Goal: Task Accomplishment & Management: Manage account settings

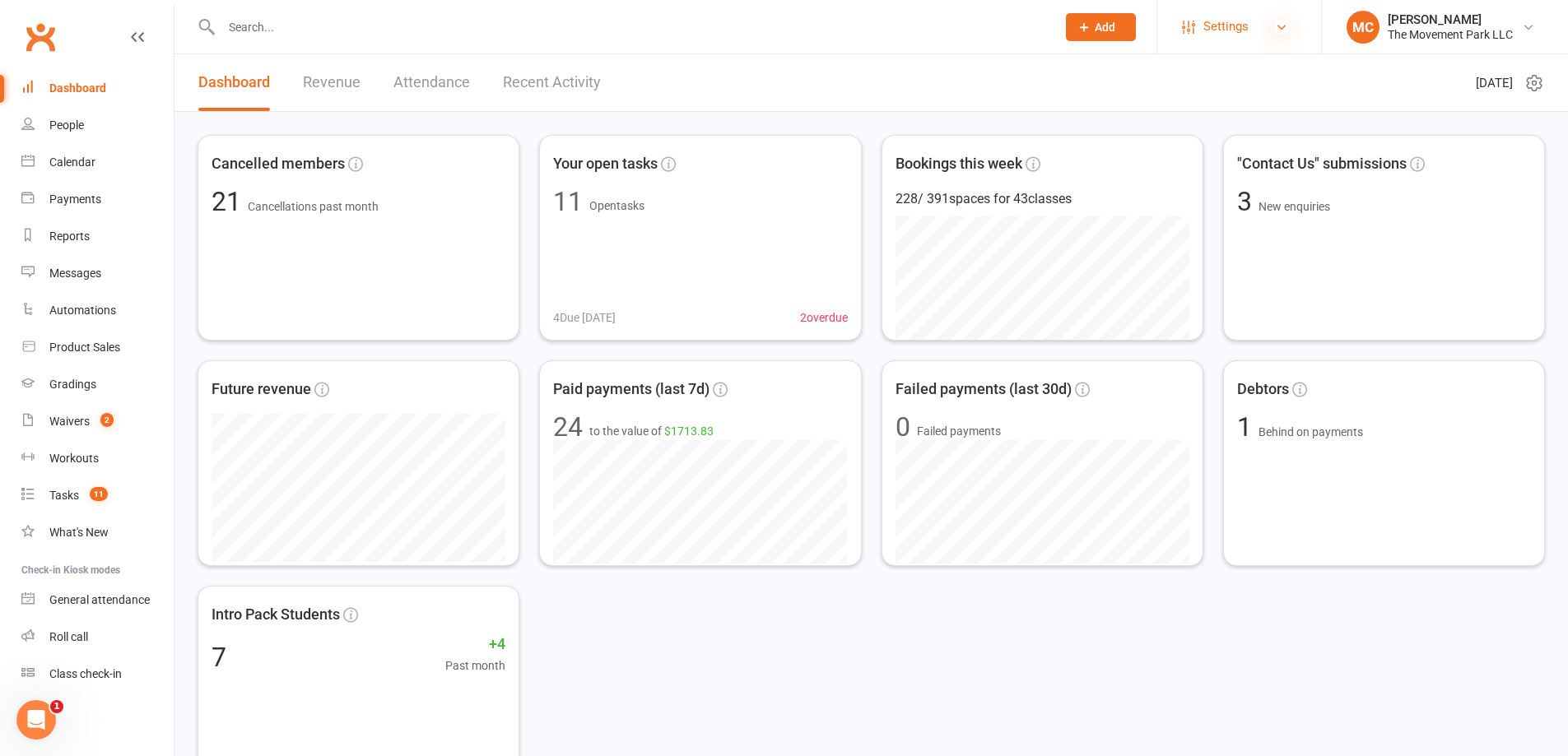
click at [1275, 24] on icon at bounding box center [1281, 27] width 14 height 14
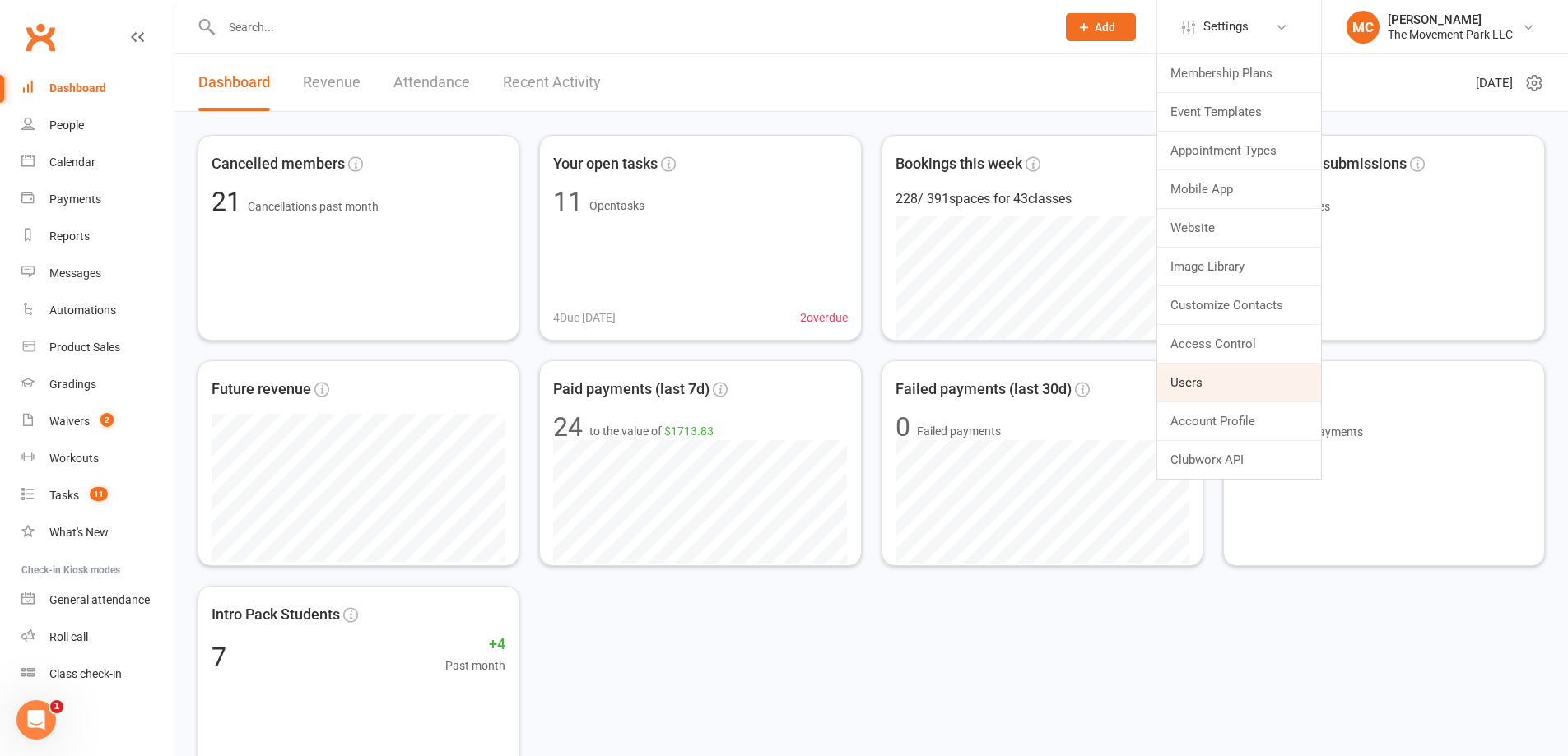
click at [1199, 389] on link "Users" at bounding box center [1239, 383] width 164 height 38
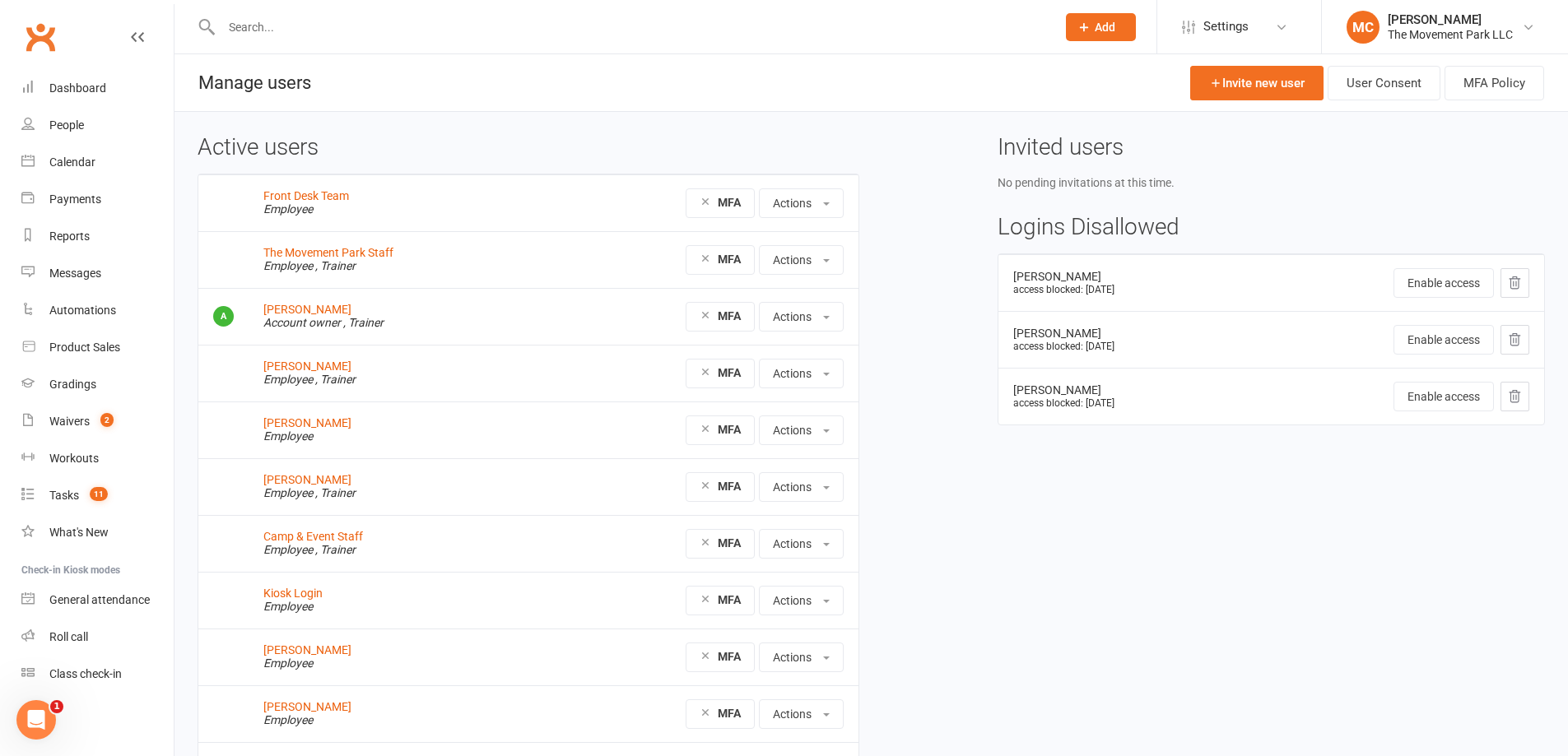
click at [1514, 342] on icon at bounding box center [1515, 338] width 11 height 12
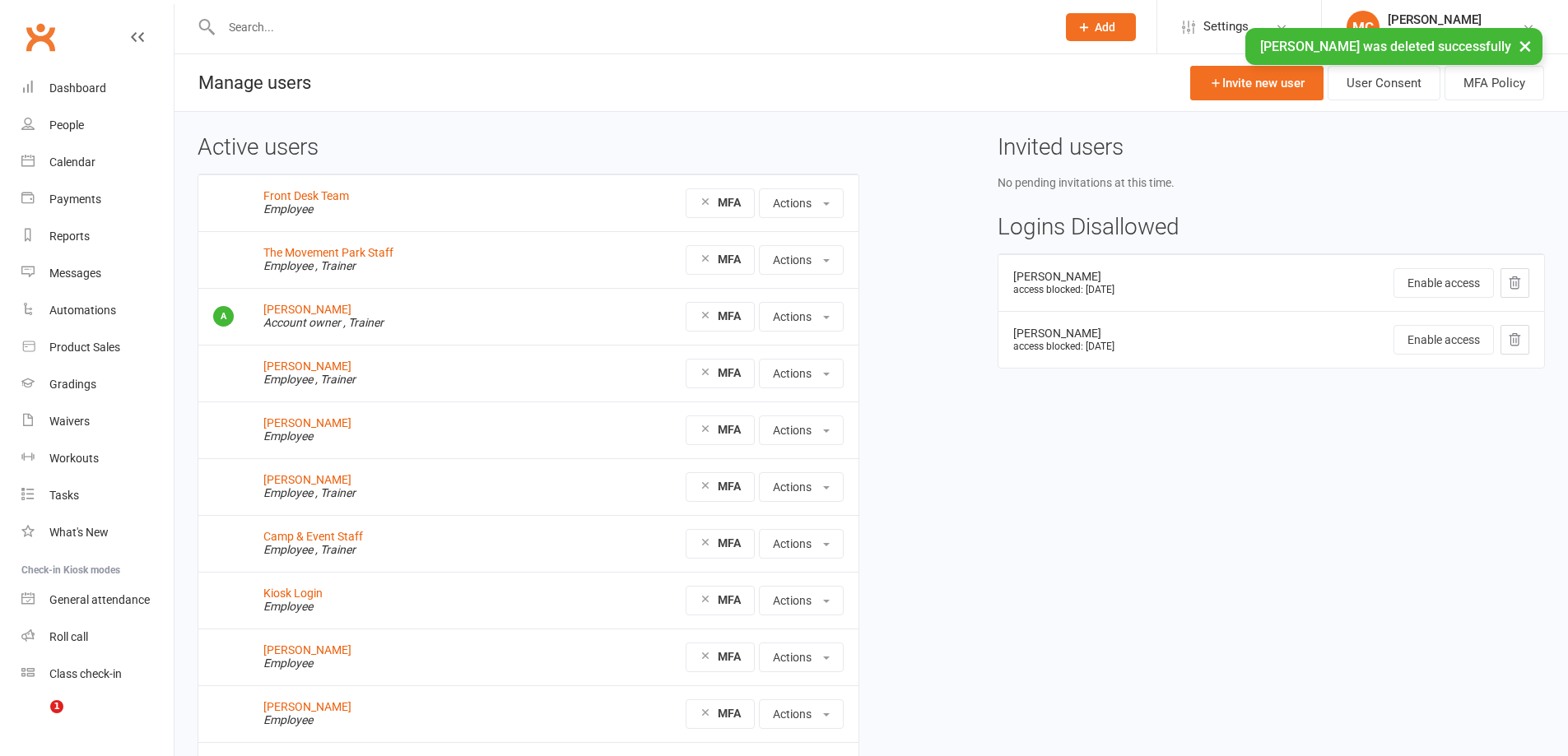
click at [1516, 287] on icon at bounding box center [1514, 283] width 14 height 14
click at [1517, 288] on icon at bounding box center [1514, 283] width 14 height 14
click at [1515, 289] on icon at bounding box center [1514, 283] width 14 height 14
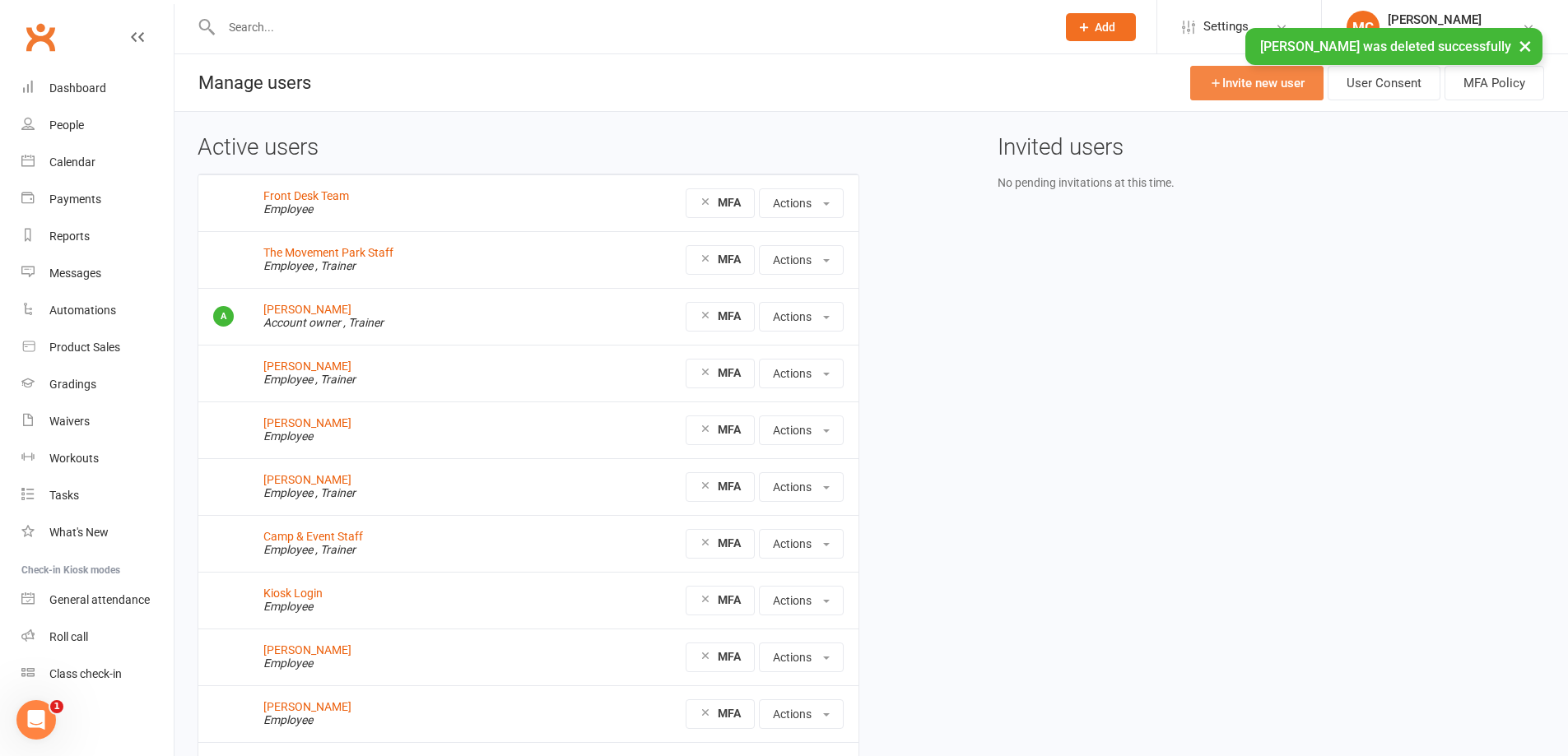
click at [1225, 93] on link "Invite new user" at bounding box center [1256, 83] width 133 height 34
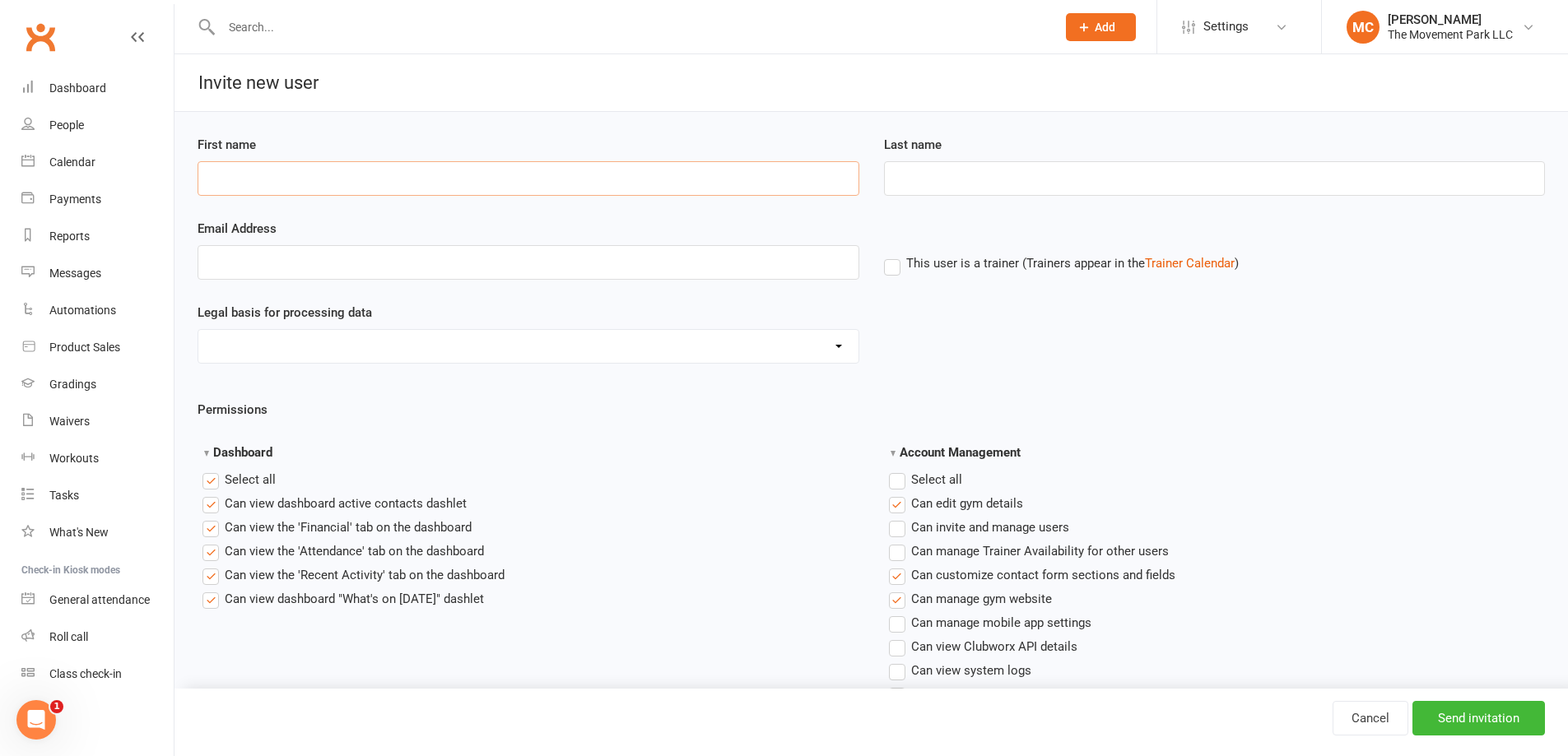
click at [514, 177] on input "First name" at bounding box center [527, 178] width 661 height 34
type input "[PERSON_NAME]"
click at [896, 184] on input "Last name" at bounding box center [1214, 178] width 661 height 34
type input "Zane"
click at [704, 260] on input "Email Address" at bounding box center [527, 262] width 661 height 34
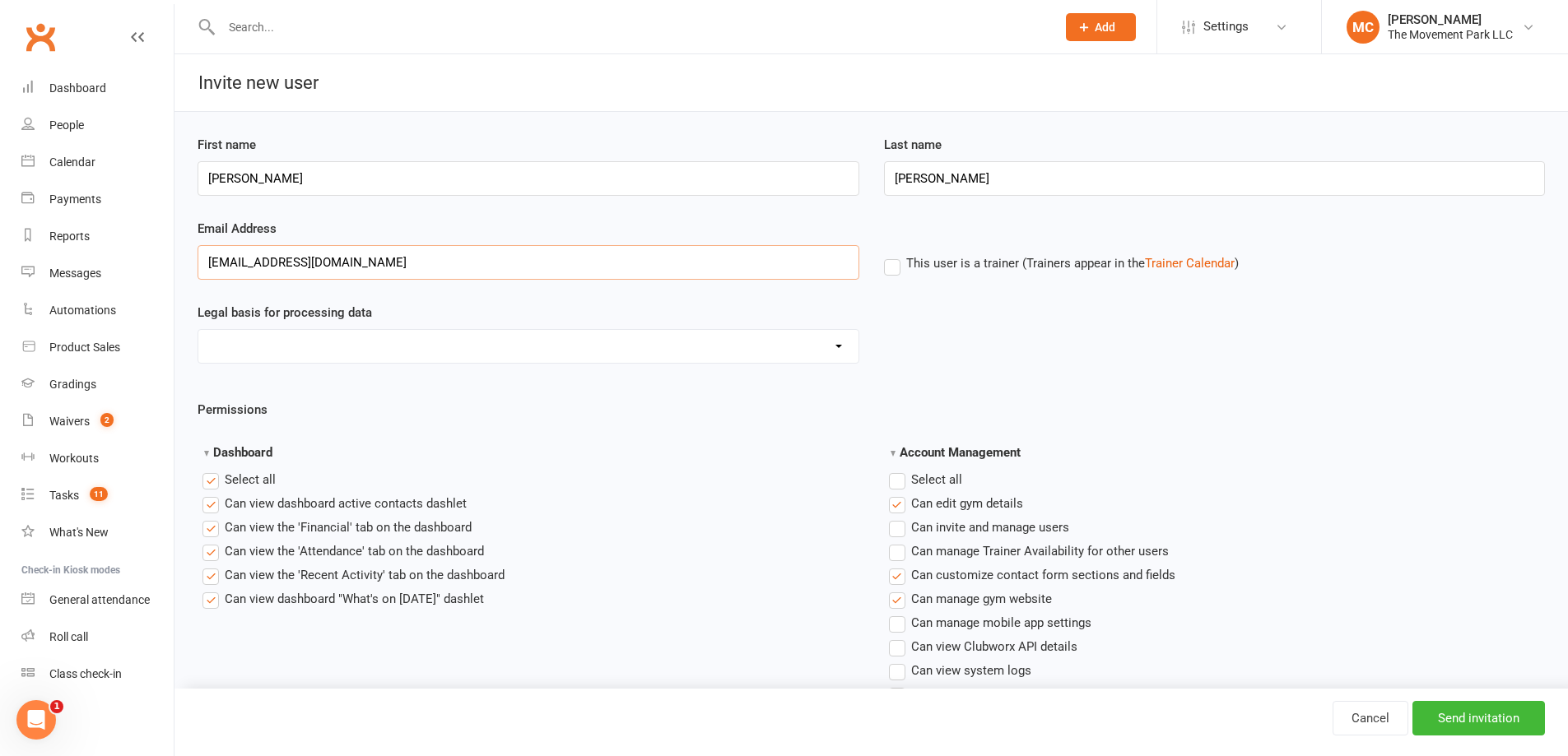
click at [264, 260] on input "jazzyzane@gmail.com" at bounding box center [527, 262] width 661 height 34
type input "jazzyzane05@gmail.com"
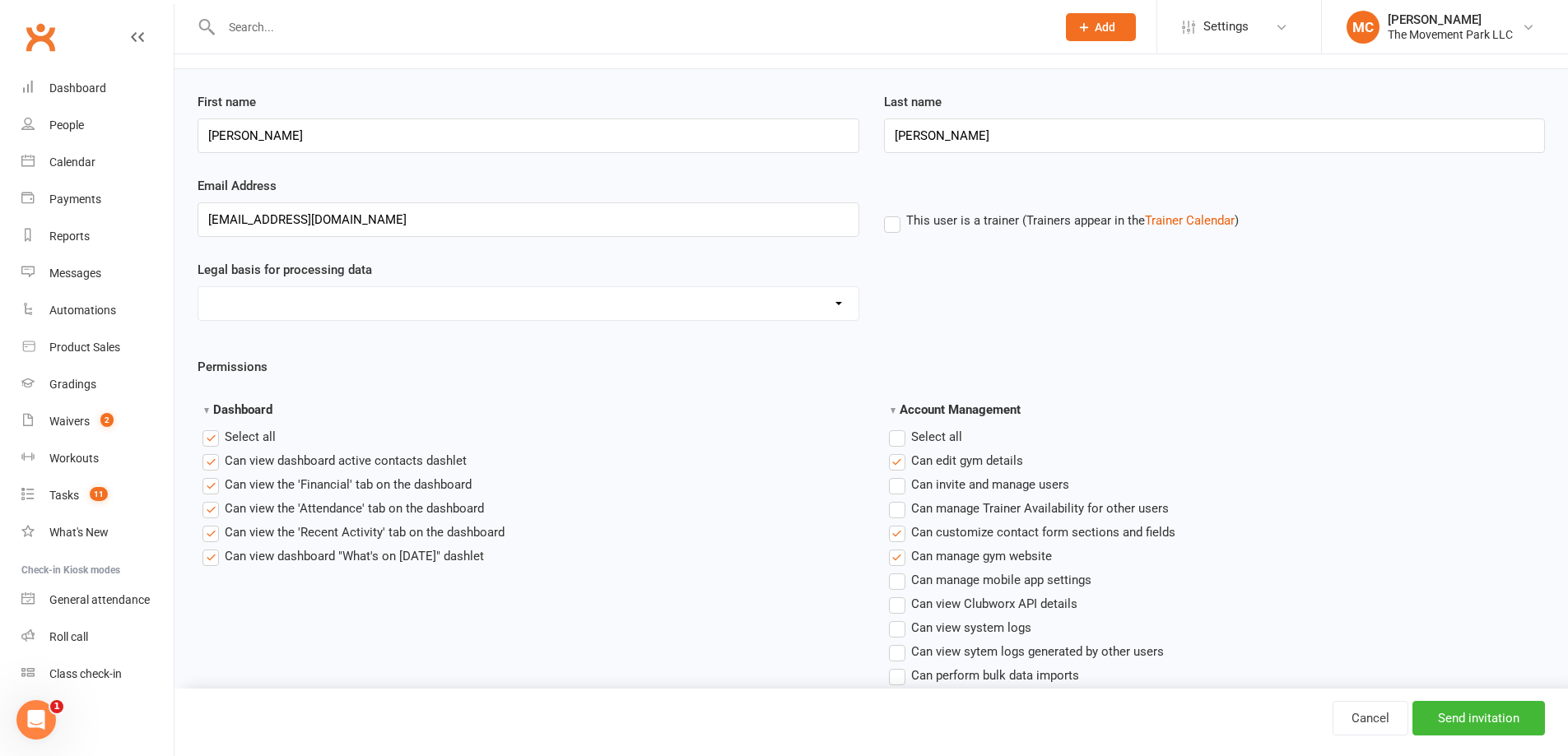
scroll to position [82, 0]
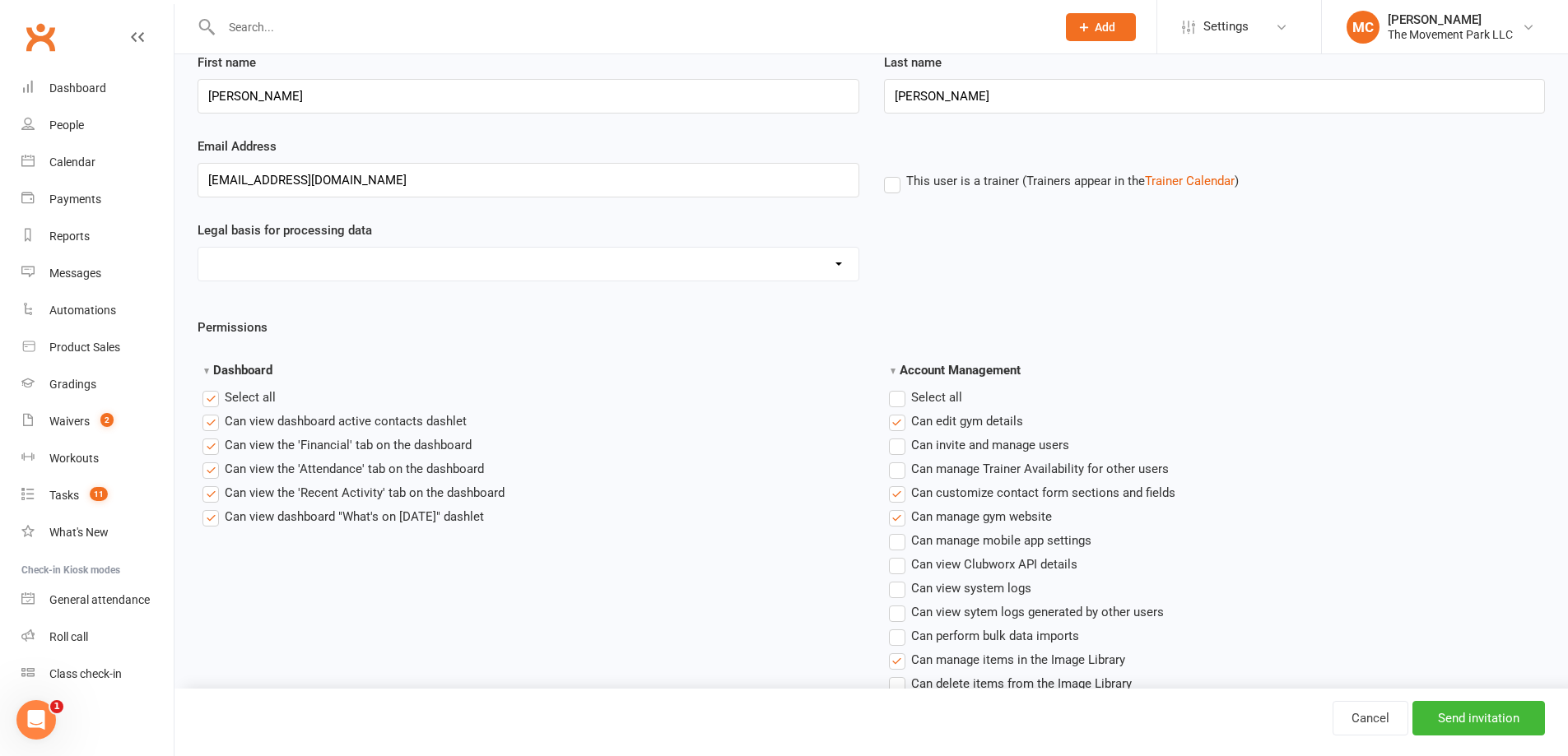
click at [895, 188] on label "This user is a trainer (Trainers appear in the Trainer Calendar )" at bounding box center [1061, 181] width 355 height 14
click at [895, 171] on input "This user is a trainer (Trainers appear in the Trainer Calendar )" at bounding box center [889, 171] width 11 height 0
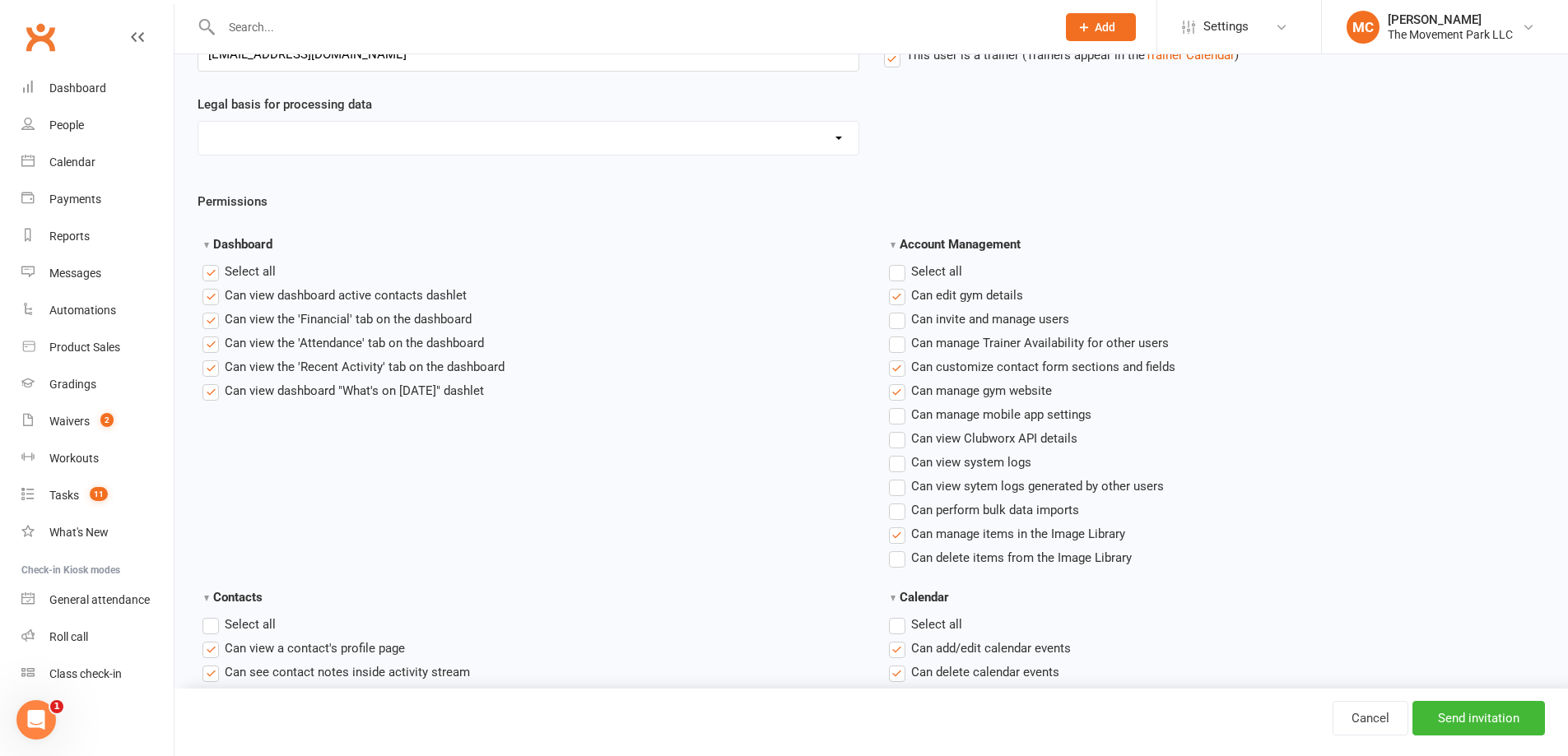
scroll to position [247, 0]
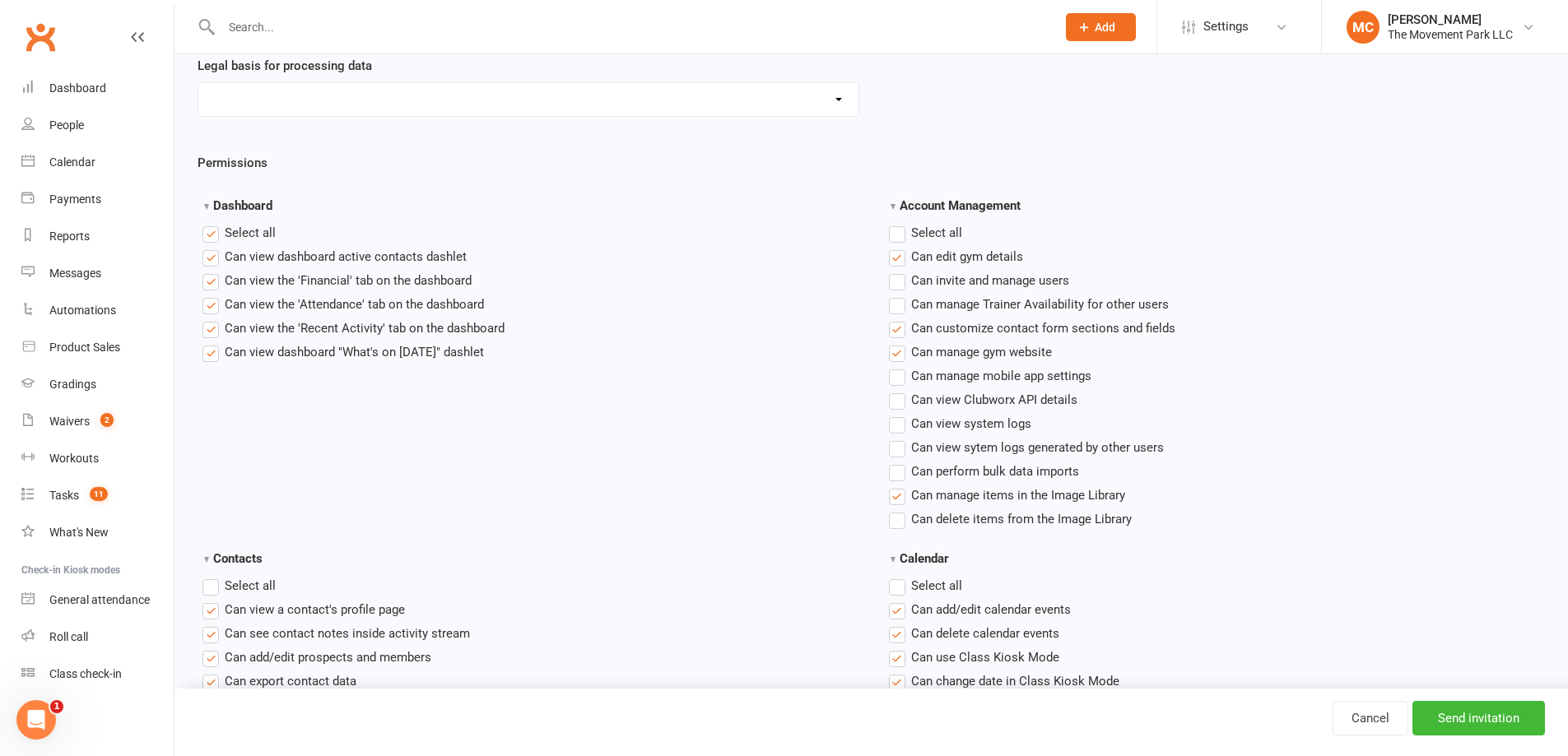
click at [206, 280] on label"] "Can view the 'Financial' tab on the dashboard" at bounding box center [337, 280] width 269 height 20
click at [206, 270] on input "Can view the 'Financial' tab on the dashboard" at bounding box center [208, 270] width 11 height 0
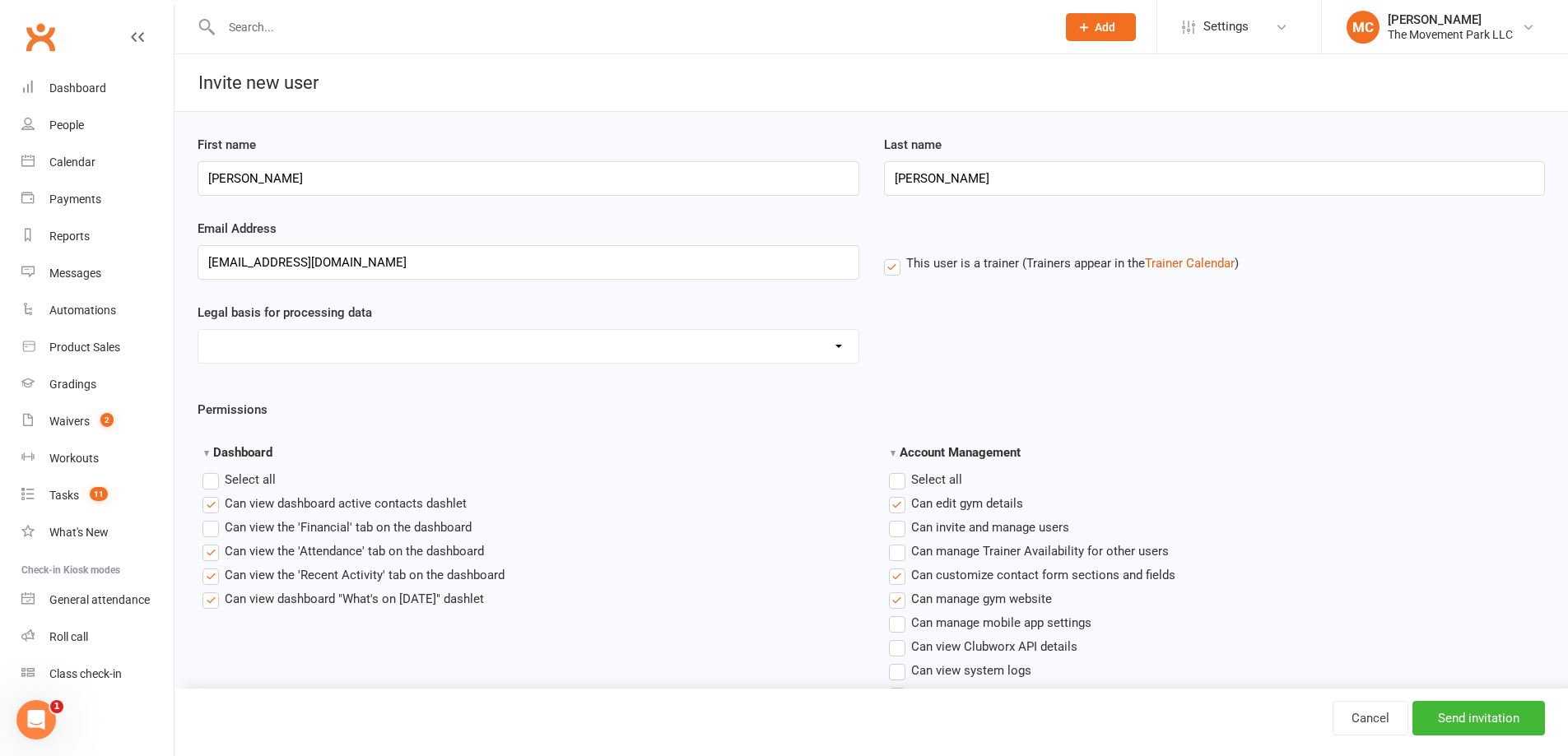
click at [795, 464] on section "Dashboard Select all Can view dashboard active contacts dashlet Can view the 'F…" at bounding box center [532, 525] width 655 height 166
click at [897, 506] on label"] "Can edit gym details" at bounding box center [955, 504] width 134 height 20
click at [897, 494] on input "Can edit gym details" at bounding box center [894, 494] width 11 height 0
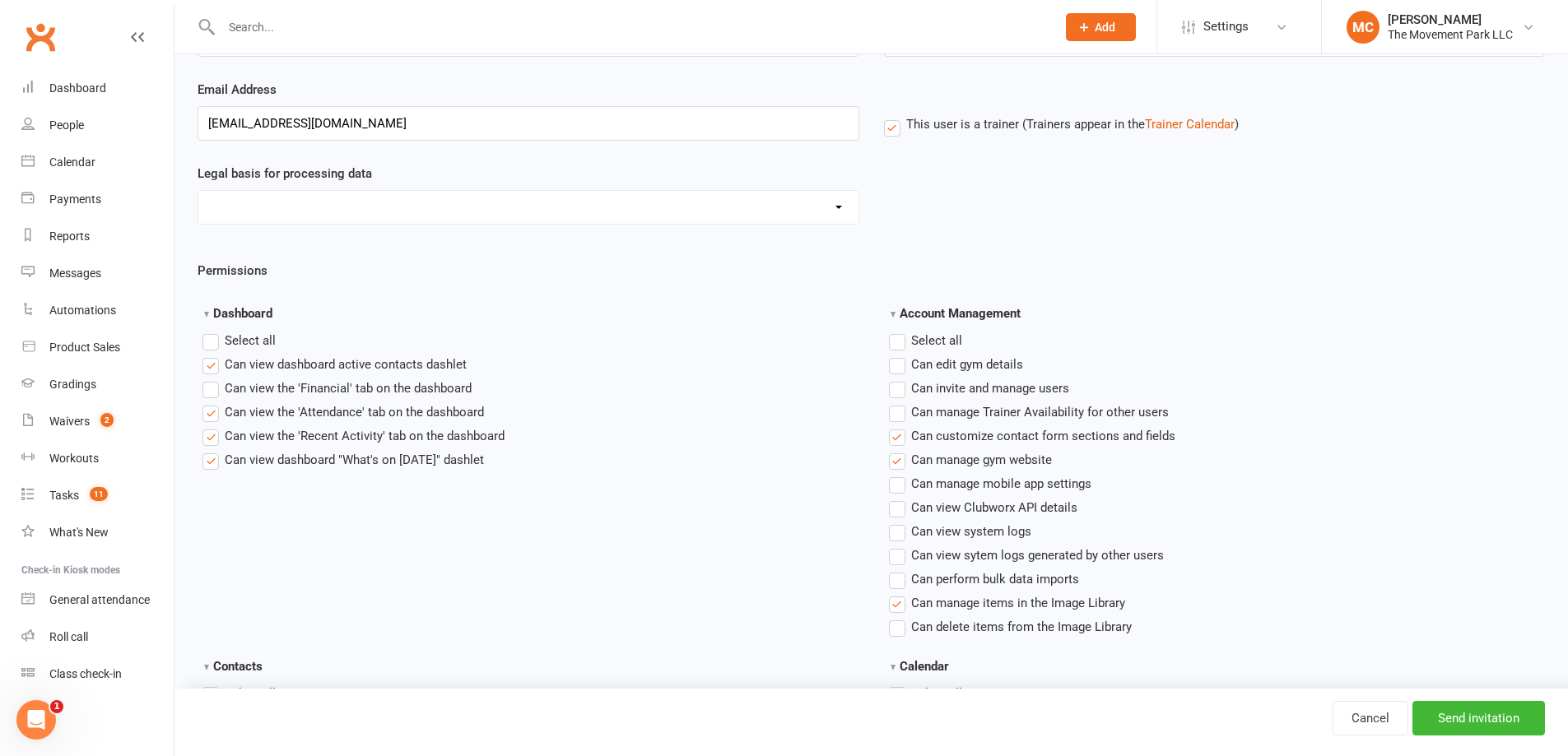
scroll to position [165, 0]
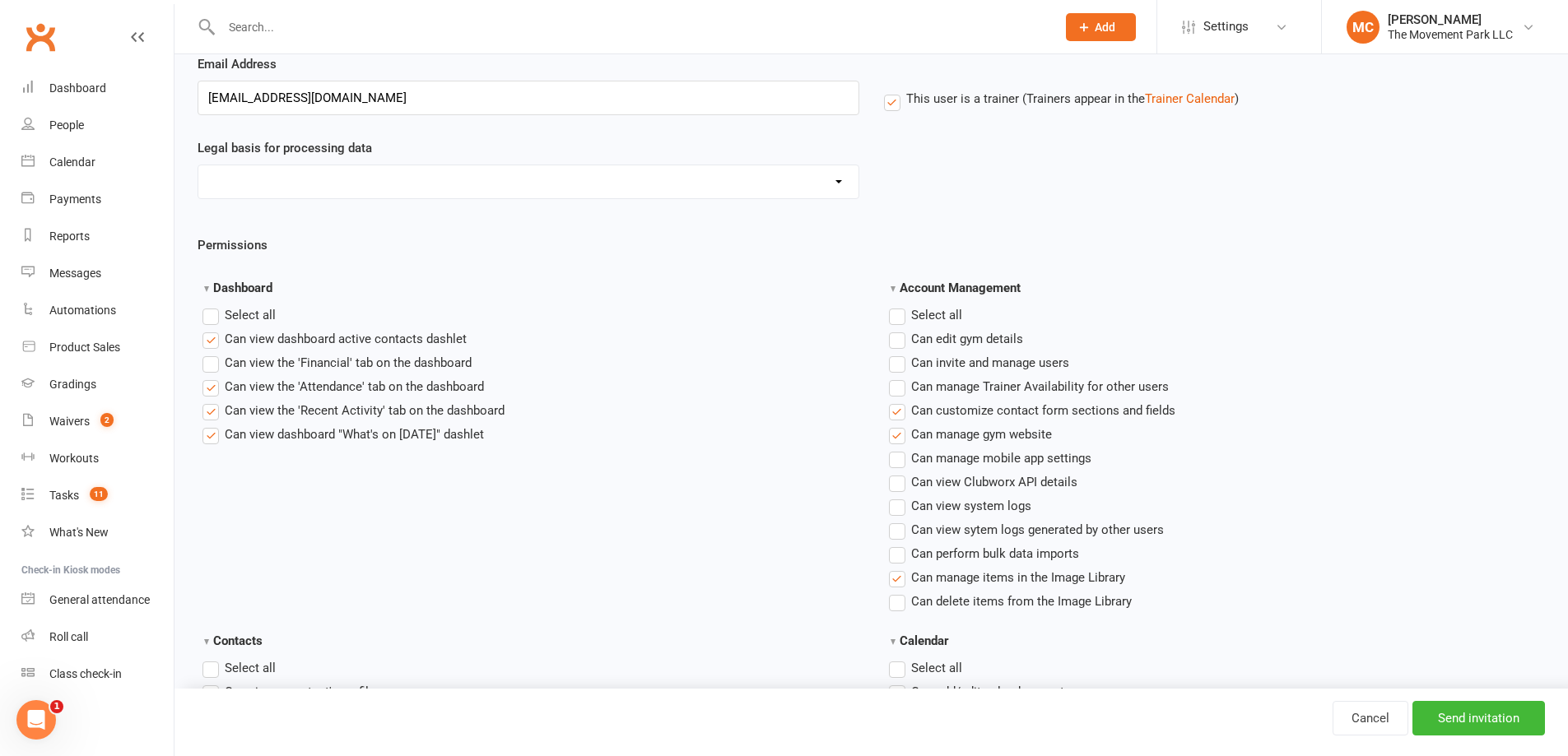
click at [898, 441] on label"] "Can manage gym website" at bounding box center [970, 434] width 163 height 20
click at [898, 424] on input "Can manage gym website" at bounding box center [894, 424] width 11 height 0
click at [896, 465] on label"] "Can manage mobile app settings" at bounding box center [990, 458] width 203 height 20
click at [896, 449] on input "Can manage mobile app settings" at bounding box center [894, 449] width 11 height 0
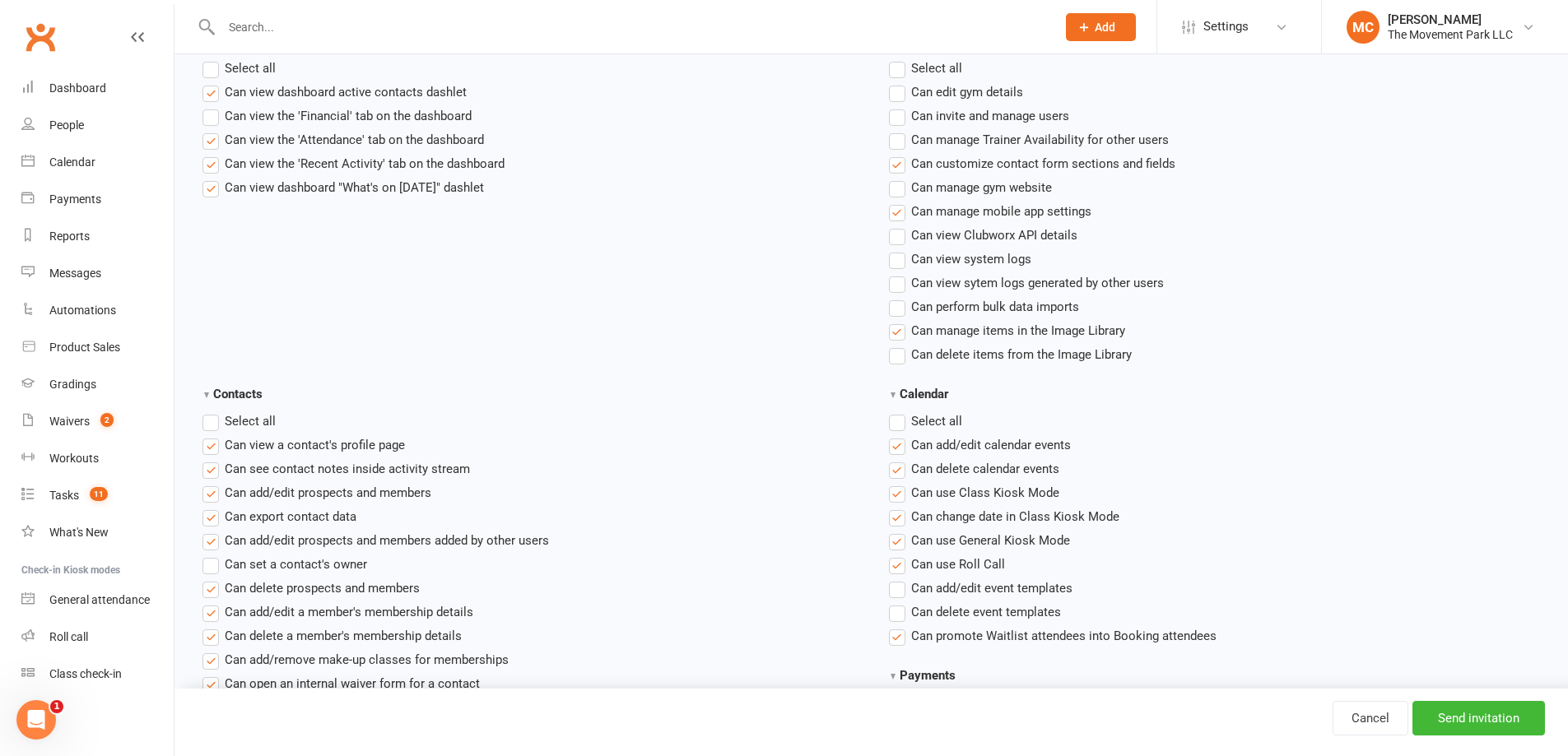
scroll to position [494, 0]
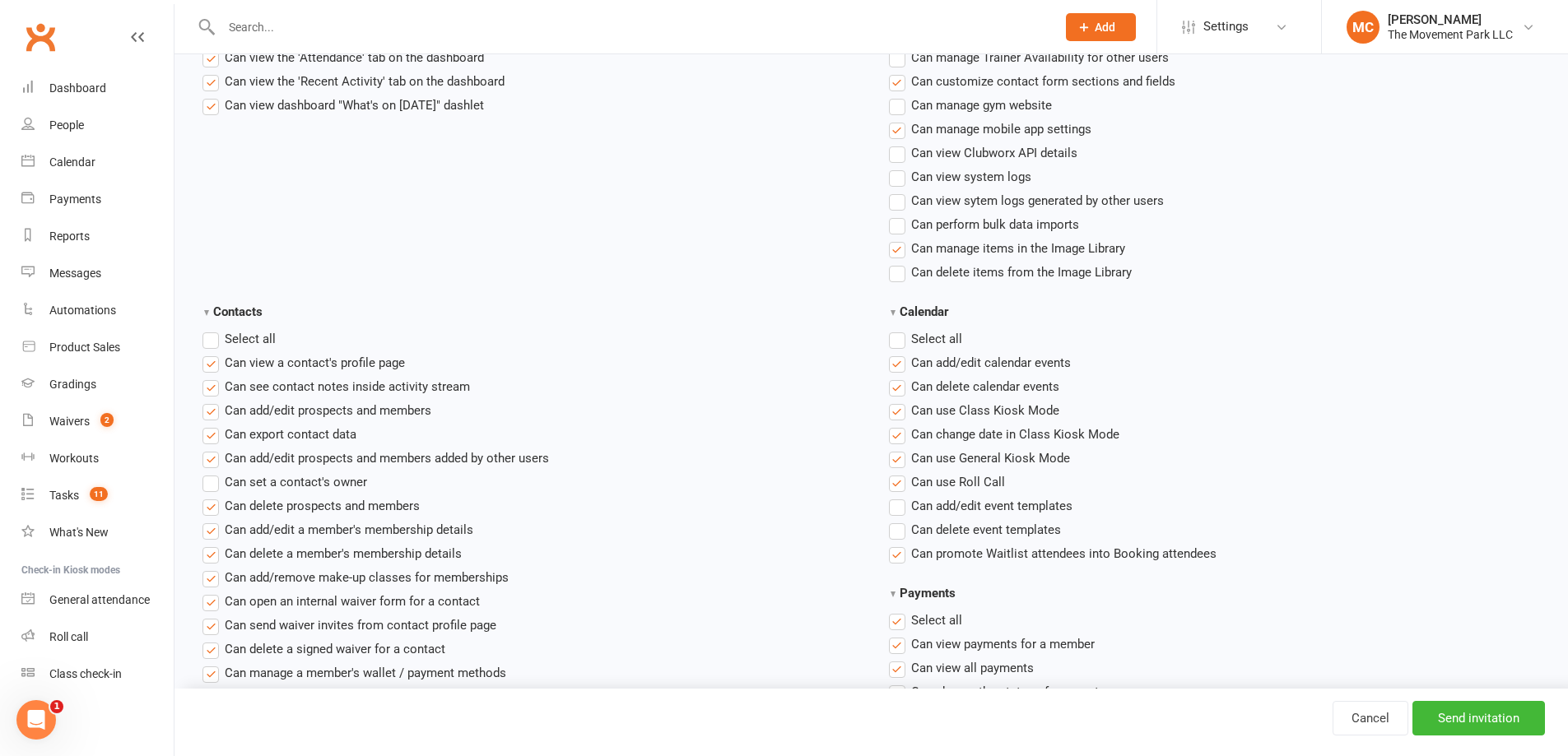
click at [900, 250] on label"] "Can manage items in the Image Library" at bounding box center [1006, 249] width 236 height 20
click at [899, 239] on input "Can manage items in the Image Library" at bounding box center [894, 239] width 11 height 0
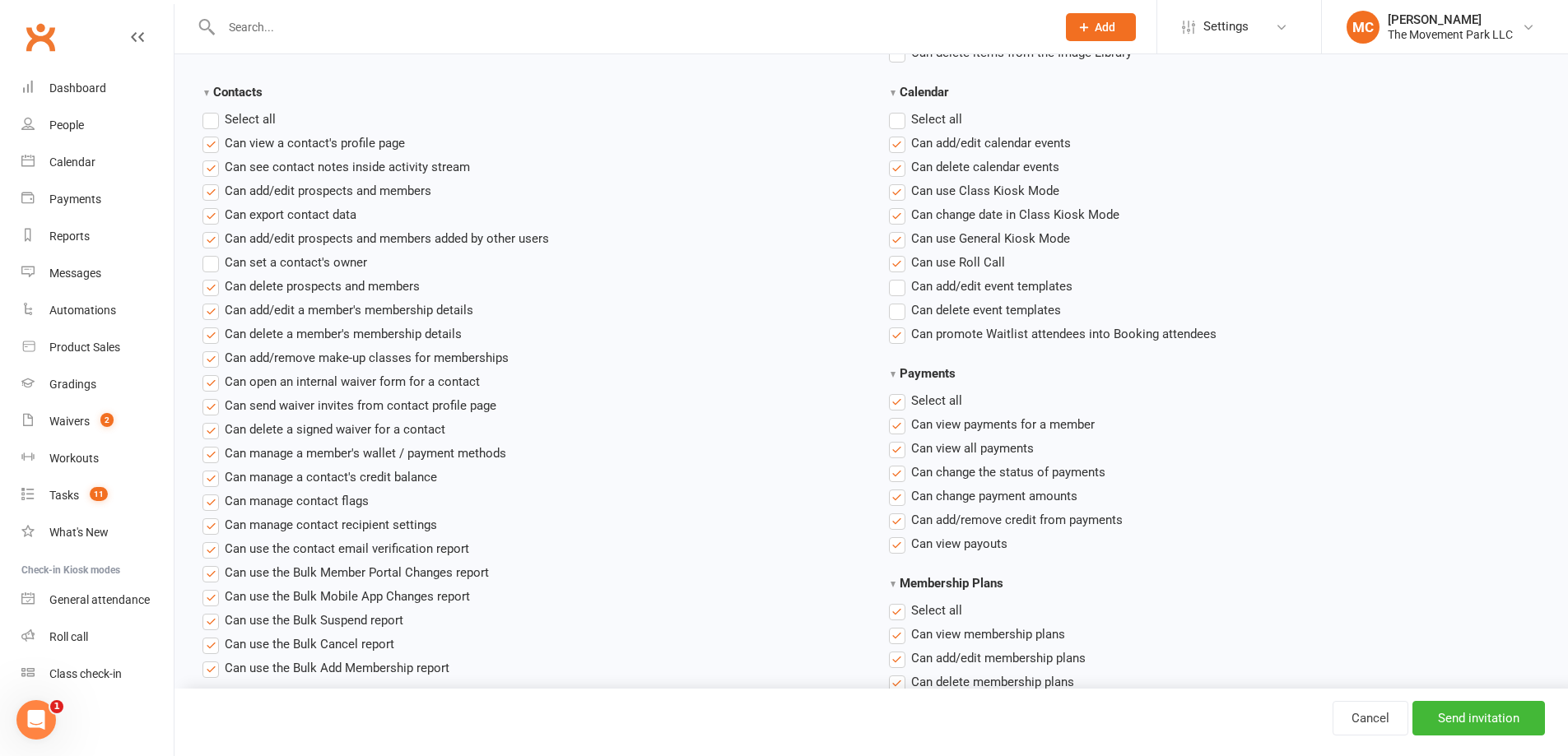
scroll to position [741, 0]
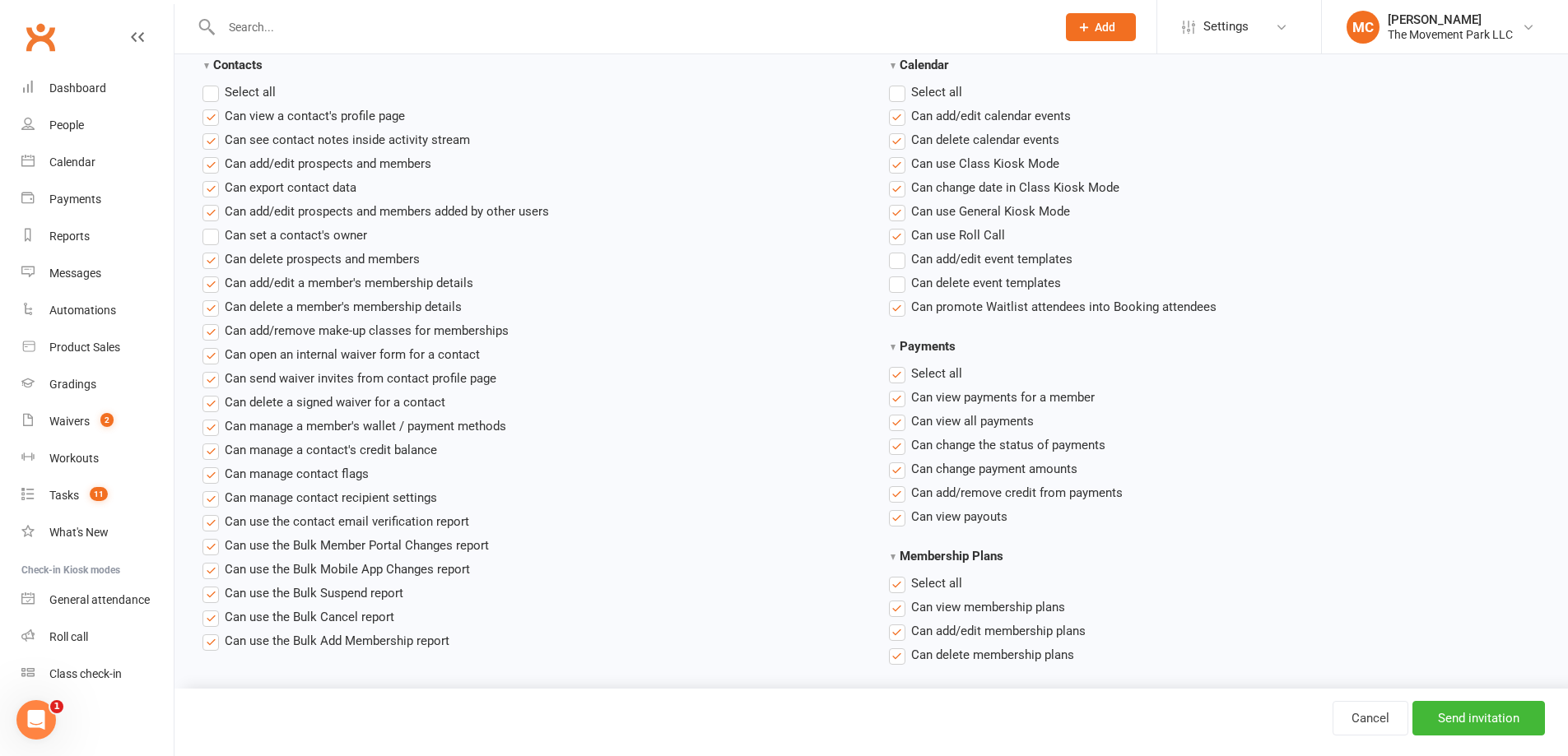
click at [207, 286] on label"] "Can add/edit a member's membership details" at bounding box center [337, 283] width 271 height 20
click at [207, 273] on input "Can add/edit a member's membership details" at bounding box center [208, 273] width 11 height 0
click at [211, 266] on label"] "Can delete prospects and members" at bounding box center [311, 260] width 217 height 20
click at [211, 250] on input "Can delete prospects and members" at bounding box center [208, 250] width 11 height 0
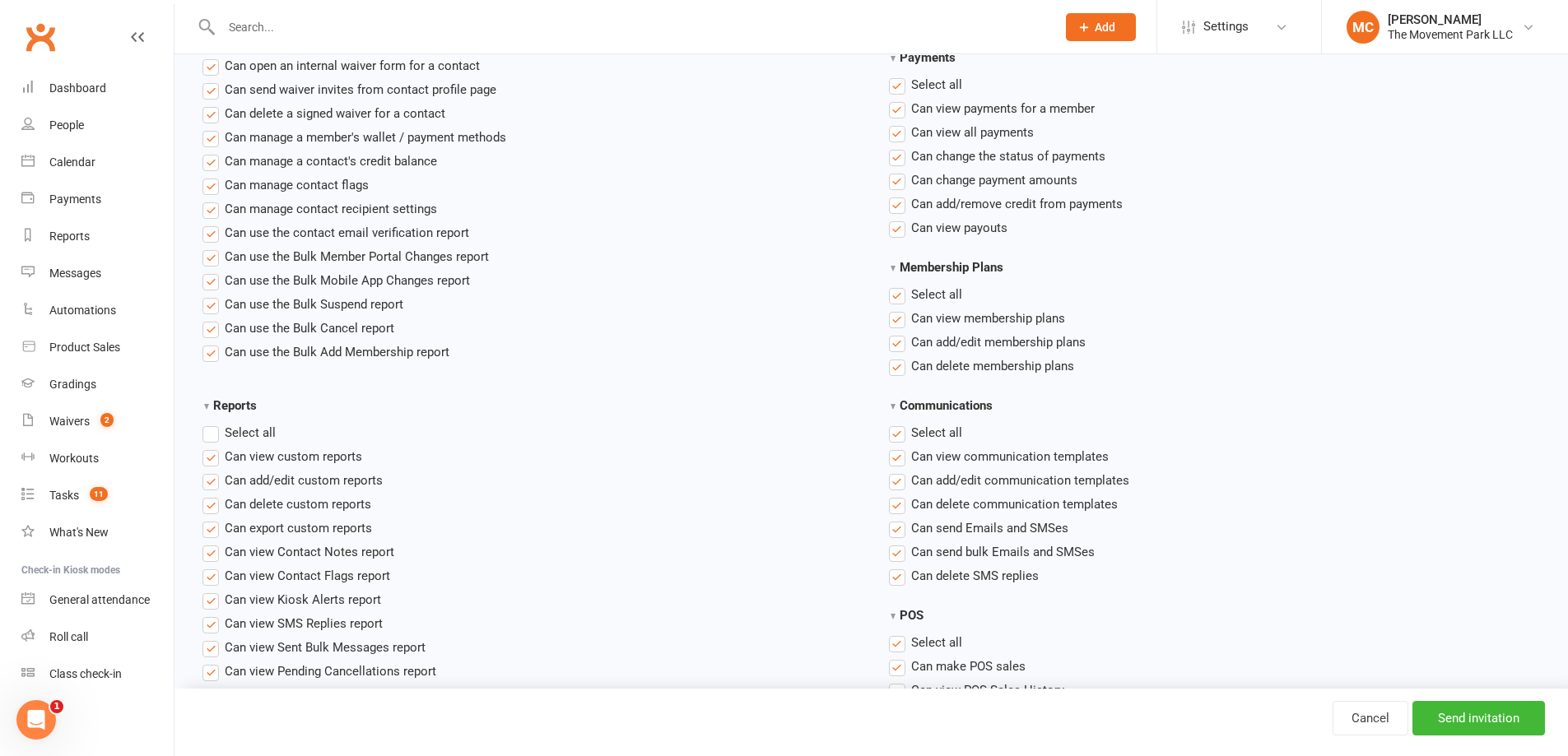
scroll to position [1069, 0]
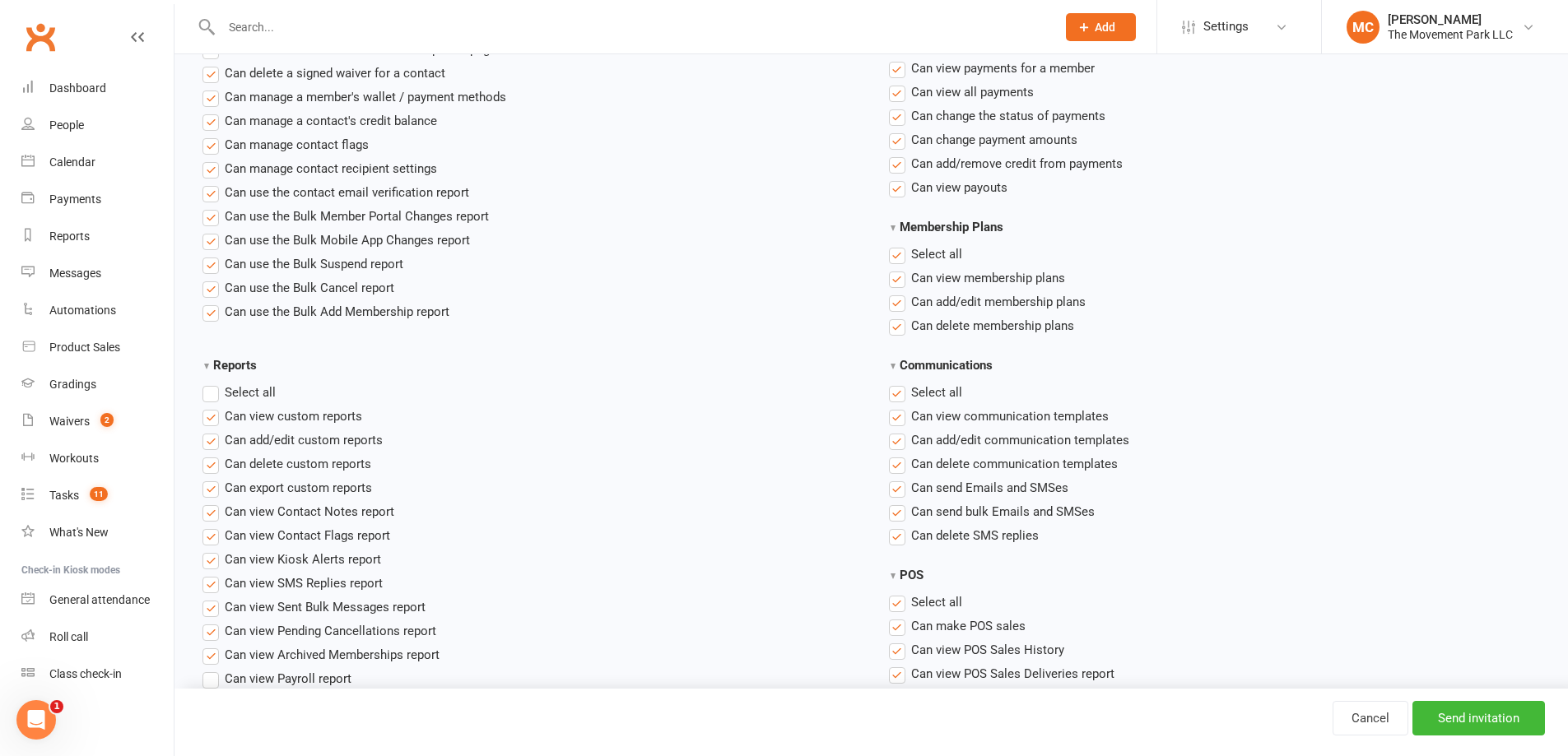
click at [893, 282] on label"] "Can view membership plans" at bounding box center [976, 279] width 176 height 20
click at [893, 269] on input "Can view membership plans" at bounding box center [894, 269] width 11 height 0
click at [893, 282] on label"] "Can view membership plans" at bounding box center [976, 279] width 176 height 20
click at [893, 269] on input "Can view membership plans" at bounding box center [894, 269] width 11 height 0
click at [894, 304] on label"] "Can add/edit membership plans" at bounding box center [986, 302] width 196 height 20
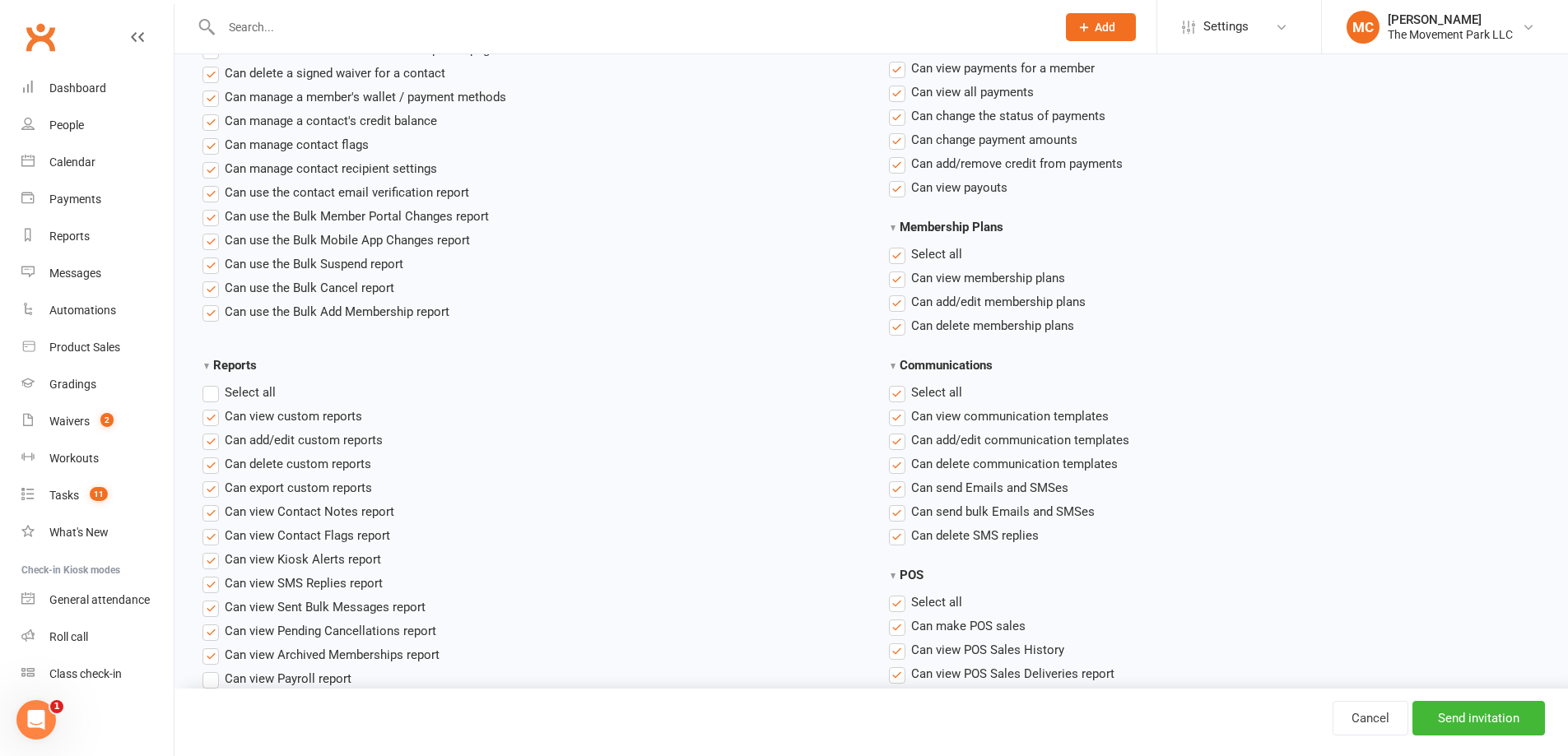
click at [894, 292] on input "Can add/edit membership plans" at bounding box center [894, 292] width 11 height 0
click at [897, 329] on label"] "Can delete membership plans" at bounding box center [981, 326] width 185 height 20
click at [897, 316] on input "Can delete membership plans" at bounding box center [894, 316] width 11 height 0
click at [898, 305] on label"] "Can add/edit membership plans" at bounding box center [986, 302] width 196 height 20
click at [898, 292] on input "Can add/edit membership plans" at bounding box center [894, 292] width 11 height 0
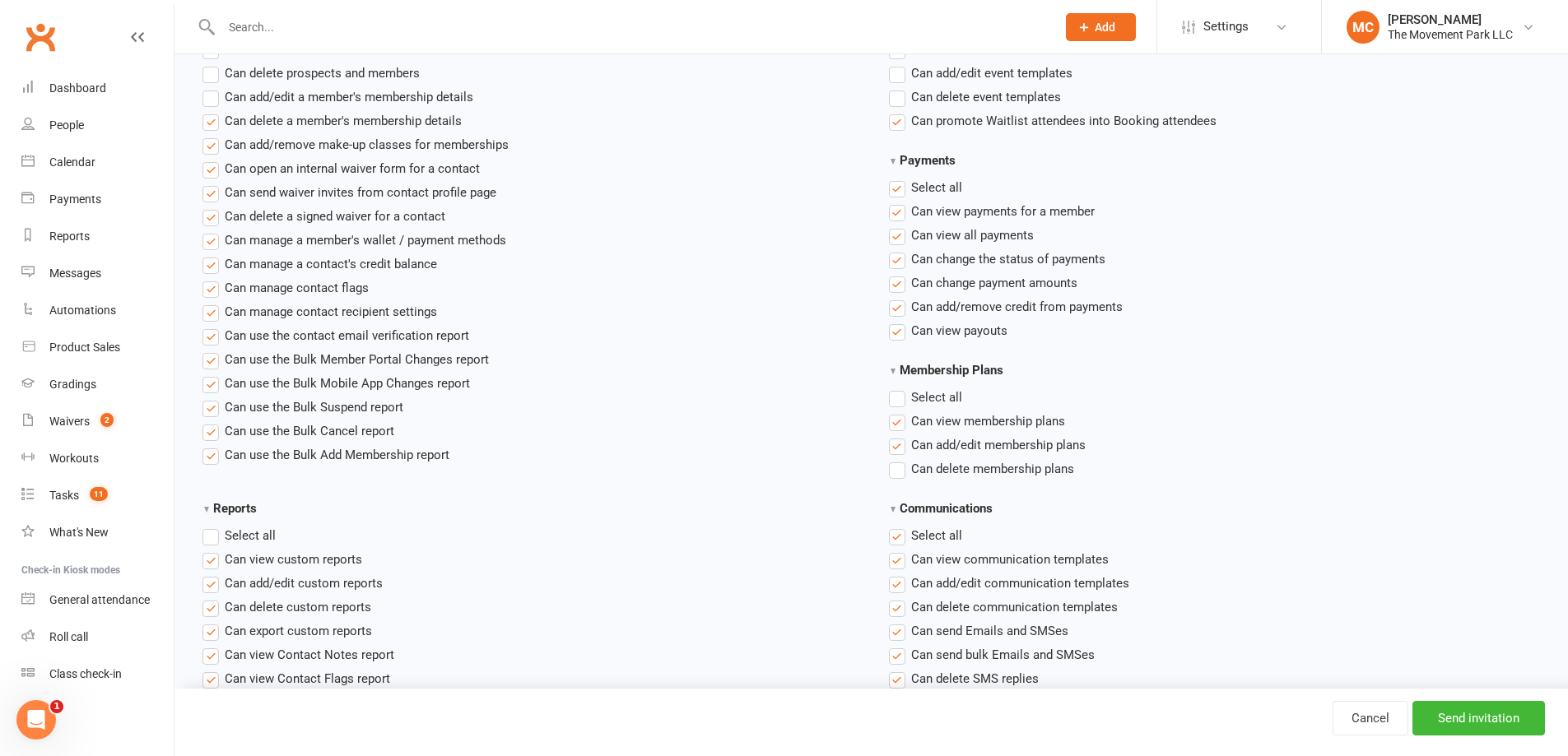
scroll to position [905, 0]
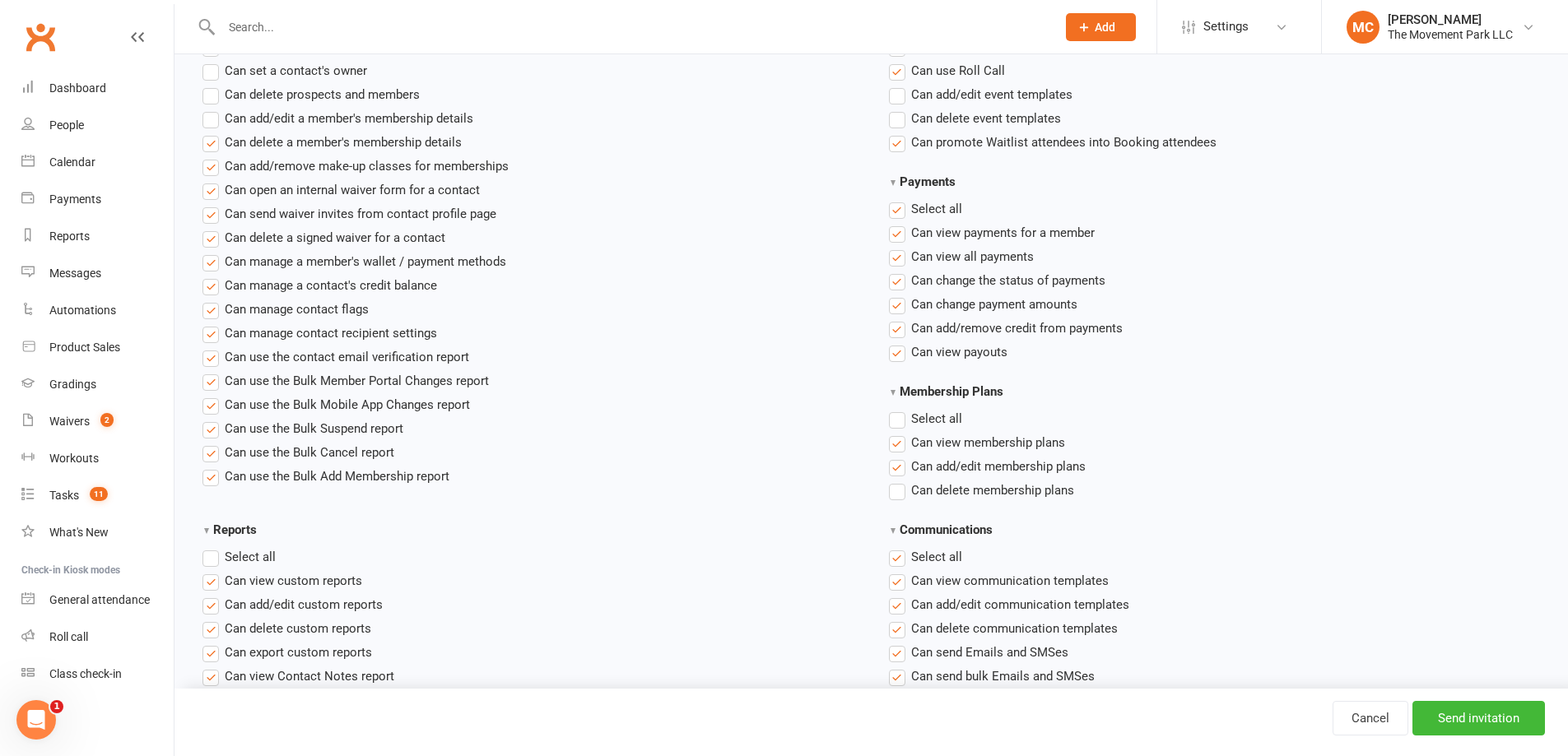
click at [898, 466] on label"] "Can add/edit membership plans" at bounding box center [986, 467] width 196 height 20
click at [898, 457] on input "Can add/edit membership plans" at bounding box center [894, 457] width 11 height 0
click at [210, 121] on label"] "Can add/edit a member's membership details" at bounding box center [337, 118] width 271 height 20
click at [210, 109] on input "Can add/edit a member's membership details" at bounding box center [208, 109] width 11 height 0
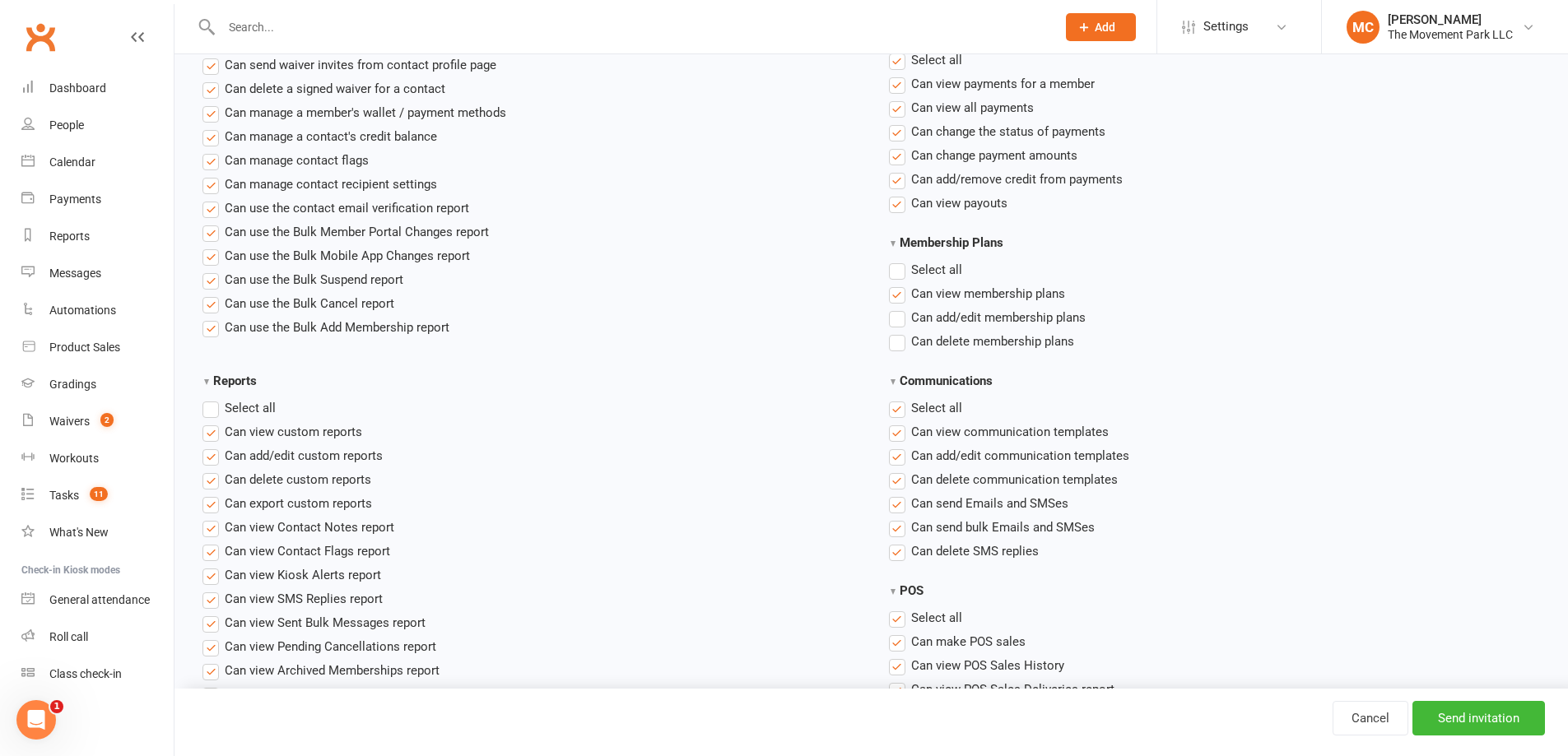
scroll to position [1069, 0]
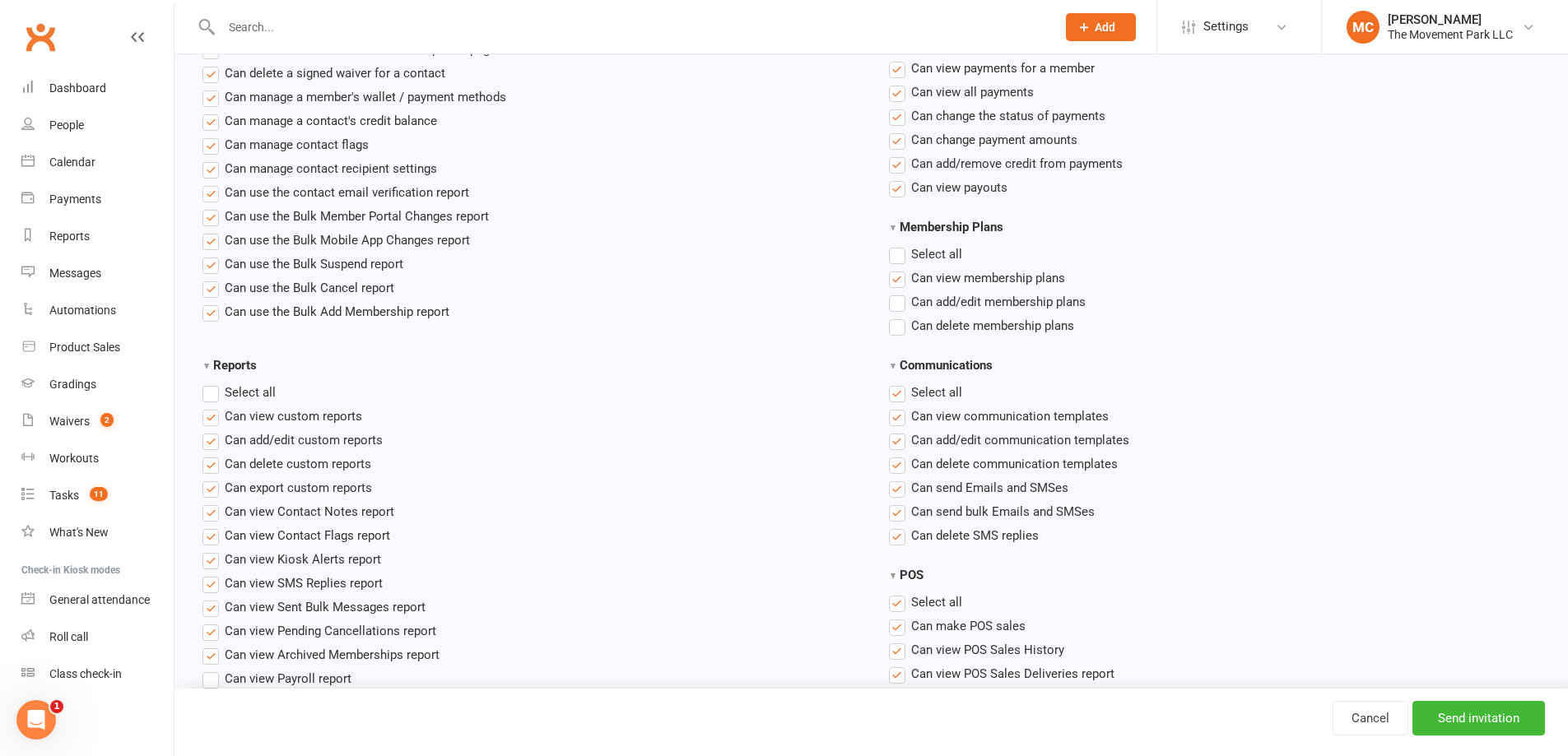
click at [895, 89] on label"] "Can view all payments" at bounding box center [961, 92] width 145 height 20
click at [895, 82] on input "Can view all payments" at bounding box center [894, 82] width 11 height 0
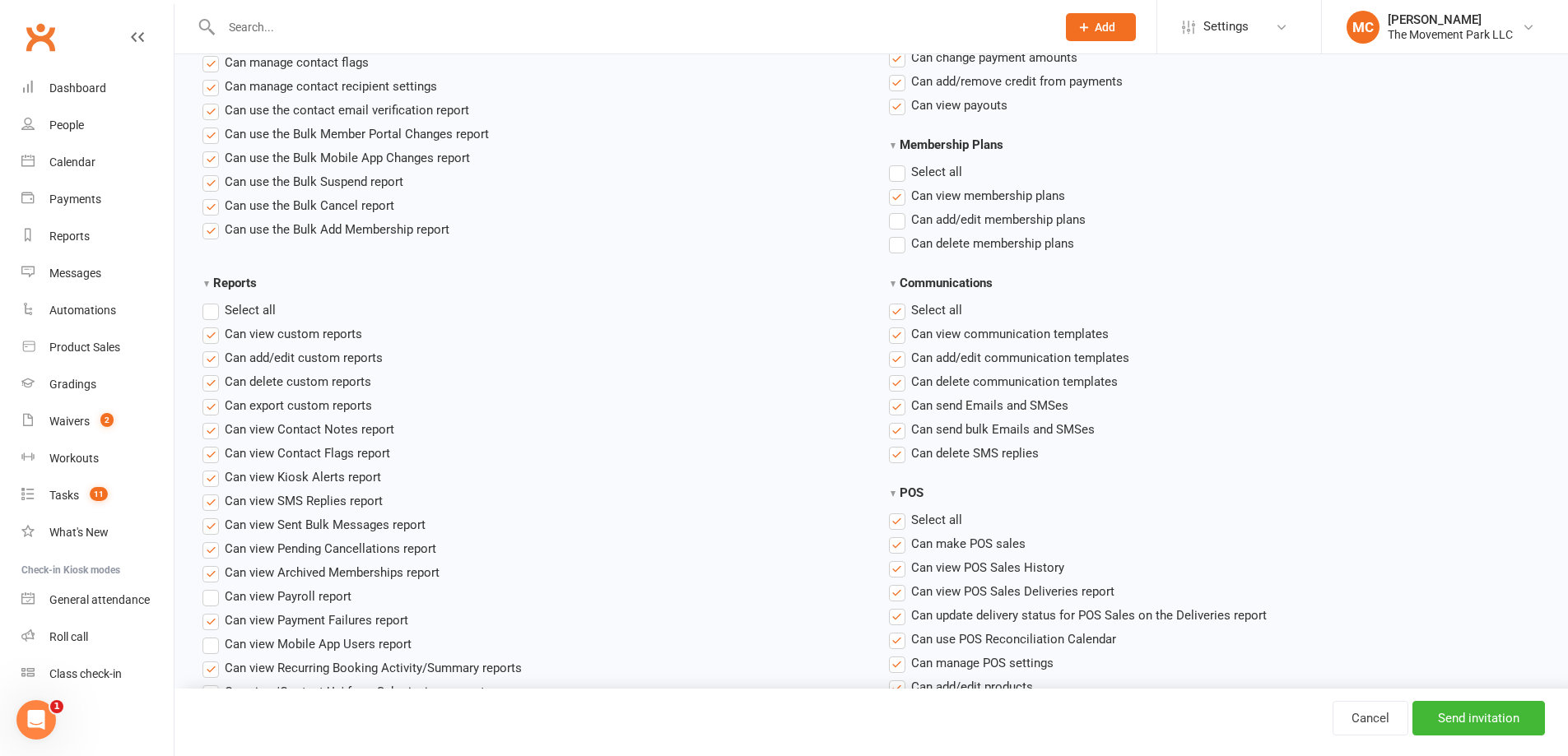
click at [897, 107] on label"] "Can view payouts" at bounding box center [947, 106] width 119 height 20
click at [897, 96] on input "Can view payouts" at bounding box center [894, 96] width 11 height 0
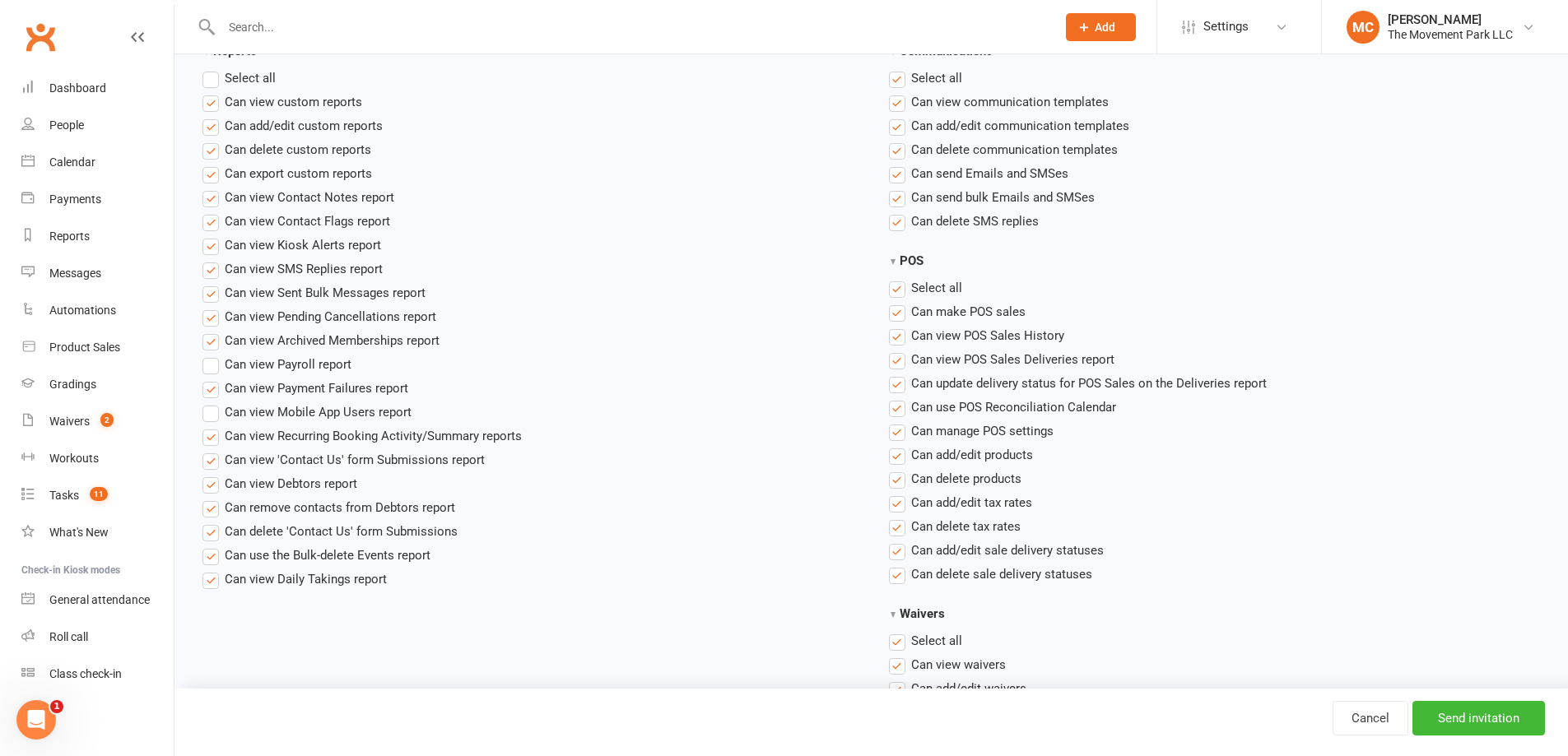
scroll to position [1398, 0]
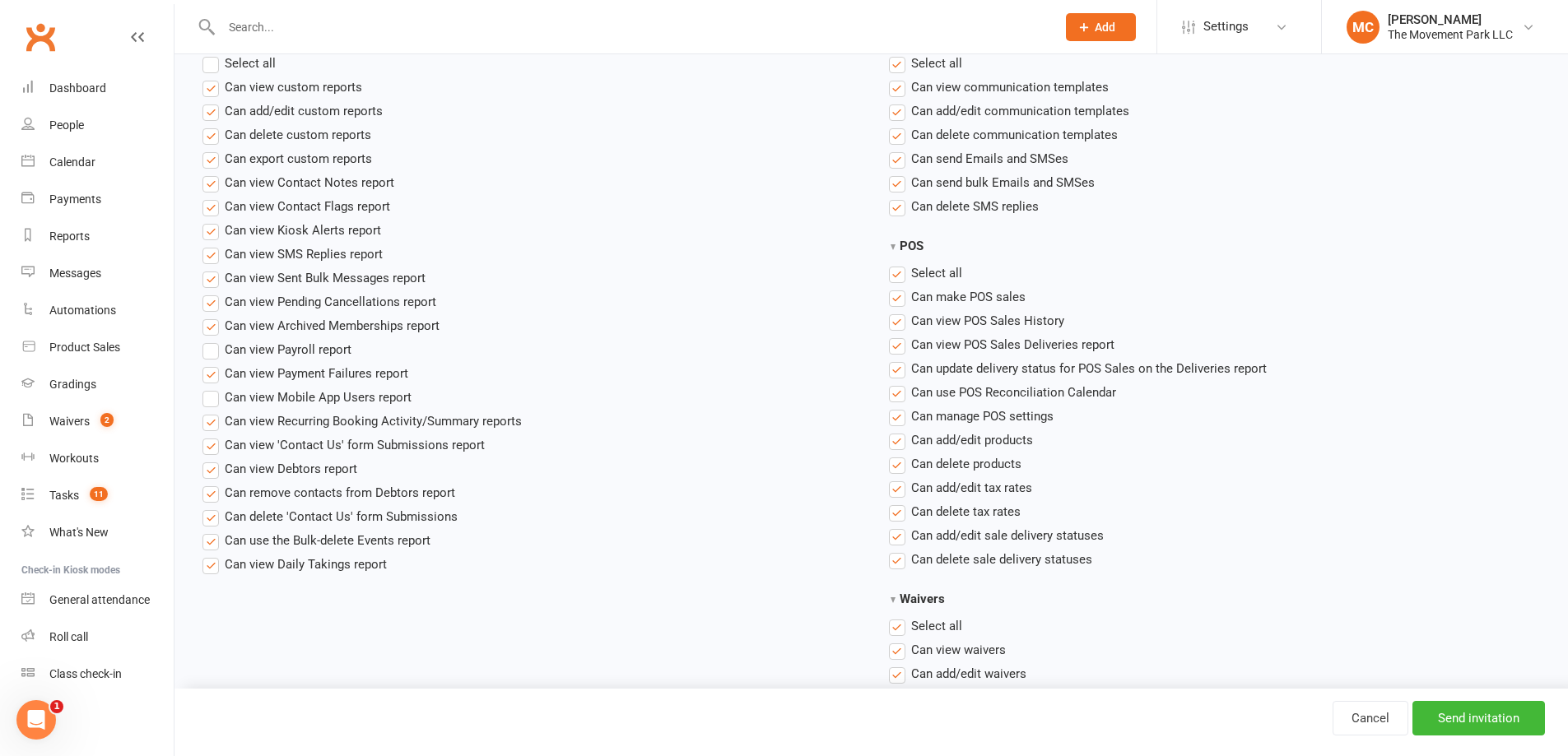
click at [891, 209] on label"] "Can delete SMS replies" at bounding box center [964, 206] width 150 height 20
click at [891, 196] on input "Can delete SMS replies" at bounding box center [894, 196] width 11 height 0
click at [891, 209] on label"] "Can delete SMS replies" at bounding box center [964, 206] width 150 height 20
click at [891, 196] on input "Can delete SMS replies" at bounding box center [894, 196] width 11 height 0
click at [210, 109] on label"] "Can add/edit custom reports" at bounding box center [292, 111] width 180 height 20
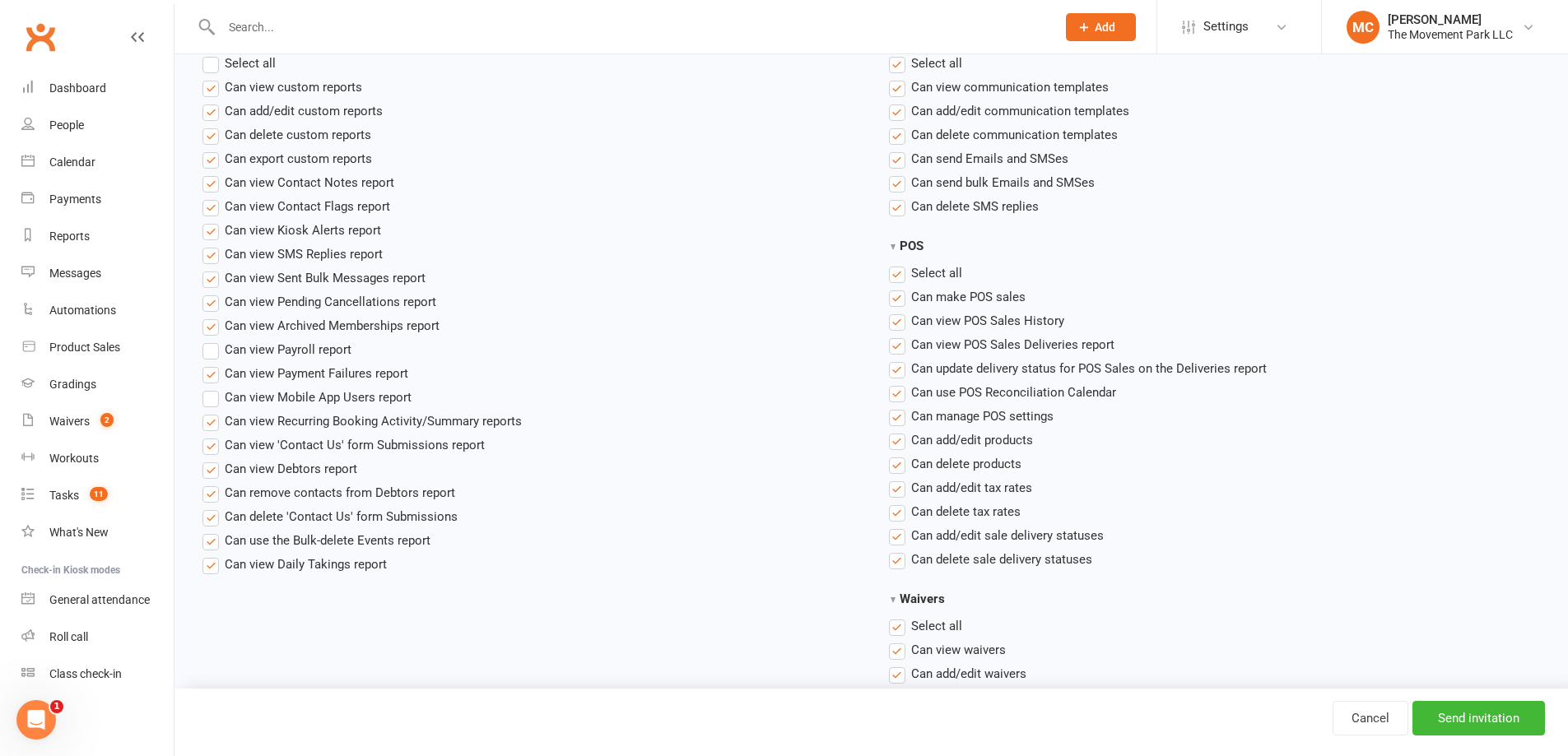
click at [210, 101] on input "Can add/edit custom reports" at bounding box center [208, 101] width 11 height 0
click at [210, 133] on label"] "Can delete custom reports" at bounding box center [287, 135] width 168 height 20
click at [210, 125] on input "Can delete custom reports" at bounding box center [208, 125] width 11 height 0
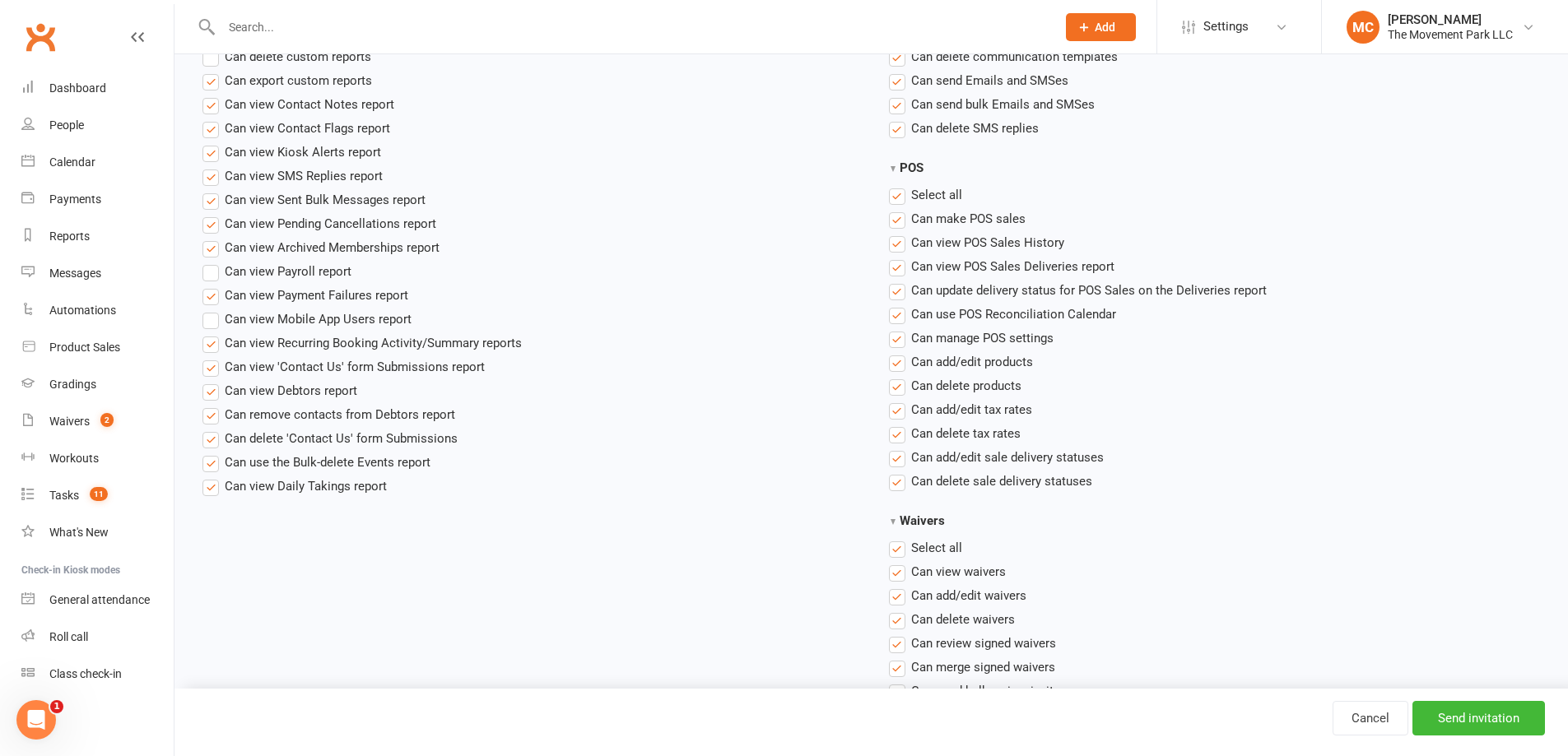
scroll to position [1480, 0]
click at [898, 266] on label"] "Can view POS Sales Deliveries report" at bounding box center [1001, 262] width 225 height 20
click at [898, 252] on input "Can view POS Sales Deliveries report" at bounding box center [894, 252] width 11 height 0
click at [897, 296] on label"] "Can update delivery status for POS Sales on the Deliveries report" at bounding box center [1078, 287] width 378 height 20
click at [897, 277] on input "Can update delivery status for POS Sales on the Deliveries report" at bounding box center [894, 277] width 11 height 0
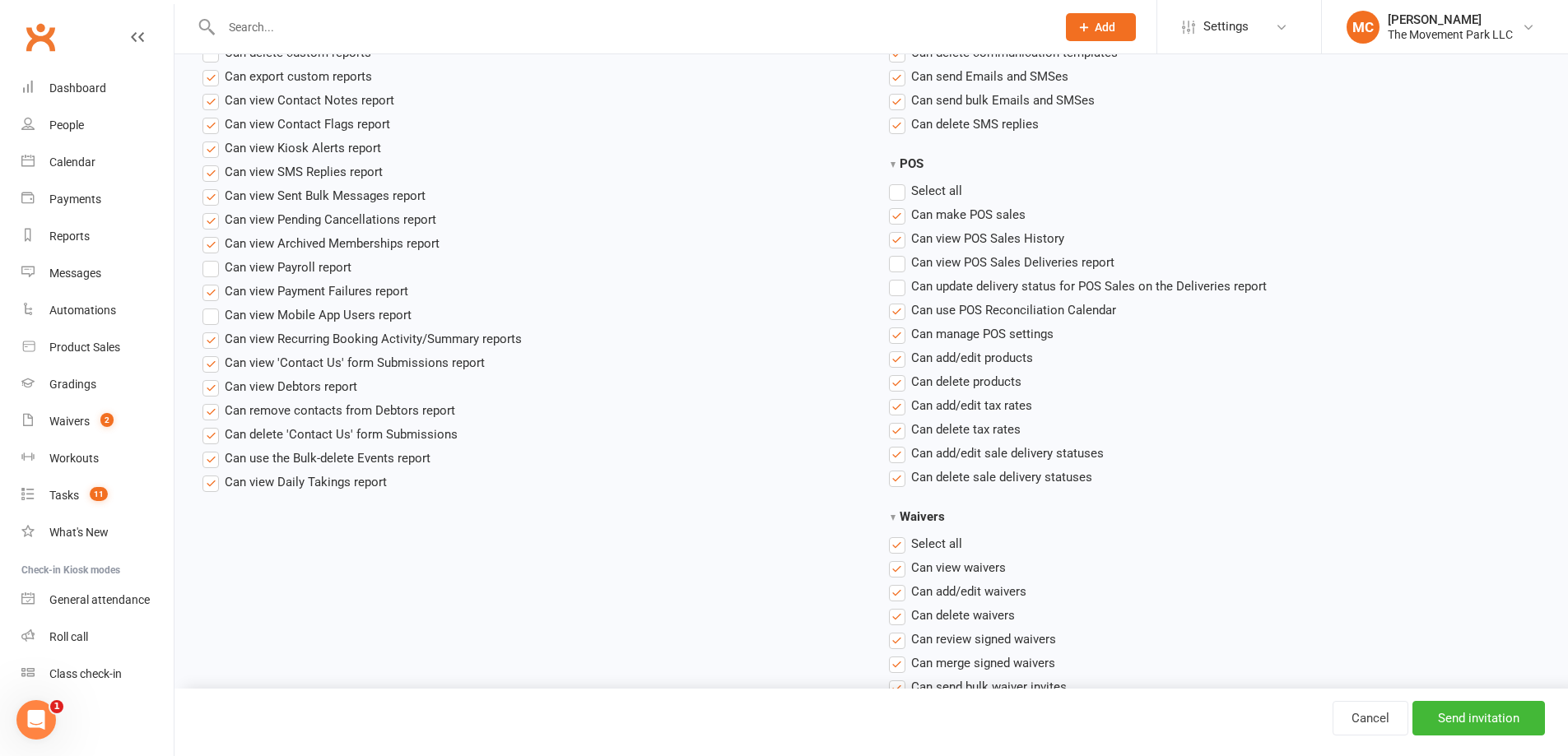
click at [896, 384] on label"] "Can delete products" at bounding box center [955, 382] width 132 height 20
click at [896, 372] on input "Can delete products" at bounding box center [894, 372] width 11 height 0
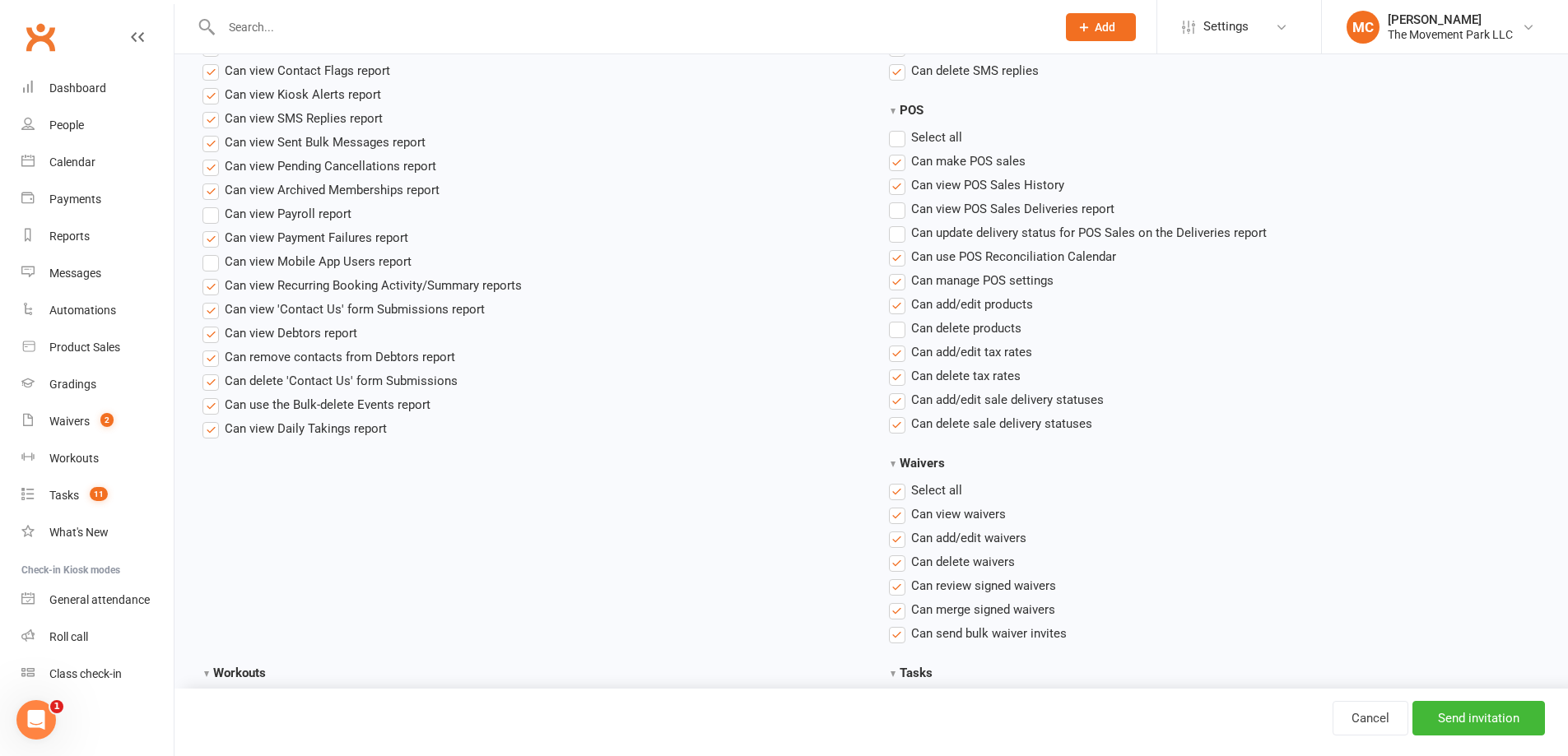
scroll to position [1563, 0]
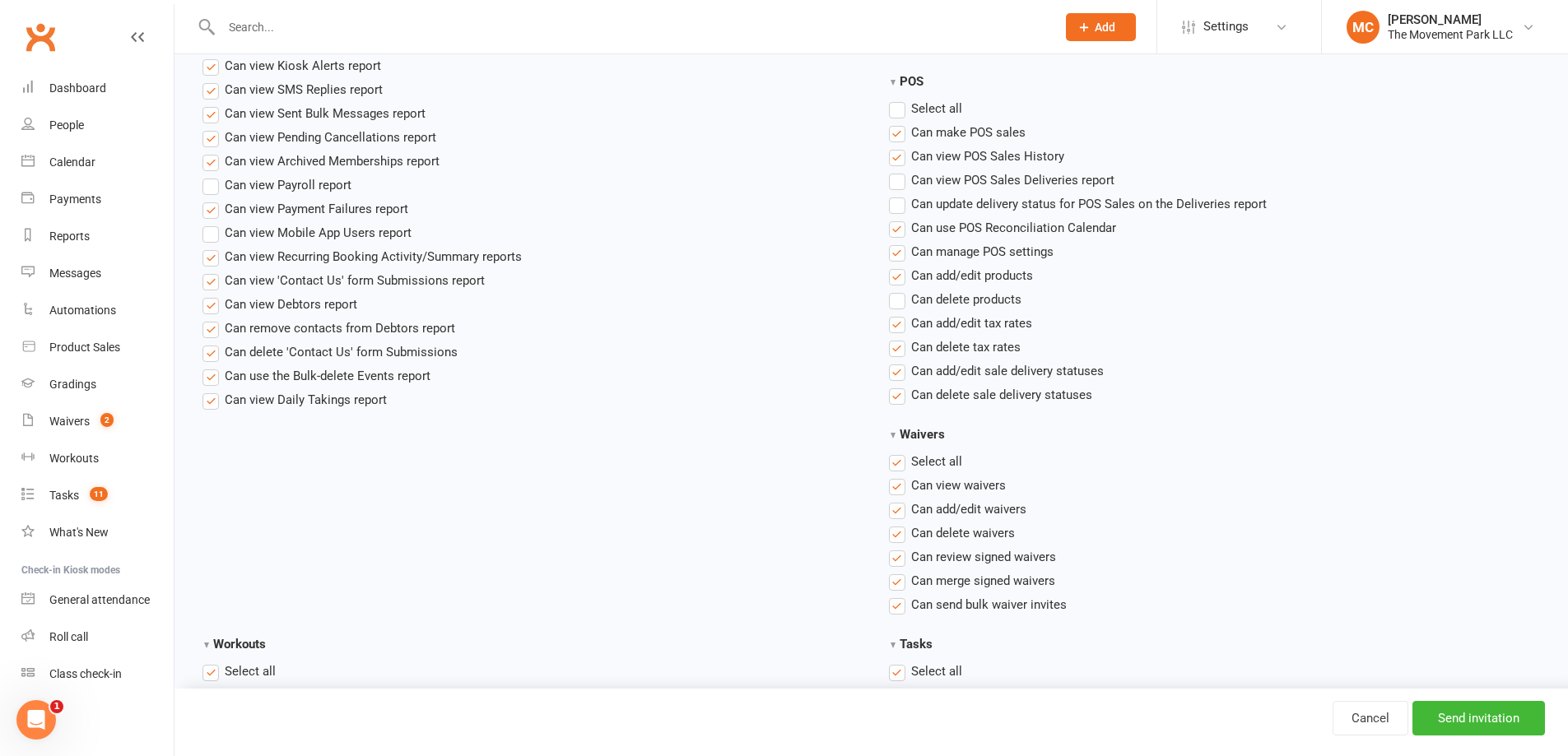
click at [898, 326] on label"] "Can add/edit tax rates" at bounding box center [960, 324] width 143 height 20
click at [898, 314] on input "Can add/edit tax rates" at bounding box center [894, 314] width 11 height 0
click at [898, 351] on label"] "Can delete tax rates" at bounding box center [955, 347] width 132 height 20
click at [898, 337] on input "Can delete tax rates" at bounding box center [894, 337] width 11 height 0
click at [898, 350] on label"] "Can delete tax rates" at bounding box center [955, 347] width 132 height 20
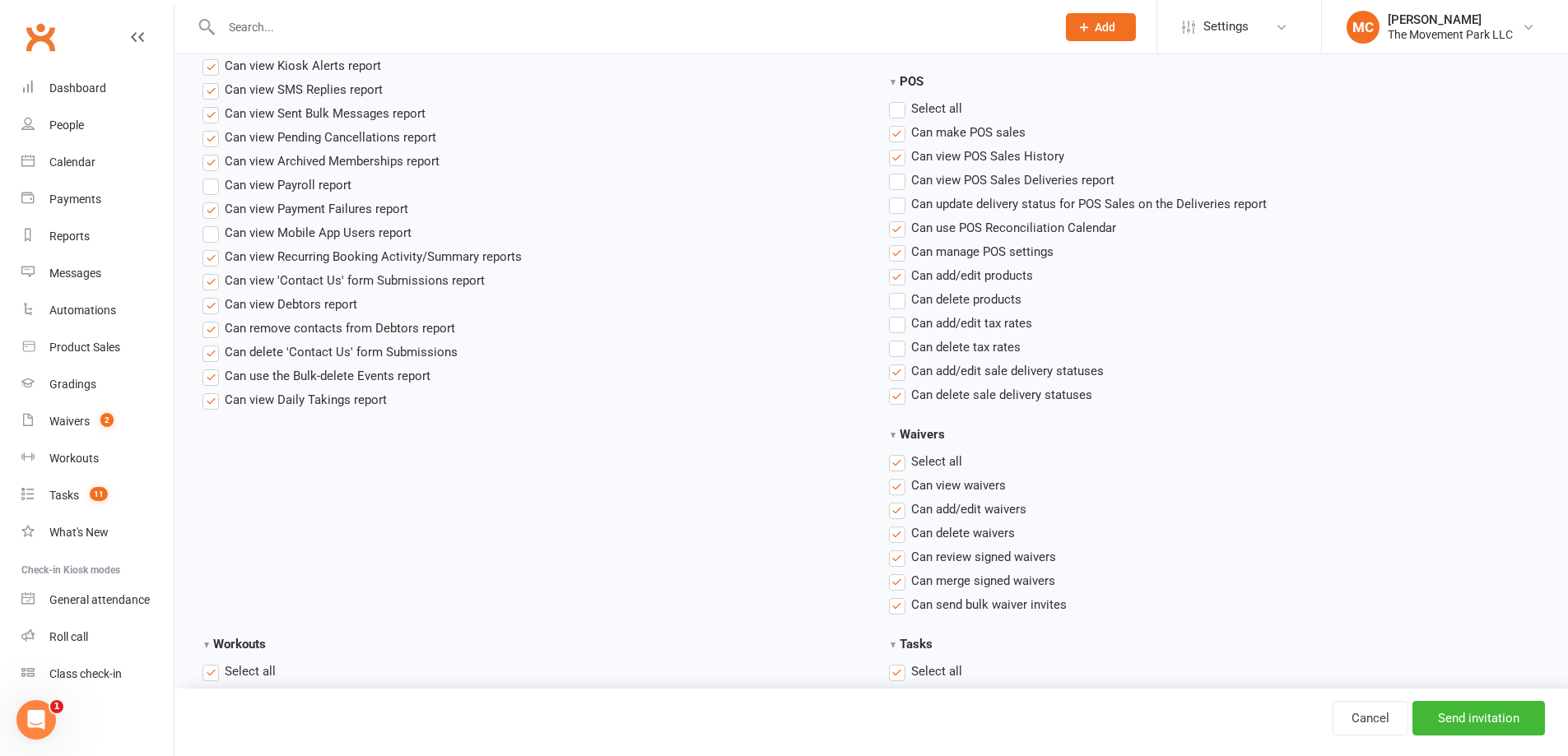
click at [898, 337] on input "Can delete tax rates" at bounding box center [894, 337] width 11 height 0
click at [895, 327] on label"] "Can add/edit tax rates" at bounding box center [960, 324] width 143 height 20
click at [895, 314] on input "Can add/edit tax rates" at bounding box center [894, 314] width 11 height 0
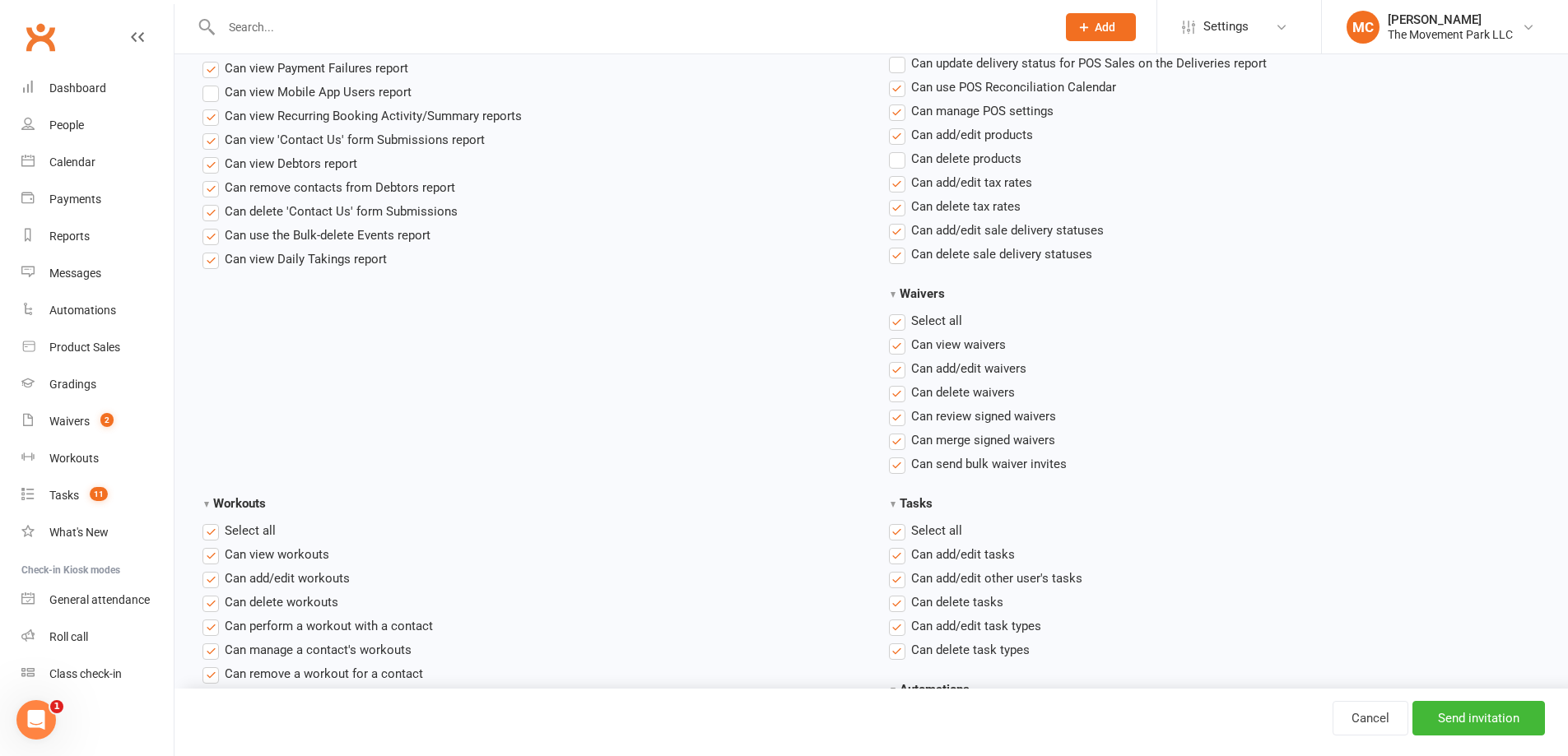
scroll to position [1727, 0]
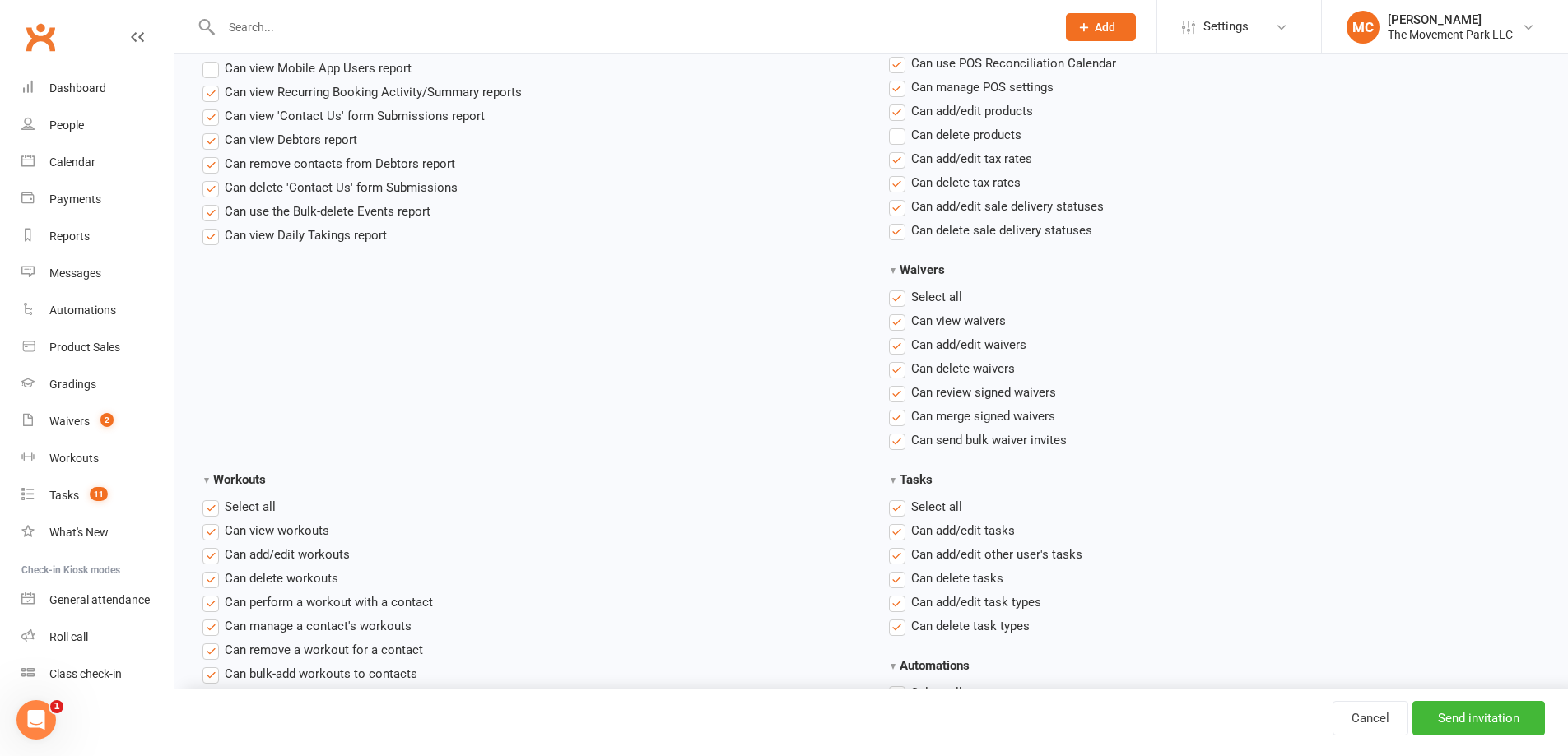
click at [897, 345] on label"] "Can add/edit waivers" at bounding box center [957, 345] width 138 height 20
click at [897, 335] on input "Can add/edit waivers" at bounding box center [894, 335] width 11 height 0
click at [895, 373] on label"] "Can delete waivers" at bounding box center [951, 369] width 126 height 20
click at [895, 359] on input "Can delete waivers" at bounding box center [894, 359] width 11 height 0
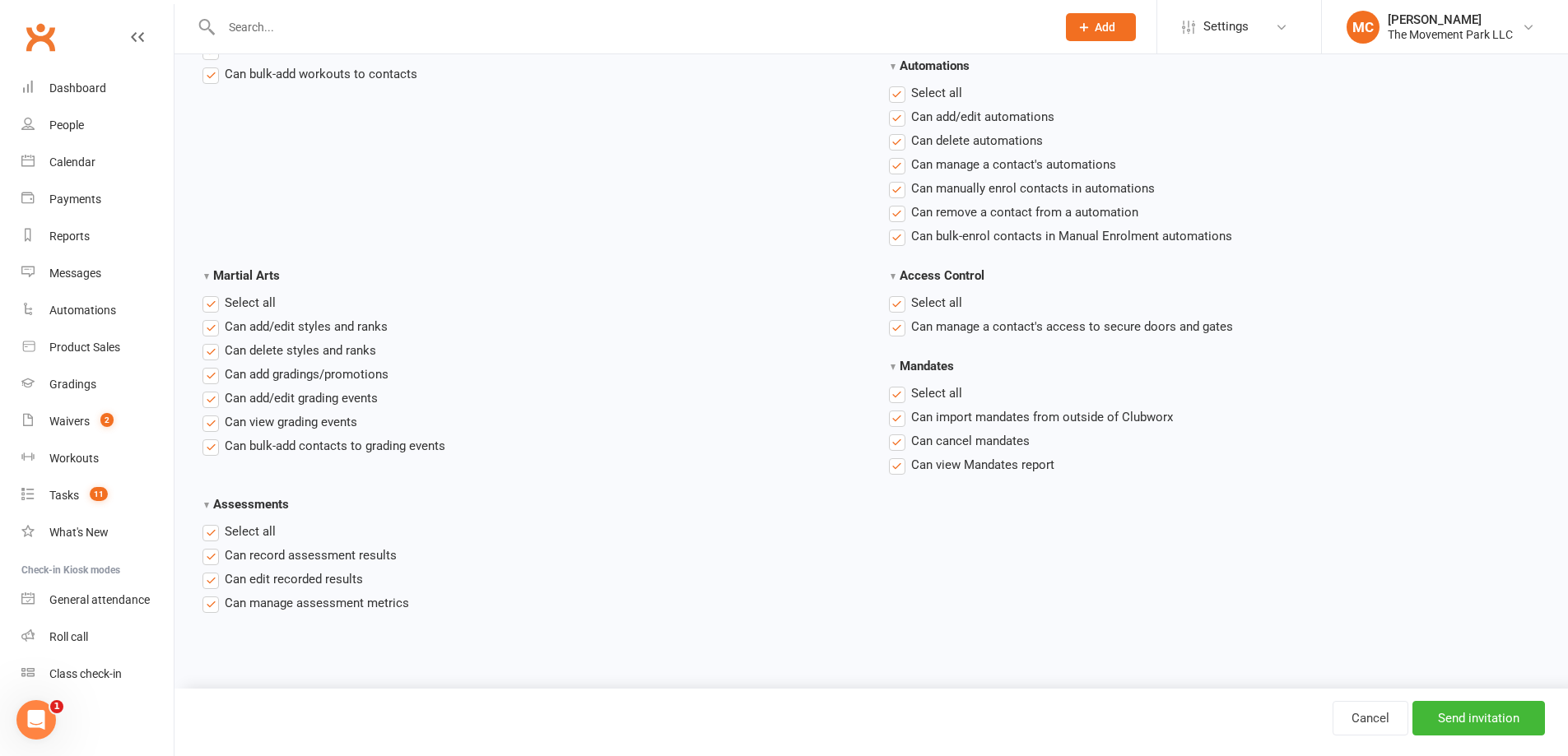
scroll to position [2339, 0]
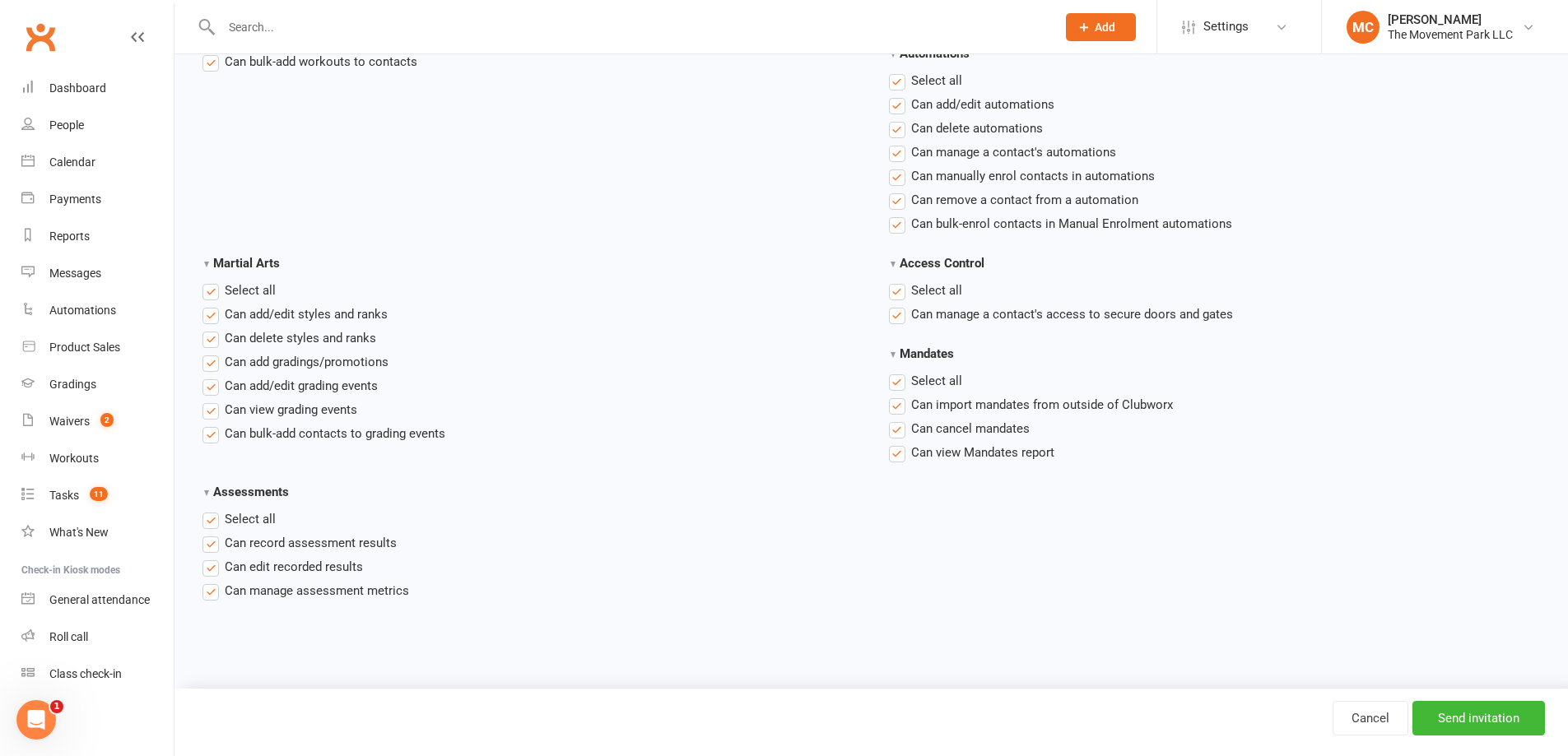
click at [895, 291] on label "Select all" at bounding box center [925, 290] width 73 height 20
click at [895, 280] on input "Access Control" at bounding box center [894, 280] width 11 height 0
click at [897, 383] on label "Select all" at bounding box center [925, 381] width 73 height 20
click at [897, 371] on input "Mandates" at bounding box center [894, 371] width 11 height 0
click at [1463, 729] on input "Send invitation" at bounding box center [1478, 718] width 132 height 34
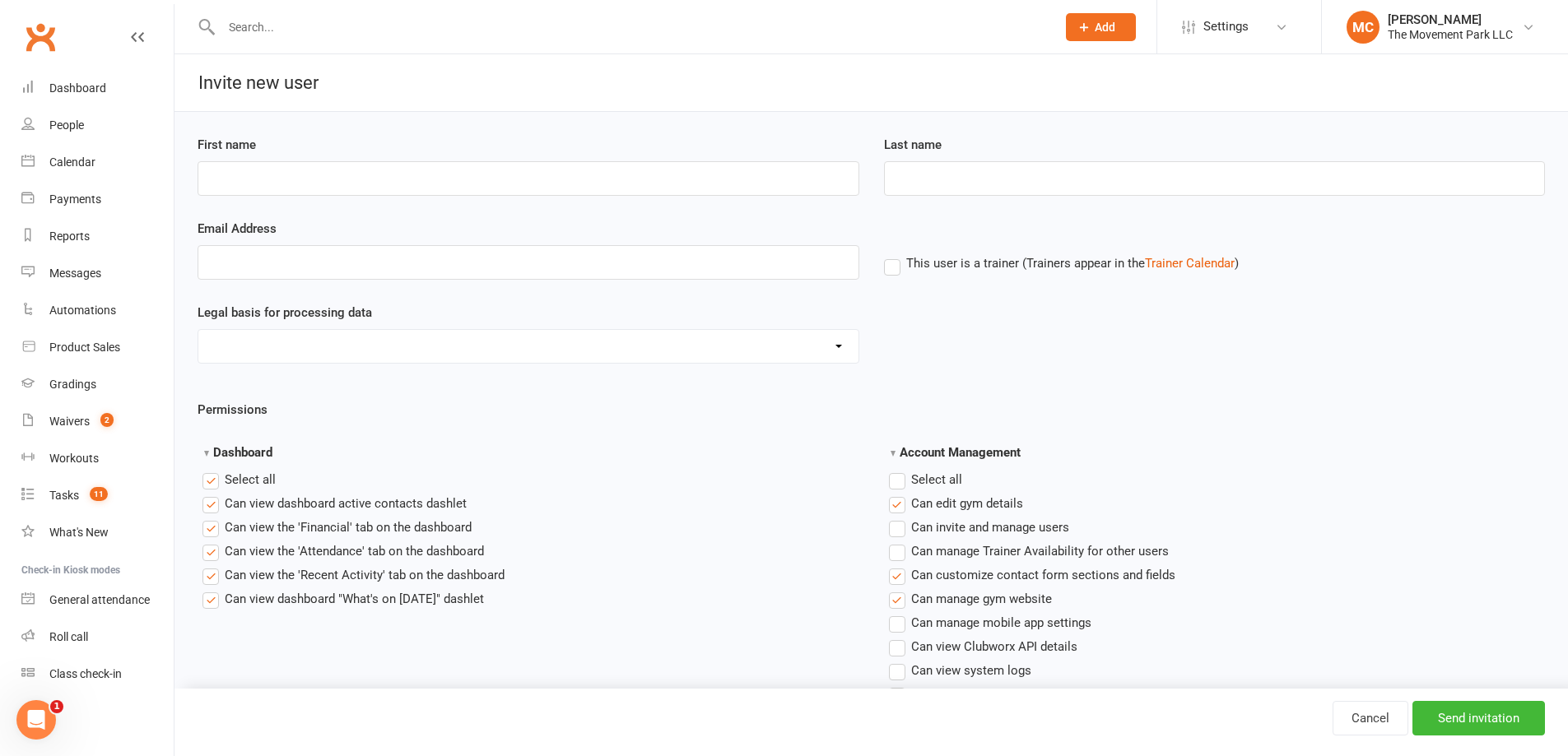
click at [288, 29] on input "text" at bounding box center [630, 26] width 828 height 23
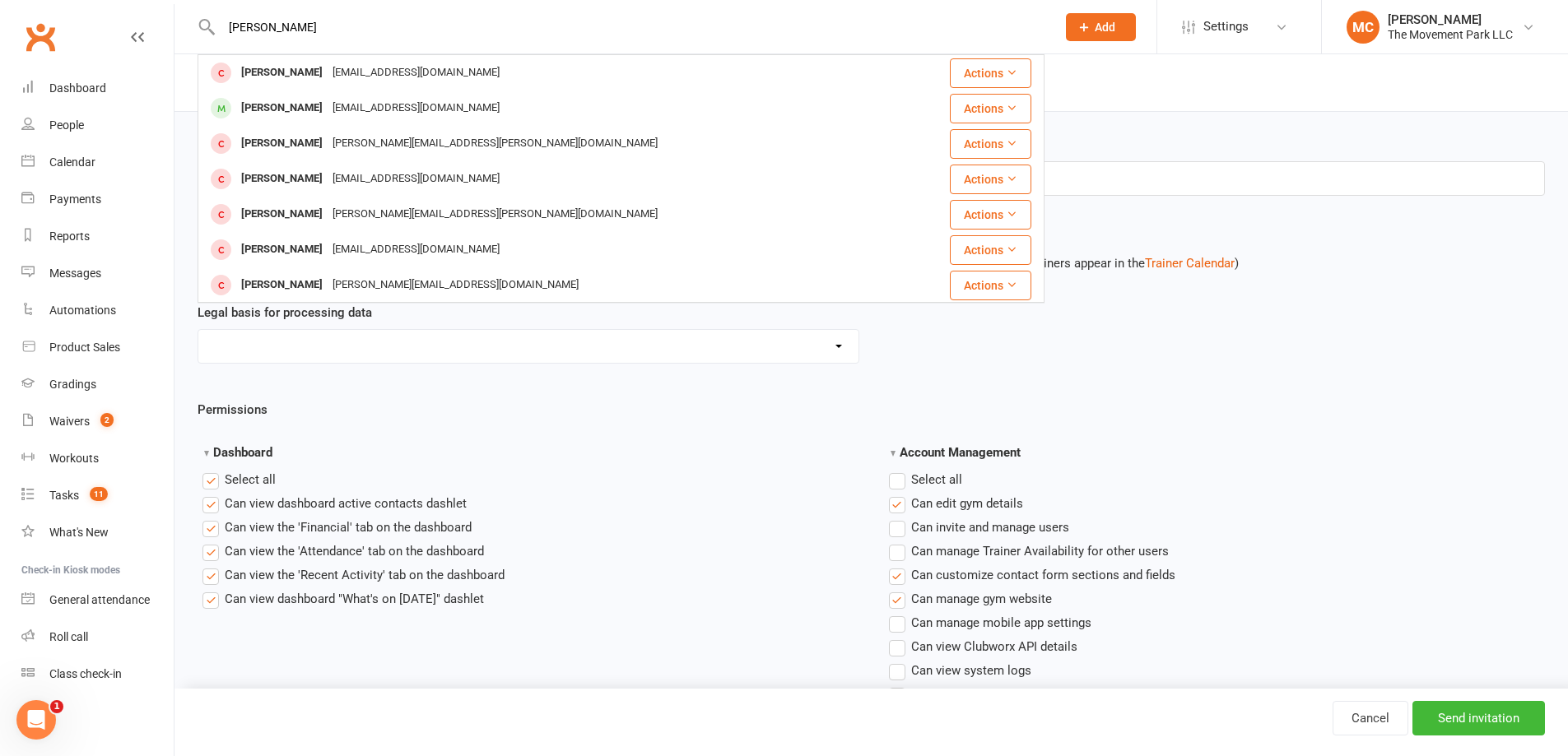
type input "[PERSON_NAME]"
drag, startPoint x: 303, startPoint y: 28, endPoint x: 231, endPoint y: 23, distance: 72.2
click at [231, 23] on input "[PERSON_NAME]" at bounding box center [630, 26] width 828 height 23
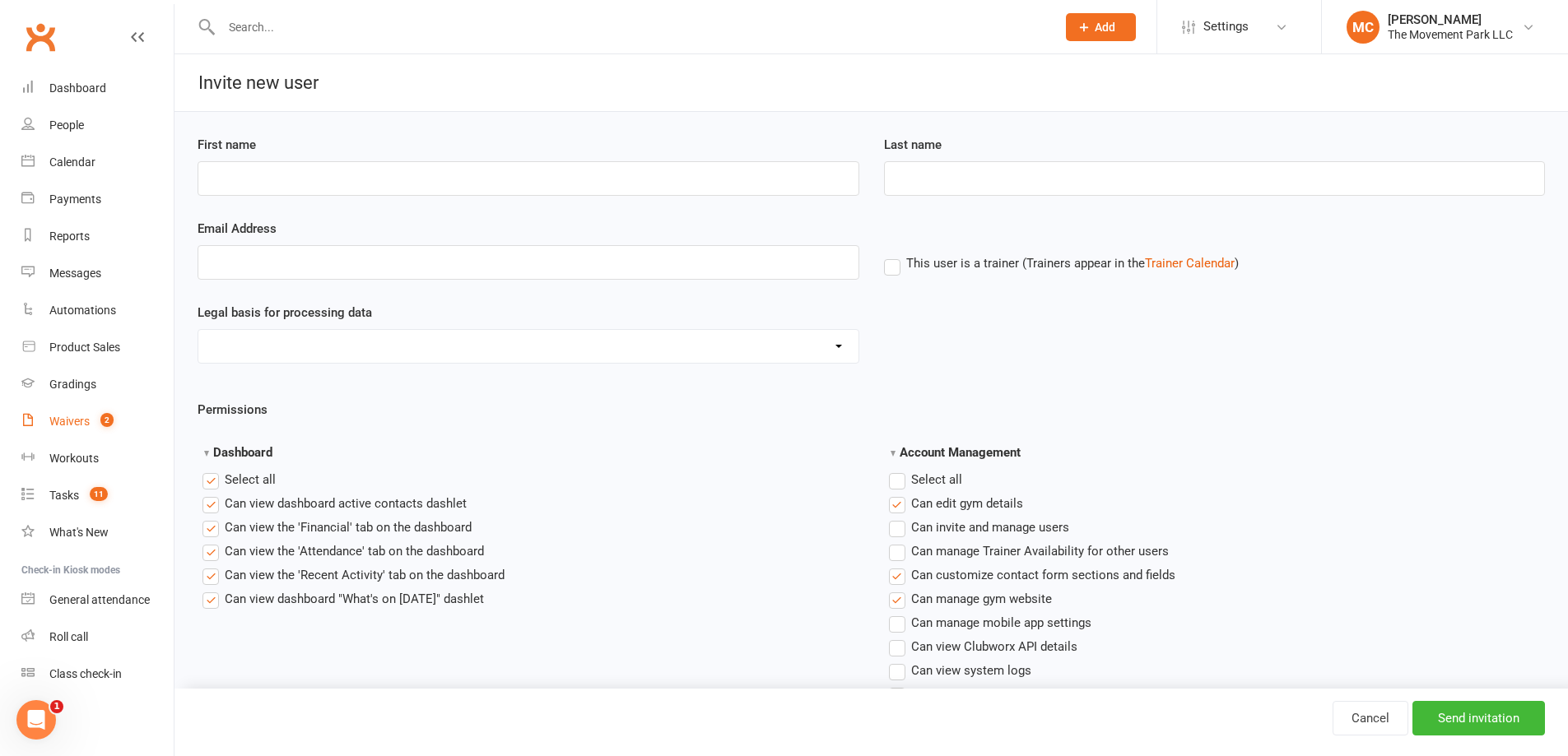
click at [72, 423] on div "Waivers" at bounding box center [70, 421] width 41 height 14
select select "100"
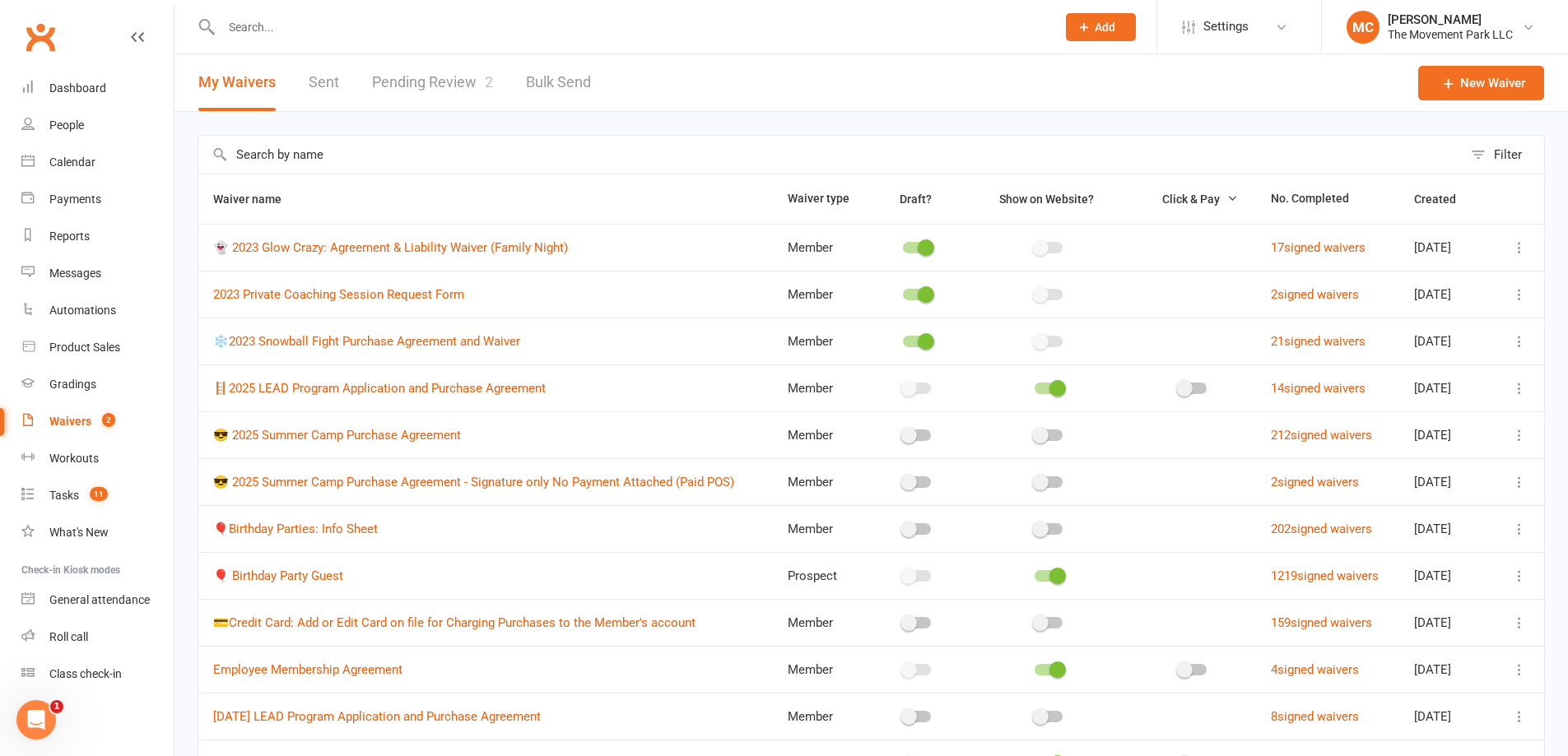
click at [281, 155] on input "text" at bounding box center [830, 155] width 1264 height 38
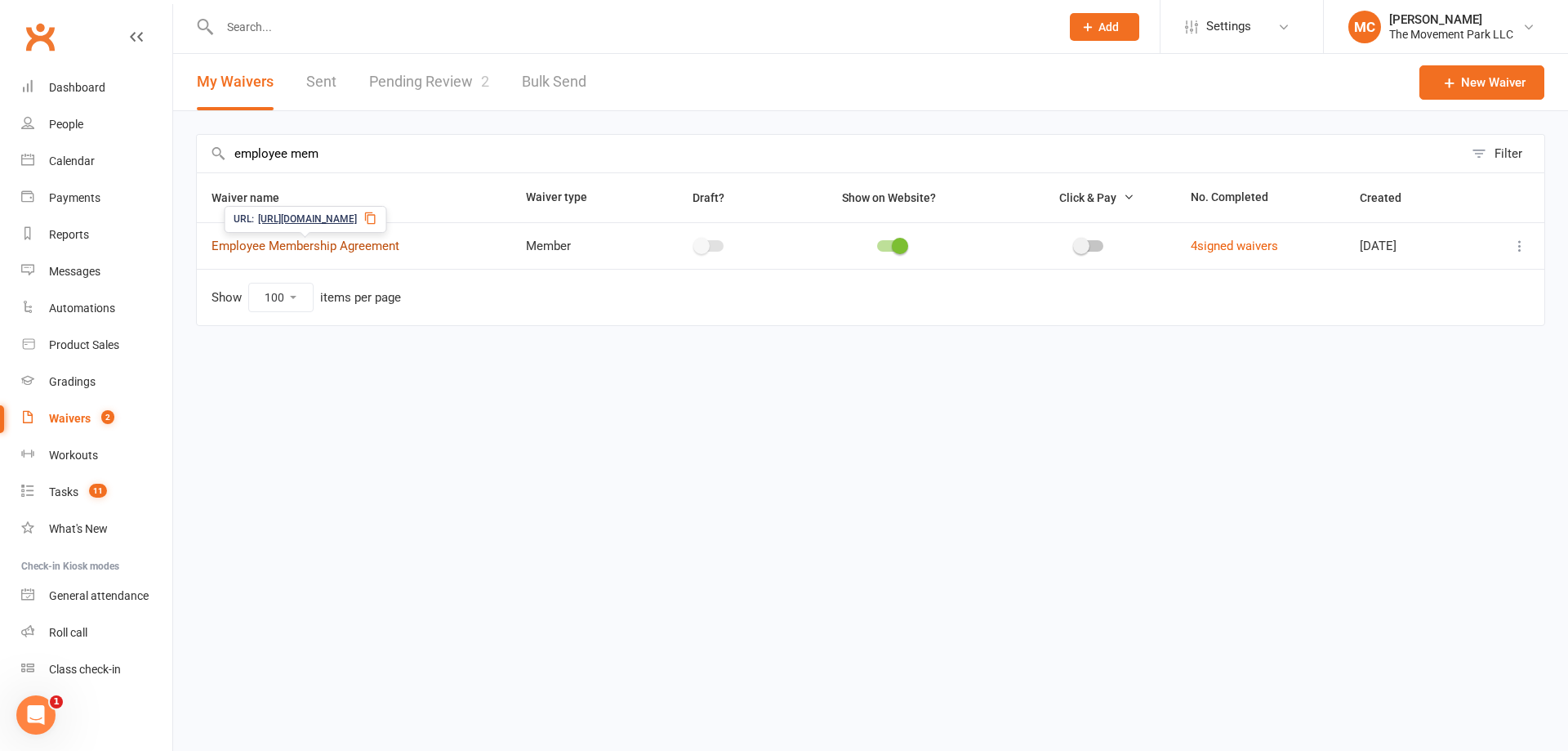
type input "employee mem"
click at [307, 246] on link "Employee Membership Agreement" at bounding box center [305, 246] width 188 height 14
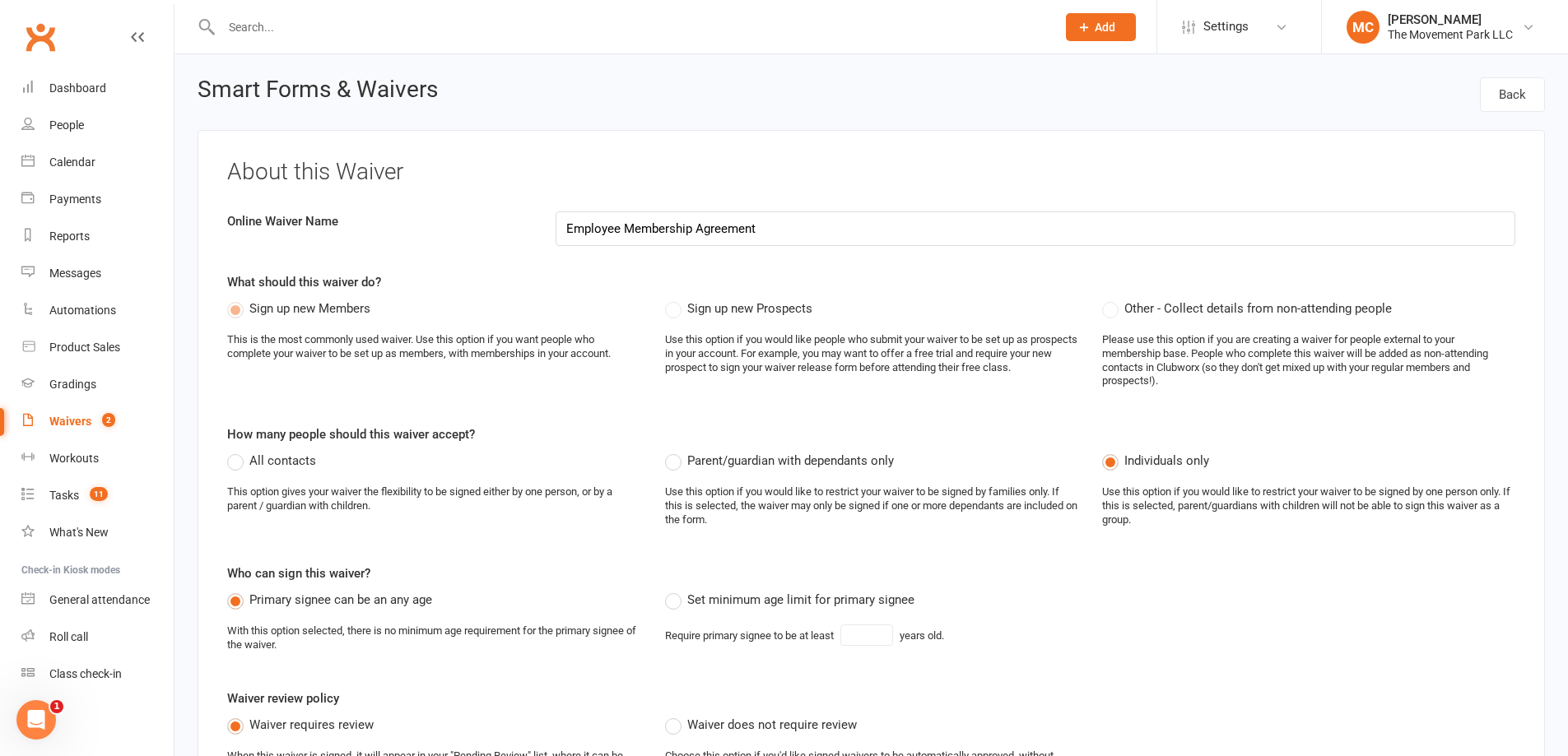
select select "checkbox"
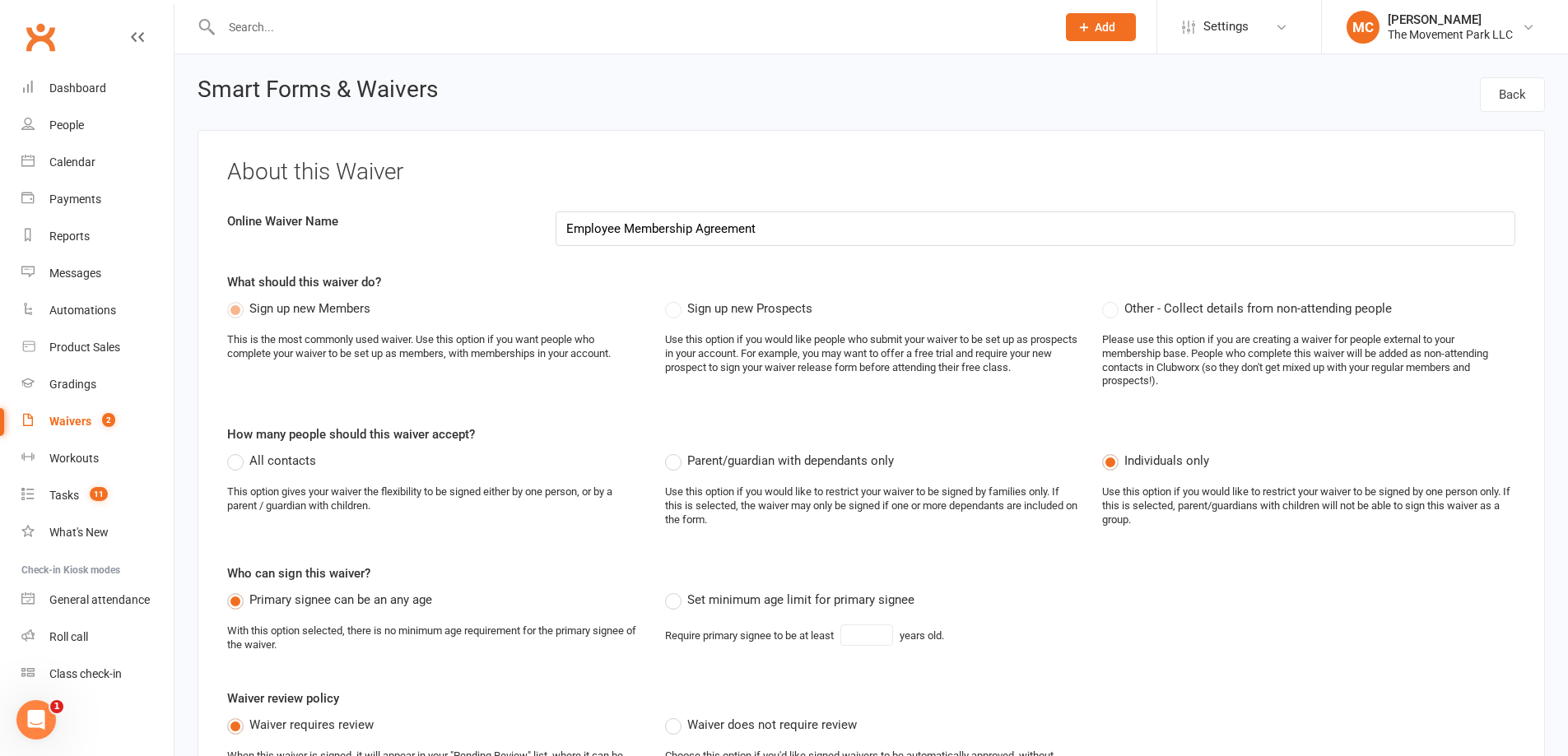
select select "checkbox"
select select "do_not_copy_answers"
select select "checkbox"
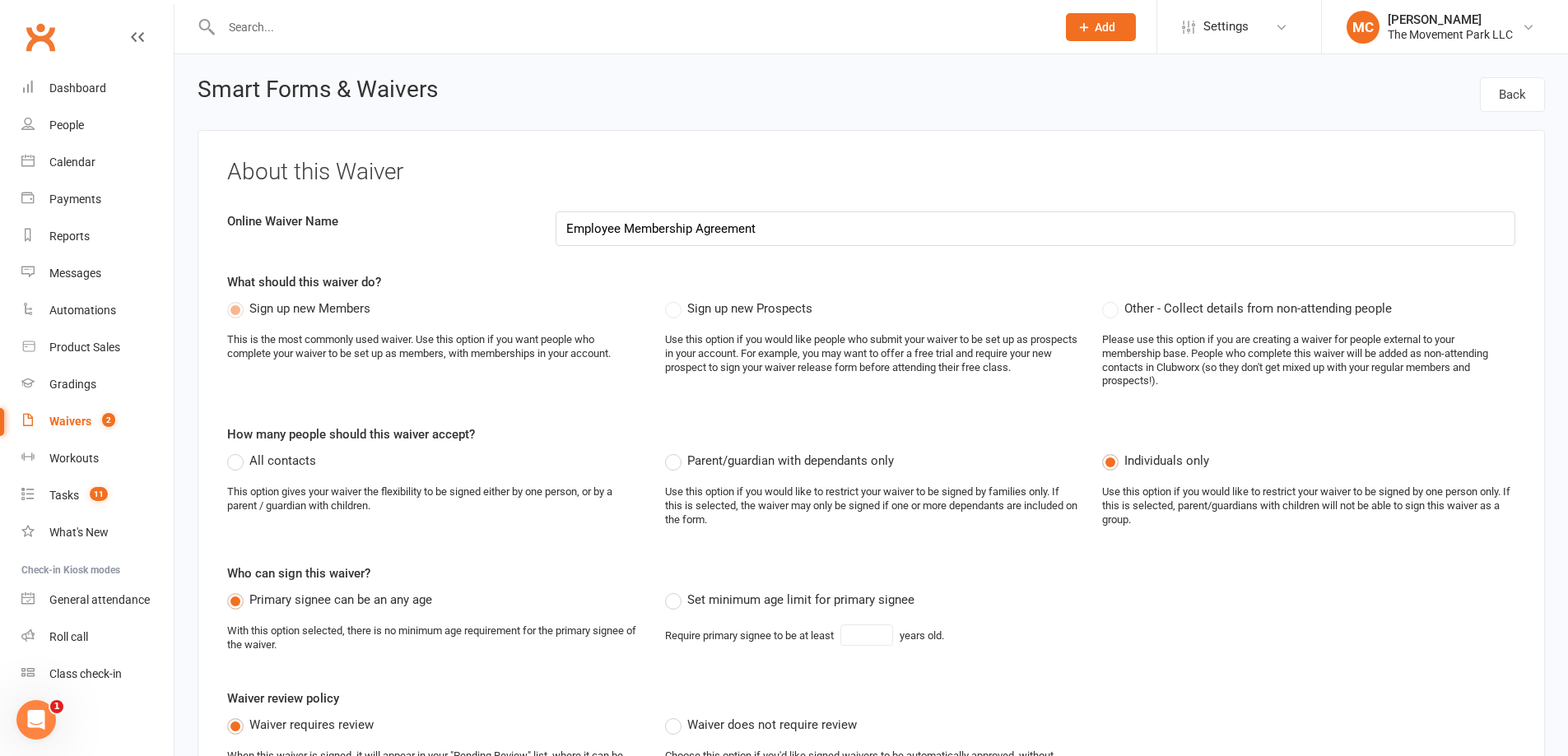
select select "checkbox"
select select "do_not_copy_answers"
select select "checkbox"
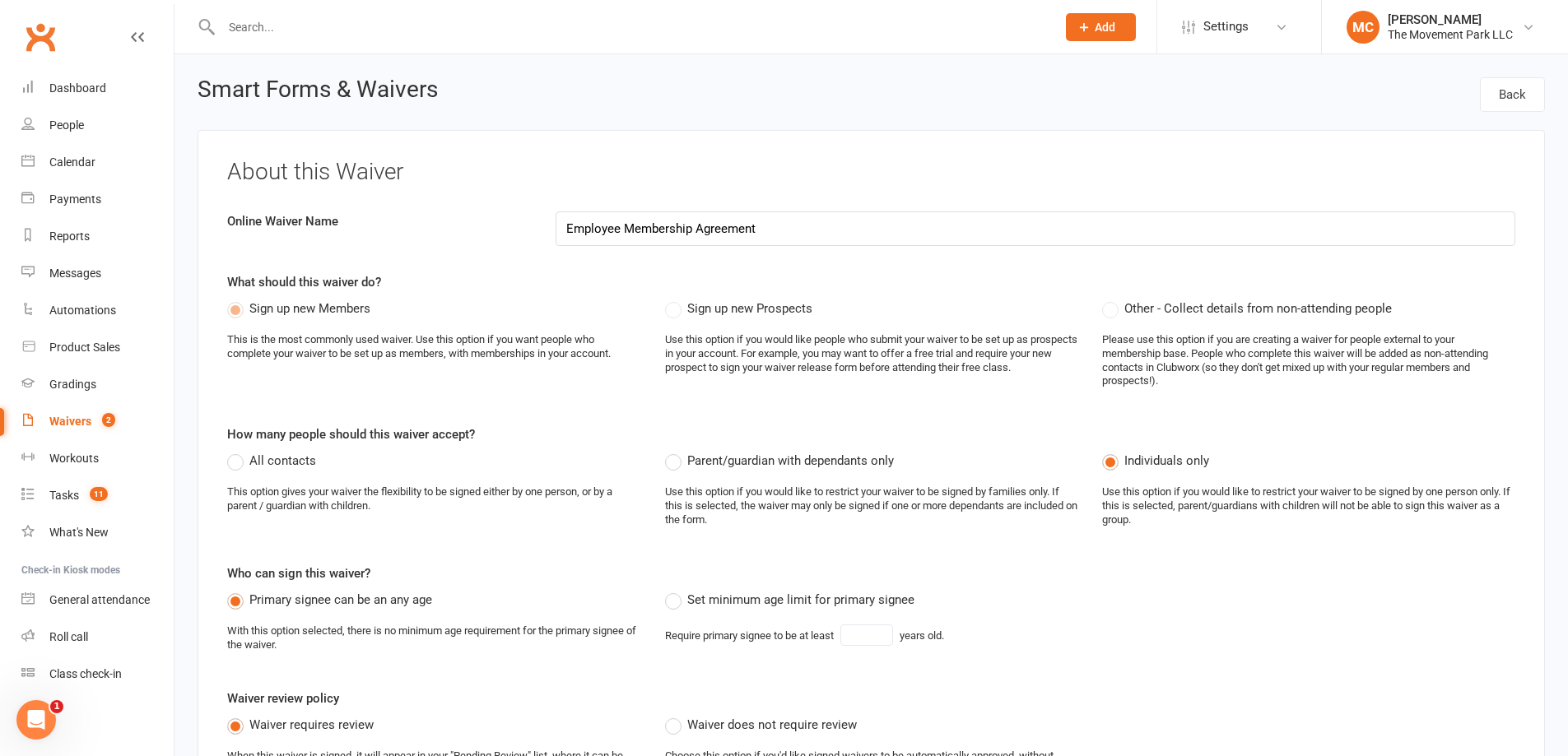
select select "do_not_copy_answers"
select select "checkbox"
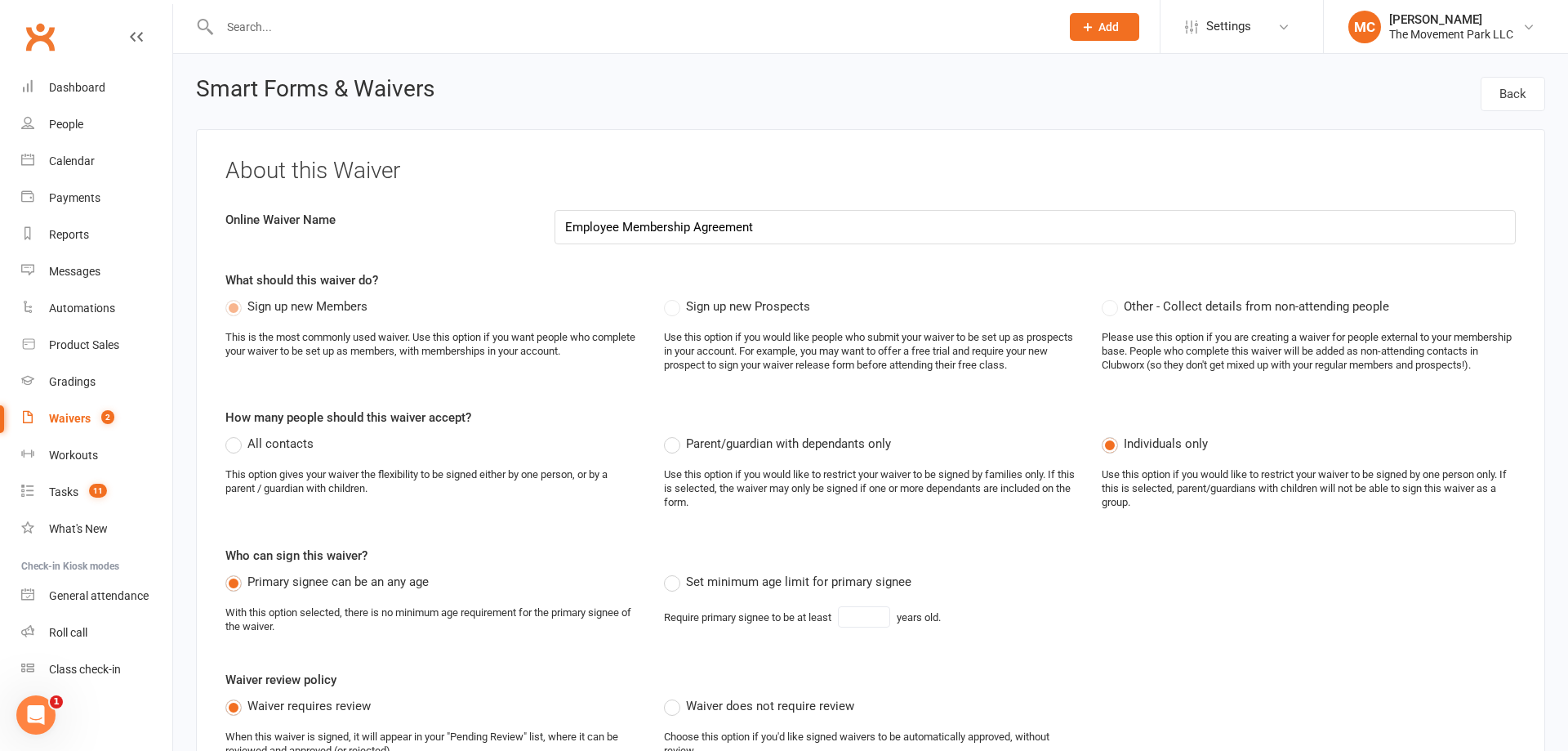
select select "100"
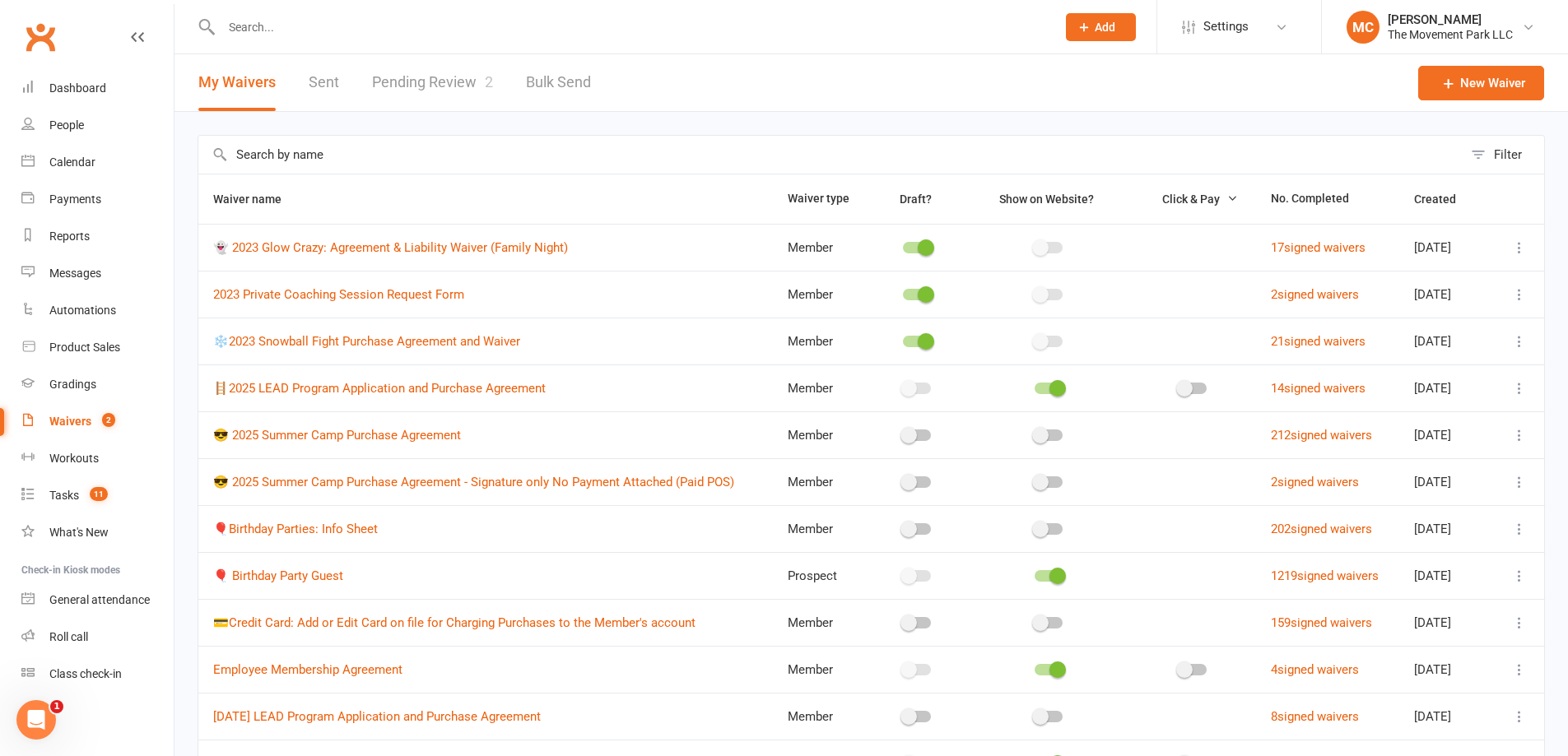
click at [308, 153] on input "text" at bounding box center [830, 155] width 1264 height 38
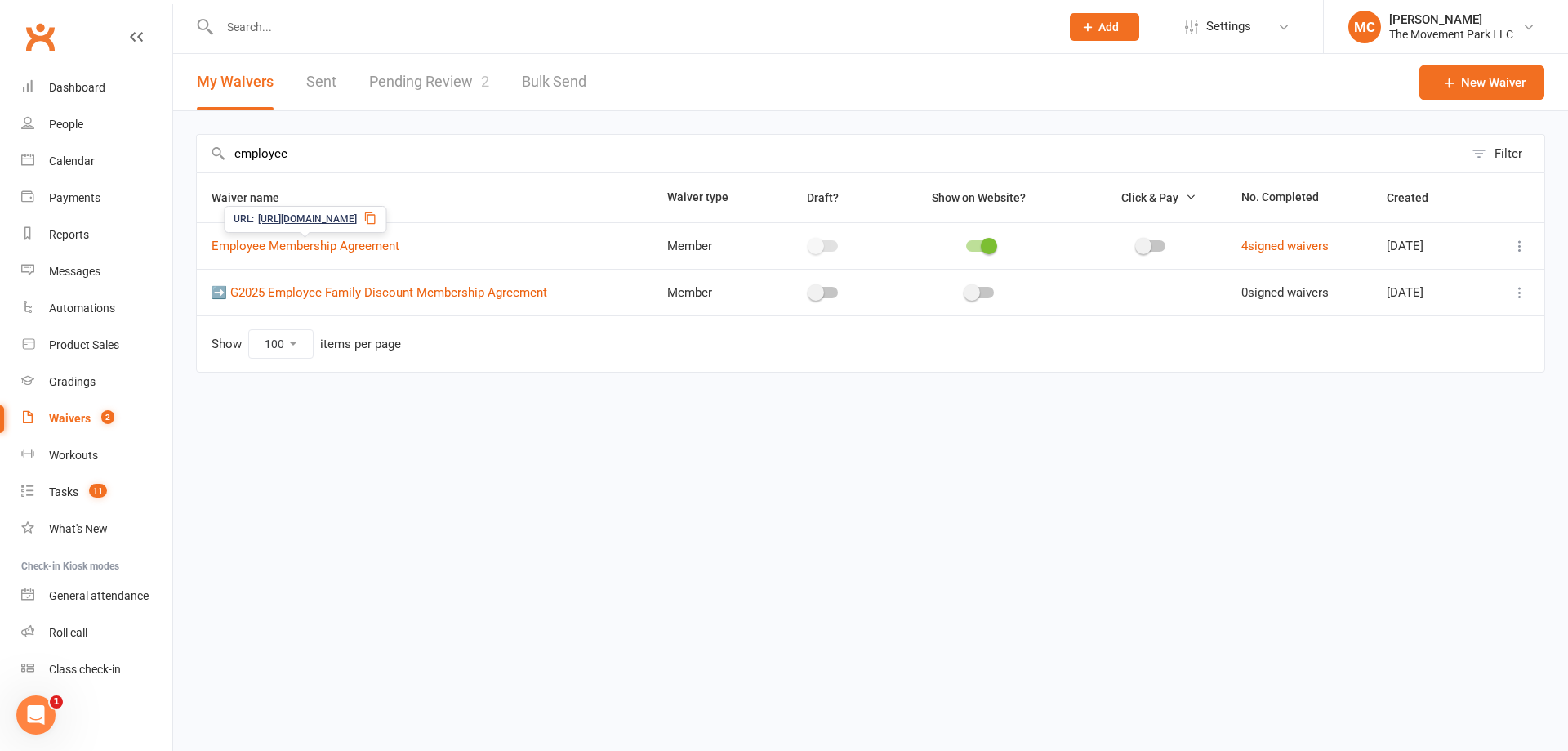
type input "employee"
click at [326, 223] on span "https://app.clubworx.com/s/ZGBduG7E" at bounding box center [307, 219] width 99 height 15
click at [76, 421] on div "Waivers" at bounding box center [70, 418] width 41 height 13
click at [412, 83] on link "Pending Review 2" at bounding box center [429, 82] width 120 height 57
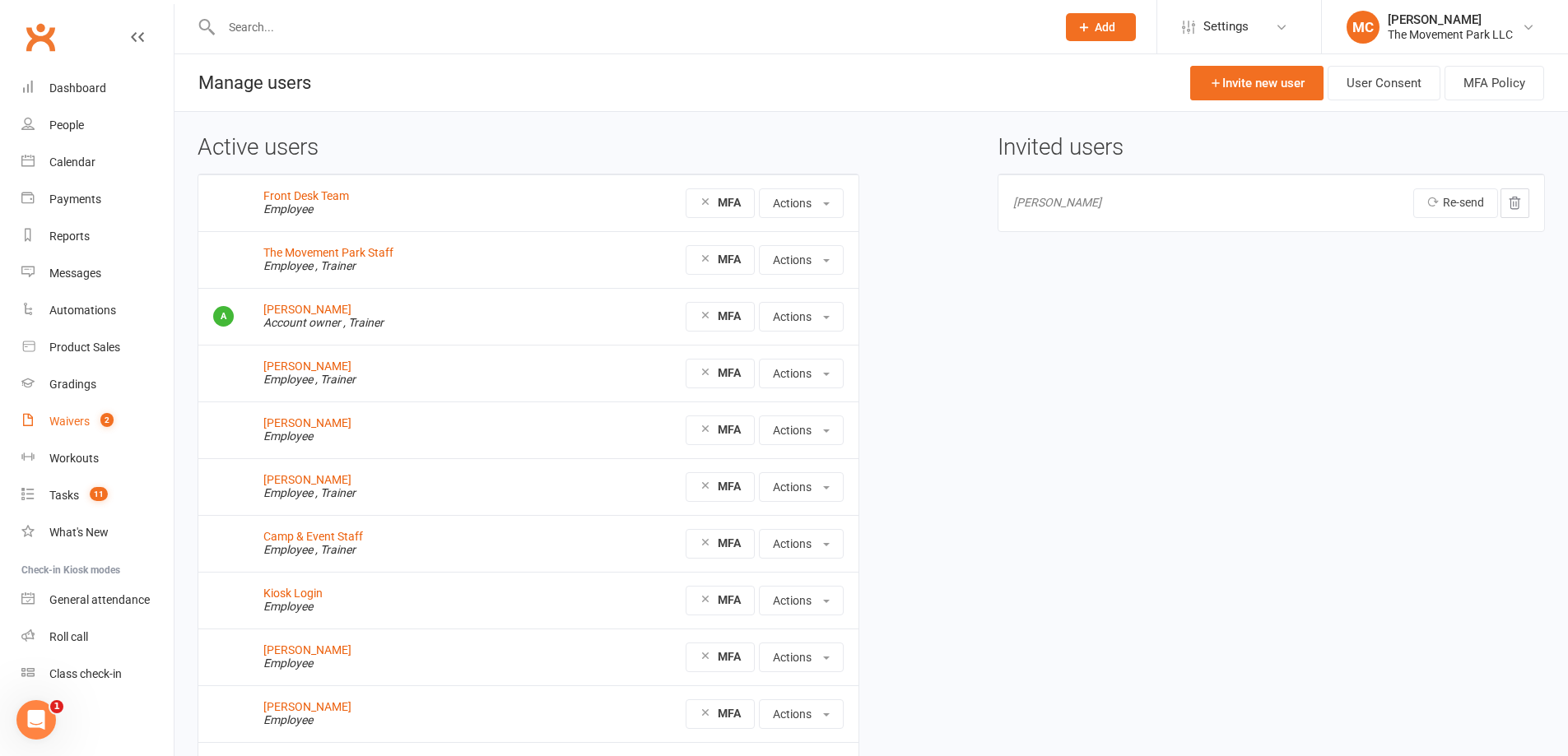
click at [61, 422] on div "Waivers" at bounding box center [70, 421] width 41 height 14
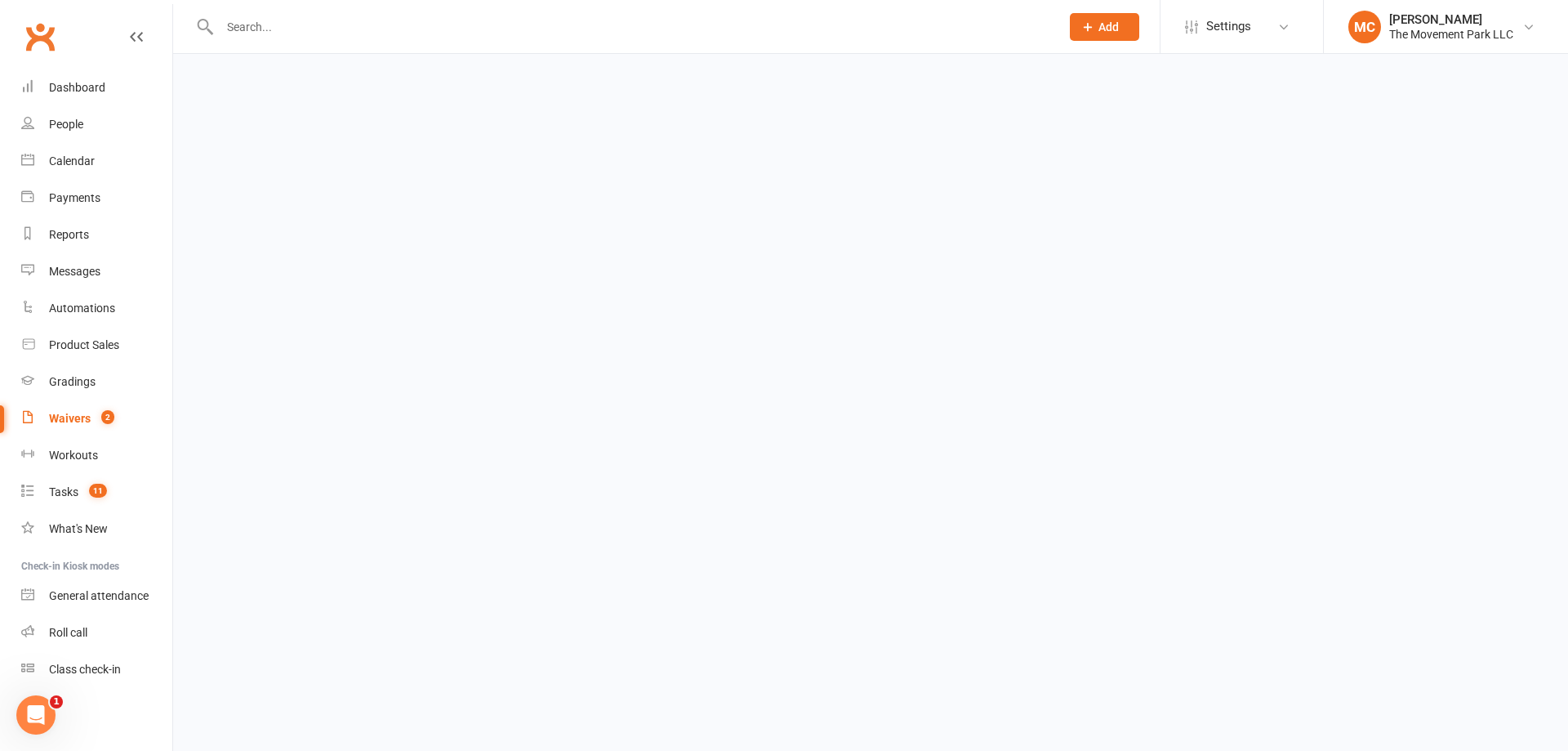
select select "100"
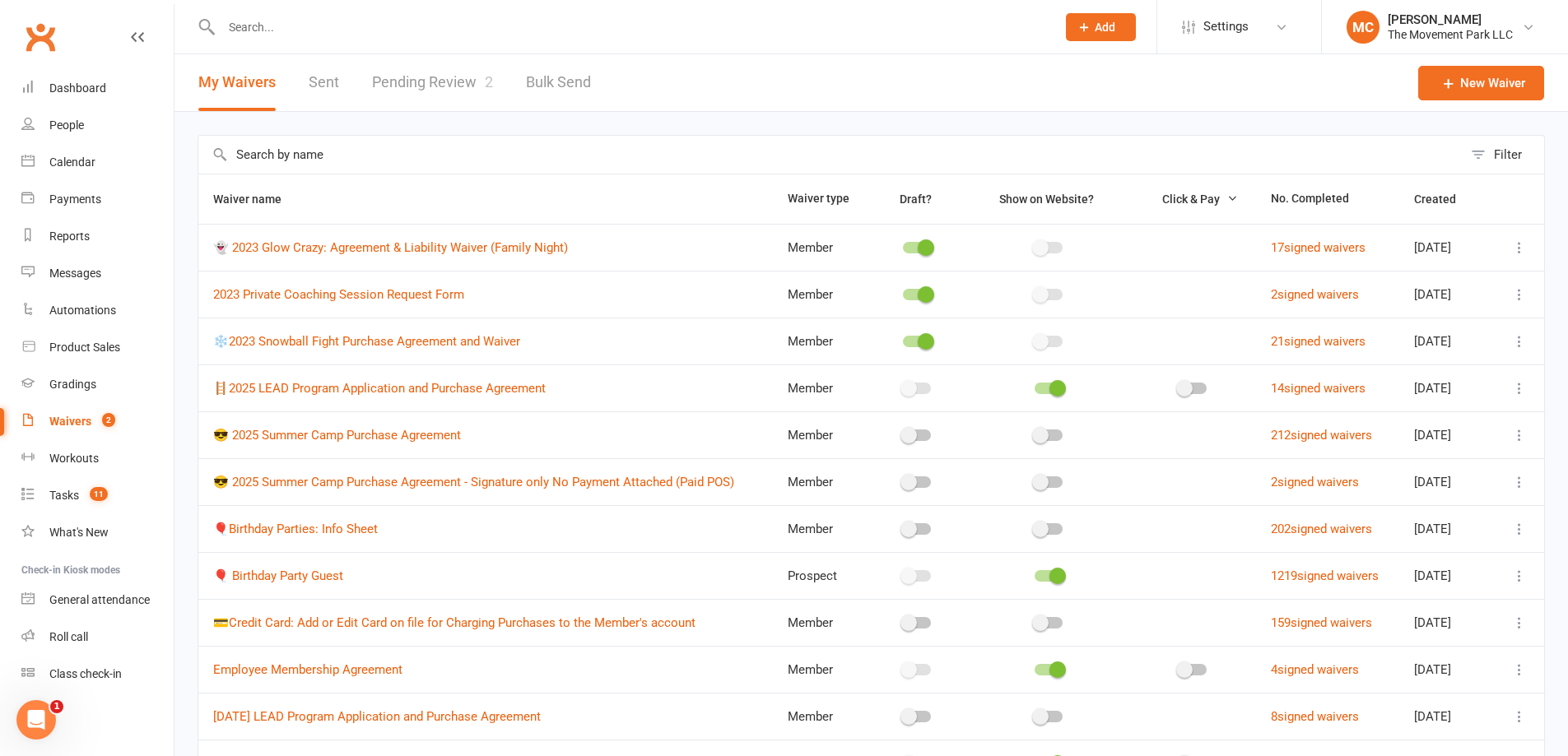
click at [407, 99] on link "Pending Review 2" at bounding box center [432, 82] width 121 height 57
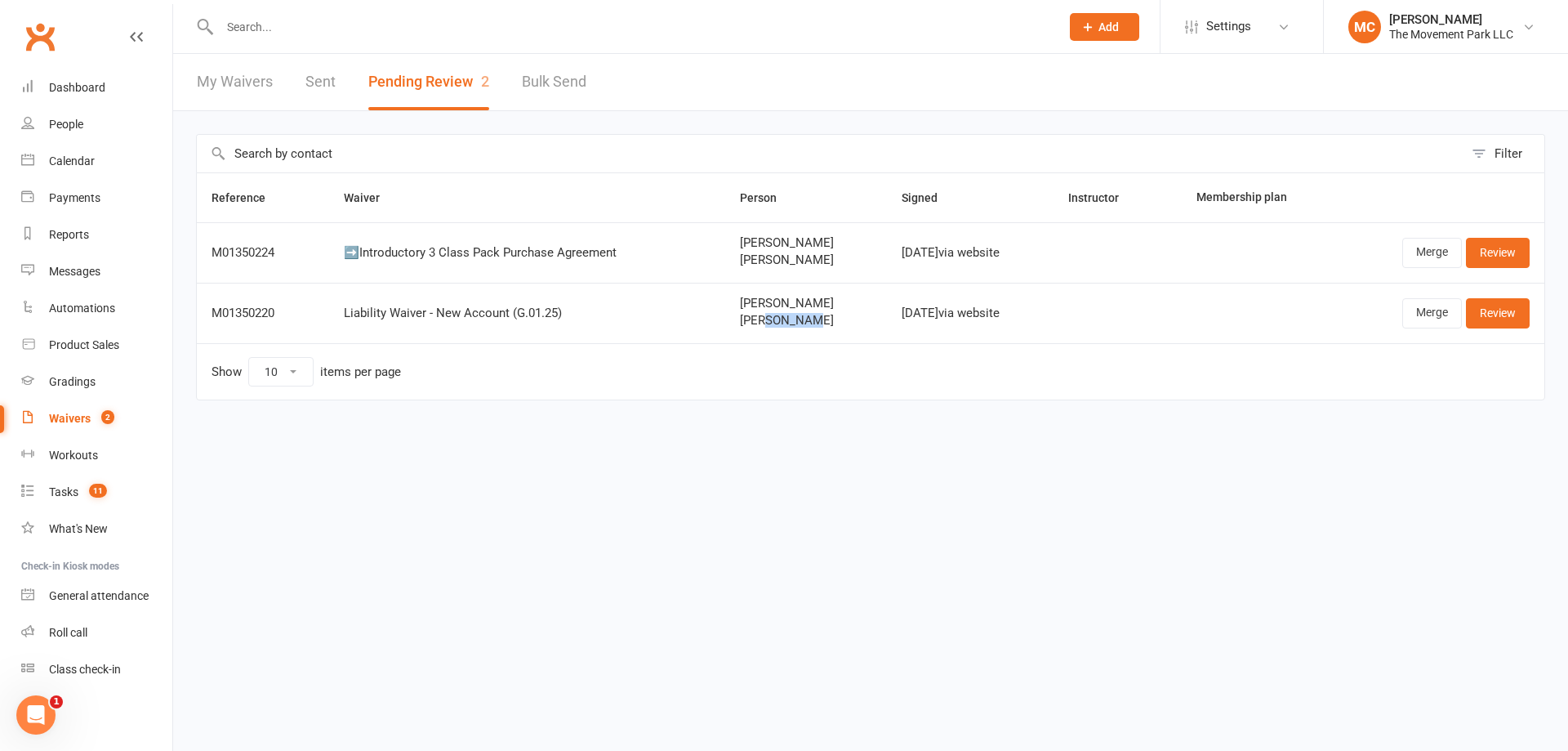
drag, startPoint x: 795, startPoint y: 321, endPoint x: 745, endPoint y: 319, distance: 50.0
click at [745, 321] on span "[PERSON_NAME]" at bounding box center [806, 320] width 132 height 13
copy span "[PERSON_NAME]"
click at [496, 34] on input "text" at bounding box center [631, 26] width 834 height 22
paste input "[PERSON_NAME]"
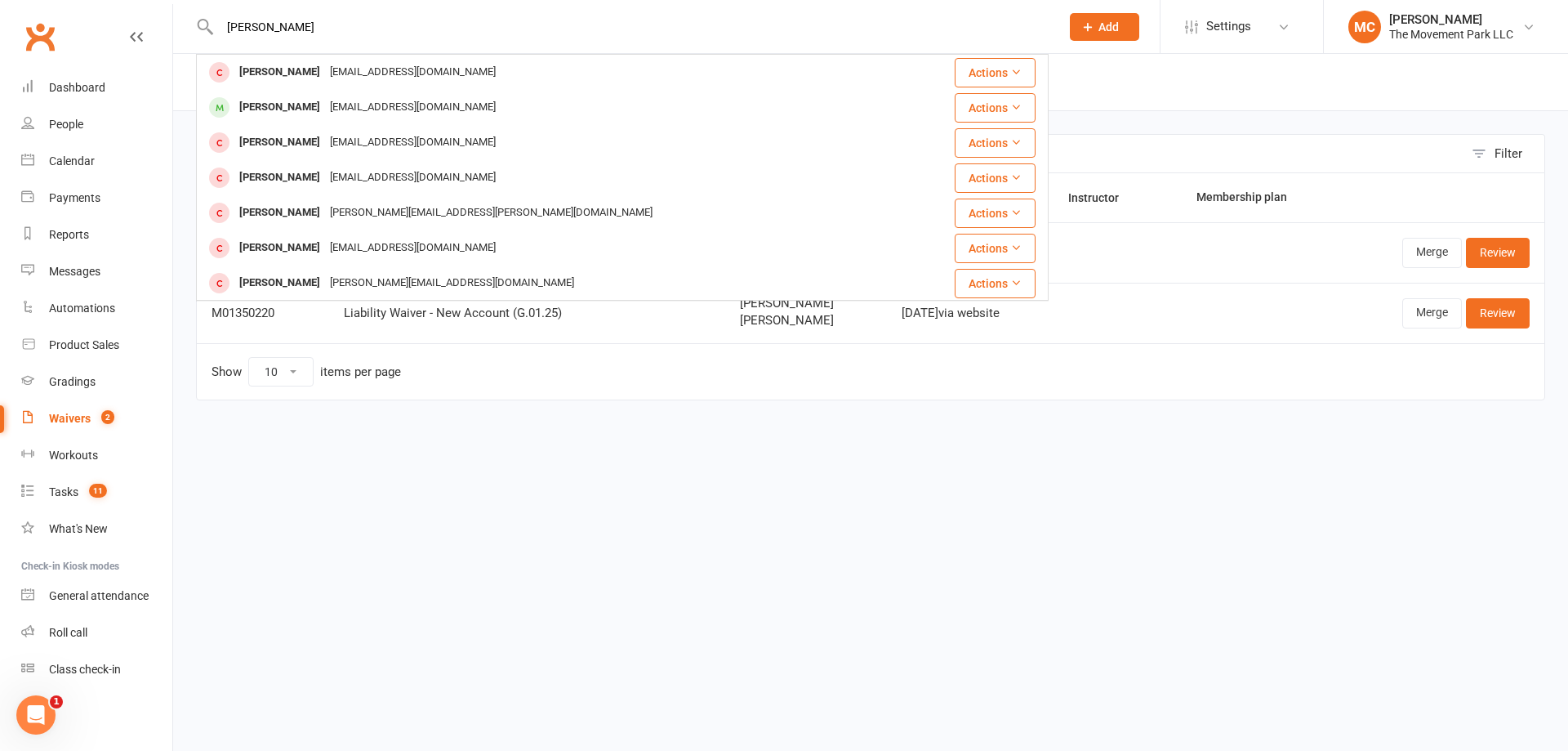
type input "Morales"
click at [646, 447] on html "Morales Benny Morales msscotta@yahoo.com Actions Myles Morilon April.morilon@gm…" at bounding box center [784, 234] width 1568 height 469
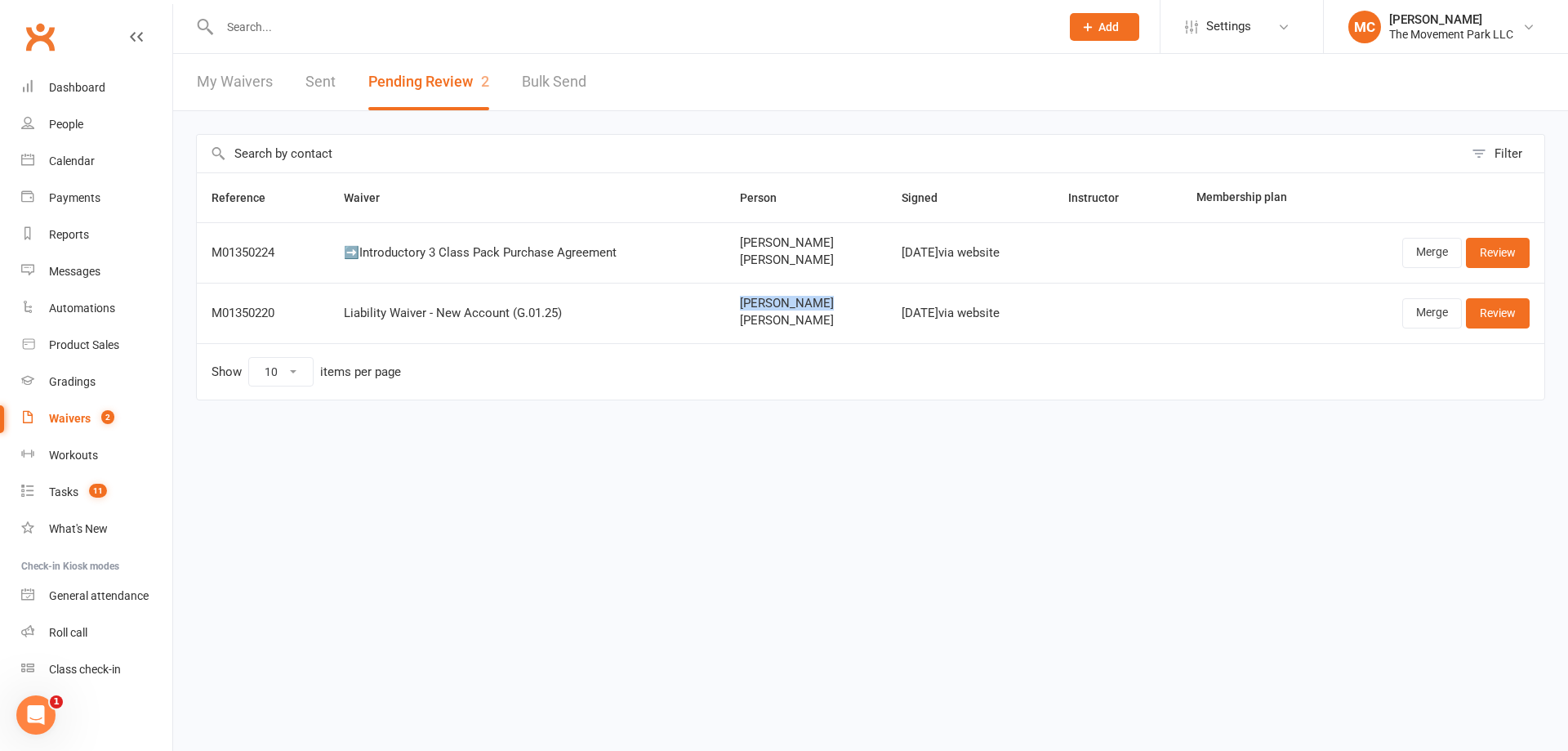
drag, startPoint x: 831, startPoint y: 303, endPoint x: 718, endPoint y: 305, distance: 113.0
click at [726, 305] on td "ERIKA MORALES Ria Morales" at bounding box center [806, 313] width 162 height 60
copy span "ERIKA MORALES"
click at [503, 28] on input "text" at bounding box center [631, 26] width 834 height 22
paste input "ERIKA MORALES"
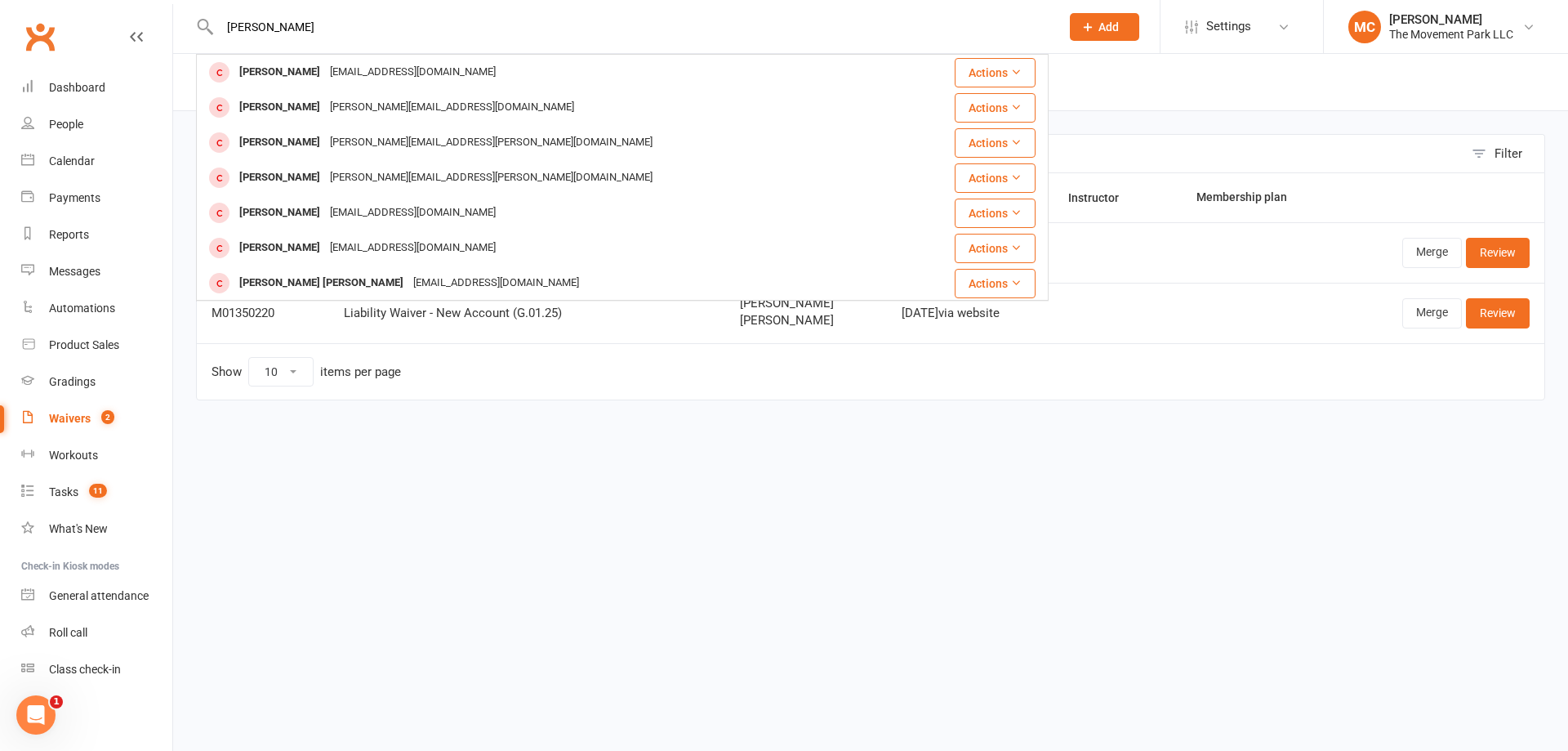
type input "ERIKA MORALES"
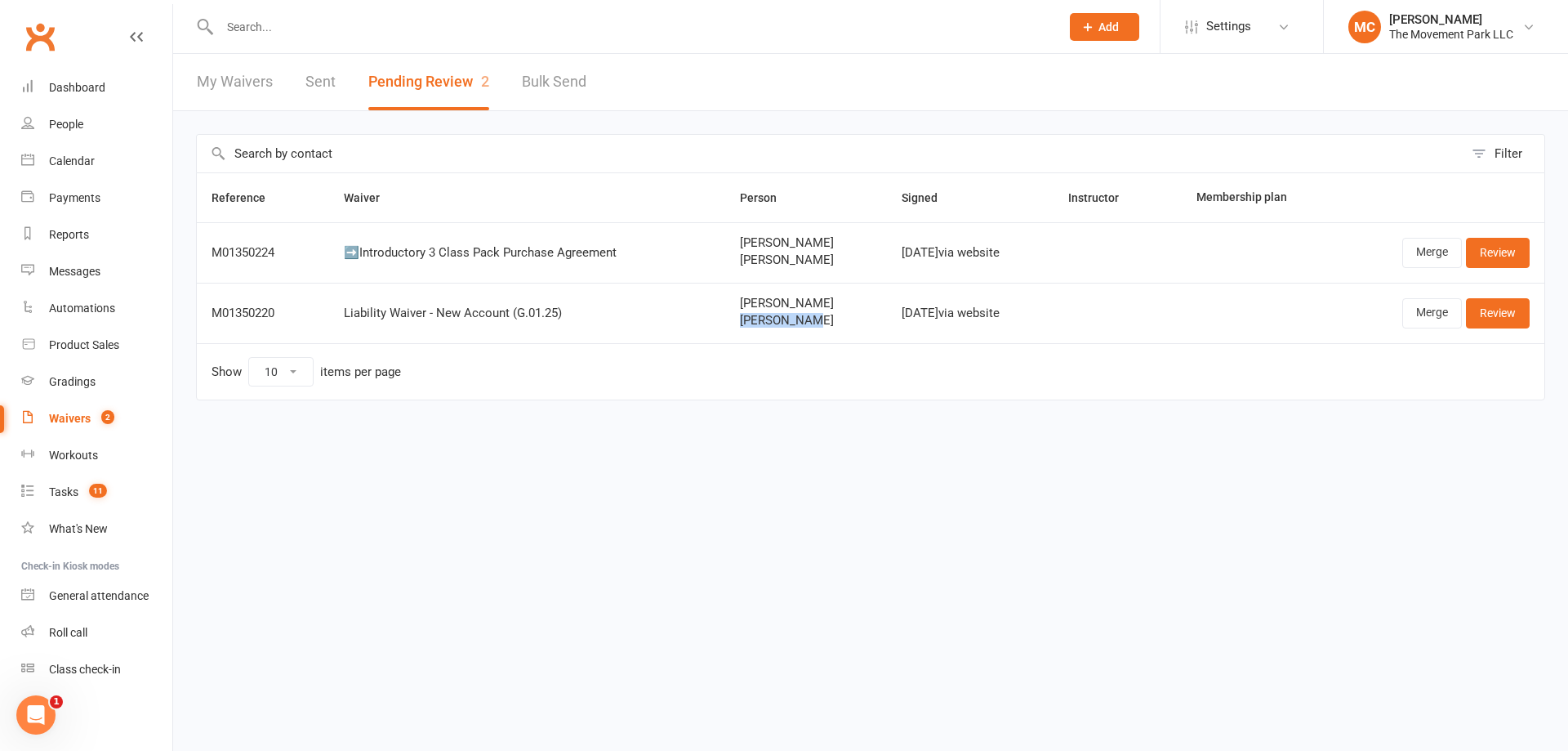
drag, startPoint x: 806, startPoint y: 327, endPoint x: 720, endPoint y: 323, distance: 86.1
click at [726, 323] on td "ERIKA MORALES Ria Morales" at bounding box center [806, 313] width 162 height 60
copy span "Ria Morales"
click at [490, 31] on input "text" at bounding box center [631, 26] width 834 height 22
paste input "Ria Morales"
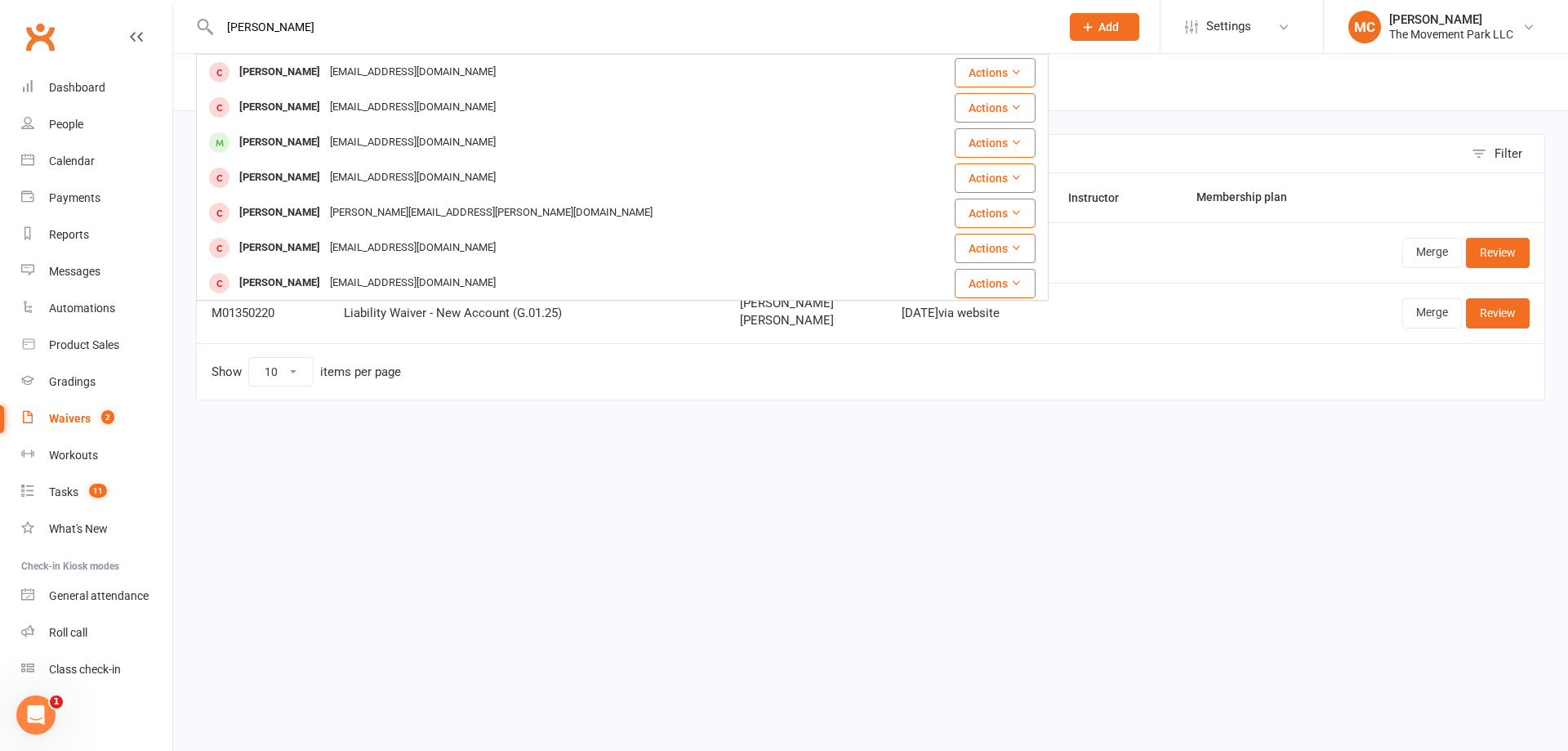
type input "Ria Morales"
drag, startPoint x: 1152, startPoint y: 471, endPoint x: 1399, endPoint y: 348, distance: 275.9
click at [1165, 466] on html "Ria Morales Benny Morales msscotta@yahoo.com Actions Annette Adams jbamorales@y…" at bounding box center [784, 234] width 1568 height 469
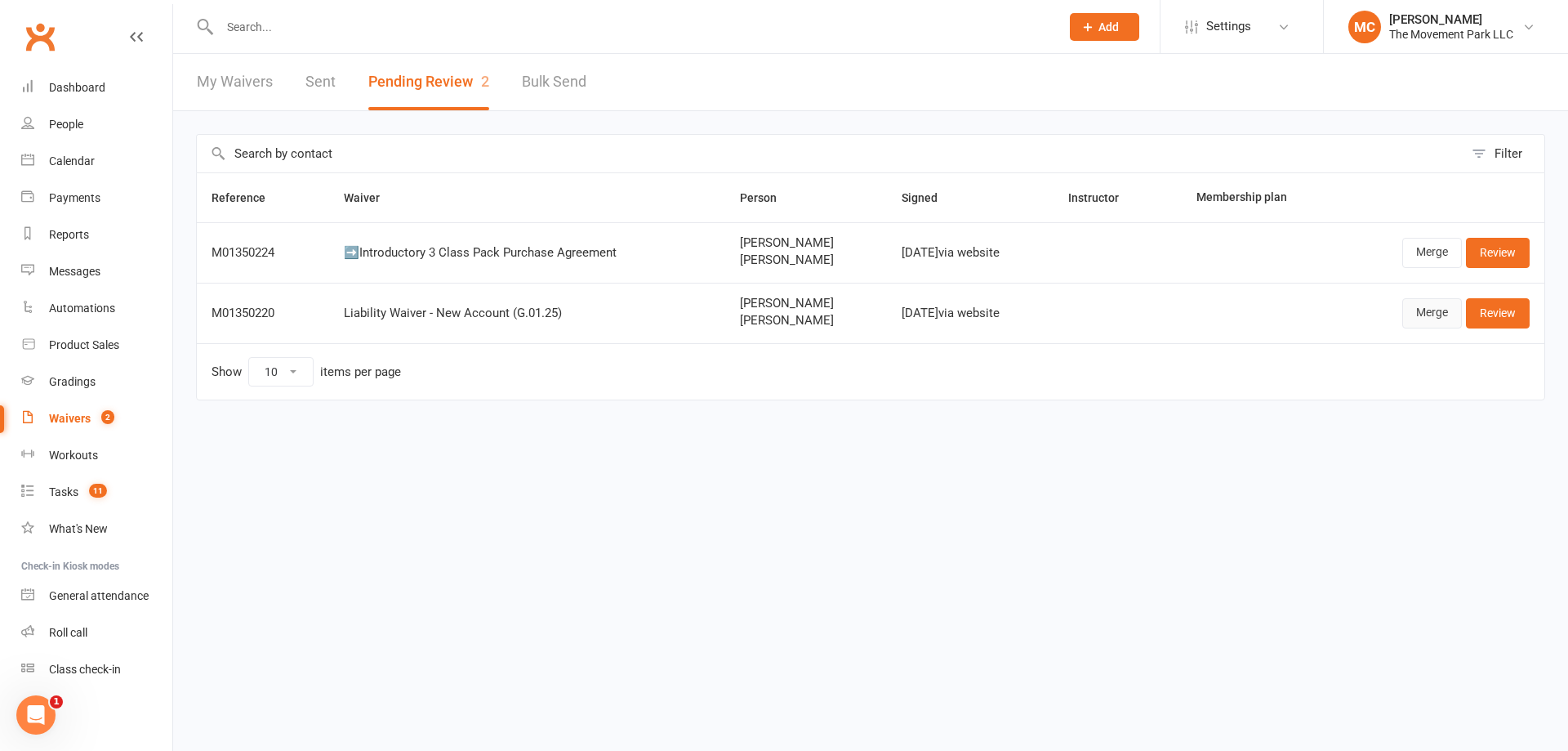
click at [1436, 314] on link "Merge" at bounding box center [1432, 313] width 59 height 30
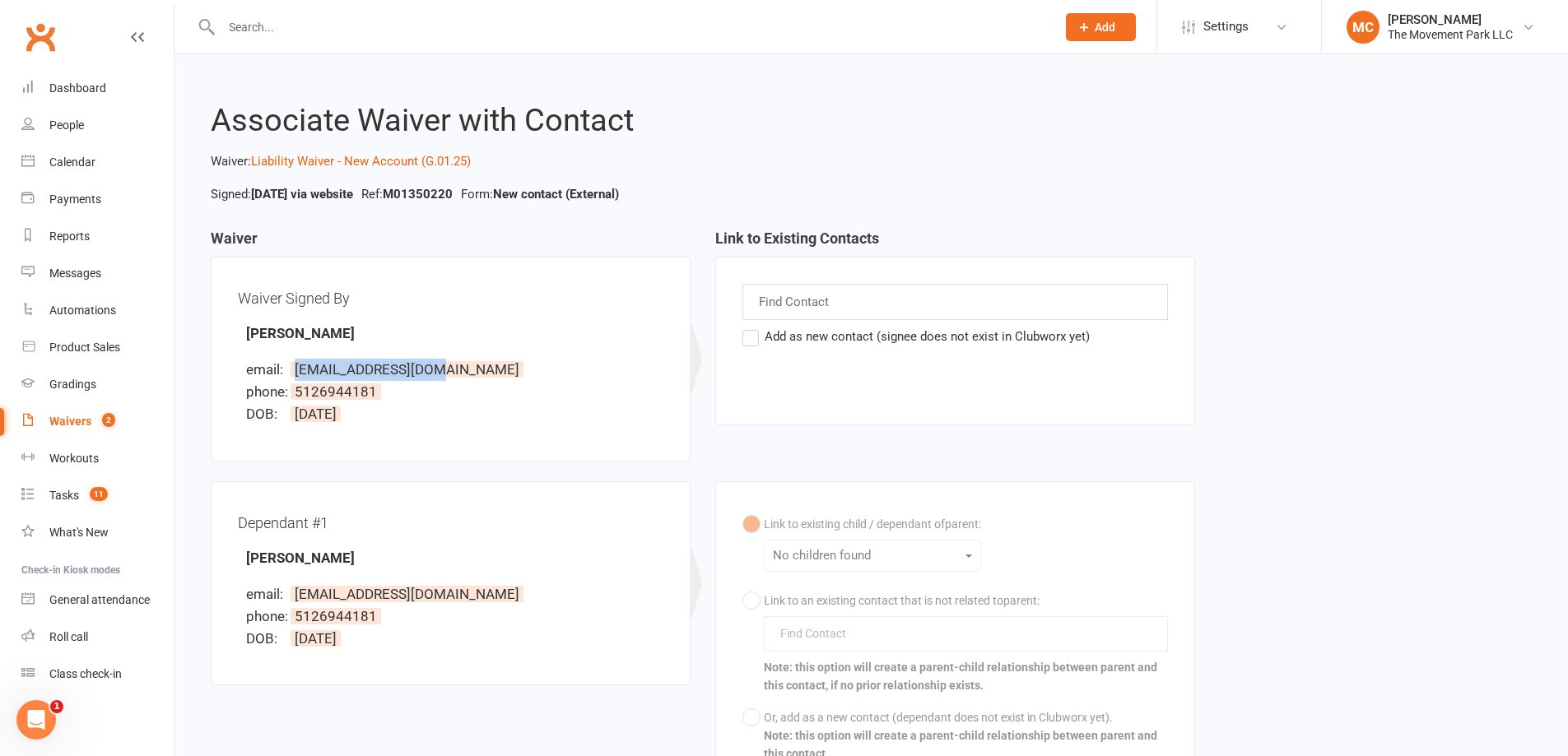
drag, startPoint x: 460, startPoint y: 370, endPoint x: 293, endPoint y: 373, distance: 167.0
click at [293, 373] on li "email: erikakase@gmail.com" at bounding box center [454, 370] width 417 height 23
copy span "erikakase@gmail.com"
click at [313, 30] on input "text" at bounding box center [630, 26] width 828 height 23
paste input "[EMAIL_ADDRESS][DOMAIN_NAME]"
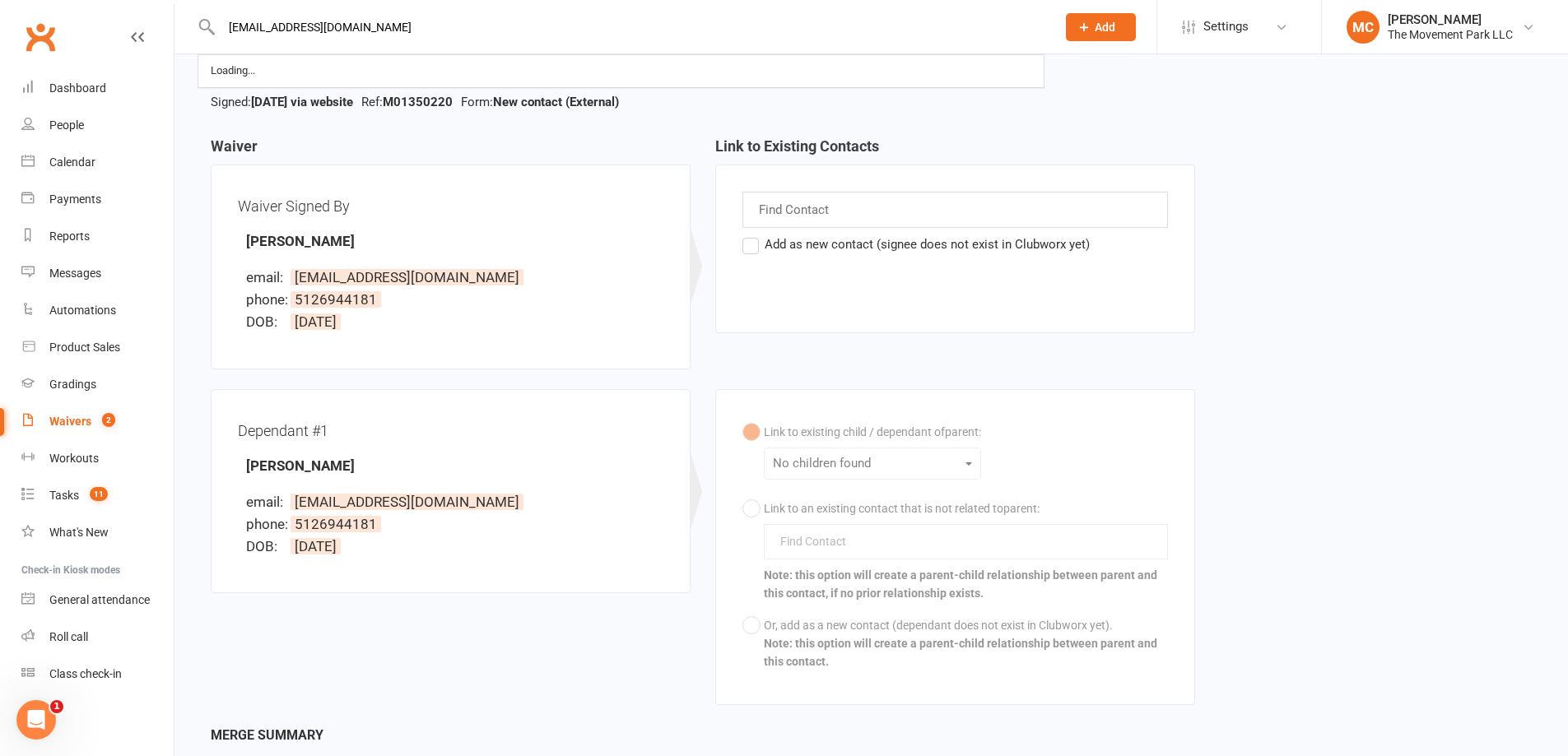
scroll to position [232, 0]
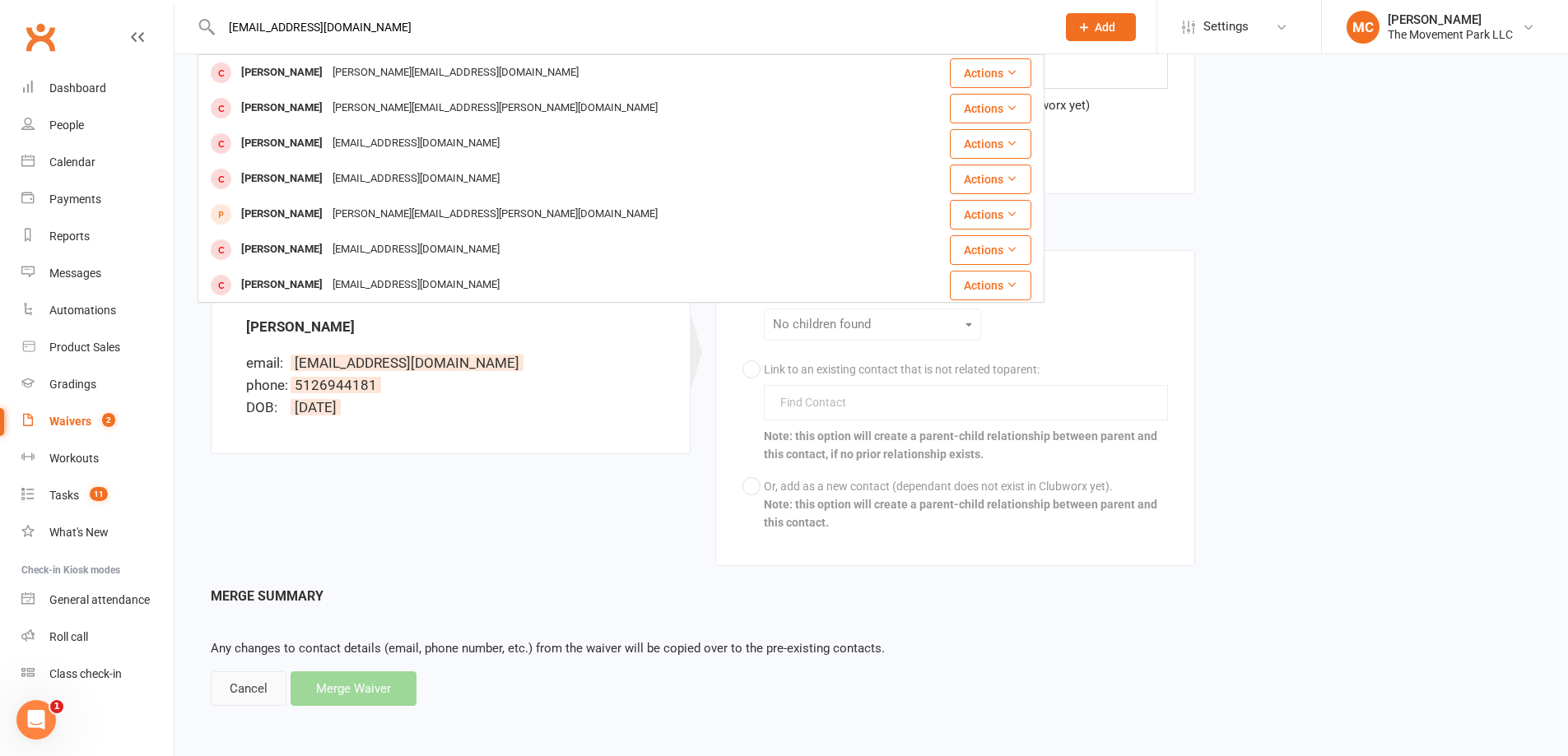
type input "[EMAIL_ADDRESS][DOMAIN_NAME]"
click at [242, 696] on div "Cancel" at bounding box center [249, 688] width 76 height 34
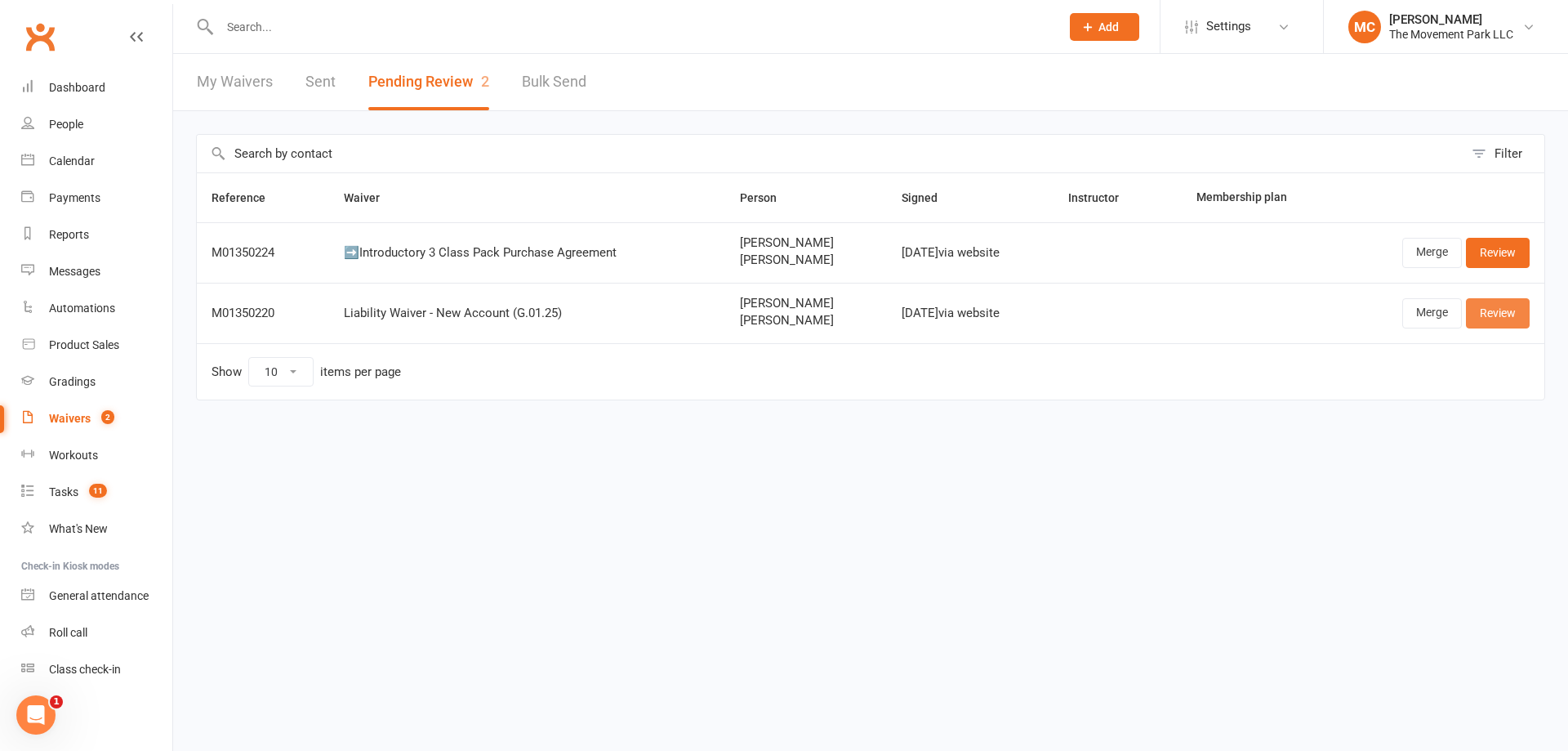
click at [1502, 316] on link "Review" at bounding box center [1498, 313] width 64 height 30
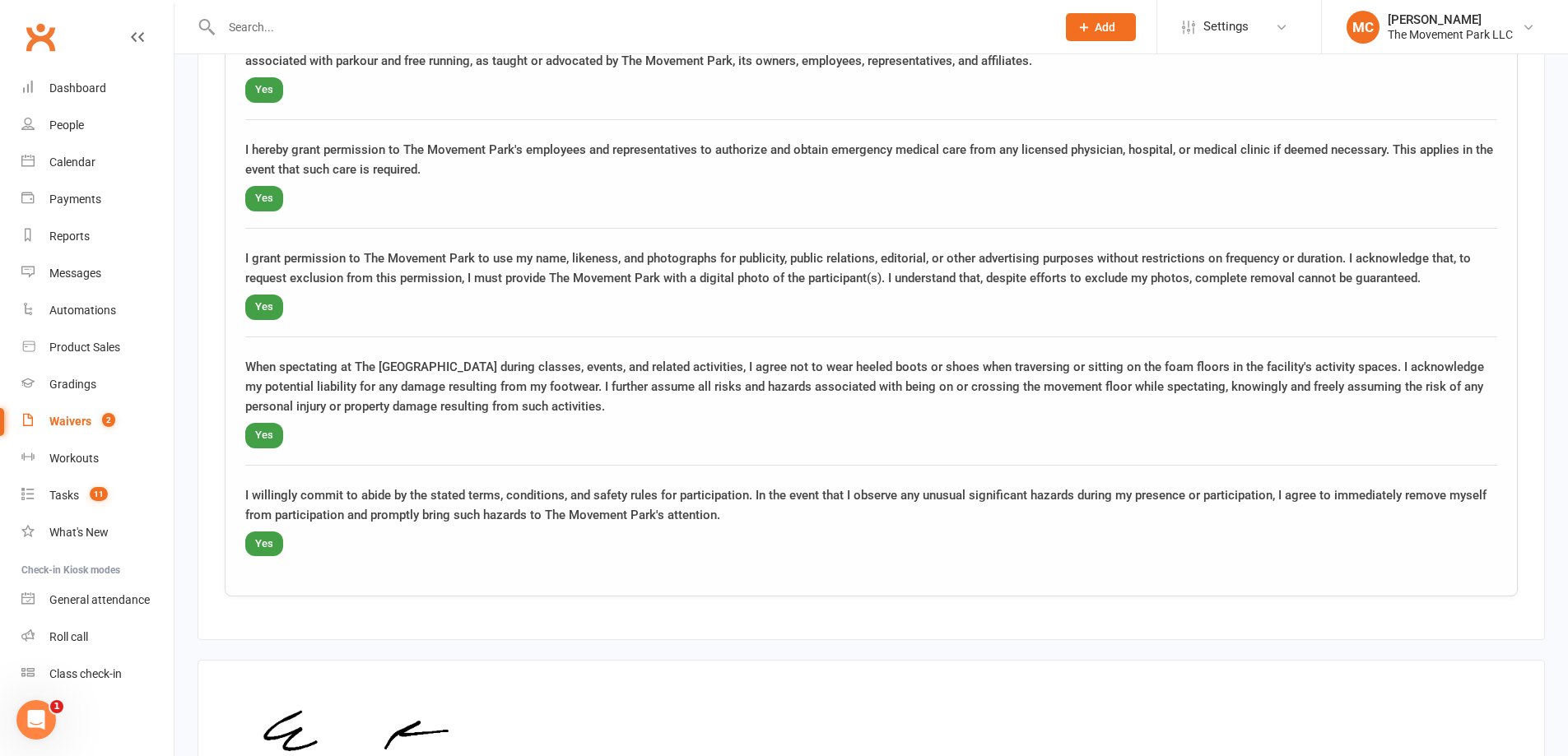
scroll to position [2377, 0]
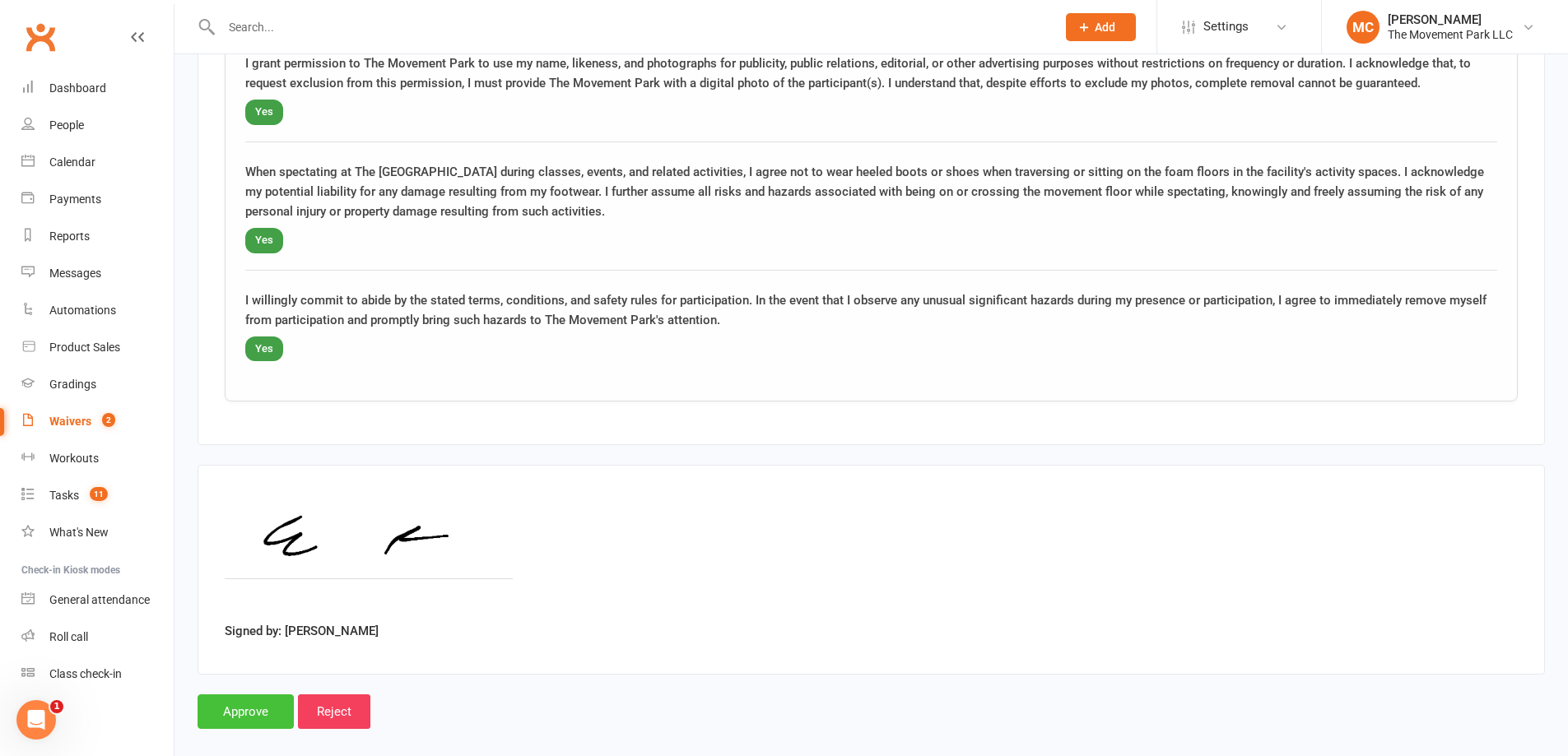
click at [240, 697] on input "Approve" at bounding box center [245, 712] width 96 height 34
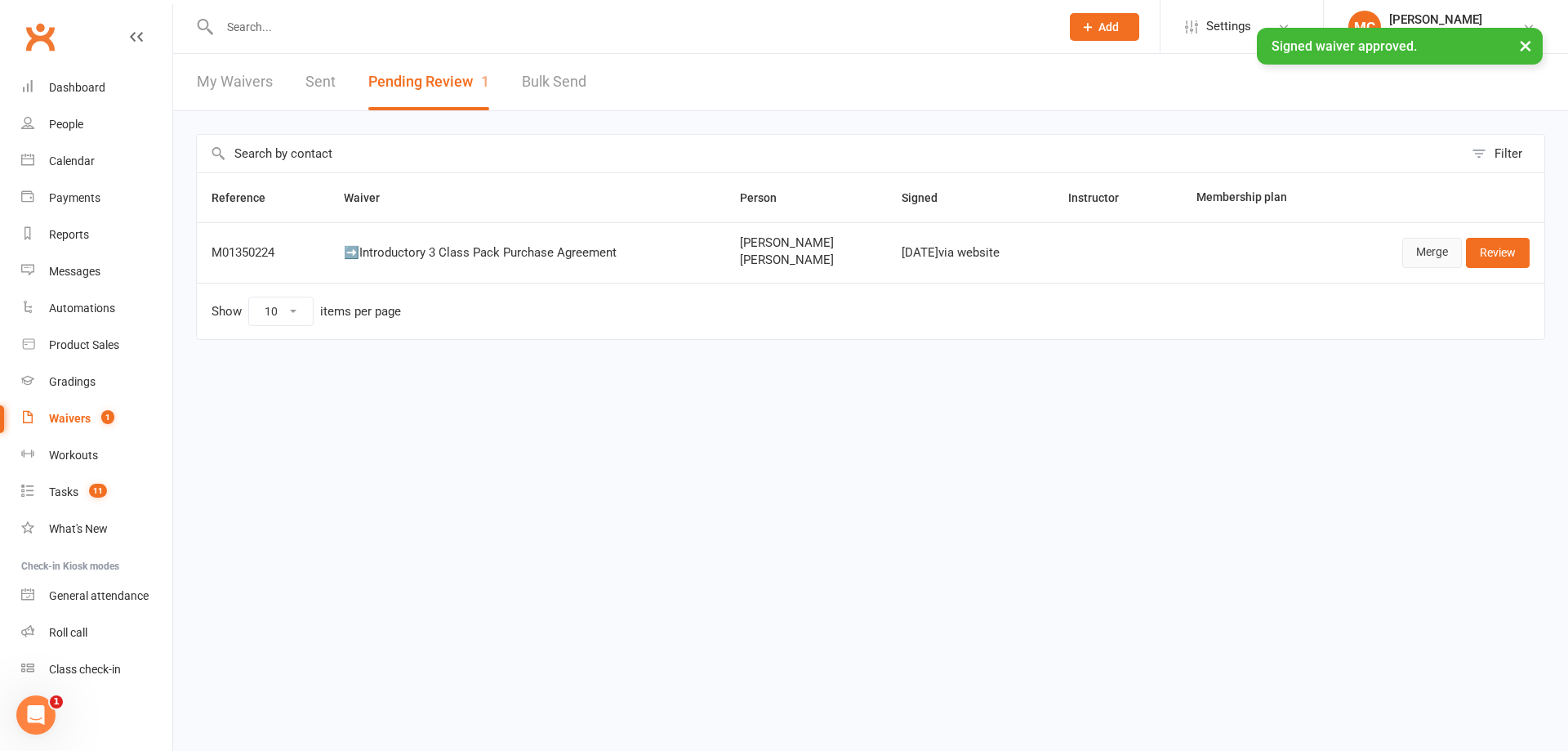
click at [1431, 257] on link "Merge" at bounding box center [1432, 252] width 59 height 30
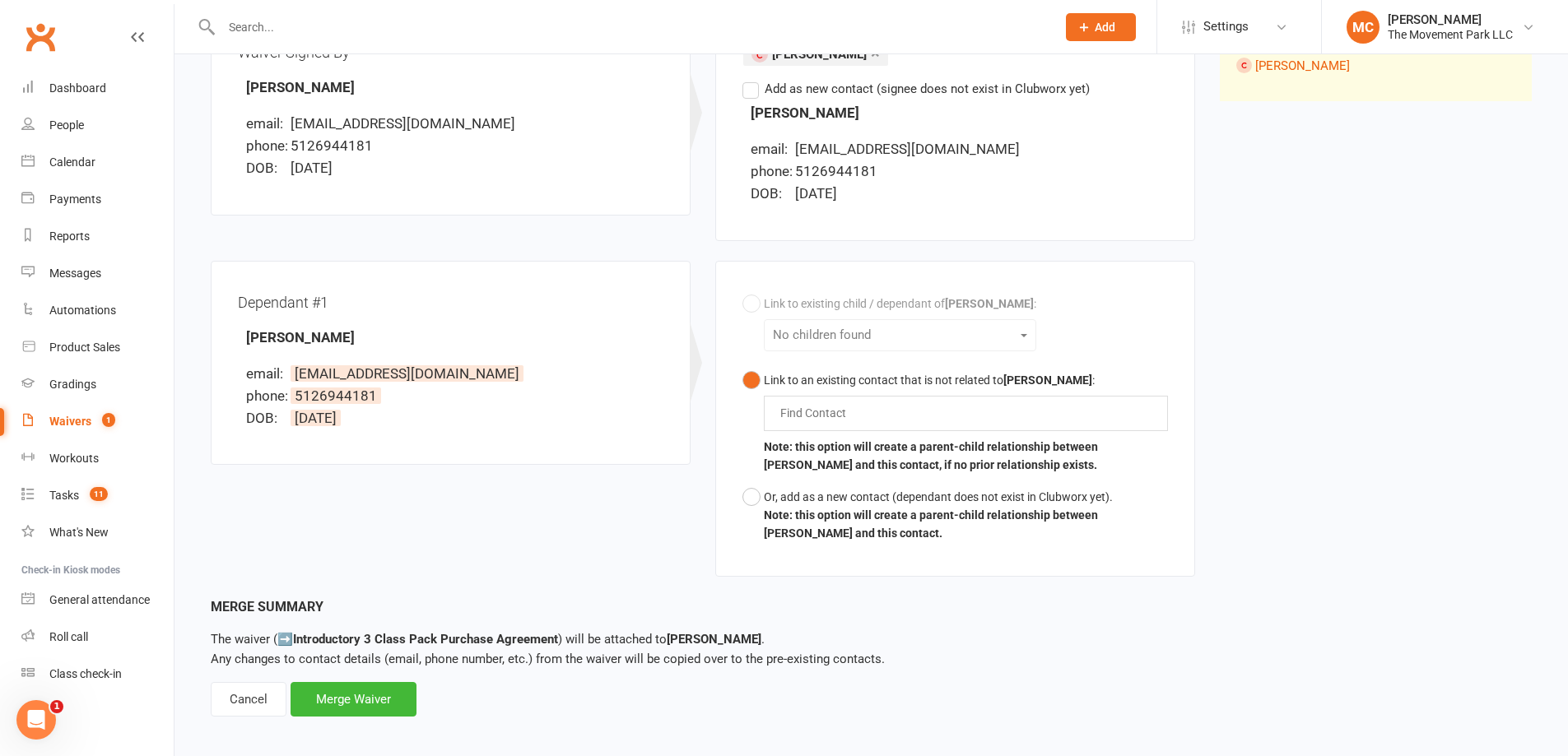
scroll to position [247, 0]
click at [793, 410] on input "text" at bounding box center [816, 412] width 77 height 20
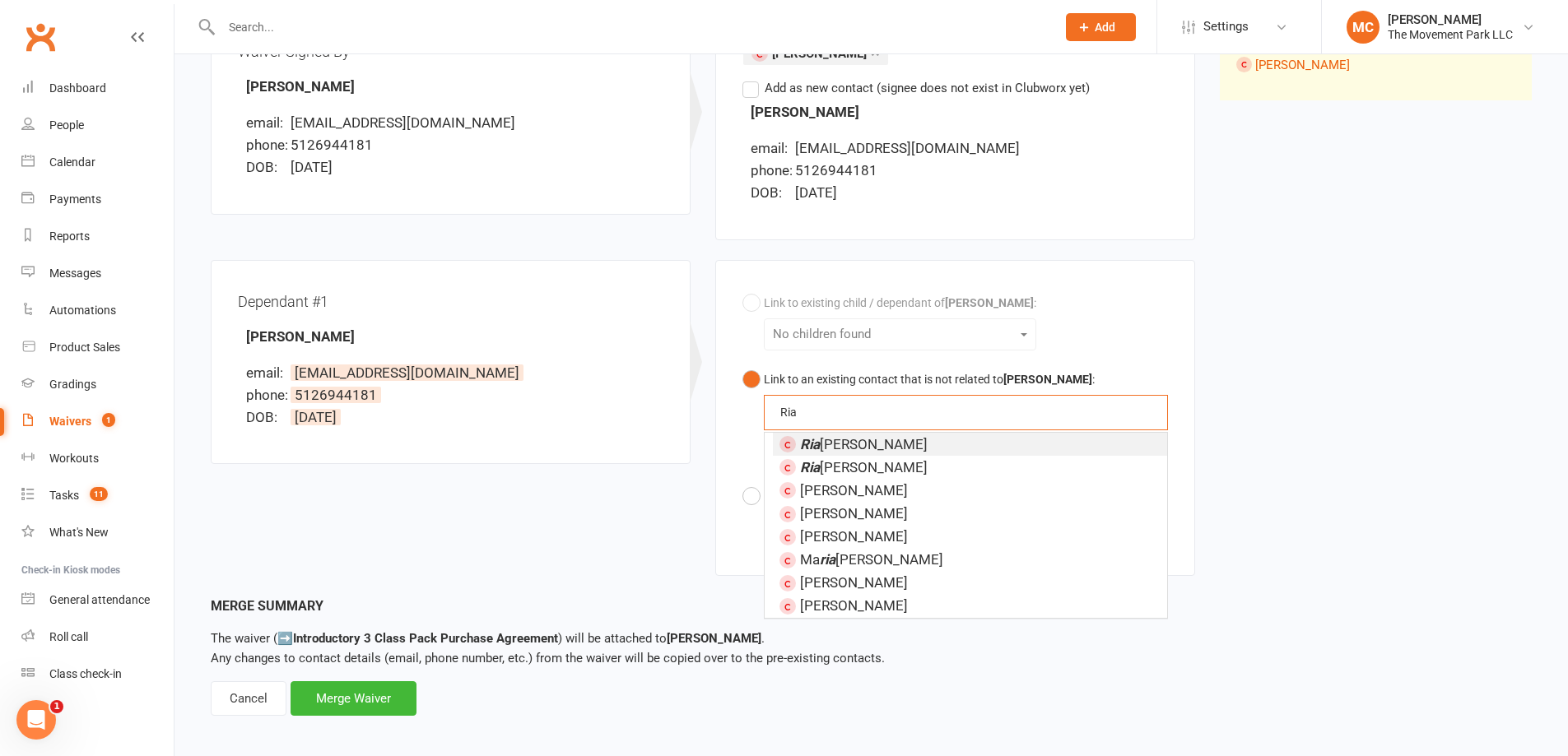
click at [742, 364] on button "Link to an existing contact that is not related to ERIKA MORALES : Ria Ria Ria …" at bounding box center [955, 421] width 425 height 117
type input "[PERSON_NAME]"
click at [828, 442] on em "[PERSON_NAME]" at bounding box center [854, 444] width 109 height 16
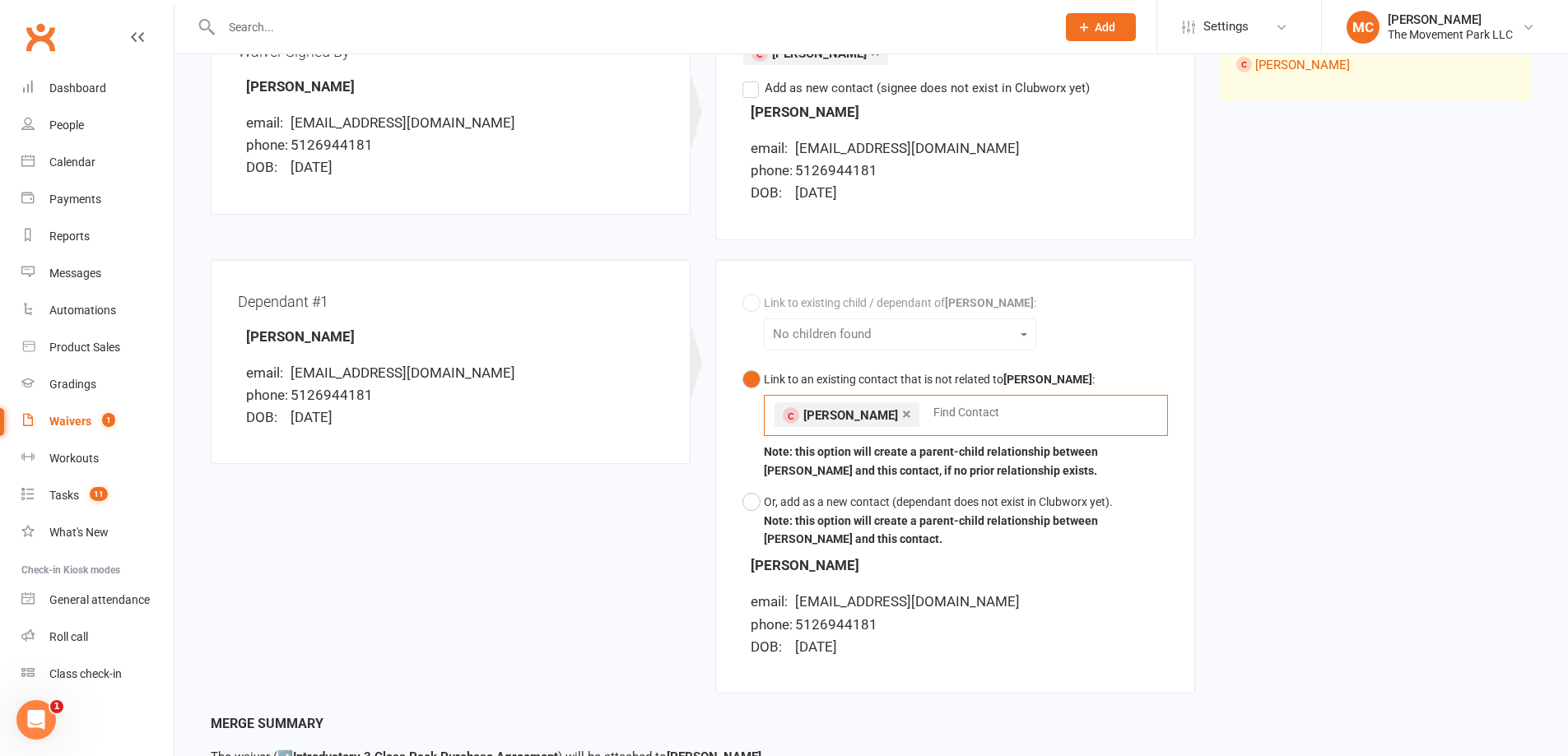
click at [523, 479] on div "Dependant #1 Ria Morales email: erikakase@gmail.com phone: 5126944181 DOB: 6 No…" at bounding box center [451, 372] width 505 height 224
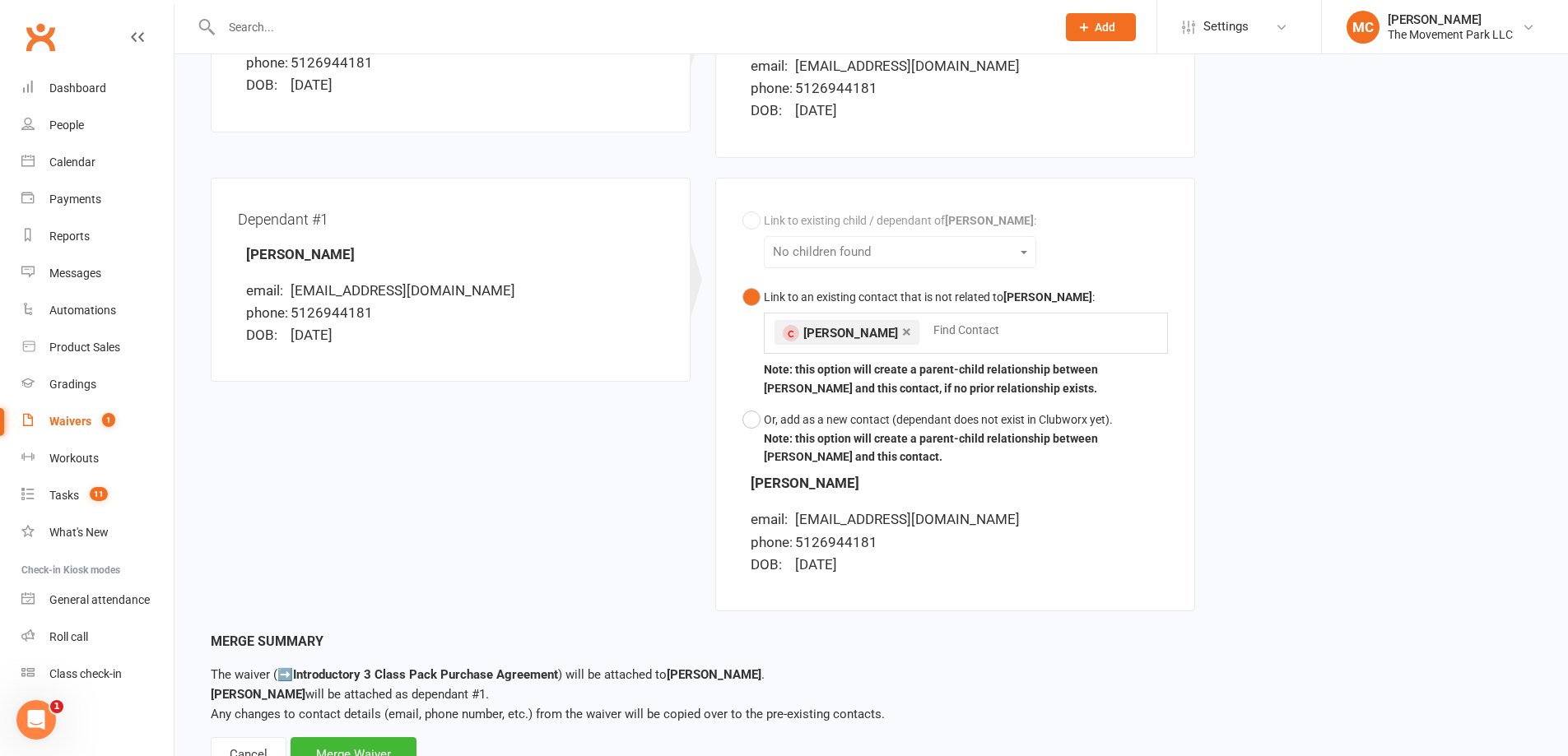
scroll to position [395, 0]
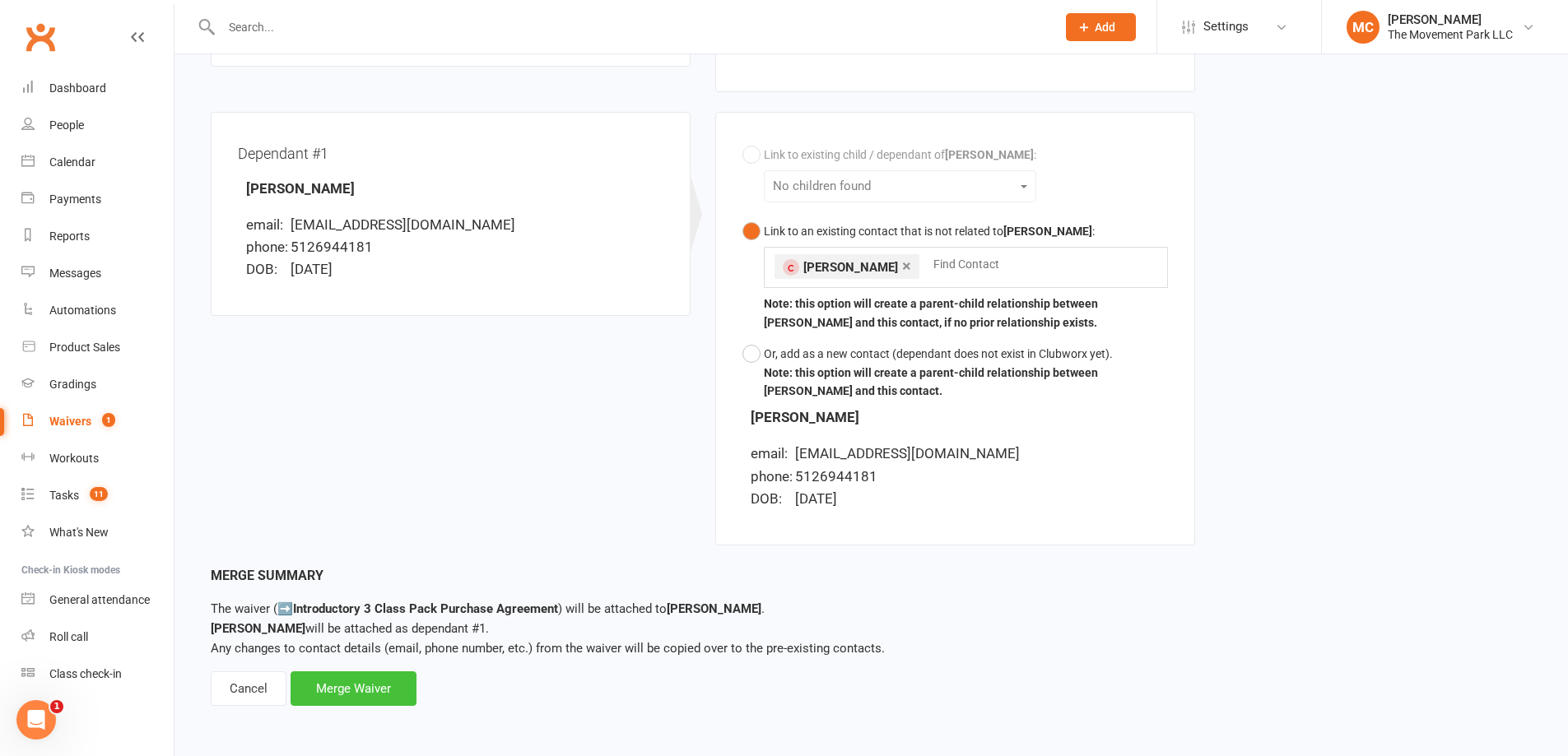
click at [357, 696] on div "Merge Waiver" at bounding box center [353, 688] width 126 height 34
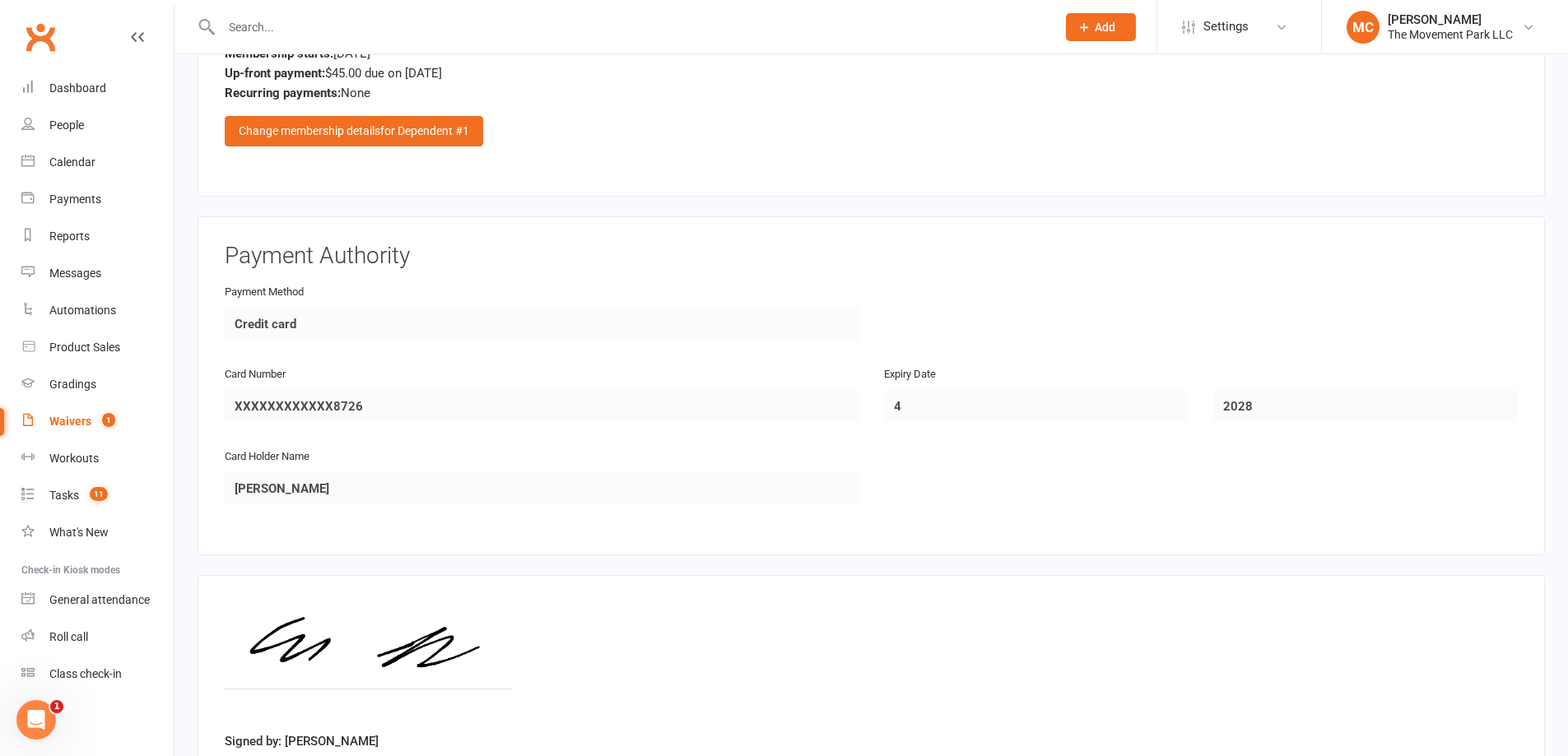
scroll to position [2873, 0]
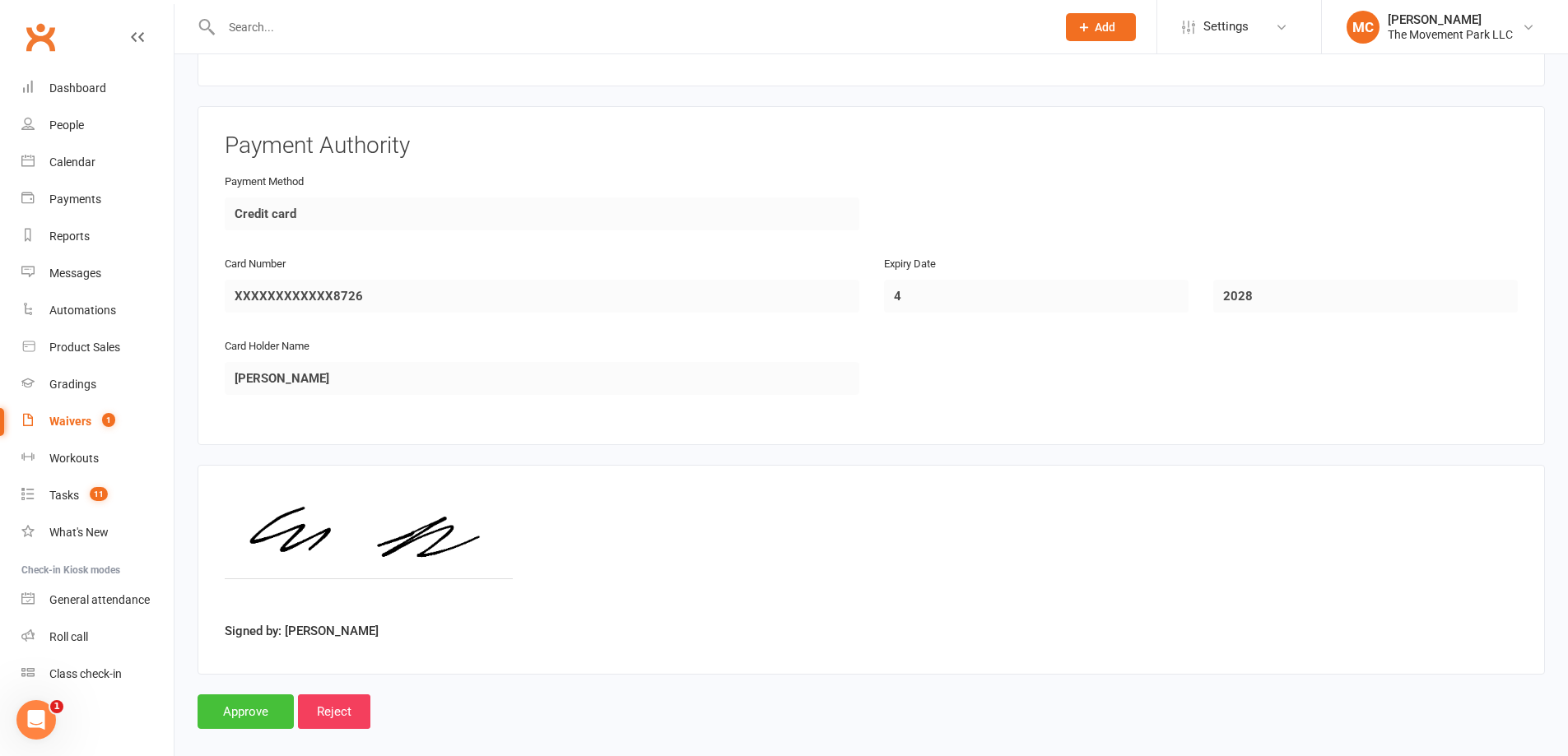
click at [243, 703] on input "Approve" at bounding box center [245, 712] width 96 height 34
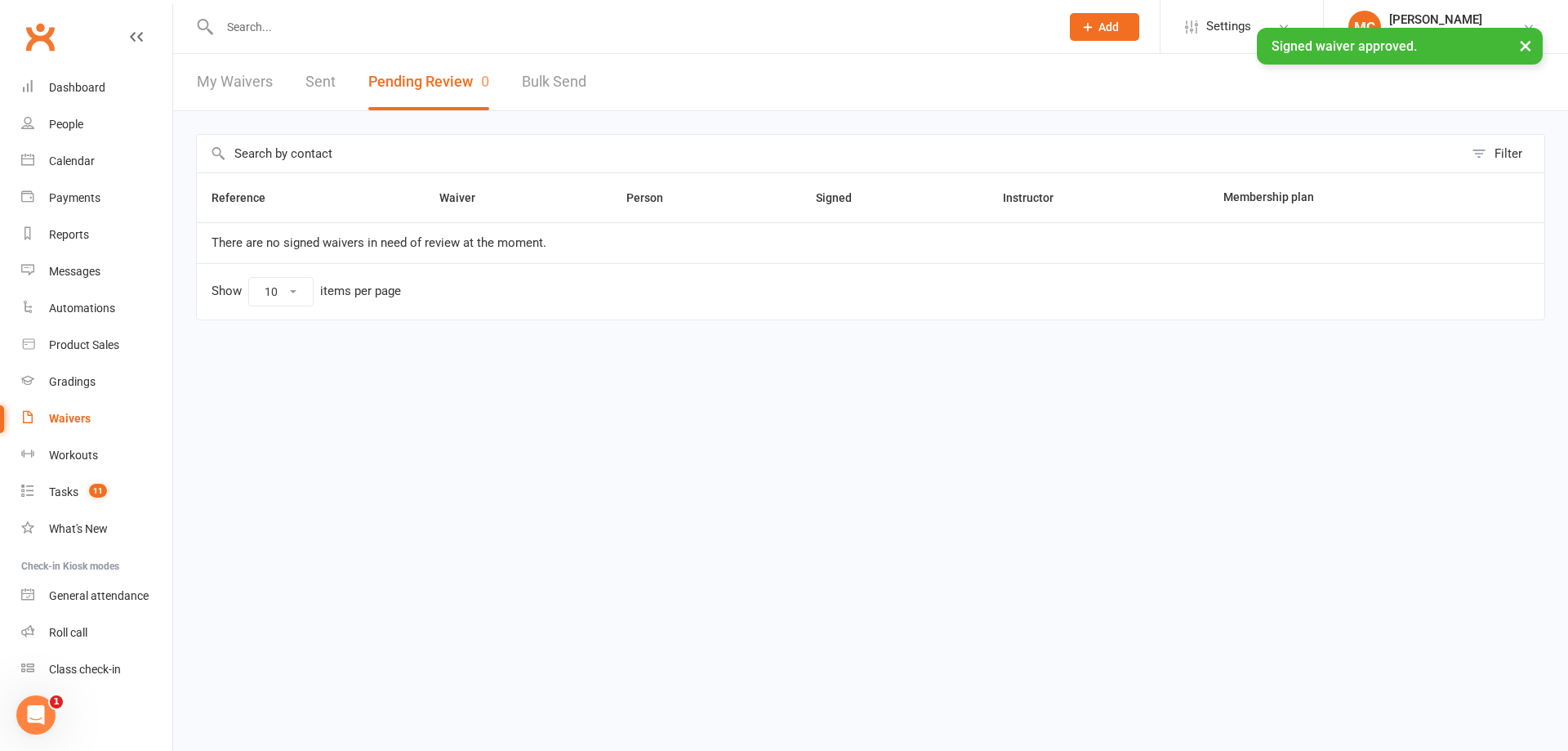
click at [347, 26] on input "text" at bounding box center [631, 26] width 834 height 22
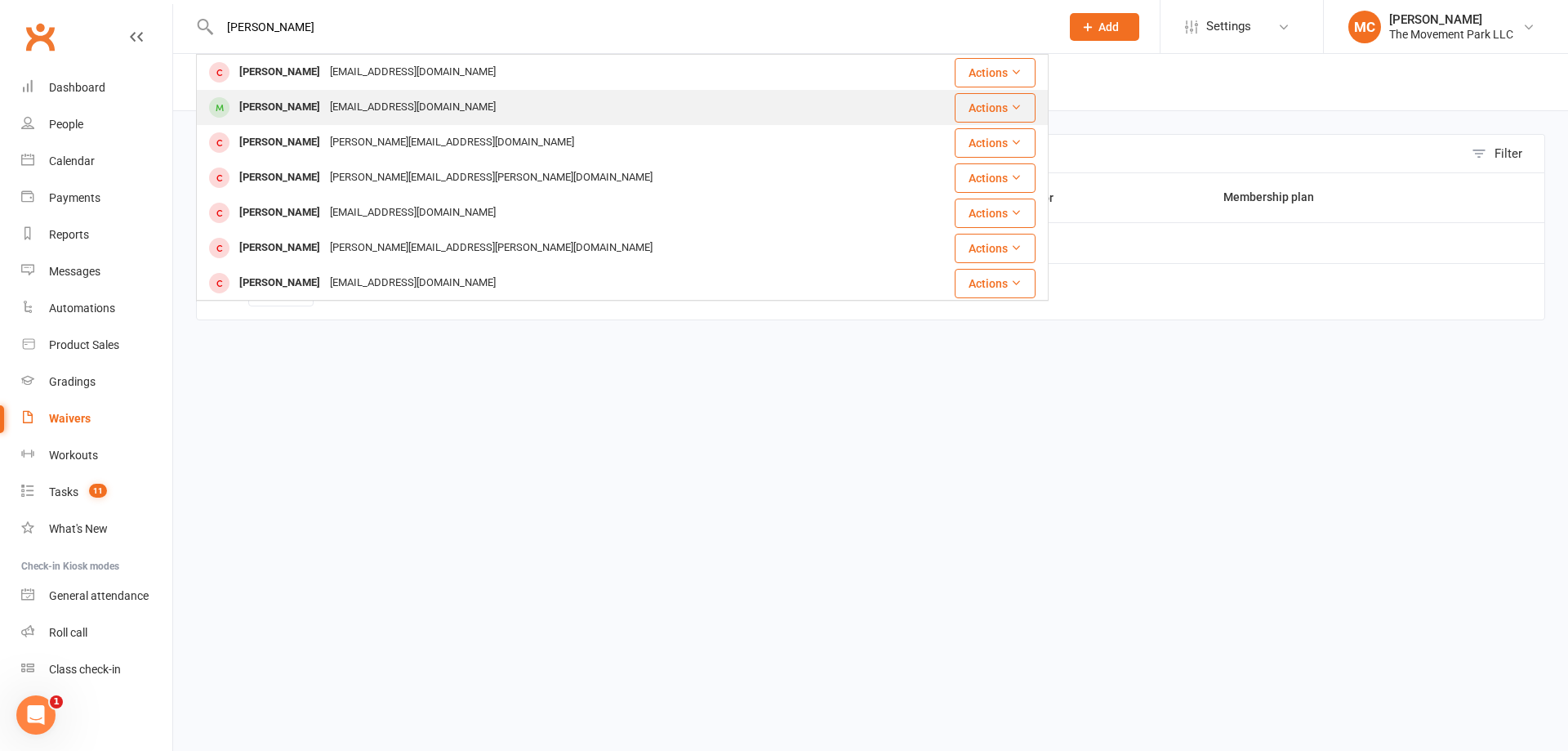
type input "erika mora"
click at [353, 105] on div "[EMAIL_ADDRESS][DOMAIN_NAME]" at bounding box center [413, 107] width 176 height 23
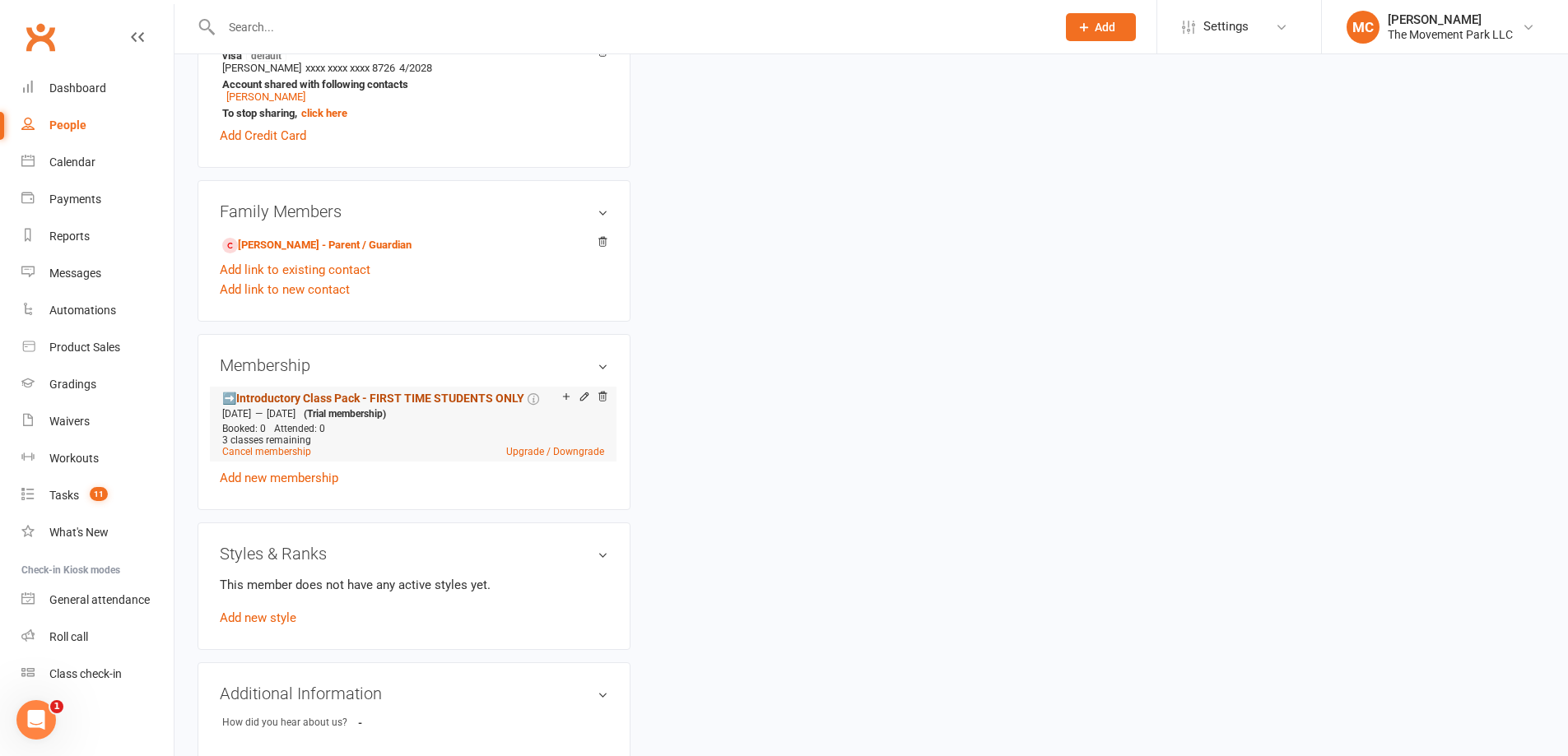
scroll to position [905, 0]
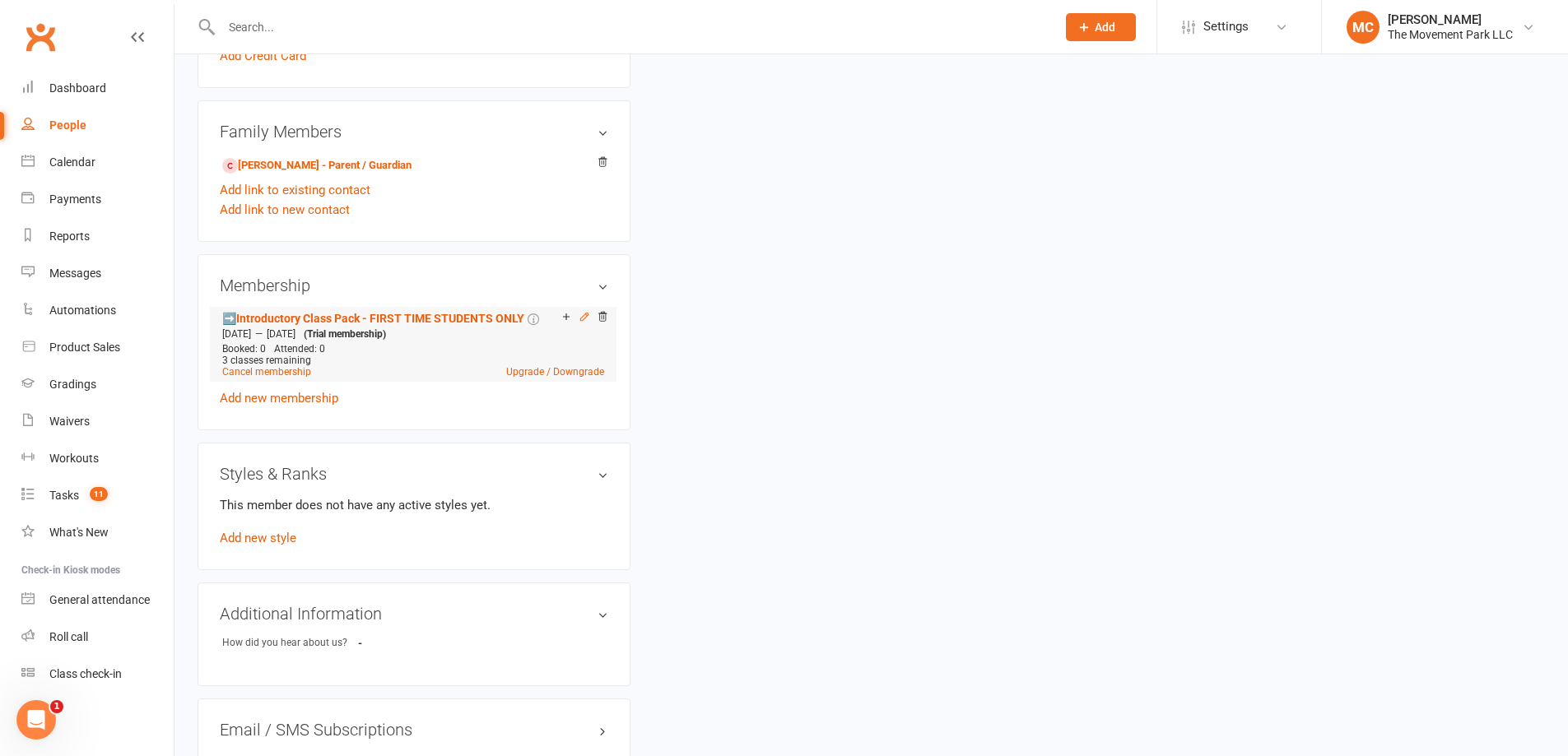
click at [583, 319] on icon at bounding box center [584, 317] width 12 height 12
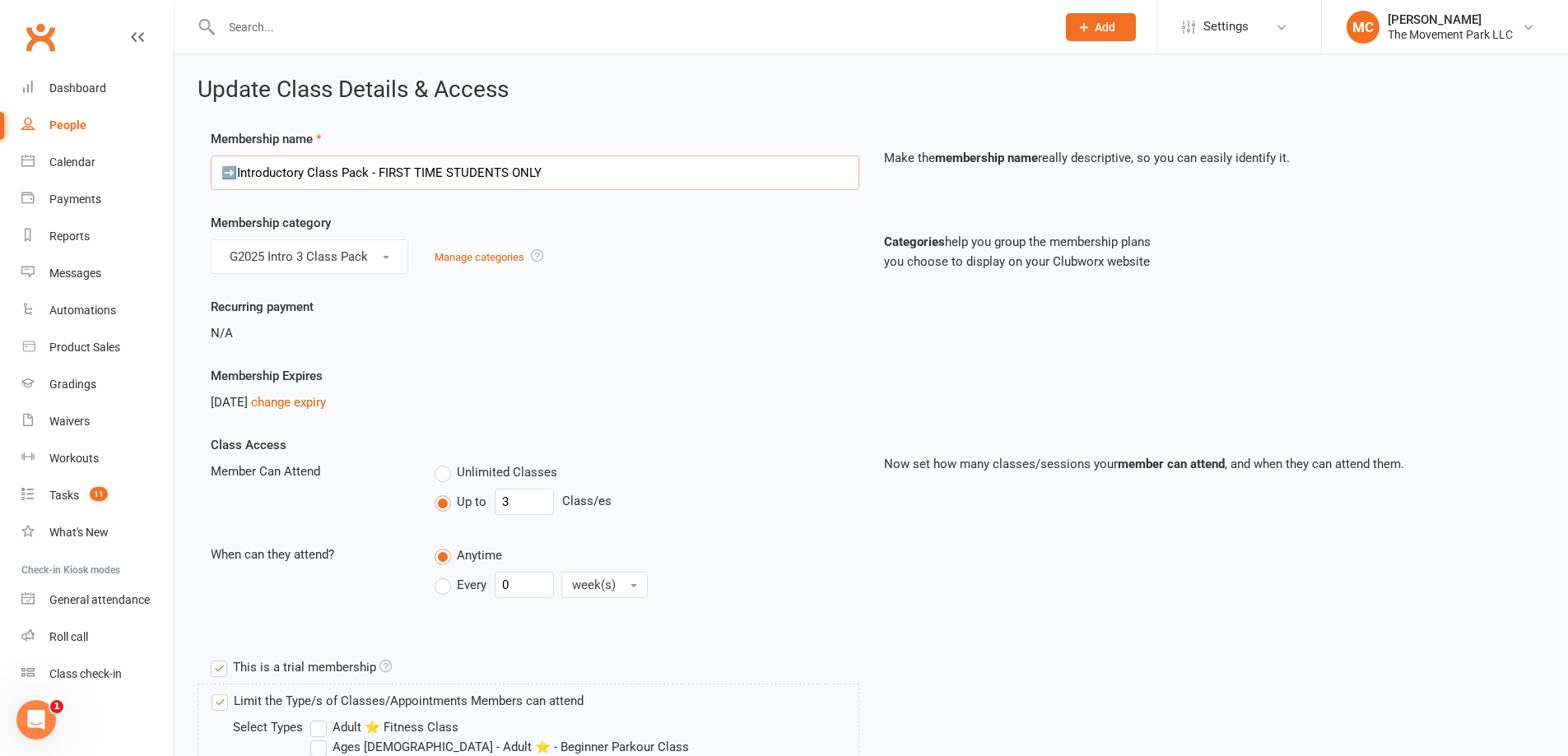
drag, startPoint x: 240, startPoint y: 172, endPoint x: 219, endPoint y: 171, distance: 21.0
click at [219, 171] on input "➡️Introductory Class Pack - FIRST TIME STUDENTS ONLY" at bounding box center [535, 173] width 649 height 34
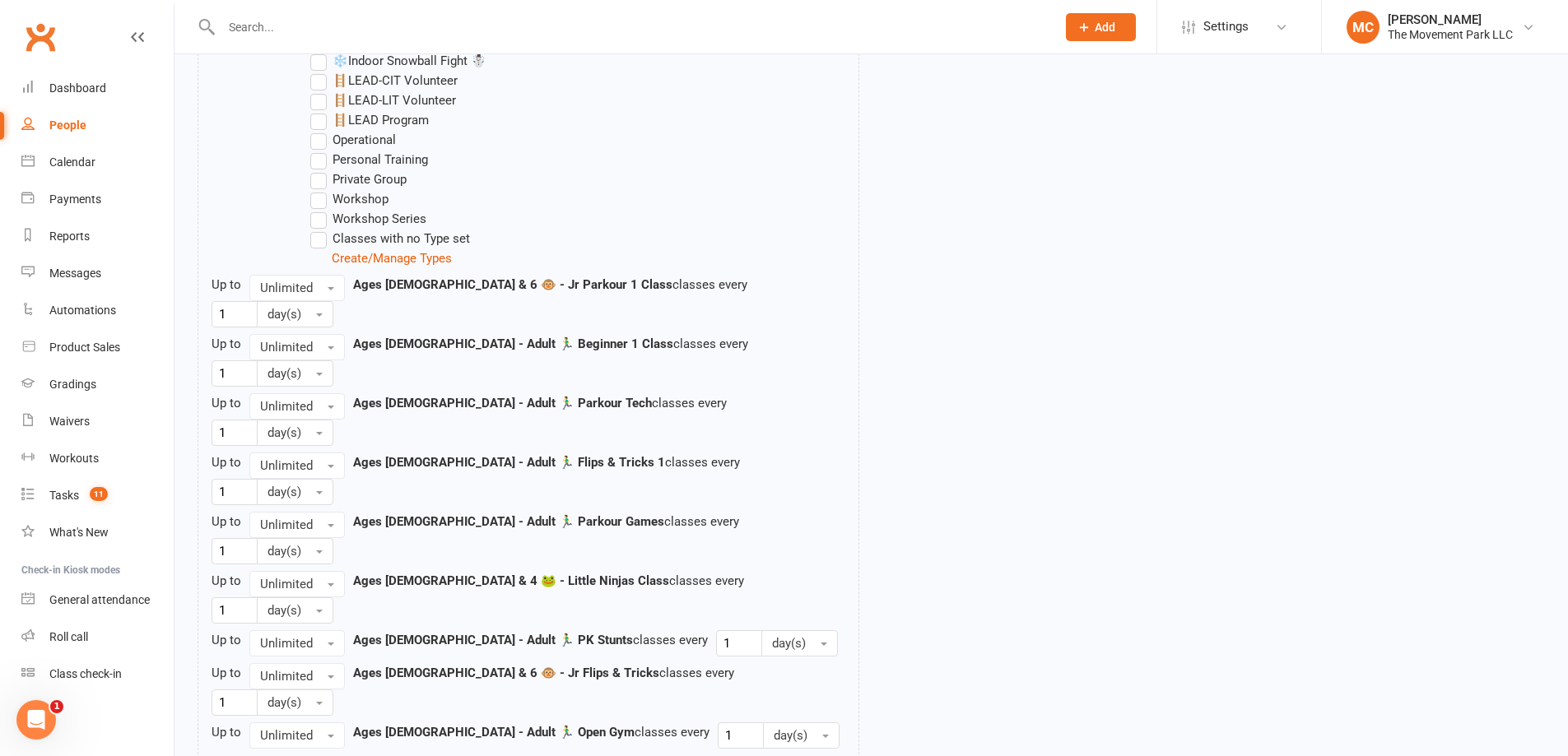
scroll to position [1480, 0]
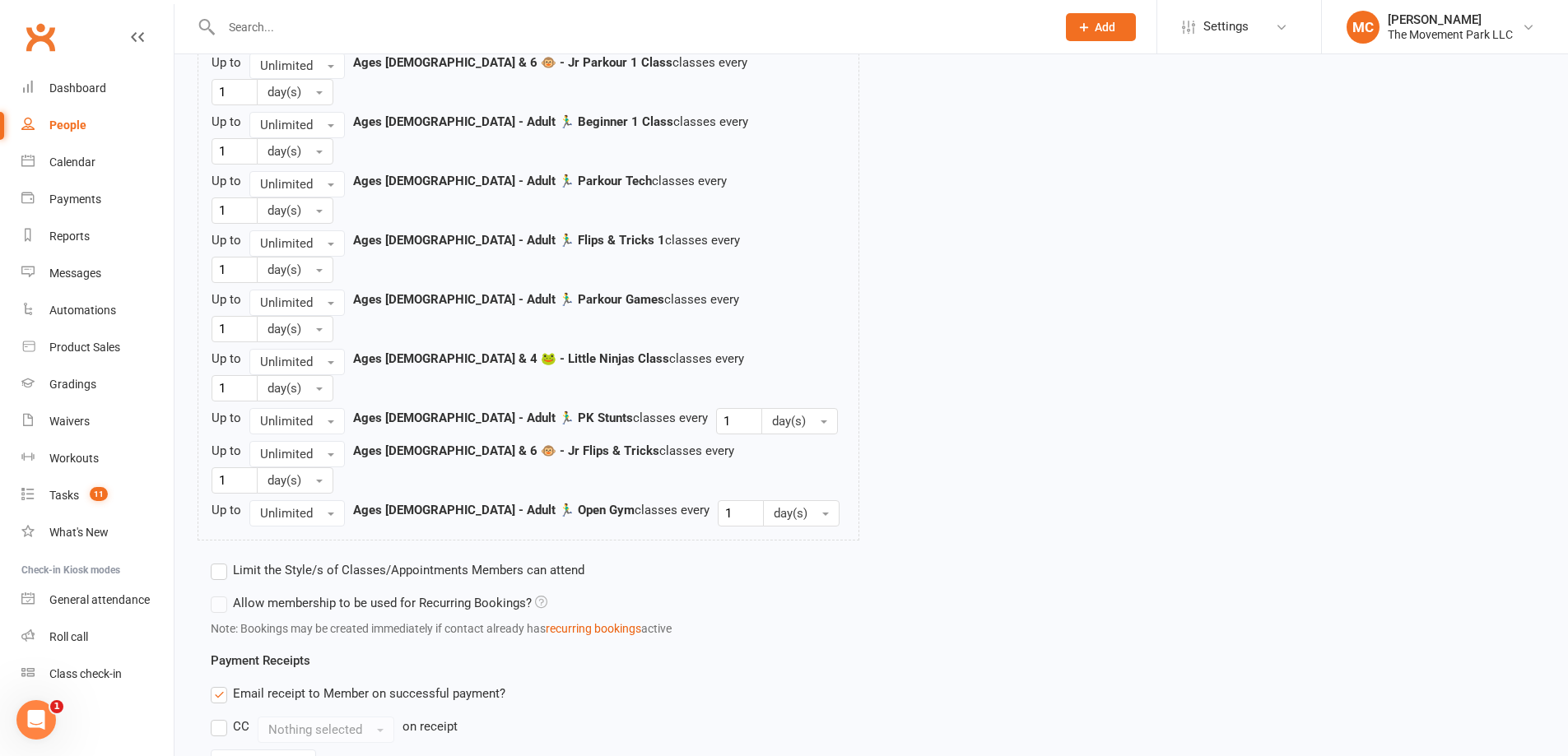
type input "🐸Introductory Class Pack - FIRST TIME STUDENTS ONLY"
click at [223, 560] on label "Limit the Style/s of Classes/Appointments Members can attend" at bounding box center [397, 570] width 374 height 20
click at [222, 560] on input "Limit the Style/s of Classes/Appointments Members can attend" at bounding box center [216, 560] width 11 height 0
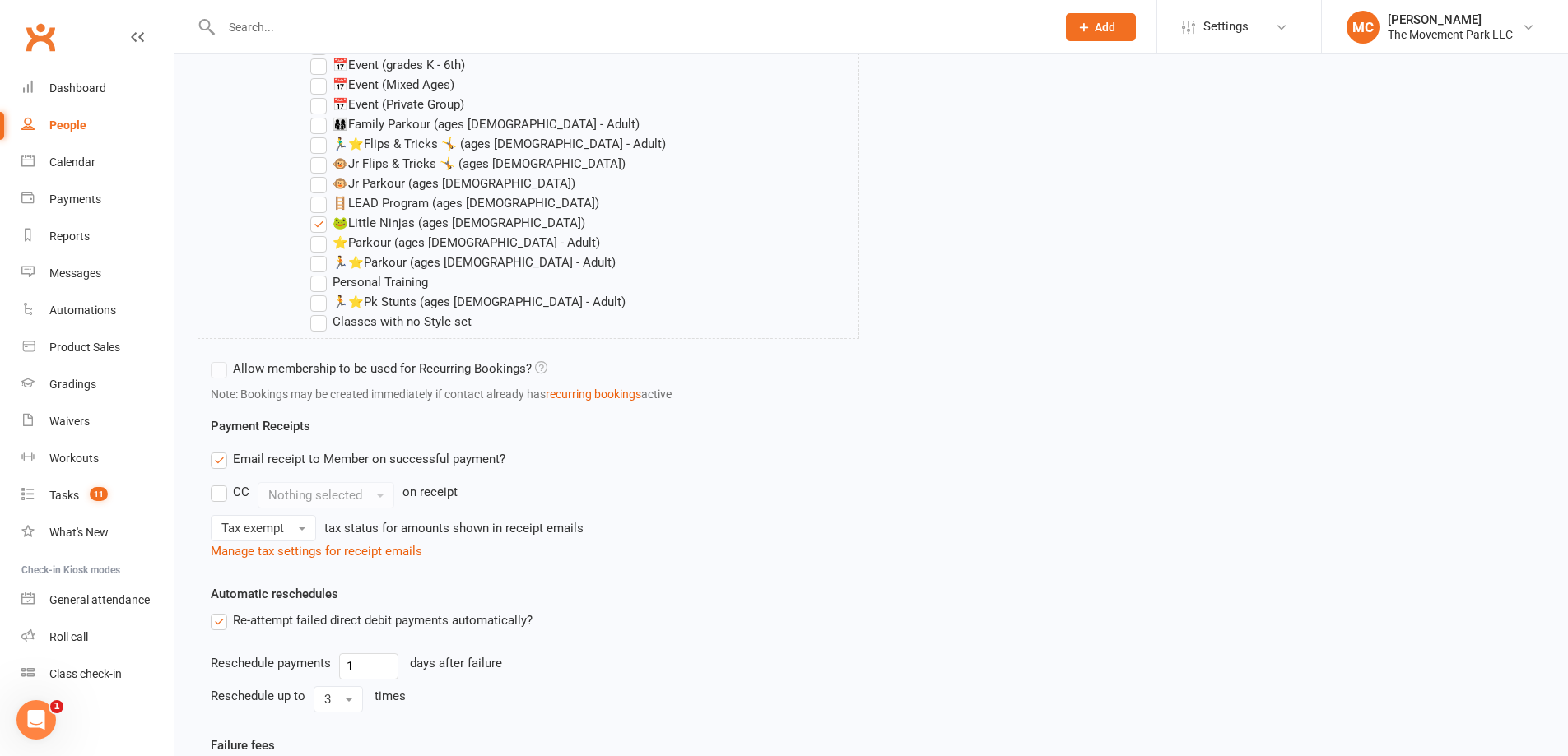
scroll to position [2077, 0]
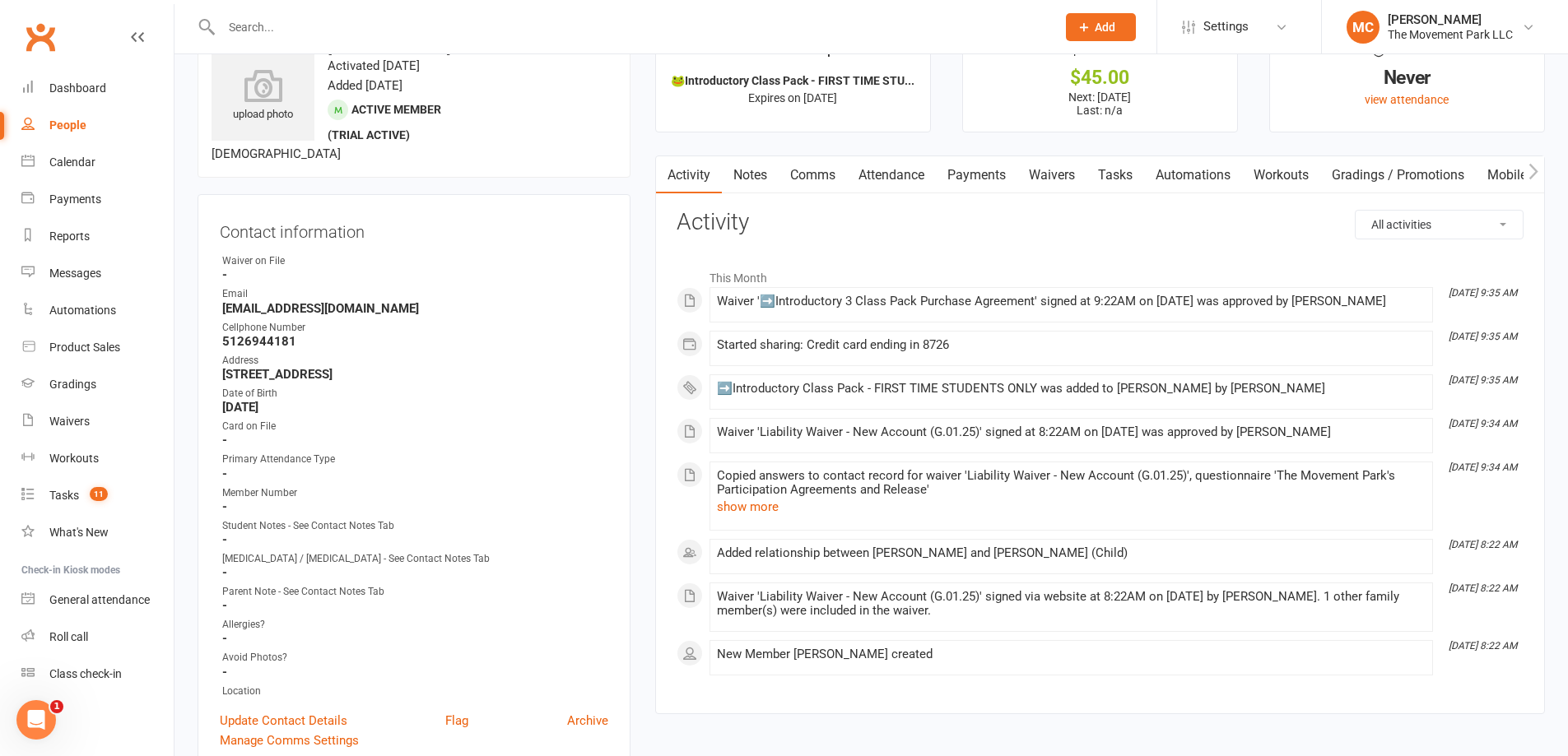
scroll to position [82, 0]
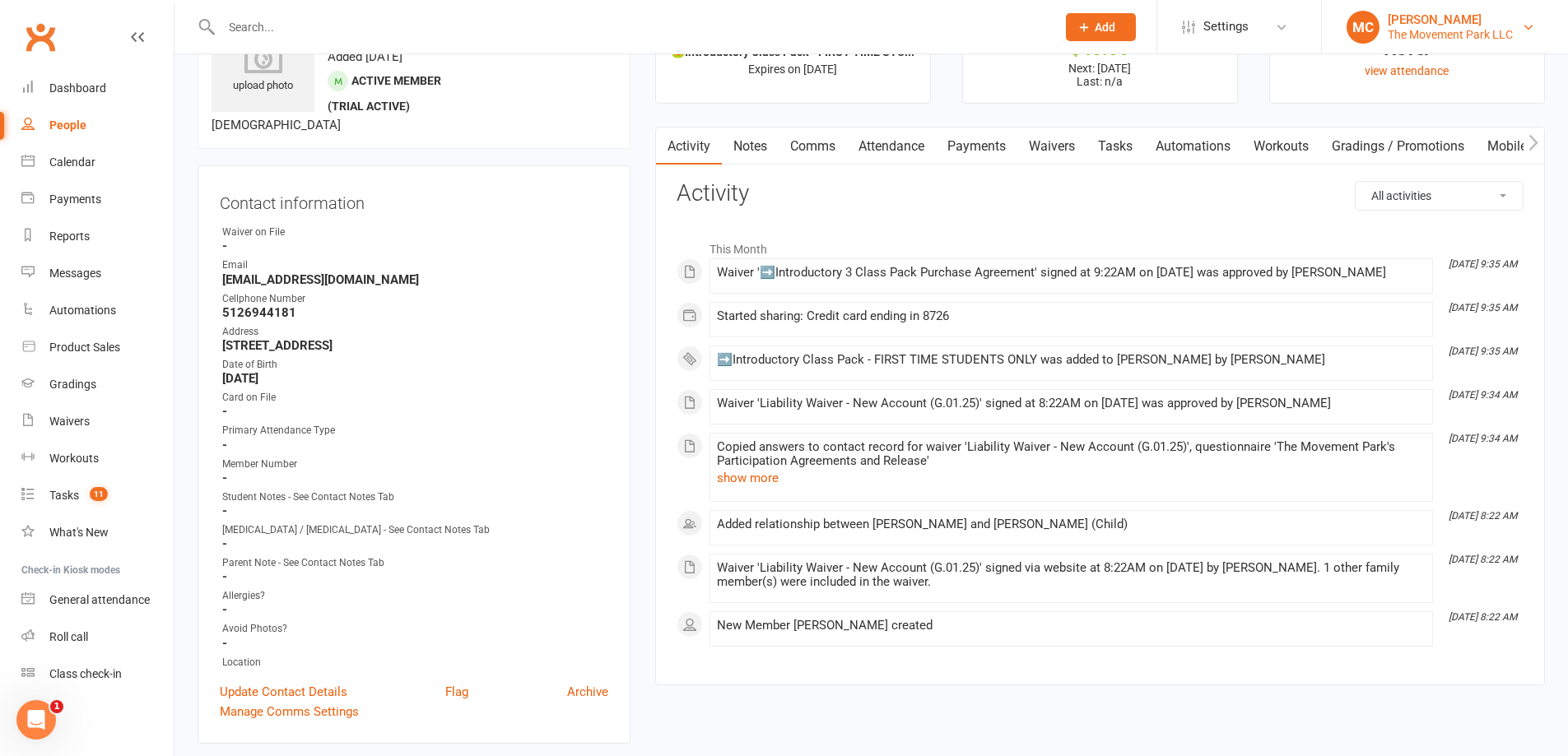
click at [1409, 34] on div "The Movement Park LLC" at bounding box center [1450, 34] width 125 height 14
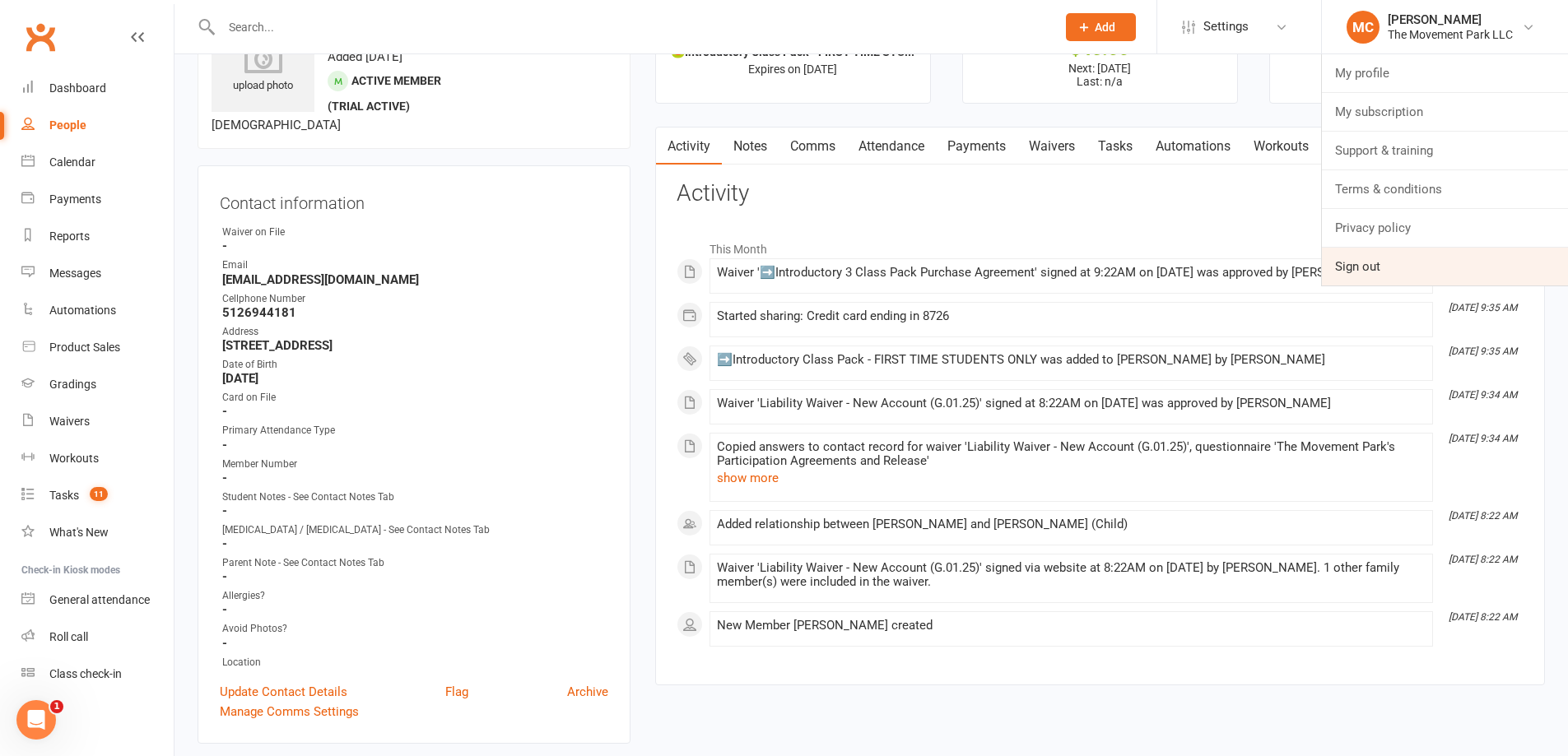
click at [1409, 269] on link "Sign out" at bounding box center [1445, 267] width 246 height 38
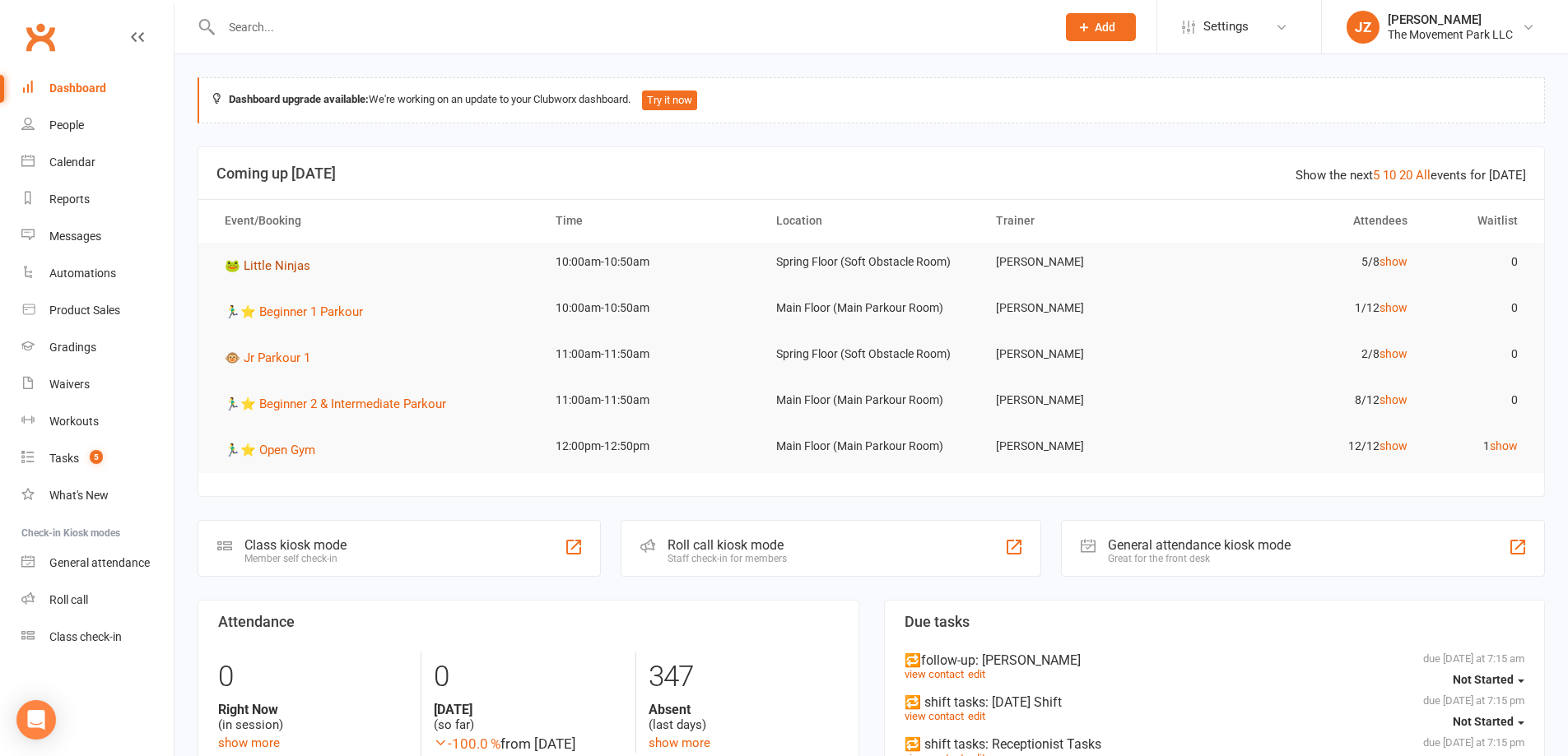
click at [299, 271] on span "🐸 Little Ninjas" at bounding box center [267, 266] width 86 height 14
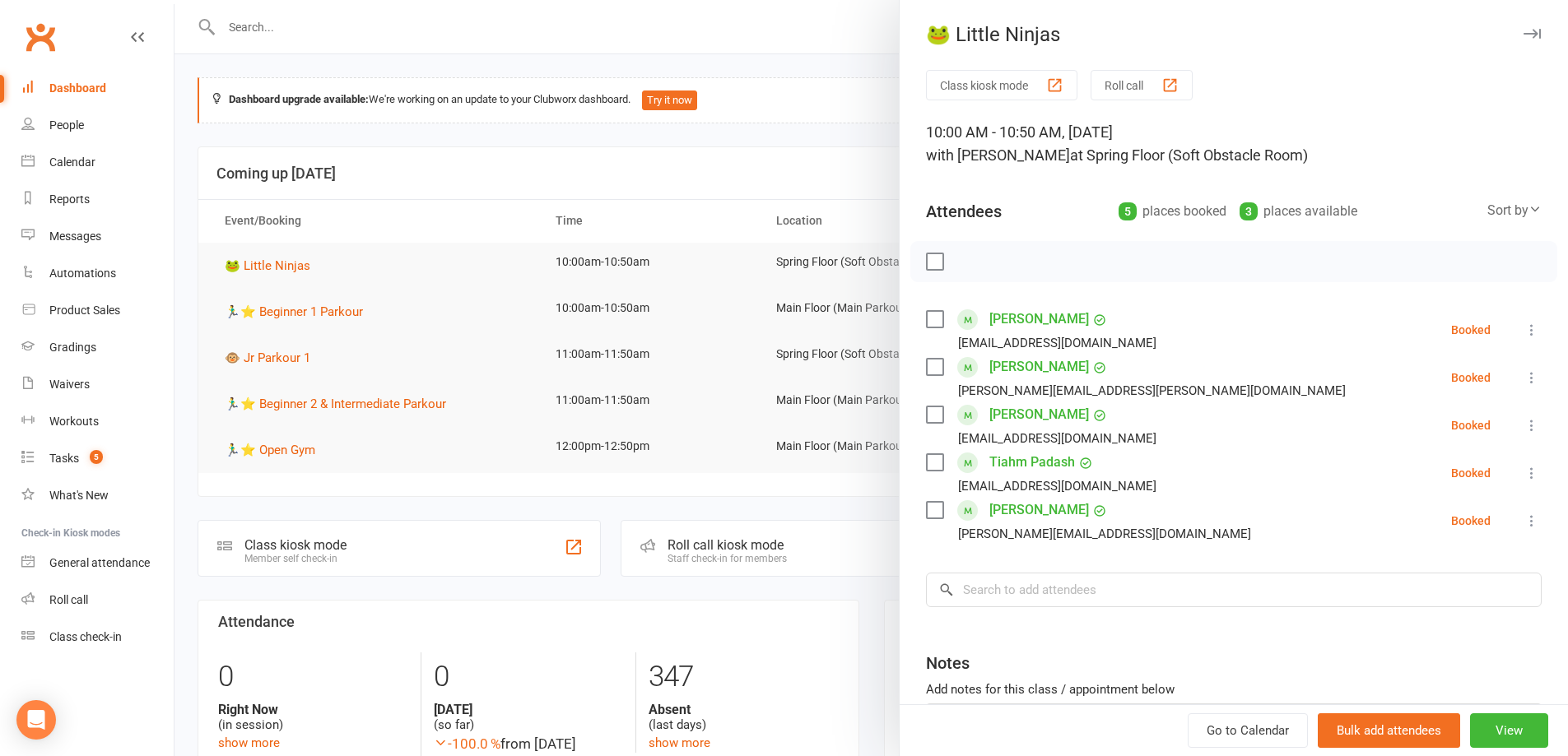
click at [295, 309] on div at bounding box center [871, 378] width 1393 height 756
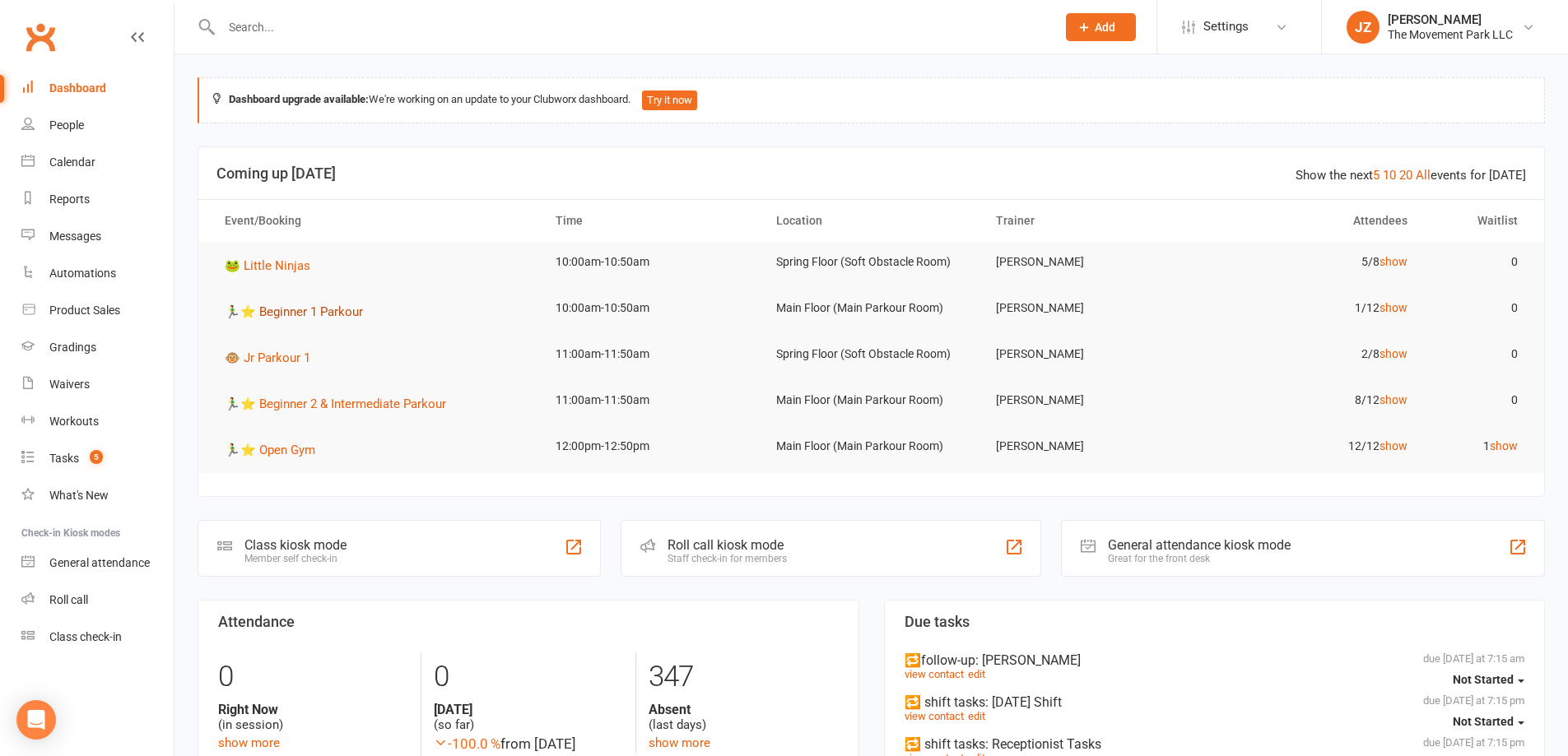
click at [295, 309] on span "🏃‍♂️⭐ Beginner 1 Parkour" at bounding box center [293, 312] width 138 height 14
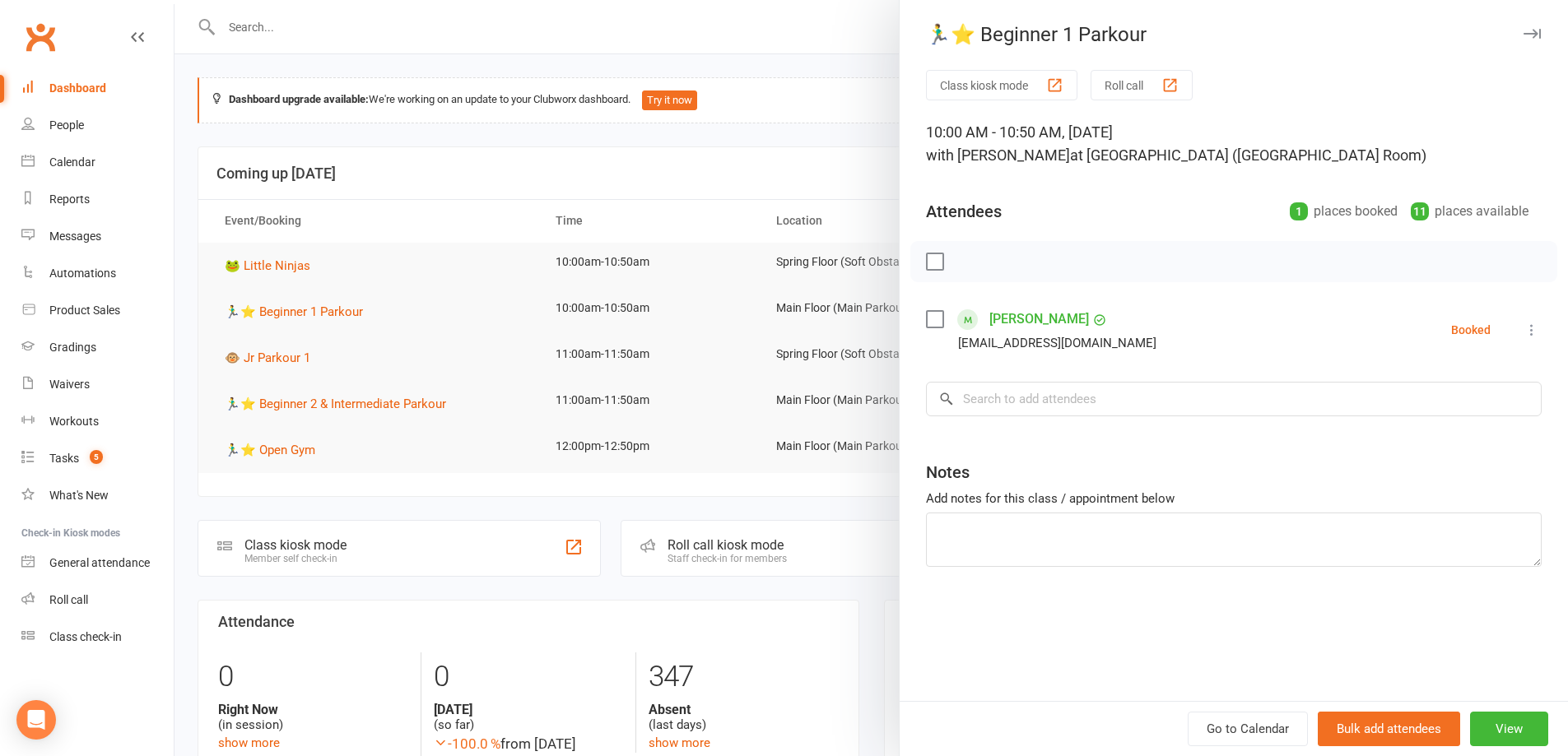
click at [827, 191] on div at bounding box center [871, 378] width 1393 height 756
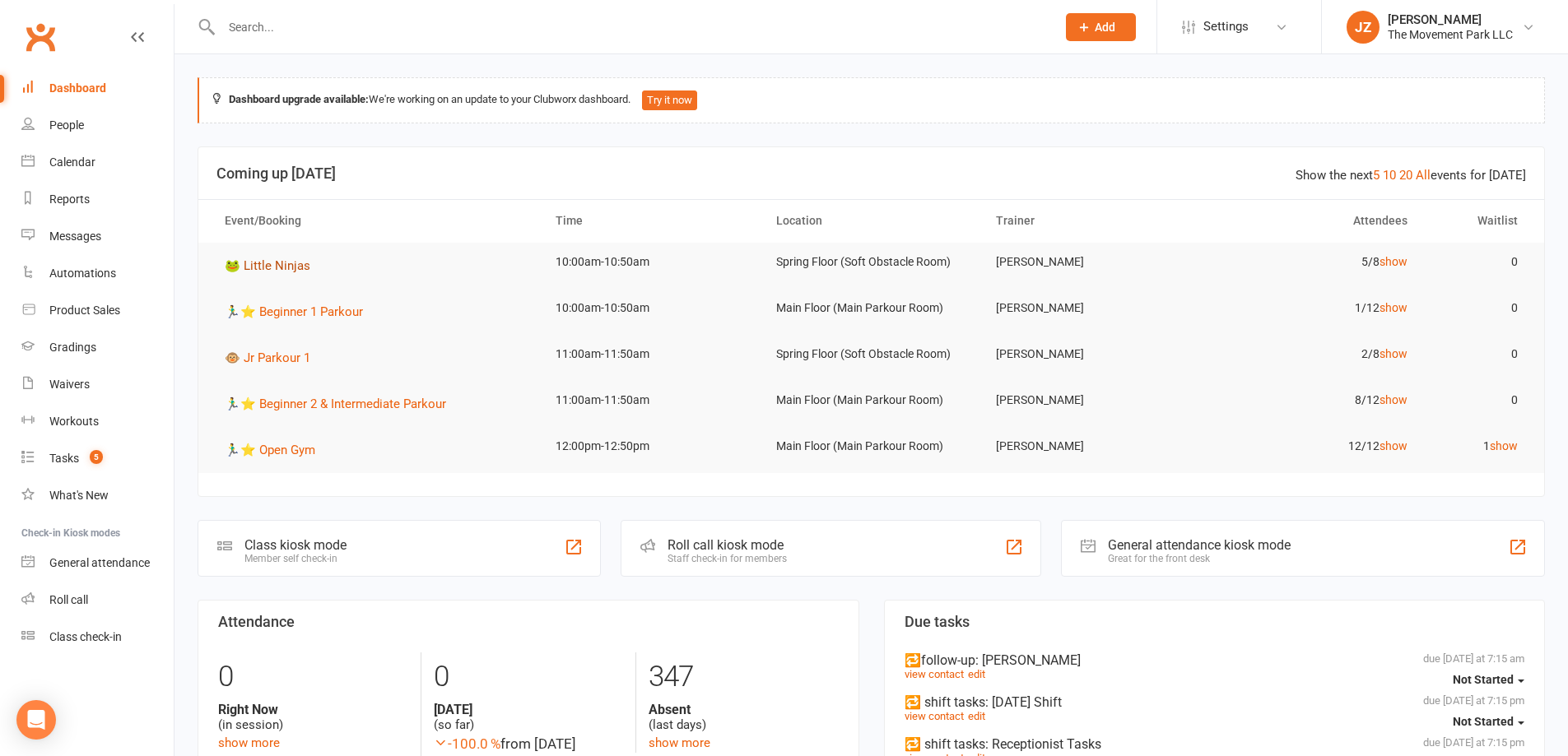
click at [286, 260] on span "🐸 Little Ninjas" at bounding box center [267, 266] width 86 height 14
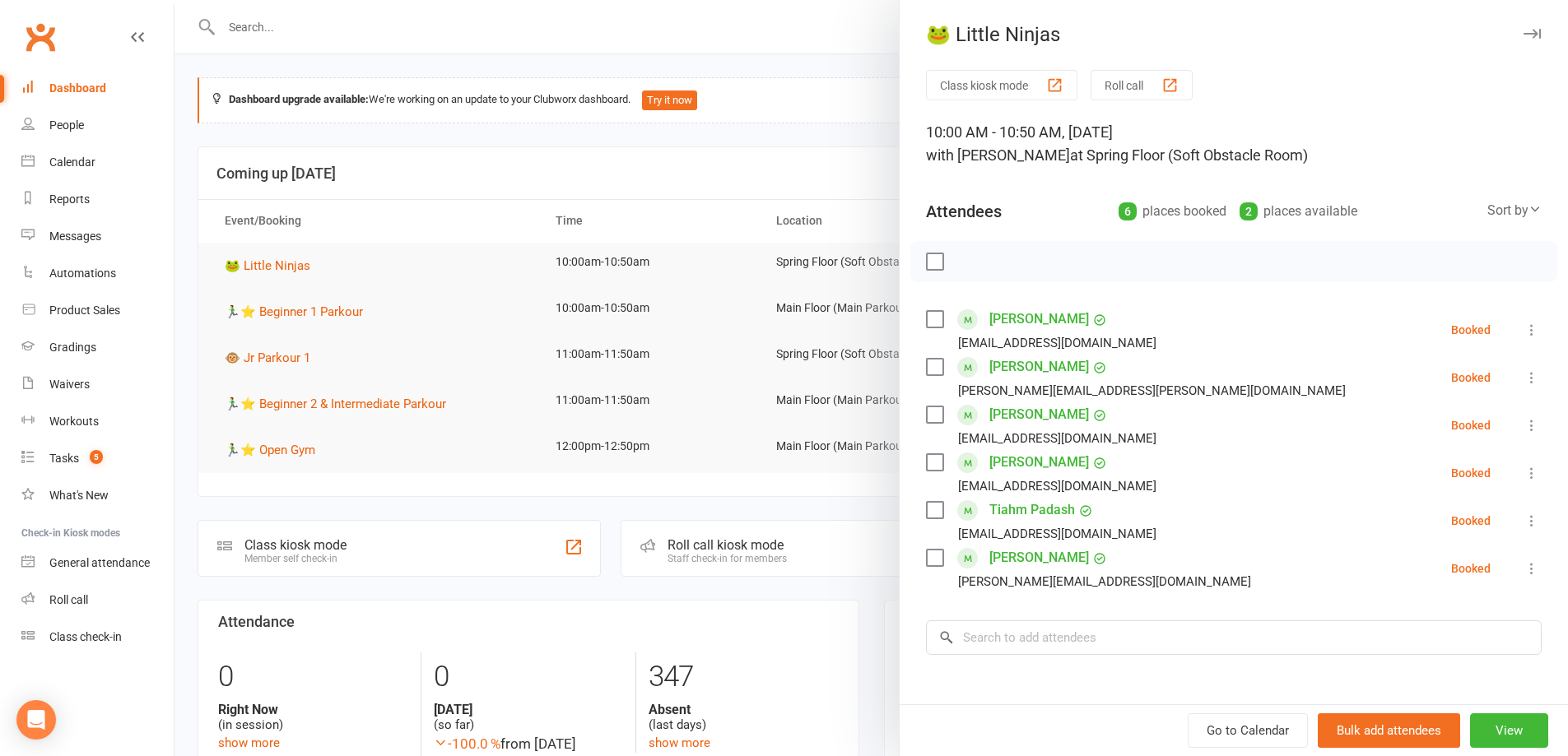
click at [928, 461] on label at bounding box center [934, 462] width 16 height 16
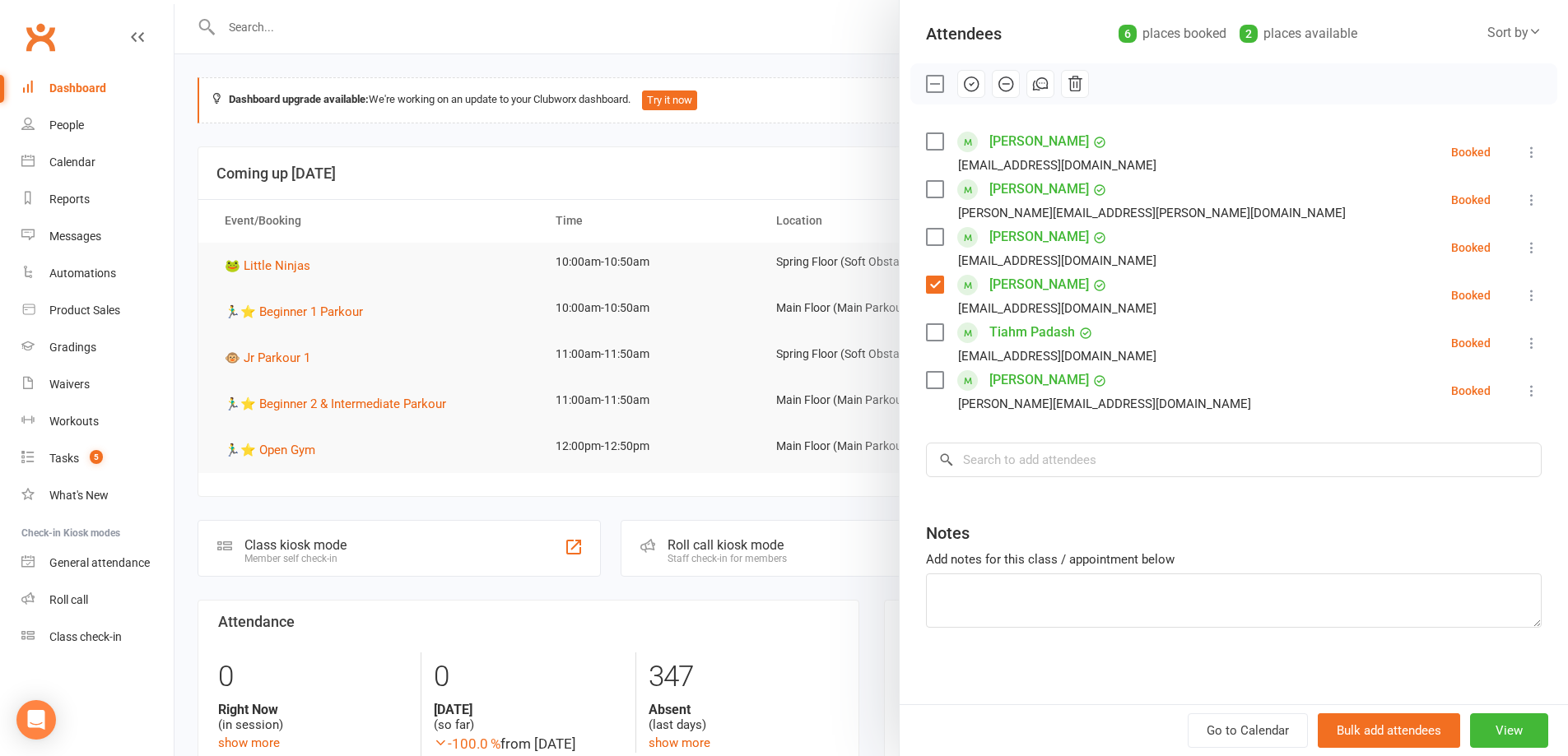
scroll to position [184, 0]
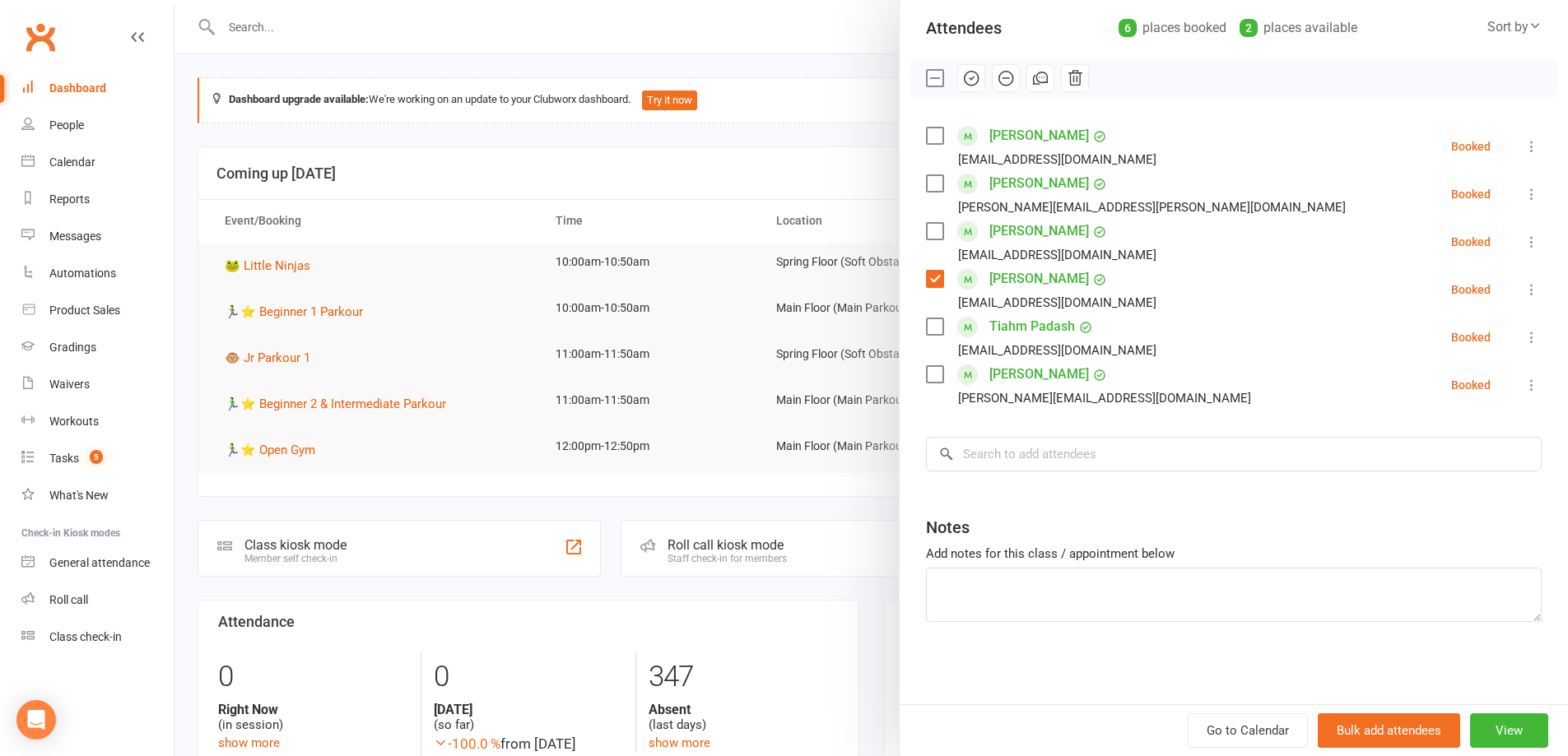
click at [760, 169] on div at bounding box center [871, 378] width 1393 height 756
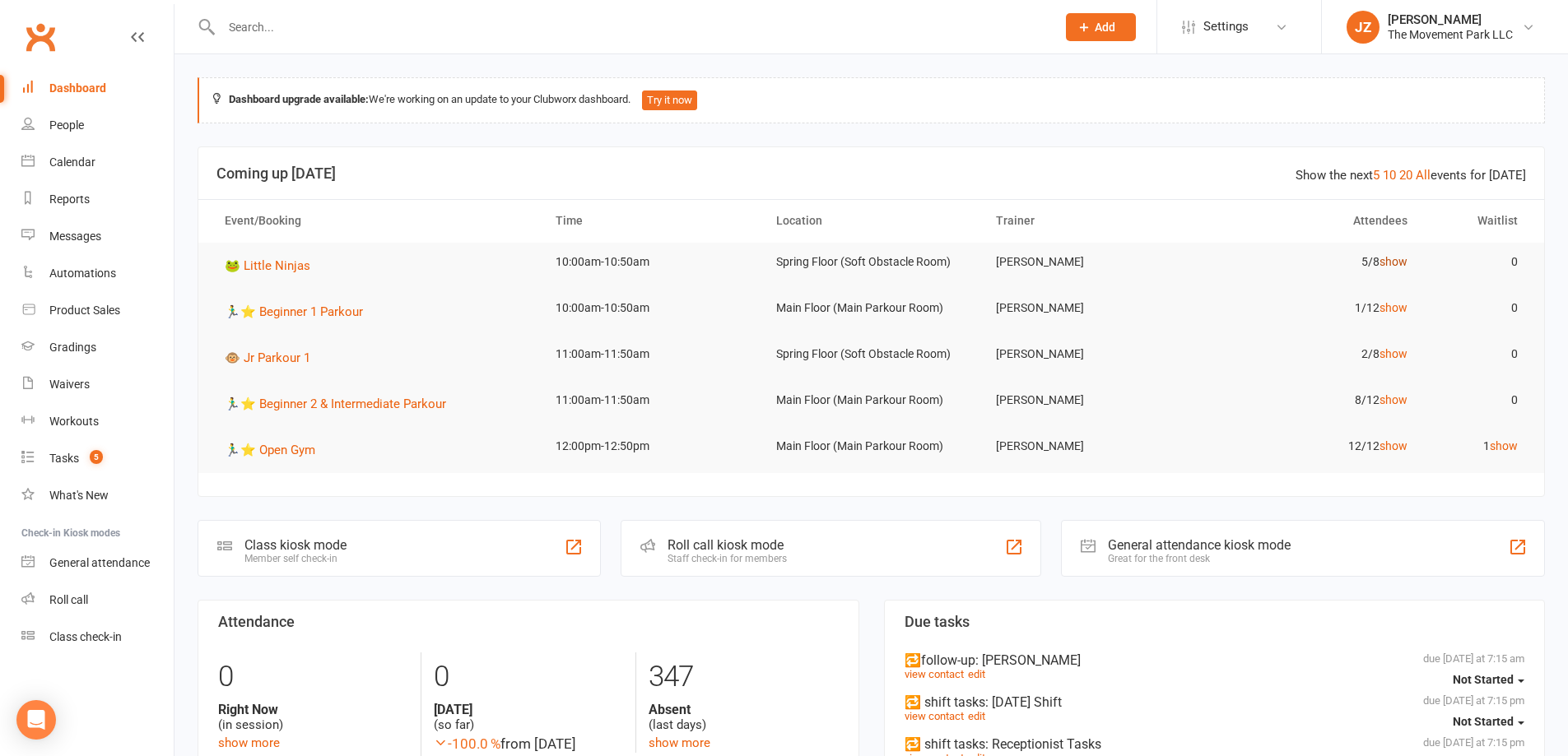
click at [1392, 264] on link "show" at bounding box center [1392, 261] width 28 height 14
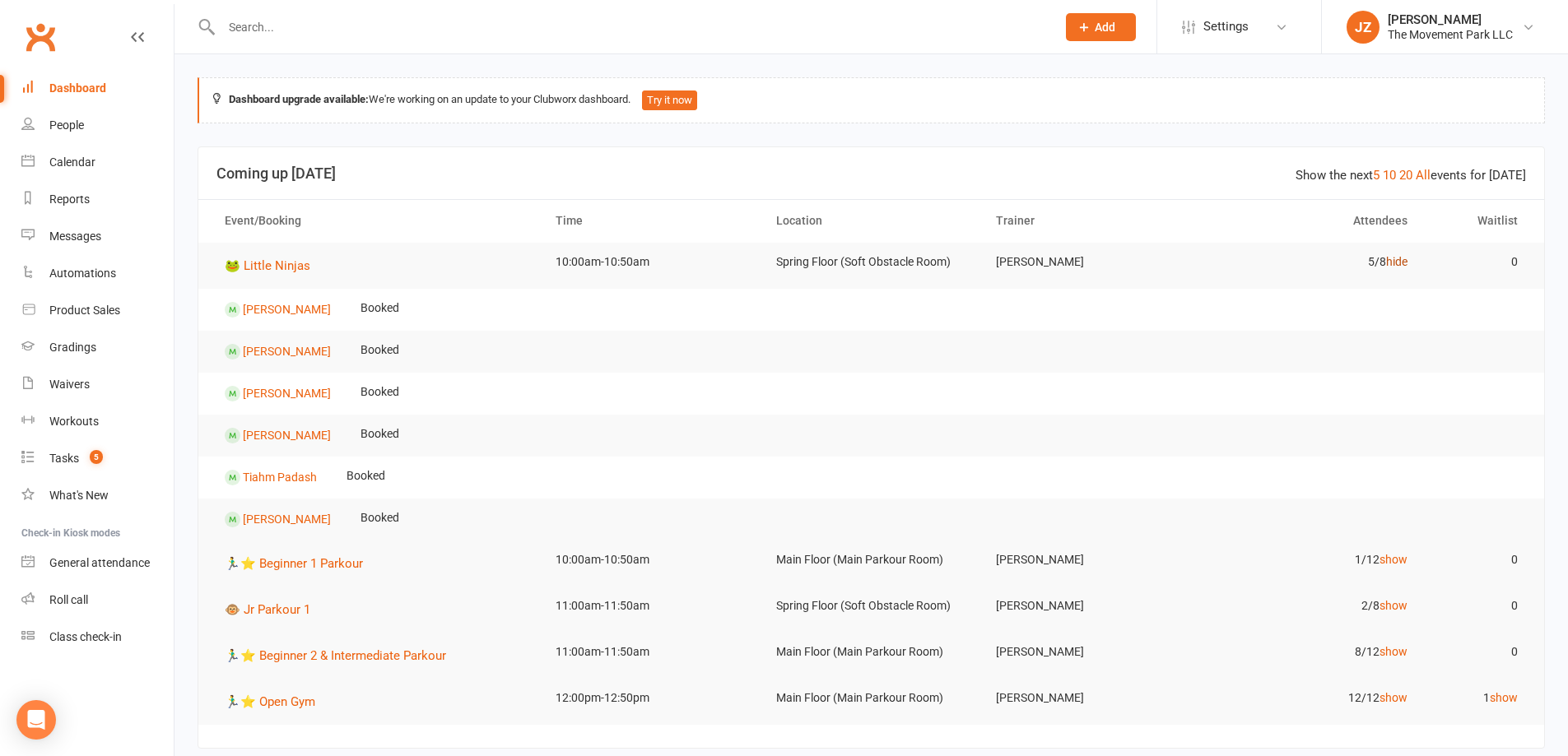
click at [1397, 259] on link "hide" at bounding box center [1397, 261] width 22 height 14
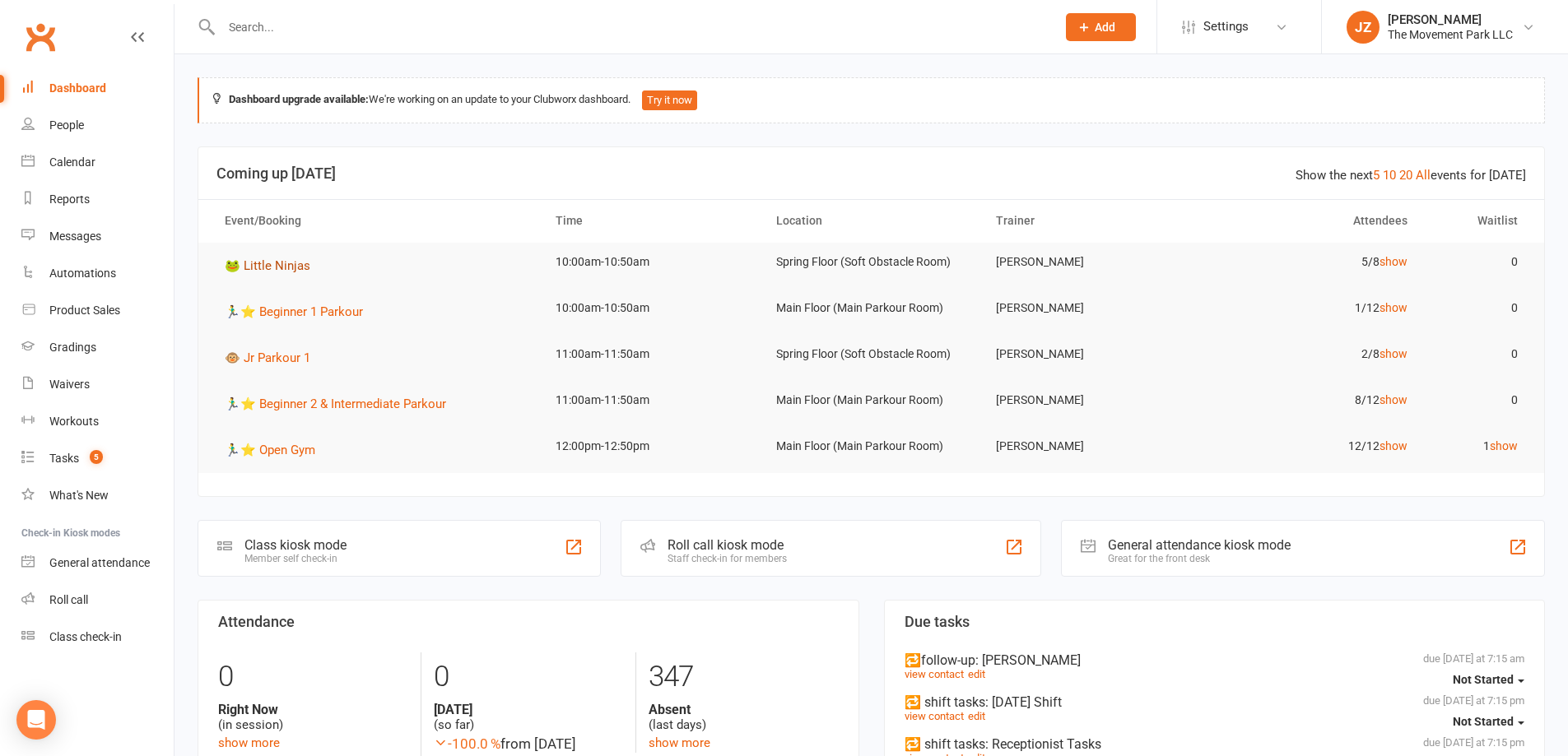
click at [288, 258] on button "🐸 Little Ninjas" at bounding box center [272, 266] width 97 height 20
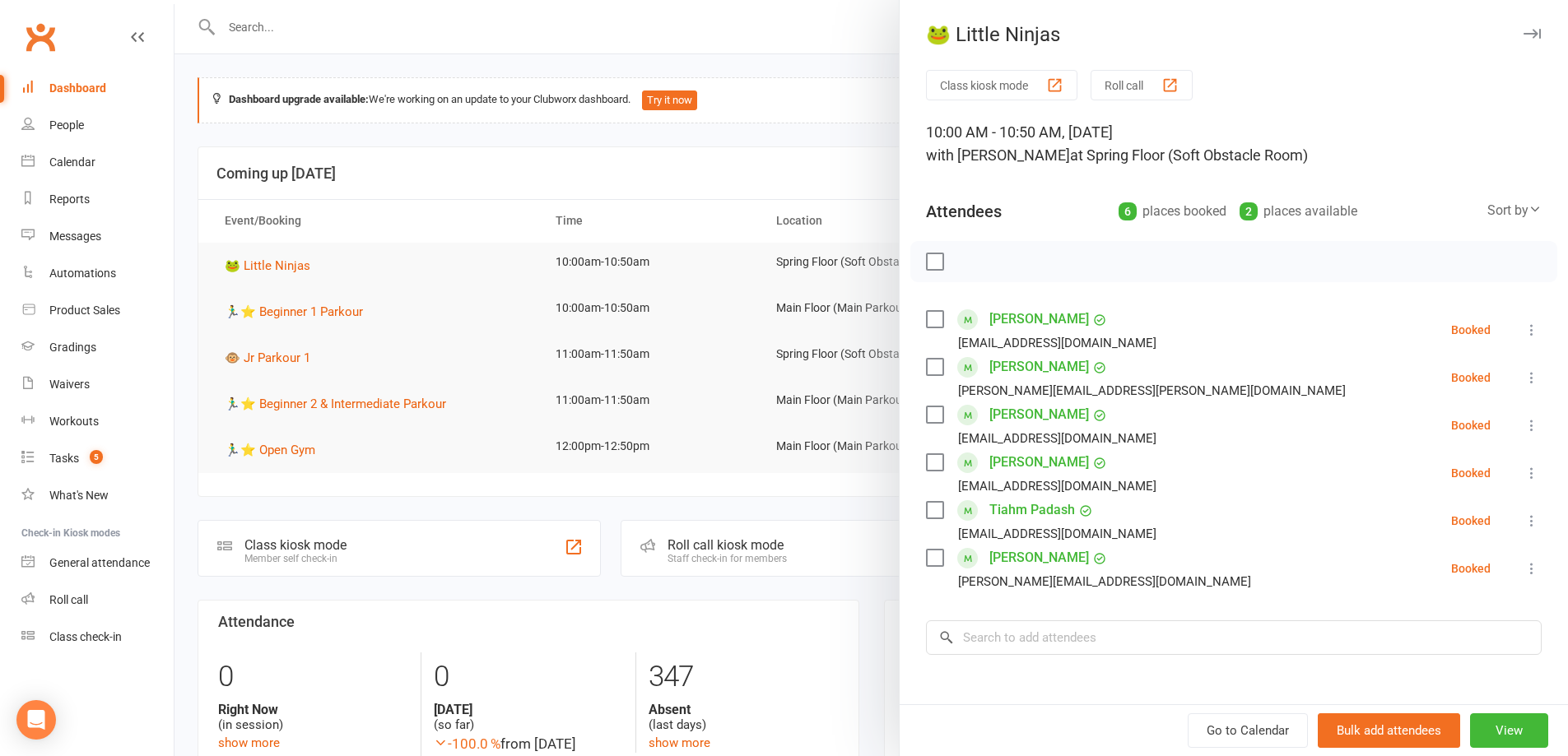
click at [927, 464] on label at bounding box center [934, 462] width 16 height 16
click at [927, 506] on label at bounding box center [934, 510] width 16 height 16
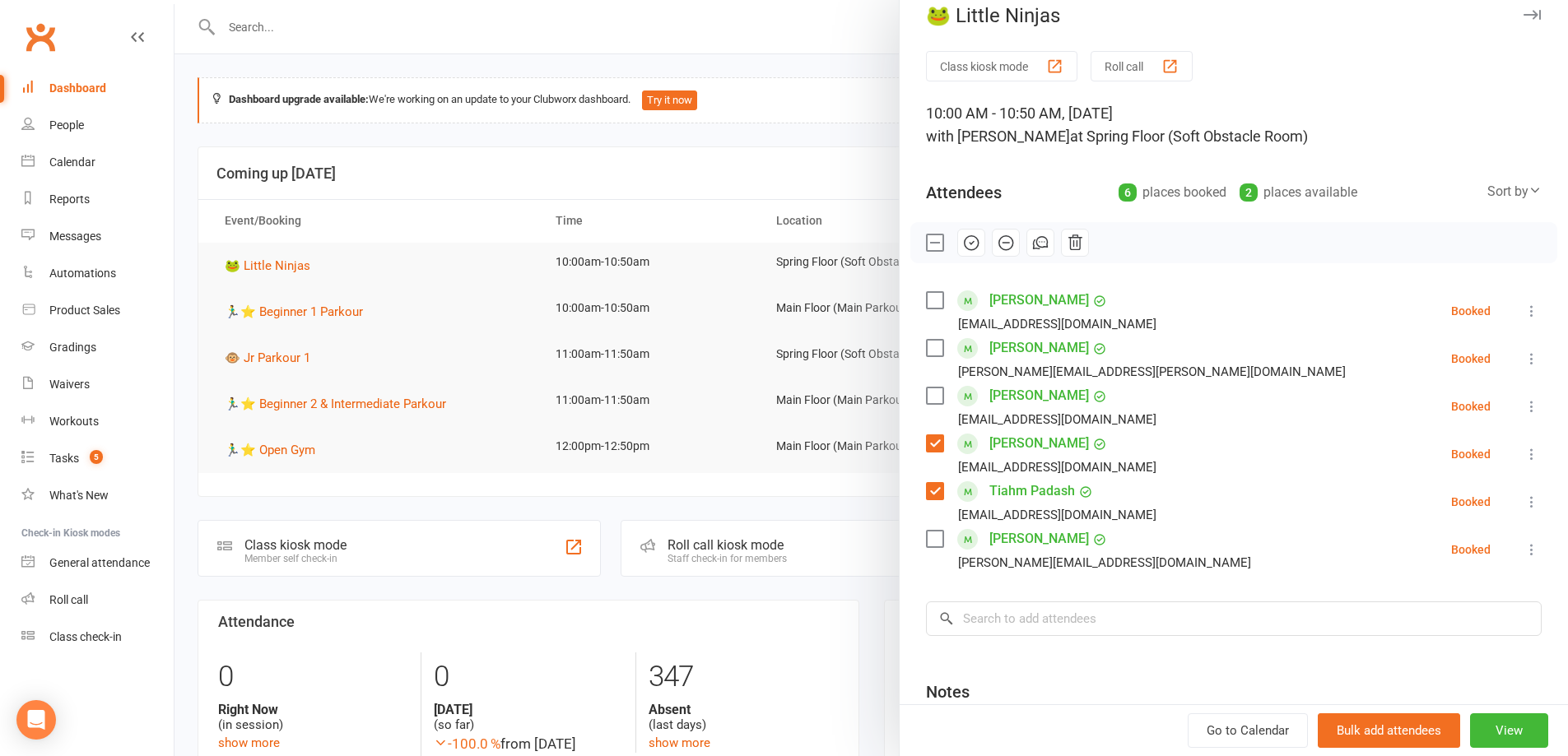
scroll to position [0, 0]
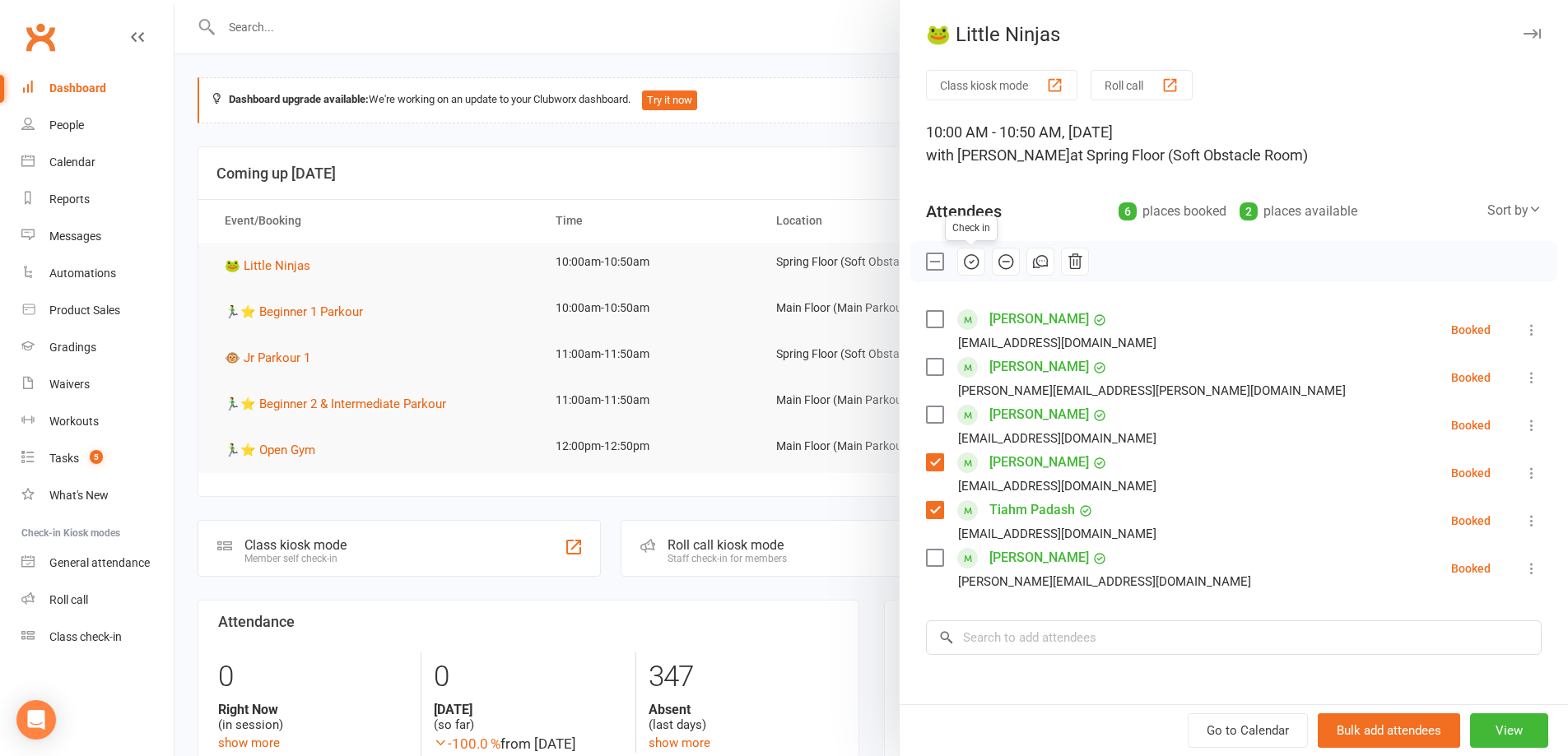
click at [965, 260] on icon "button" at bounding box center [971, 261] width 18 height 18
click at [936, 418] on label at bounding box center [934, 414] width 16 height 16
click at [975, 263] on button "button" at bounding box center [971, 261] width 28 height 28
click at [839, 108] on div at bounding box center [871, 378] width 1393 height 756
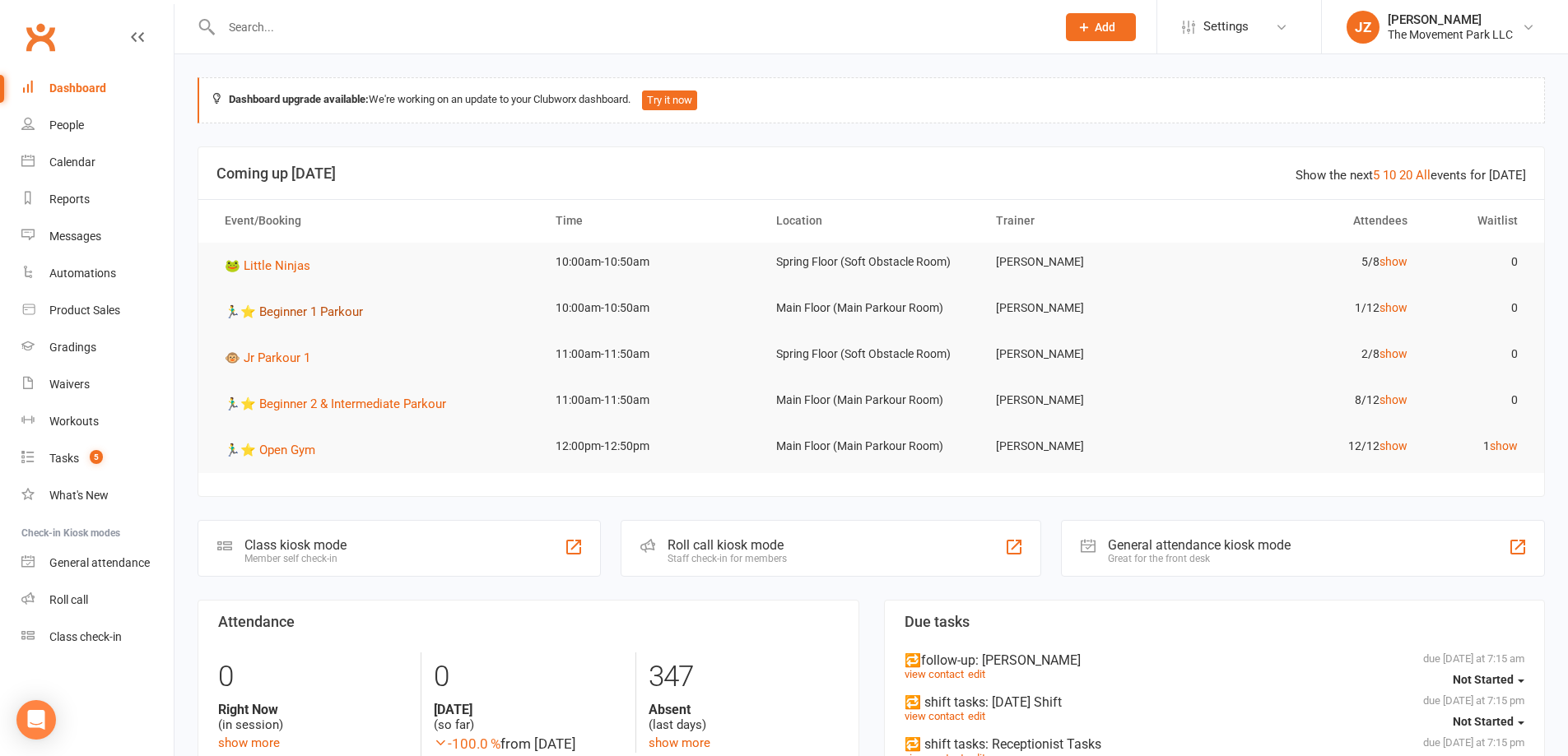
click at [355, 306] on span "🏃‍♂️⭐ Beginner 1 Parkour" at bounding box center [293, 312] width 138 height 14
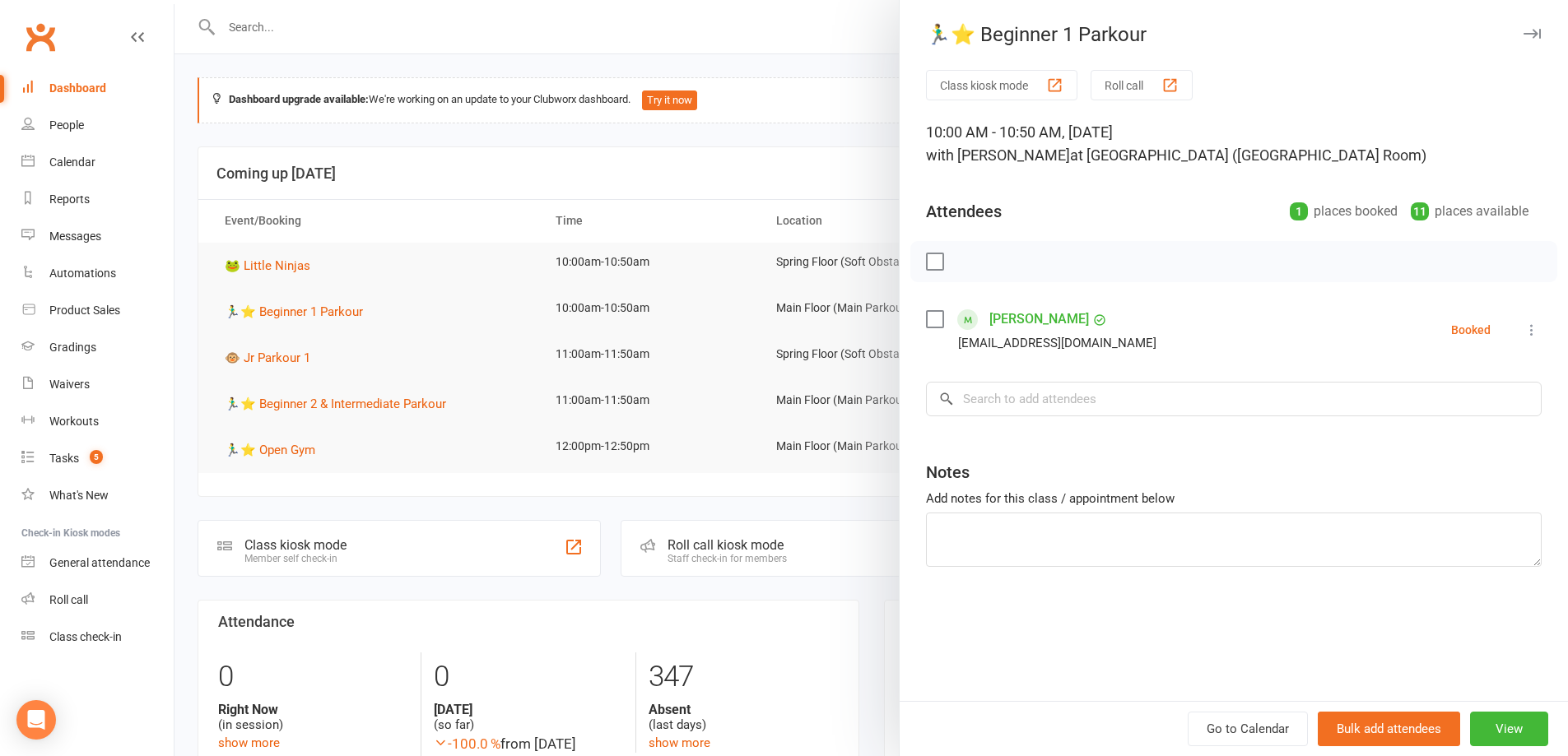
click at [928, 312] on label at bounding box center [934, 319] width 16 height 16
click at [960, 271] on button "button" at bounding box center [971, 261] width 28 height 28
click at [854, 170] on div at bounding box center [871, 378] width 1393 height 756
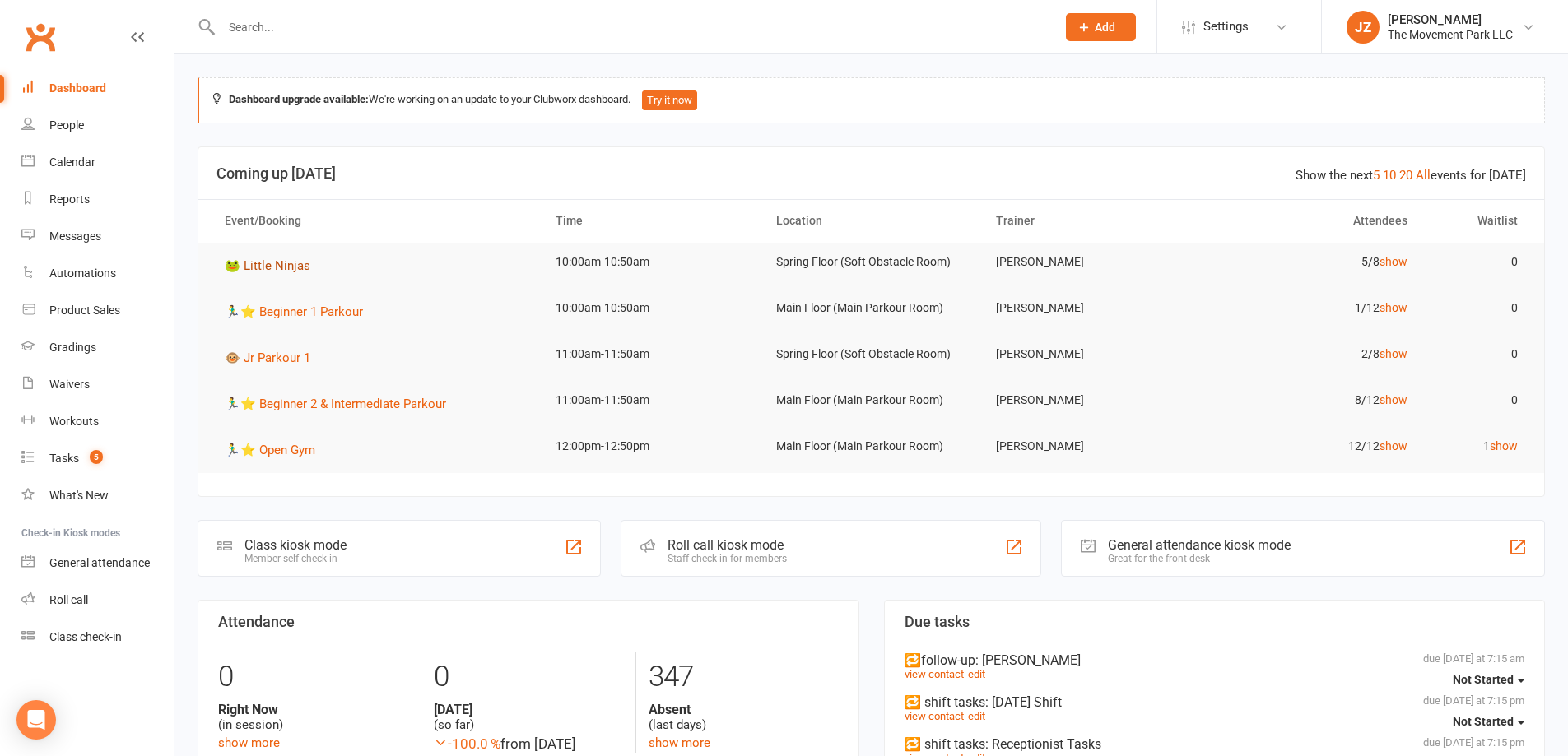
click at [291, 268] on span "🐸 Little Ninjas" at bounding box center [267, 266] width 86 height 14
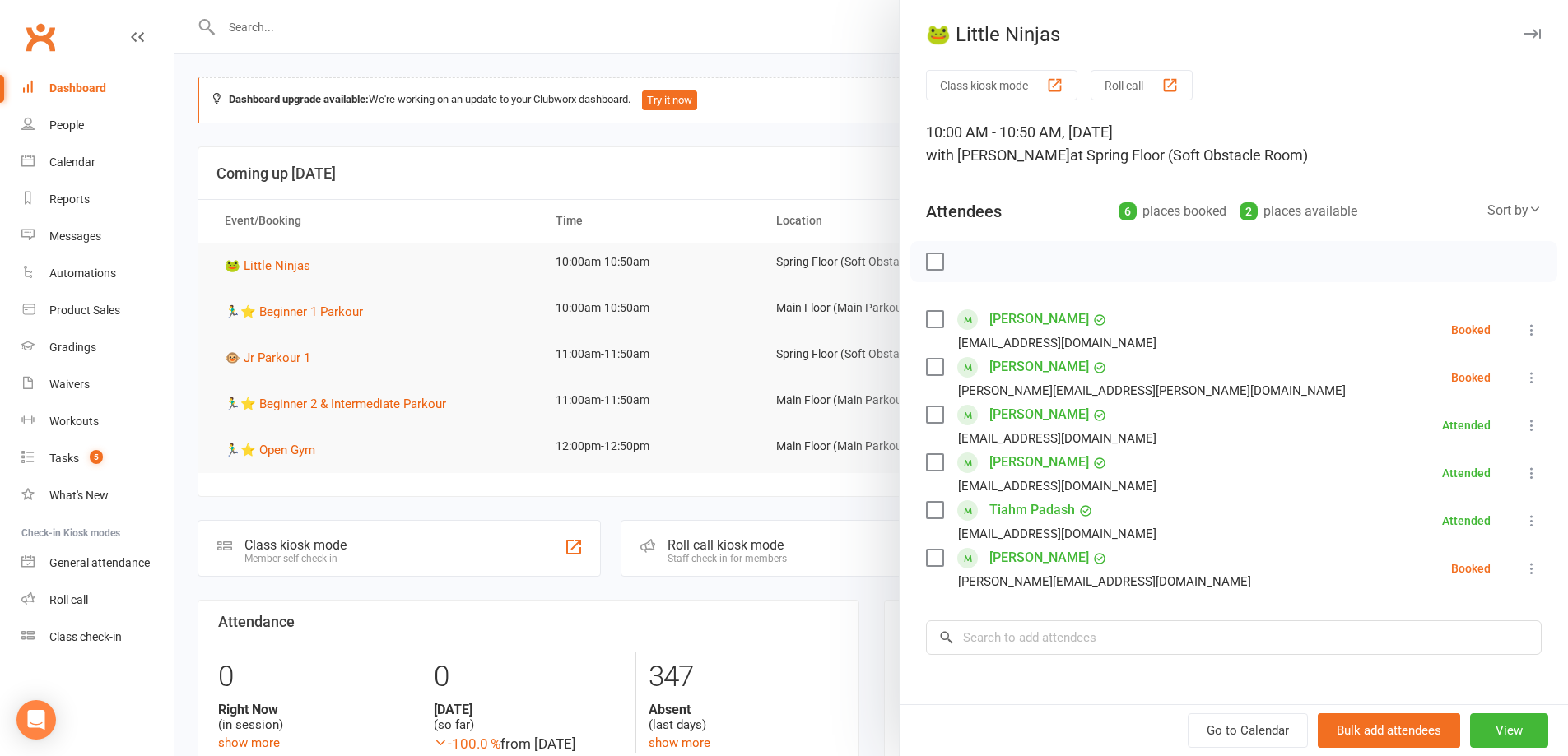
click at [811, 62] on div at bounding box center [871, 378] width 1393 height 756
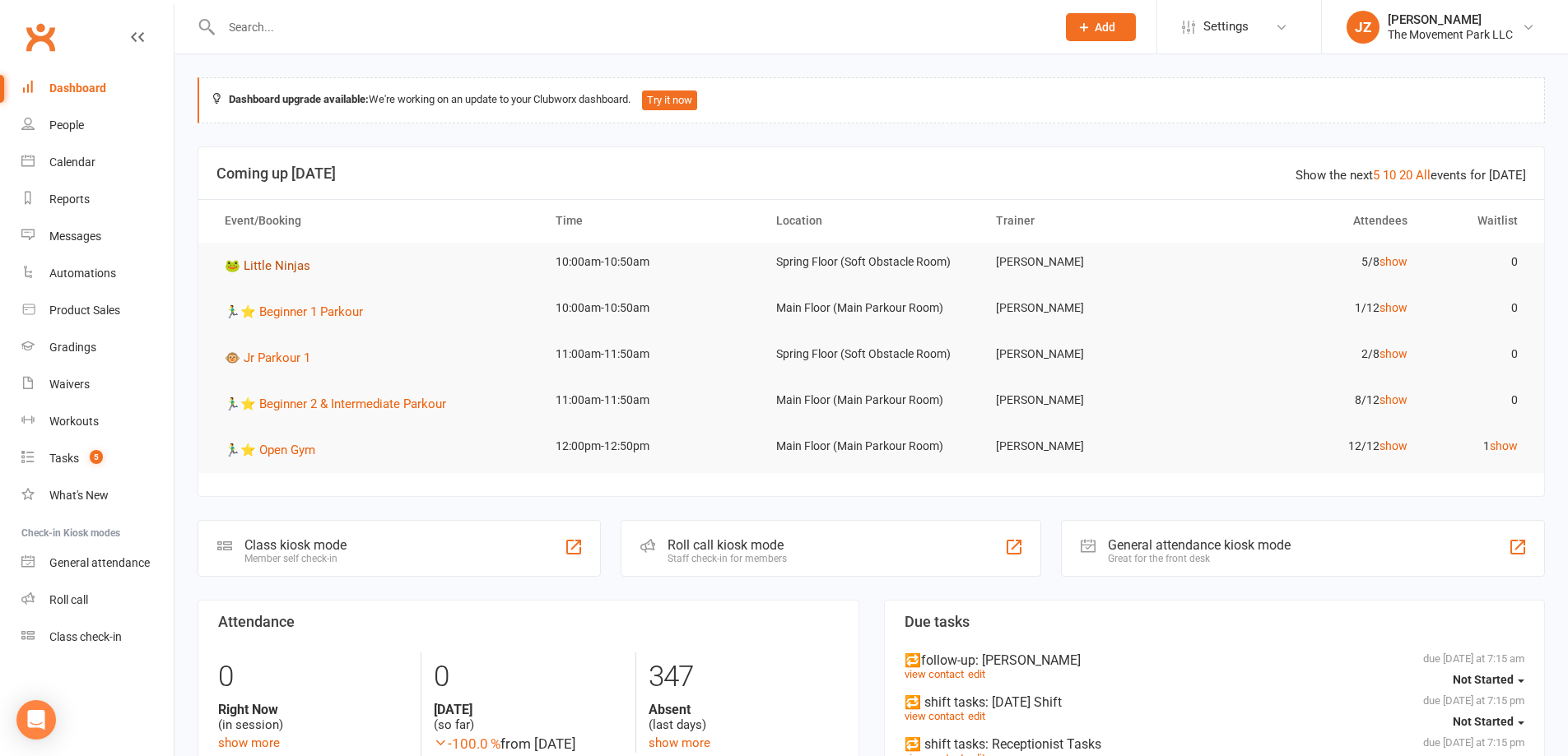
click at [277, 262] on span "🐸 Little Ninjas" at bounding box center [267, 266] width 86 height 14
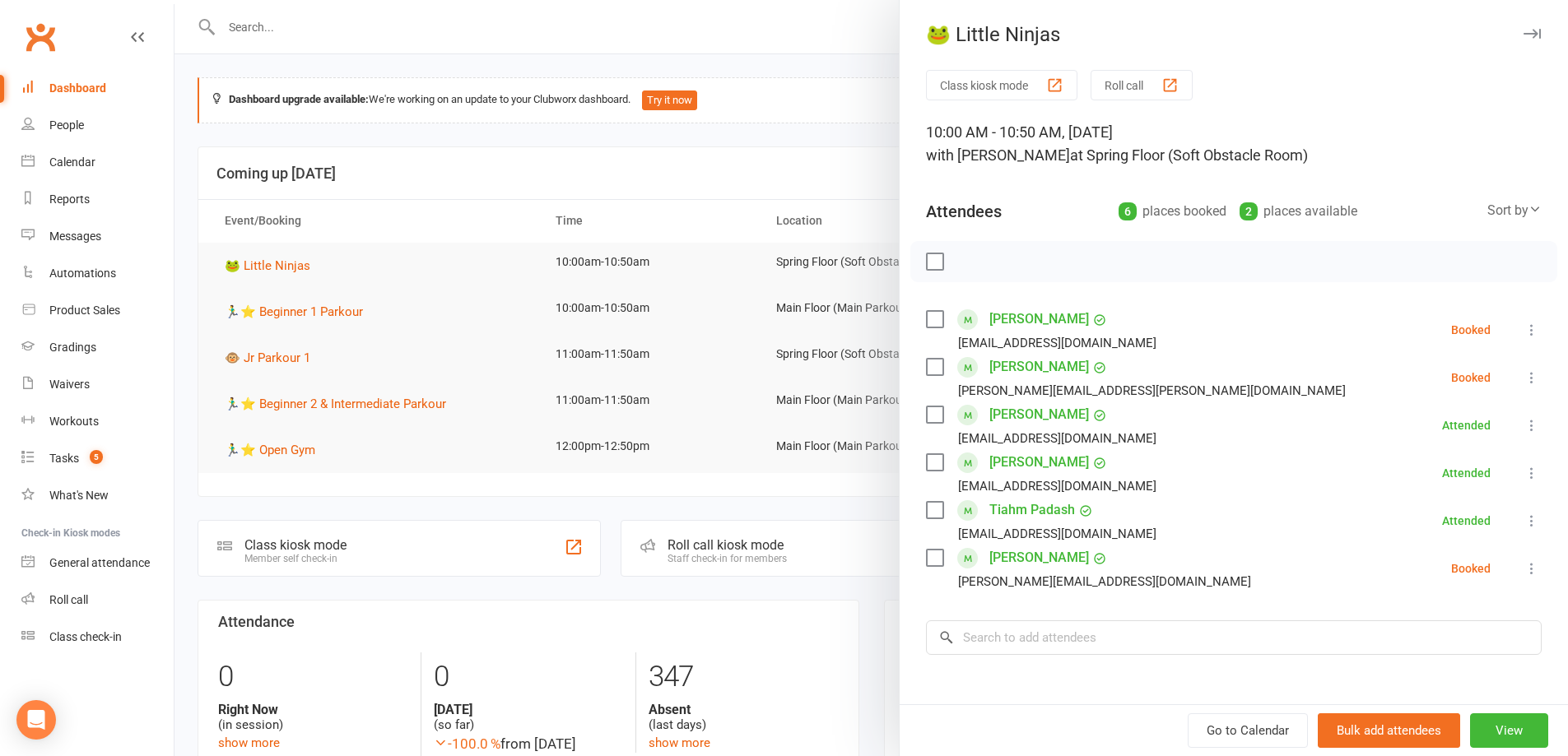
click at [926, 359] on label at bounding box center [934, 367] width 16 height 16
click at [971, 260] on icon "button" at bounding box center [972, 260] width 3 height 3
click at [826, 156] on div at bounding box center [871, 378] width 1393 height 756
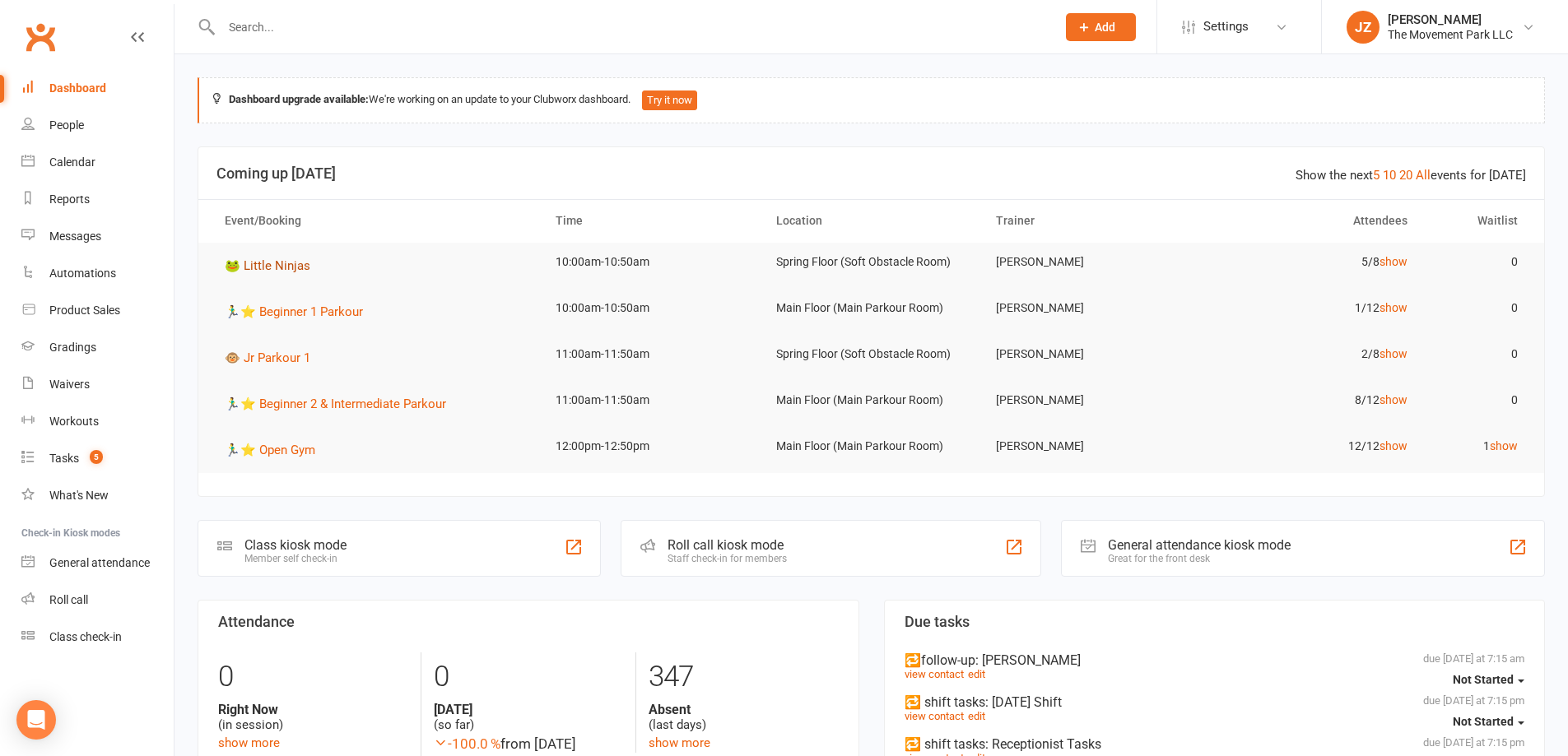
click at [284, 257] on button "🐸 Little Ninjas" at bounding box center [272, 266] width 97 height 20
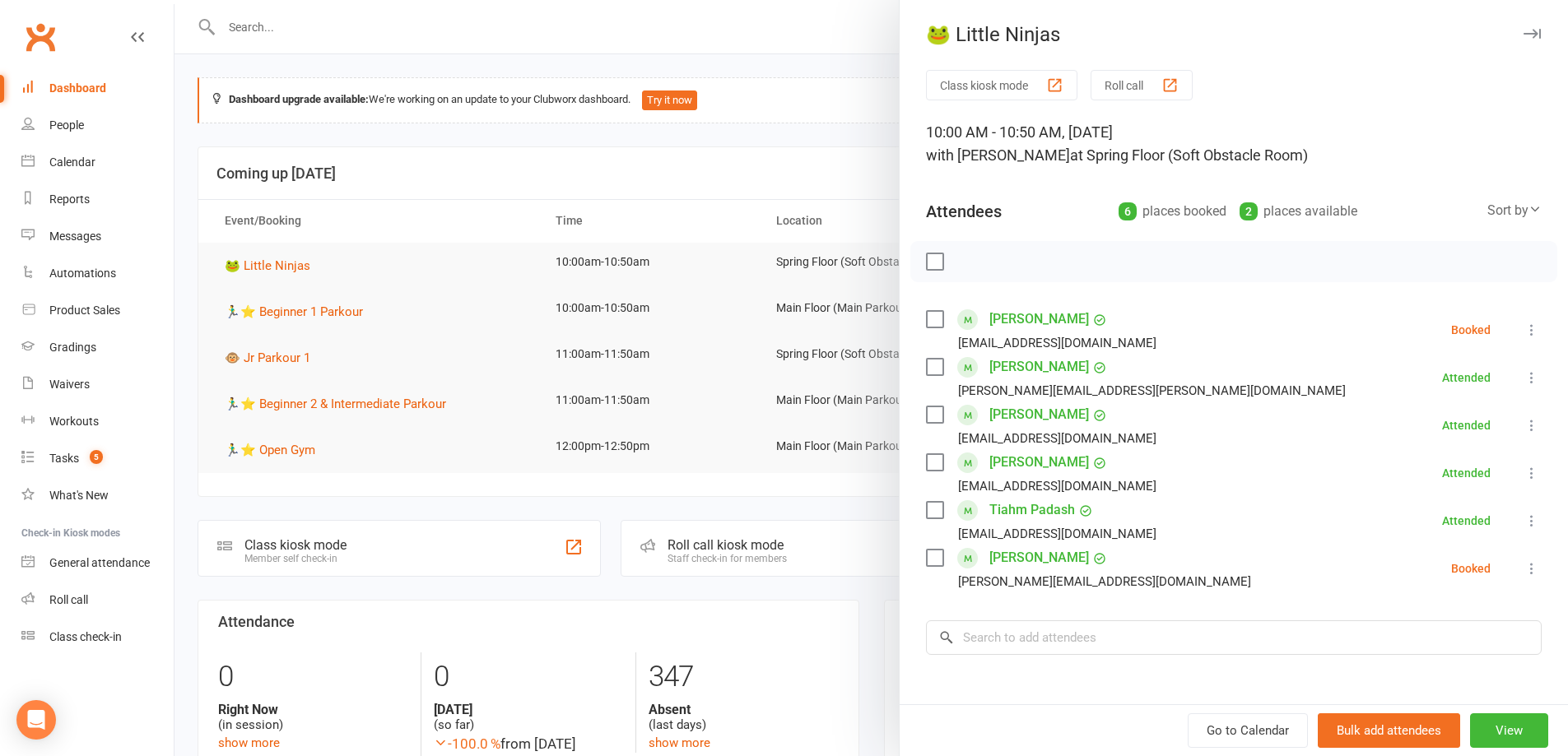
click at [732, 174] on div at bounding box center [871, 378] width 1393 height 756
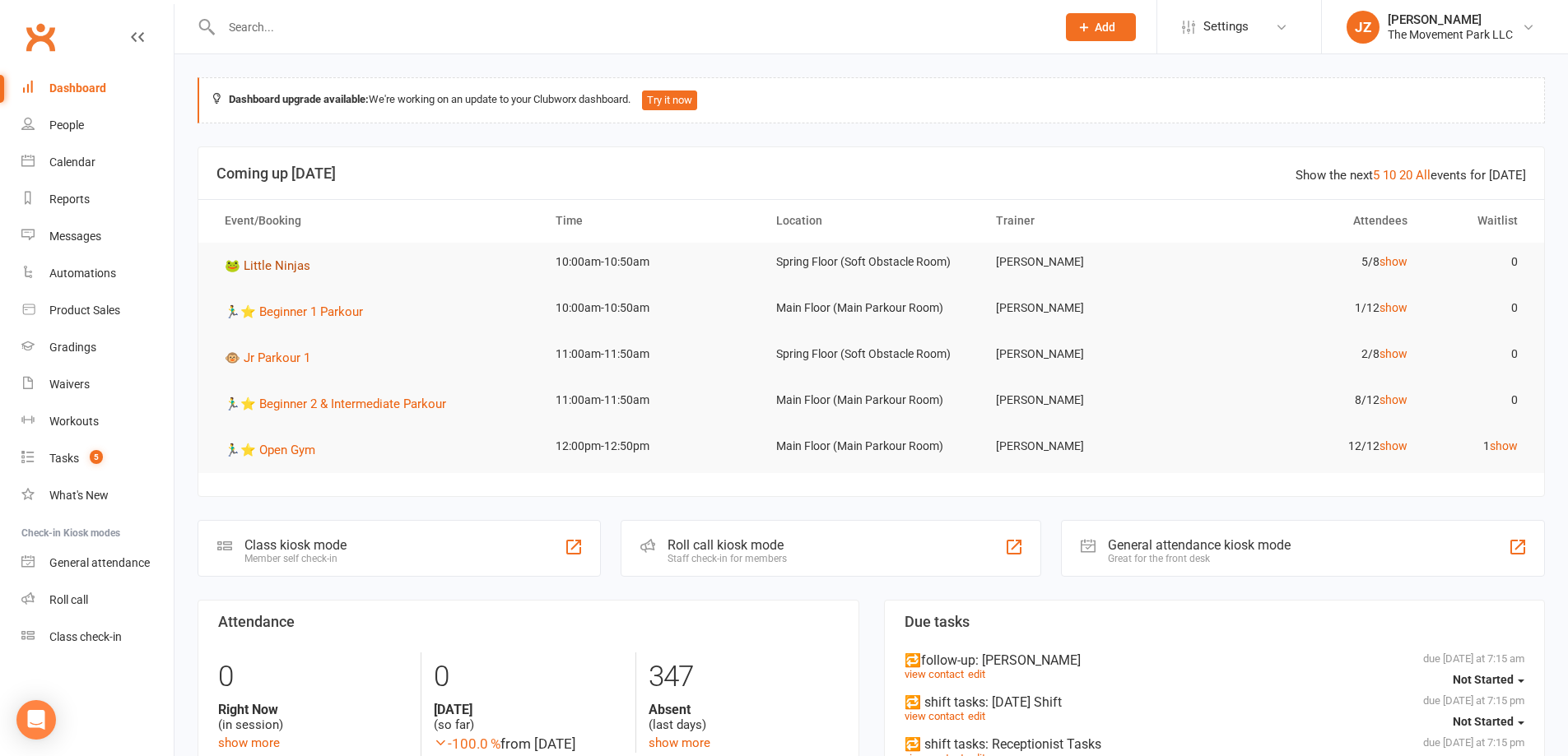
click at [279, 260] on span "🐸 Little Ninjas" at bounding box center [267, 266] width 86 height 14
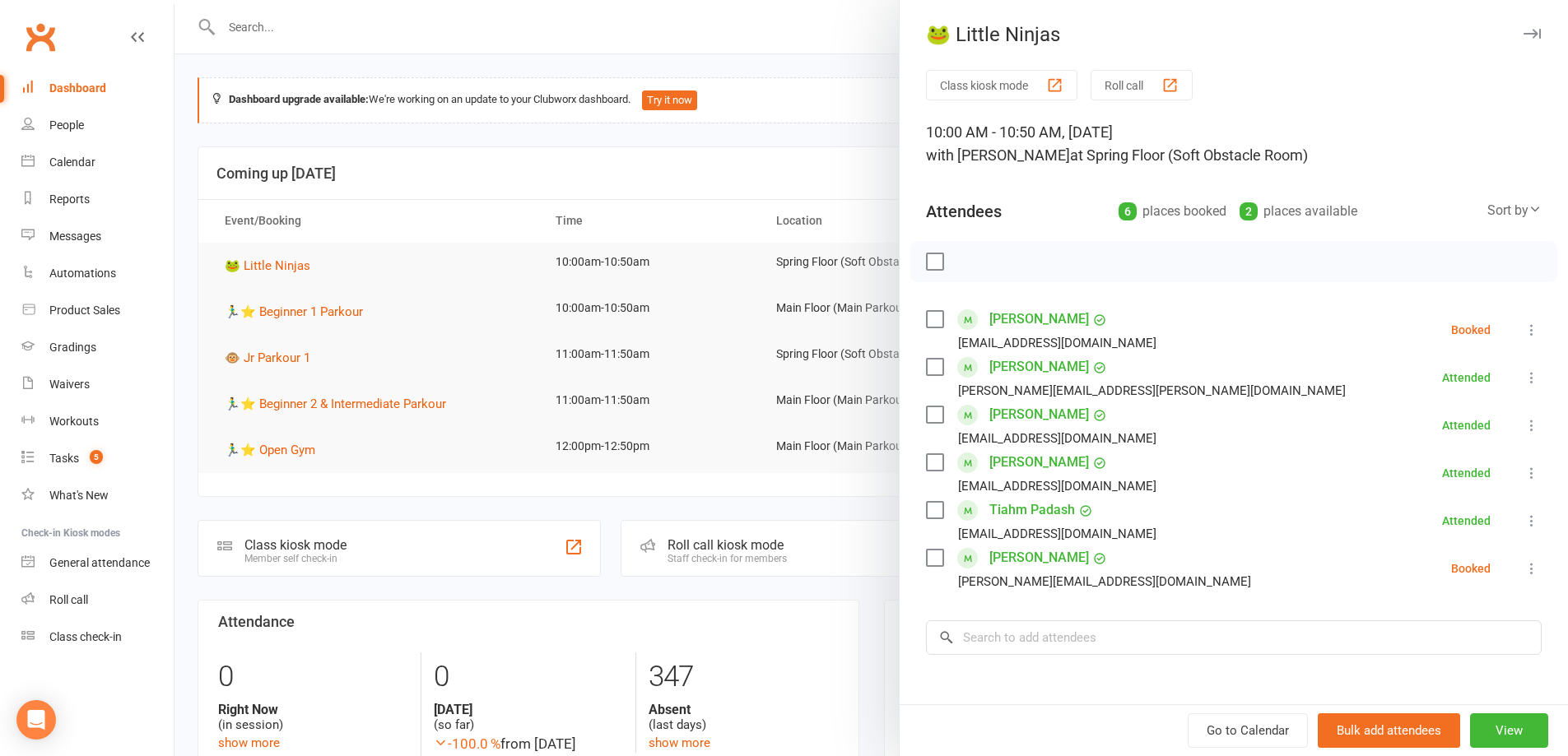
click at [926, 313] on label at bounding box center [934, 319] width 16 height 16
click at [965, 256] on icon "button" at bounding box center [971, 261] width 18 height 18
click at [868, 141] on div at bounding box center [871, 378] width 1393 height 756
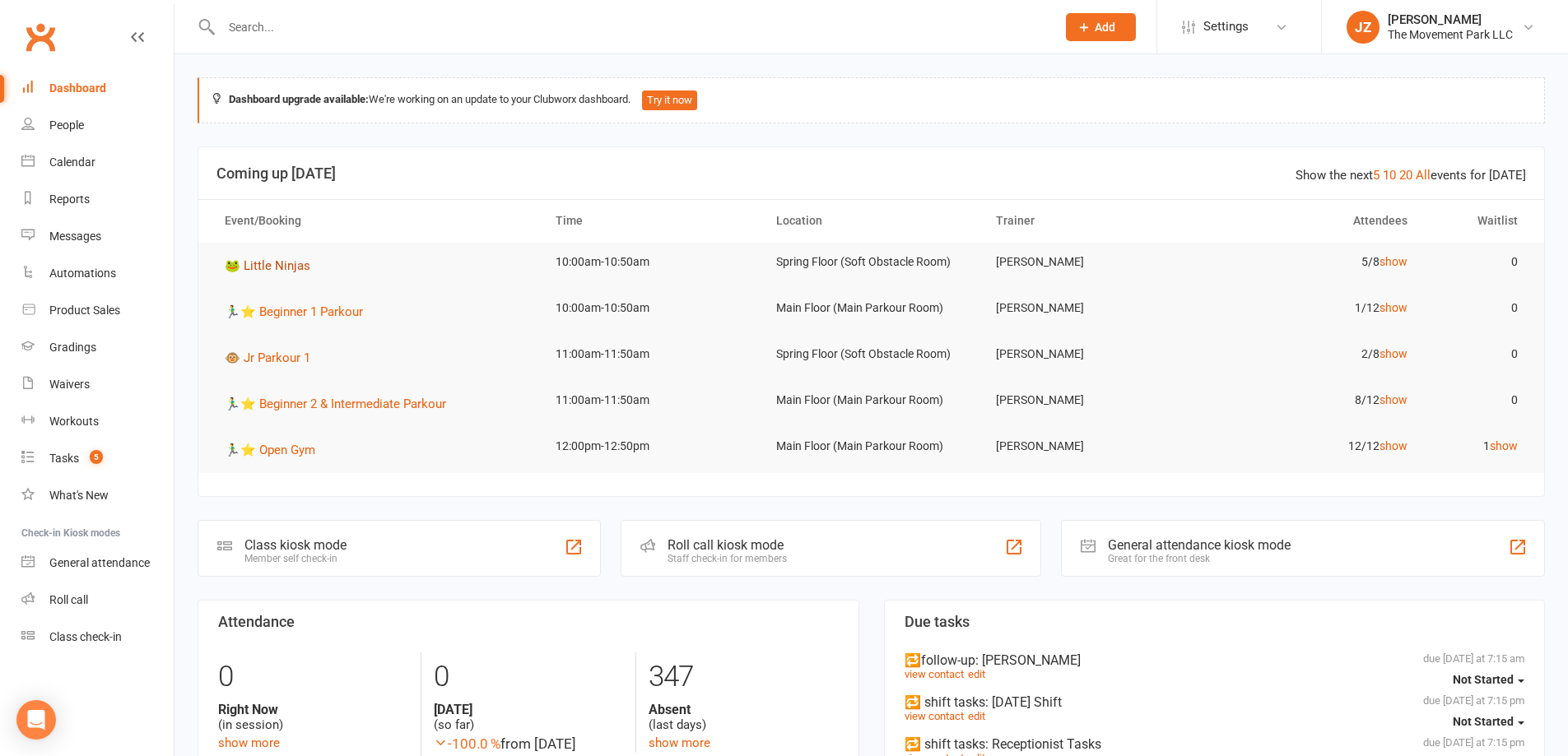
click at [270, 260] on span "🐸 Little Ninjas" at bounding box center [267, 266] width 86 height 14
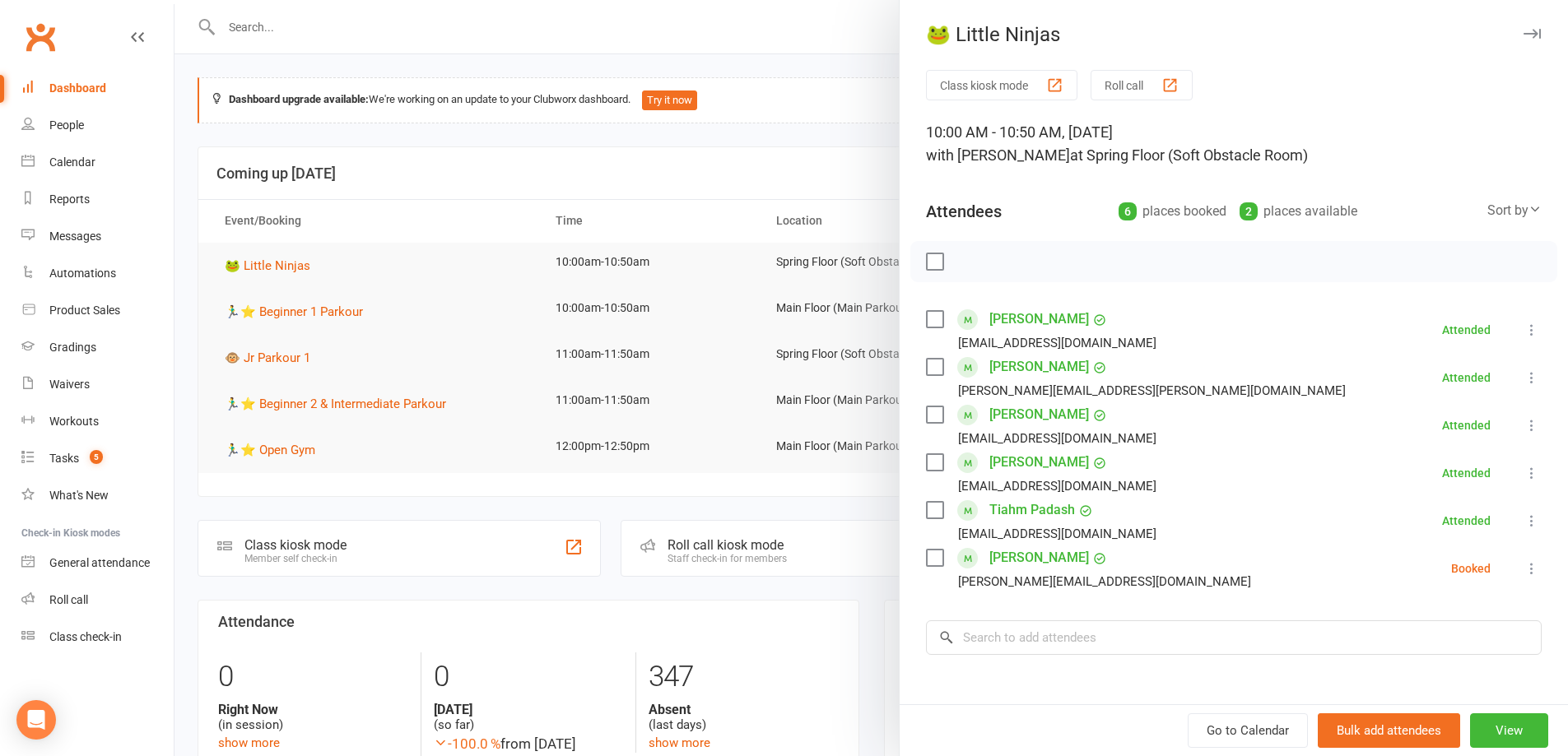
click at [742, 35] on div at bounding box center [871, 378] width 1393 height 756
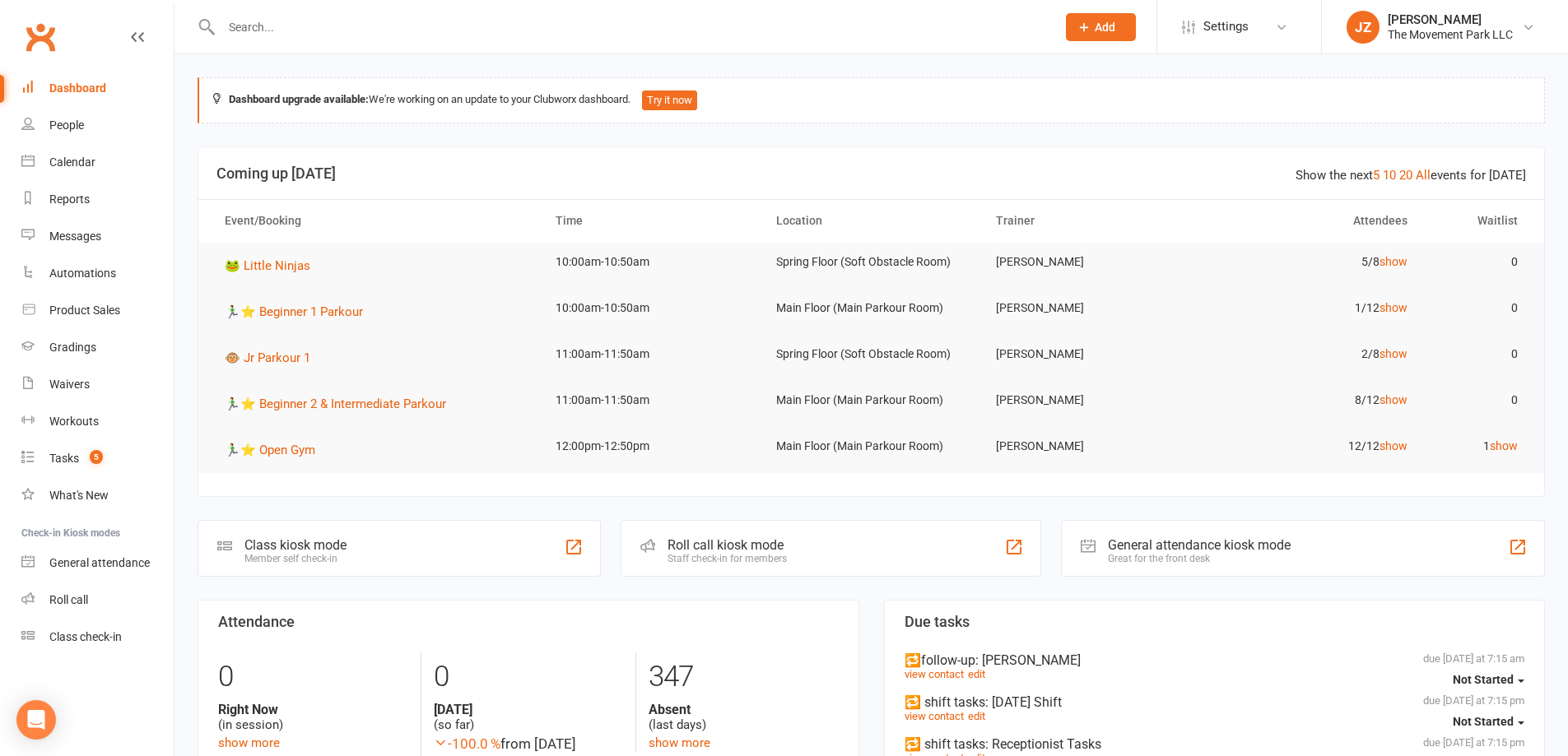
click at [334, 25] on input "text" at bounding box center [630, 26] width 828 height 23
click at [114, 304] on div "Product Sales" at bounding box center [85, 310] width 71 height 14
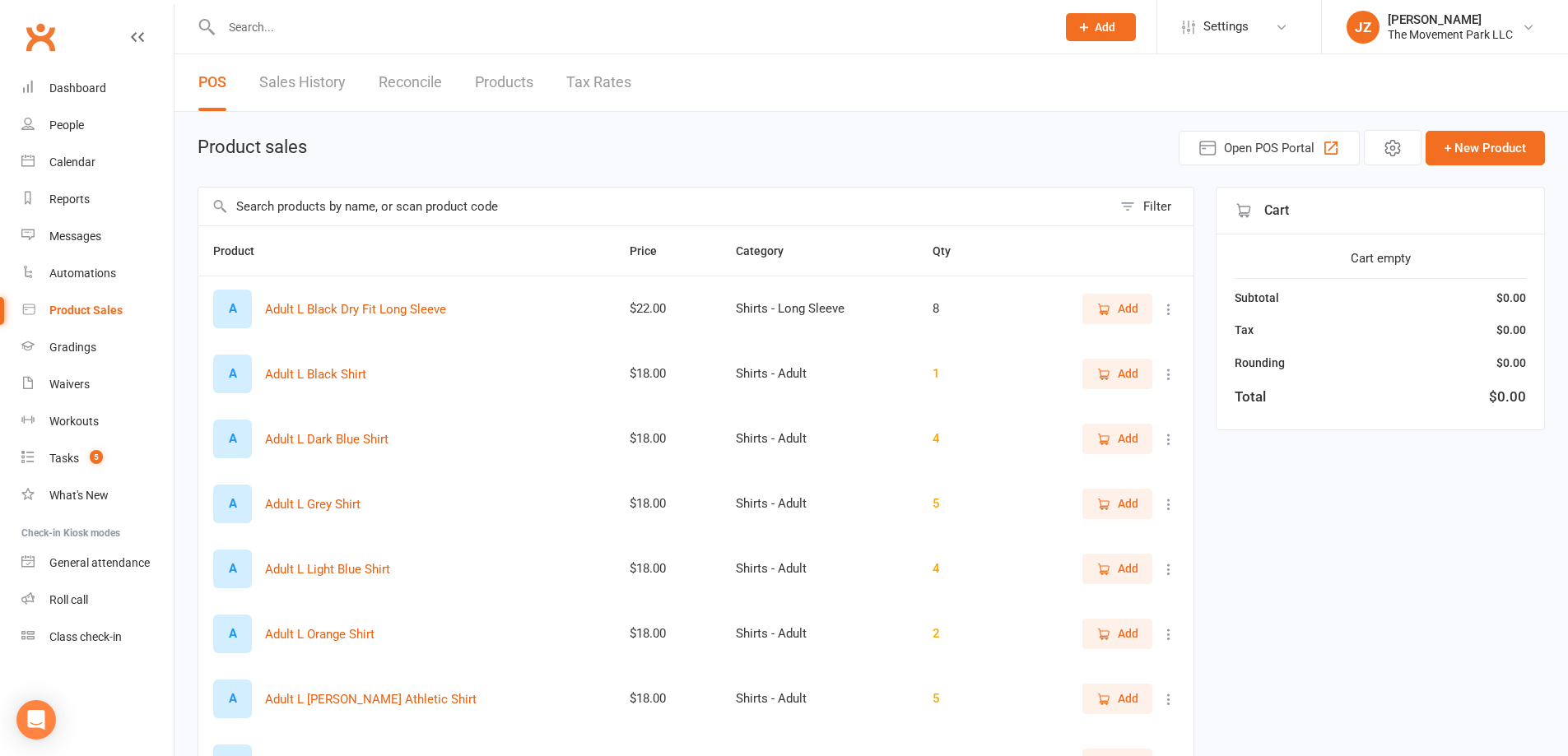
click at [476, 216] on input "text" at bounding box center [655, 206] width 914 height 38
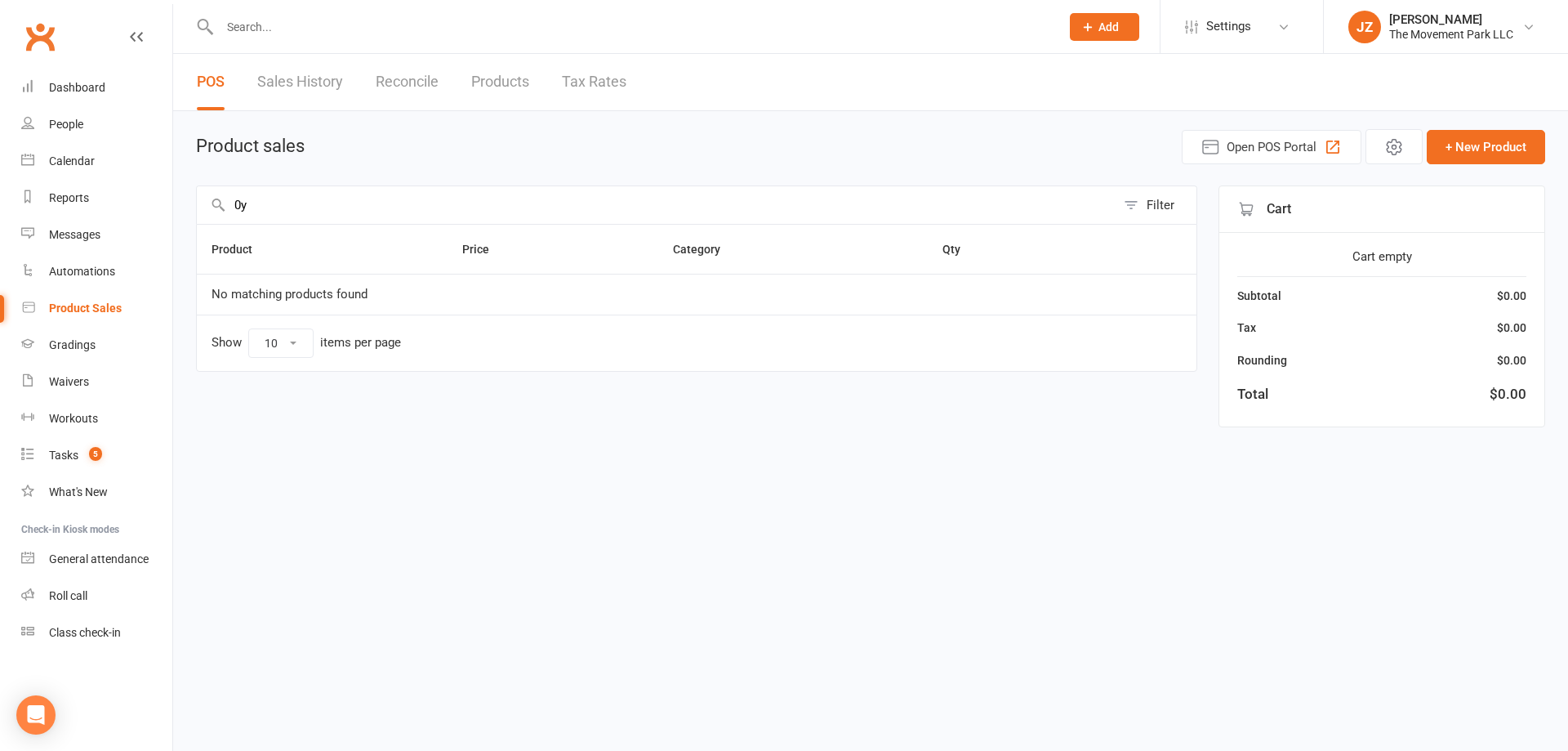
type input "0"
type input "o"
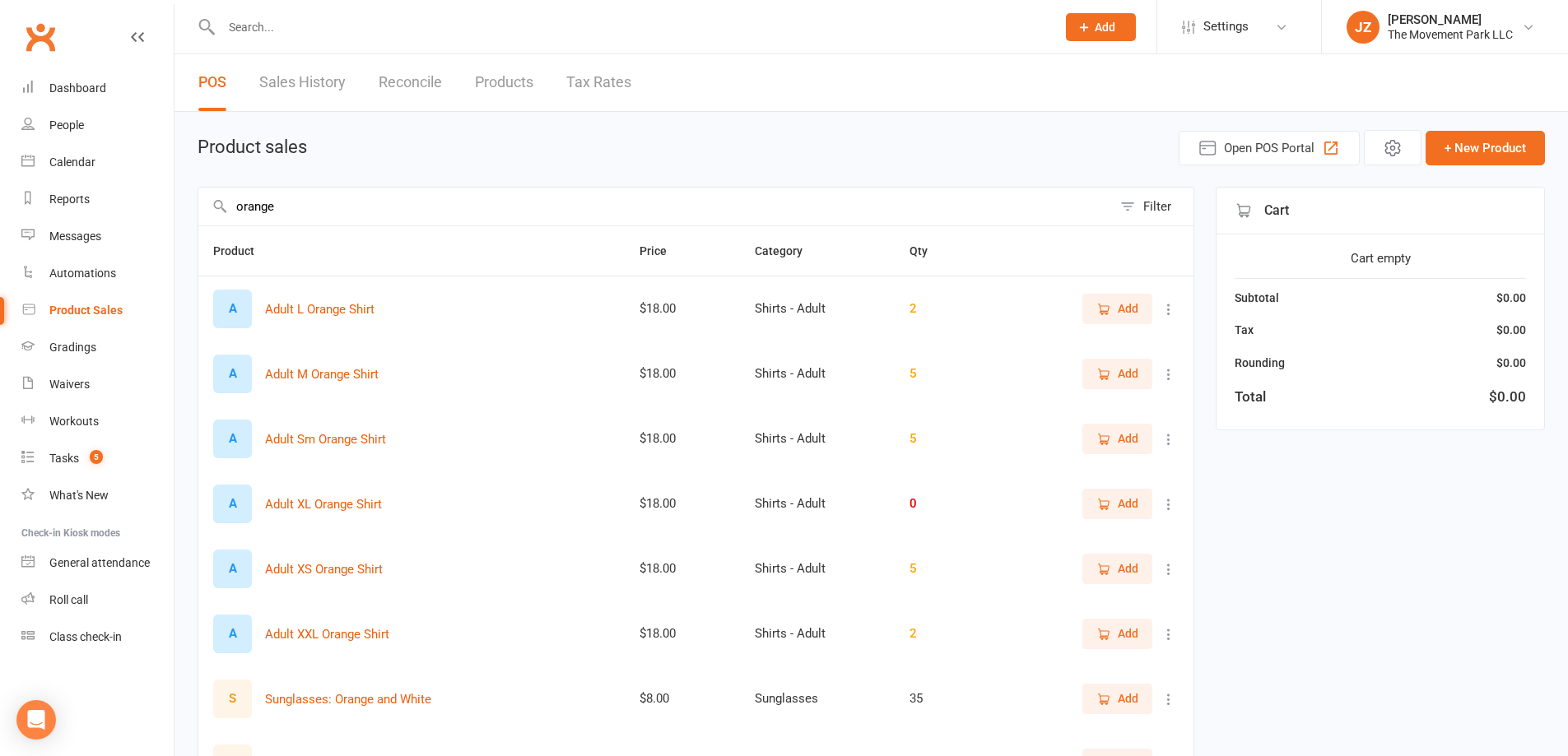
click at [232, 213] on input "orange" at bounding box center [655, 206] width 914 height 38
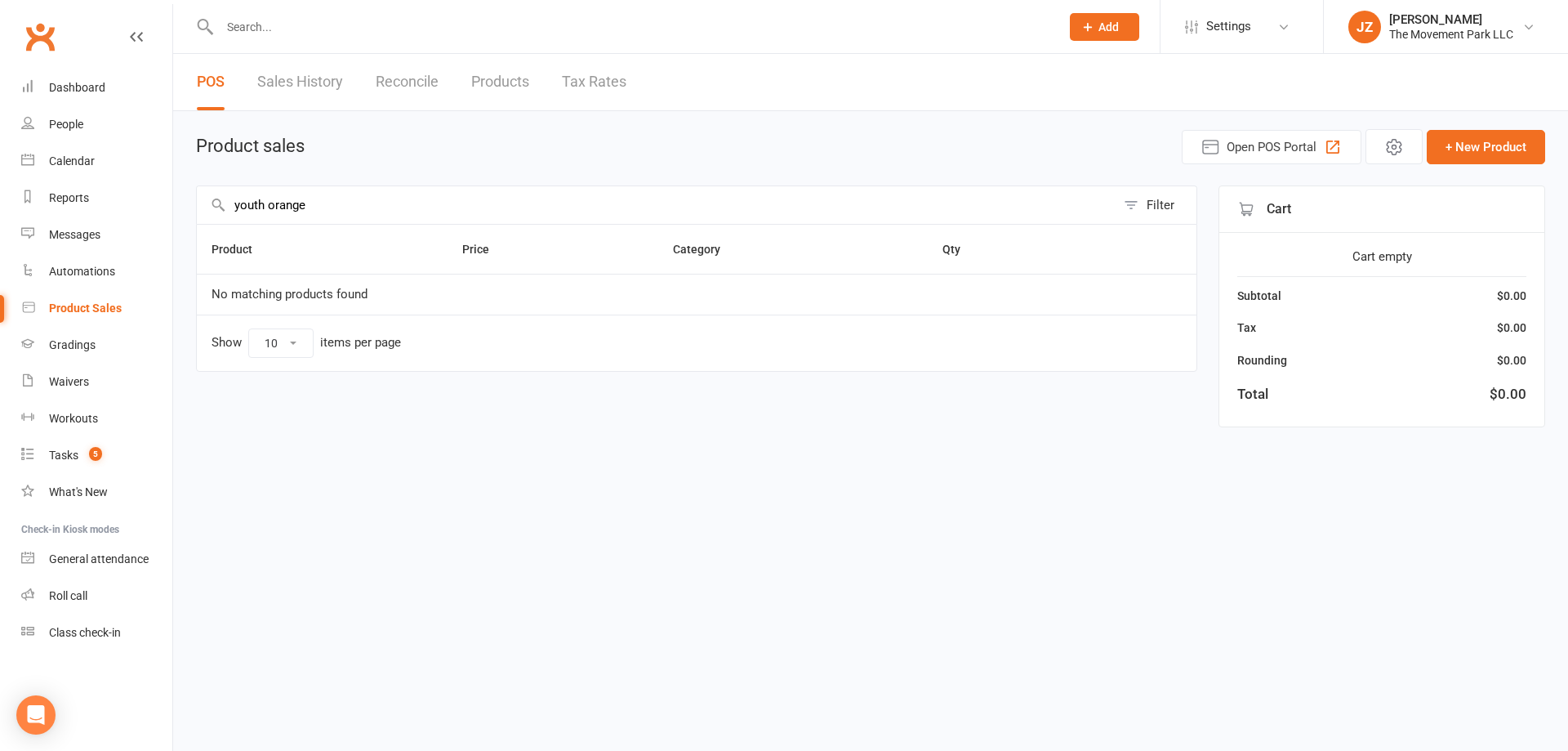
drag, startPoint x: 351, startPoint y: 207, endPoint x: 230, endPoint y: 190, distance: 122.2
click at [230, 190] on input "youth orange" at bounding box center [656, 205] width 919 height 38
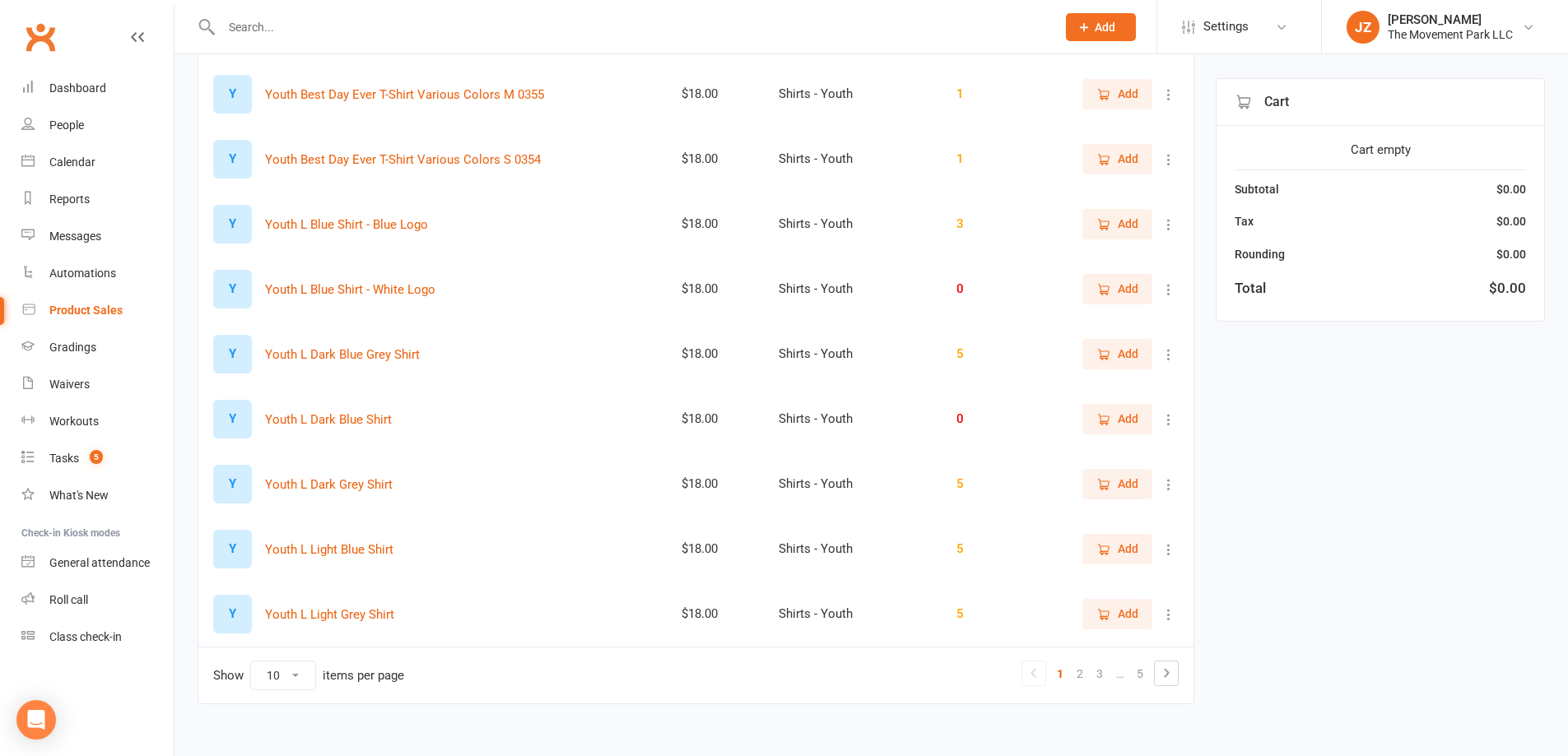
scroll to position [298, 0]
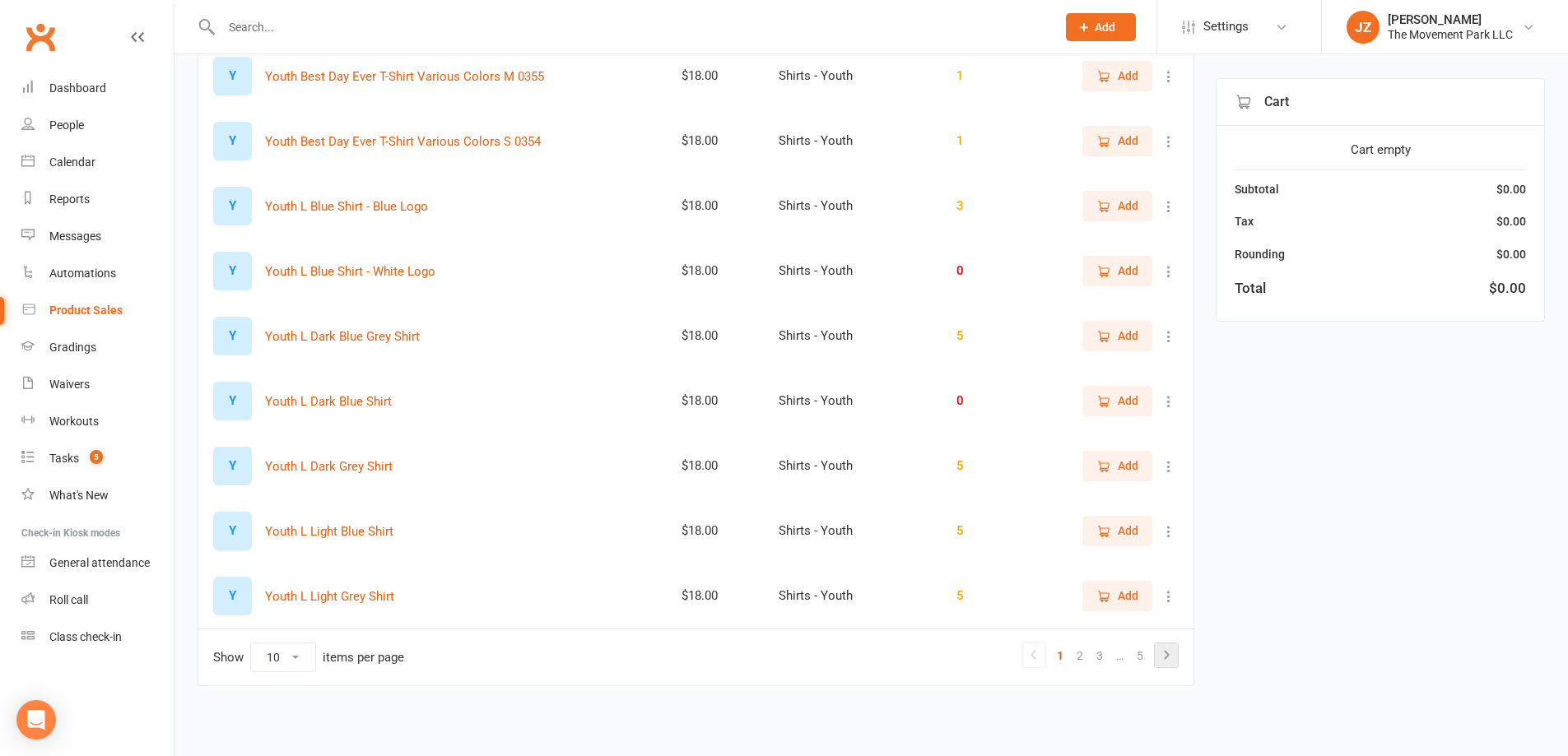
click at [1171, 659] on icon at bounding box center [1166, 655] width 20 height 20
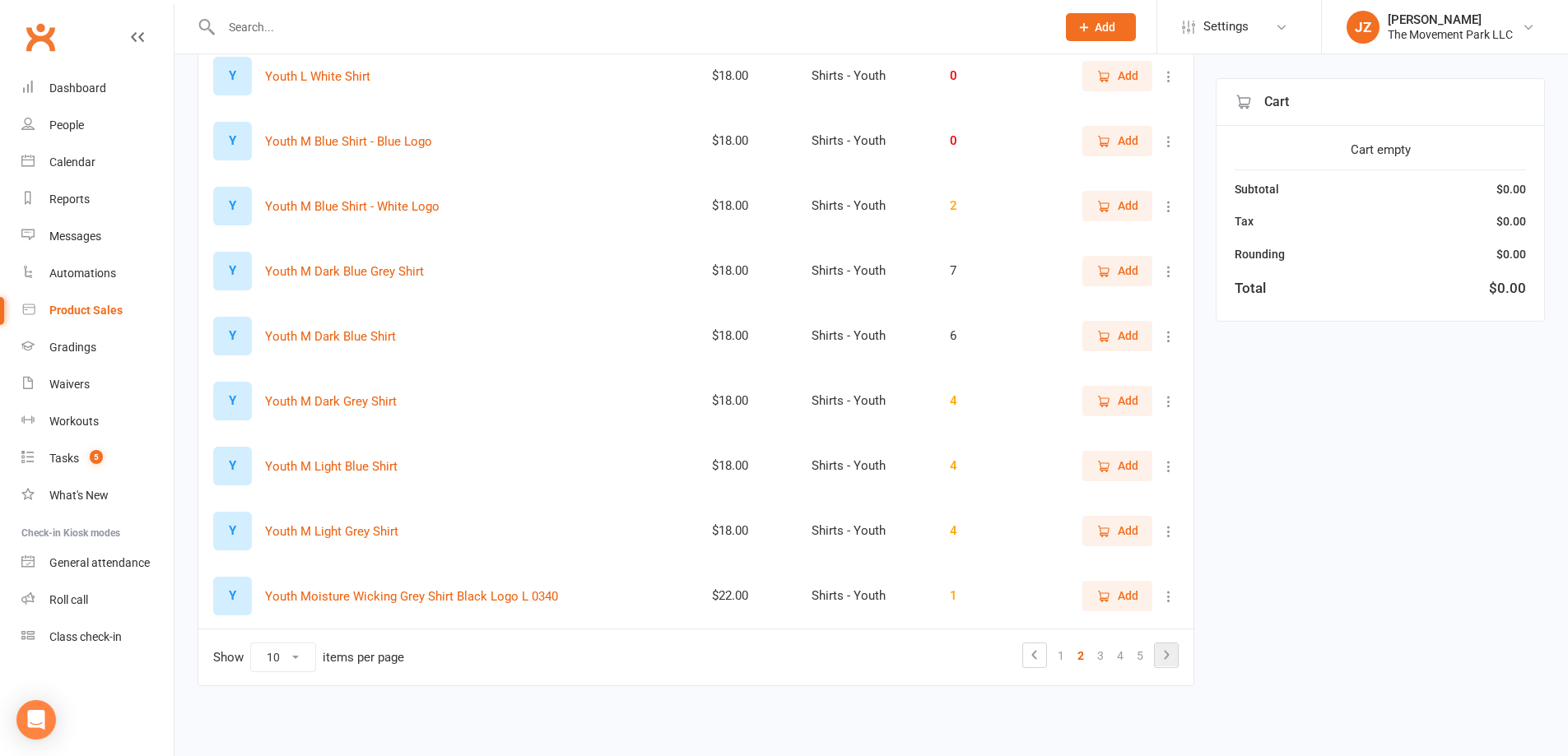
click at [1174, 659] on icon at bounding box center [1166, 655] width 20 height 20
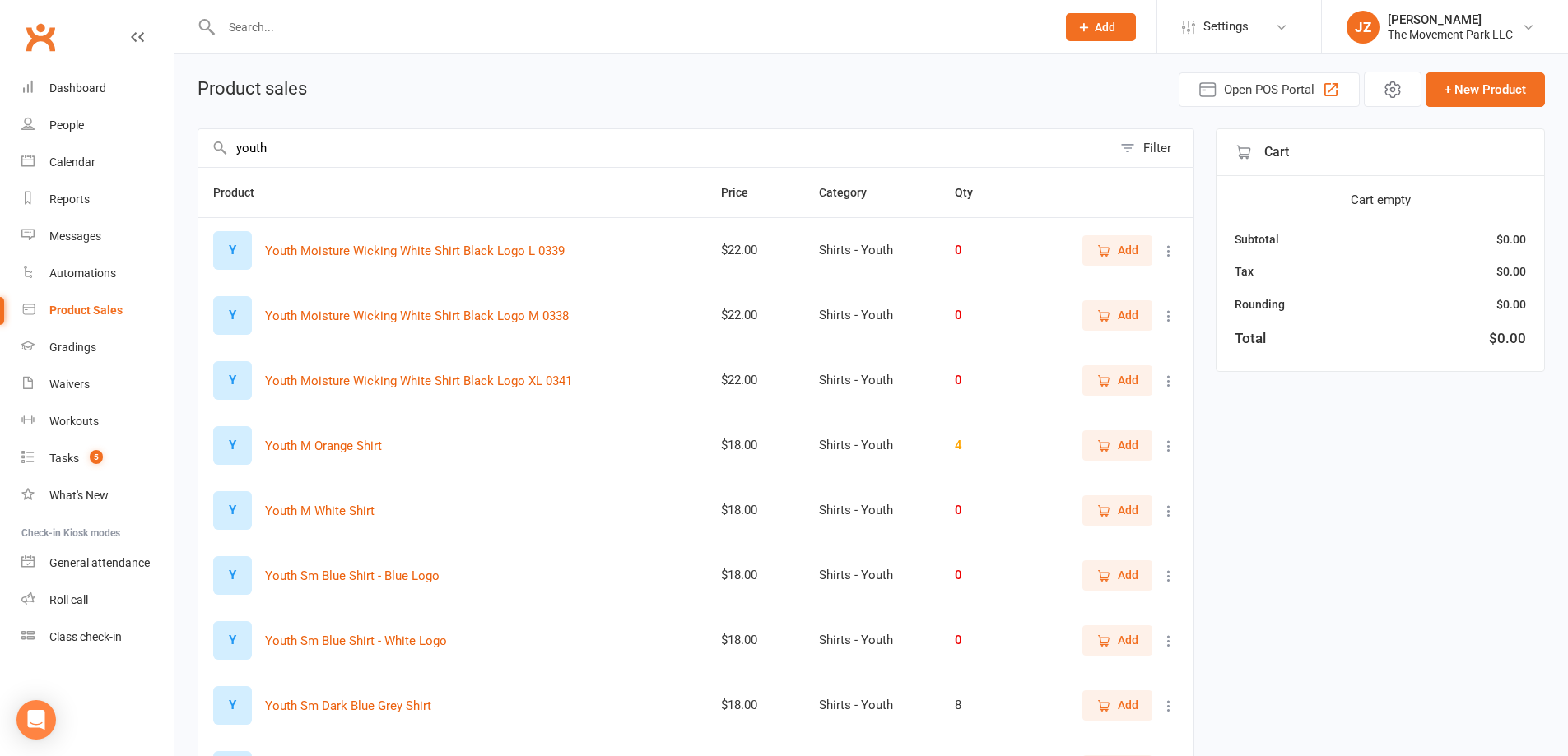
scroll to position [51, 0]
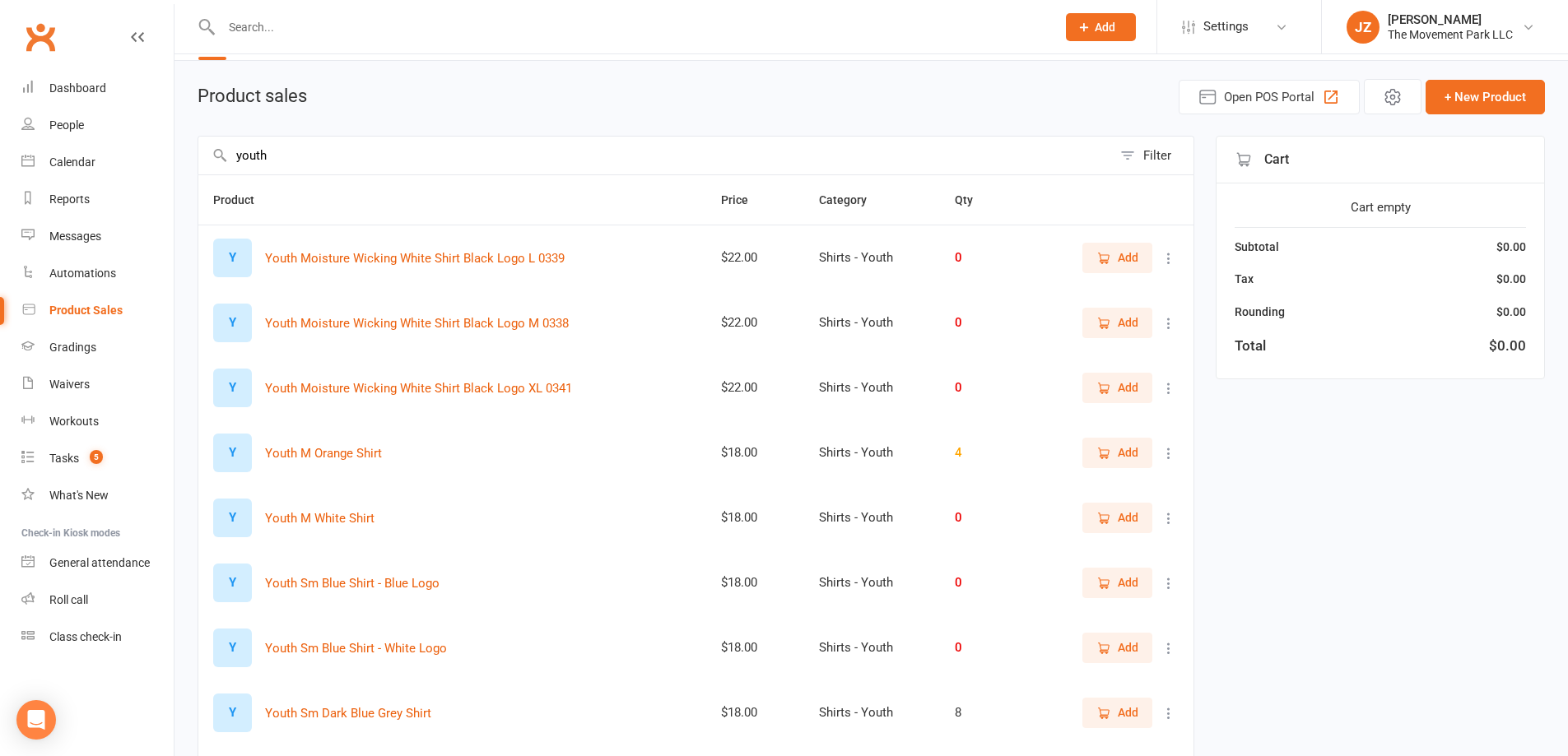
click at [478, 156] on input "youth" at bounding box center [655, 156] width 914 height 38
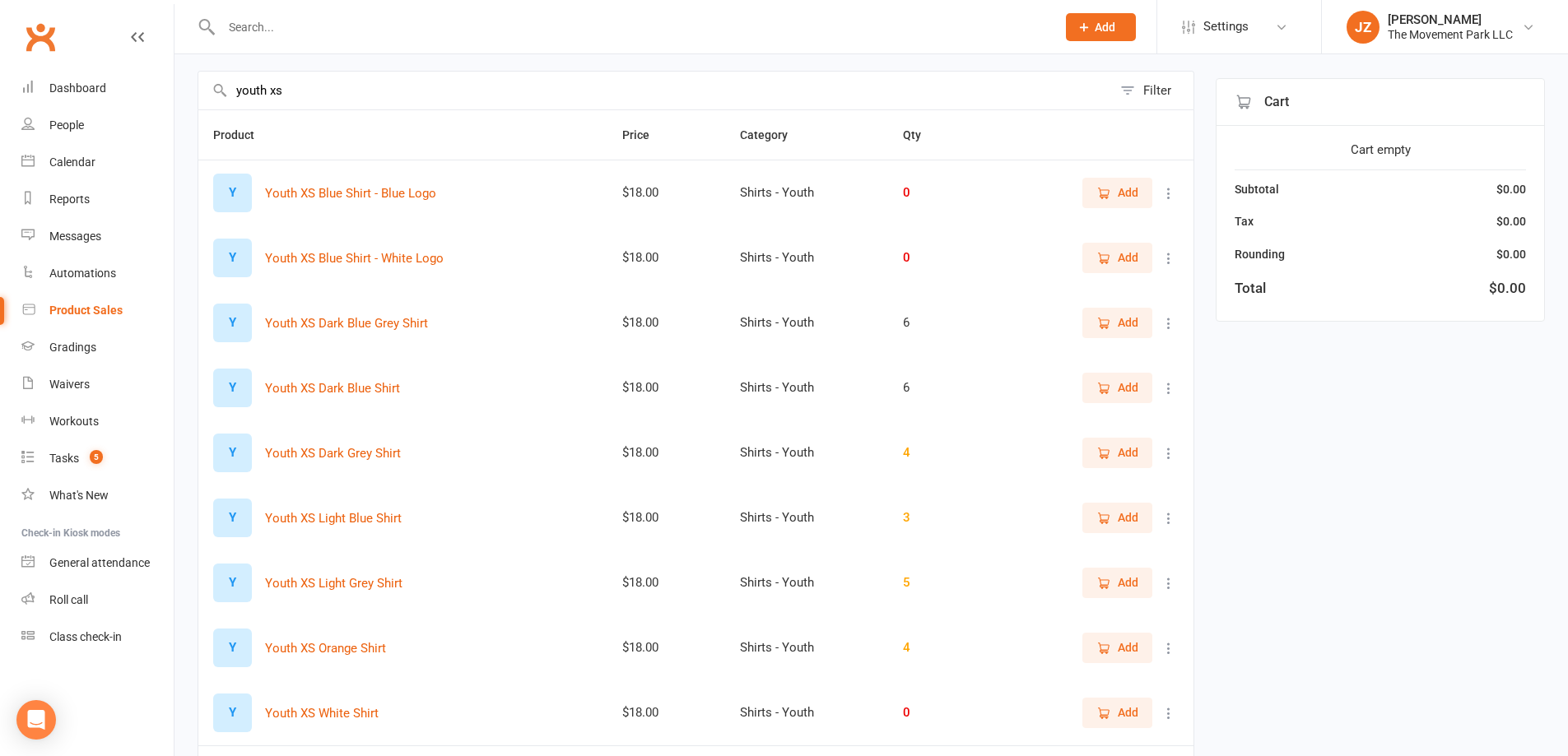
scroll to position [215, 0]
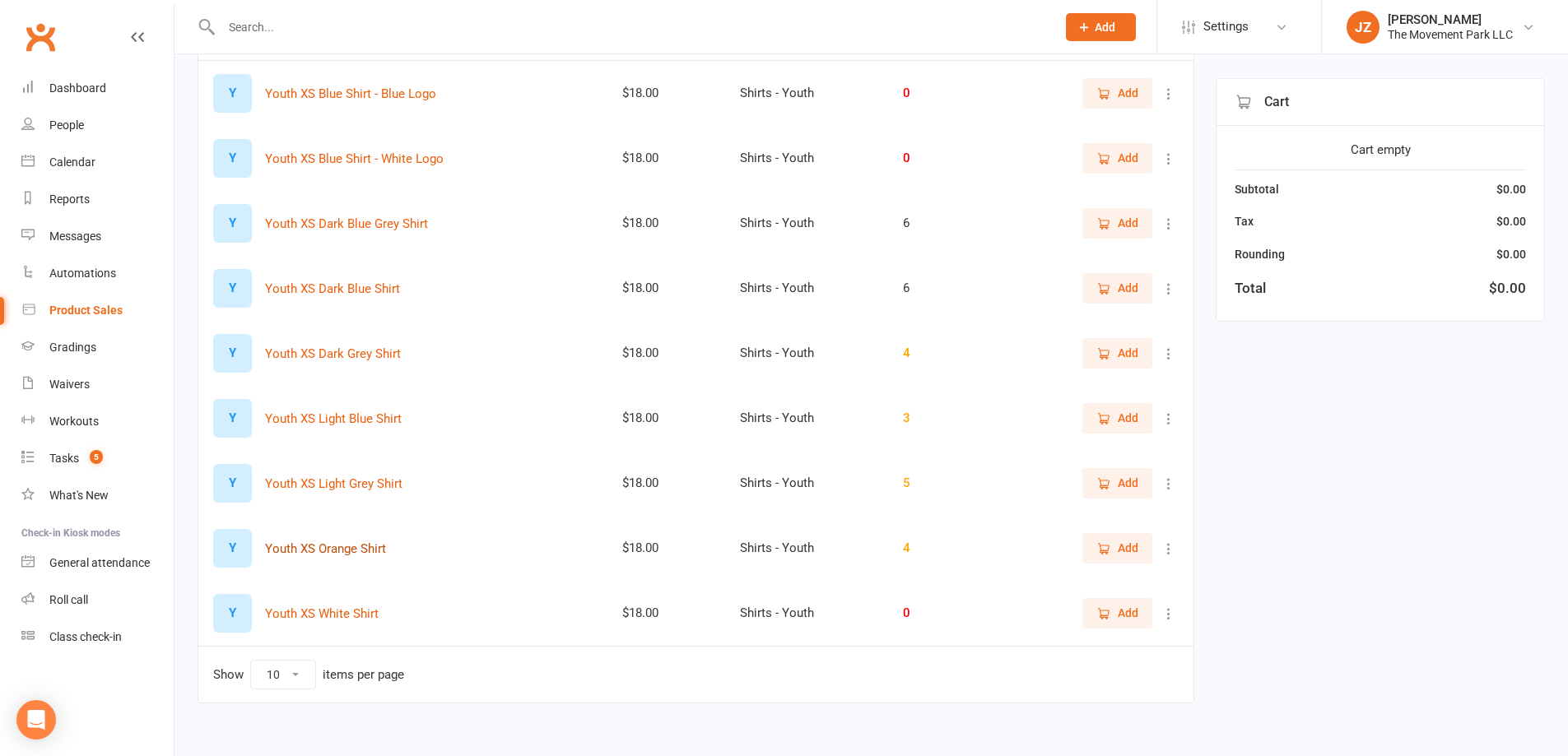
type input "youth xs"
click at [370, 542] on button "Youth XS Orange Shirt" at bounding box center [326, 549] width 121 height 20
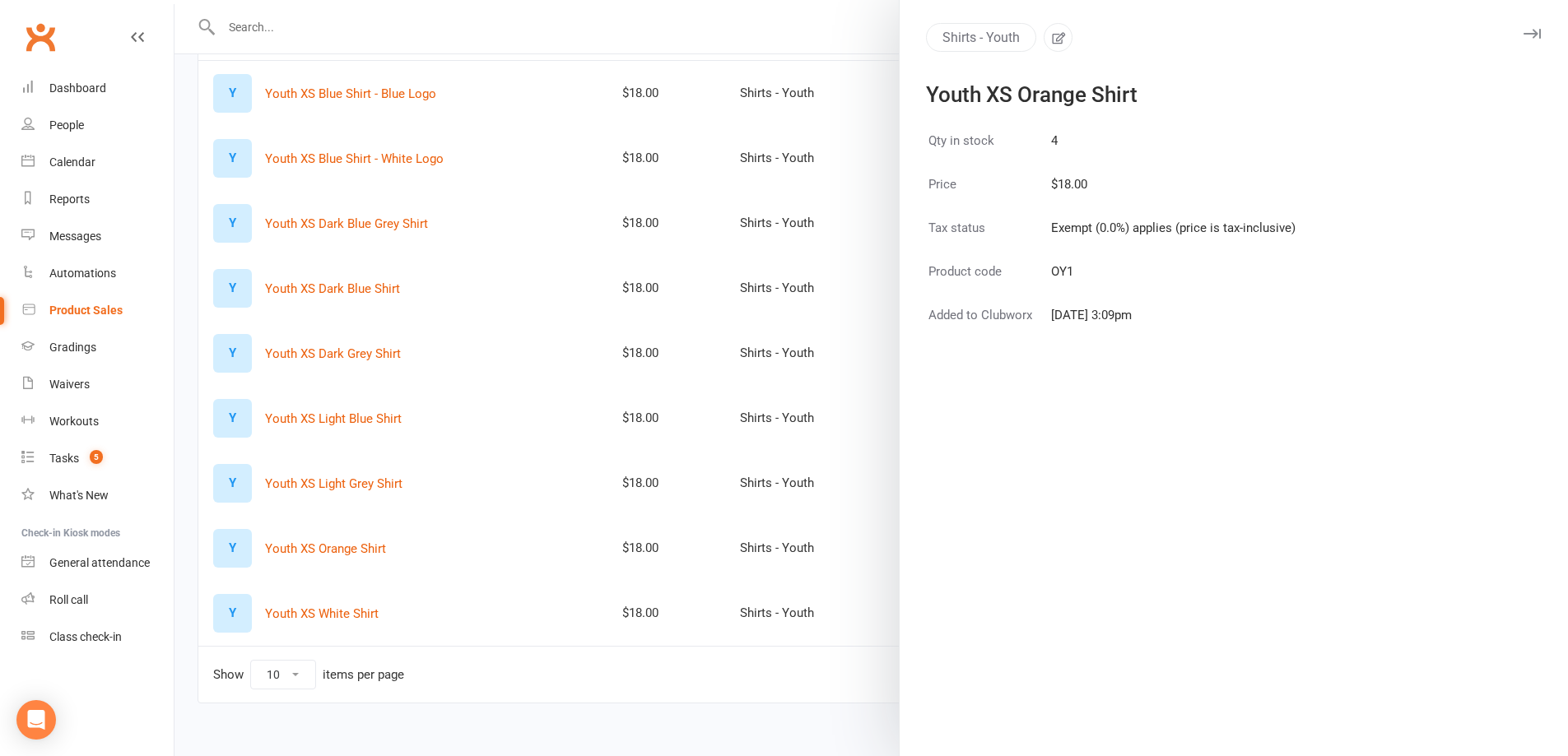
click at [1524, 34] on icon "button" at bounding box center [1532, 33] width 17 height 10
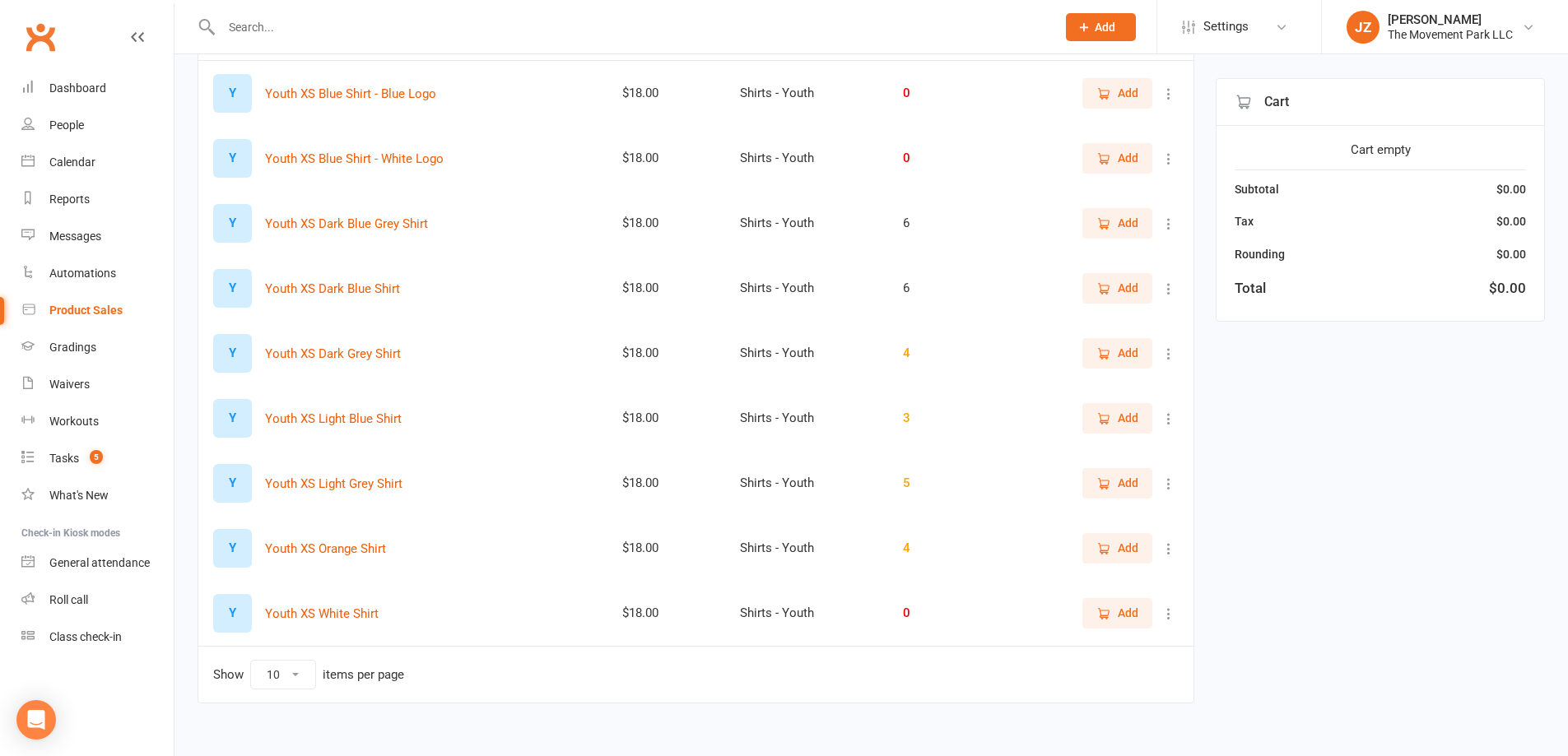
click at [1107, 549] on icon "button" at bounding box center [1105, 548] width 9 height 8
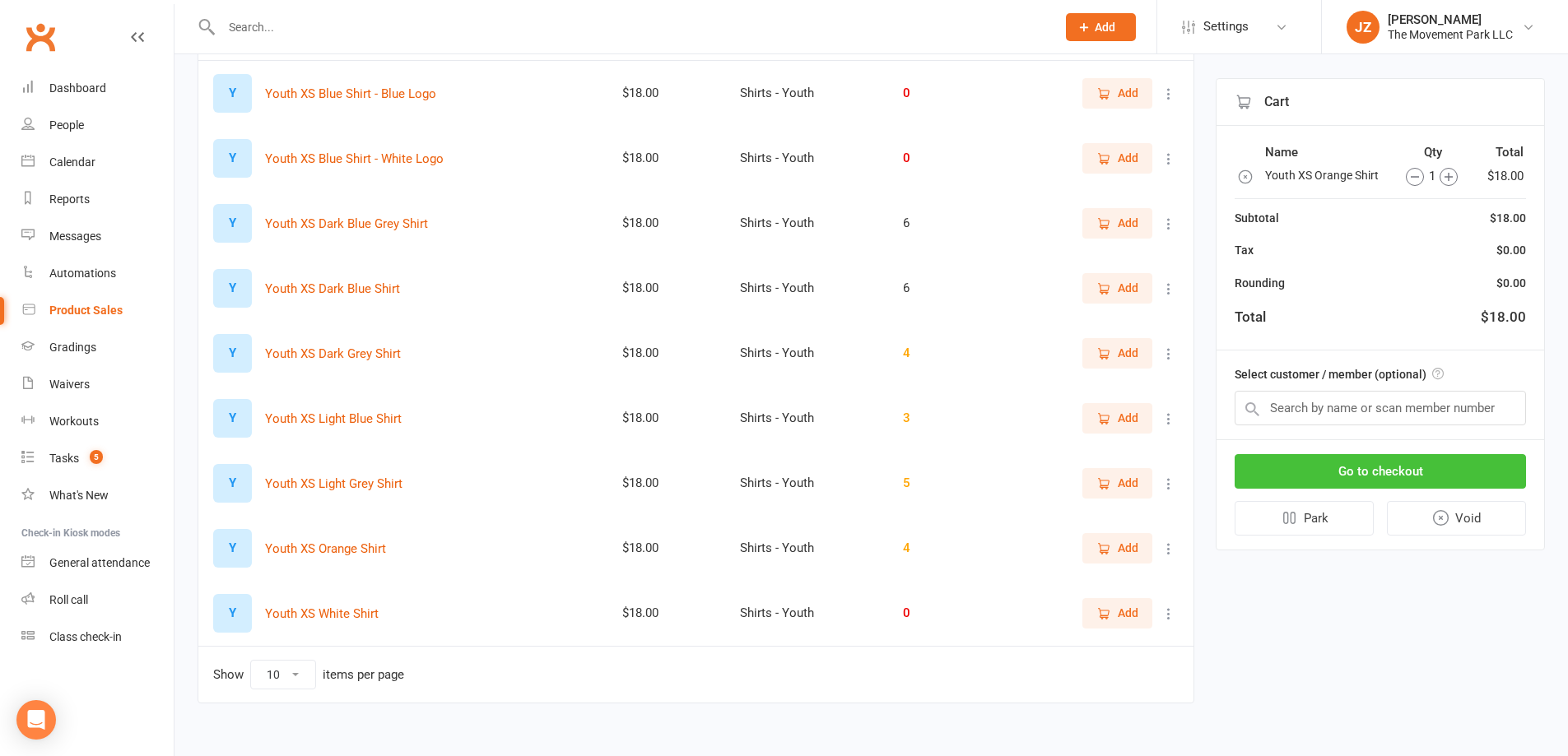
click at [1327, 474] on button "Go to checkout" at bounding box center [1380, 471] width 291 height 34
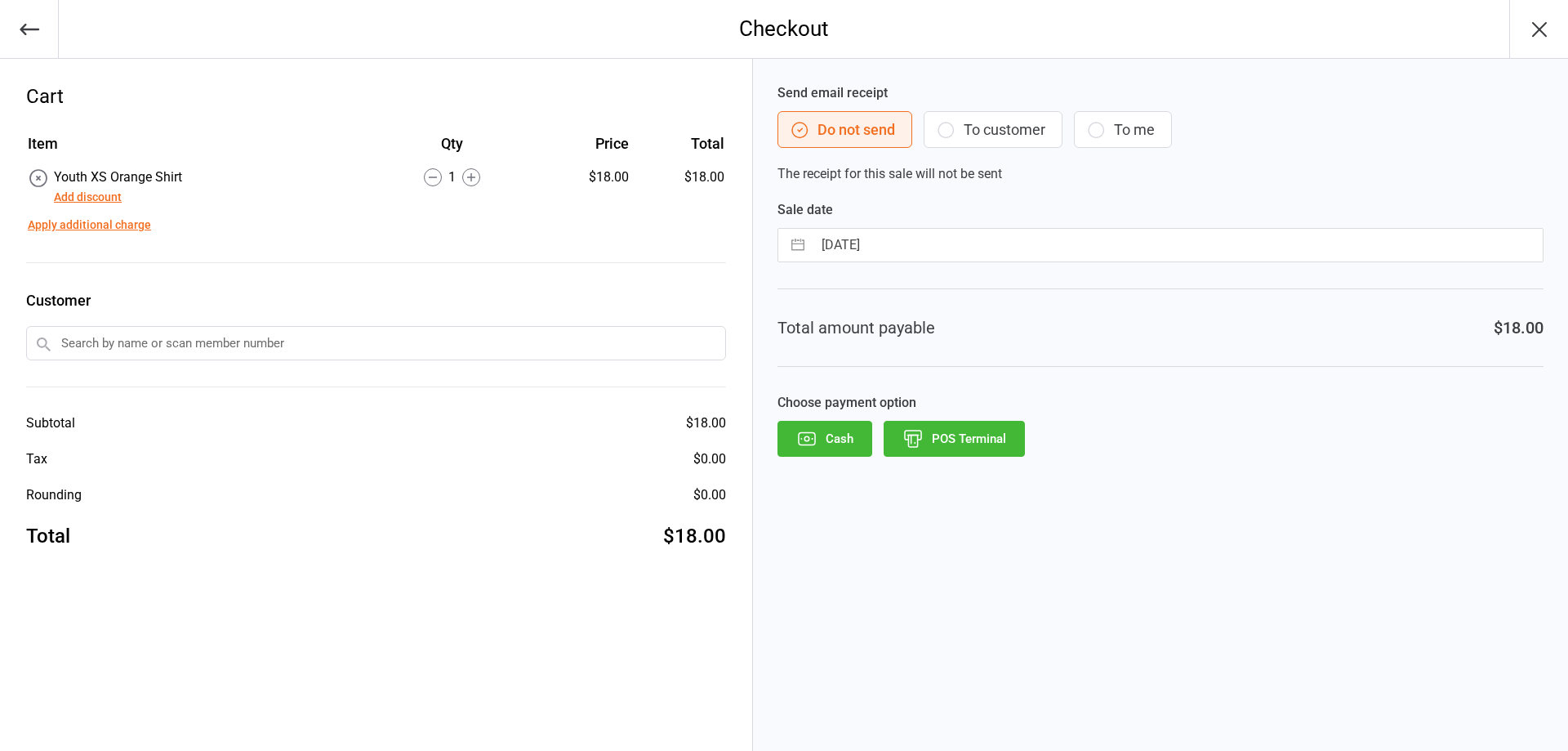
click at [1021, 138] on button "To customer" at bounding box center [993, 129] width 139 height 37
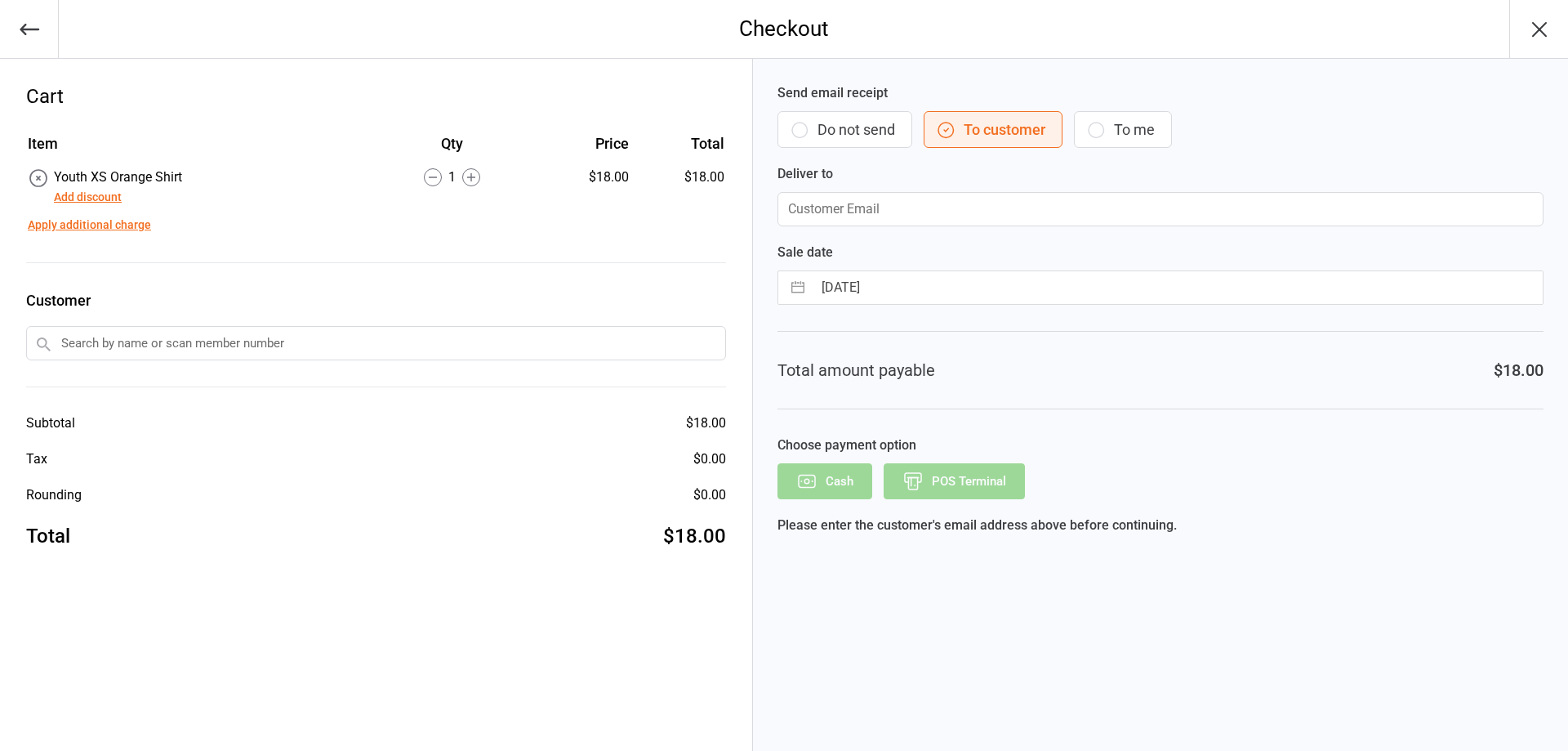
click at [958, 213] on input "email" at bounding box center [1160, 209] width 766 height 34
paste input "[PERSON_NAME][EMAIL_ADDRESS][PERSON_NAME][DOMAIN_NAME]"
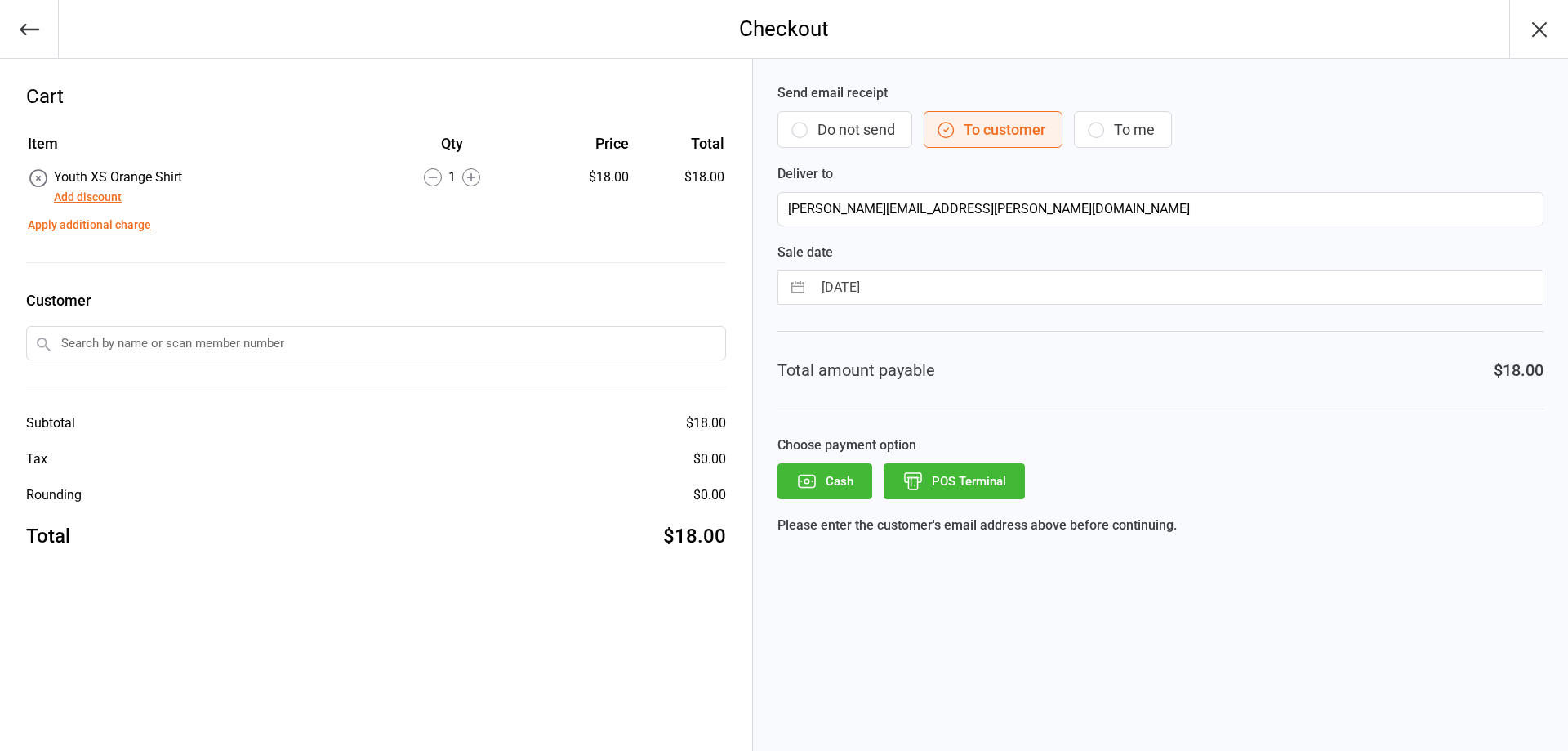
type input "[PERSON_NAME][EMAIL_ADDRESS][PERSON_NAME][DOMAIN_NAME]"
click at [997, 477] on button "POS Terminal" at bounding box center [954, 482] width 141 height 36
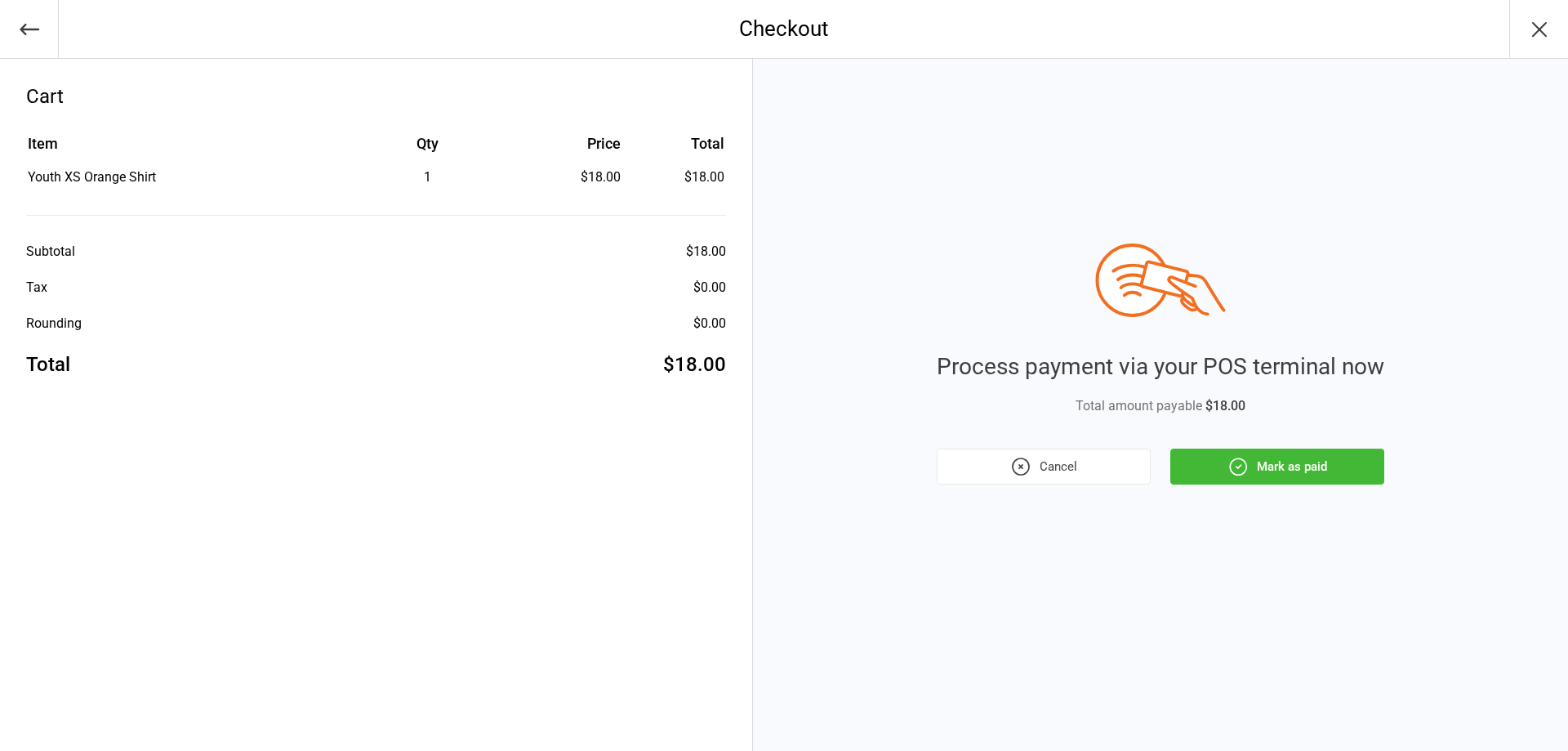
click at [1333, 466] on button "Mark as paid" at bounding box center [1277, 466] width 214 height 36
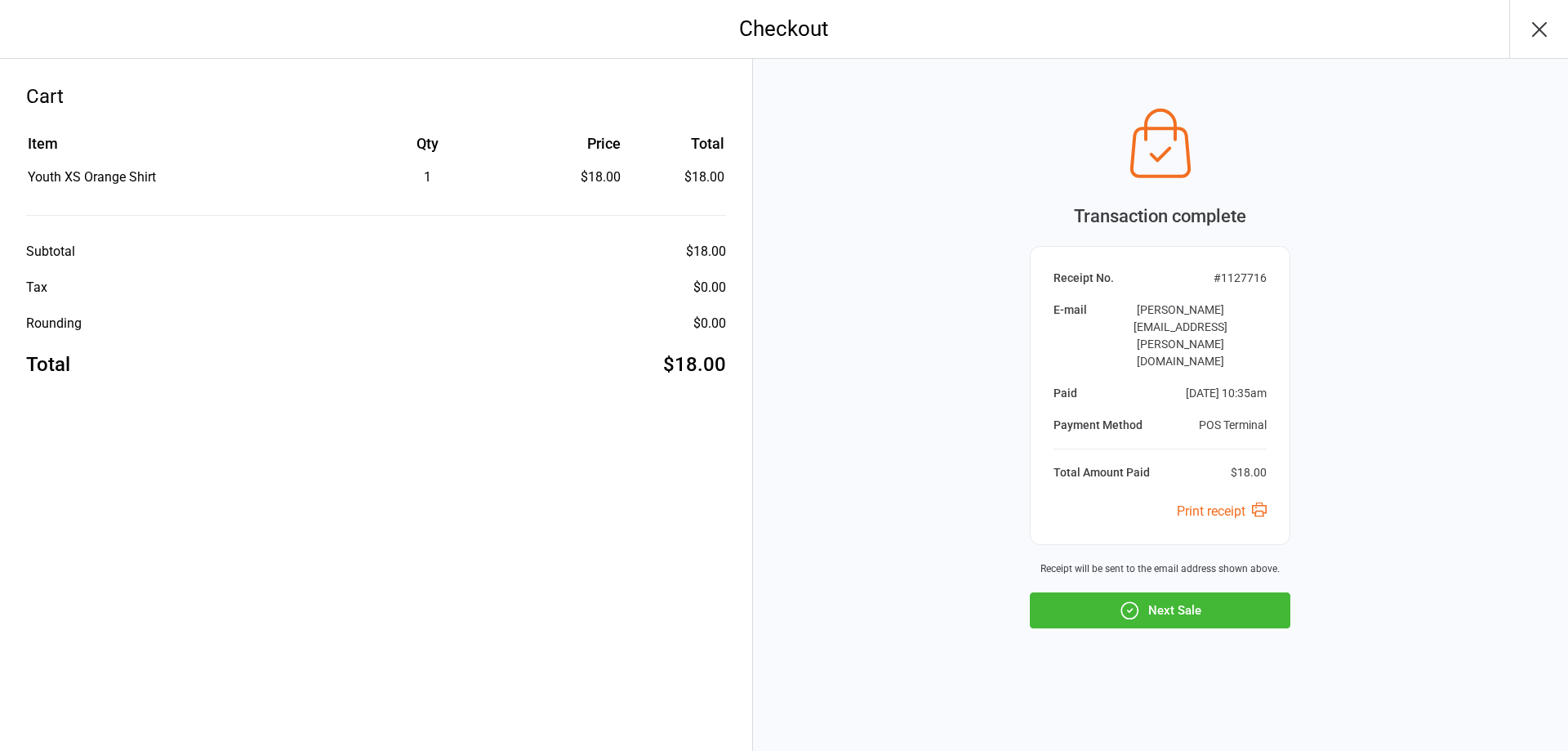
click at [1284, 592] on button "Next Sale" at bounding box center [1160, 610] width 260 height 36
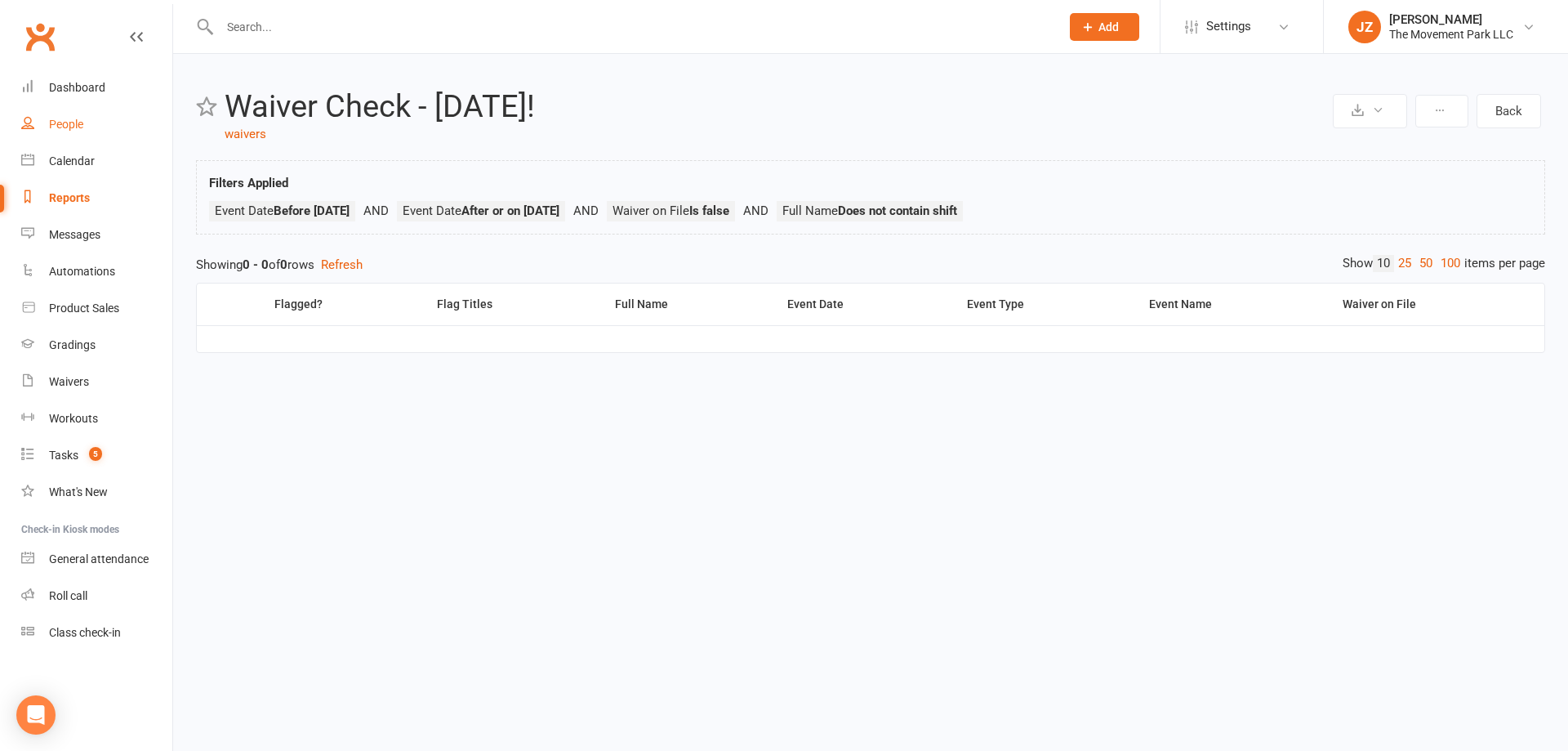
click at [68, 129] on div "People" at bounding box center [66, 124] width 34 height 13
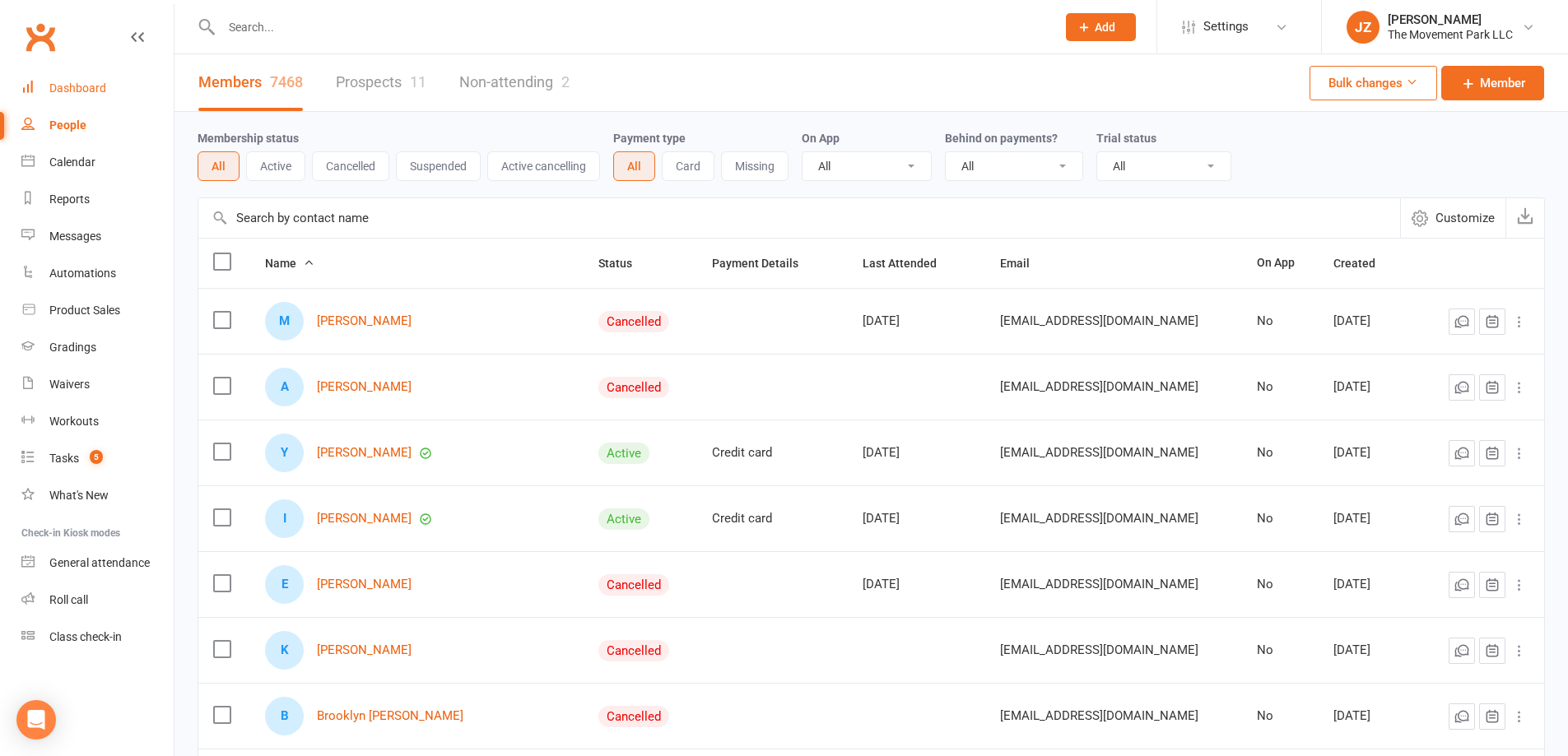
click at [73, 90] on div "Dashboard" at bounding box center [78, 88] width 57 height 14
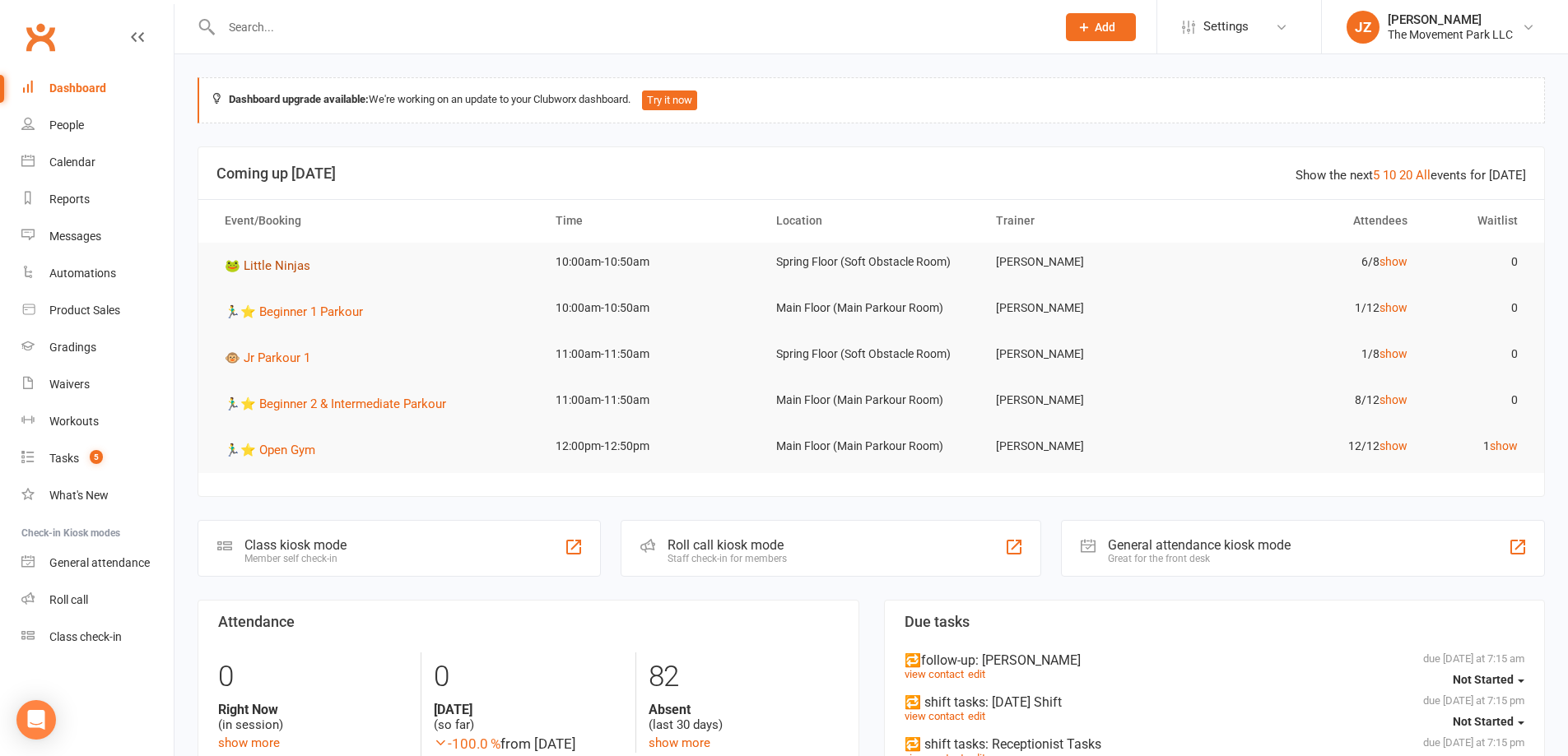
click at [263, 261] on span "🐸 Little Ninjas" at bounding box center [267, 266] width 86 height 14
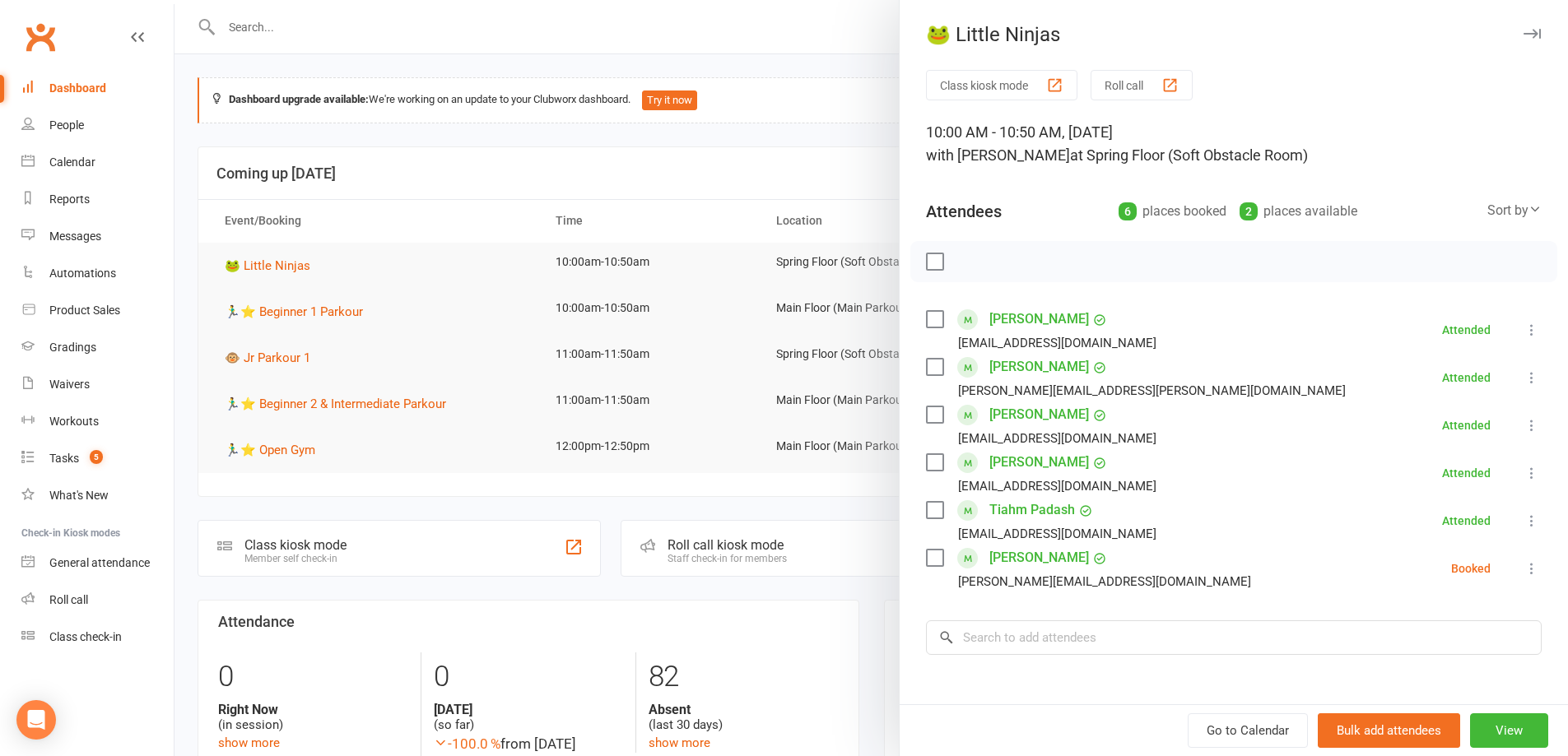
click at [1047, 361] on link "[PERSON_NAME]" at bounding box center [1039, 366] width 100 height 26
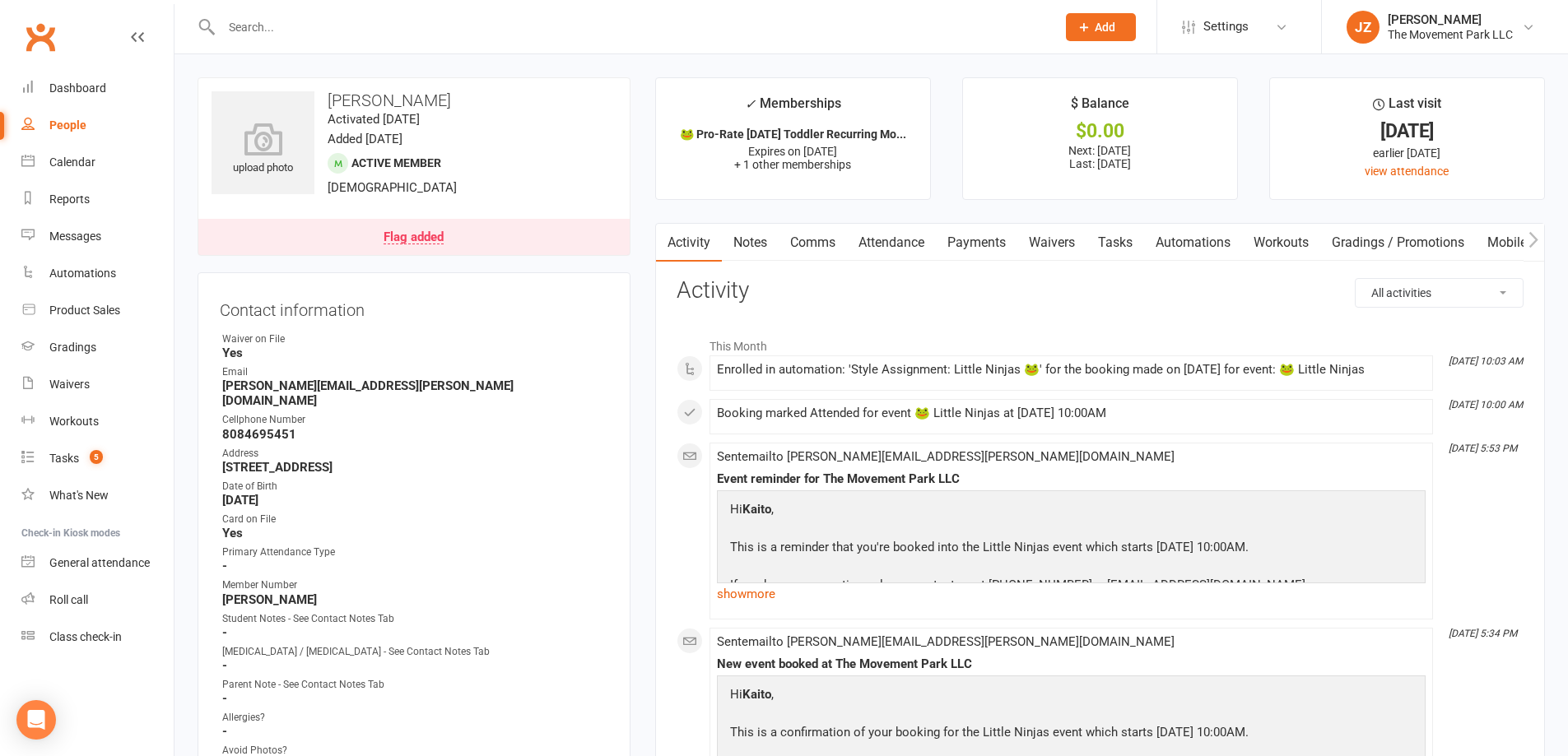
drag, startPoint x: 357, startPoint y: 378, endPoint x: 248, endPoint y: 374, distance: 109.1
click at [248, 376] on li "Email [PERSON_NAME][EMAIL_ADDRESS][PERSON_NAME][DOMAIN_NAME]" at bounding box center [413, 386] width 388 height 43
copy li "[PERSON_NAME][EMAIL_ADDRESS][PERSON_NAME][DOMAIN_NAME]"
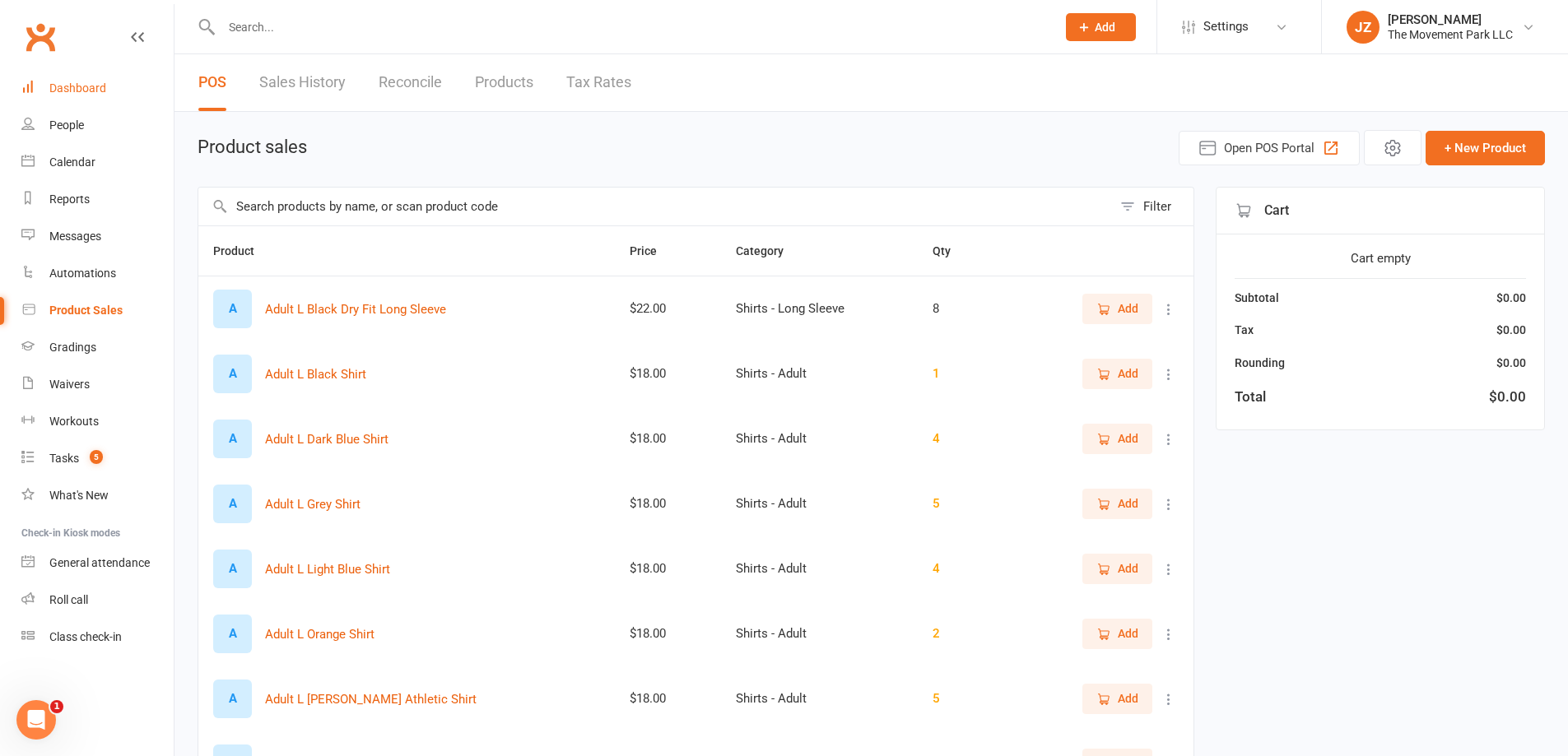
click at [84, 80] on link "Dashboard" at bounding box center [98, 88] width 152 height 37
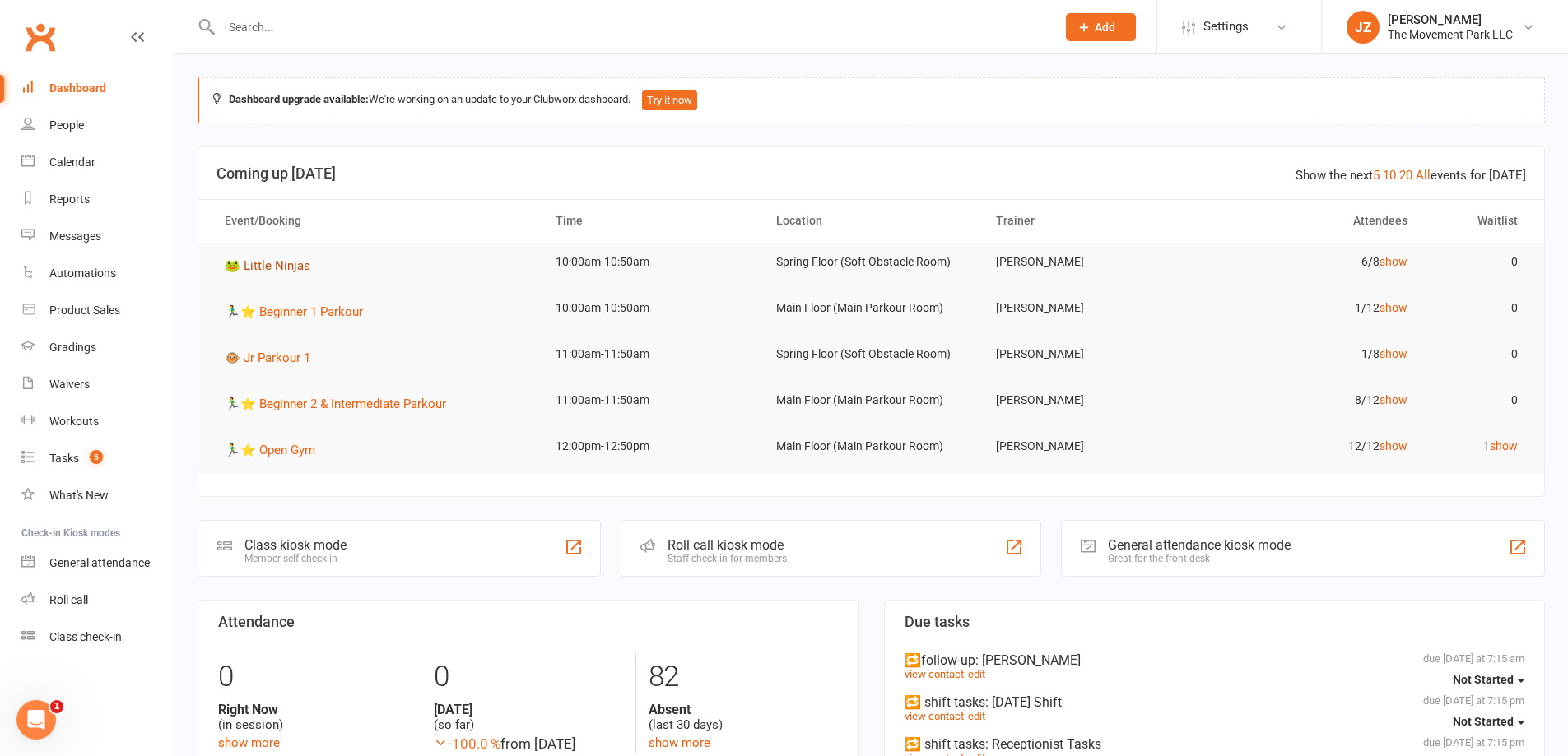
click at [298, 270] on span "🐸 Little Ninjas" at bounding box center [267, 266] width 86 height 14
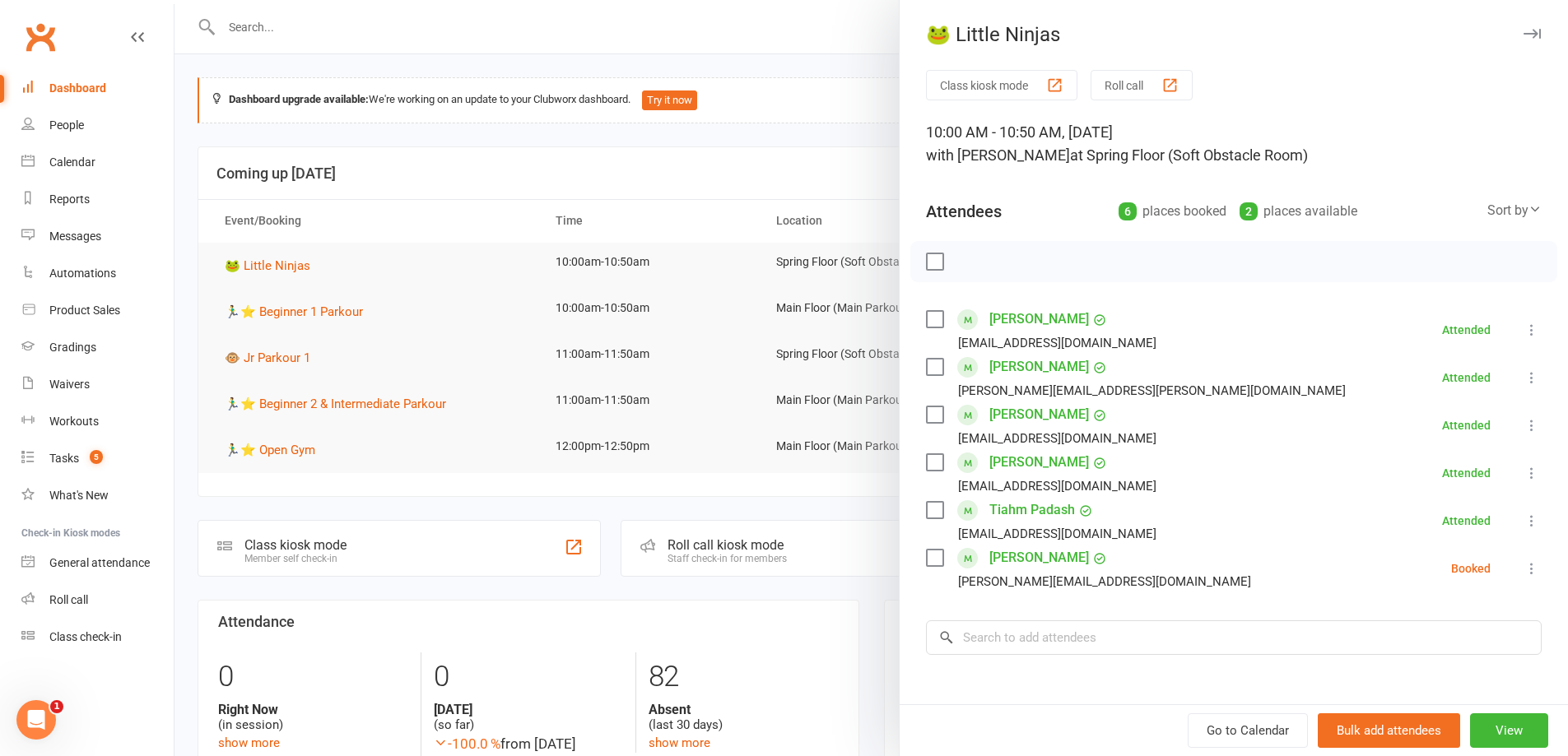
click at [614, 176] on div at bounding box center [871, 378] width 1393 height 756
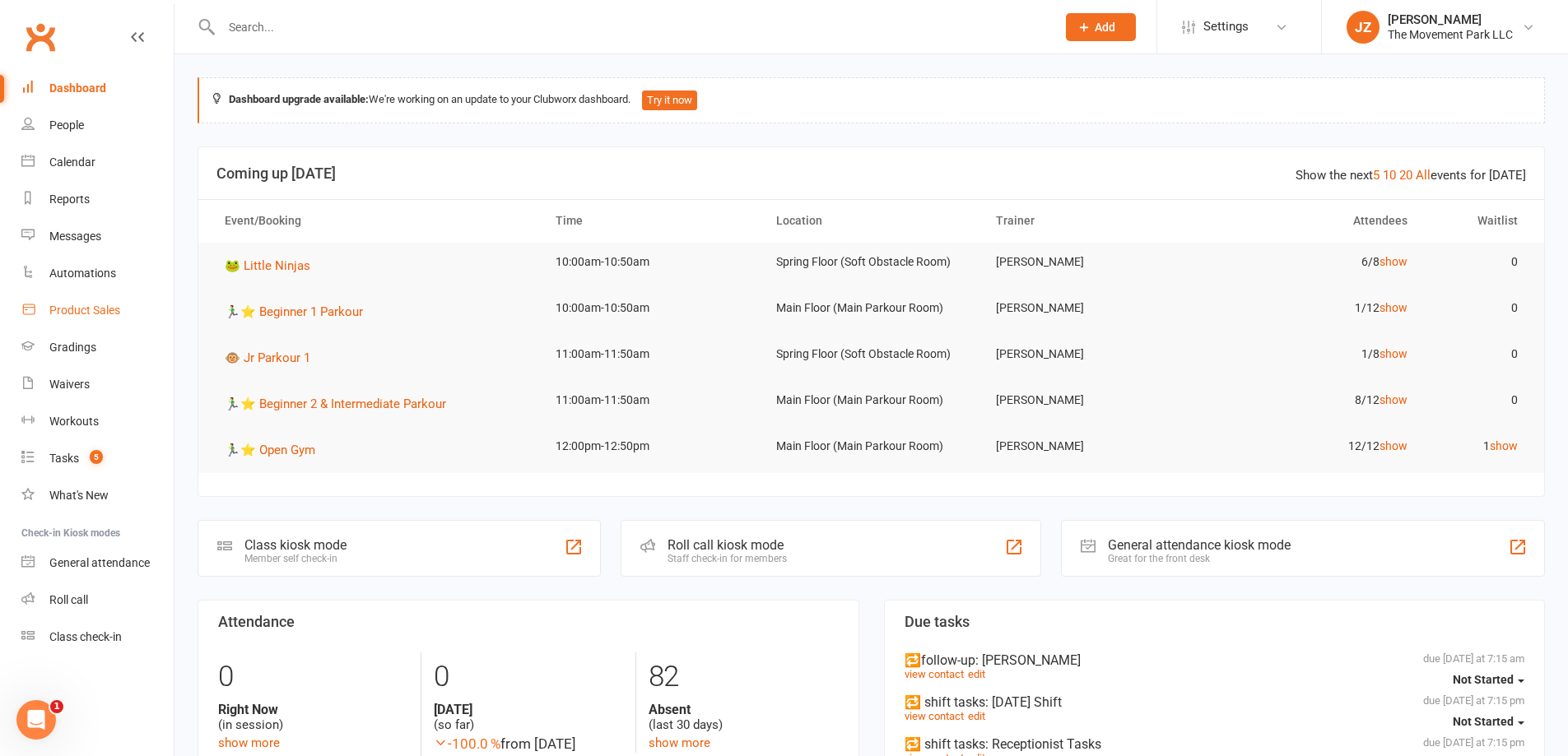
click at [94, 299] on link "Product Sales" at bounding box center [98, 310] width 152 height 37
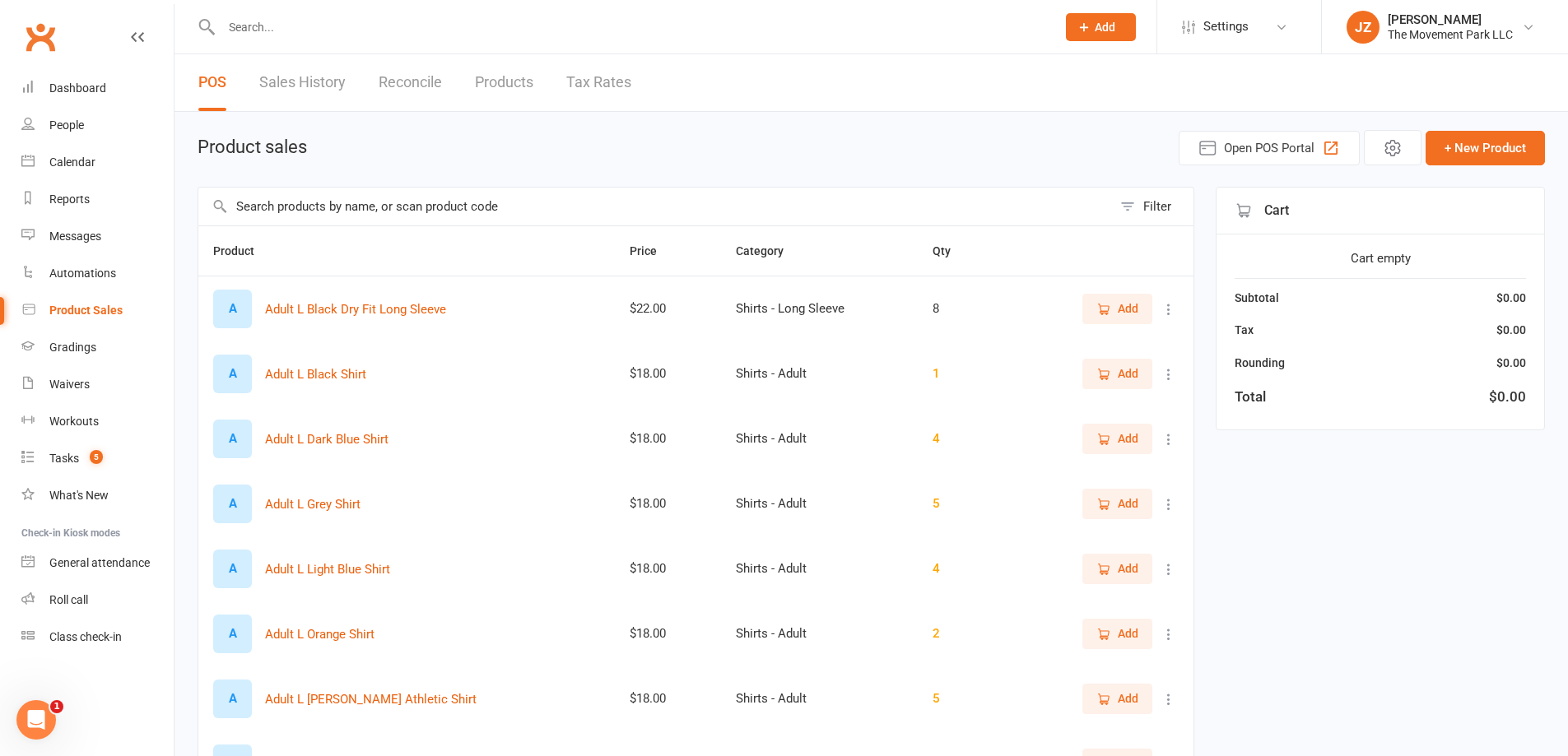
click at [1119, 301] on span "Add" at bounding box center [1127, 308] width 21 height 18
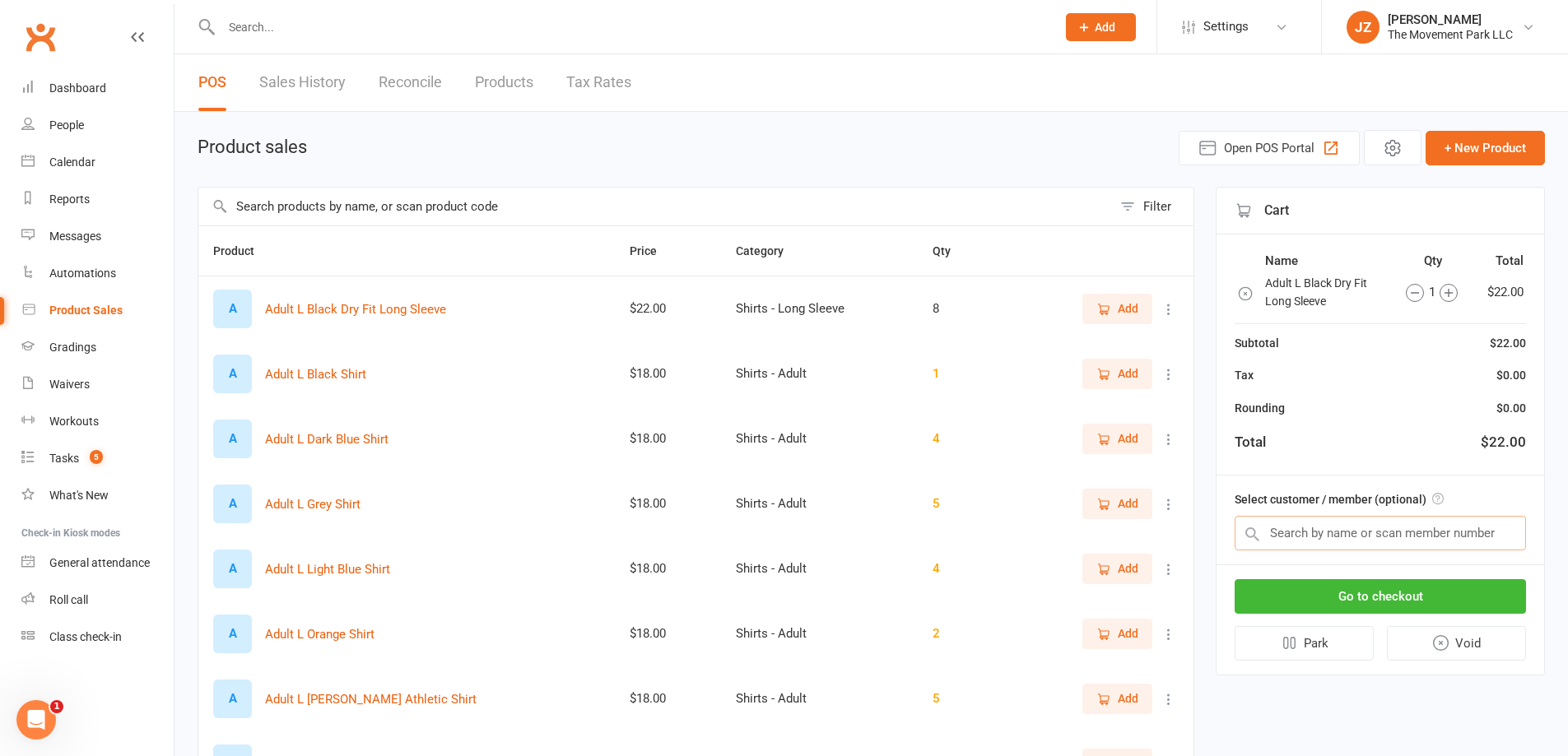
click at [1461, 551] on input "text" at bounding box center [1380, 533] width 291 height 34
click at [303, 90] on link "Sales History" at bounding box center [303, 82] width 87 height 57
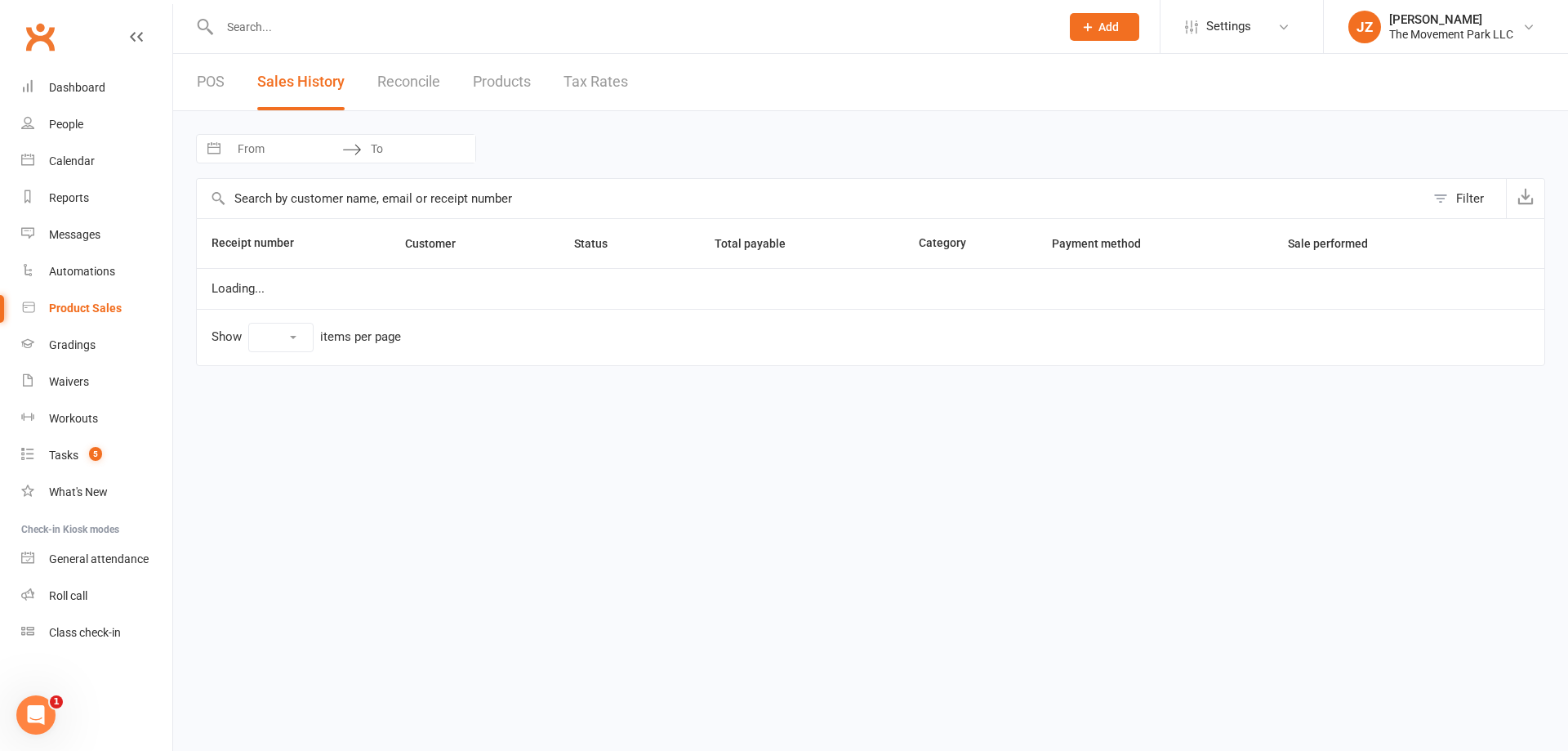
select select "25"
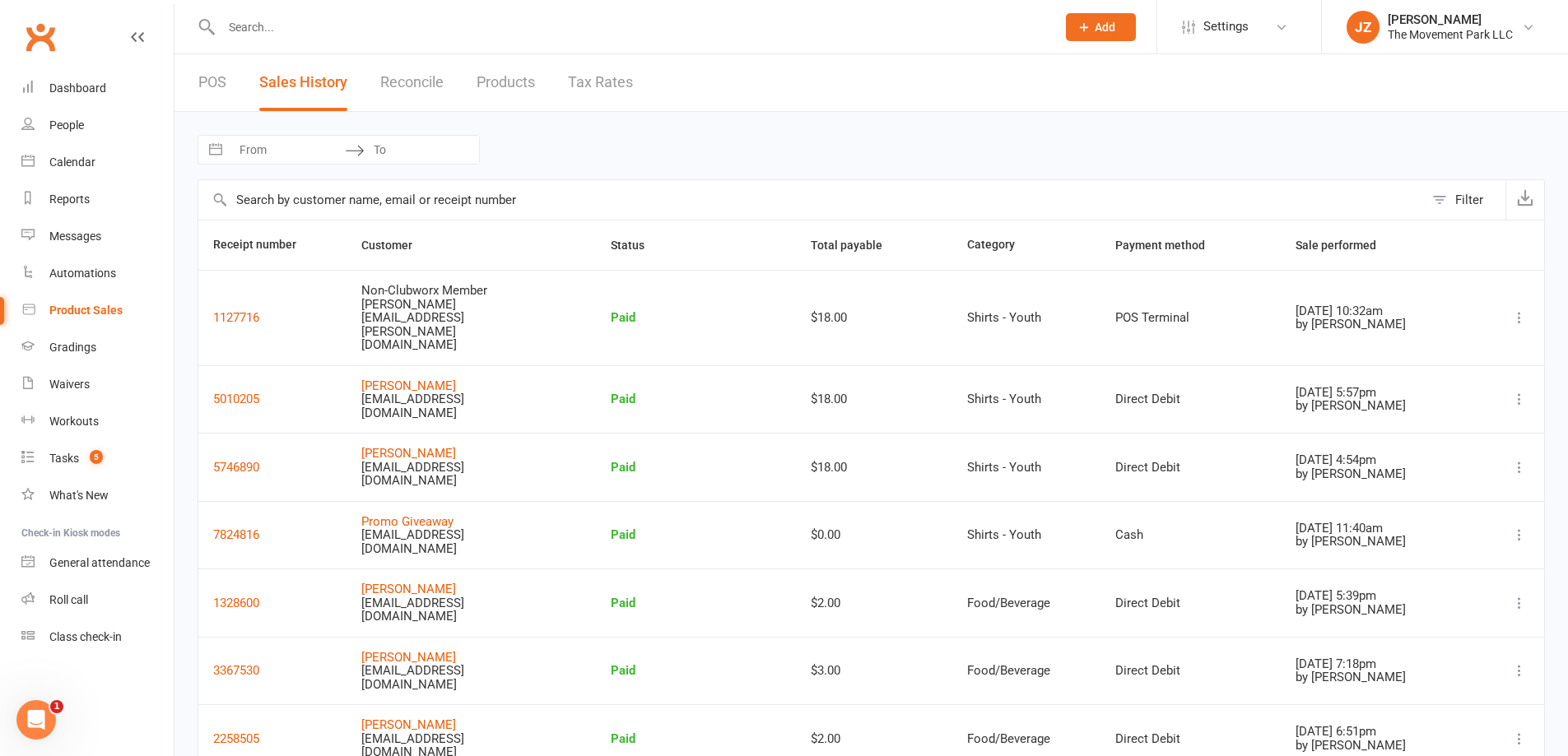
click at [381, 294] on span "Non-Clubworx Member" at bounding box center [423, 290] width 126 height 14
click at [1519, 309] on icon at bounding box center [1519, 317] width 16 height 16
click at [1542, 267] on th at bounding box center [1512, 245] width 65 height 50
click at [249, 307] on button "1127716" at bounding box center [236, 317] width 46 height 20
click at [106, 94] on link "Dashboard" at bounding box center [98, 88] width 152 height 37
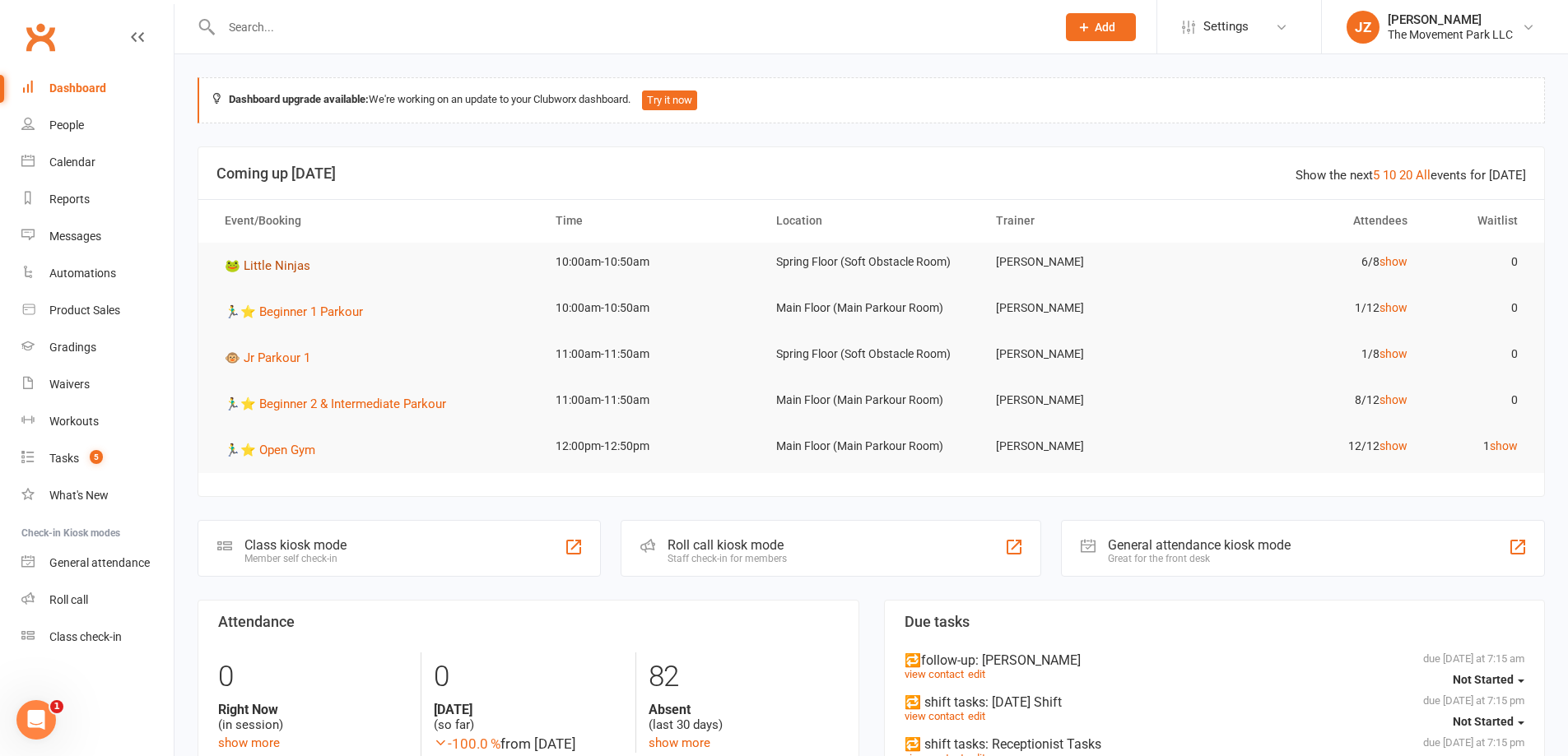
click at [270, 271] on span "🐸 Little Ninjas" at bounding box center [267, 266] width 86 height 14
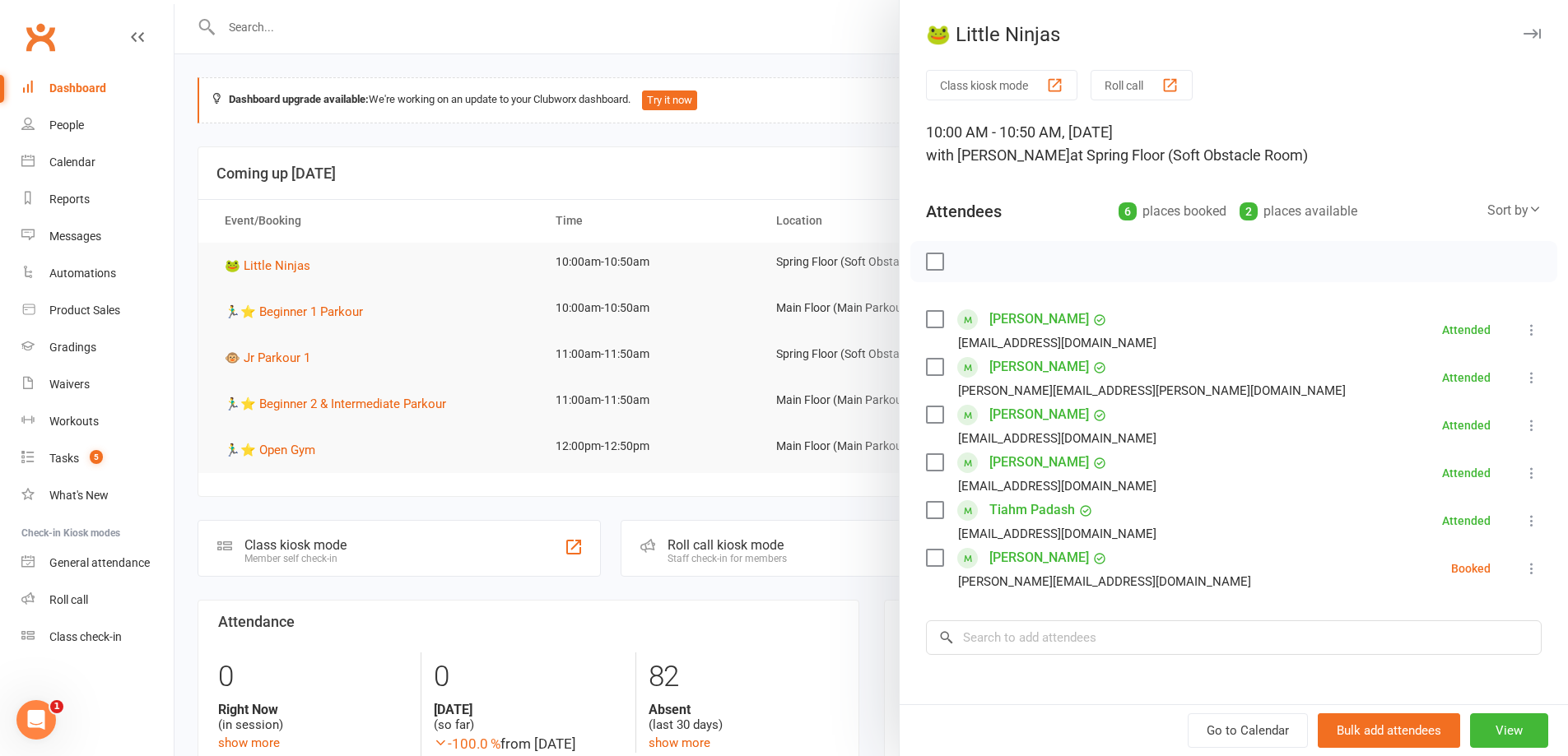
click at [926, 564] on label at bounding box center [934, 558] width 16 height 16
click at [997, 267] on icon "button" at bounding box center [1006, 261] width 18 height 18
click at [1522, 27] on button "button" at bounding box center [1532, 33] width 20 height 20
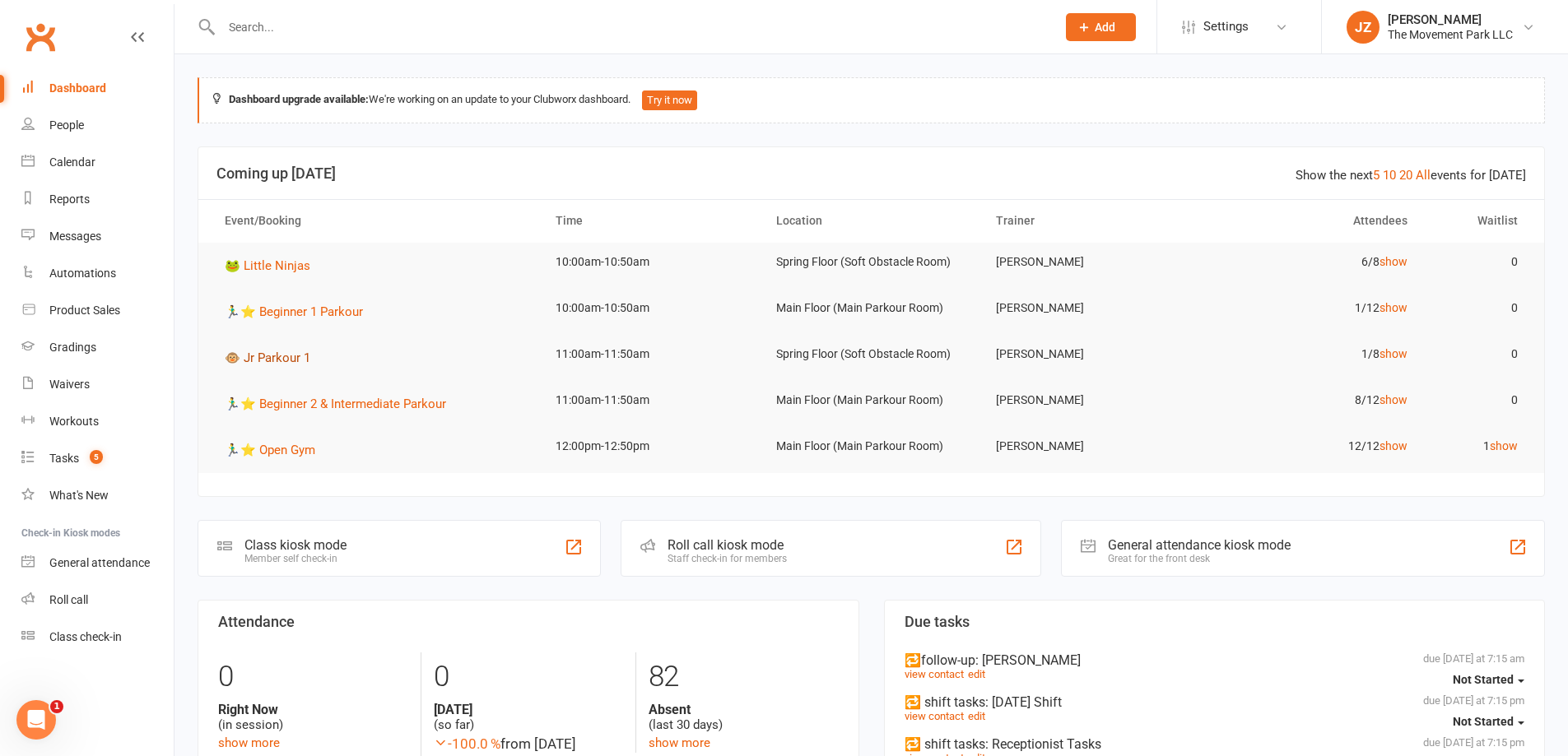
click at [293, 362] on span "🐵 Jr Parkour 1" at bounding box center [267, 357] width 86 height 14
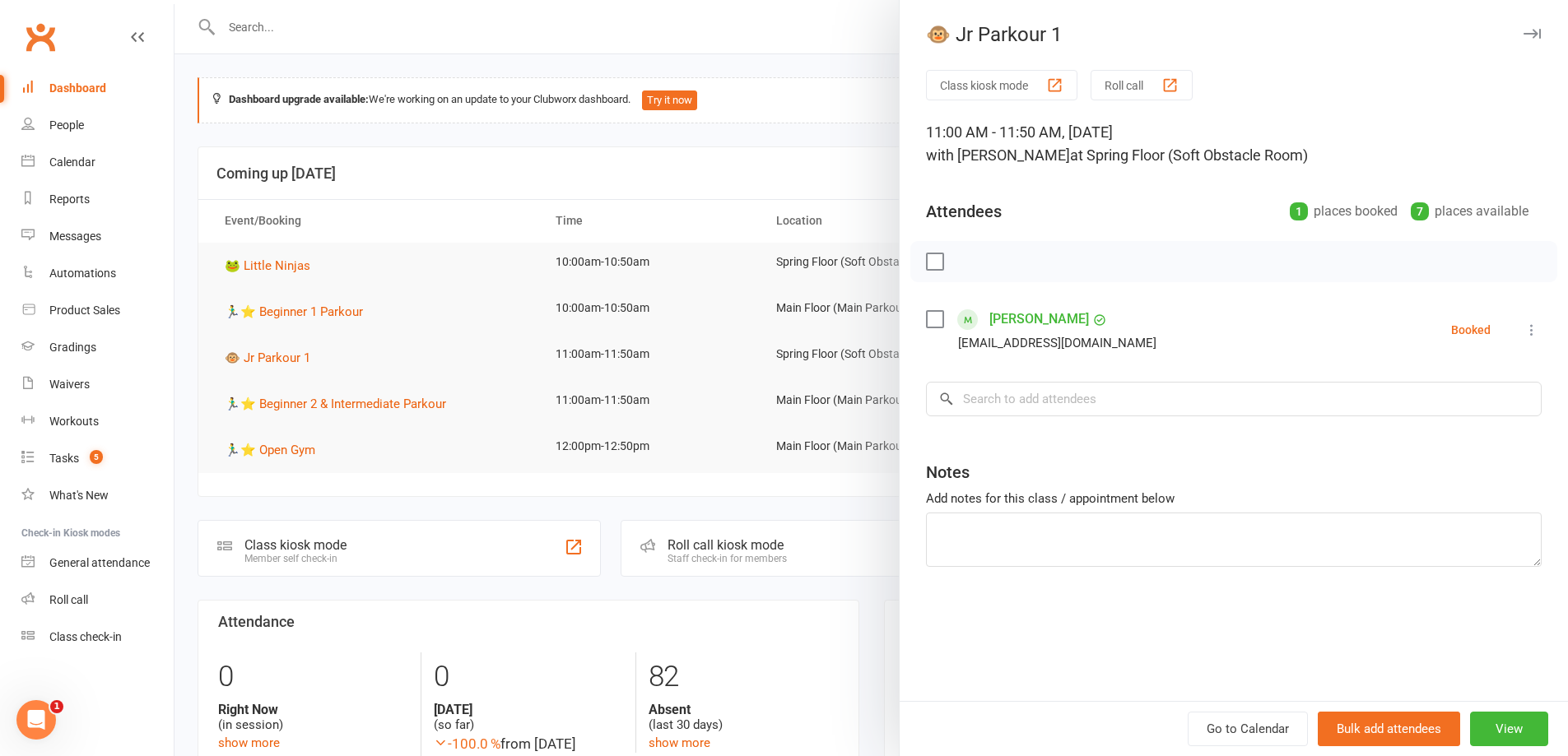
click at [1524, 32] on icon "button" at bounding box center [1532, 33] width 17 height 10
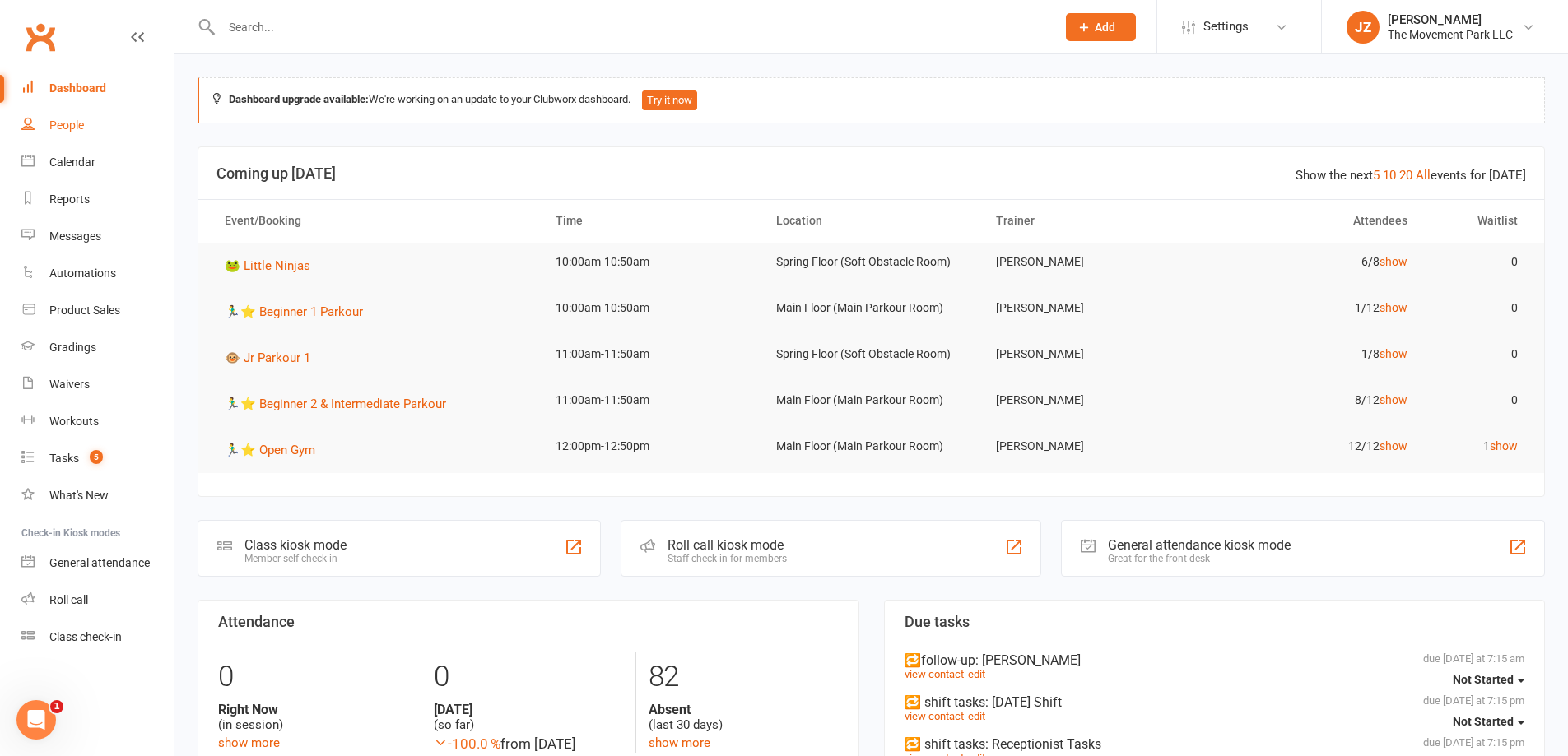
click at [78, 125] on div "People" at bounding box center [67, 125] width 34 height 14
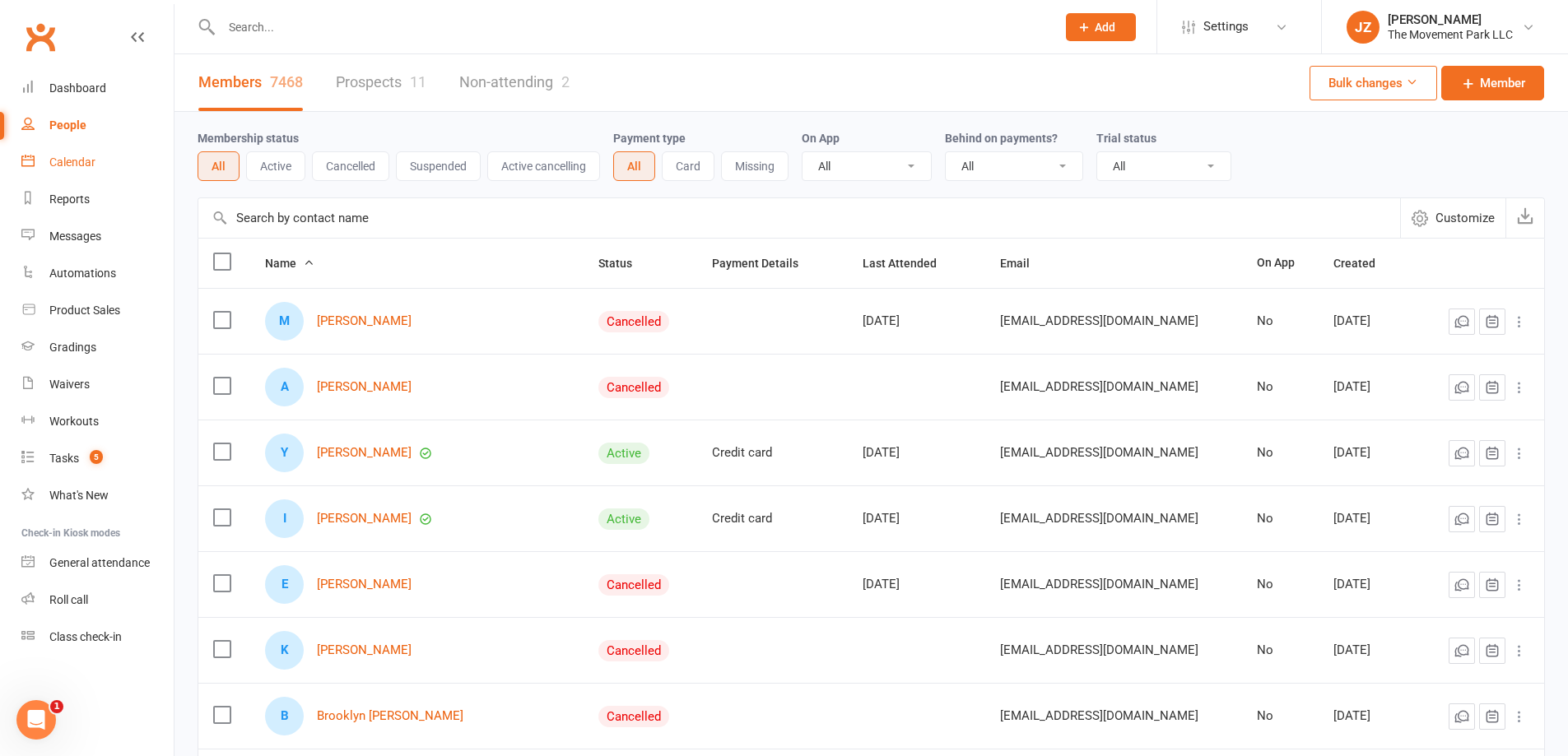
click at [81, 147] on link "Calendar" at bounding box center [98, 162] width 152 height 37
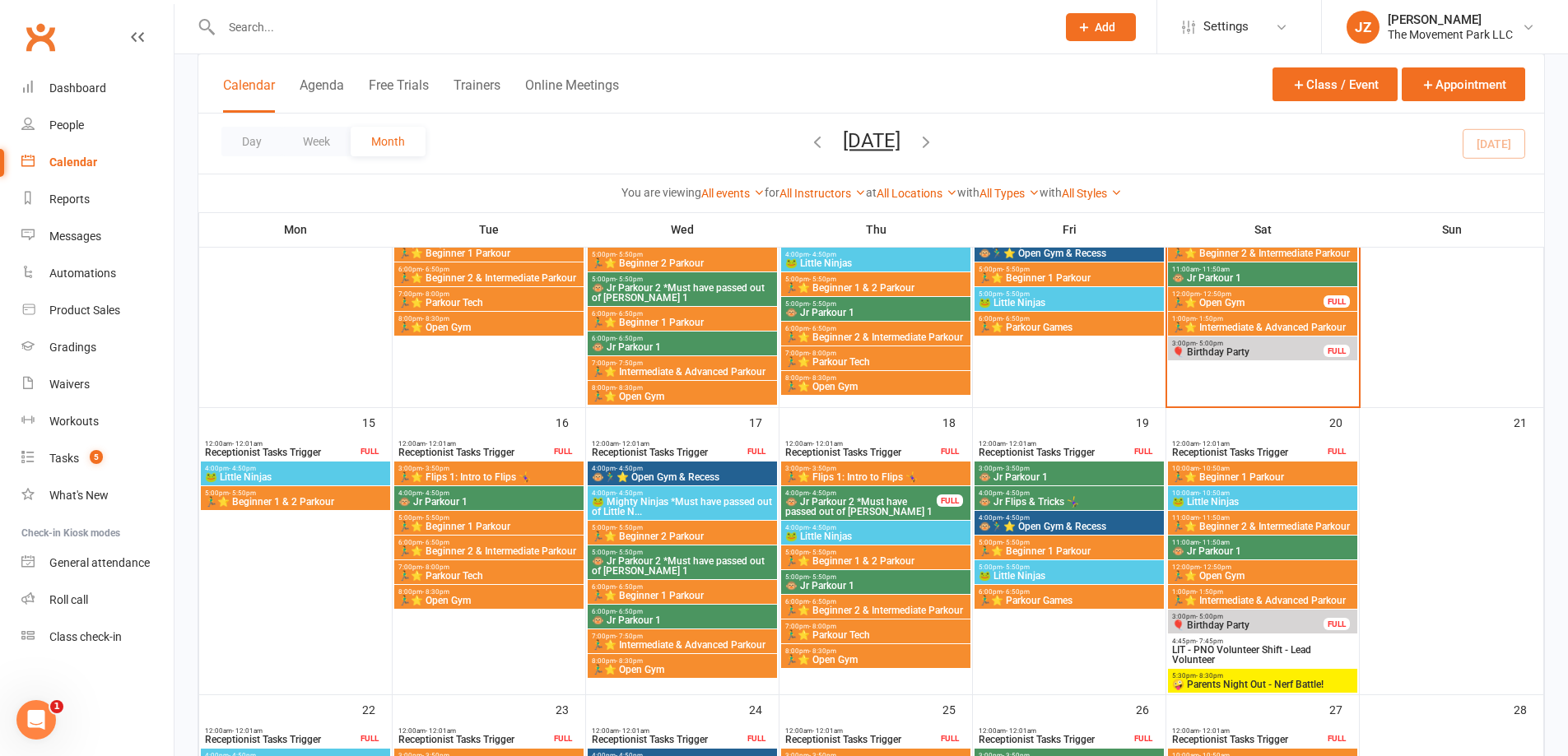
scroll to position [576, 0]
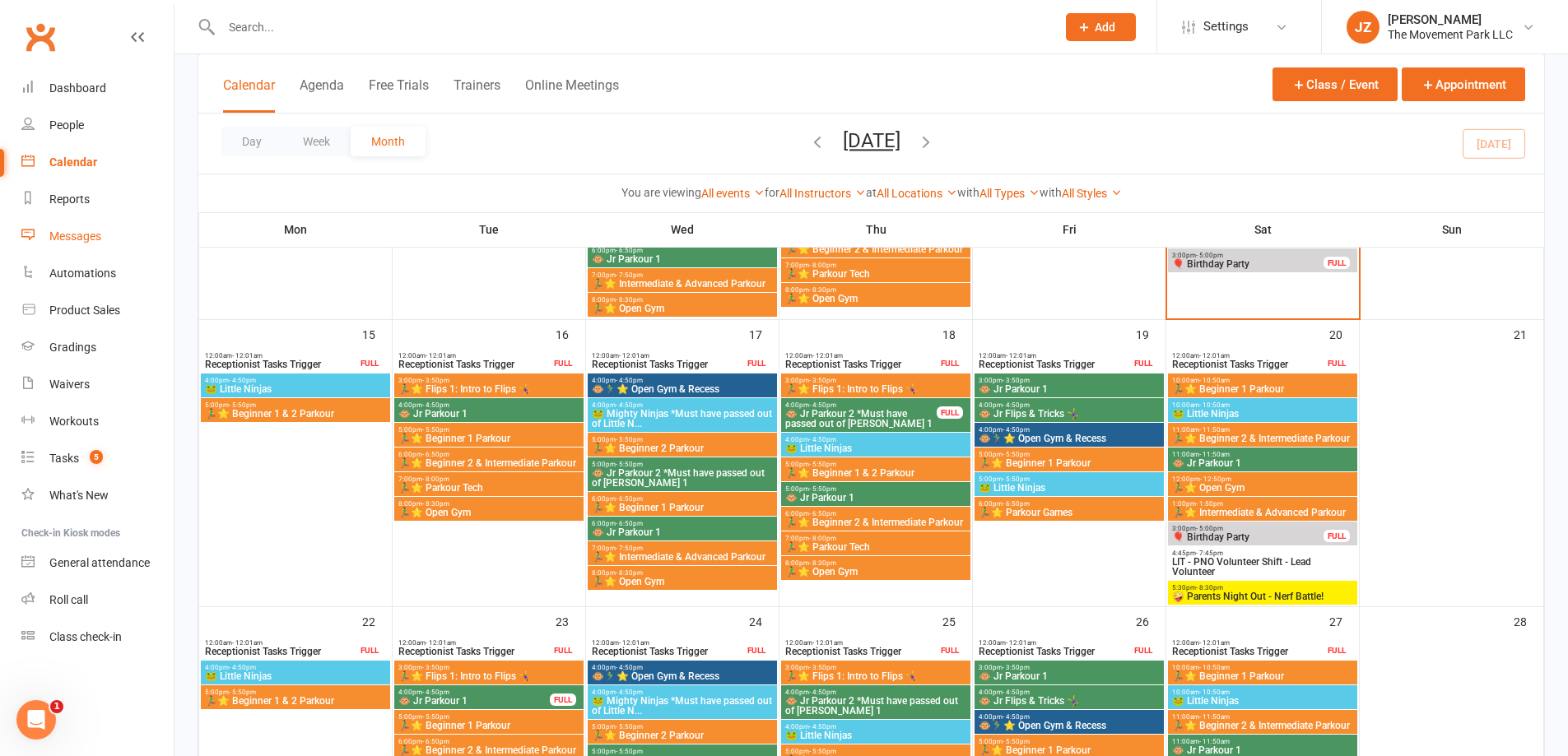
click at [71, 241] on div "Messages" at bounding box center [75, 236] width 52 height 14
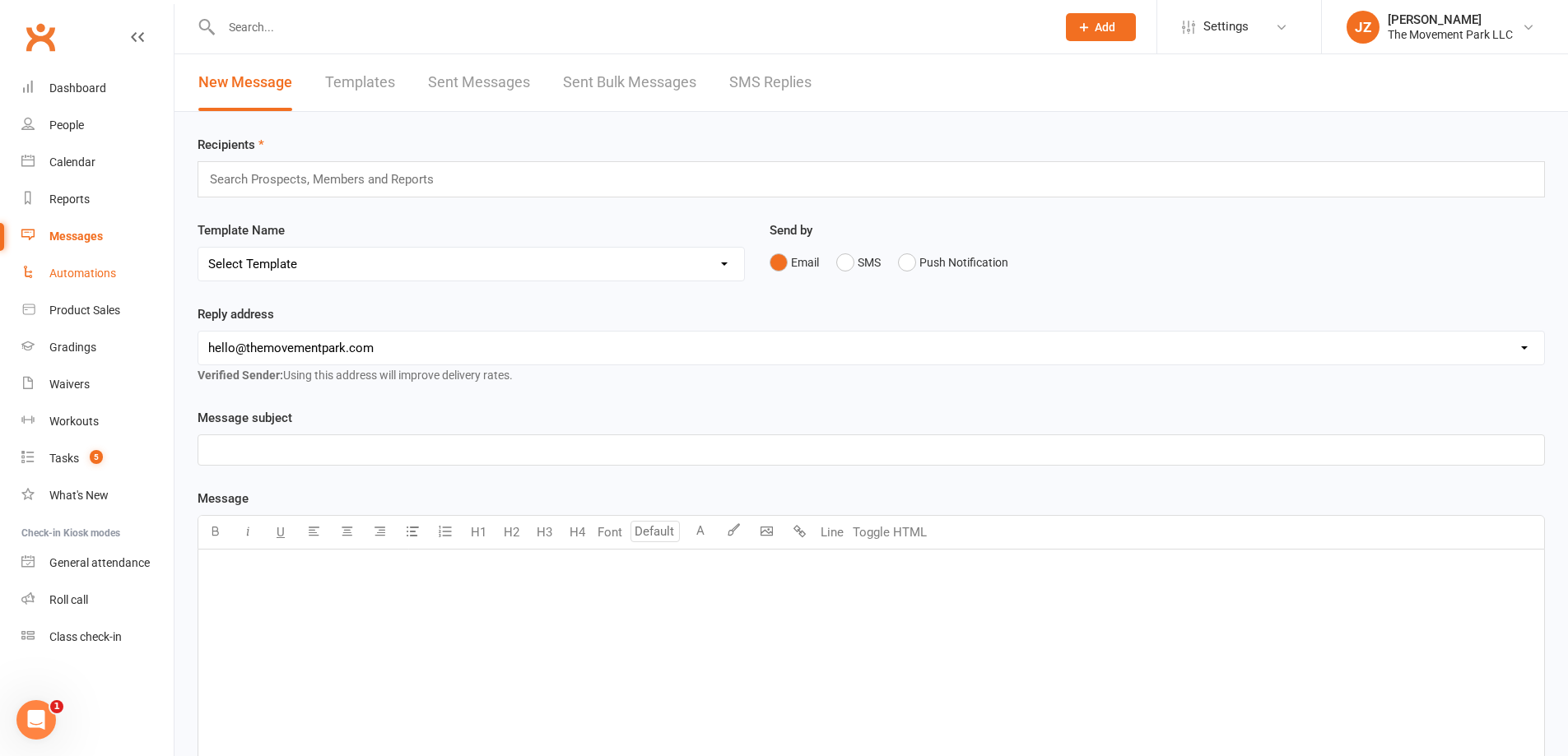
click at [101, 278] on div "Automations" at bounding box center [83, 273] width 67 height 14
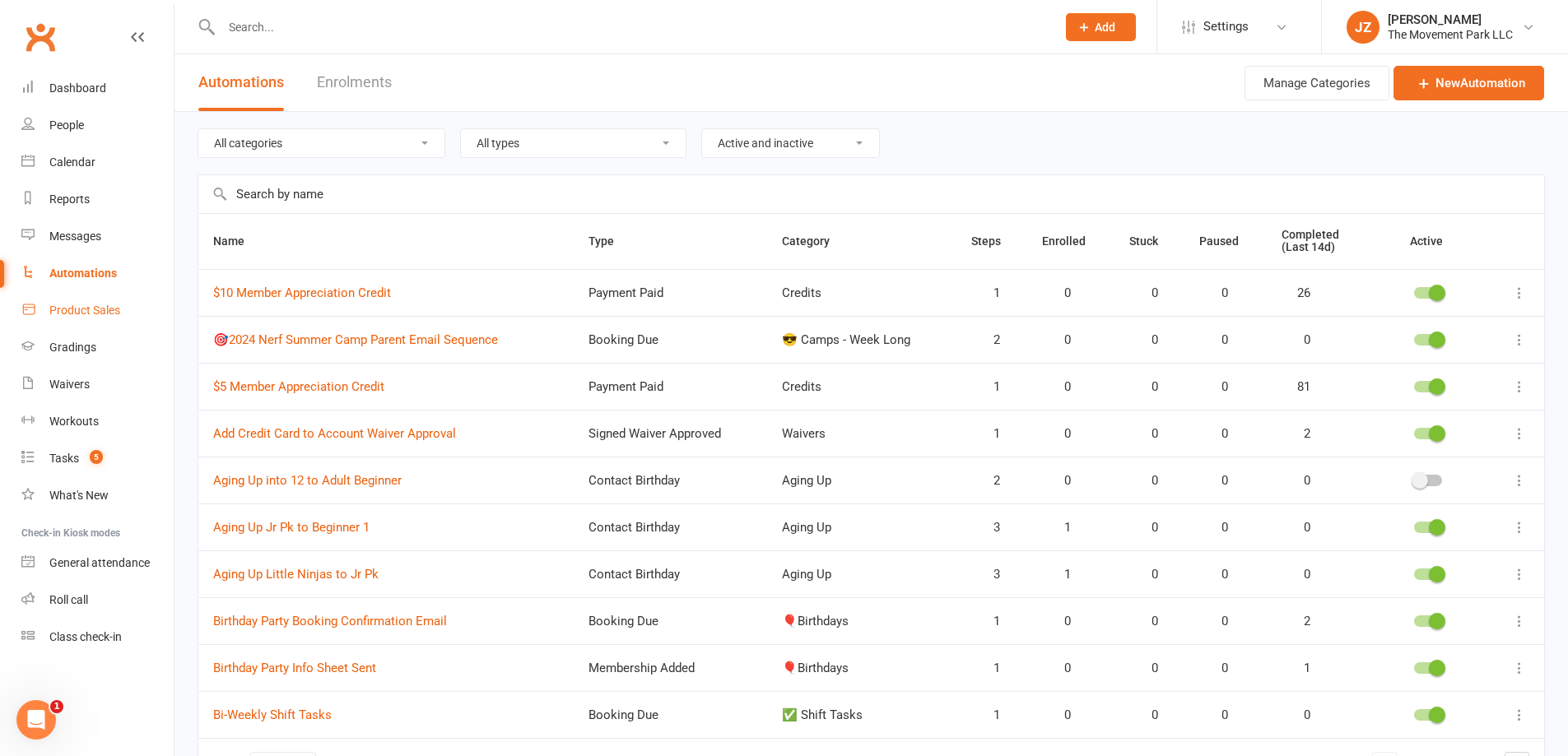
click at [119, 318] on link "Product Sales" at bounding box center [98, 310] width 152 height 37
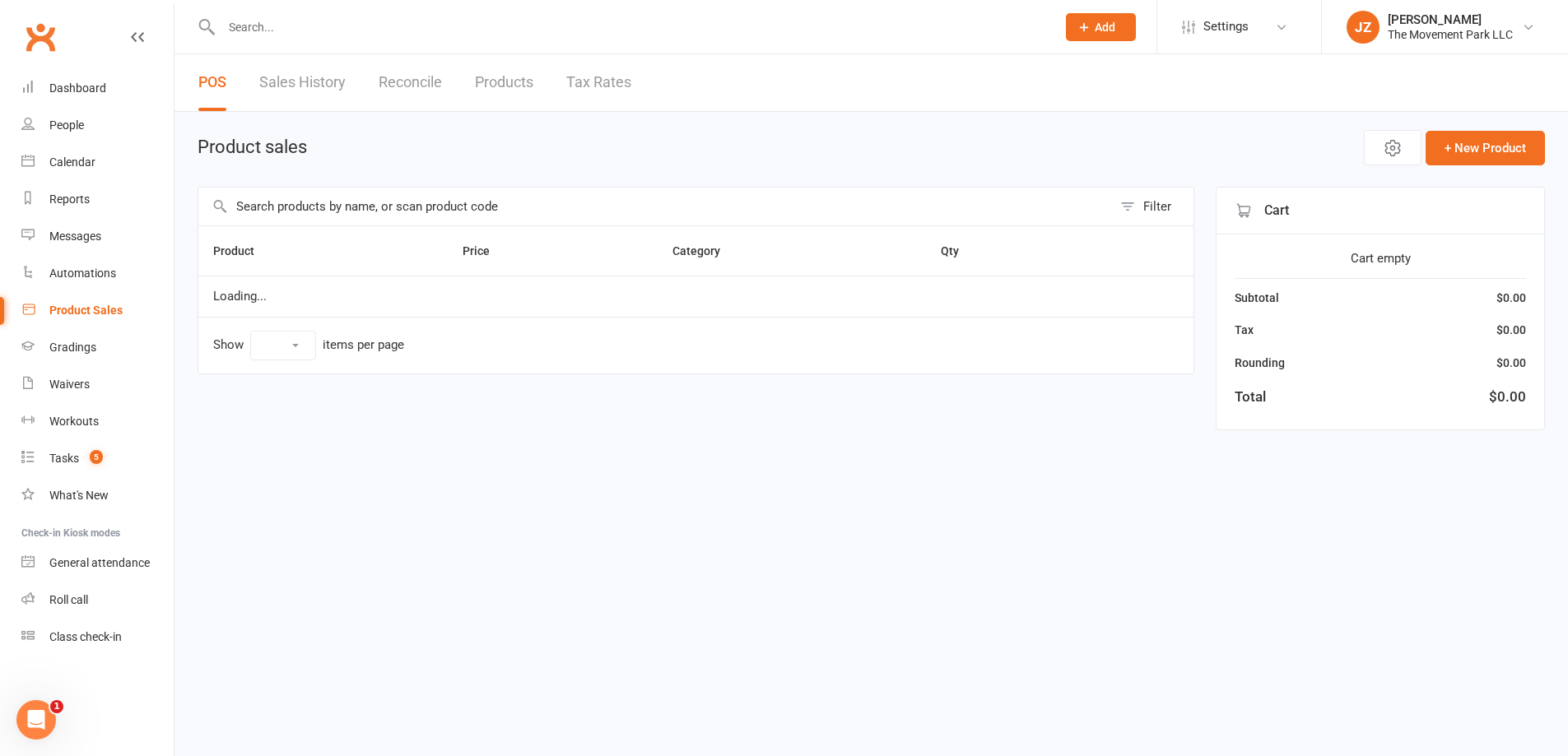
select select "10"
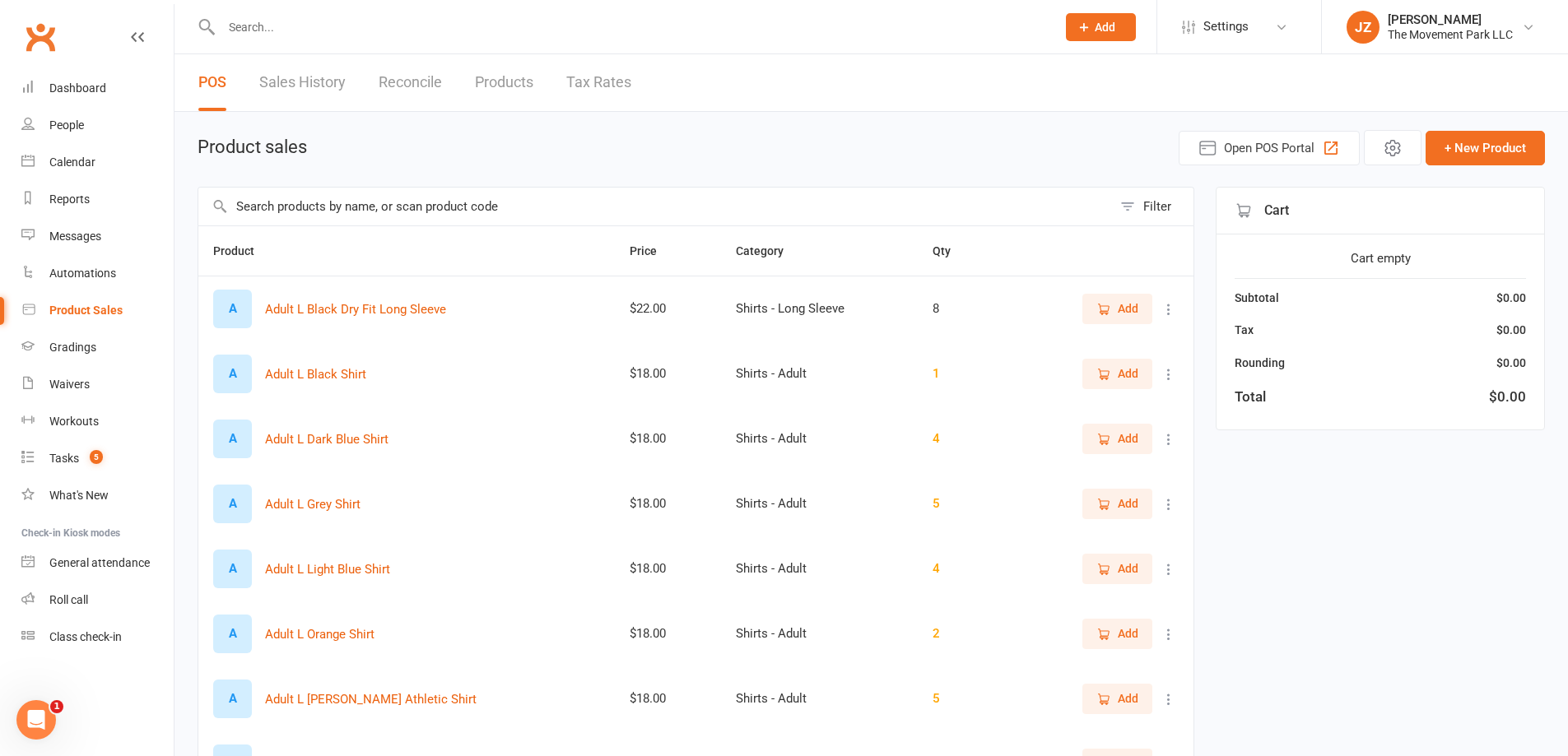
click at [287, 87] on link "Sales History" at bounding box center [303, 82] width 87 height 57
select select "25"
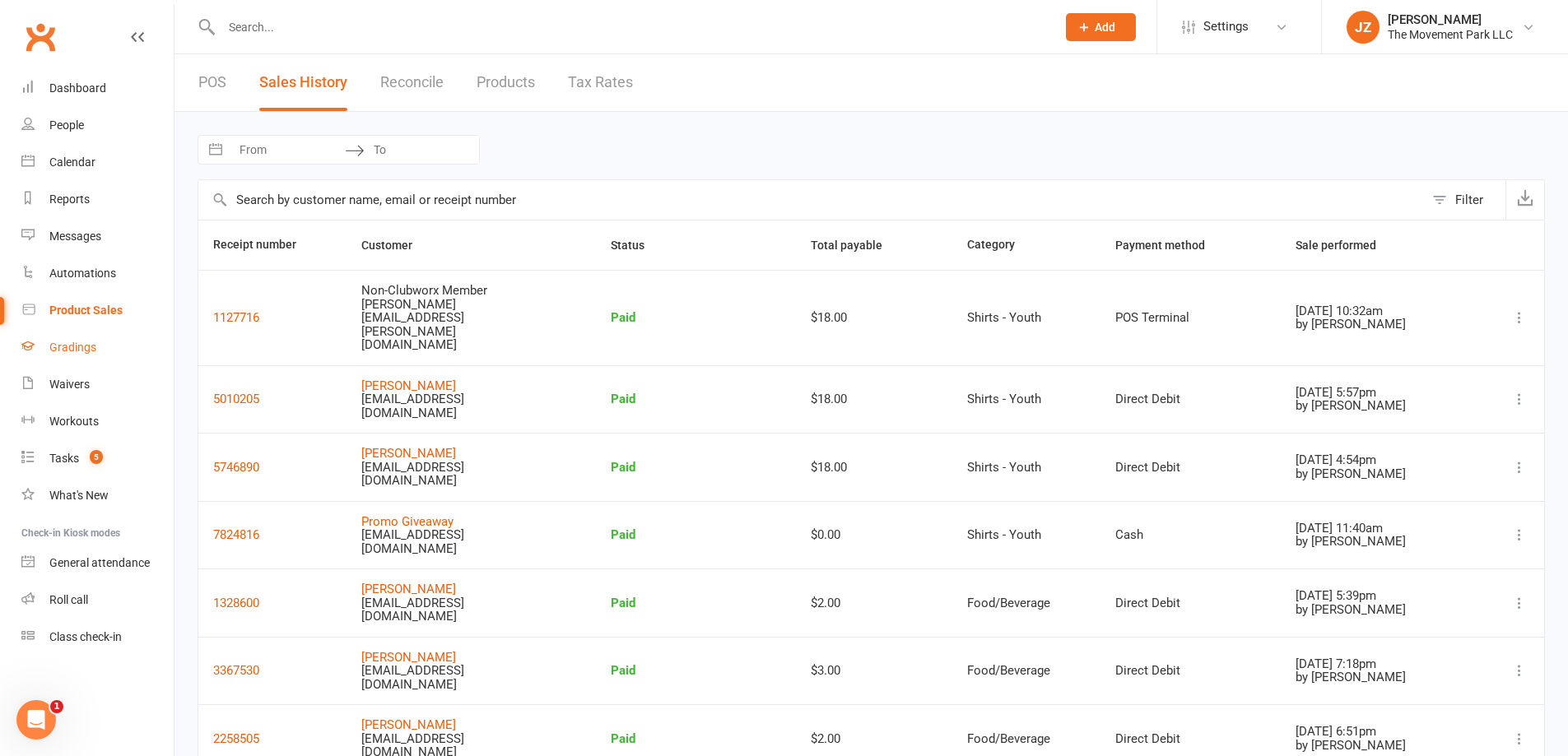
click at [89, 351] on div "Gradings" at bounding box center [73, 347] width 47 height 14
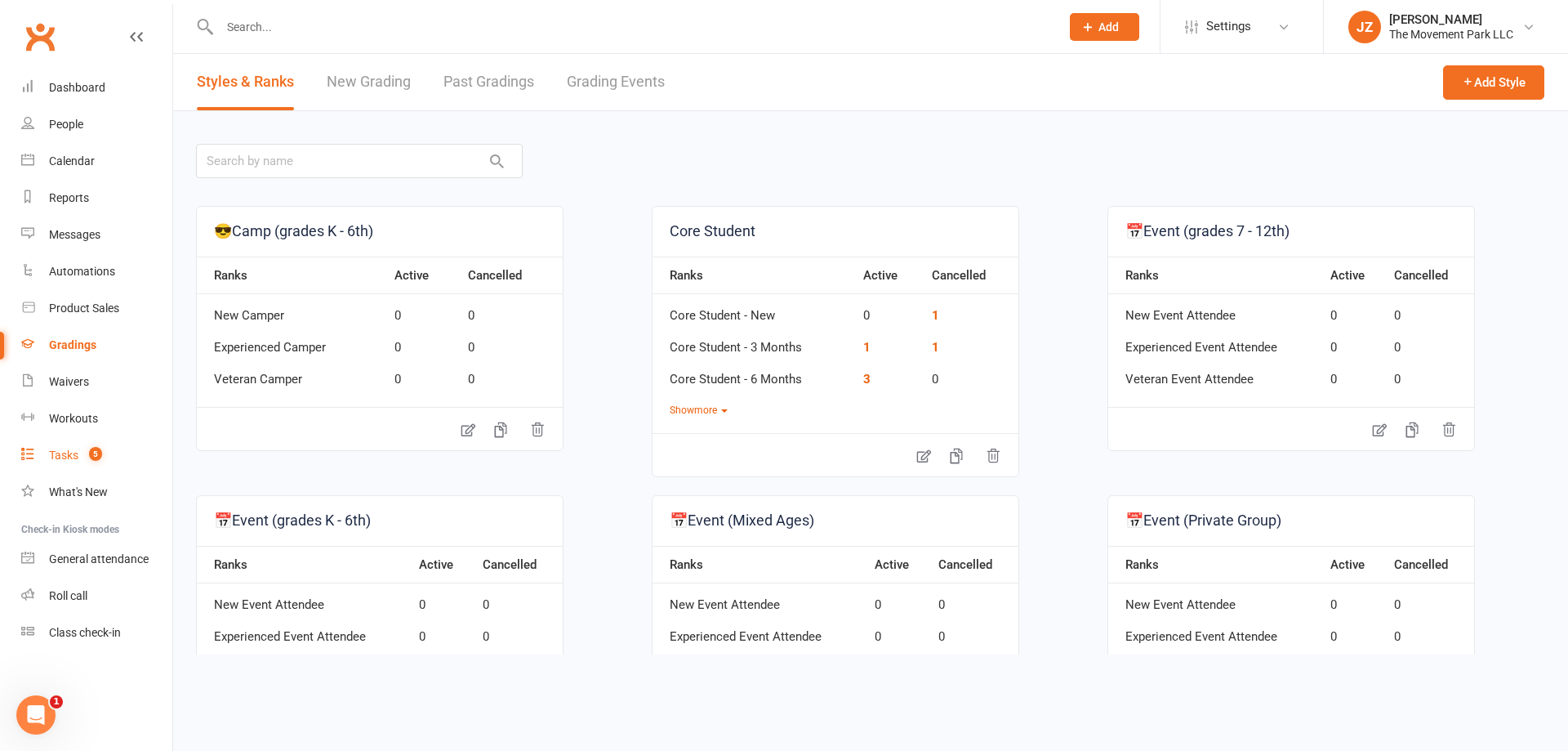
click at [73, 447] on link "Tasks 5" at bounding box center [97, 455] width 151 height 37
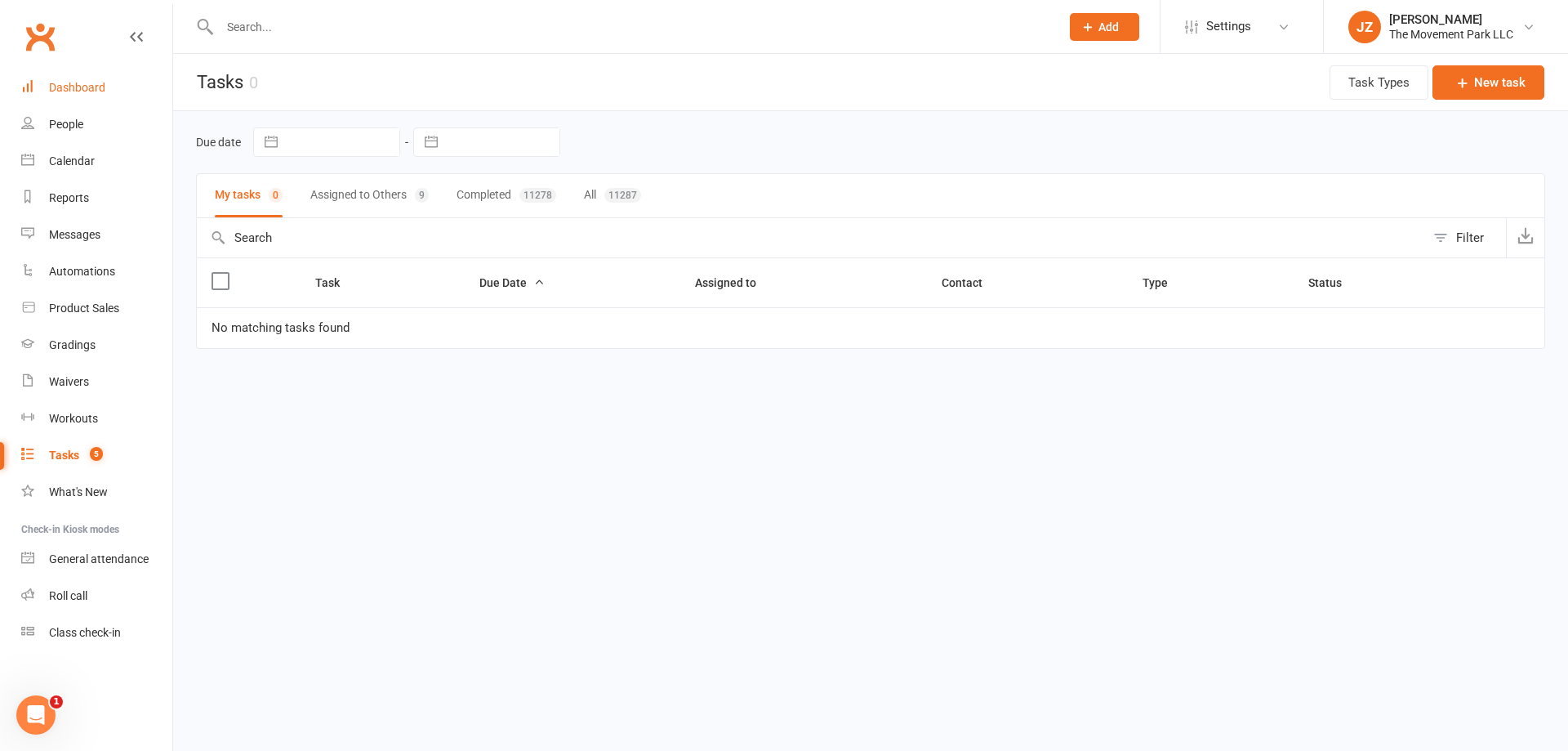
click at [103, 103] on link "Dashboard" at bounding box center [97, 87] width 151 height 37
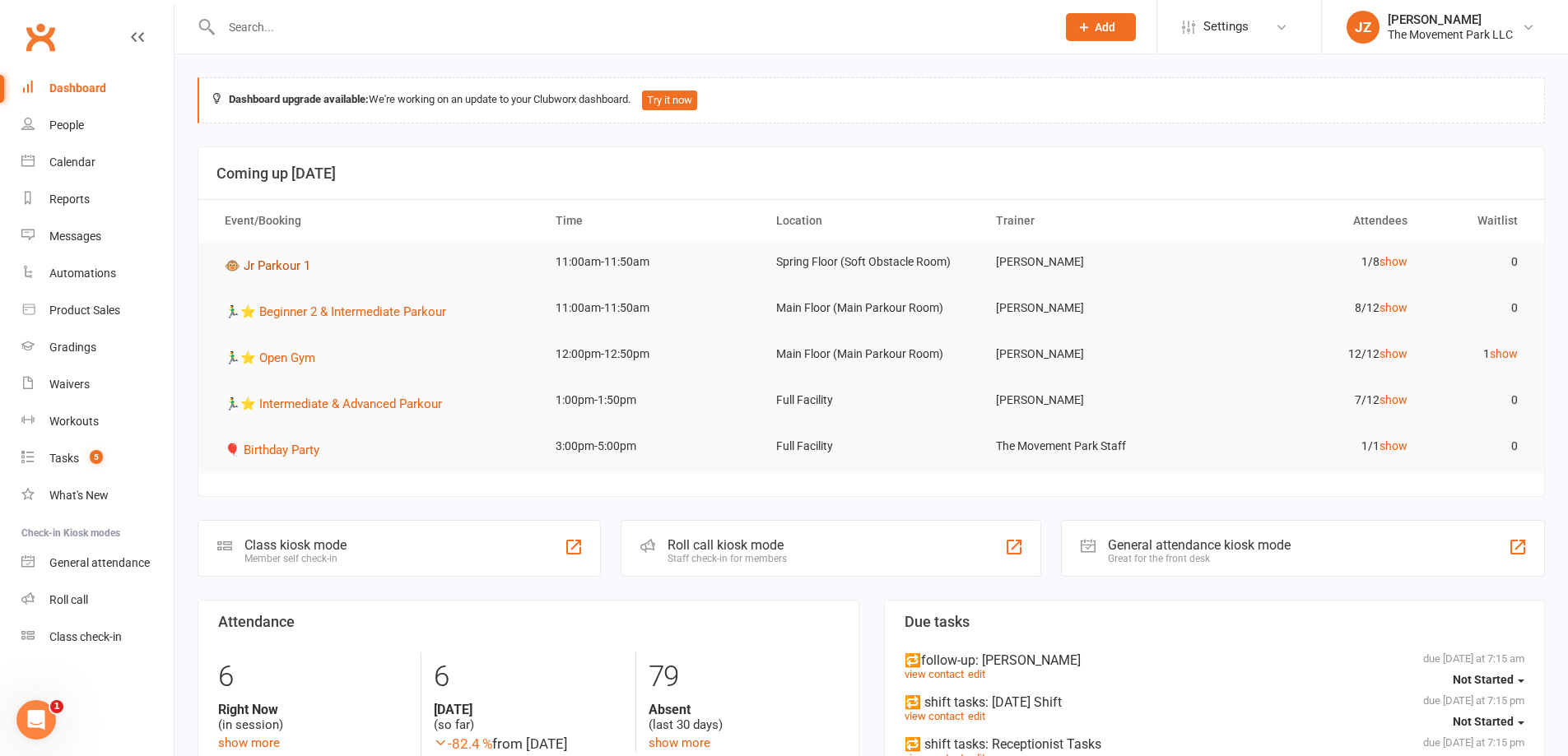
click at [264, 265] on span "🐵 Jr Parkour 1" at bounding box center [267, 266] width 86 height 14
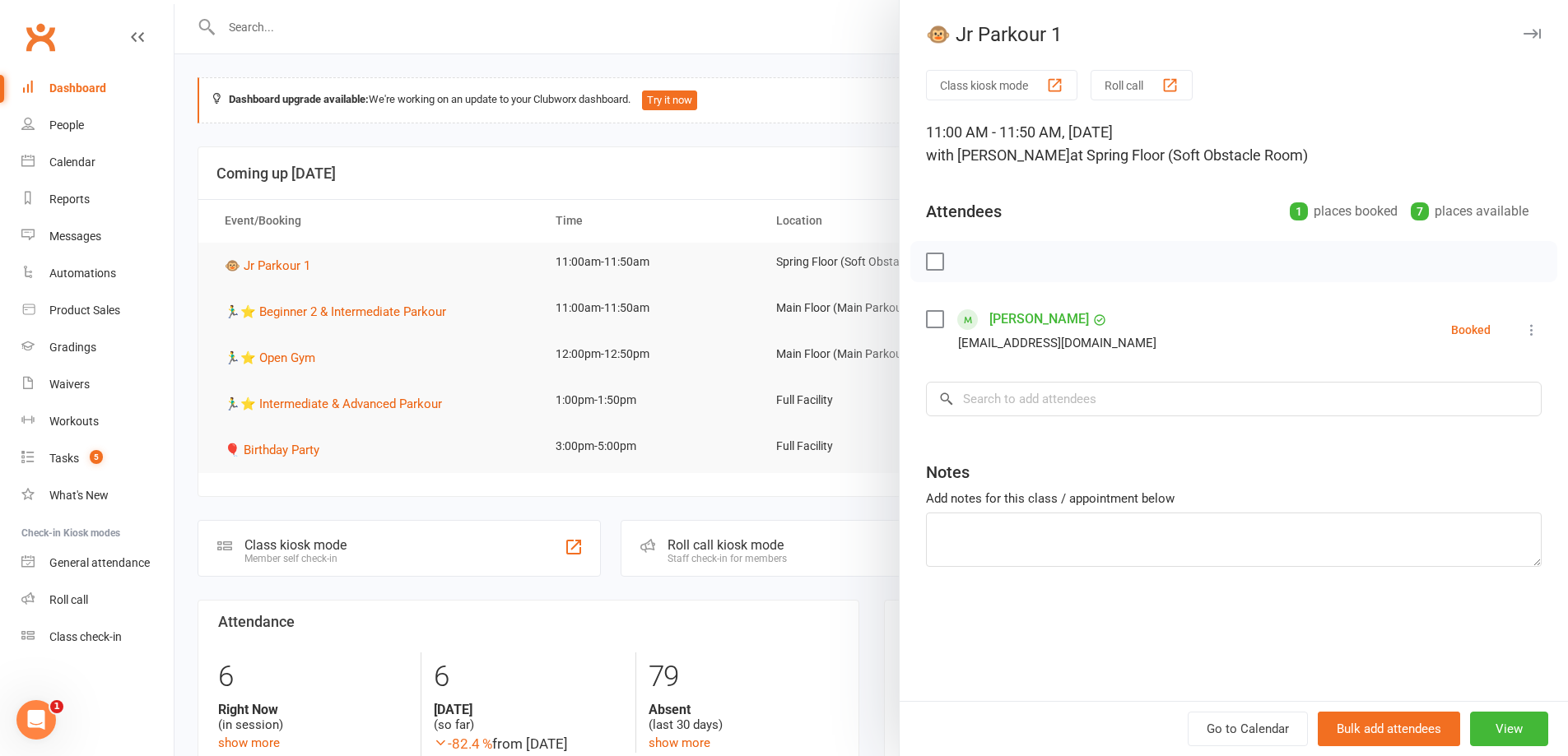
click at [302, 314] on div at bounding box center [871, 378] width 1393 height 756
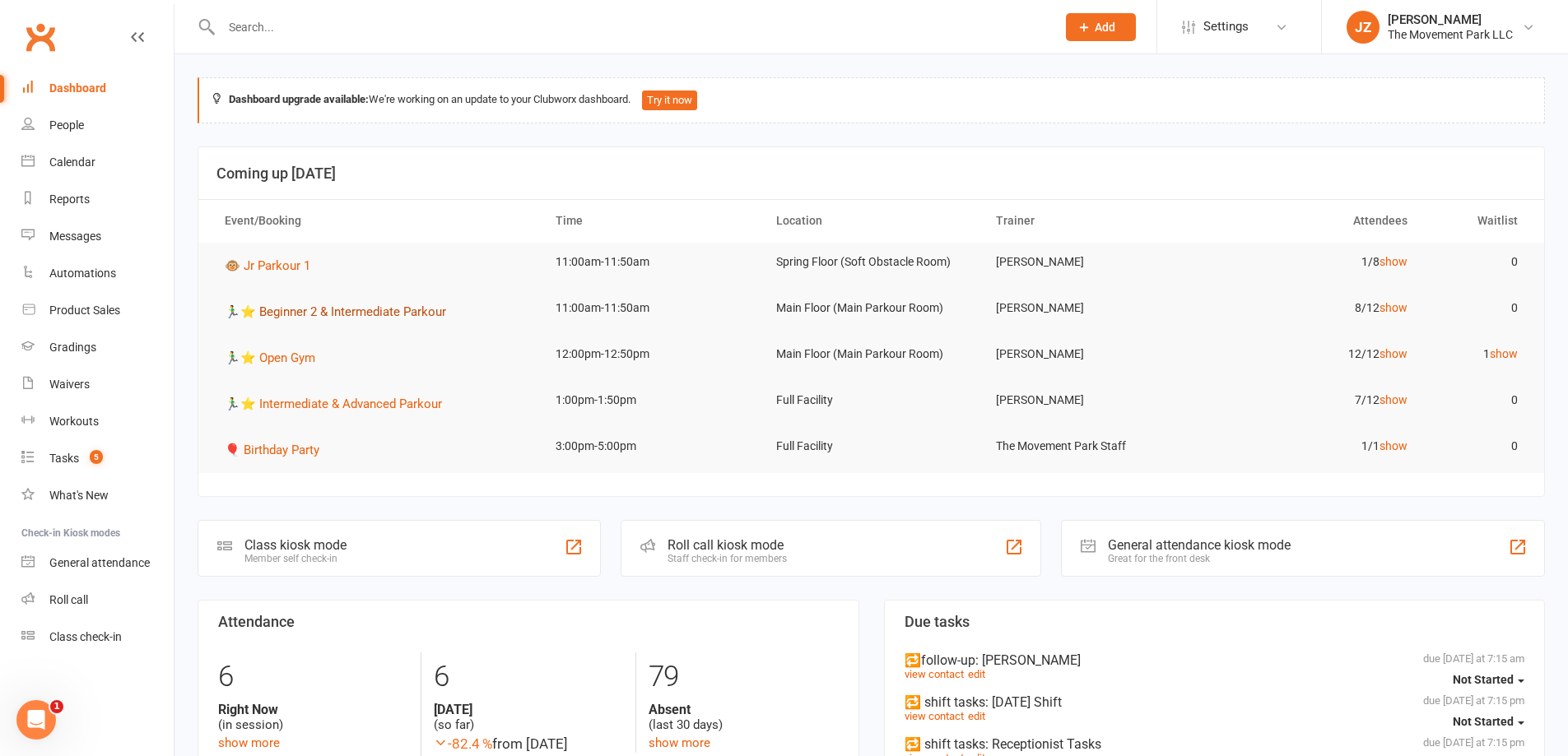
click at [312, 307] on span "🏃‍♂️⭐ Beginner 2 & Intermediate Parkour" at bounding box center [335, 312] width 222 height 14
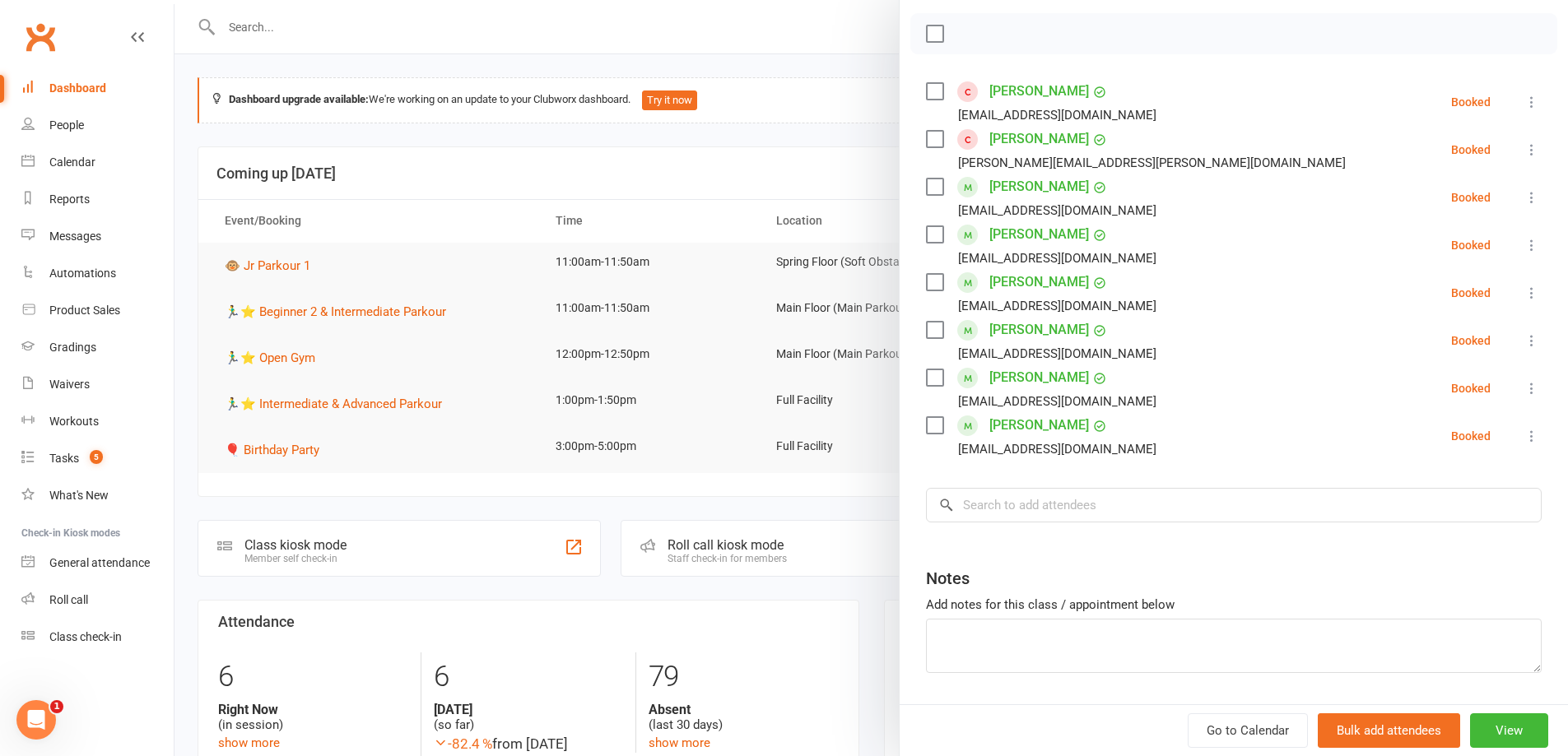
scroll to position [247, 0]
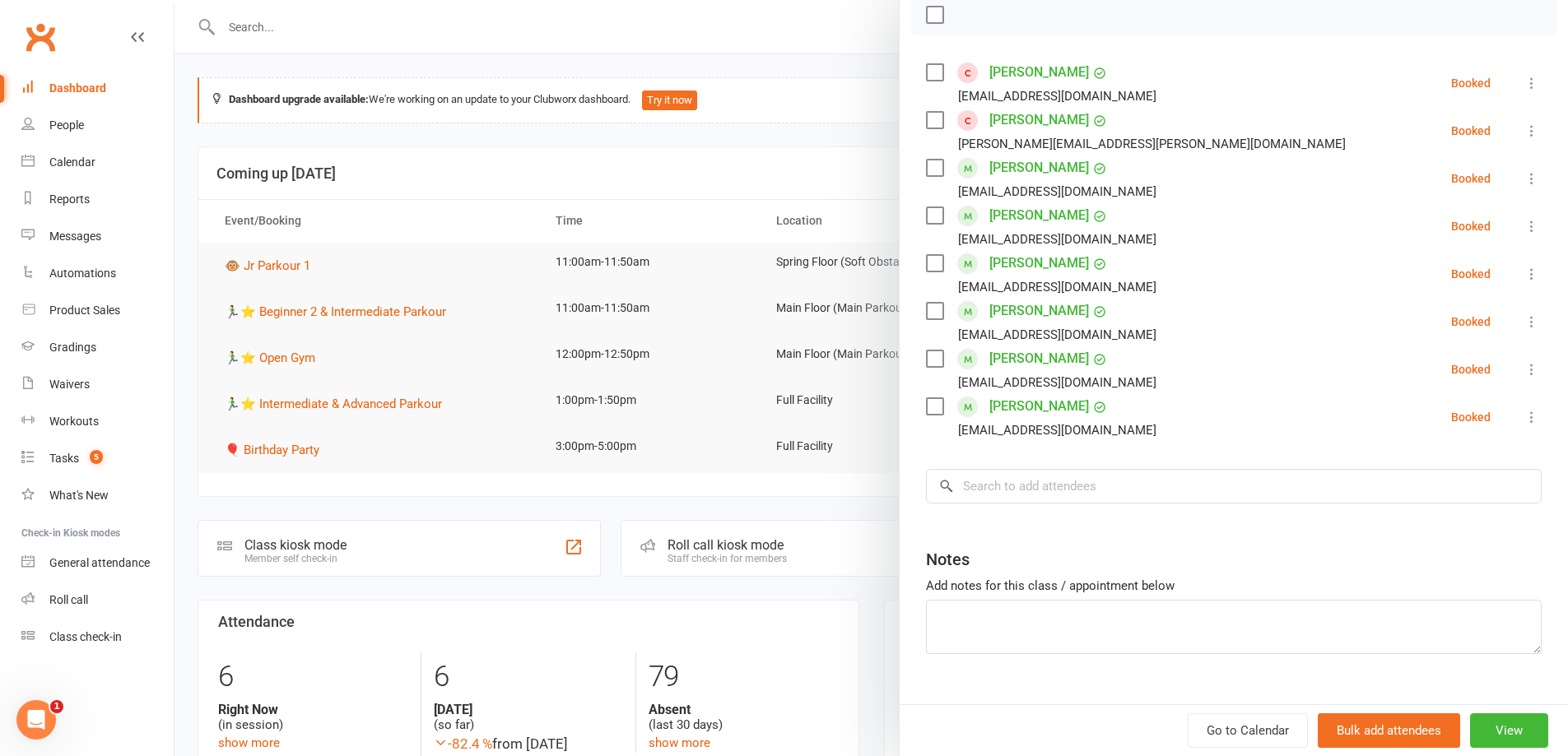
click at [940, 364] on div "Anastasia Merchant clmercha@gmail.com" at bounding box center [1044, 369] width 237 height 48
click at [932, 366] on label at bounding box center [934, 358] width 16 height 16
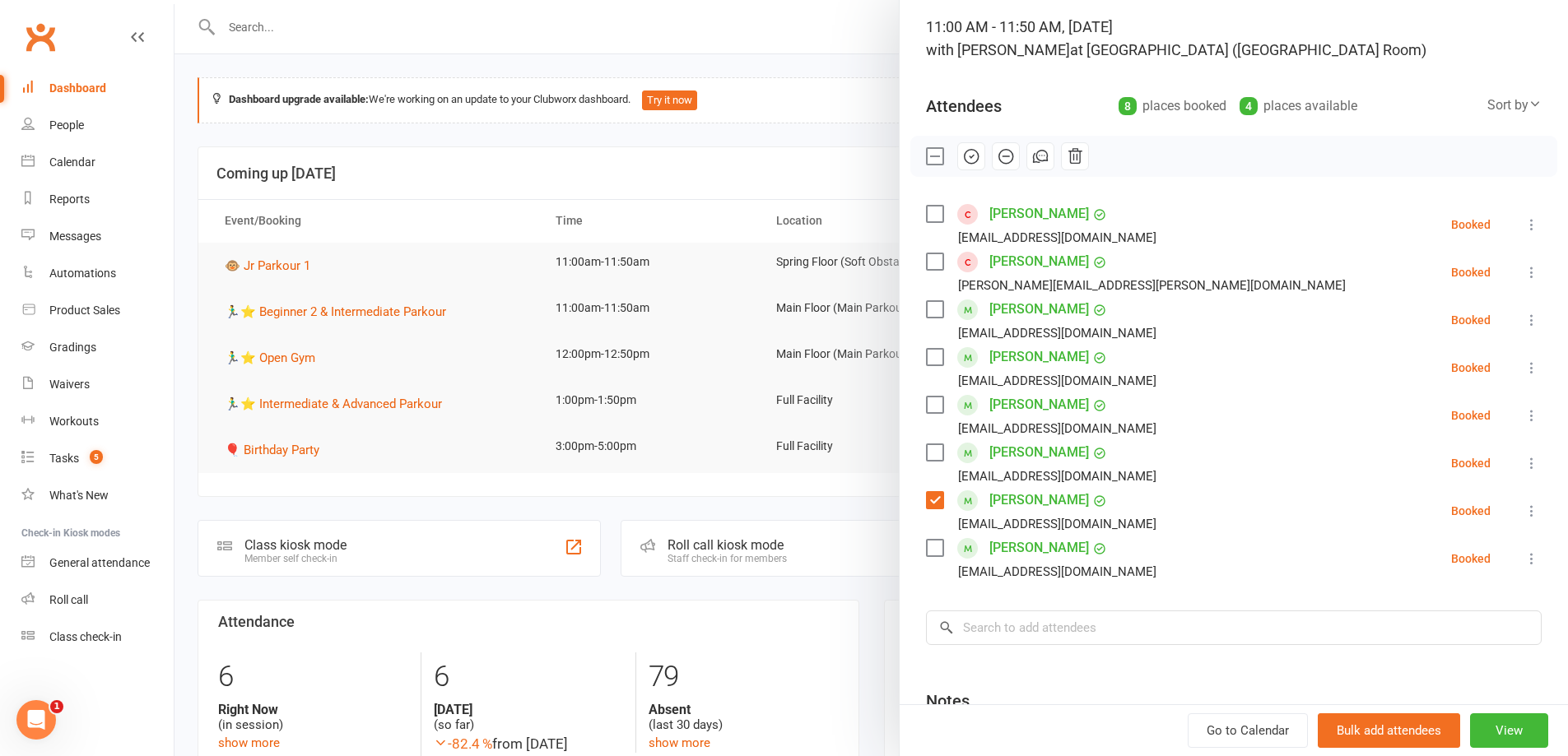
scroll to position [0, 0]
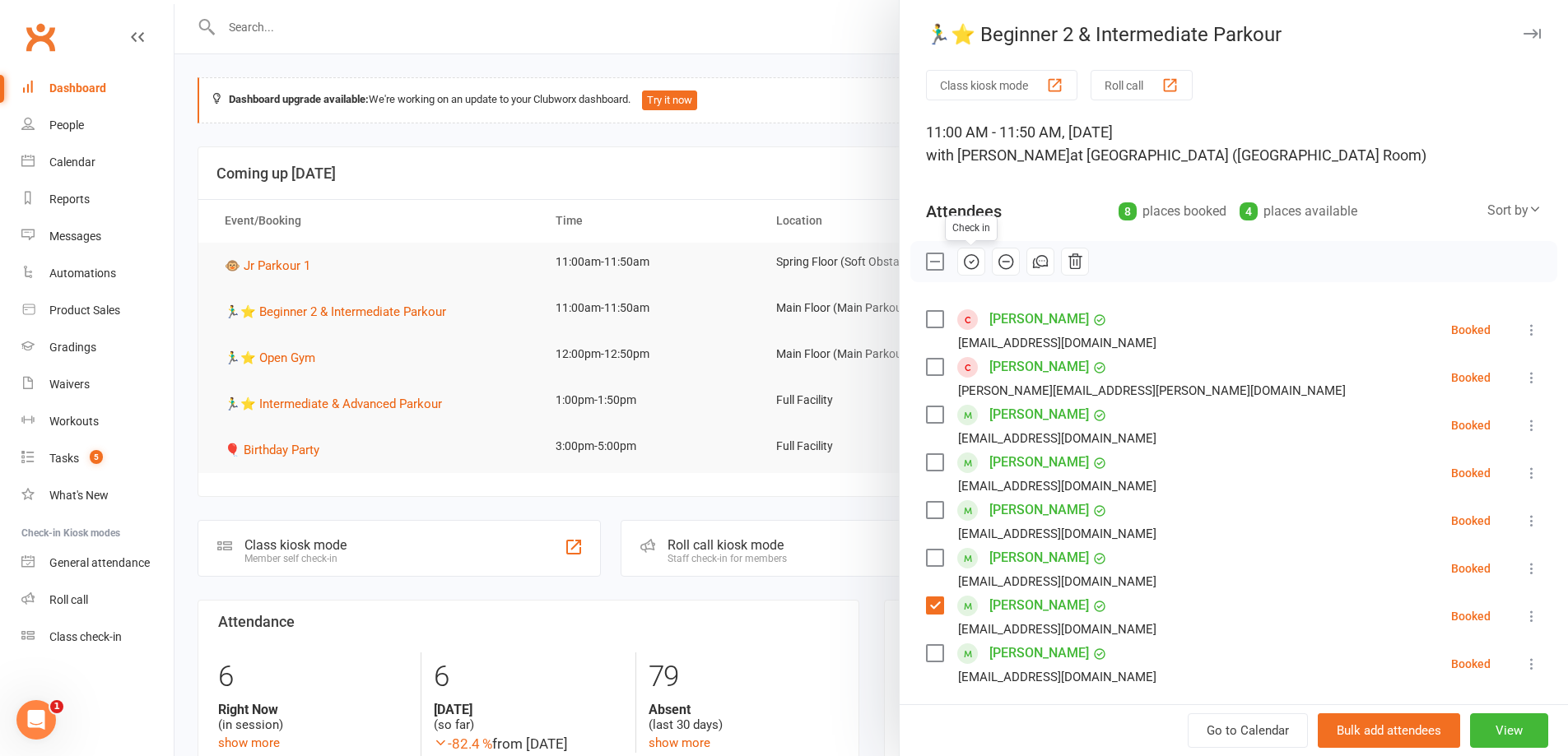
click at [978, 261] on button "button" at bounding box center [971, 261] width 28 height 28
click at [844, 160] on div at bounding box center [871, 378] width 1393 height 756
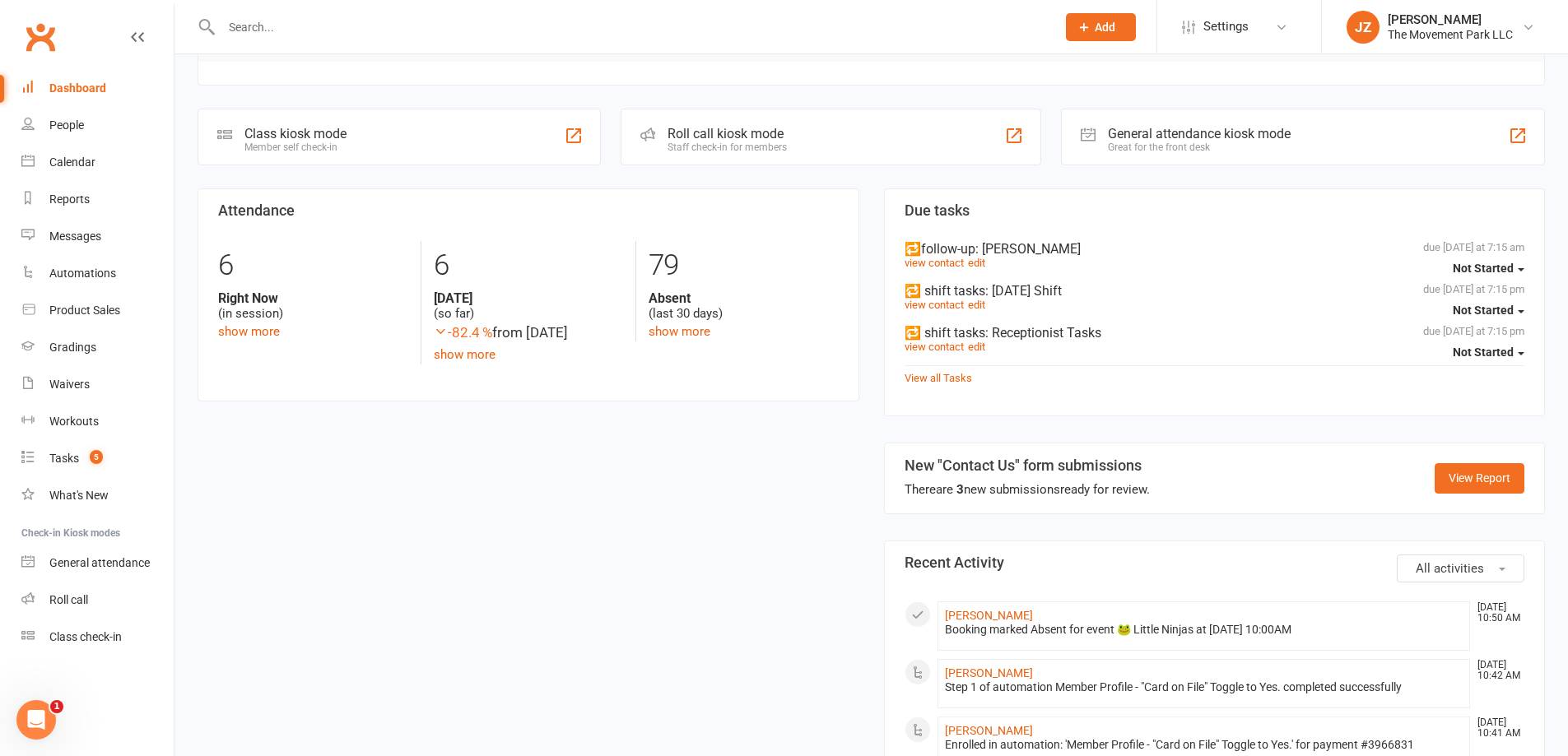
scroll to position [741, 0]
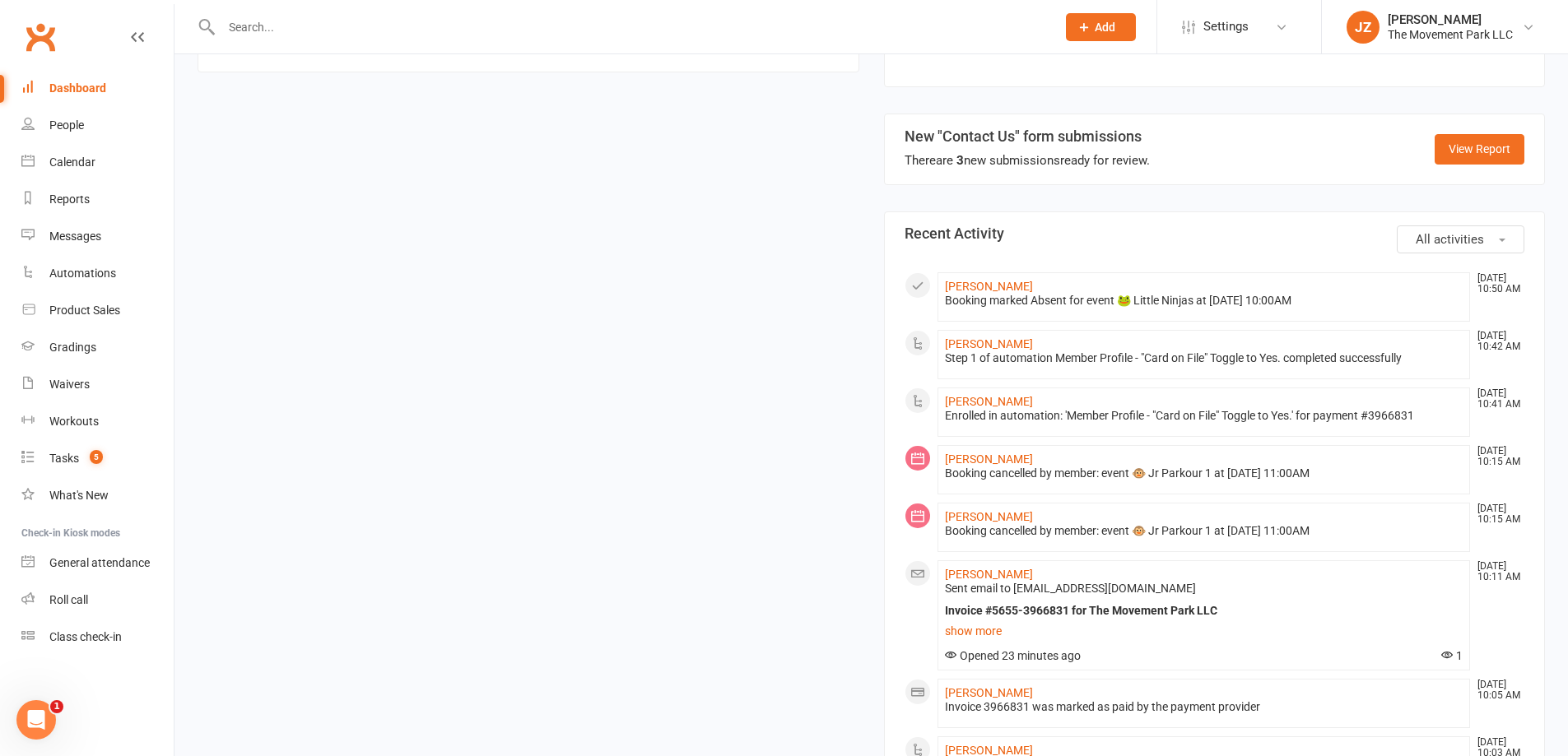
click at [109, 91] on link "Dashboard" at bounding box center [98, 88] width 152 height 37
click at [105, 355] on link "Gradings" at bounding box center [98, 347] width 152 height 37
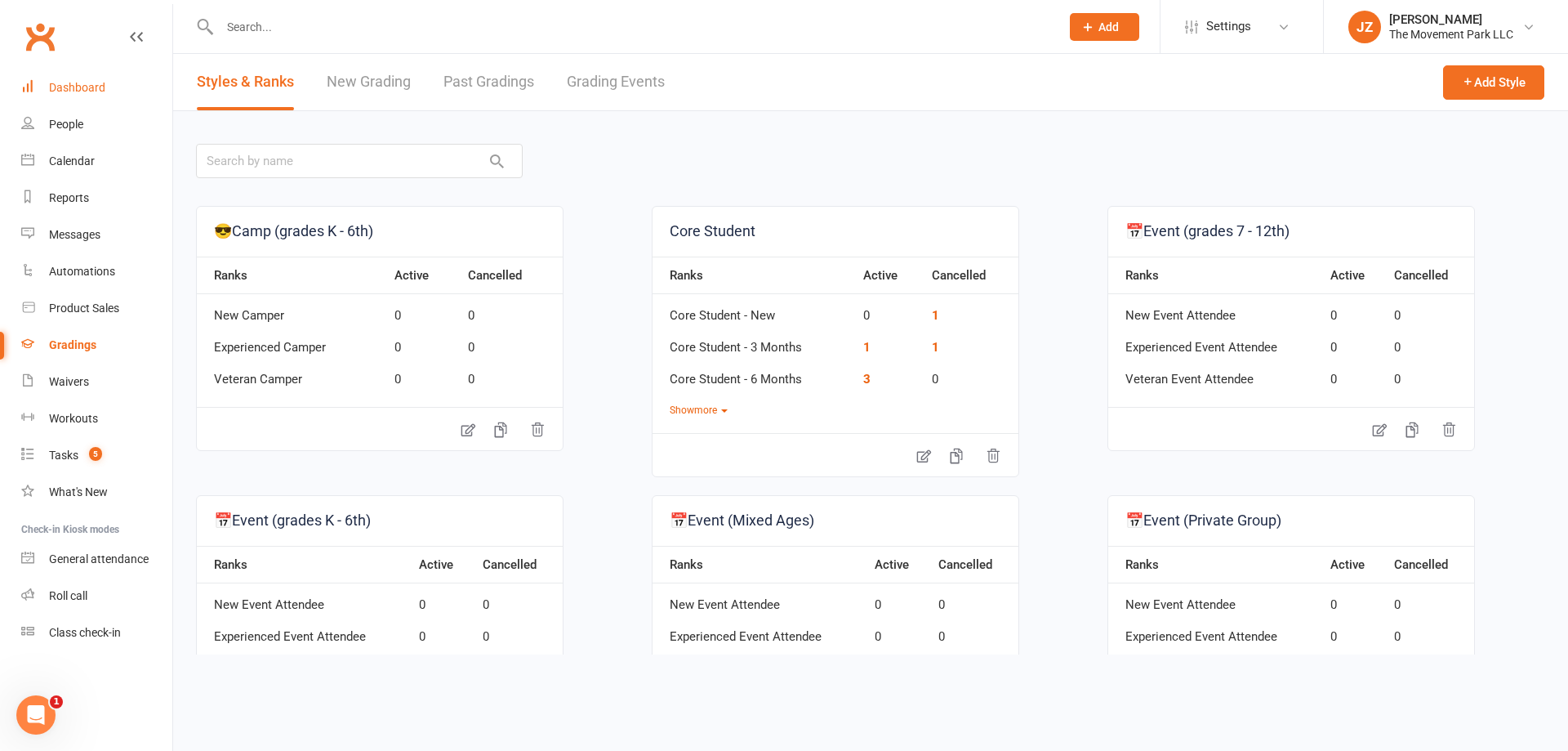
click at [63, 85] on div "Dashboard" at bounding box center [77, 87] width 57 height 13
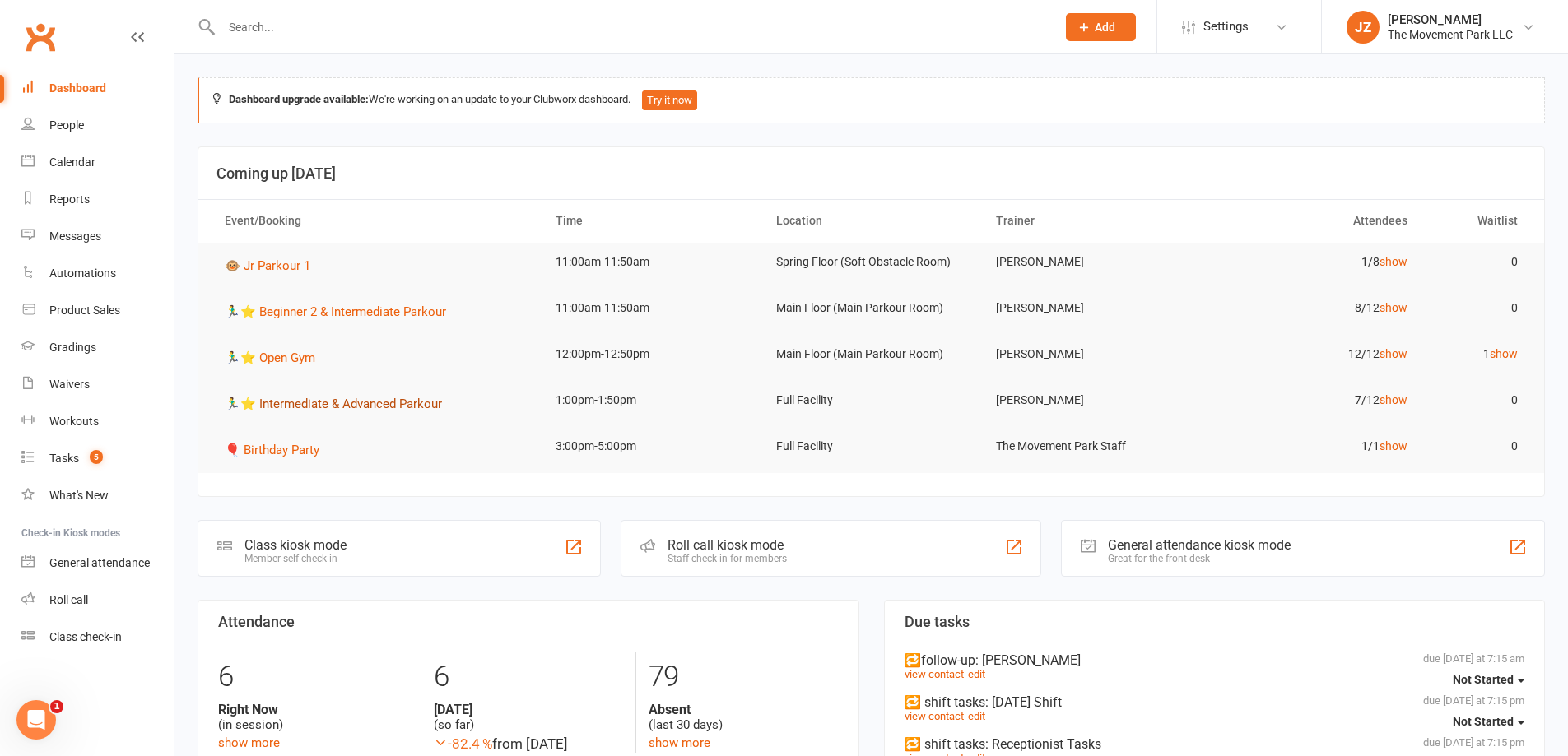
click at [428, 406] on span "🏃‍♂️⭐ Intermediate & Advanced Parkour" at bounding box center [333, 403] width 217 height 14
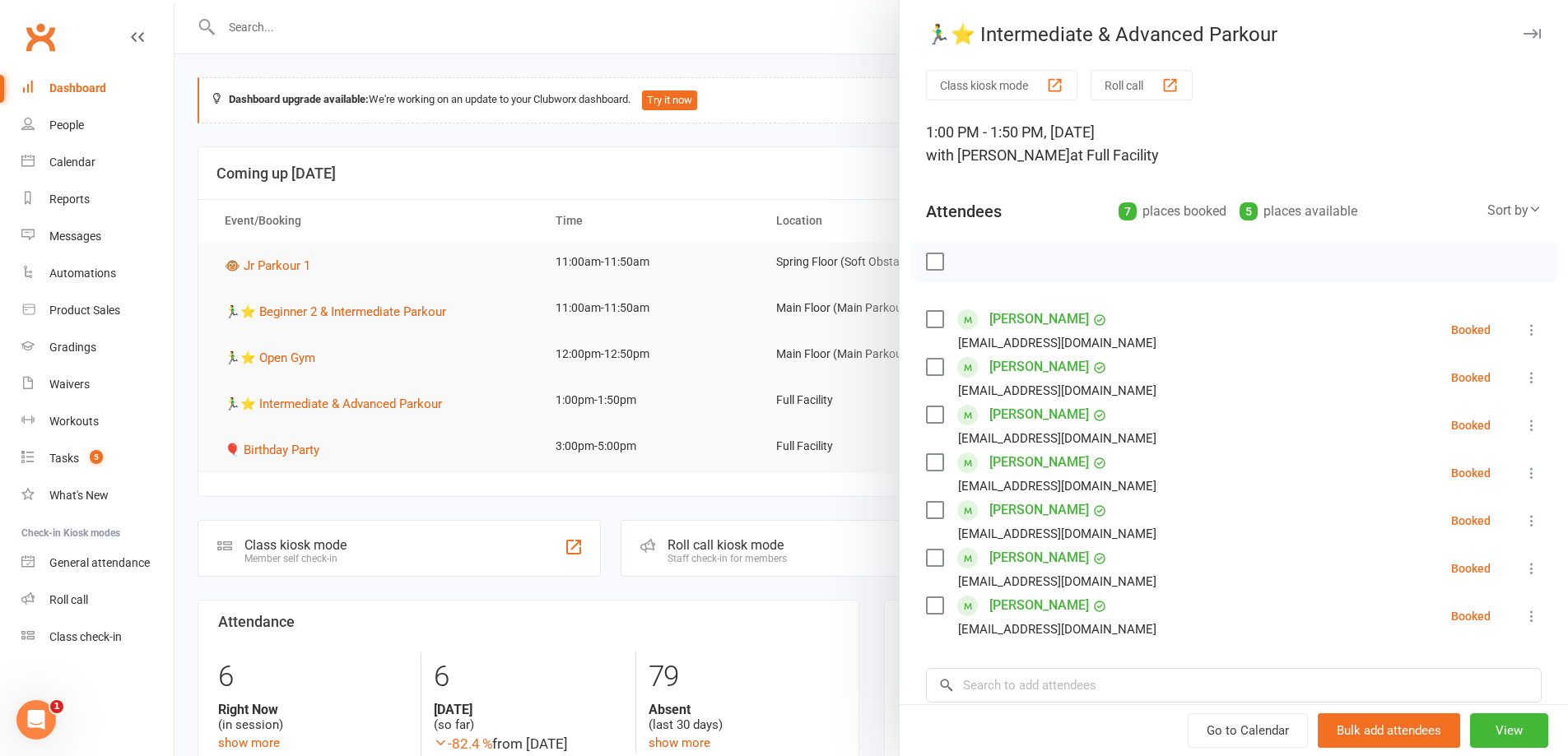
click at [1491, 42] on div "🏃‍♂️⭐ Intermediate & Advanced Parkour" at bounding box center [1233, 33] width 669 height 23
click at [1524, 31] on icon "button" at bounding box center [1532, 33] width 17 height 10
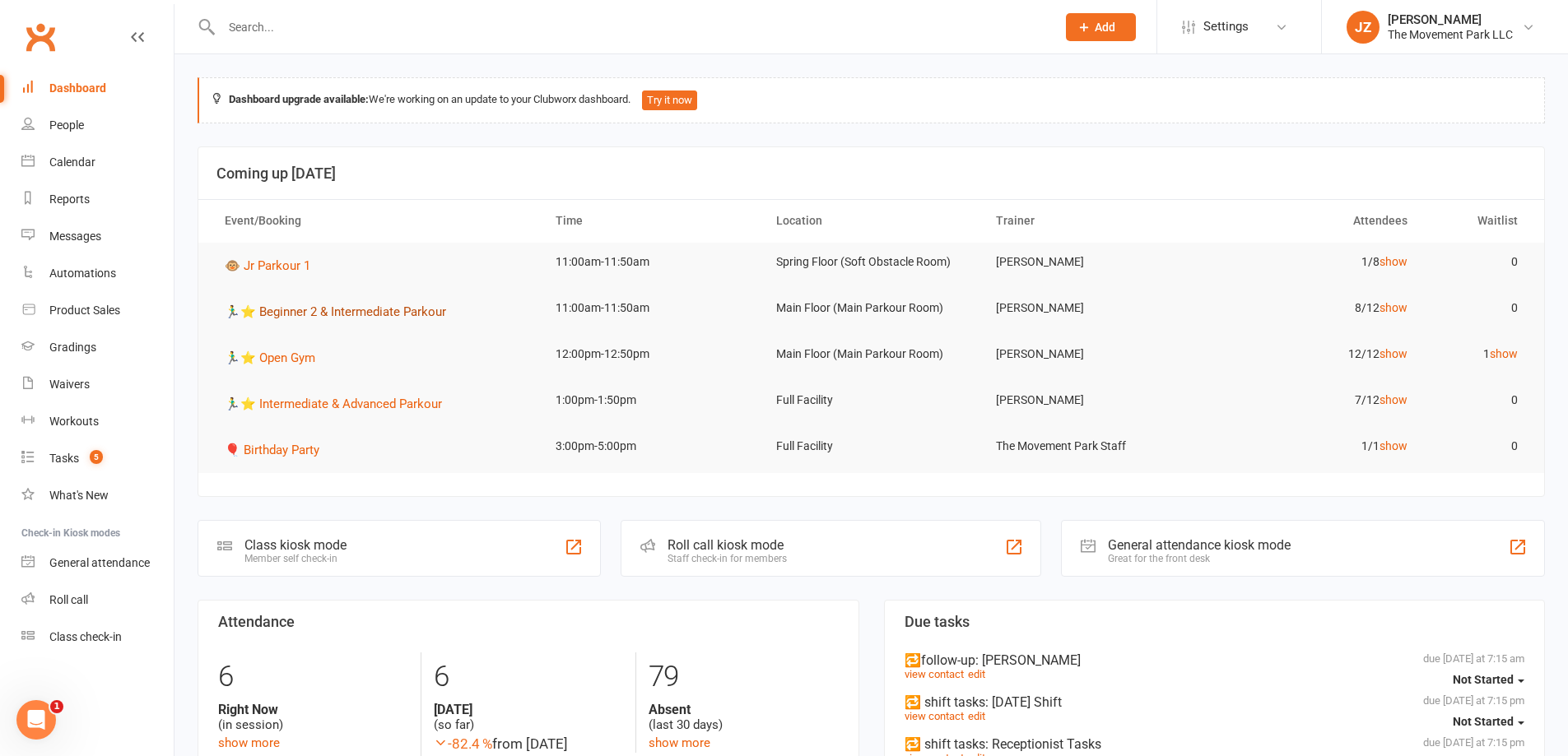
click at [292, 309] on span "🏃‍♂️⭐ Beginner 2 & Intermediate Parkour" at bounding box center [335, 312] width 222 height 14
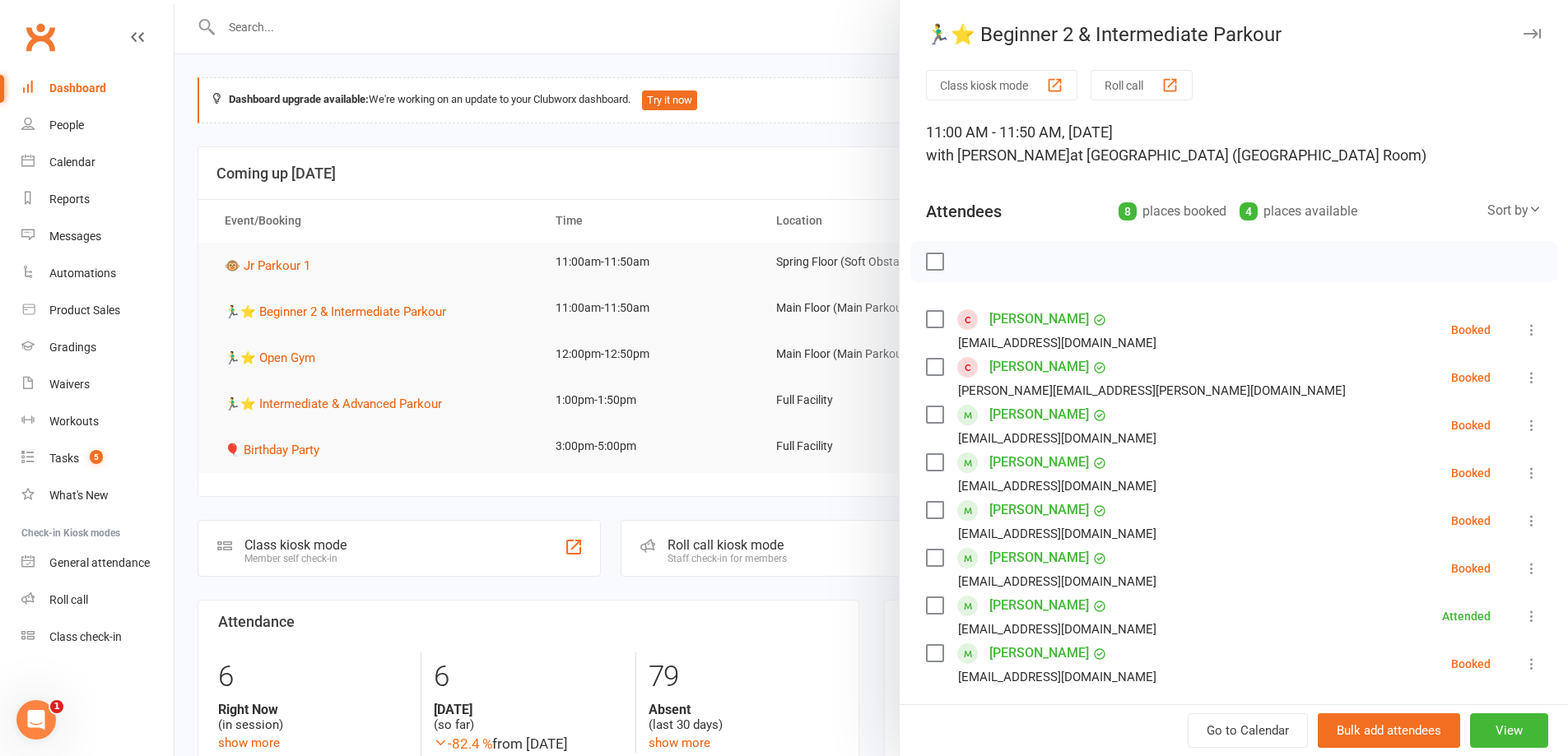
click at [926, 410] on label at bounding box center [934, 414] width 16 height 16
click at [963, 264] on icon "button" at bounding box center [971, 261] width 18 height 18
click at [847, 80] on div at bounding box center [871, 378] width 1393 height 756
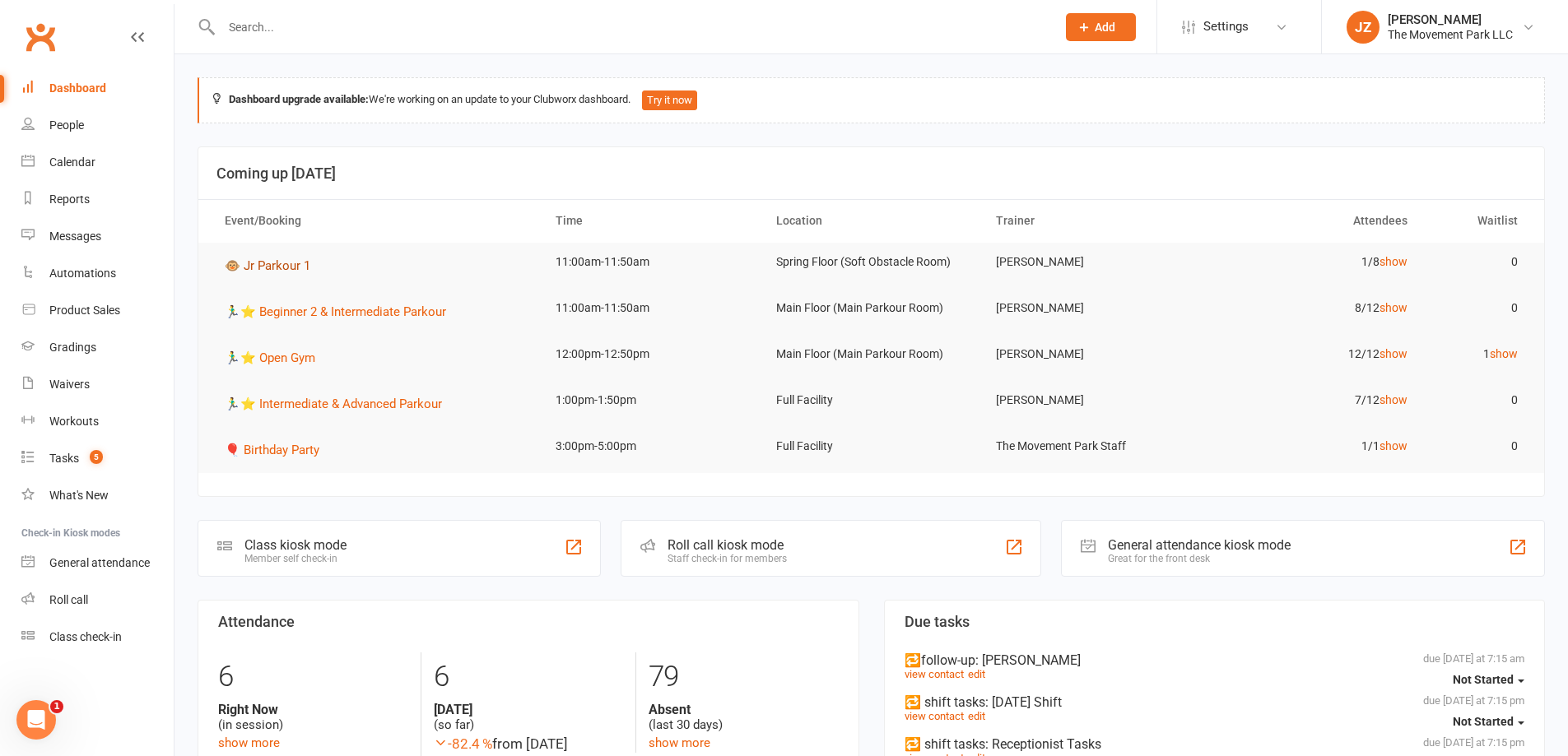
click at [286, 268] on span "🐵 Jr Parkour 1" at bounding box center [267, 266] width 86 height 14
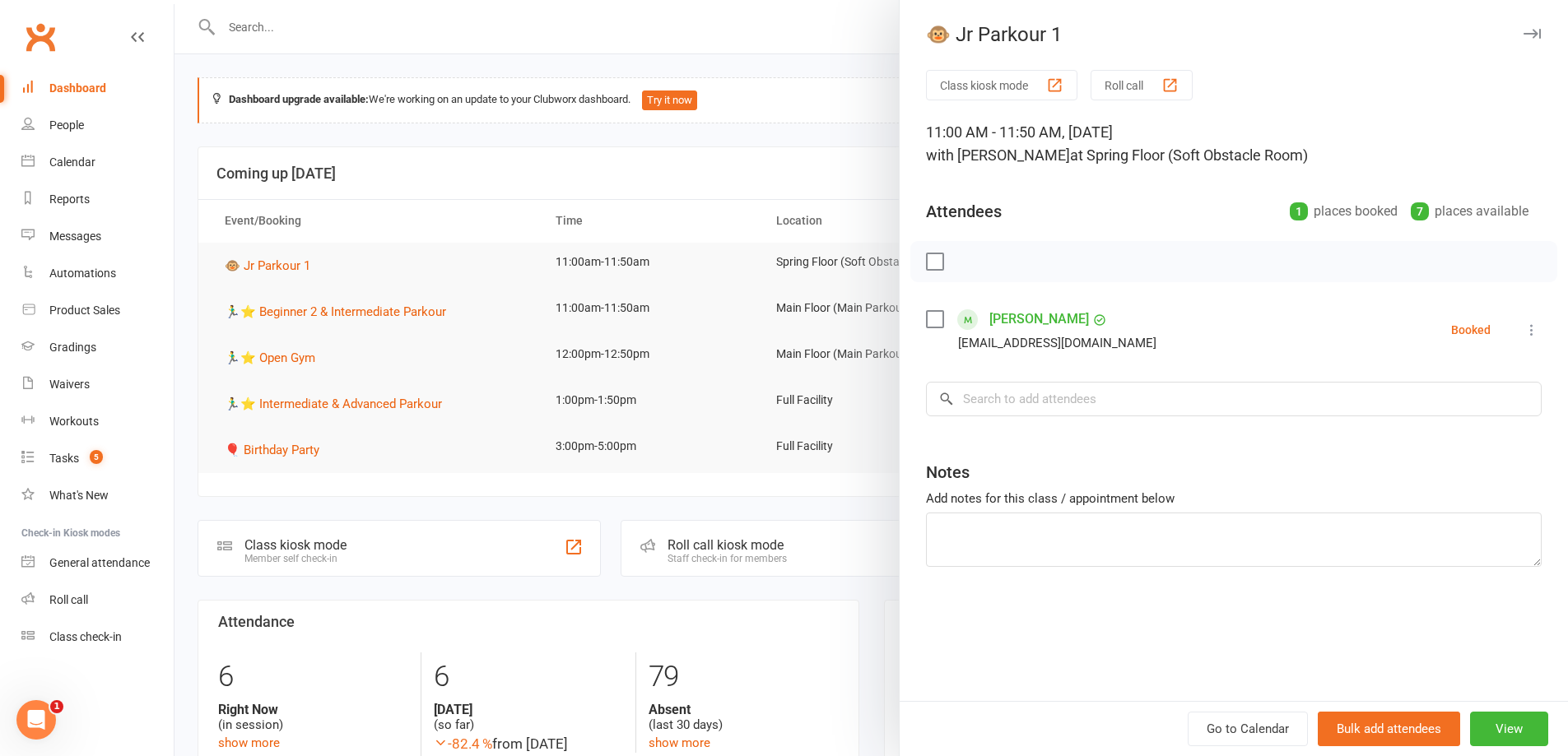
click at [308, 316] on div at bounding box center [871, 378] width 1393 height 756
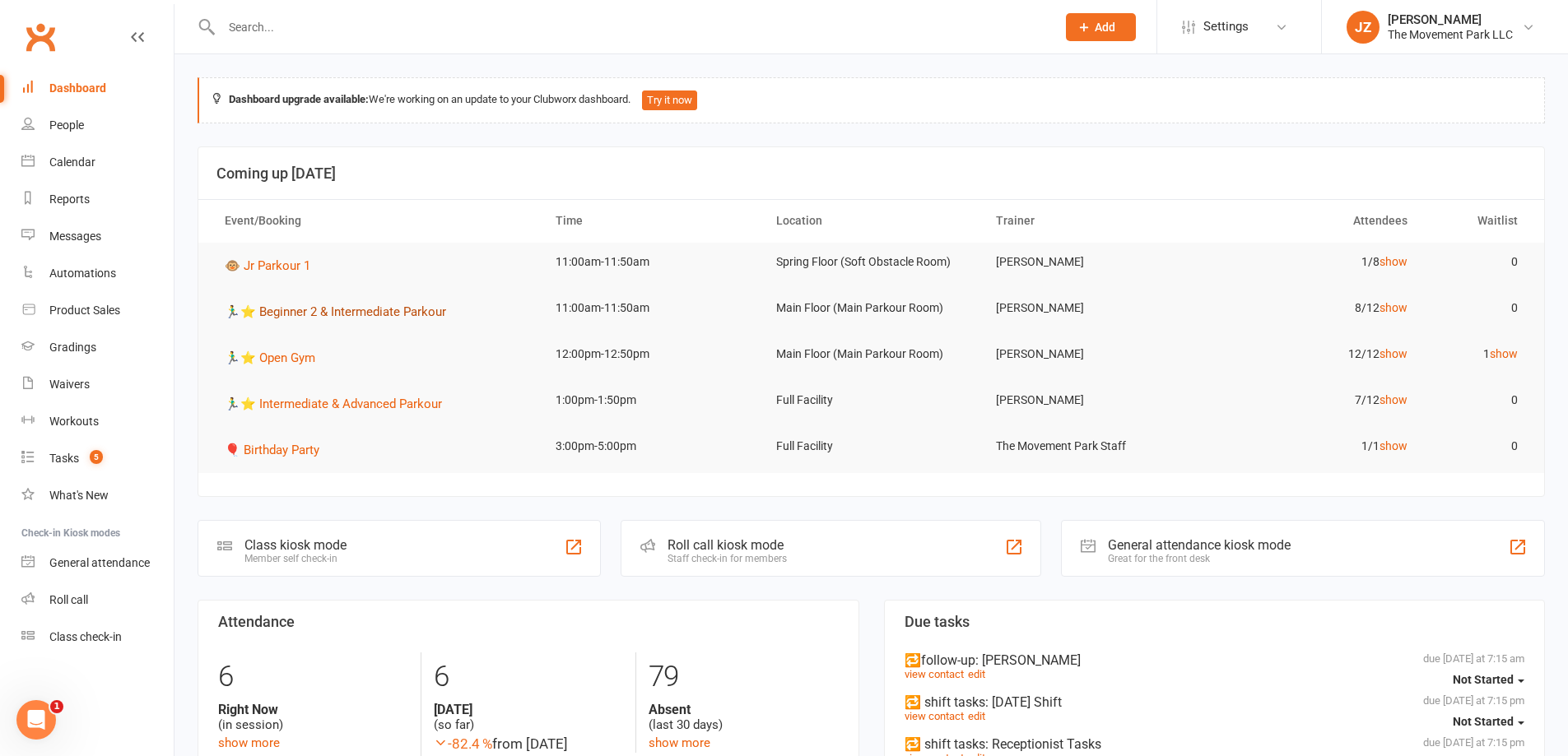
click at [328, 315] on span "🏃‍♂️⭐ Beginner 2 & Intermediate Parkour" at bounding box center [335, 312] width 222 height 14
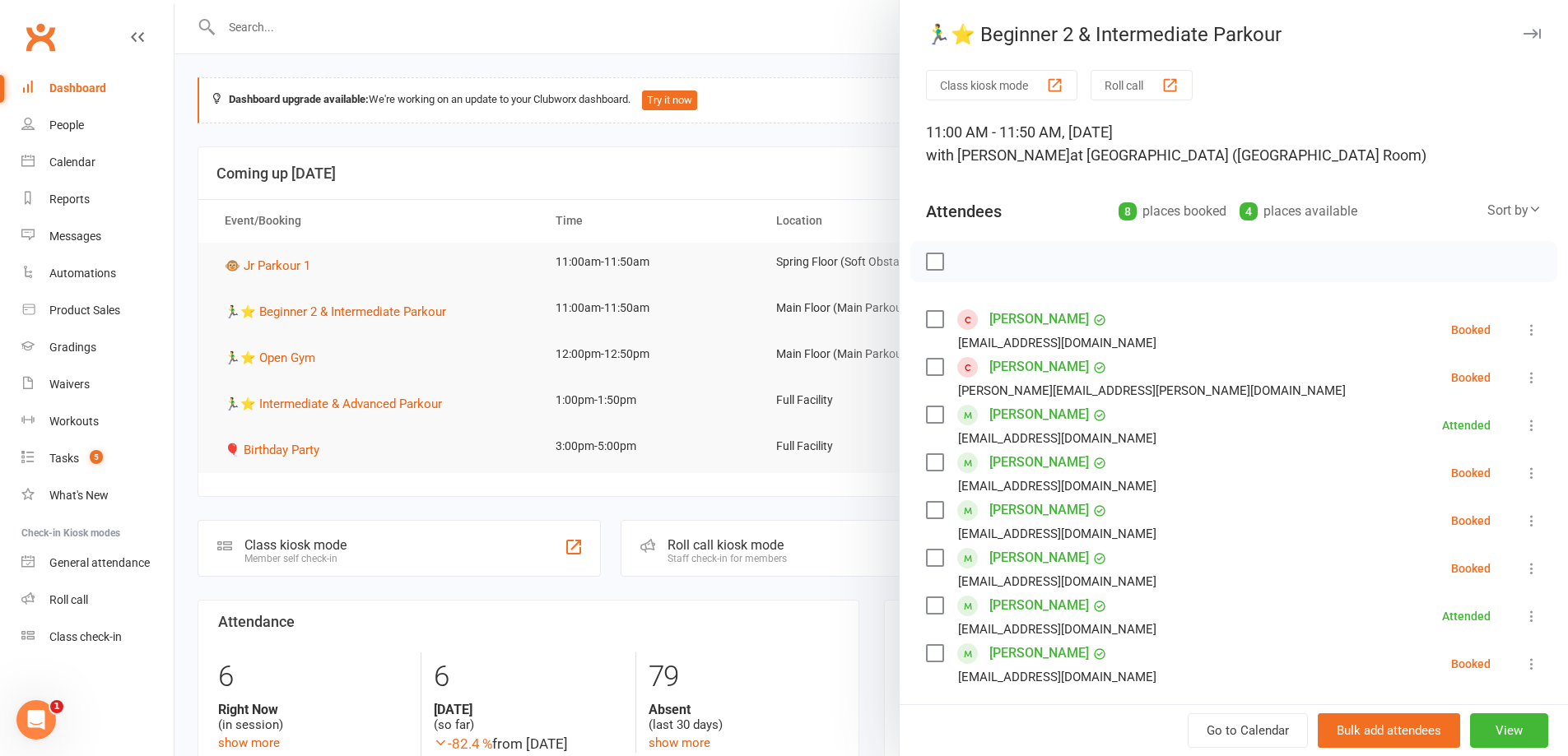
drag, startPoint x: 933, startPoint y: 510, endPoint x: 943, endPoint y: 497, distance: 16.4
click at [934, 509] on label at bounding box center [934, 510] width 16 height 16
click at [971, 262] on icon "button" at bounding box center [972, 260] width 3 height 3
click at [864, 99] on div at bounding box center [871, 378] width 1393 height 756
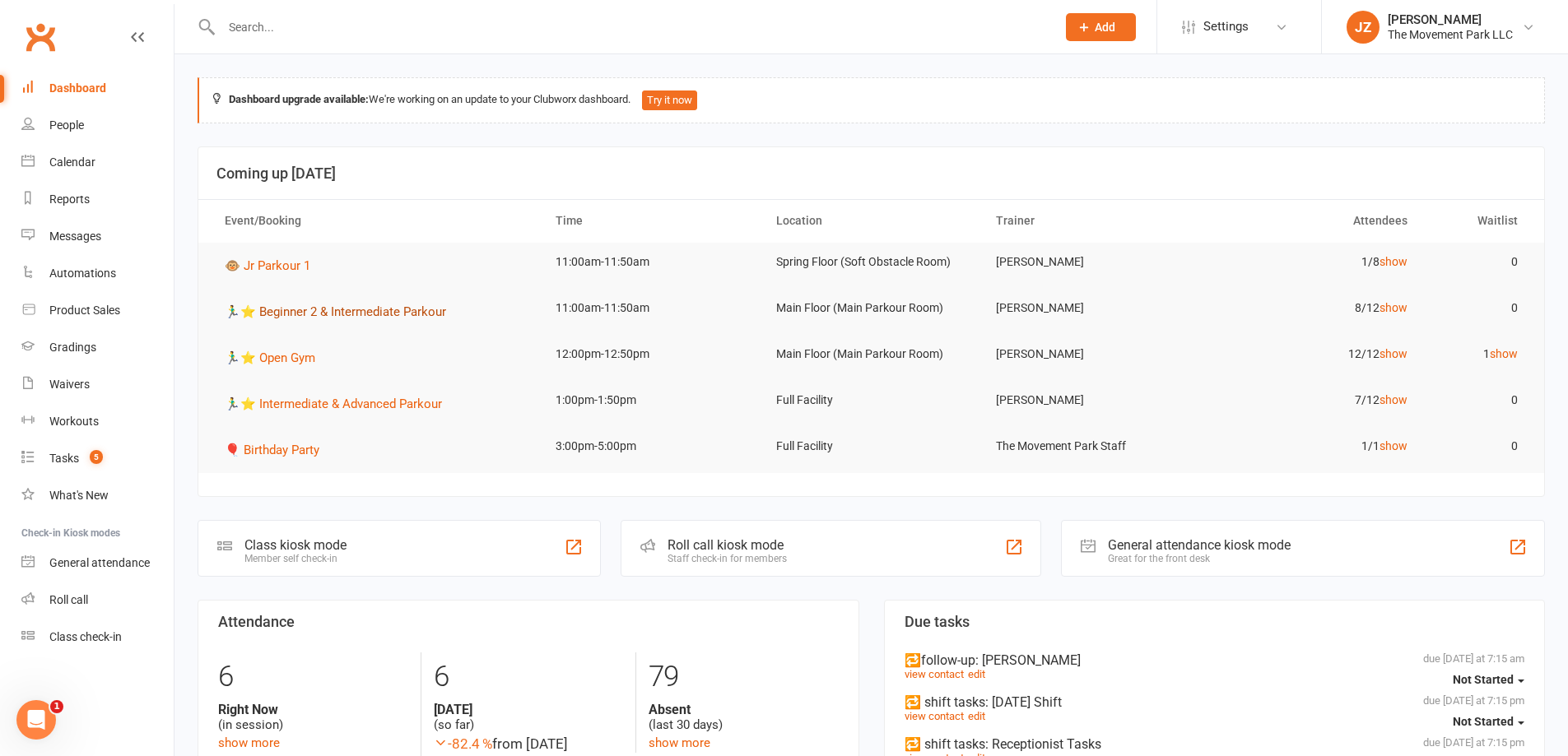
click at [338, 312] on span "🏃‍♂️⭐ Beginner 2 & Intermediate Parkour" at bounding box center [335, 312] width 222 height 14
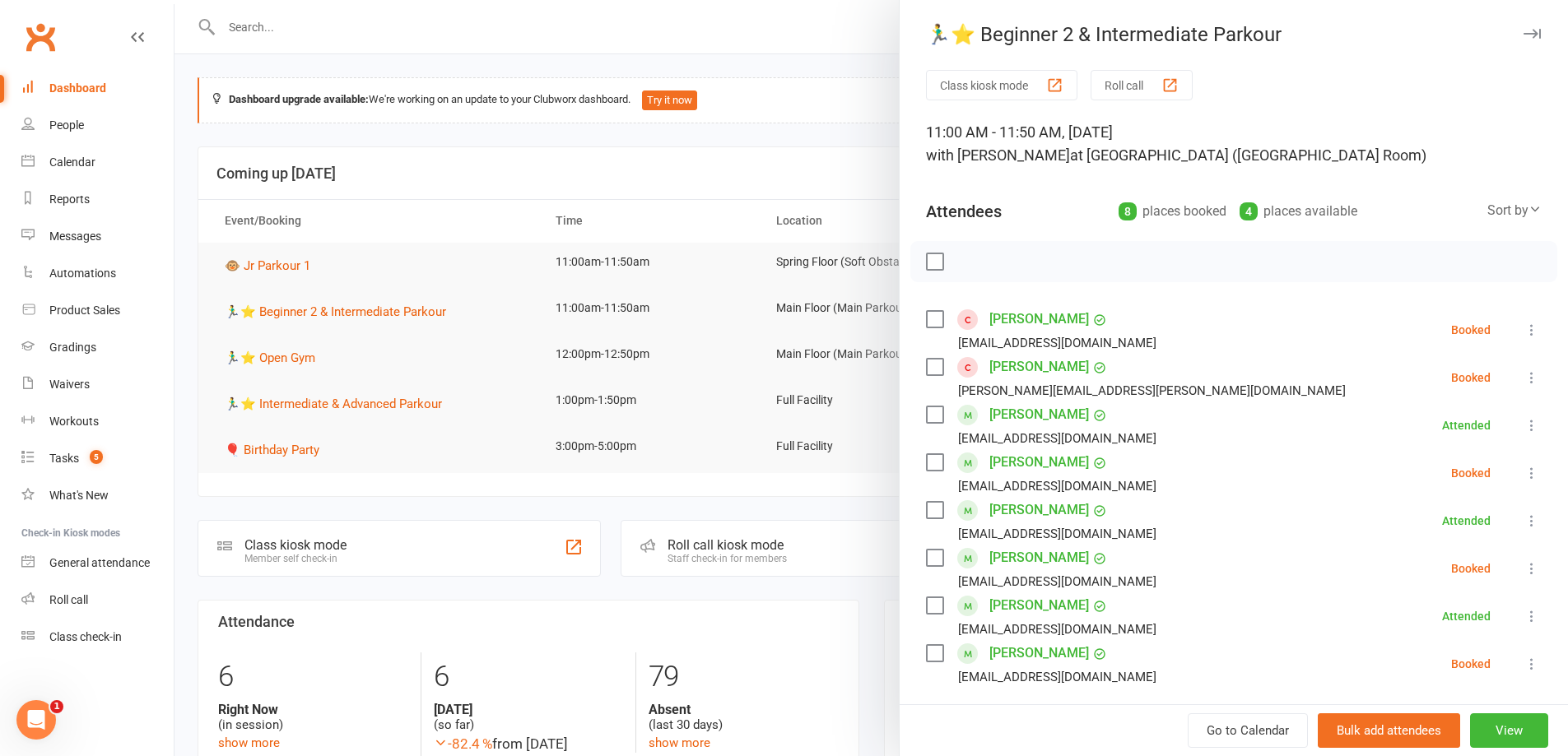
click at [926, 315] on label at bounding box center [934, 319] width 16 height 16
click at [928, 368] on label at bounding box center [934, 367] width 16 height 16
click at [974, 264] on icon "button" at bounding box center [971, 261] width 18 height 18
click at [842, 156] on div at bounding box center [871, 378] width 1393 height 756
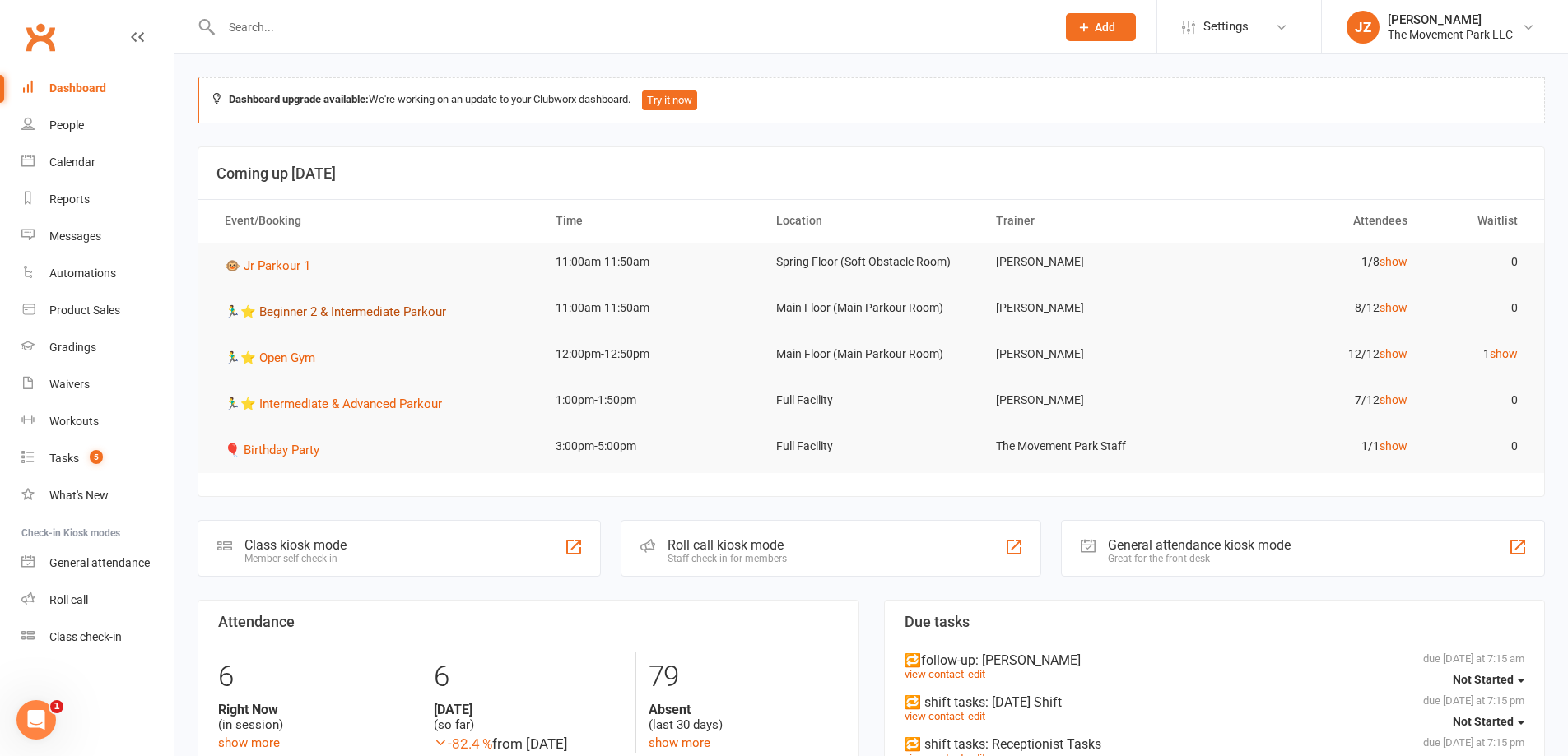
click at [328, 314] on span "🏃‍♂️⭐ Beginner 2 & Intermediate Parkour" at bounding box center [335, 312] width 222 height 14
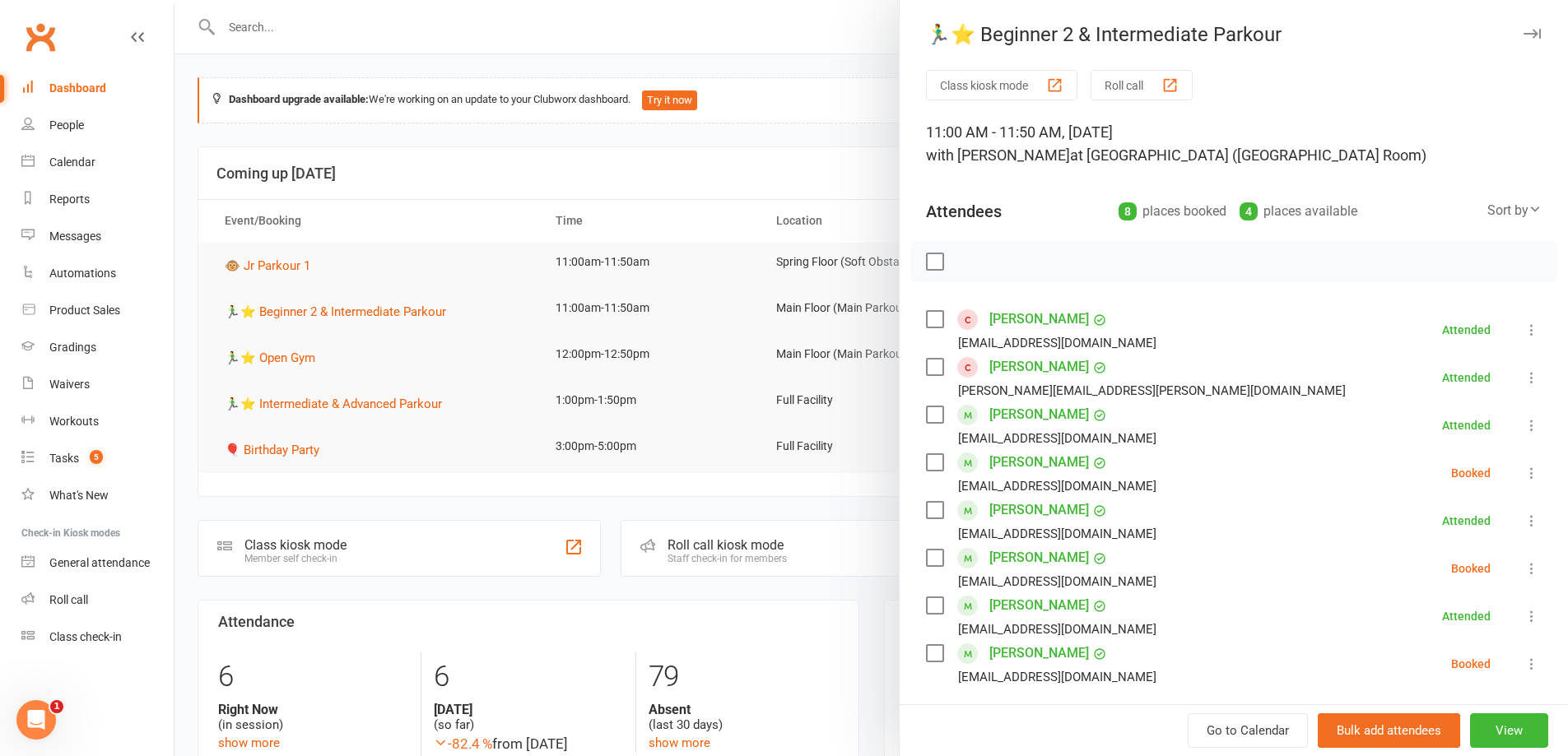
click at [932, 464] on label at bounding box center [934, 462] width 16 height 16
click at [962, 260] on icon "button" at bounding box center [971, 261] width 18 height 18
click at [669, 165] on div at bounding box center [871, 378] width 1393 height 756
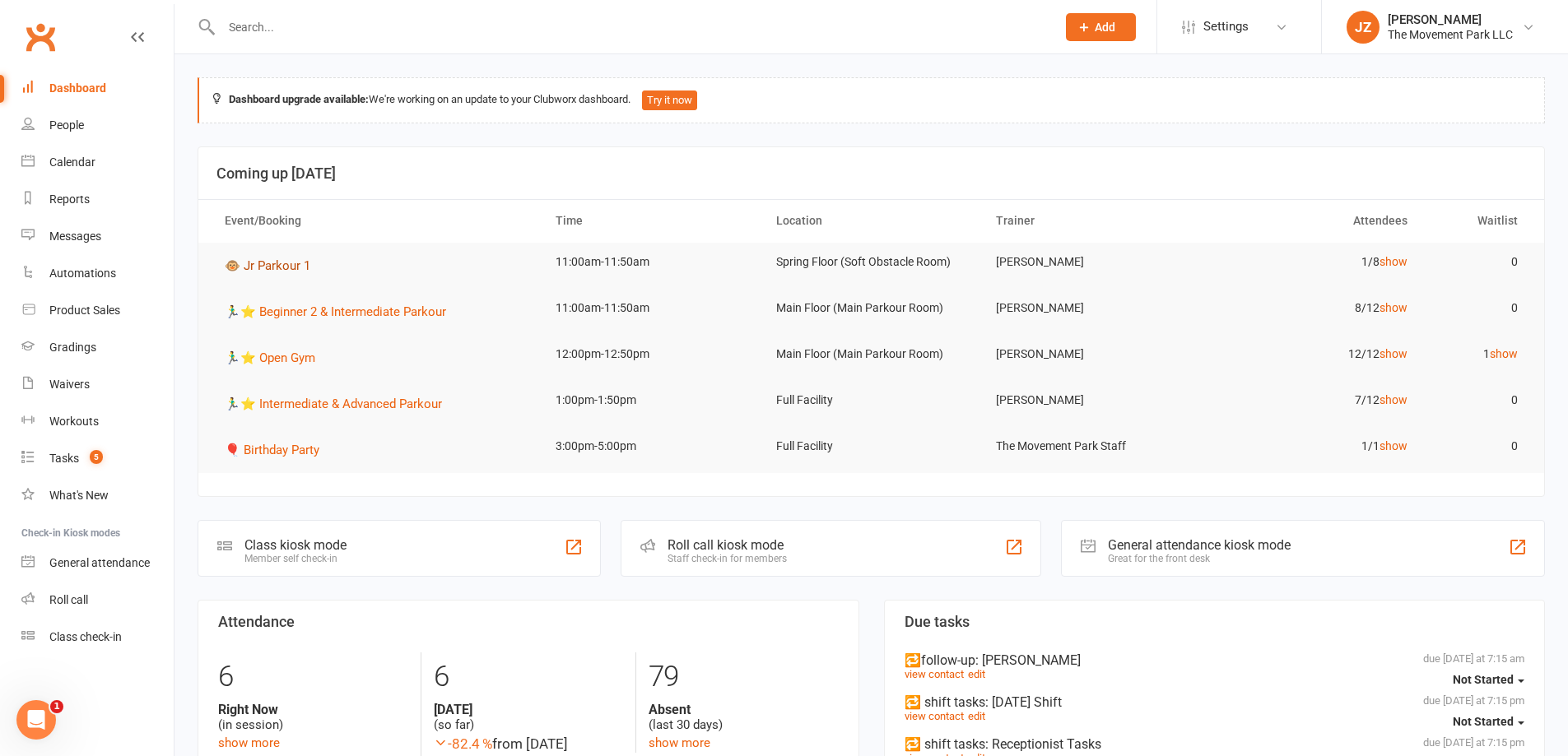
click at [277, 271] on span "🐵 Jr Parkour 1" at bounding box center [267, 266] width 86 height 14
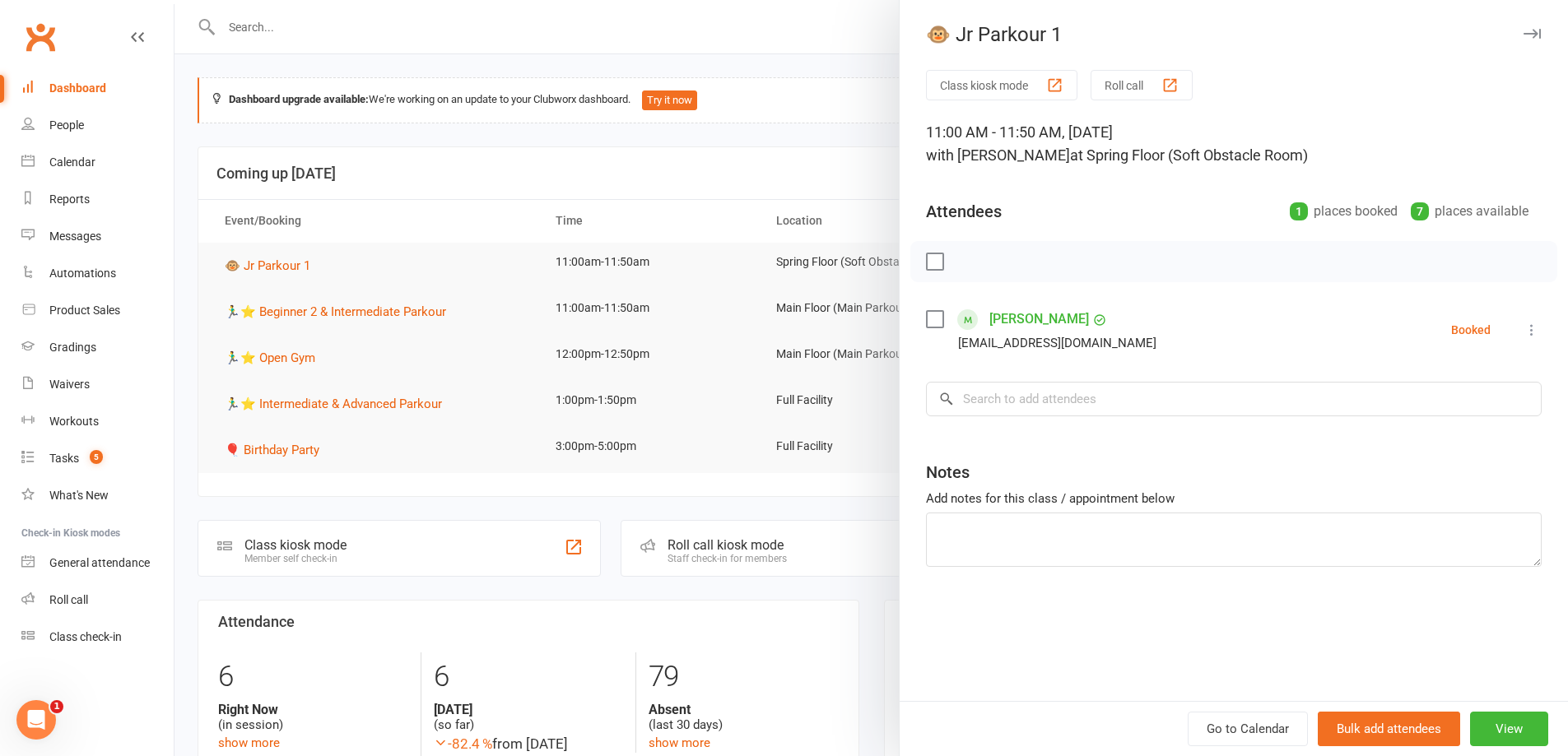
click at [742, 193] on div at bounding box center [871, 378] width 1393 height 756
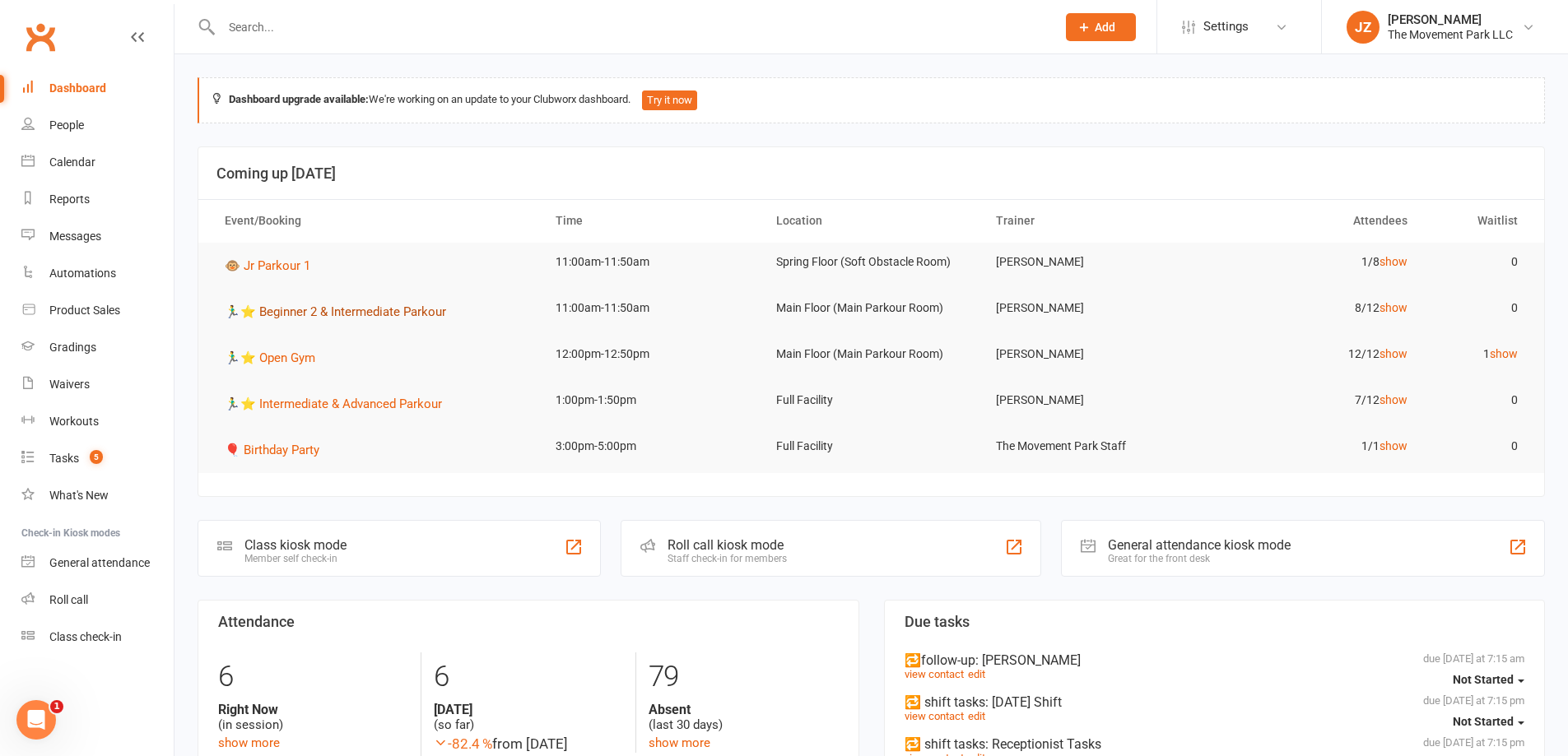
click at [361, 312] on span "🏃‍♂️⭐ Beginner 2 & Intermediate Parkour" at bounding box center [335, 312] width 222 height 14
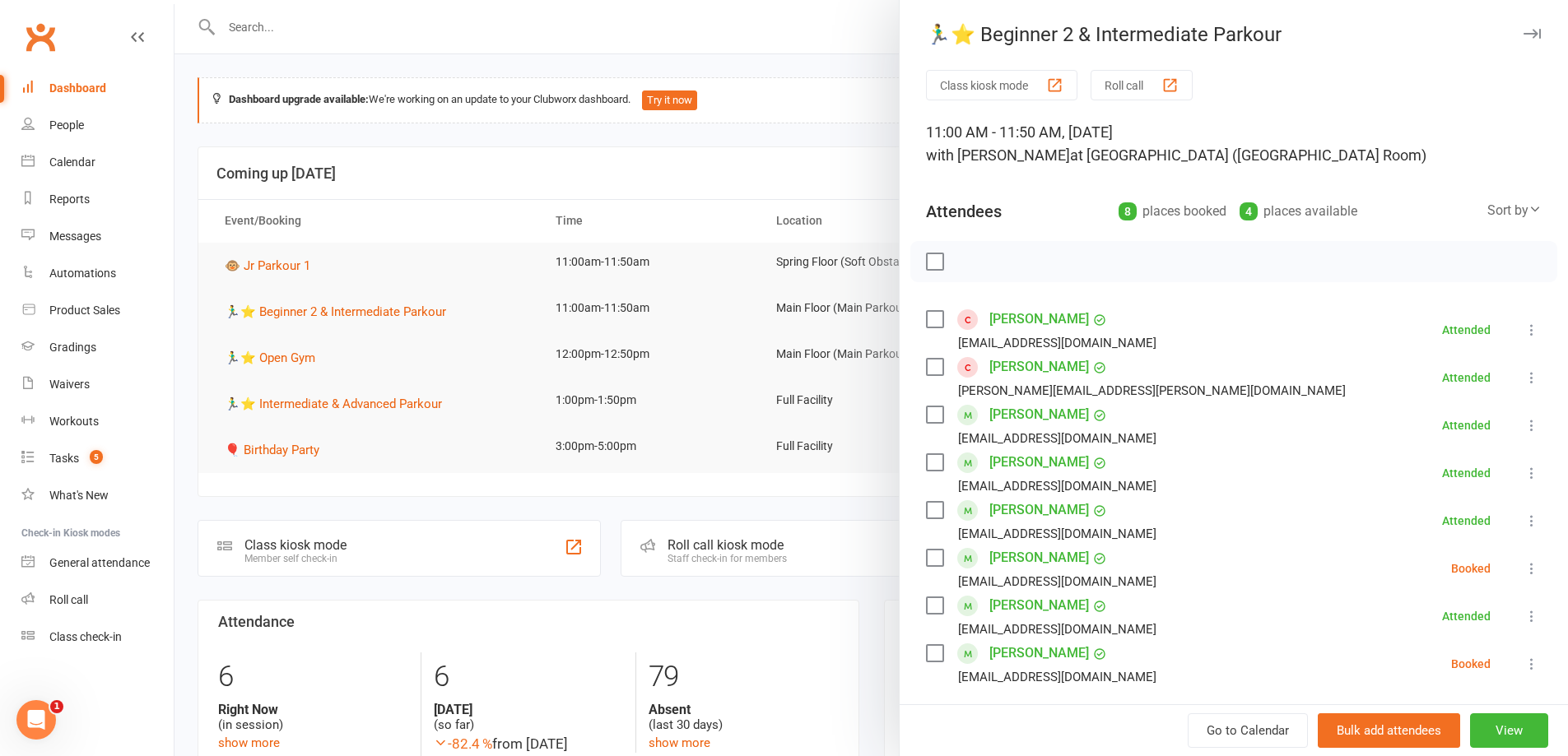
click at [267, 271] on div at bounding box center [871, 378] width 1393 height 756
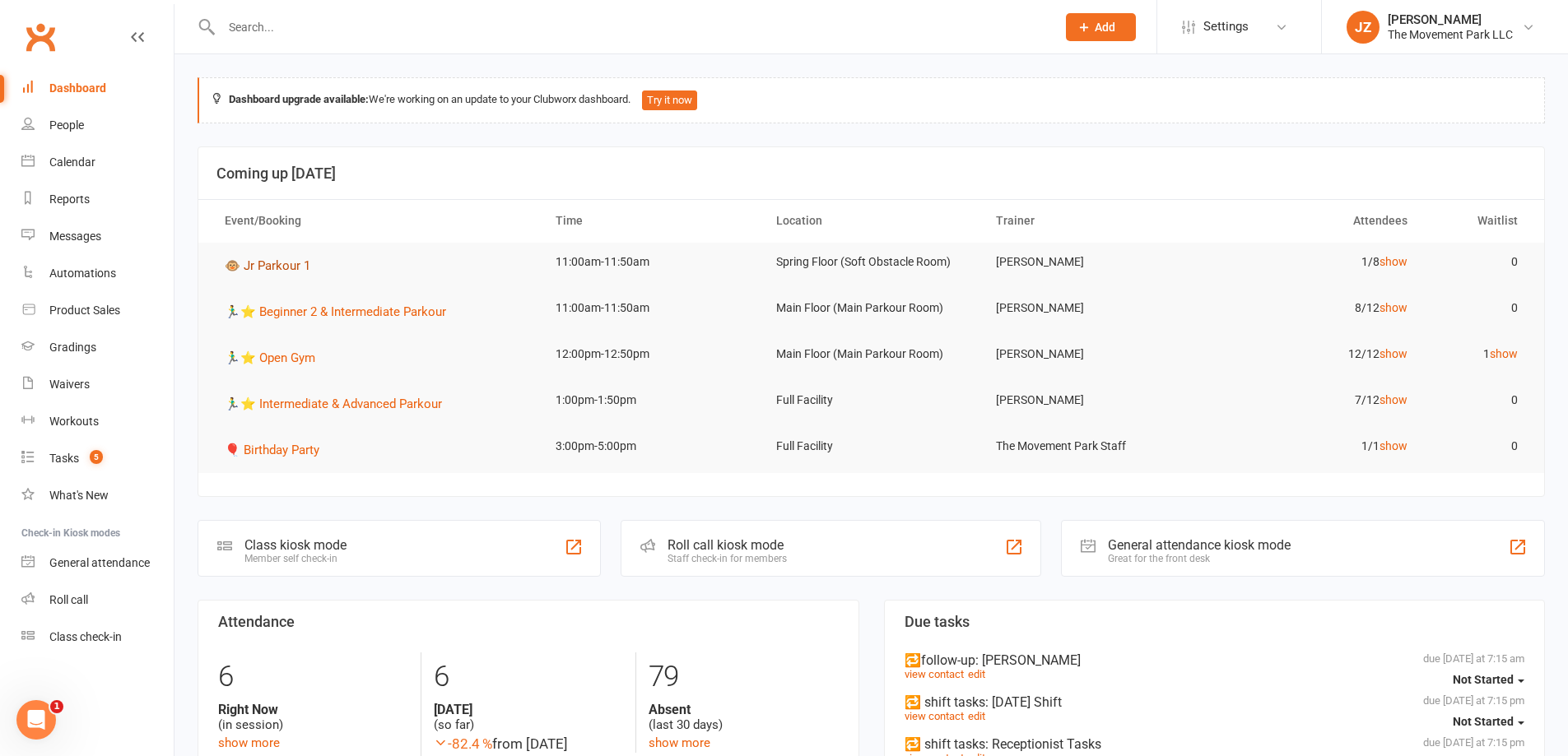
click at [282, 268] on span "🐵 Jr Parkour 1" at bounding box center [267, 266] width 86 height 14
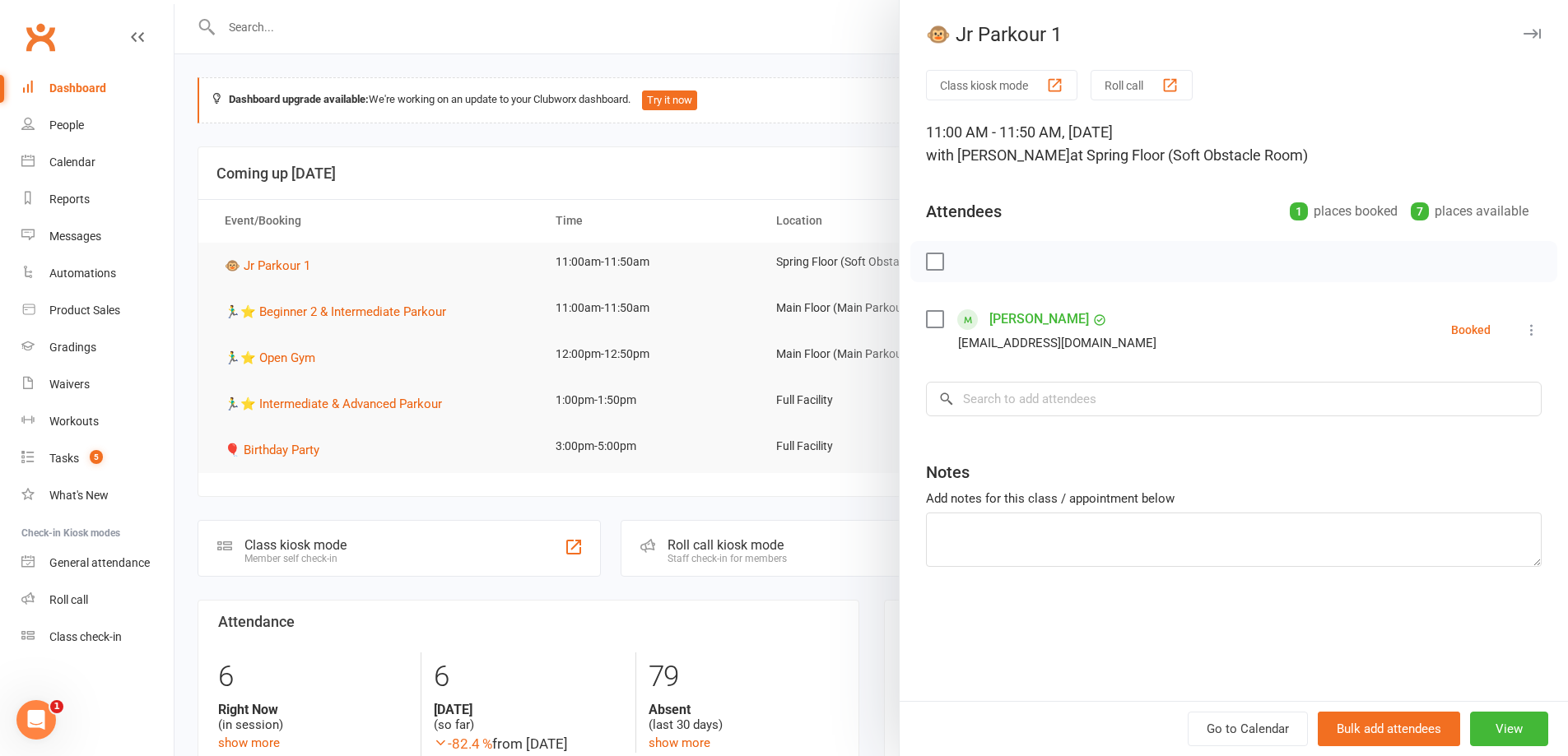
click at [602, 185] on div at bounding box center [871, 378] width 1393 height 756
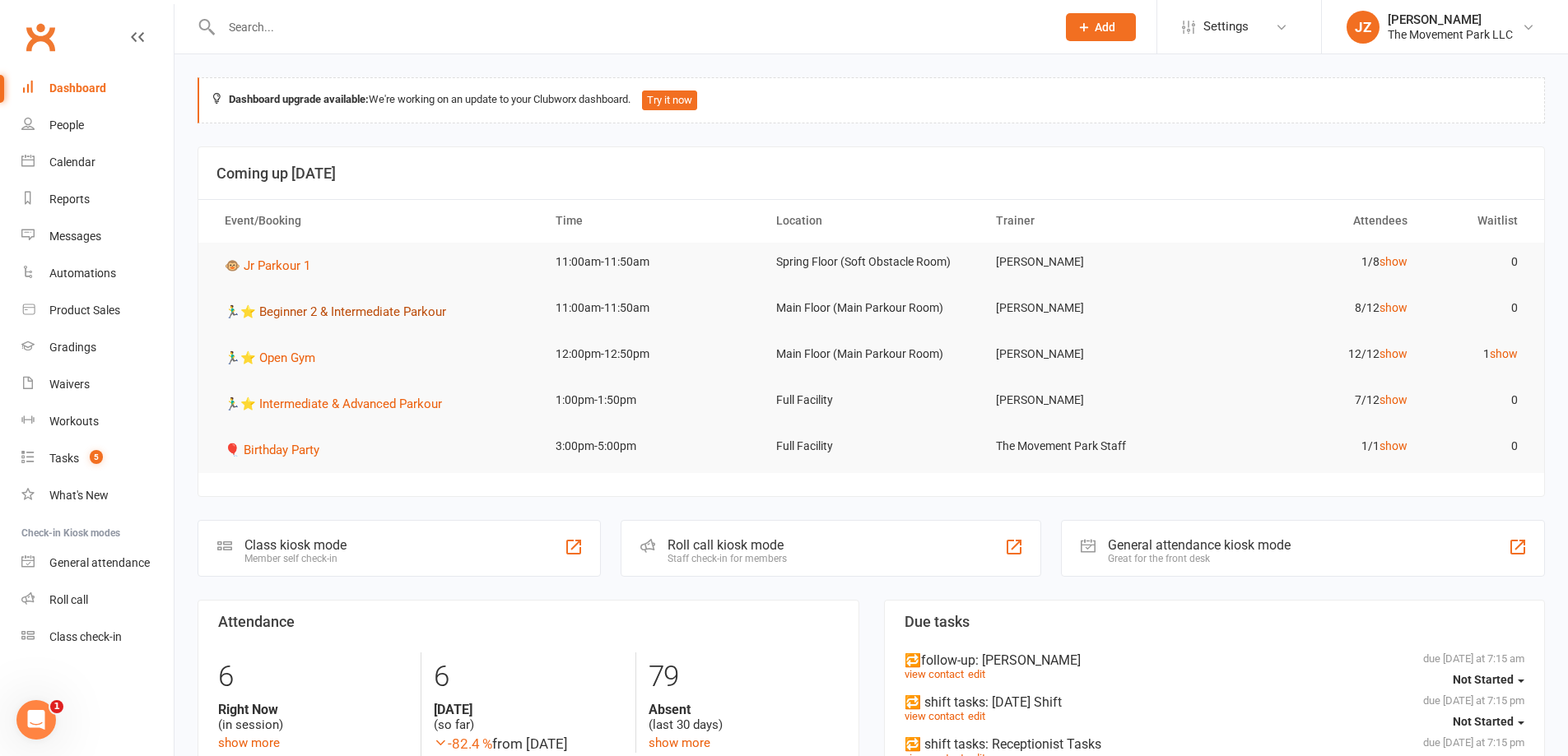
click at [283, 317] on span "🏃‍♂️⭐ Beginner 2 & Intermediate Parkour" at bounding box center [335, 312] width 222 height 14
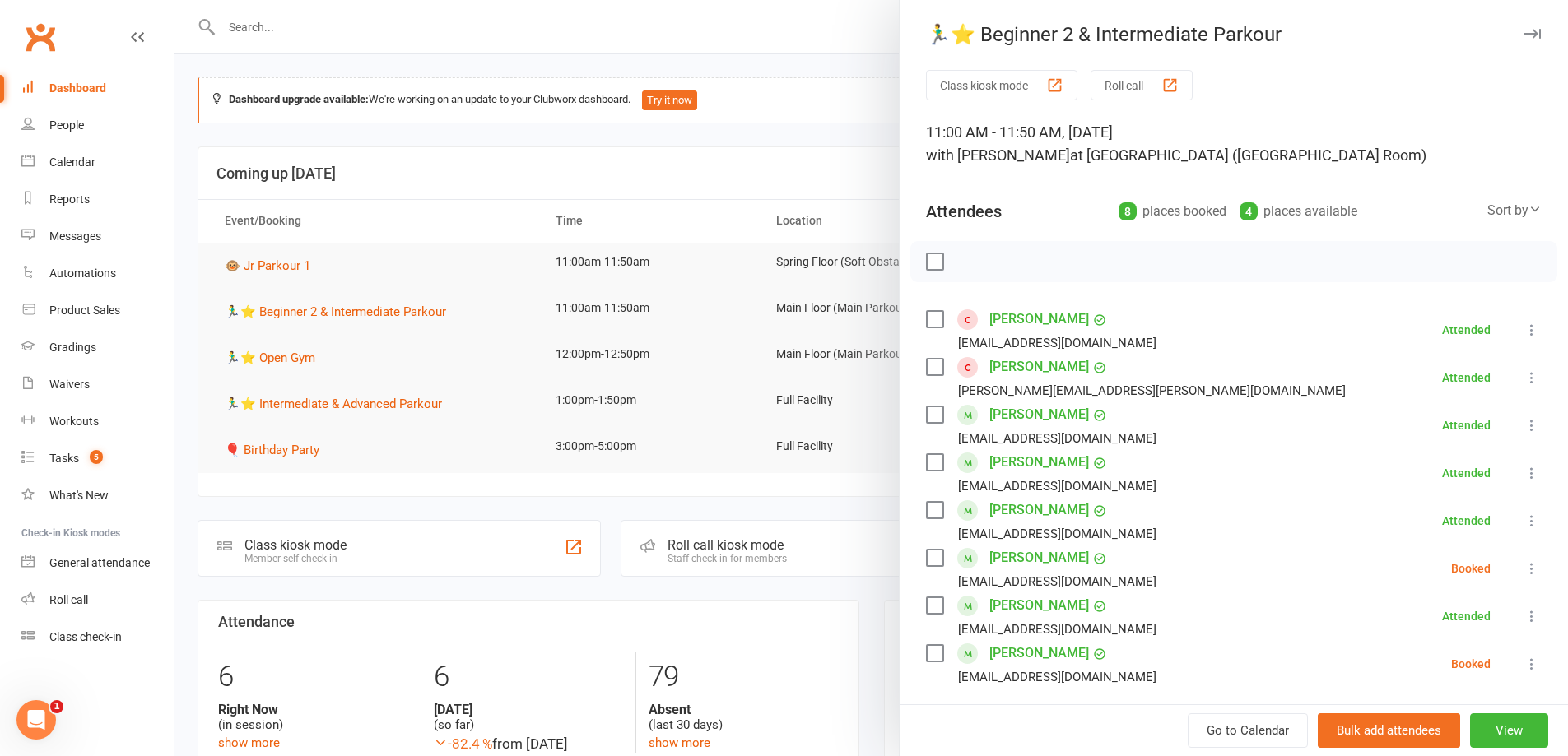
click at [933, 555] on label at bounding box center [934, 558] width 16 height 16
click at [964, 260] on icon "button" at bounding box center [971, 261] width 18 height 18
click at [579, 186] on div at bounding box center [871, 378] width 1393 height 756
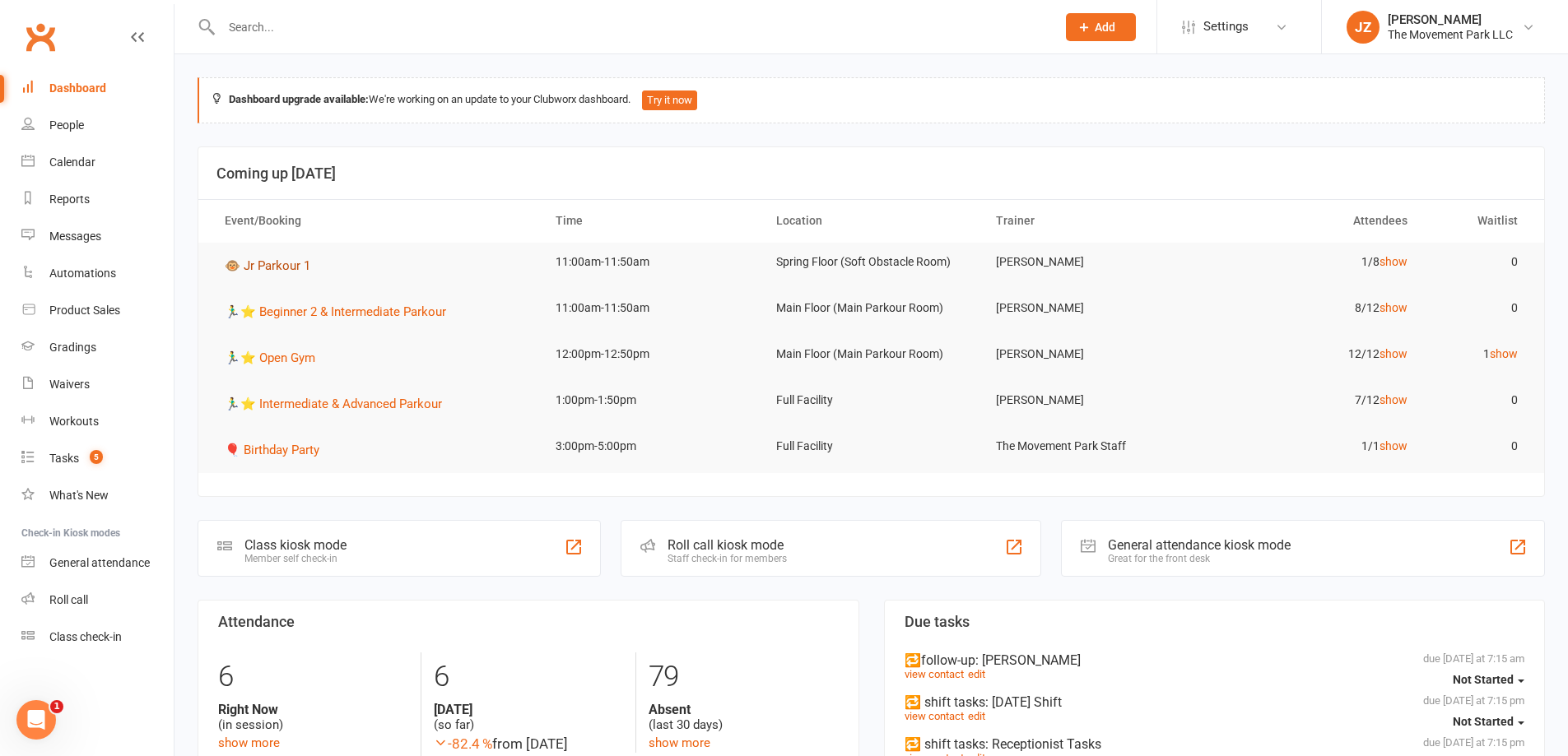
click at [252, 259] on span "🐵 Jr Parkour 1" at bounding box center [267, 266] width 86 height 14
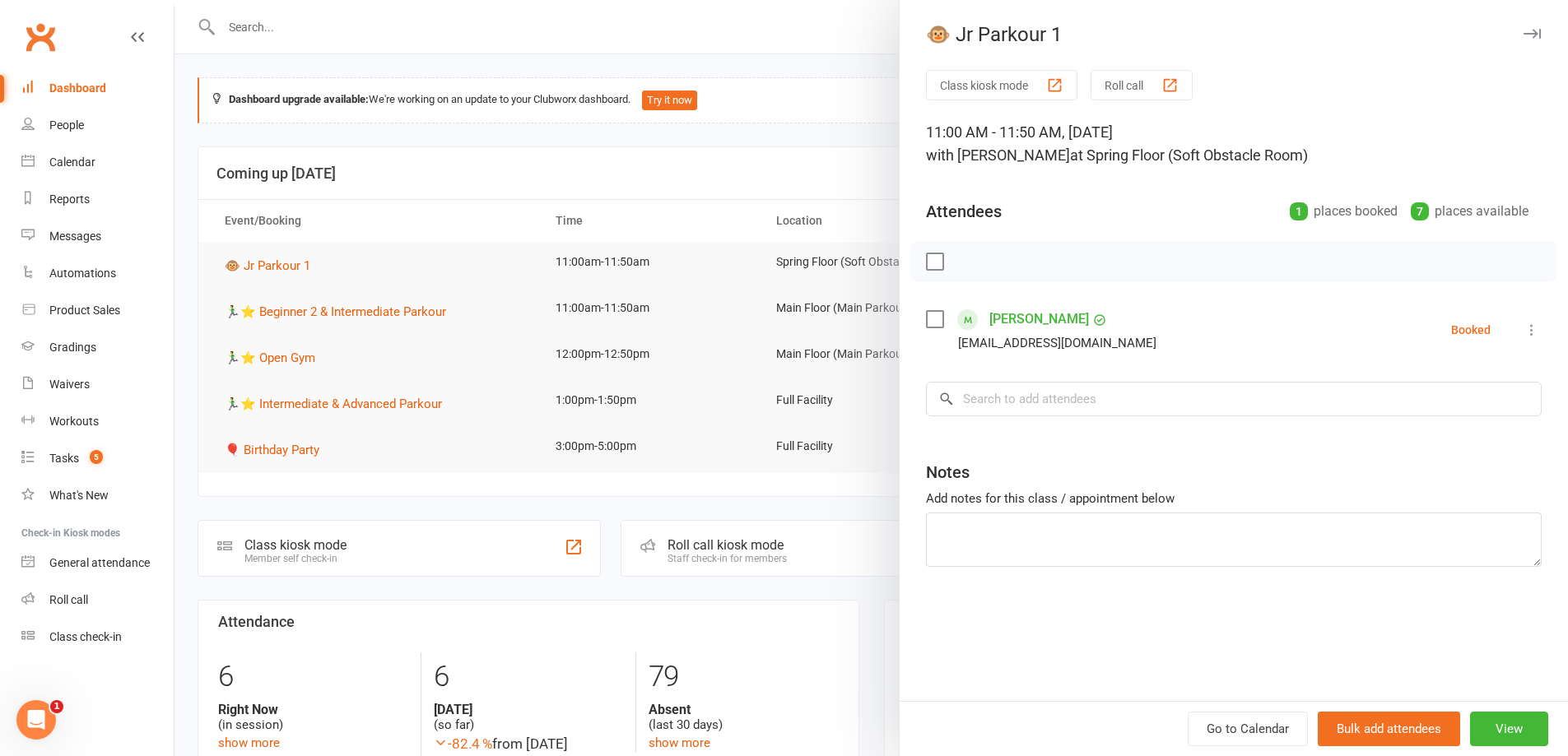
click at [917, 326] on div "Class kiosk mode Roll call 11:00 AM - 11:50 AM, Saturday, September, 13, 2025 w…" at bounding box center [1233, 385] width 669 height 631
click at [937, 317] on label at bounding box center [934, 319] width 16 height 16
click at [965, 271] on button "button" at bounding box center [971, 261] width 28 height 28
click at [656, 199] on div at bounding box center [871, 378] width 1393 height 756
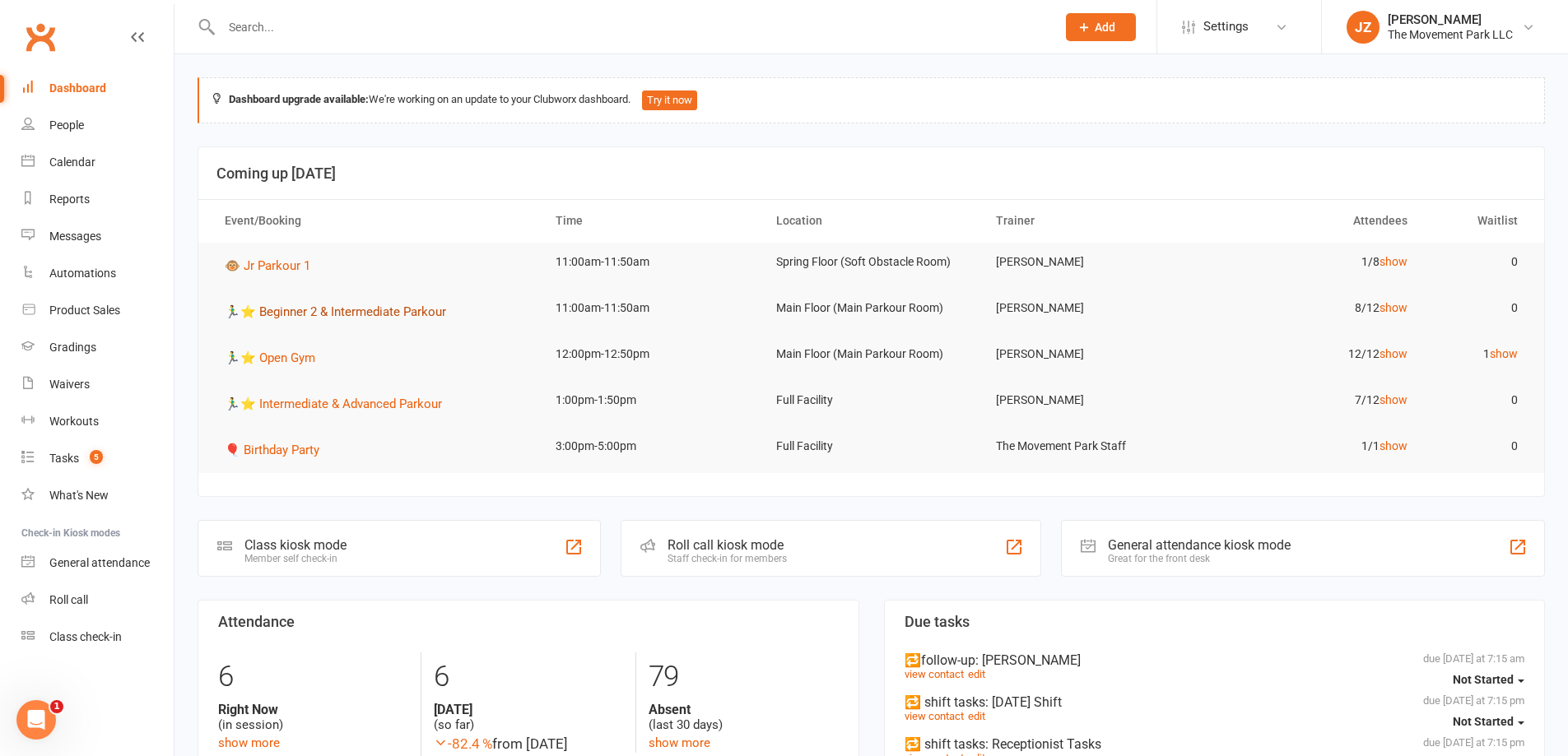
click at [394, 306] on span "🏃‍♂️⭐ Beginner 2 & Intermediate Parkour" at bounding box center [335, 312] width 222 height 14
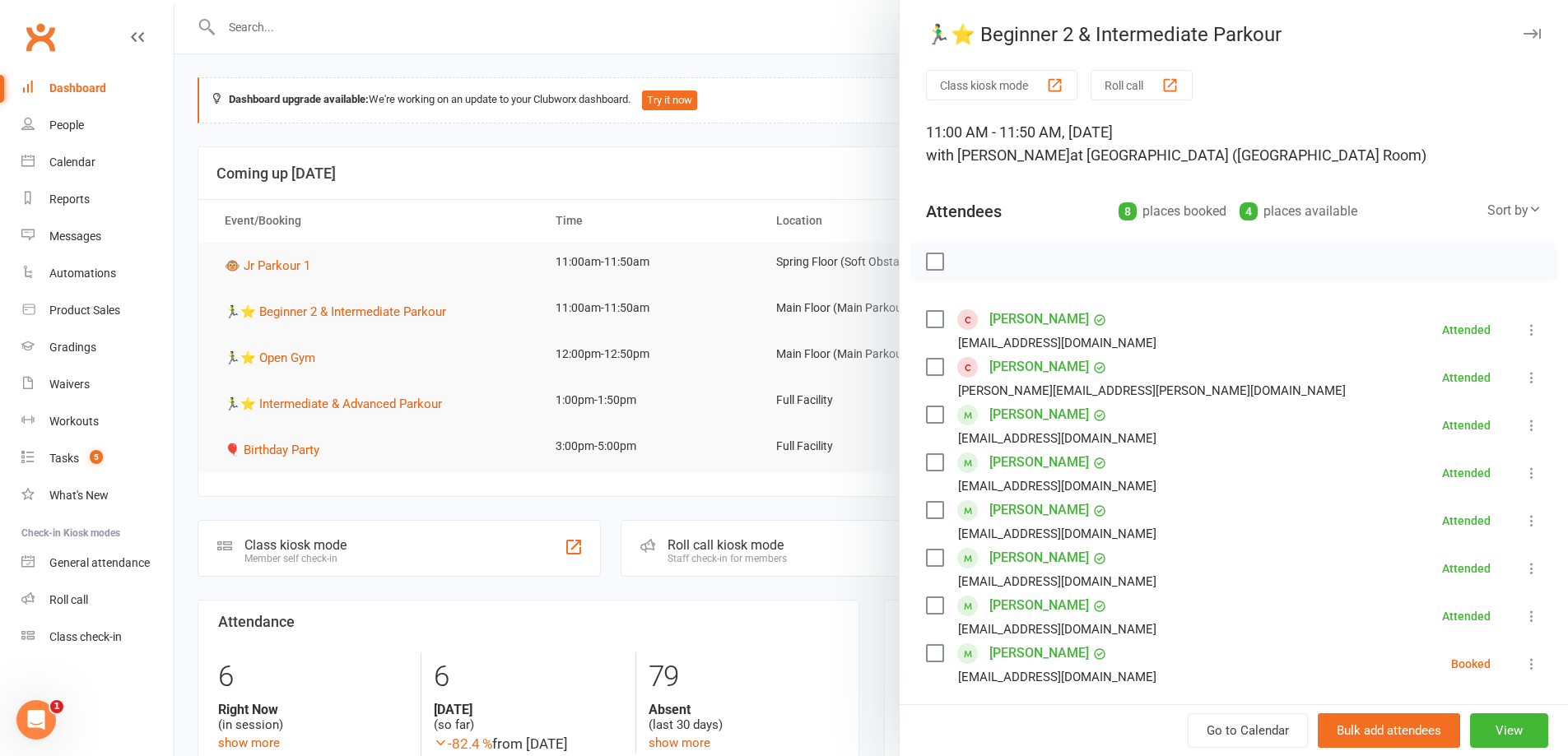
click at [1041, 552] on link "Joshua Mathias" at bounding box center [1039, 557] width 100 height 26
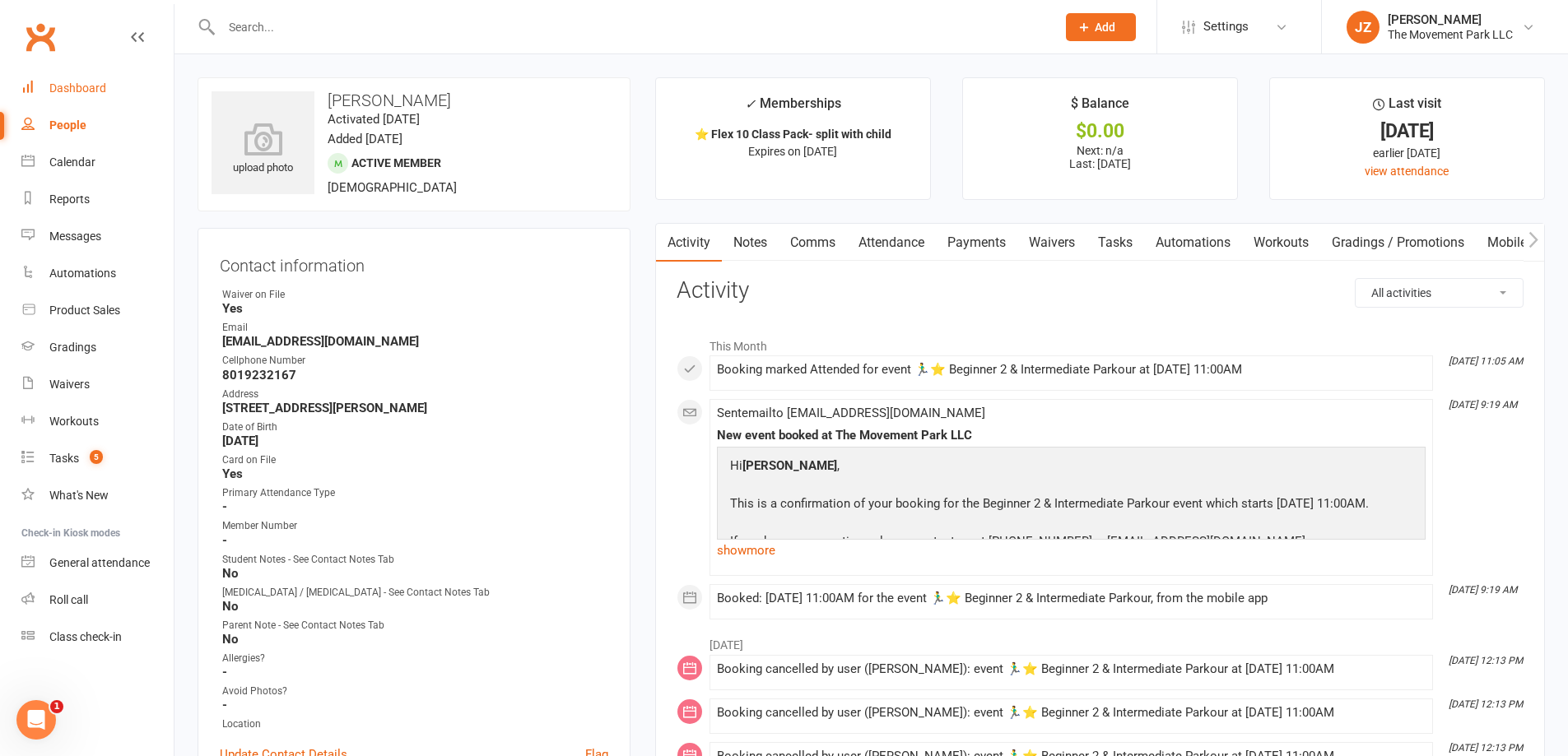
click at [92, 84] on div "Dashboard" at bounding box center [78, 88] width 57 height 14
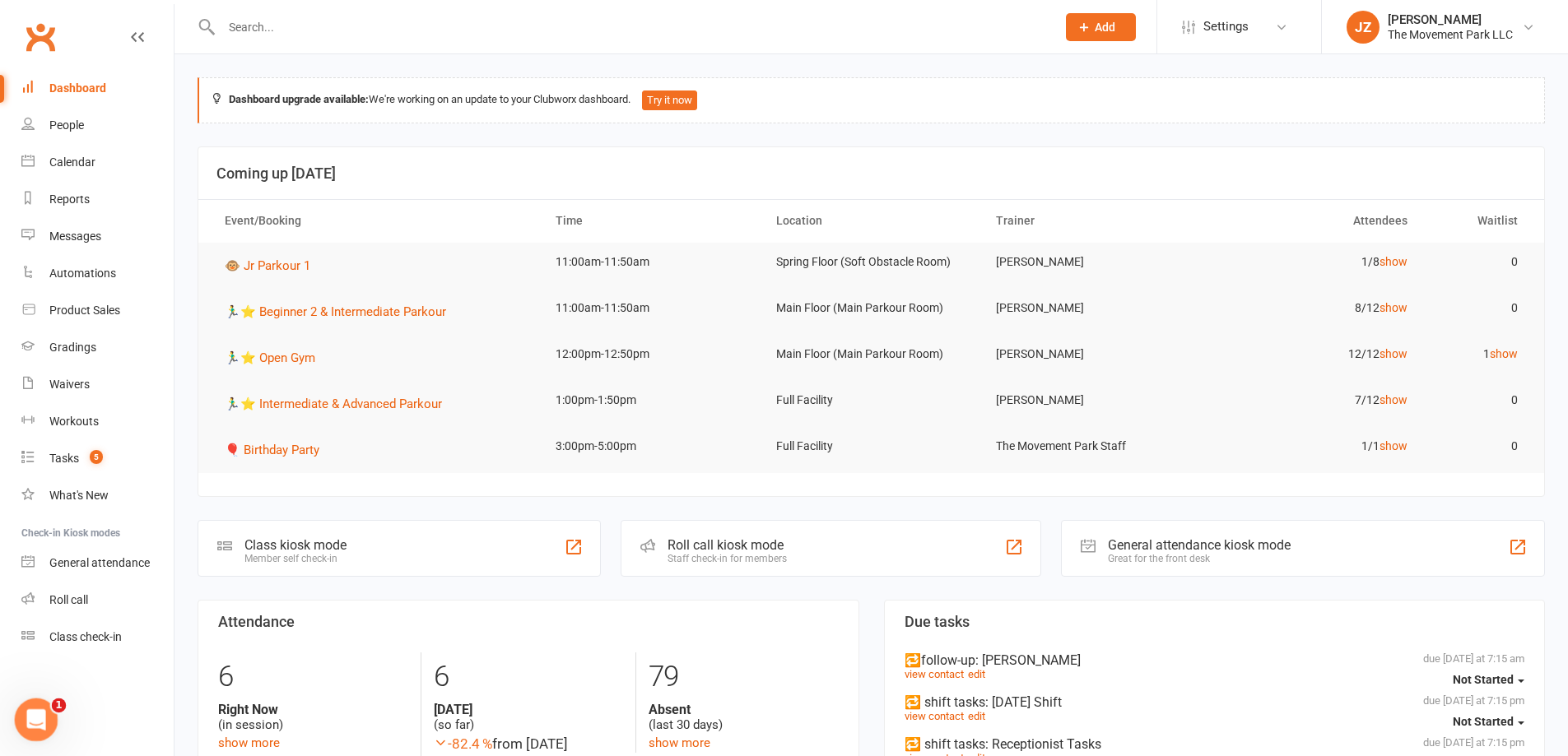
click at [14, 714] on html at bounding box center [33, 717] width 40 height 40
click at [14, 722] on html at bounding box center [33, 717] width 40 height 40
click at [18, 723] on div "Open Intercom Messenger" at bounding box center [33, 717] width 54 height 54
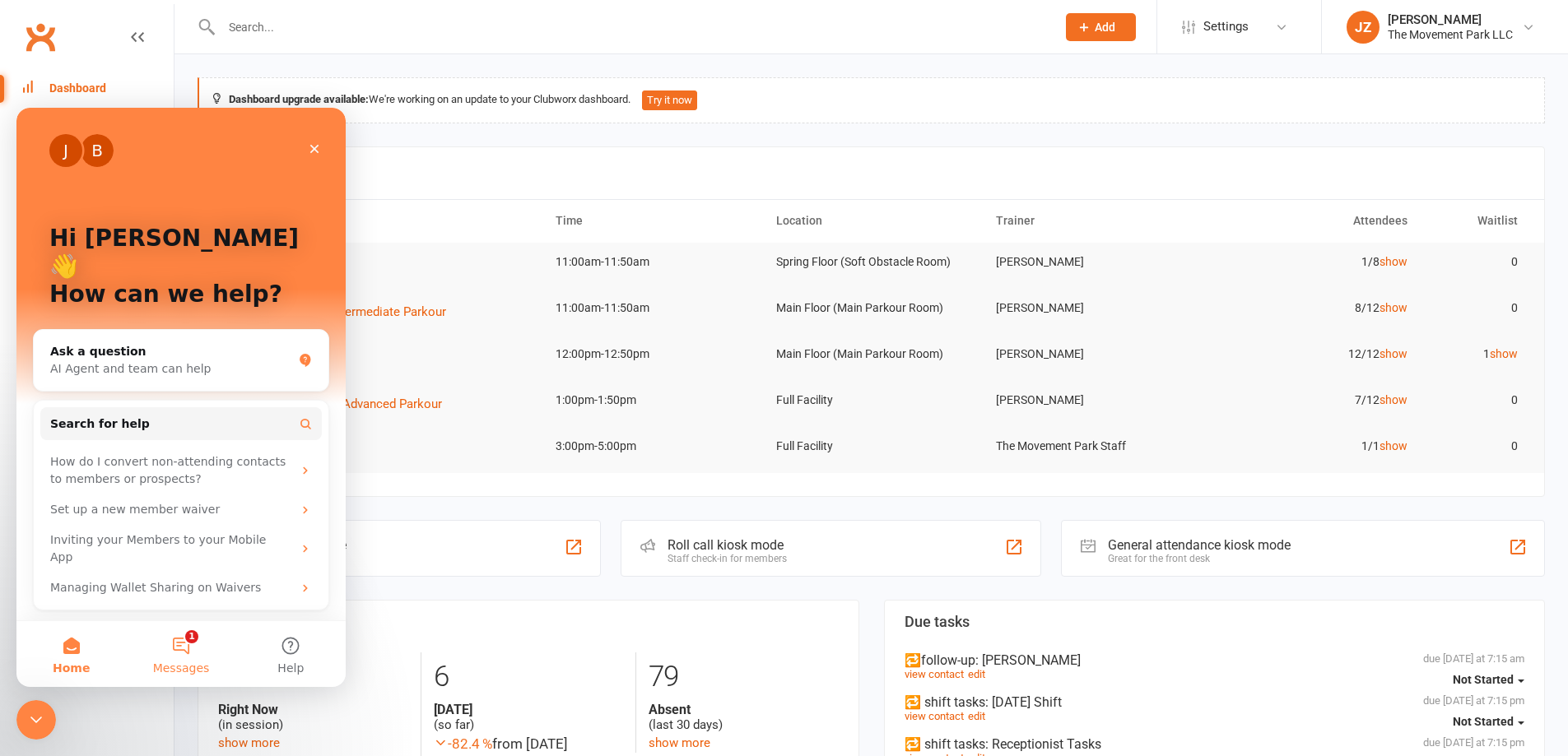
click at [191, 646] on button "1 Messages" at bounding box center [180, 654] width 109 height 66
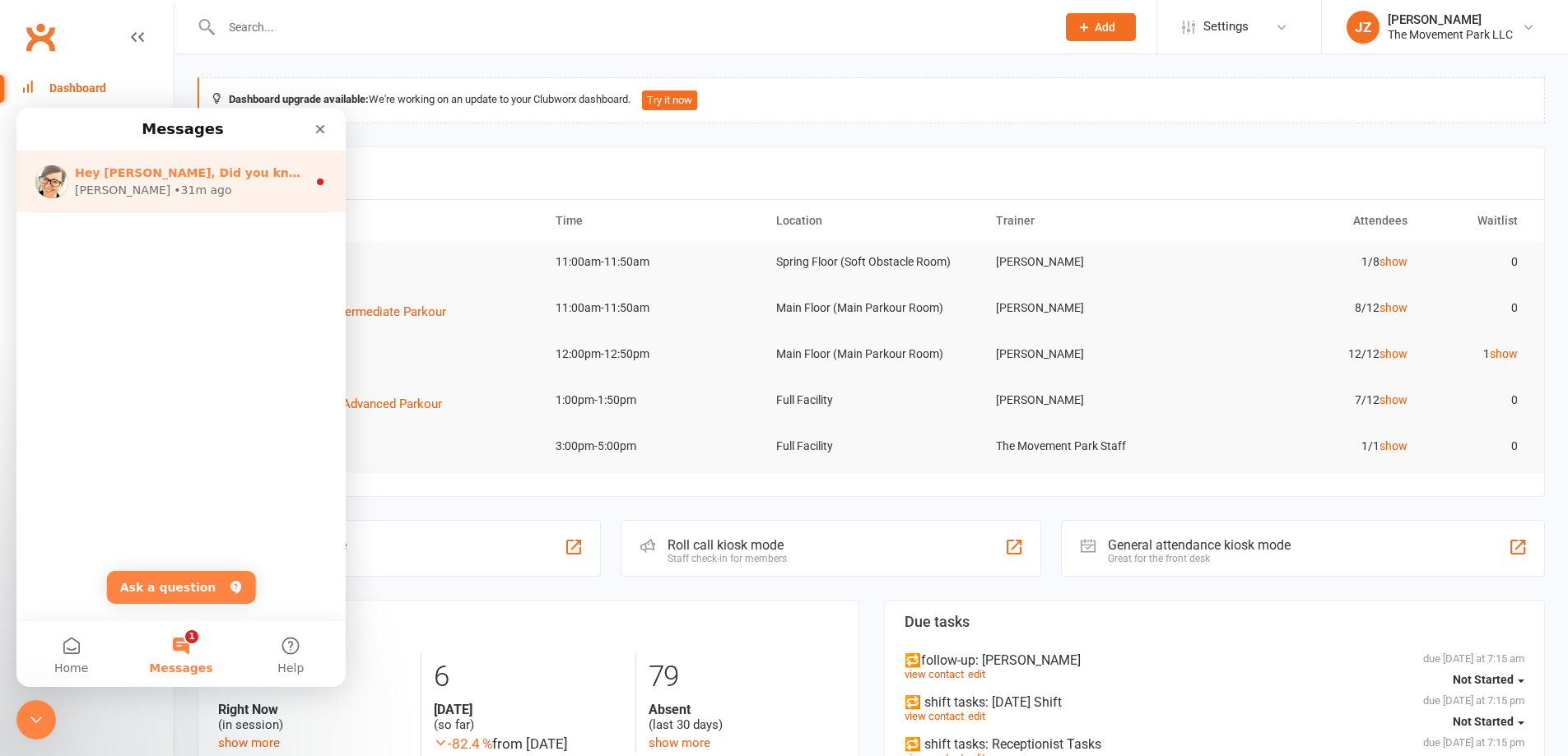
click at [242, 190] on div "Emily • 31m ago" at bounding box center [191, 190] width 233 height 17
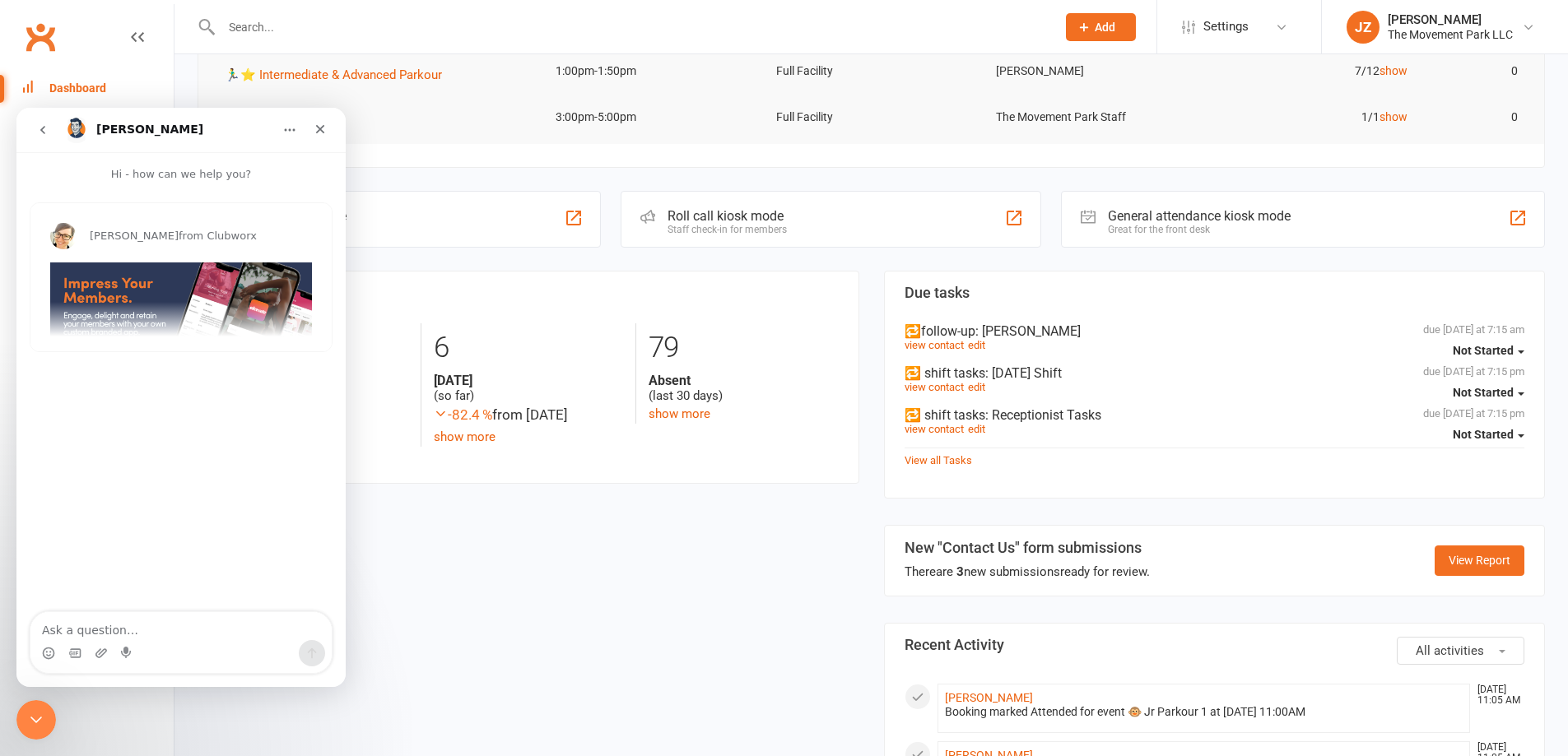
scroll to position [82, 0]
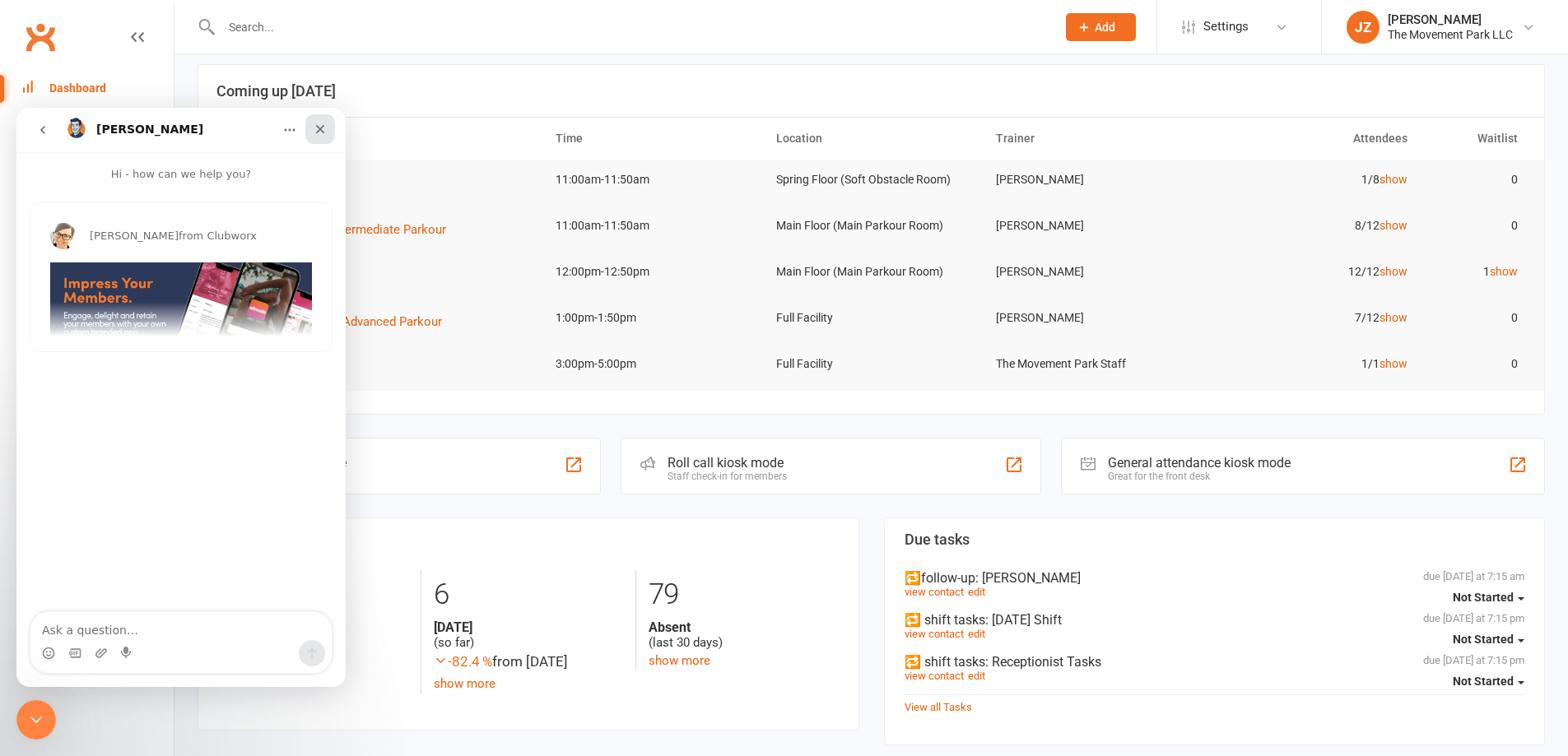
click at [328, 120] on div "Close" at bounding box center [319, 128] width 30 height 30
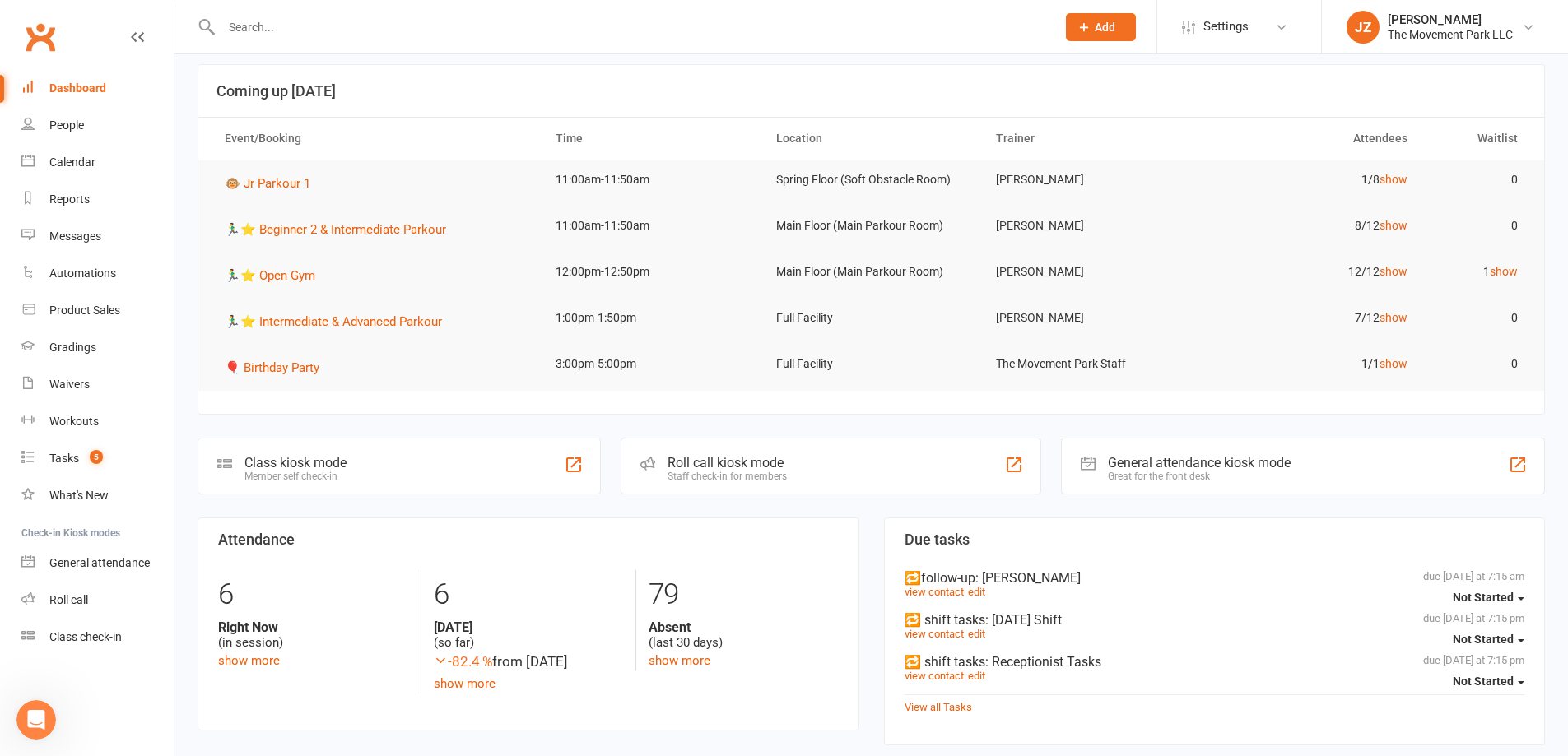
scroll to position [0, 0]
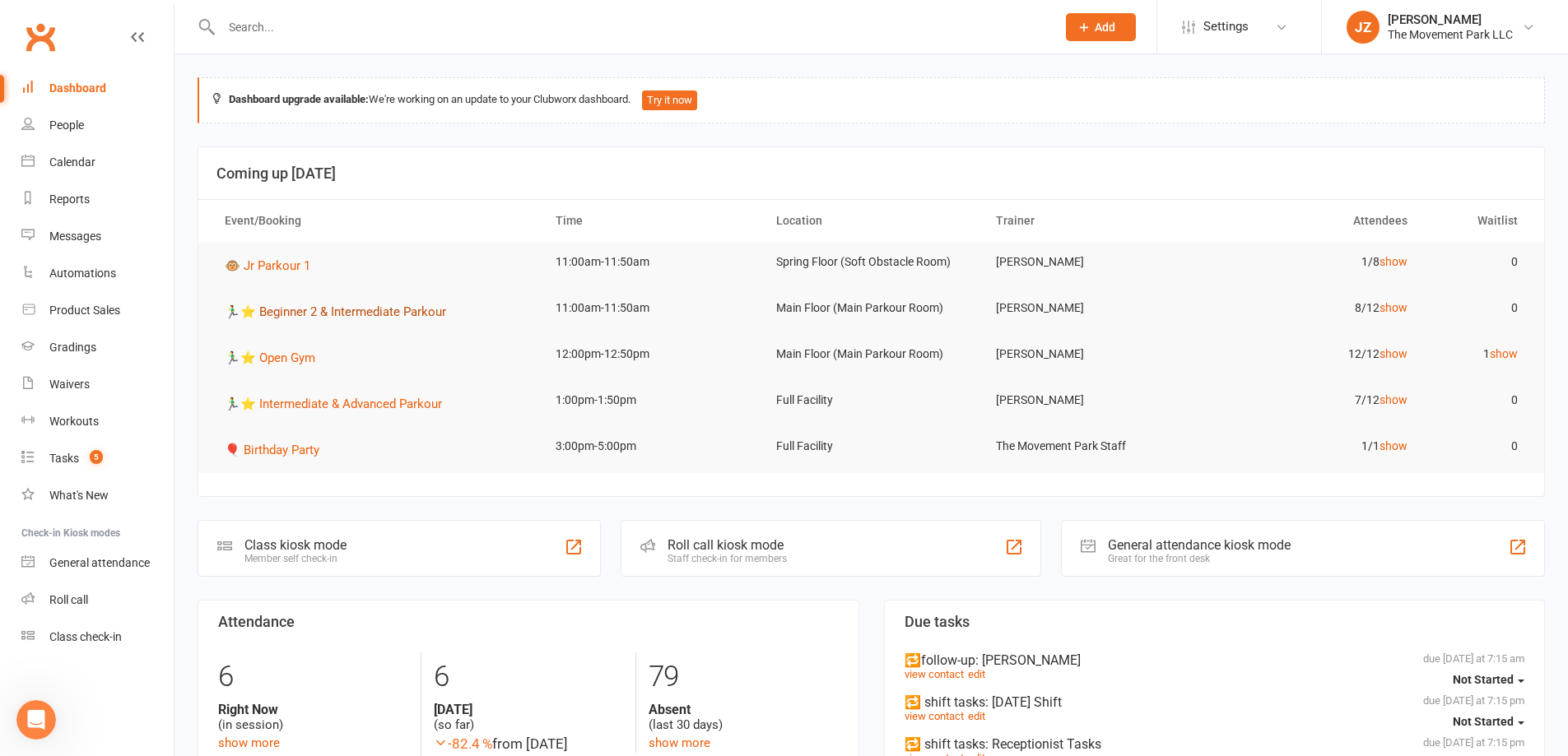
click at [296, 307] on span "🏃‍♂️⭐ Beginner 2 & Intermediate Parkour" at bounding box center [335, 312] width 222 height 14
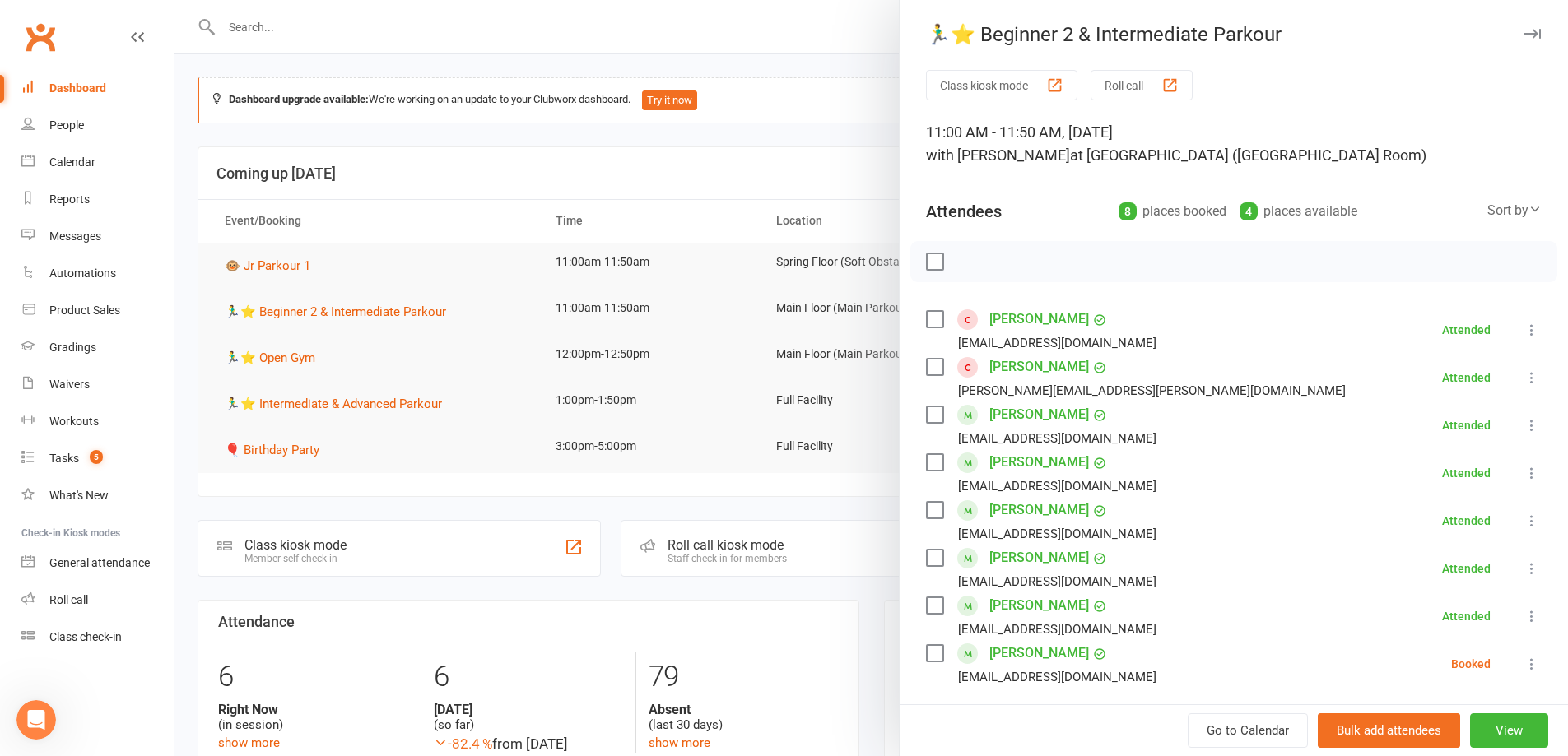
click at [1524, 33] on icon "button" at bounding box center [1532, 33] width 17 height 10
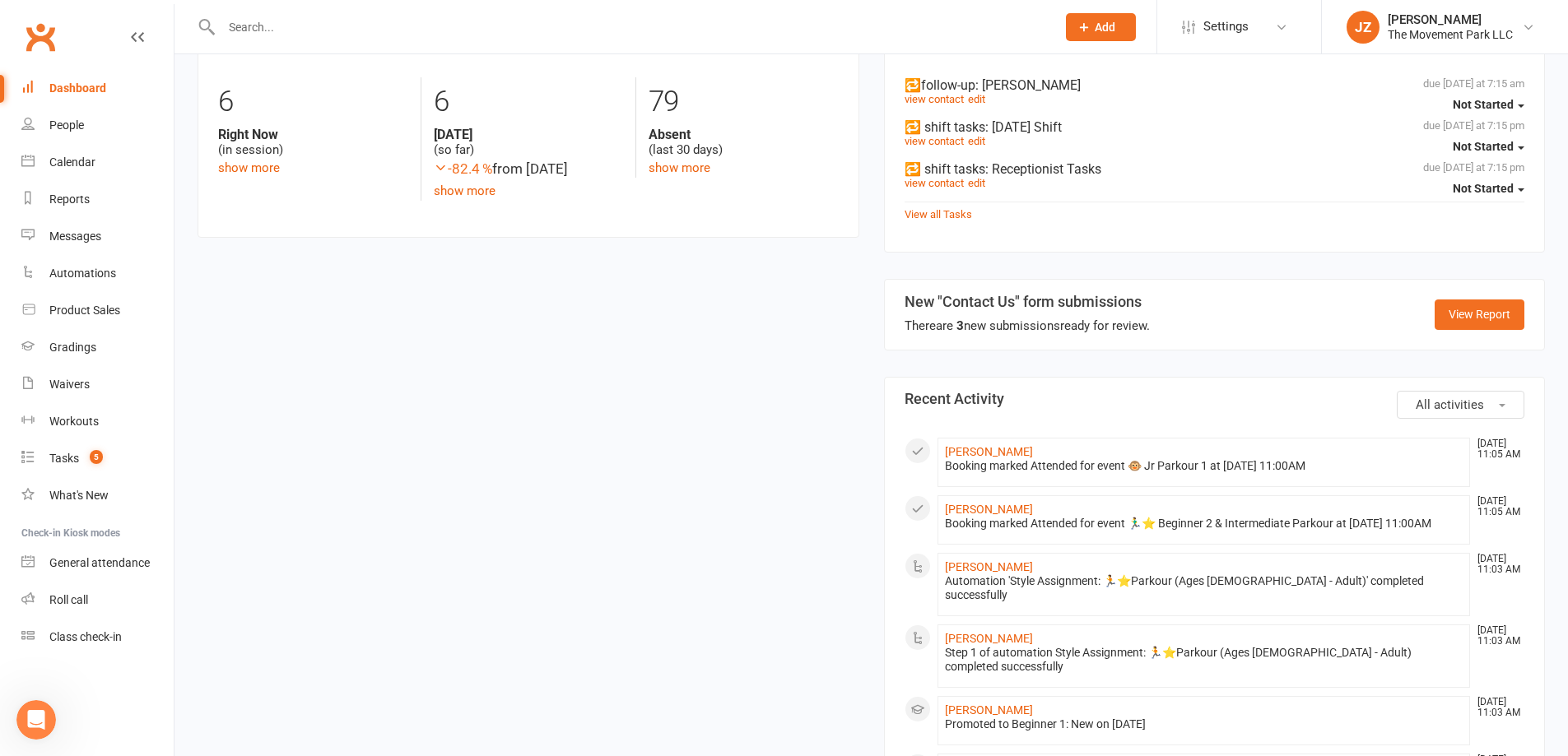
scroll to position [576, 0]
click at [96, 464] on span "5" at bounding box center [96, 457] width 14 height 14
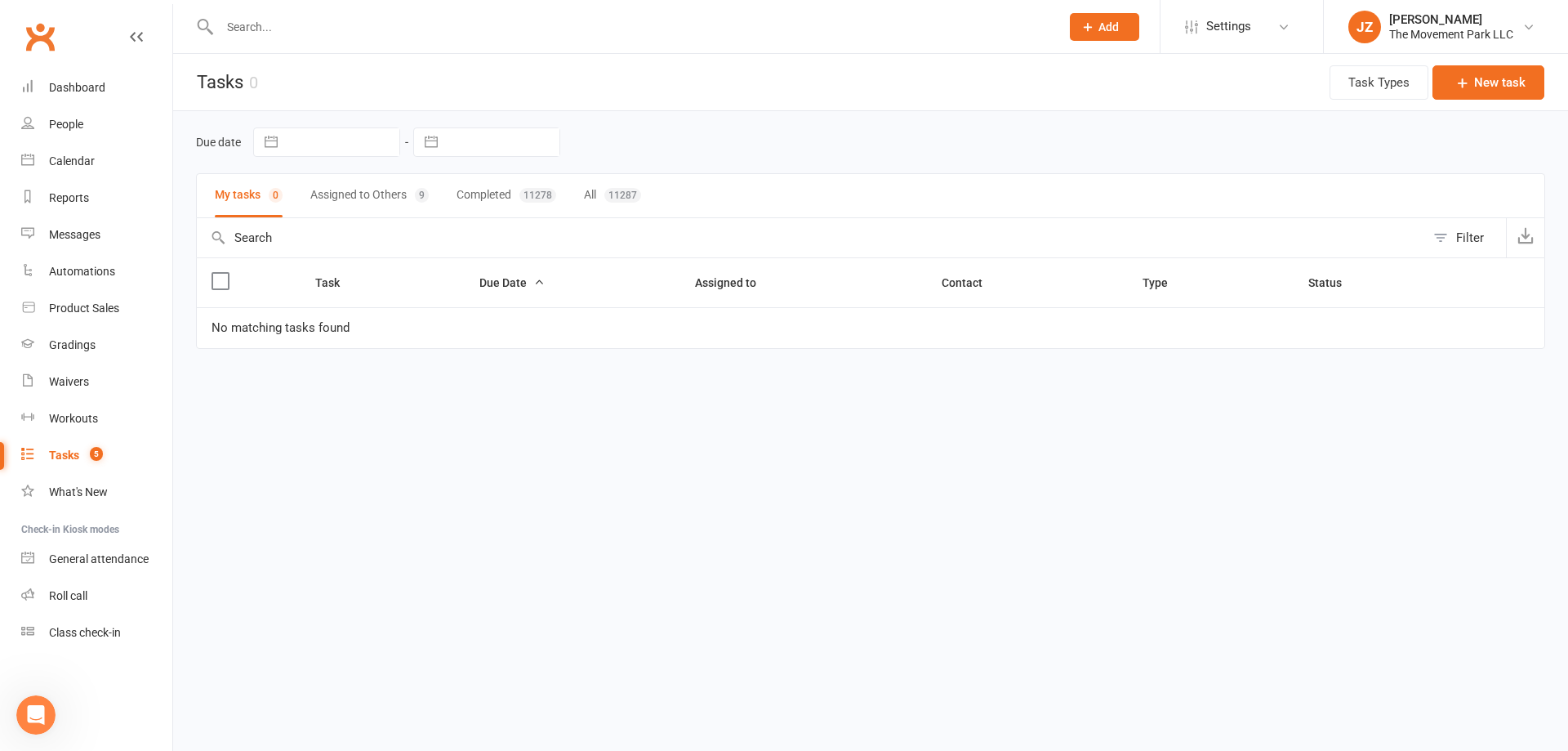
click at [351, 202] on button "Assigned to Others 9" at bounding box center [370, 196] width 119 height 43
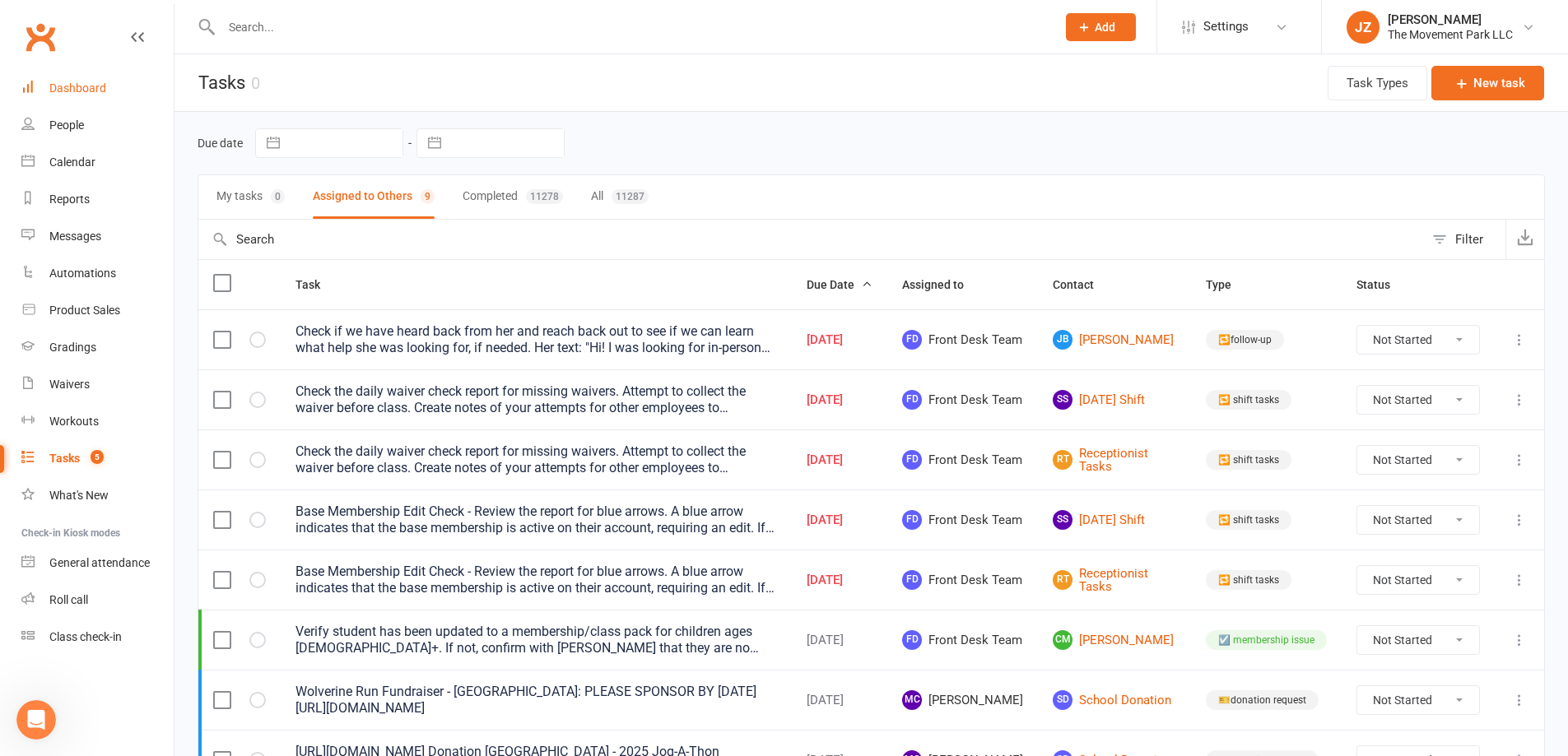
click at [101, 90] on div "Dashboard" at bounding box center [78, 88] width 57 height 14
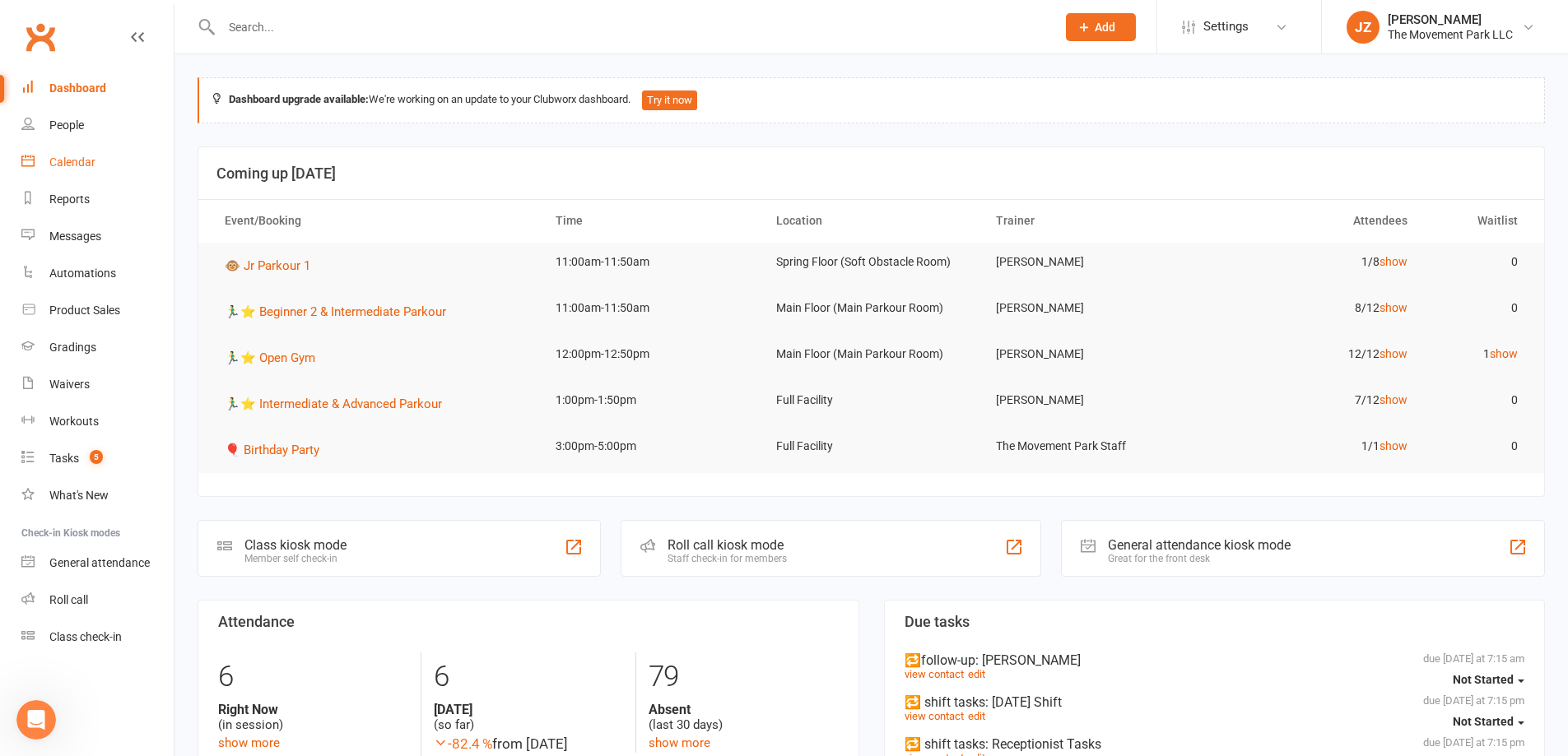
click at [42, 167] on link "Calendar" at bounding box center [98, 162] width 152 height 37
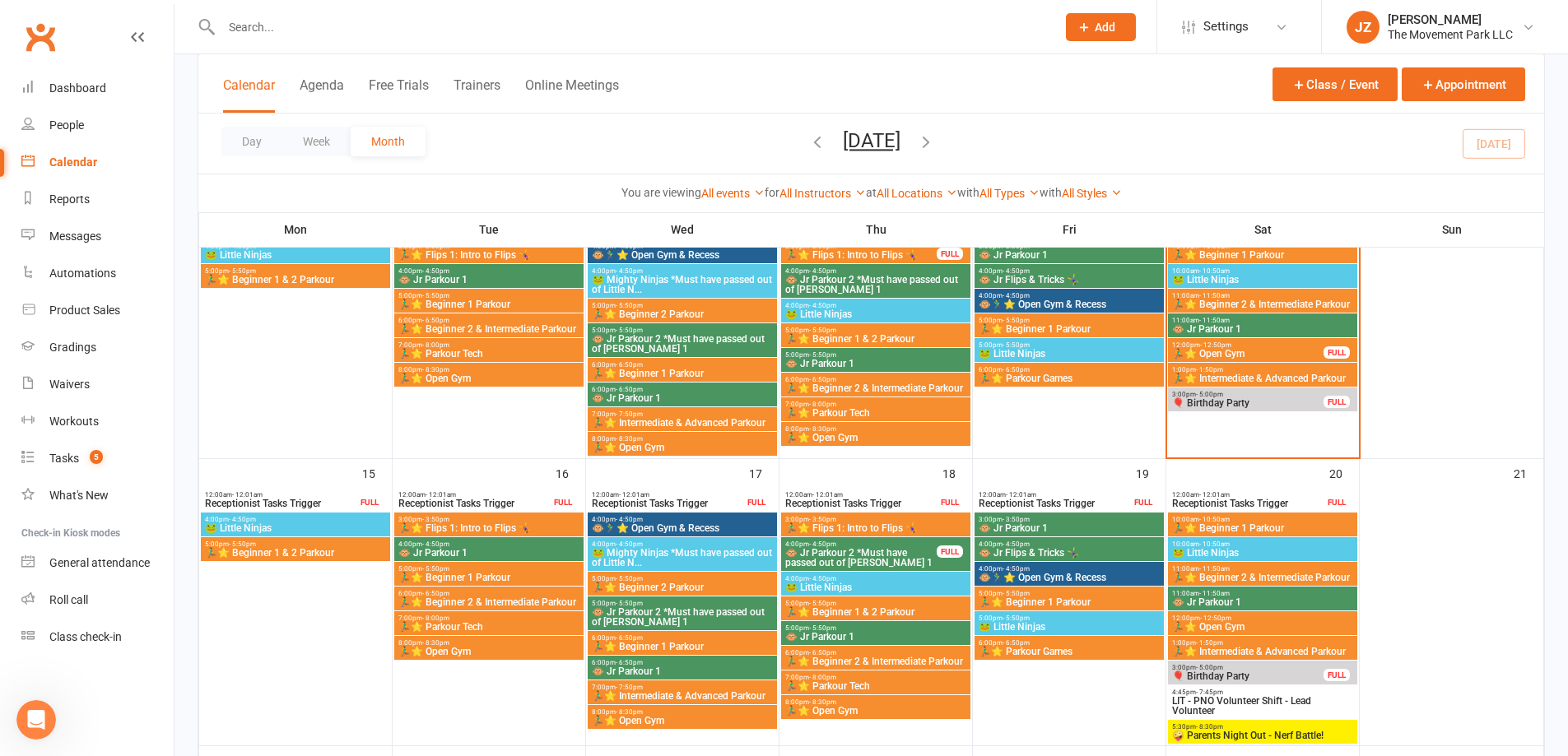
scroll to position [576, 0]
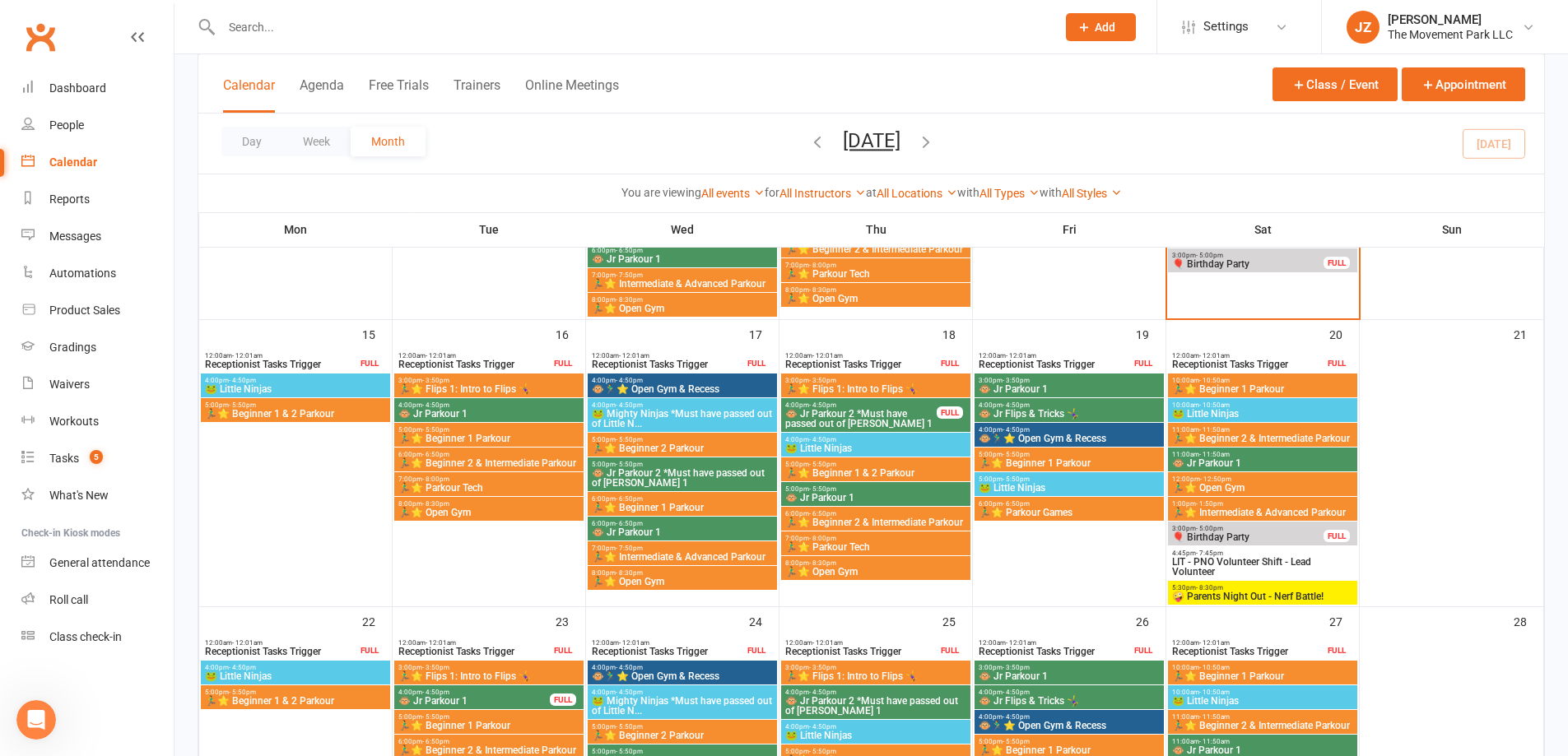
click at [1316, 596] on span "🤪 Parents Night Out - Nerf Battle!" at bounding box center [1262, 596] width 183 height 10
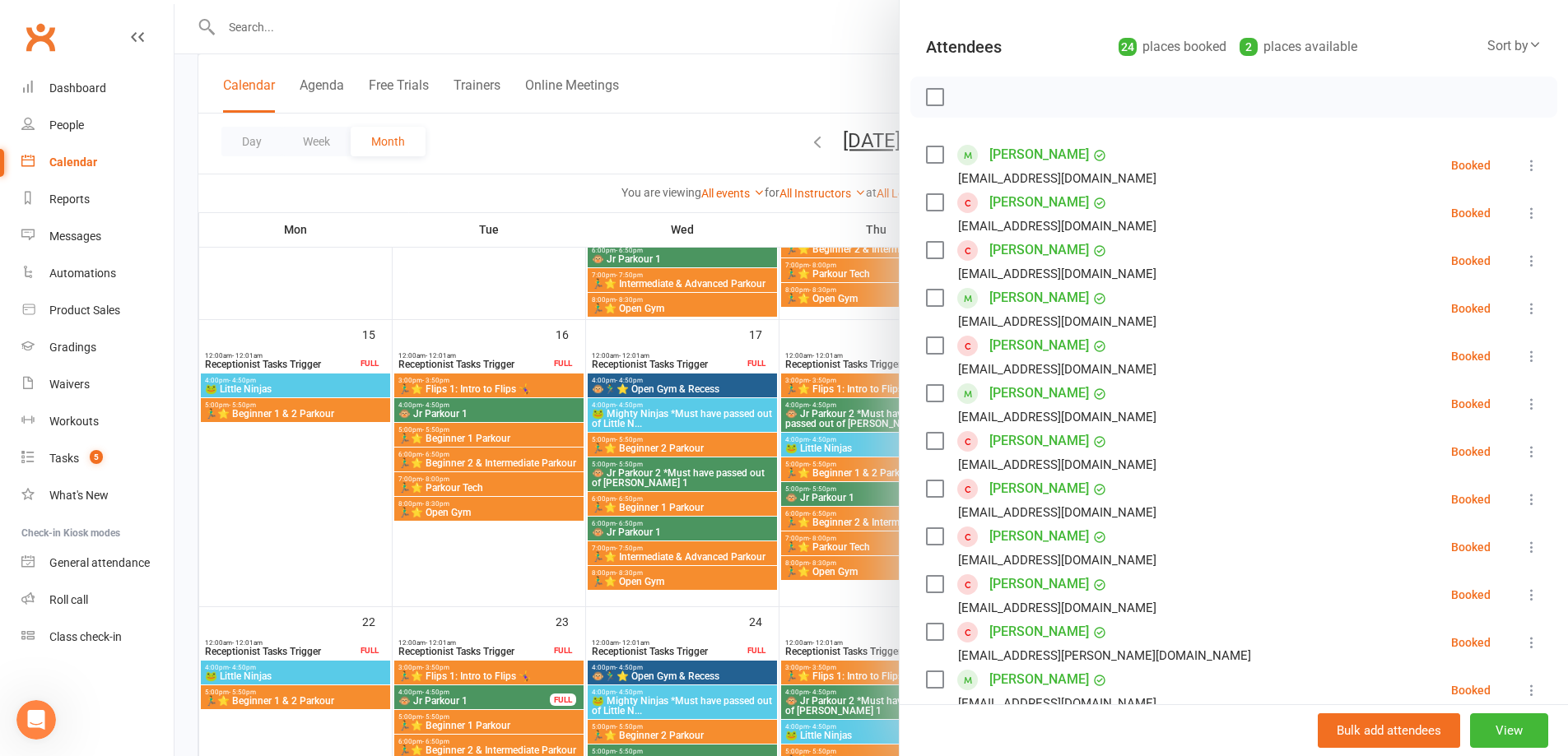
scroll to position [0, 0]
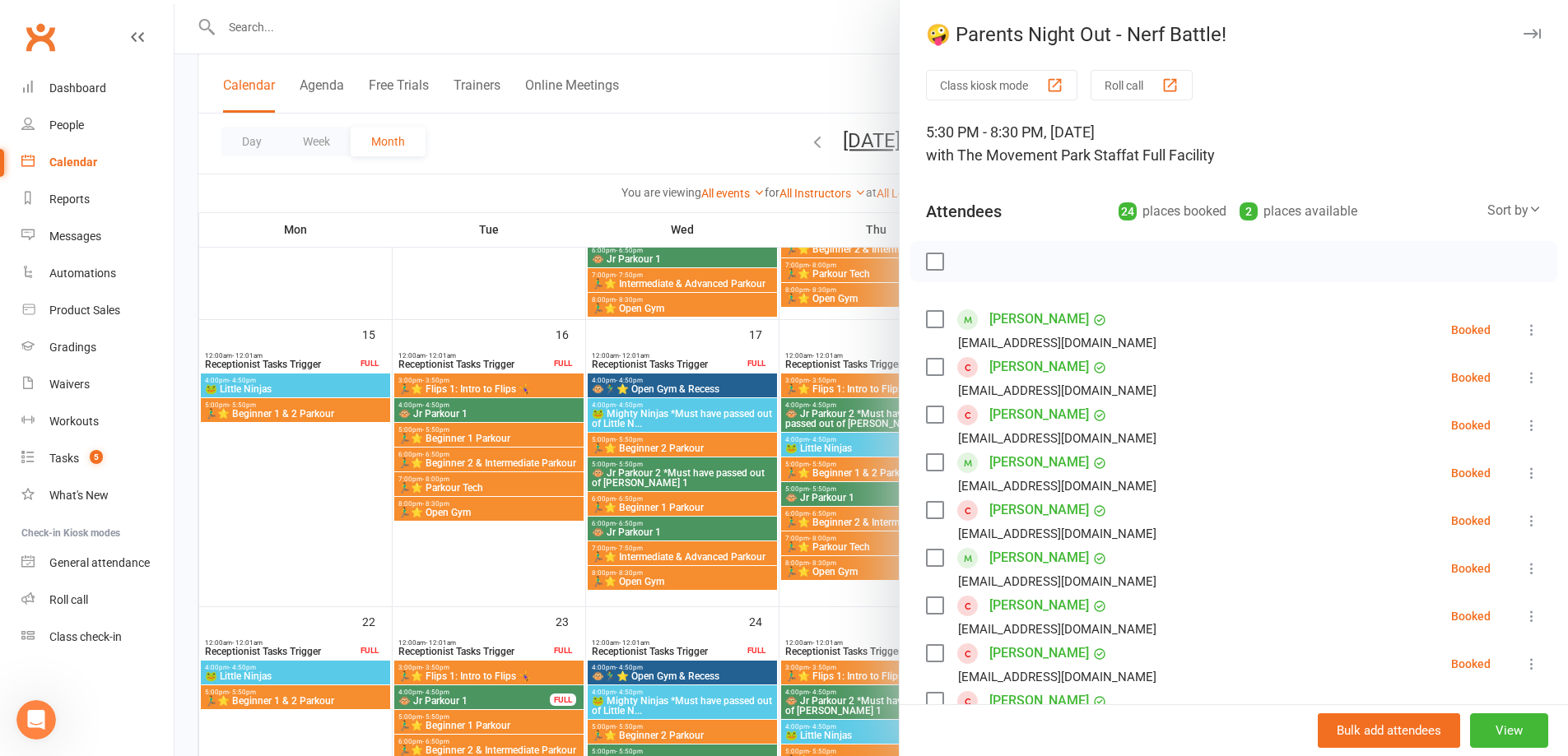
click at [1050, 314] on link "[PERSON_NAME]" at bounding box center [1039, 318] width 100 height 26
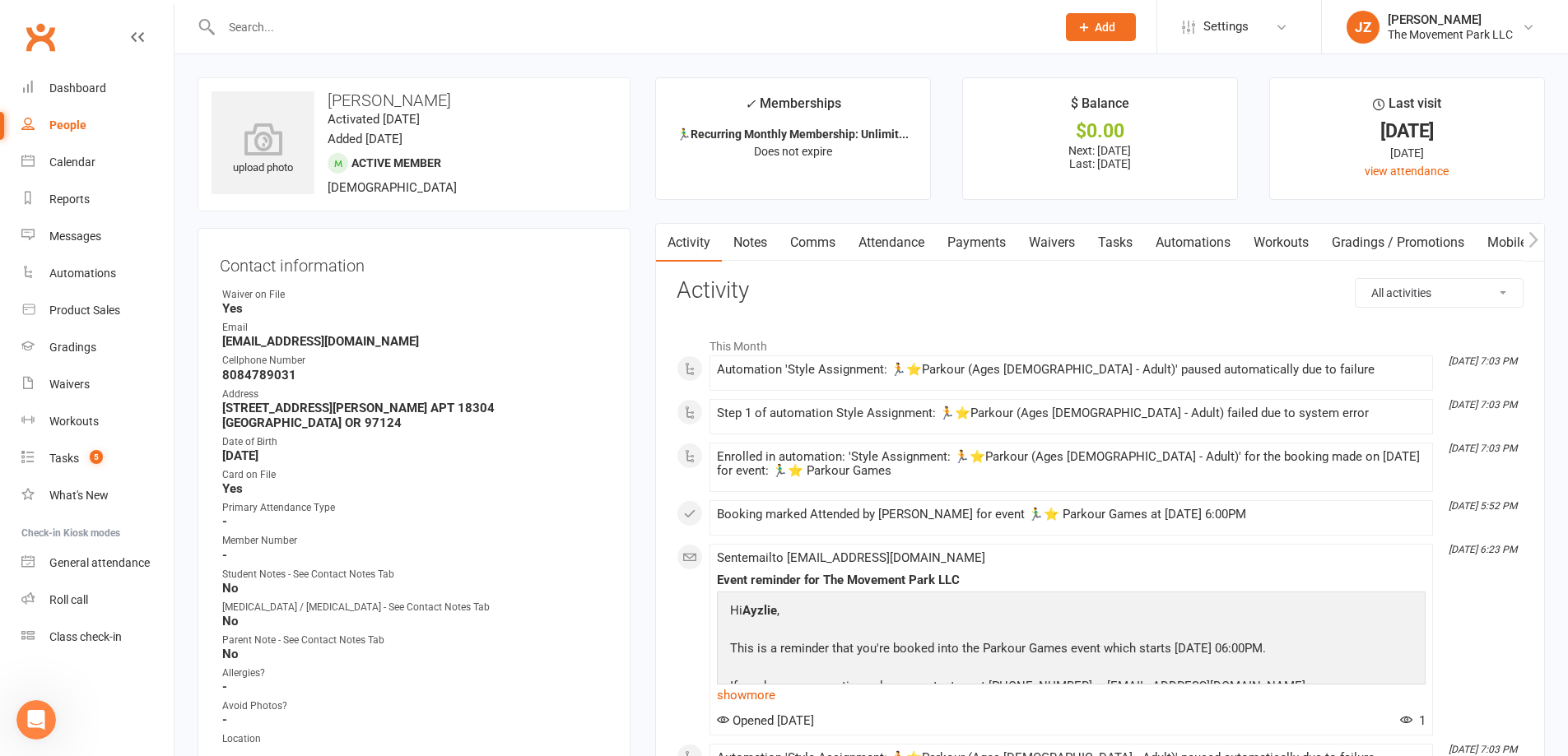
click at [81, 132] on div "People" at bounding box center [68, 125] width 37 height 14
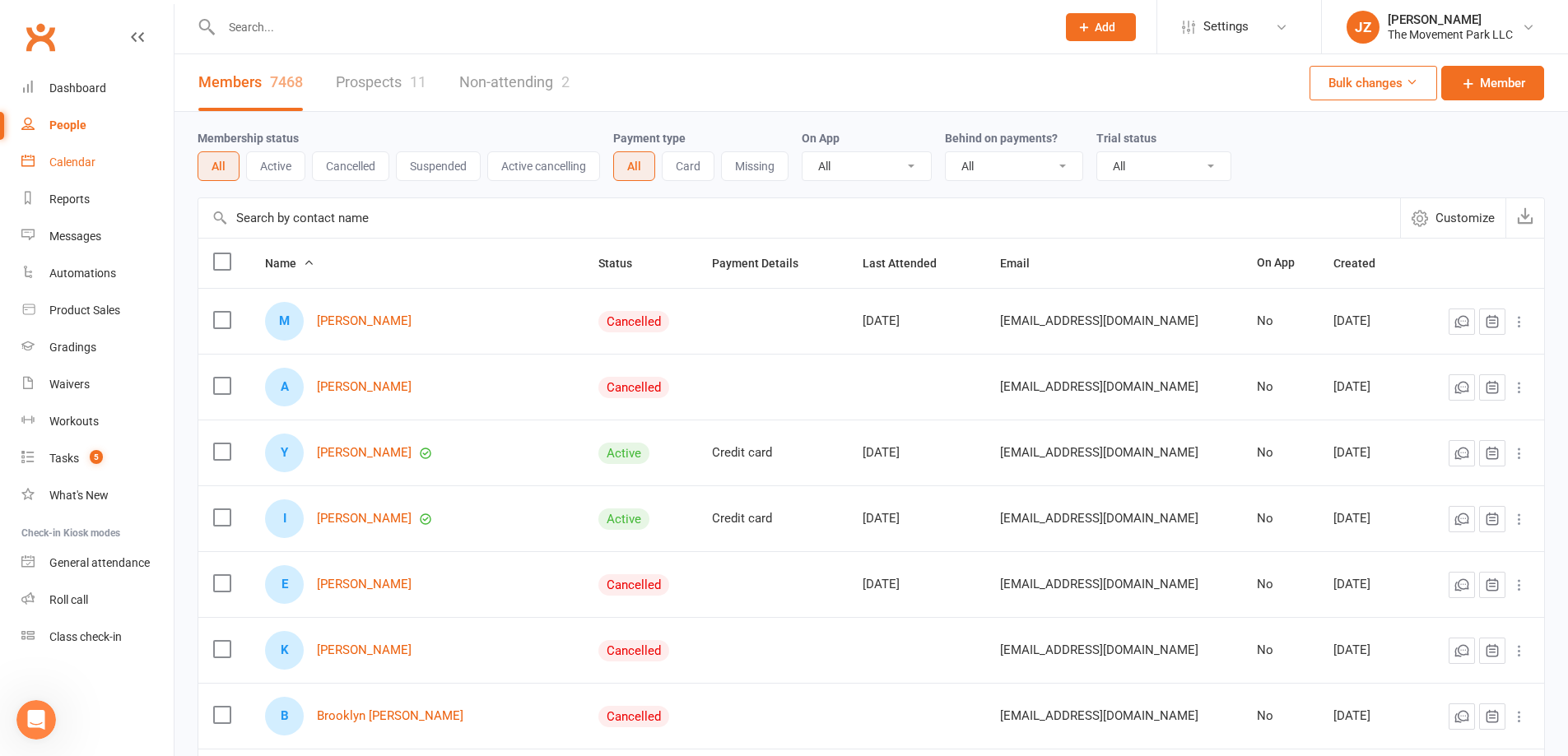
click at [79, 175] on link "Calendar" at bounding box center [98, 162] width 152 height 37
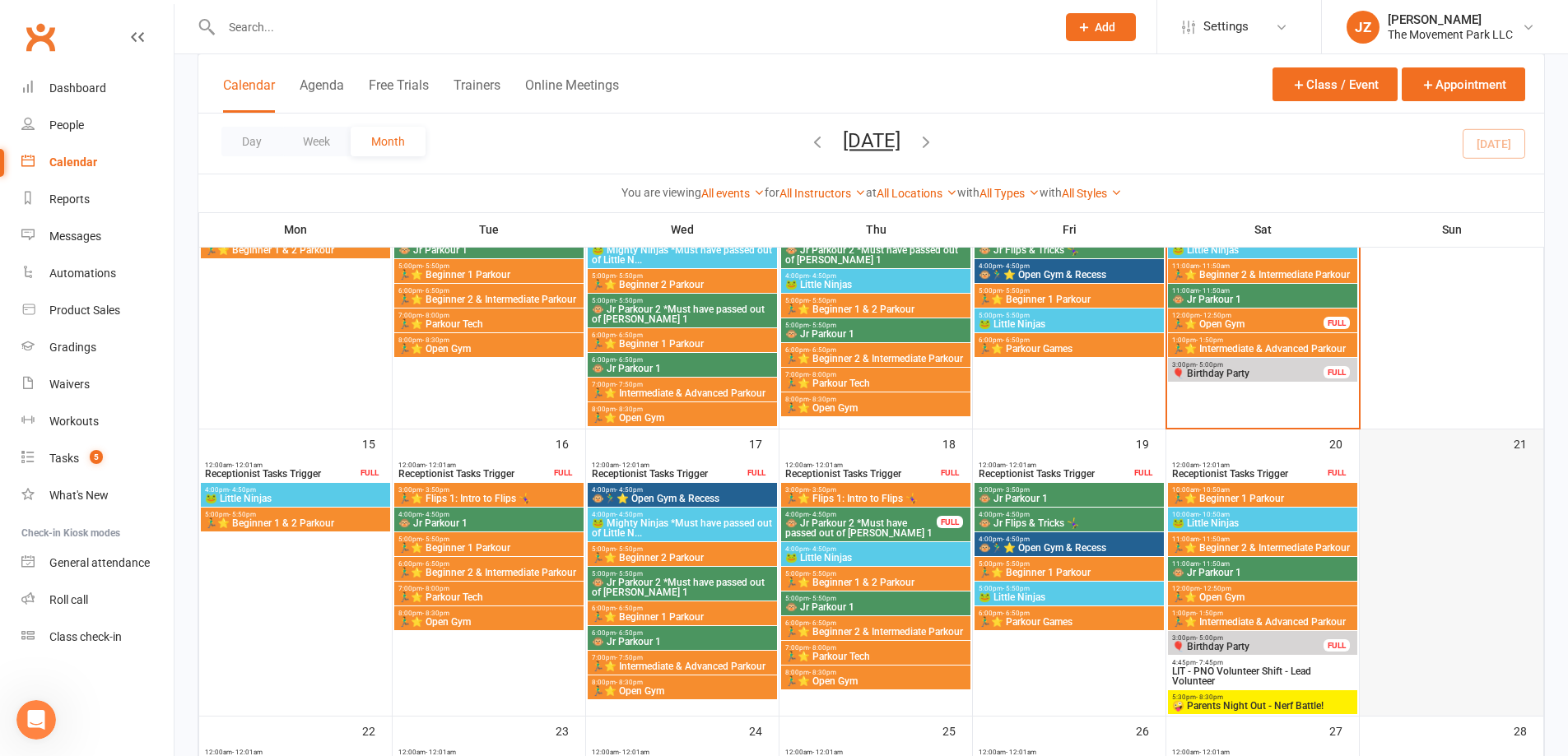
scroll to position [658, 0]
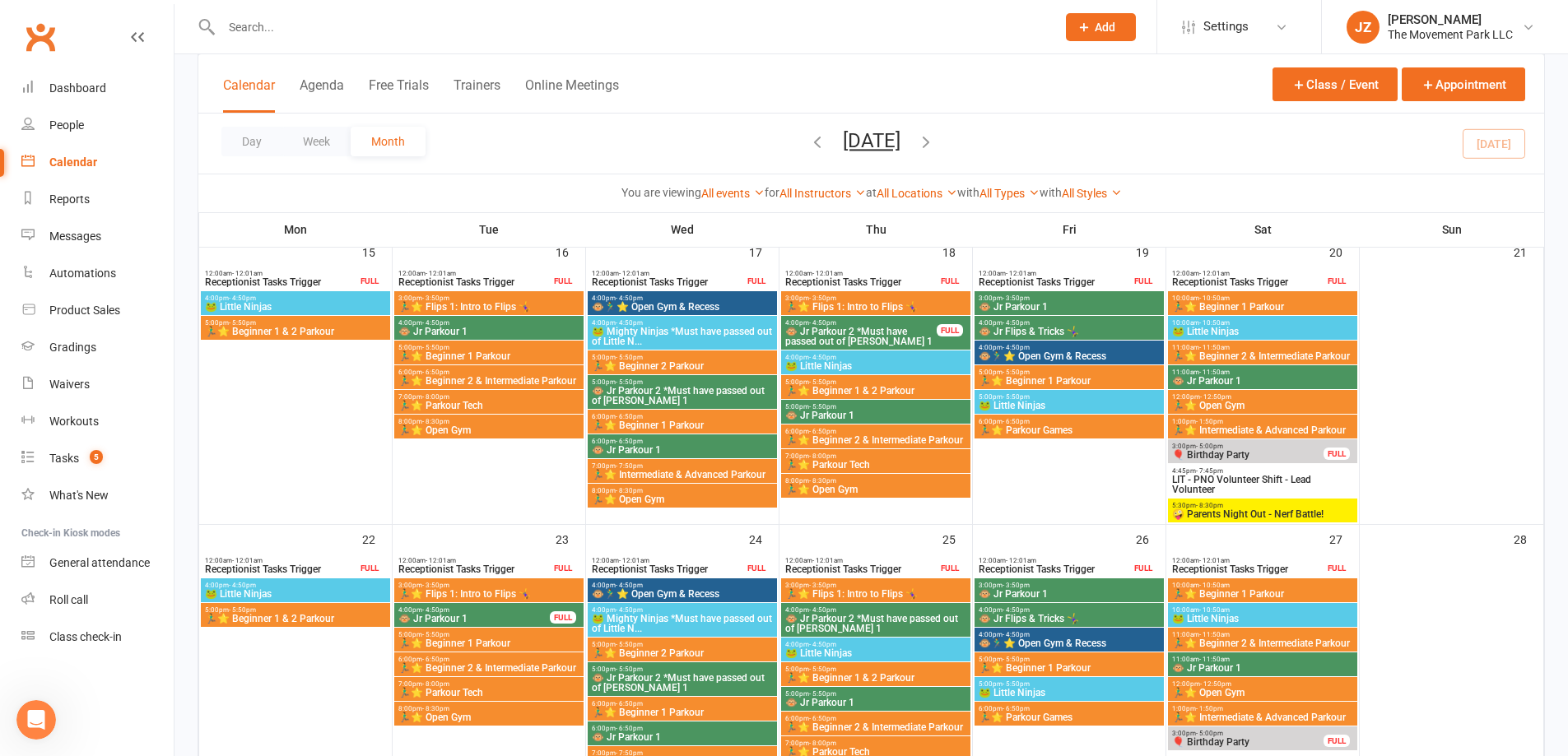
click at [1327, 505] on span "5:30pm - 8:30pm" at bounding box center [1262, 506] width 183 height 7
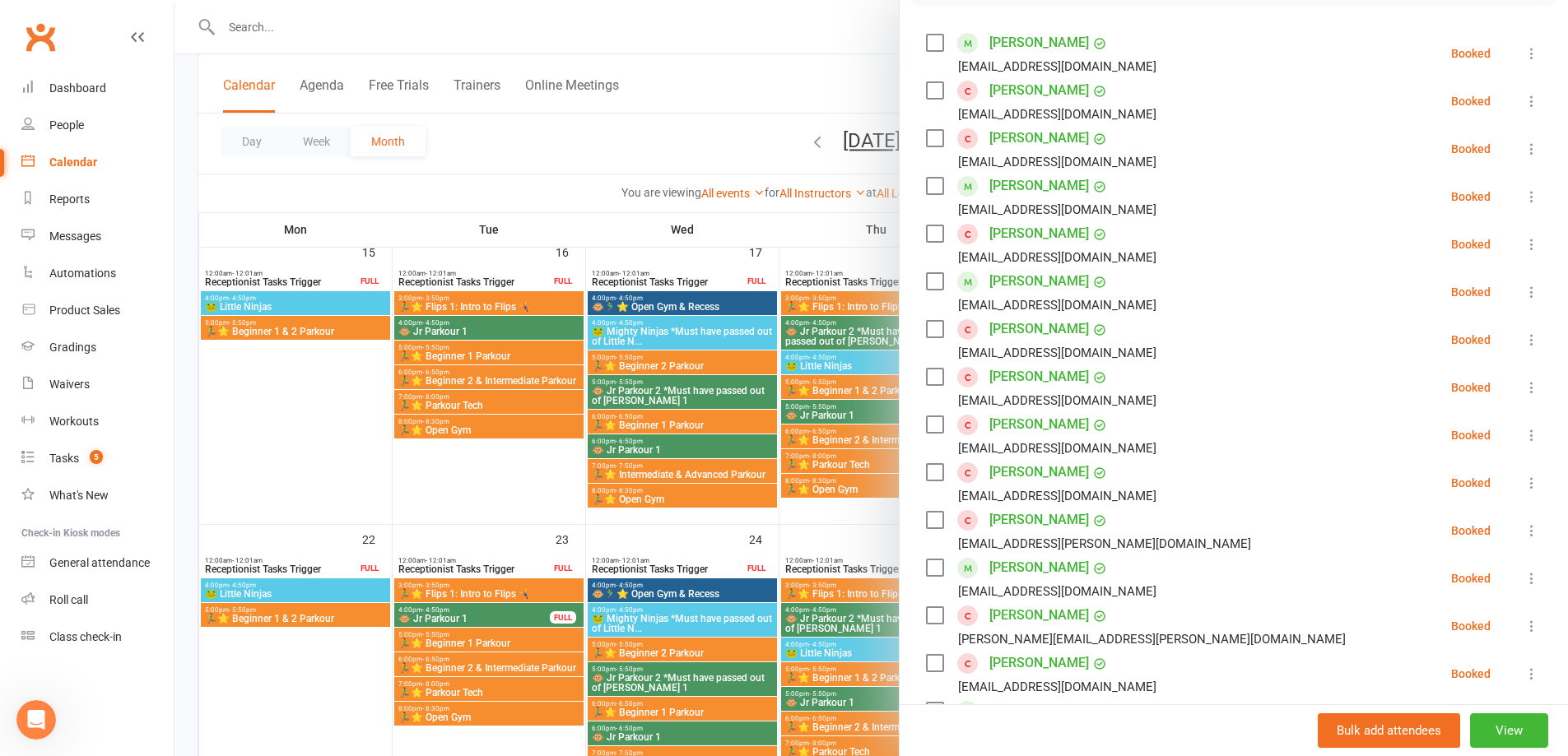
scroll to position [494, 0]
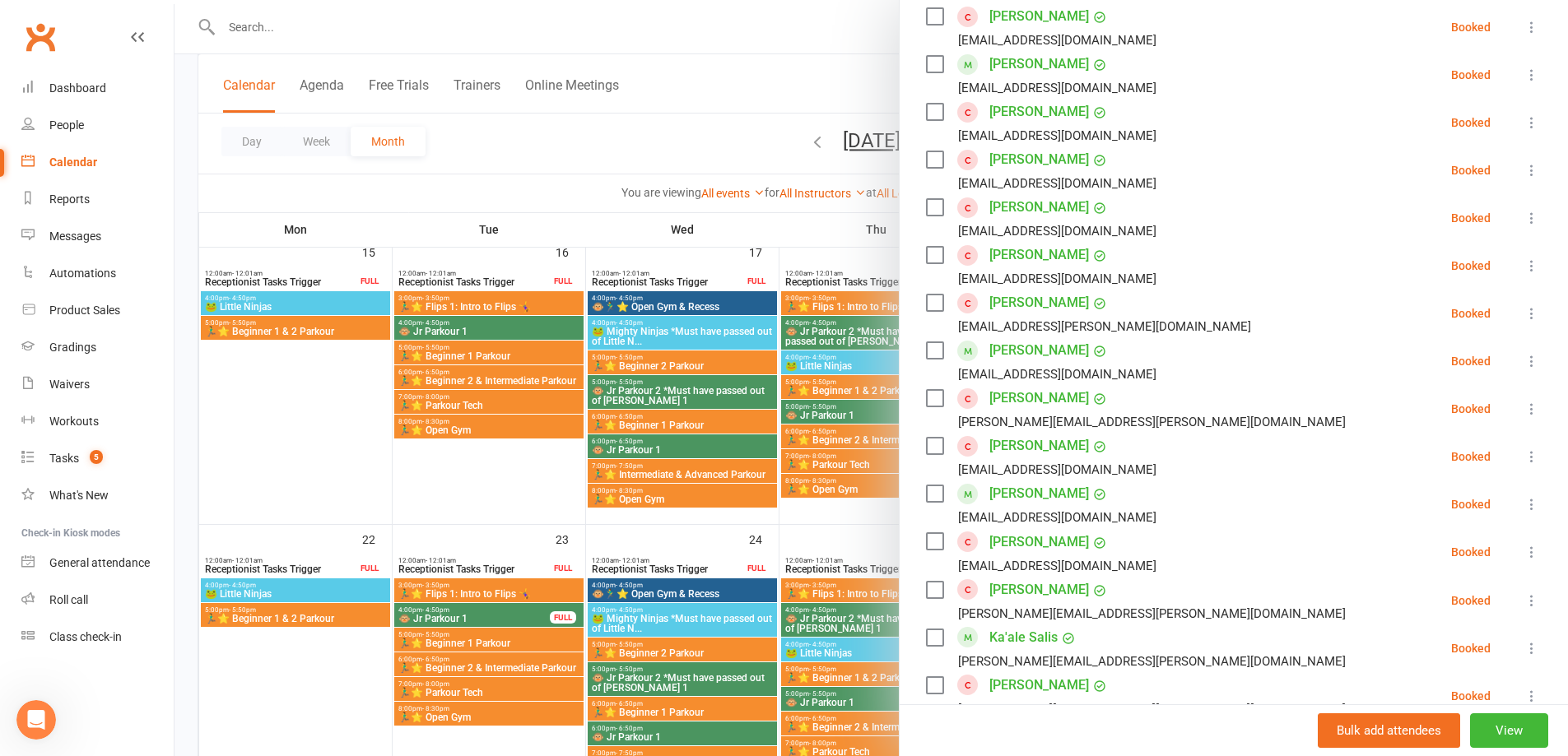
drag, startPoint x: 1030, startPoint y: 350, endPoint x: 1041, endPoint y: 323, distance: 29.2
click at [1041, 323] on div "[EMAIL_ADDRESS][PERSON_NAME][DOMAIN_NAME]" at bounding box center [1105, 326] width 293 height 22
click at [1037, 295] on link "[PERSON_NAME]" at bounding box center [1039, 302] width 100 height 26
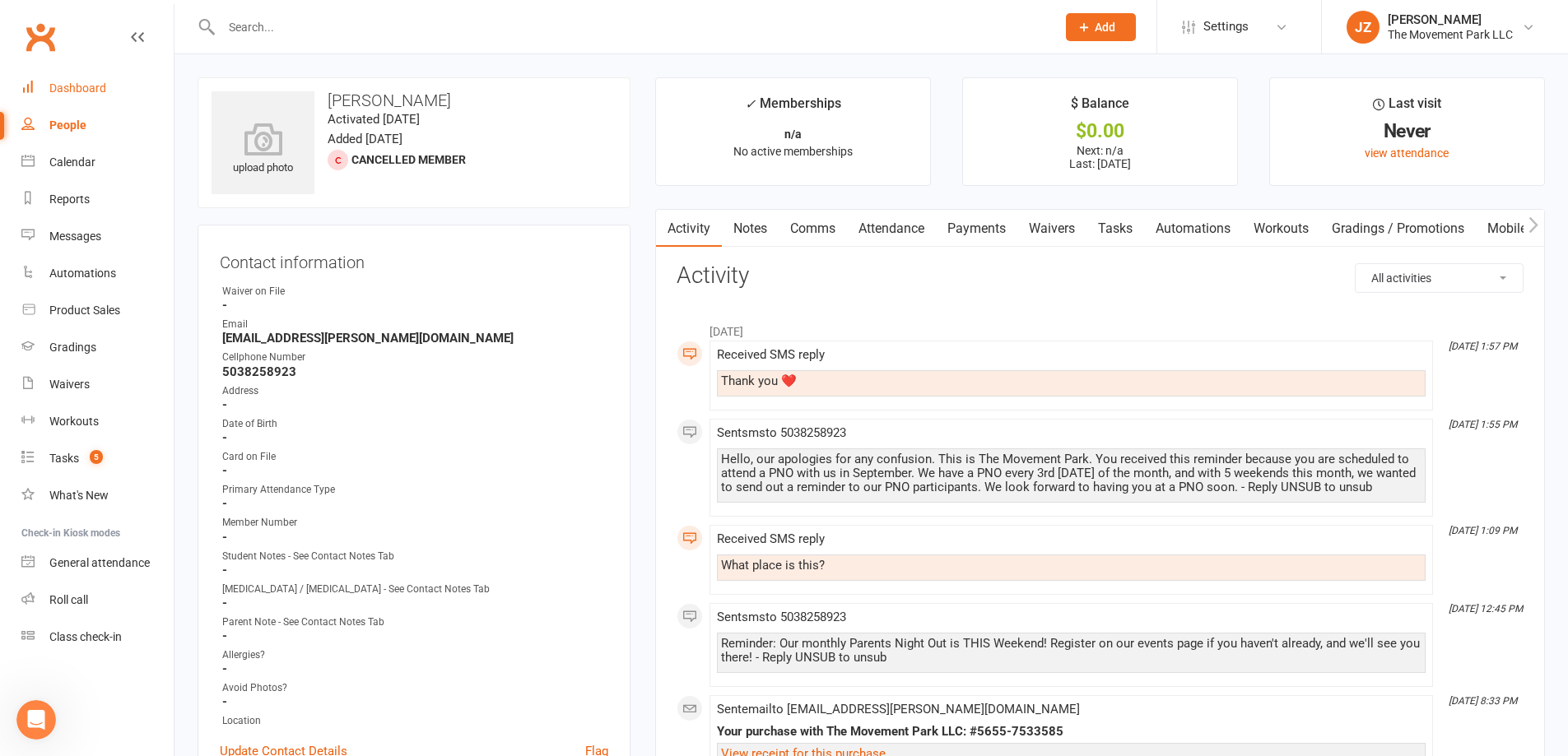
click at [72, 78] on link "Dashboard" at bounding box center [98, 88] width 152 height 37
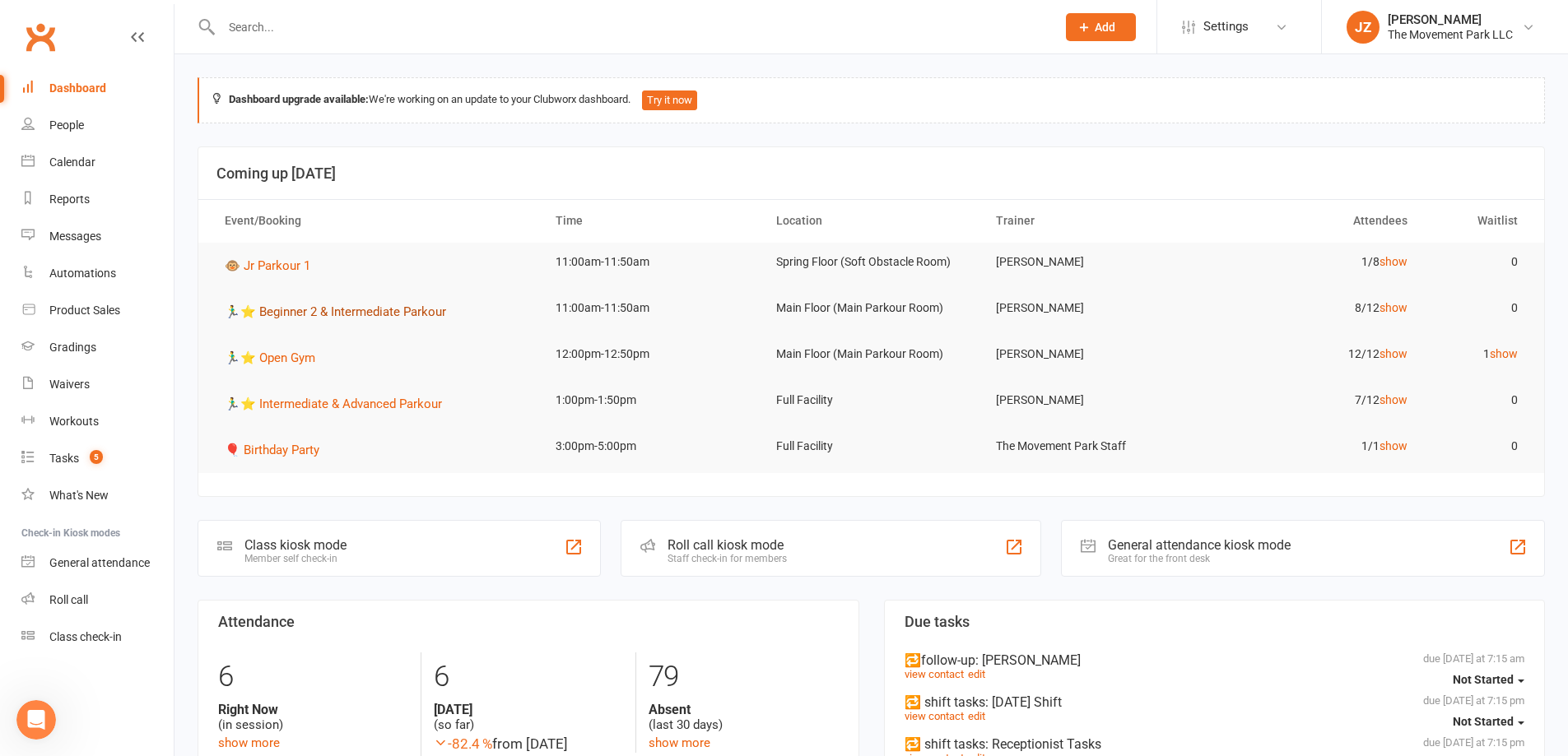
click at [348, 315] on span "🏃‍♂️⭐ Beginner 2 & Intermediate Parkour" at bounding box center [335, 312] width 222 height 14
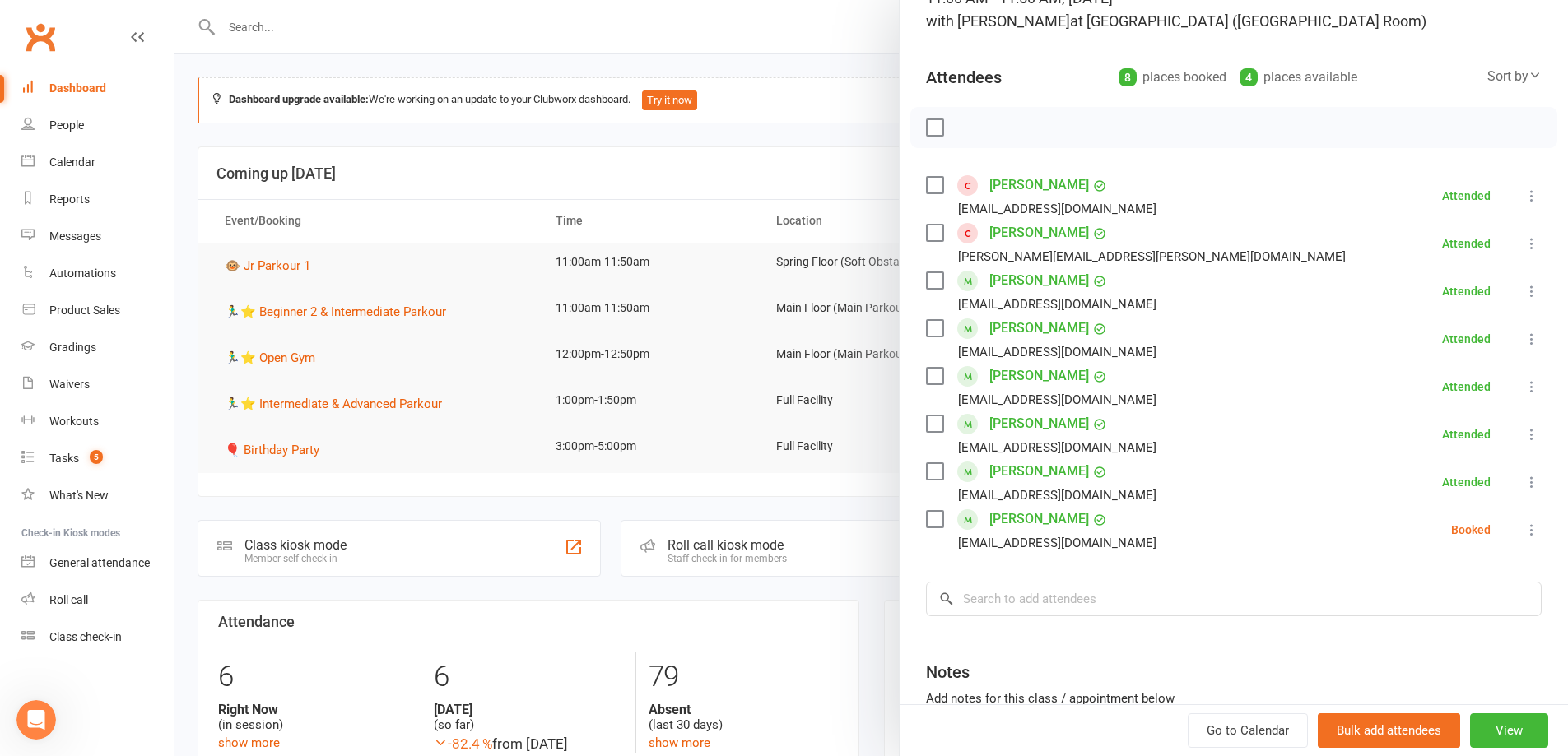
scroll to position [279, 0]
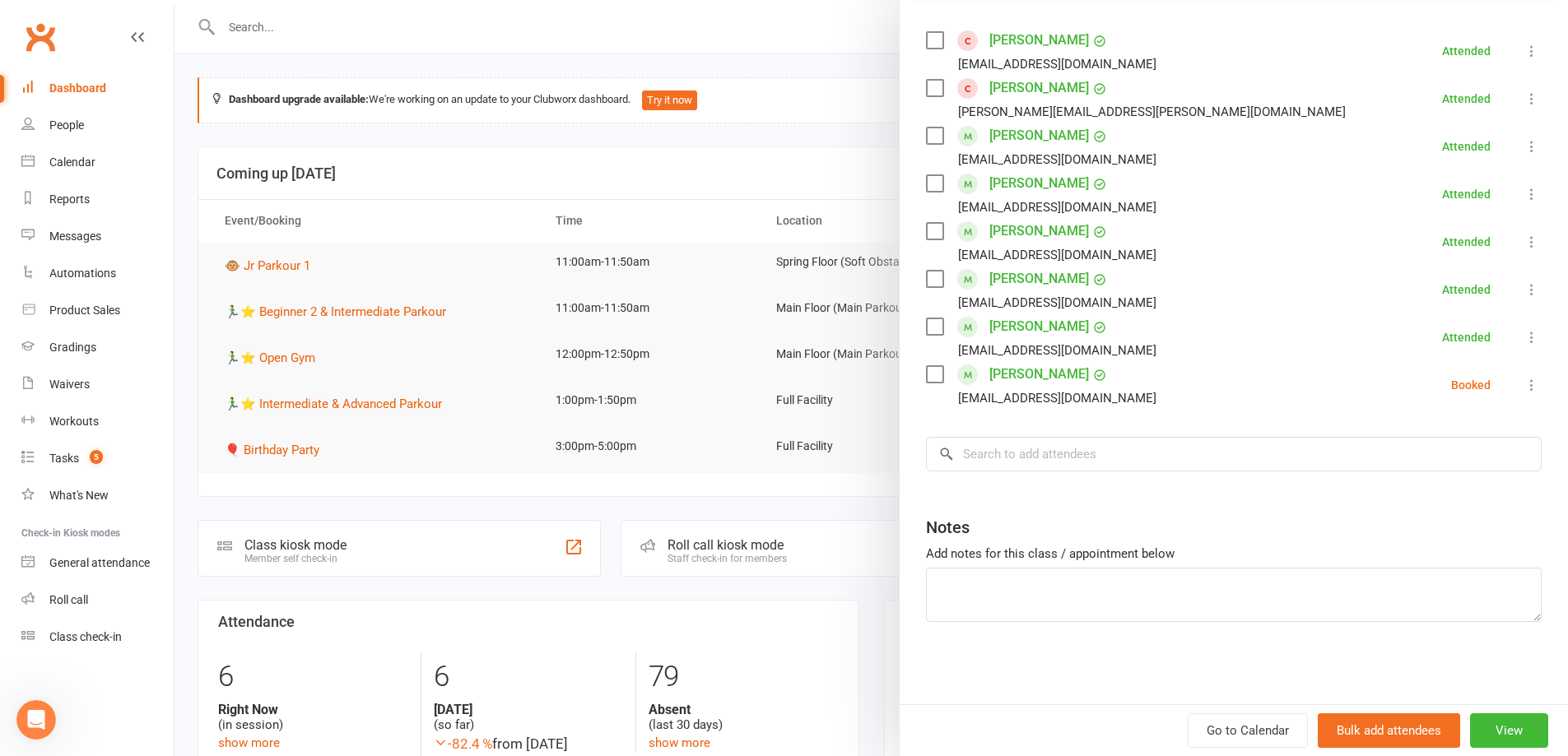
click at [929, 383] on label at bounding box center [934, 374] width 16 height 16
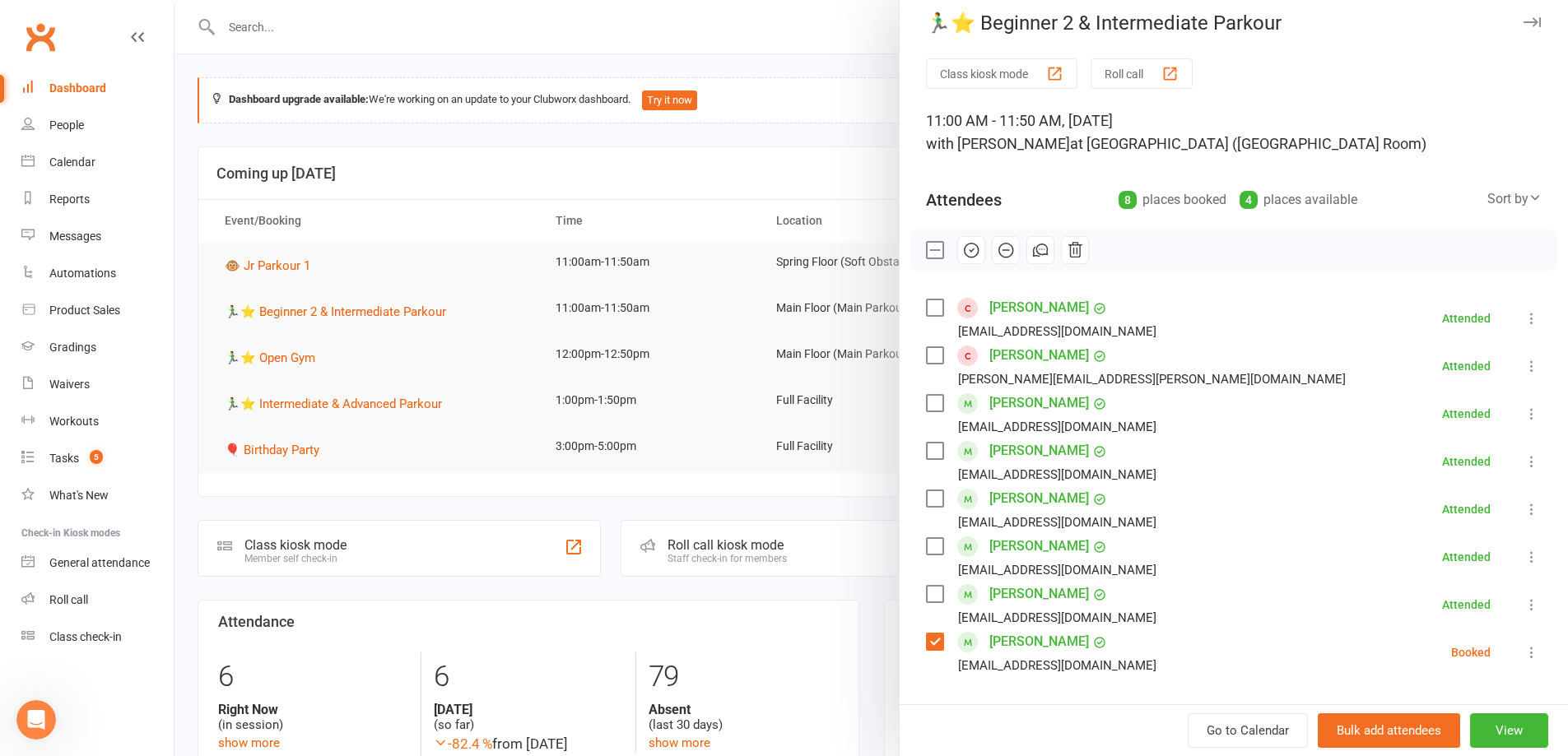
scroll to position [0, 0]
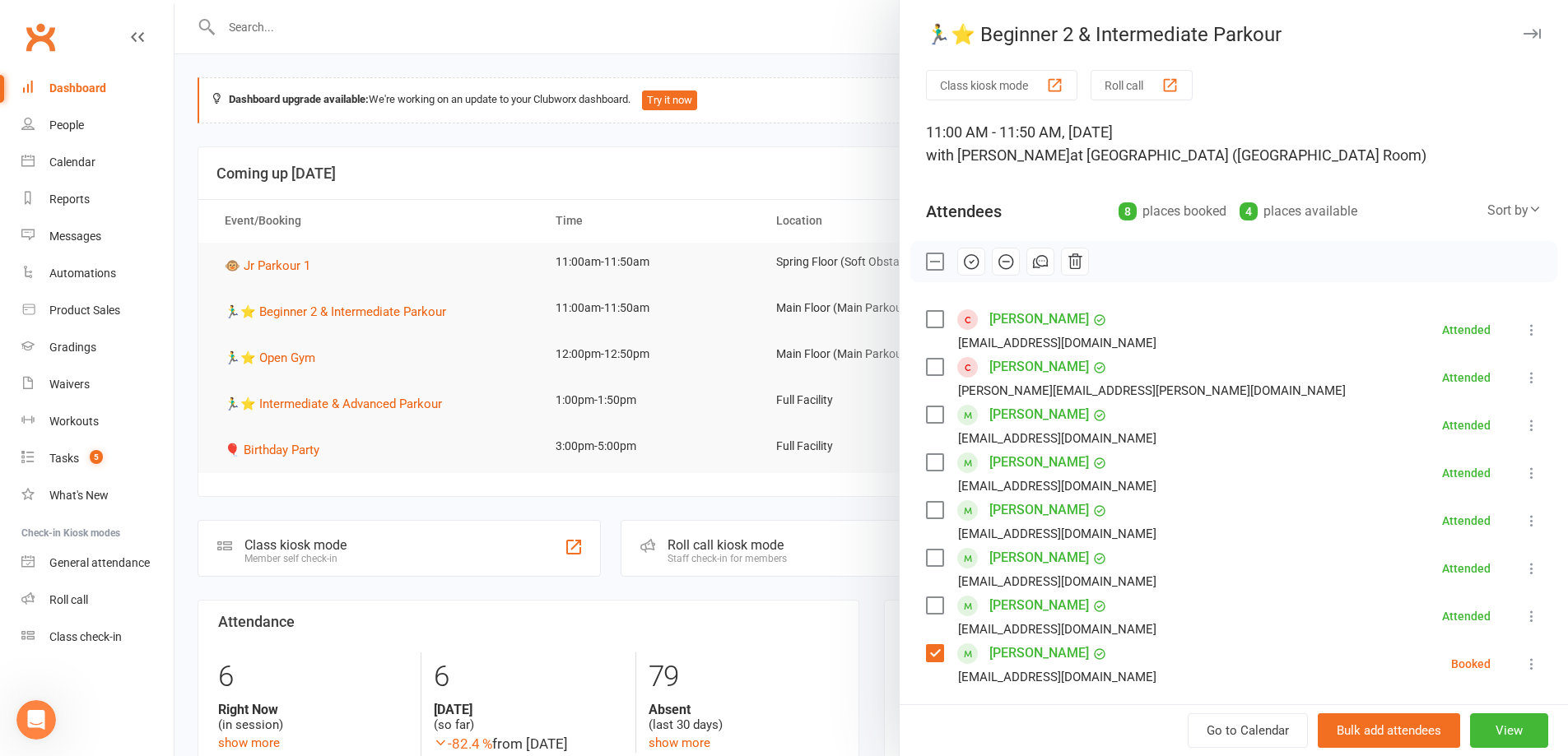
click at [997, 269] on icon "button" at bounding box center [1006, 261] width 18 height 18
click at [1501, 18] on div "🏃‍♂️⭐ Beginner 2 & Intermediate Parkour Class kiosk mode Roll call 11:00 AM - 1…" at bounding box center [1232, 378] width 669 height 756
click at [1503, 45] on div "🏃‍♂️⭐ Beginner 2 & Intermediate Parkour" at bounding box center [1233, 33] width 669 height 23
click at [1524, 37] on icon "button" at bounding box center [1532, 33] width 17 height 10
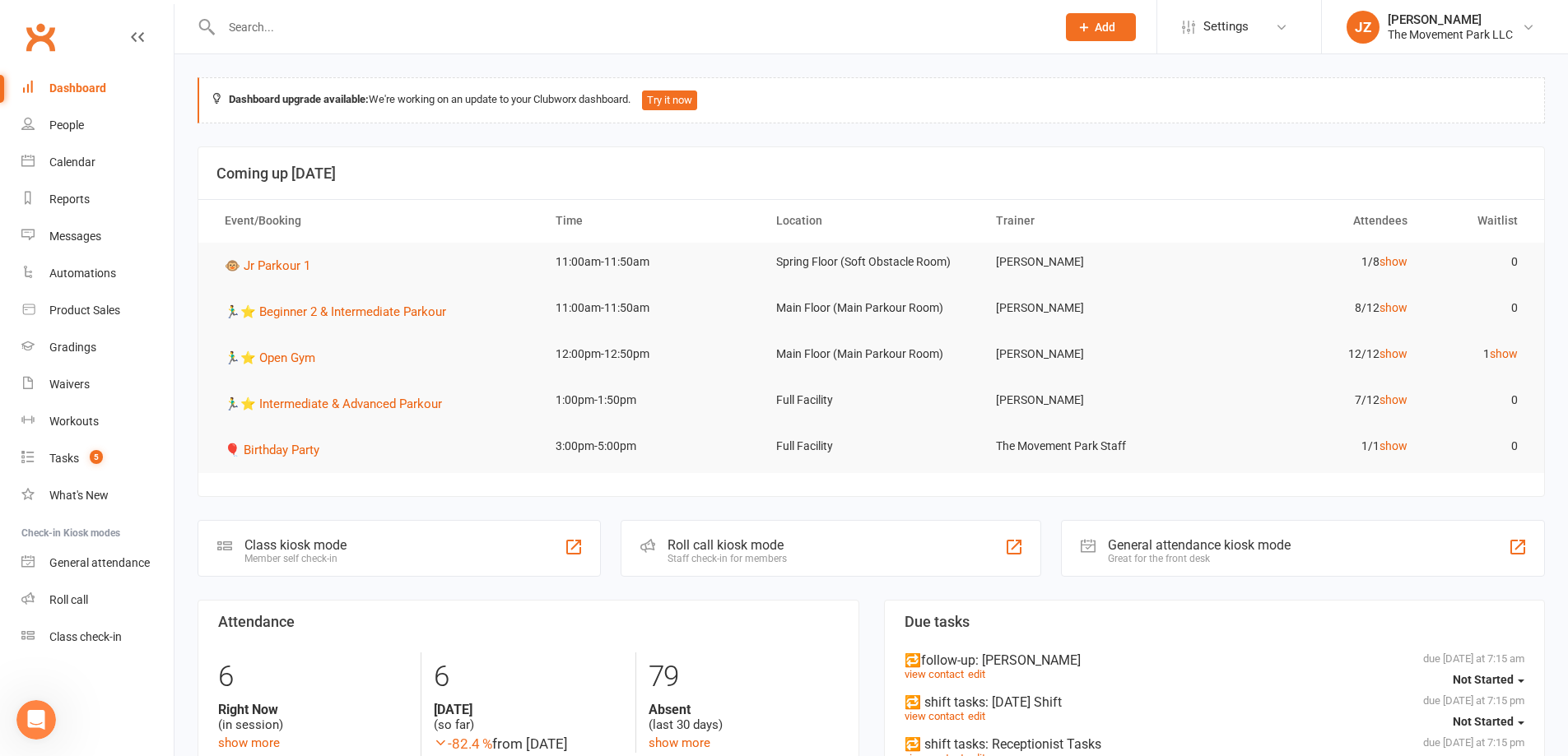
click at [315, 368] on td "🏃‍♂️⭐ Open Gym" at bounding box center [375, 357] width 331 height 46
click at [299, 450] on span "🎈 Birthday Party" at bounding box center [271, 449] width 95 height 14
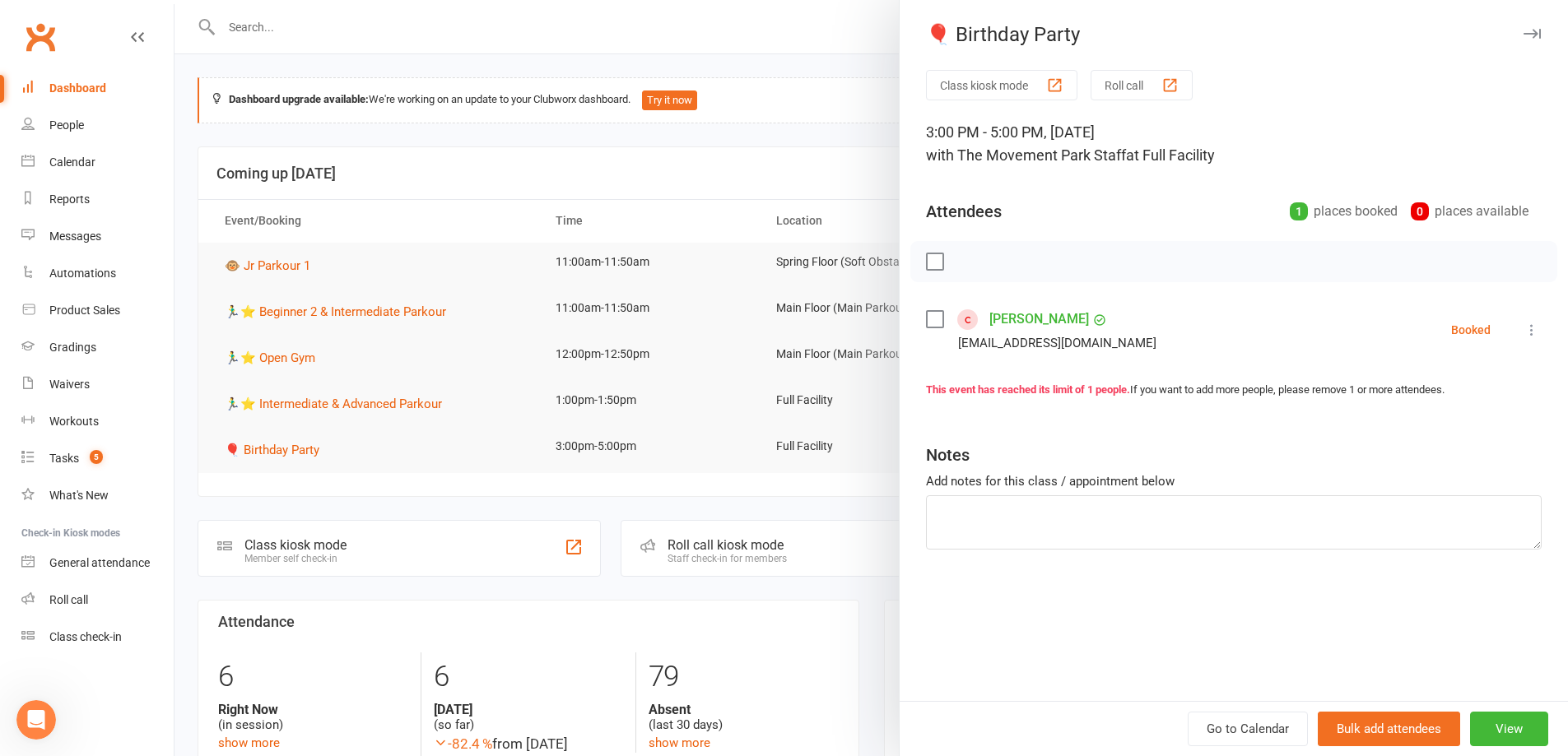
click at [1522, 28] on button "button" at bounding box center [1532, 33] width 20 height 20
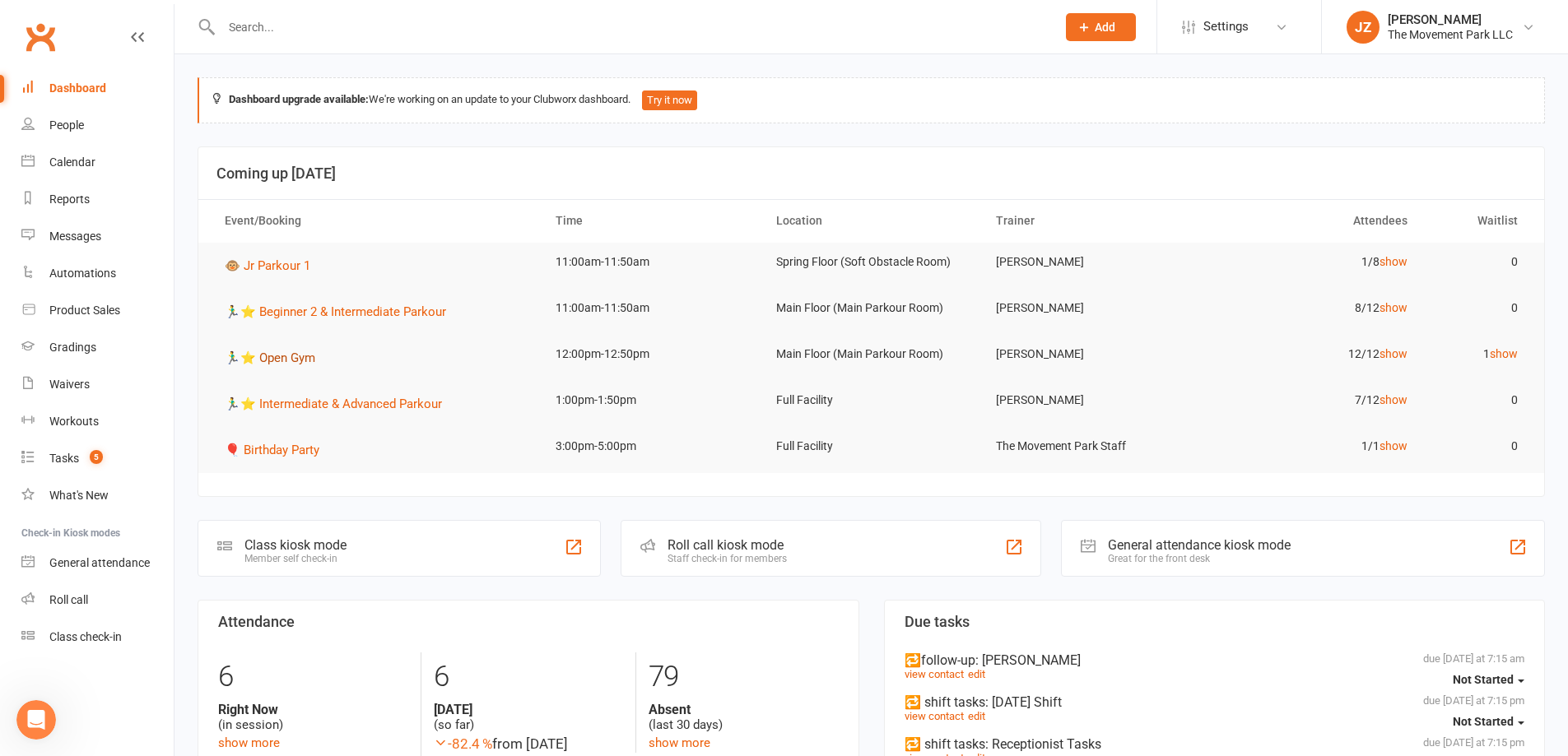
click at [307, 366] on button "🏃‍♂️⭐ Open Gym" at bounding box center [275, 358] width 102 height 20
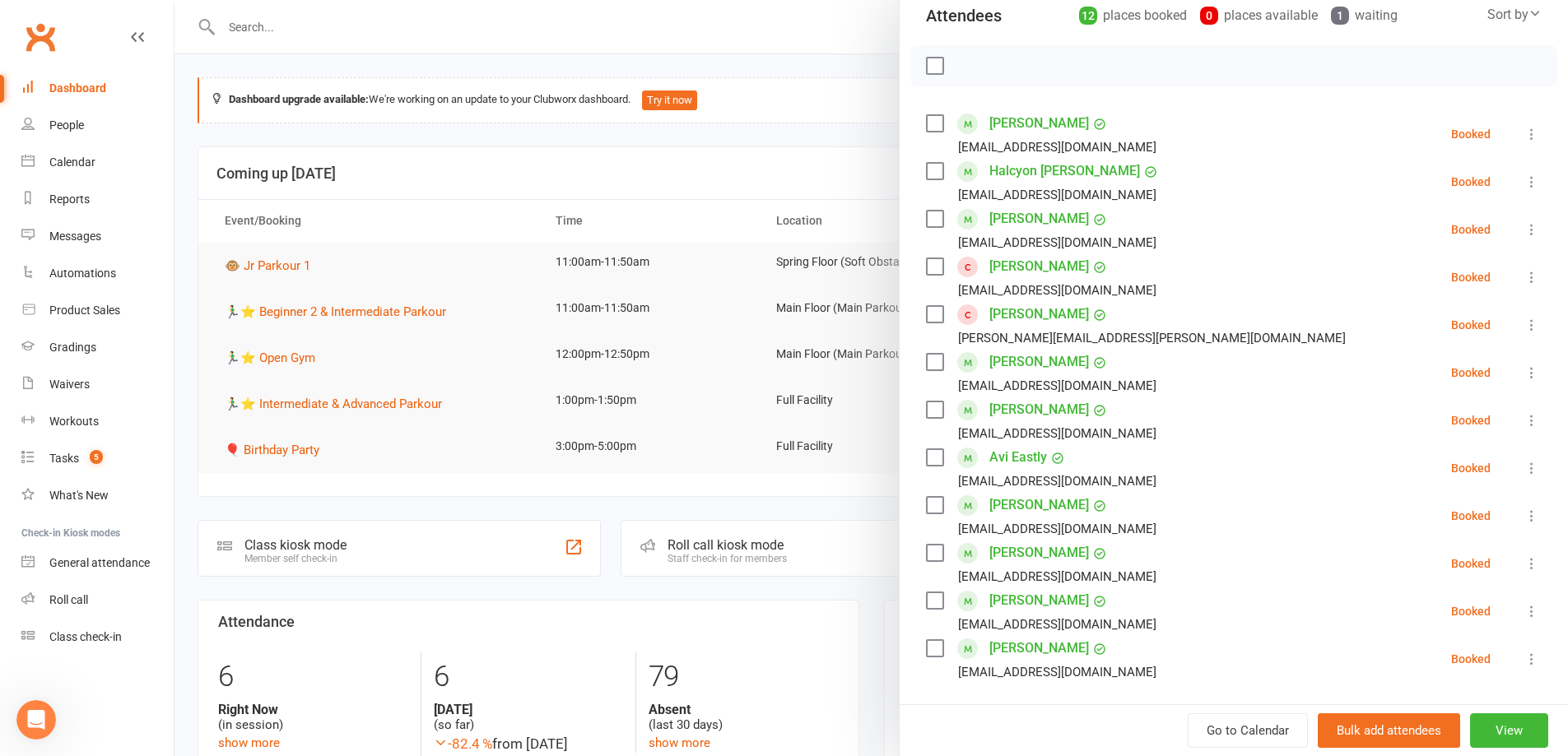
scroll to position [247, 0]
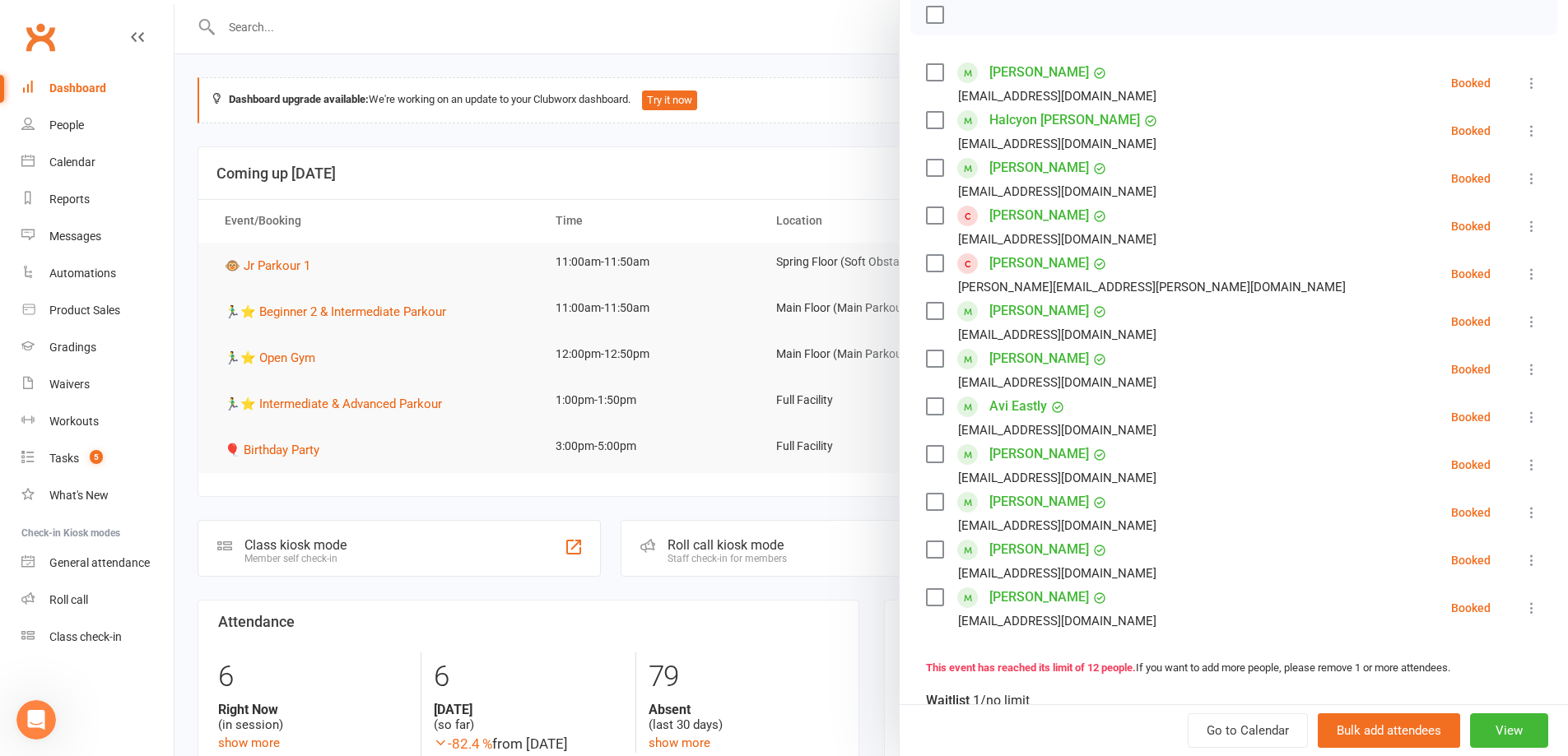
click at [661, 510] on div at bounding box center [871, 378] width 1393 height 756
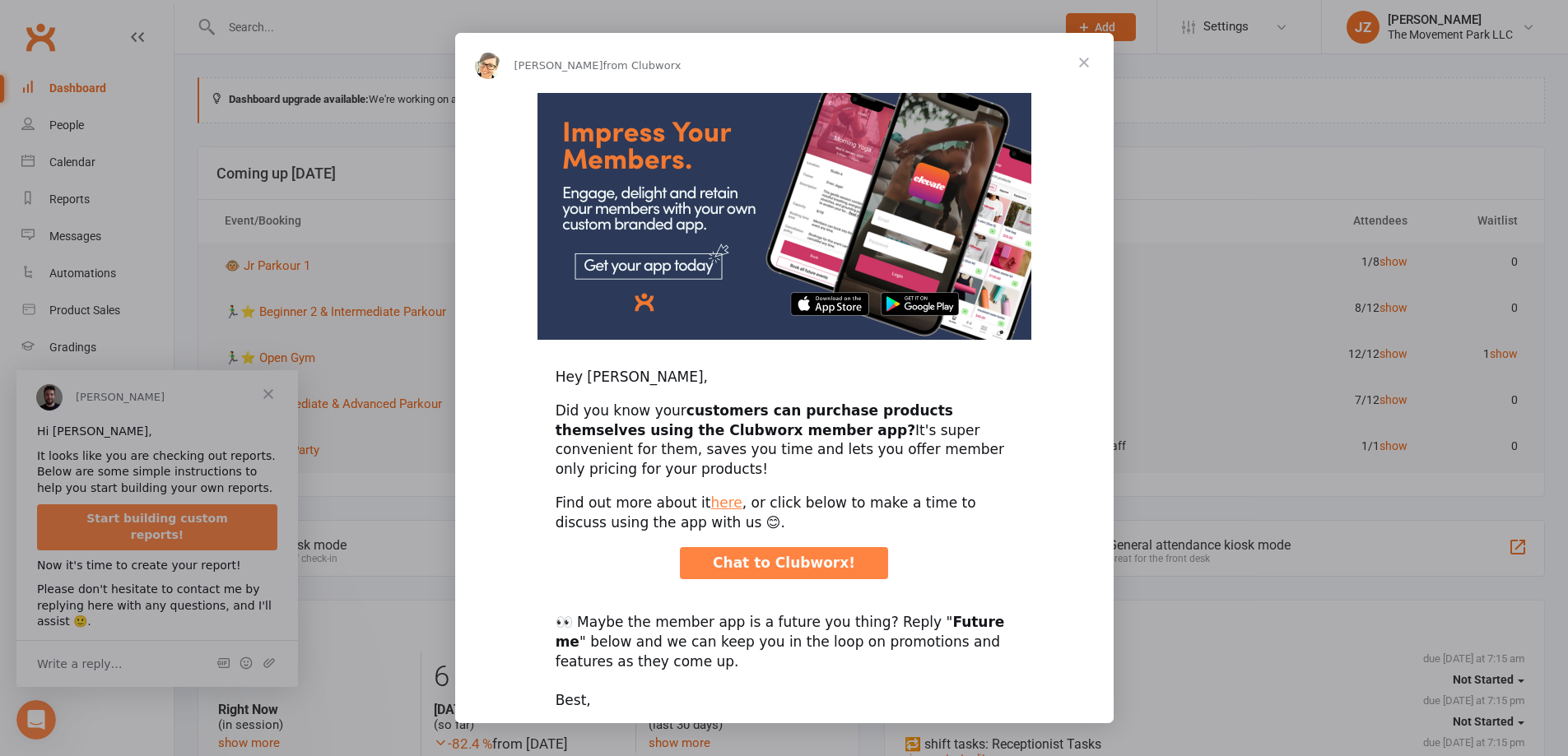
scroll to position [0, 0]
click at [1080, 75] on span "Close" at bounding box center [1083, 61] width 59 height 59
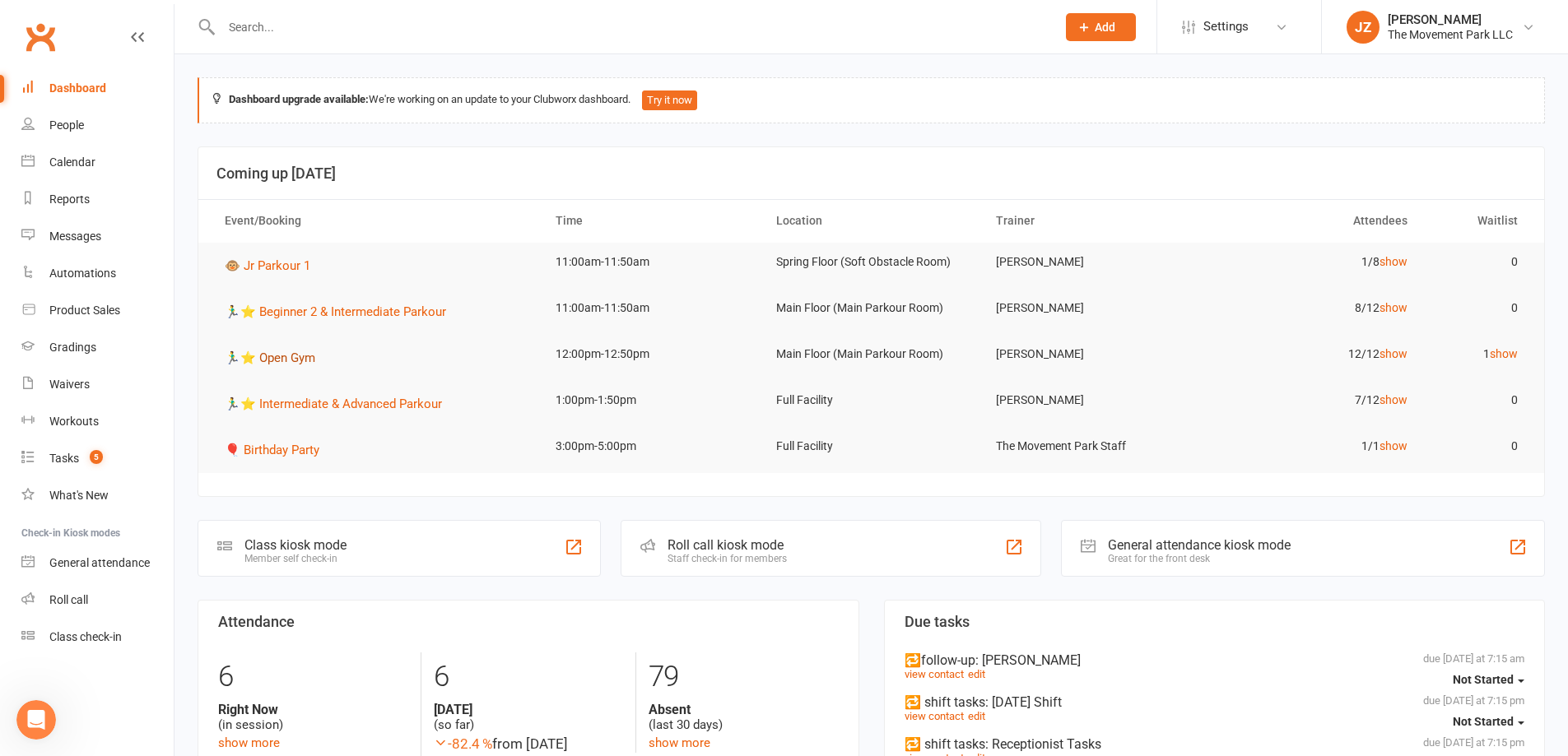
click at [288, 350] on button "🏃‍♂️⭐ Open Gym" at bounding box center [275, 358] width 102 height 20
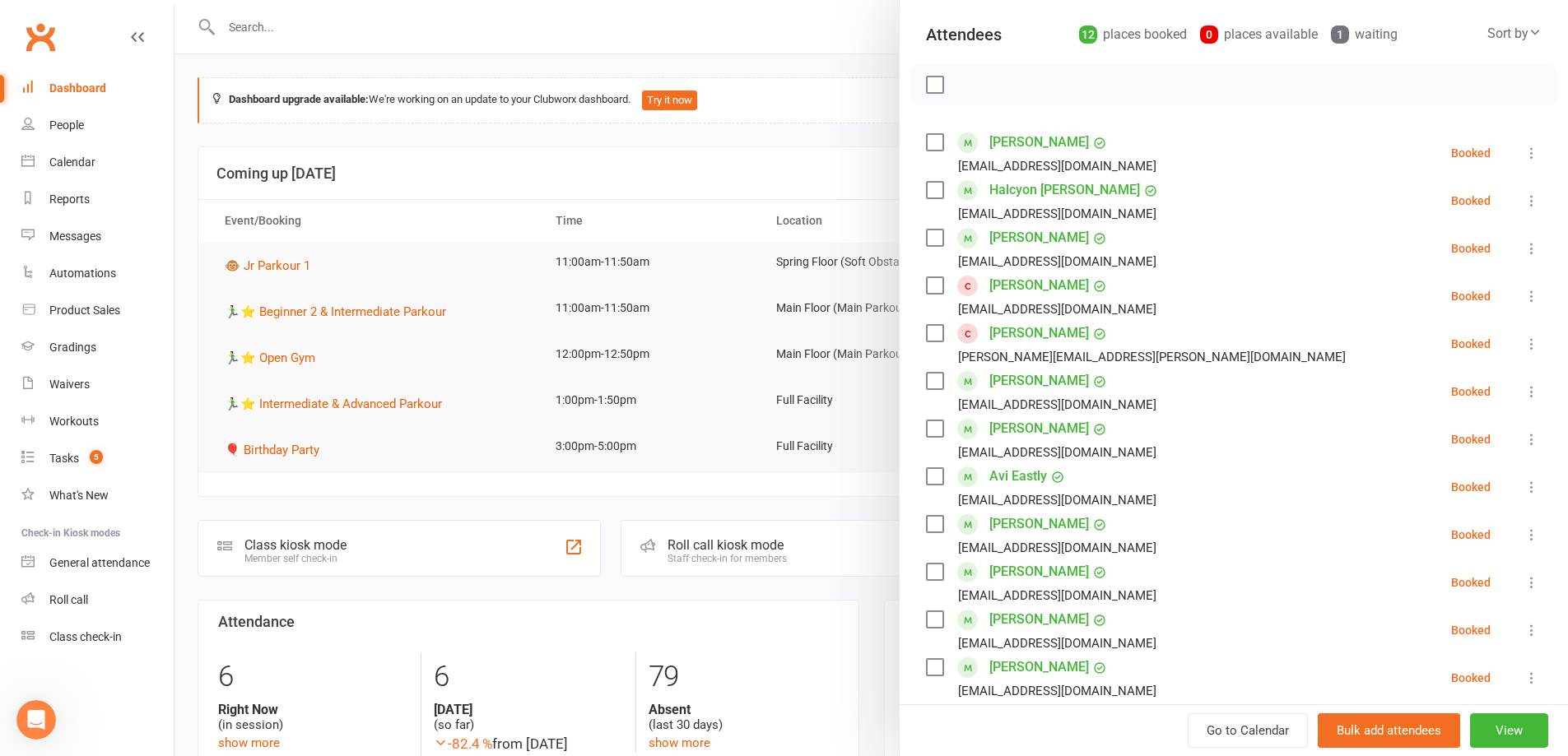
scroll to position [165, 0]
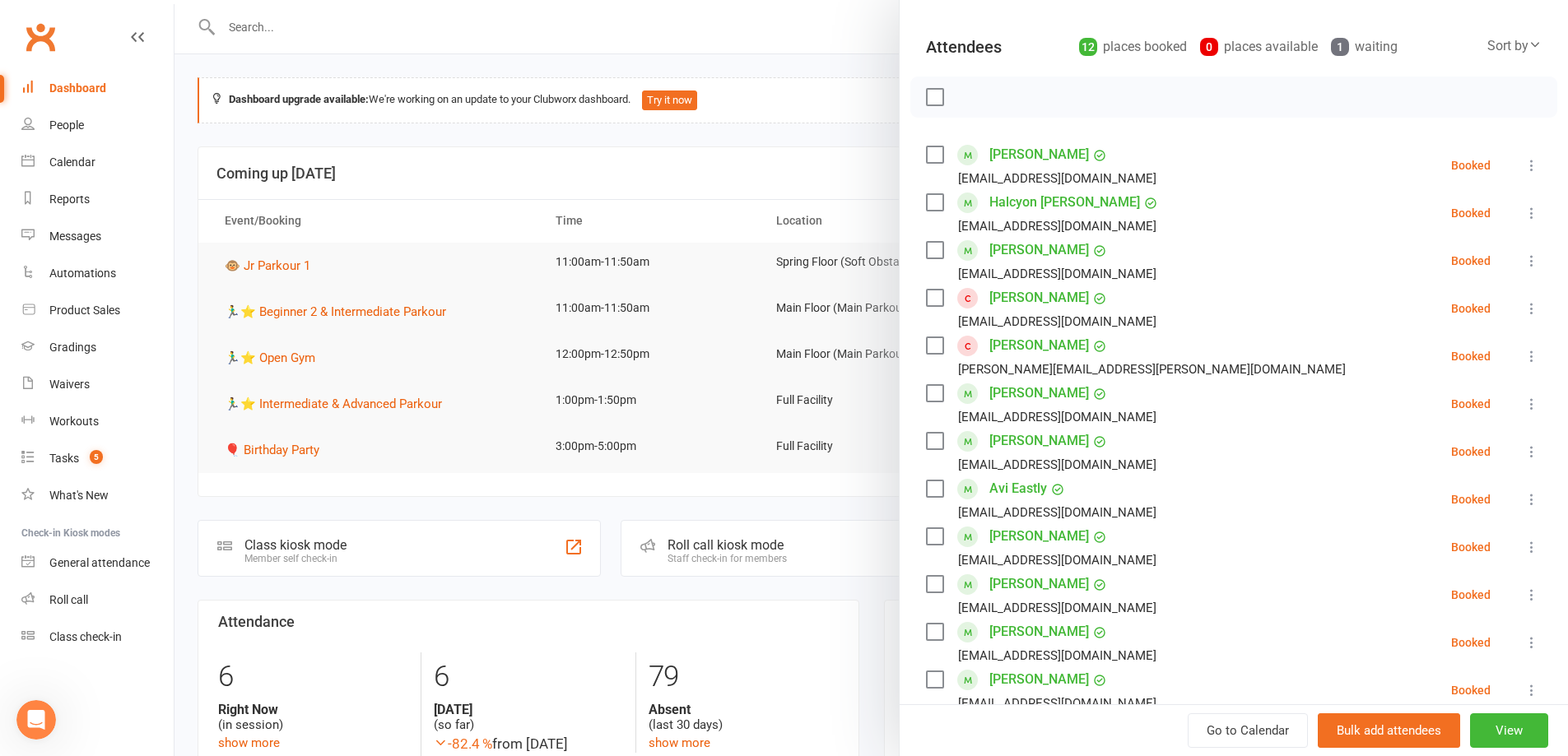
click at [621, 183] on div at bounding box center [871, 378] width 1393 height 756
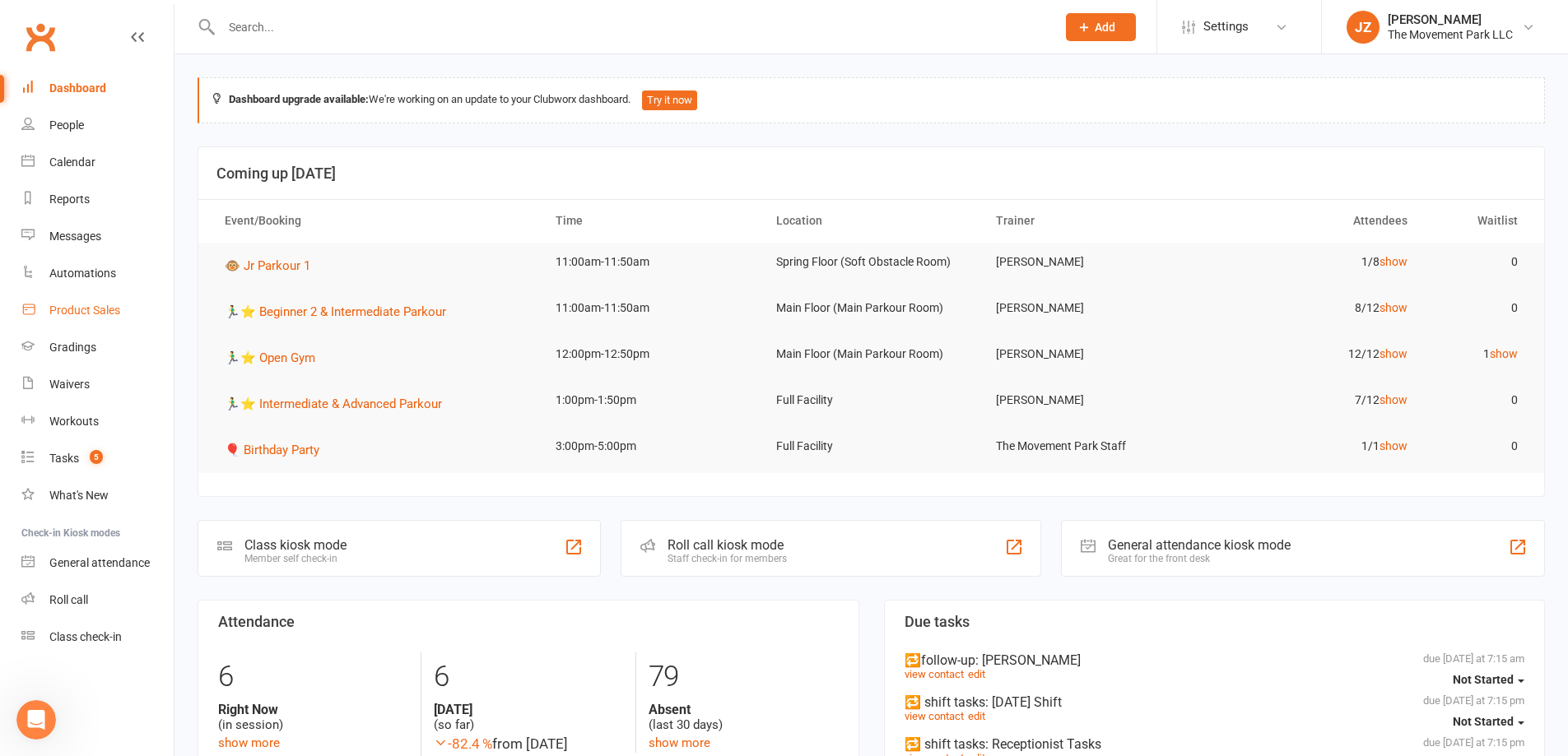
click at [116, 323] on link "Product Sales" at bounding box center [98, 310] width 152 height 37
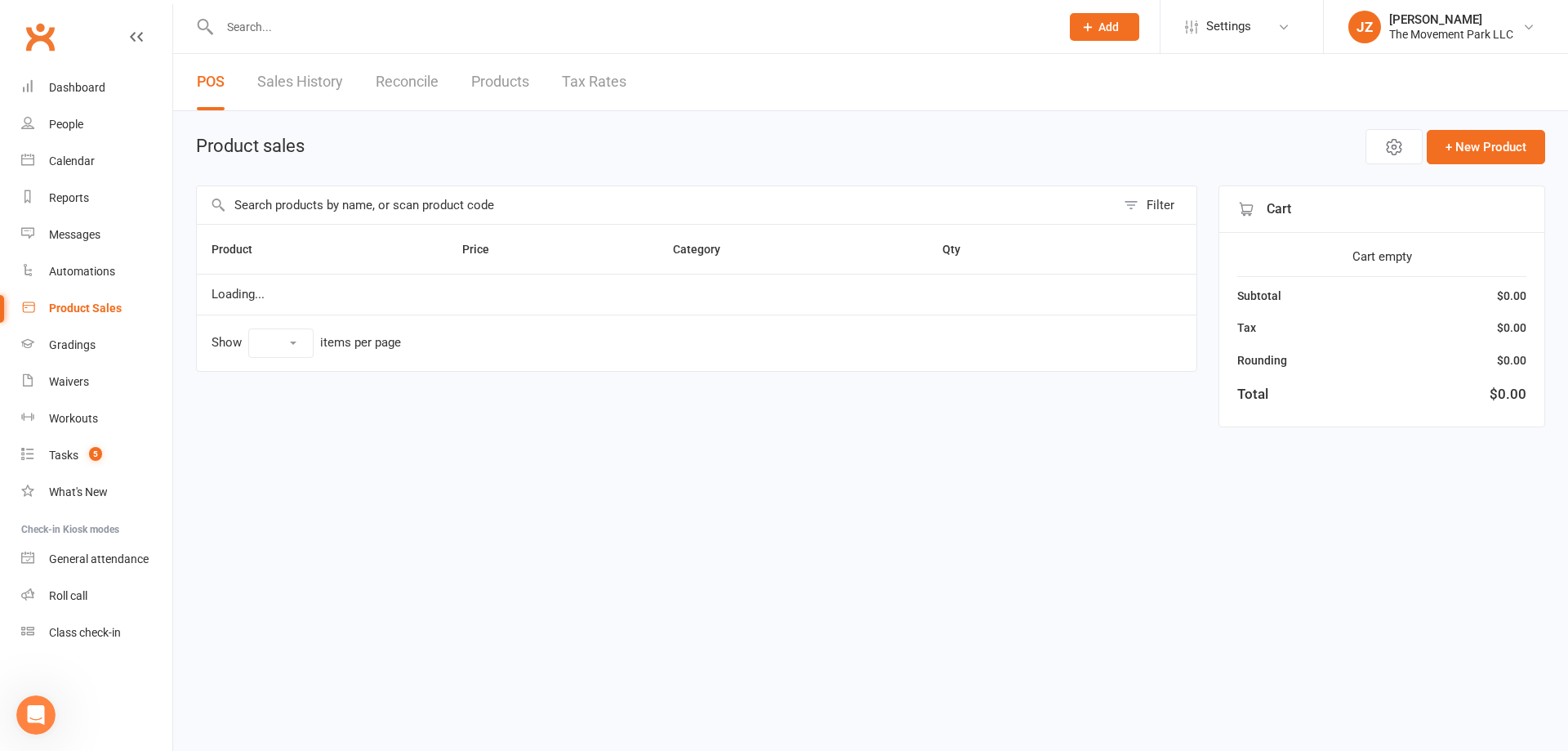
select select "10"
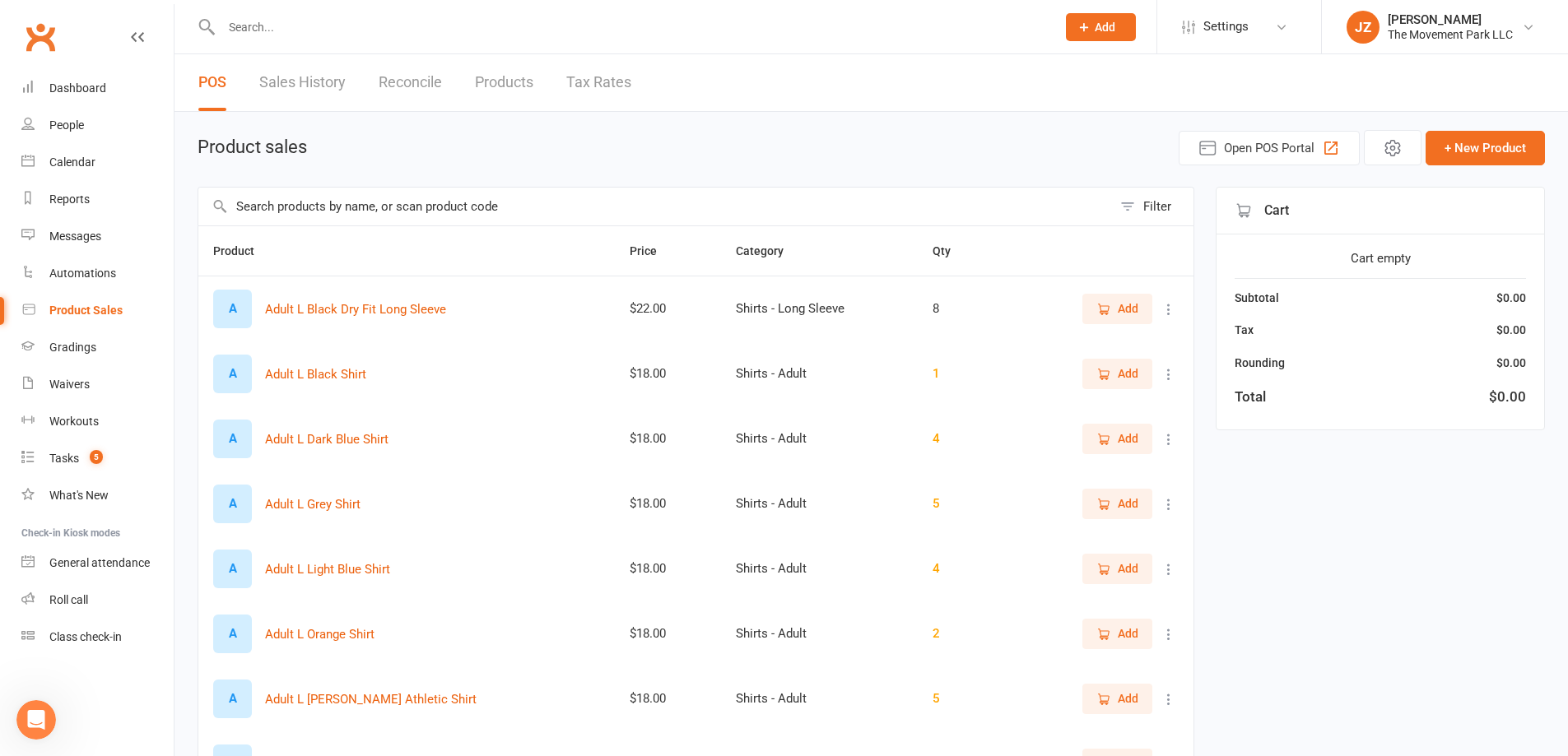
click at [370, 35] on input "text" at bounding box center [630, 26] width 828 height 23
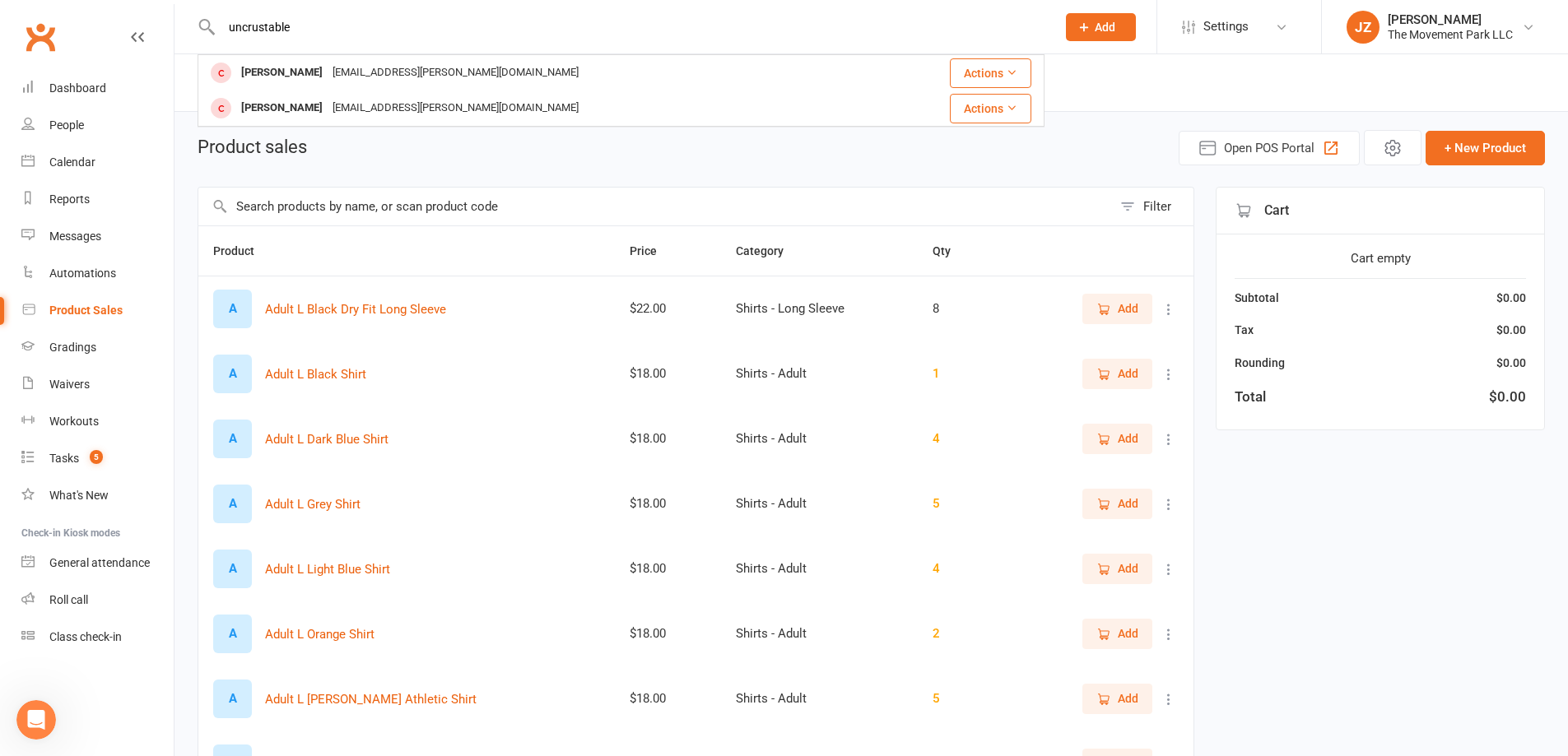
type input "uncrustable"
click at [468, 203] on input "text" at bounding box center [655, 206] width 914 height 38
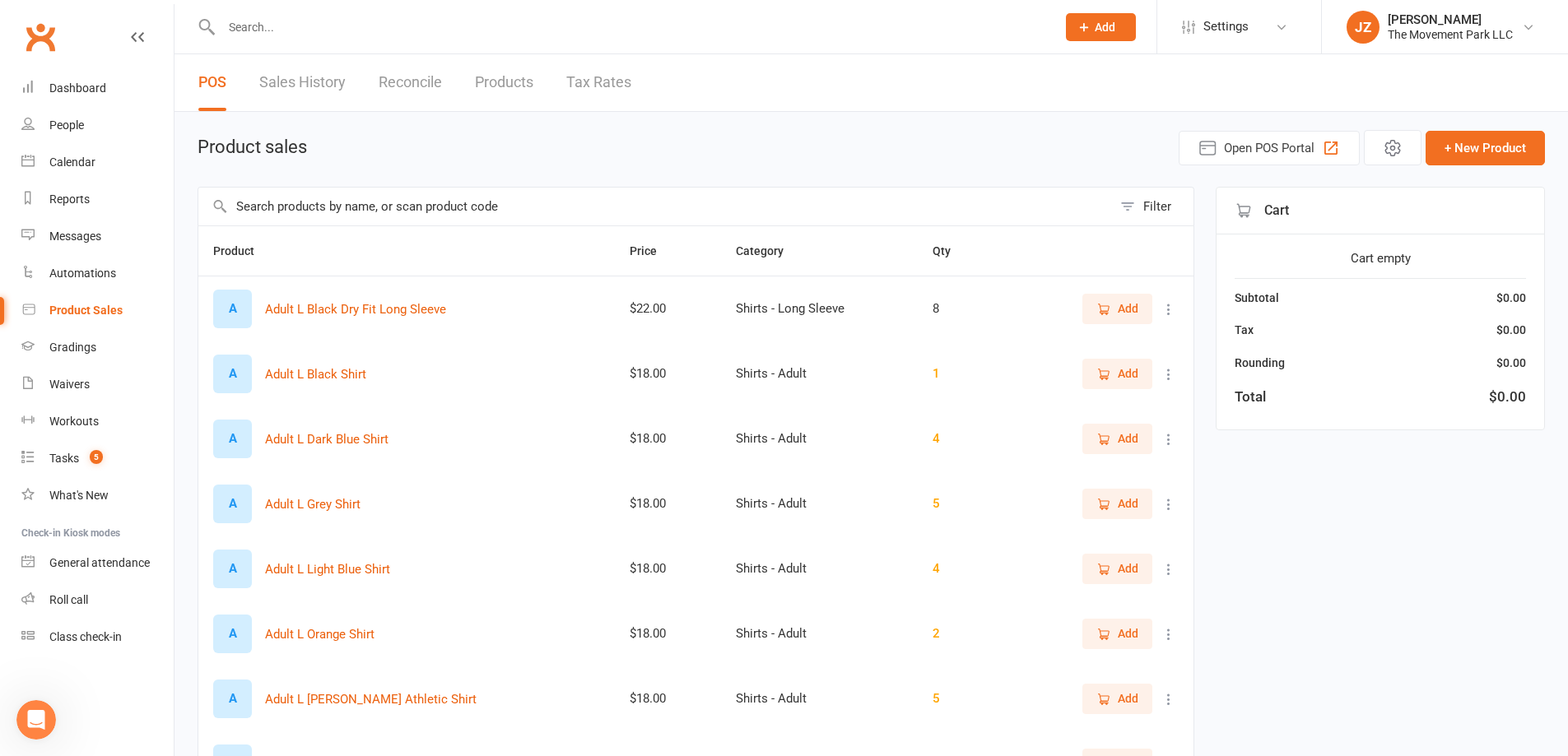
click at [487, 76] on link "Products" at bounding box center [504, 82] width 59 height 57
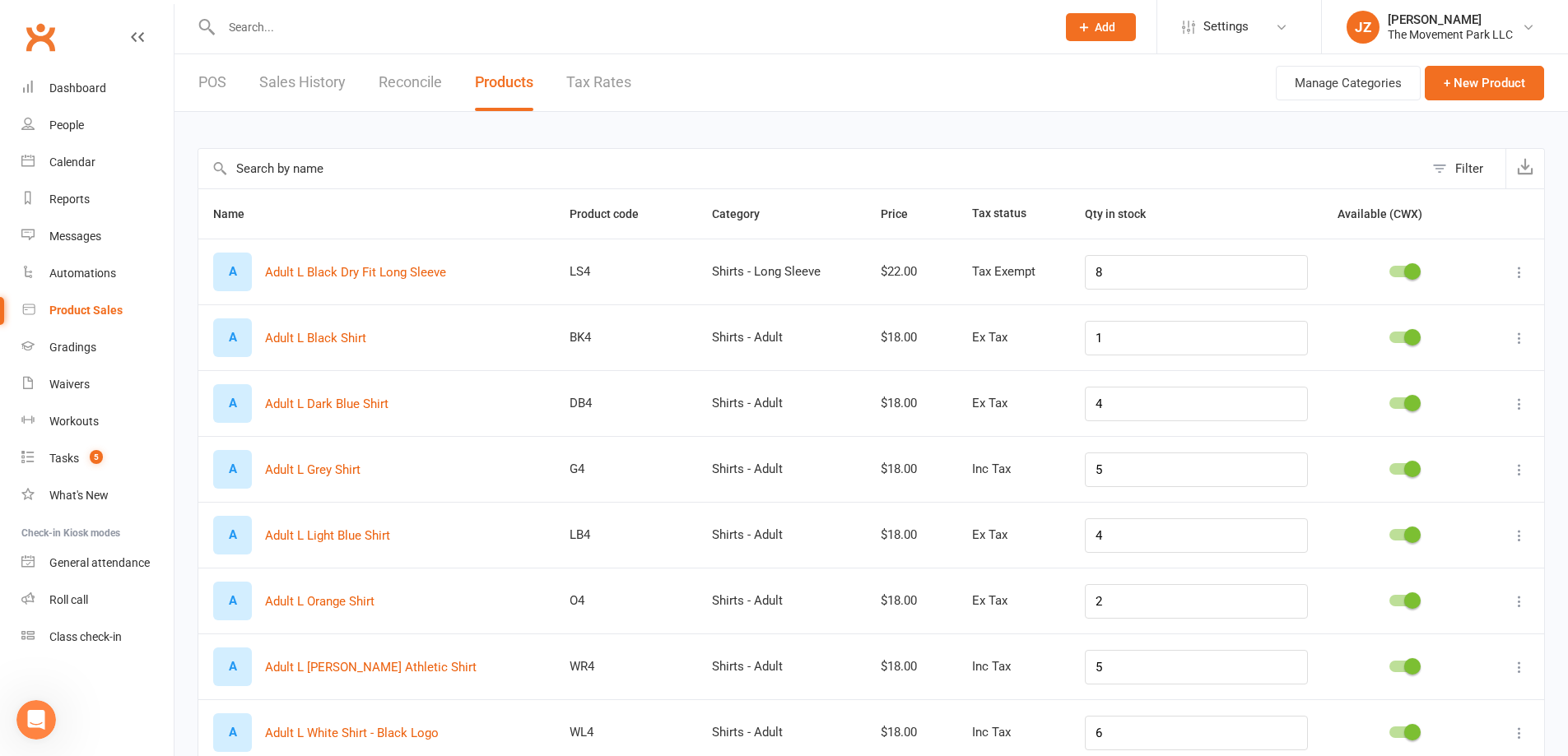
click at [455, 162] on input "text" at bounding box center [811, 169] width 1225 height 40
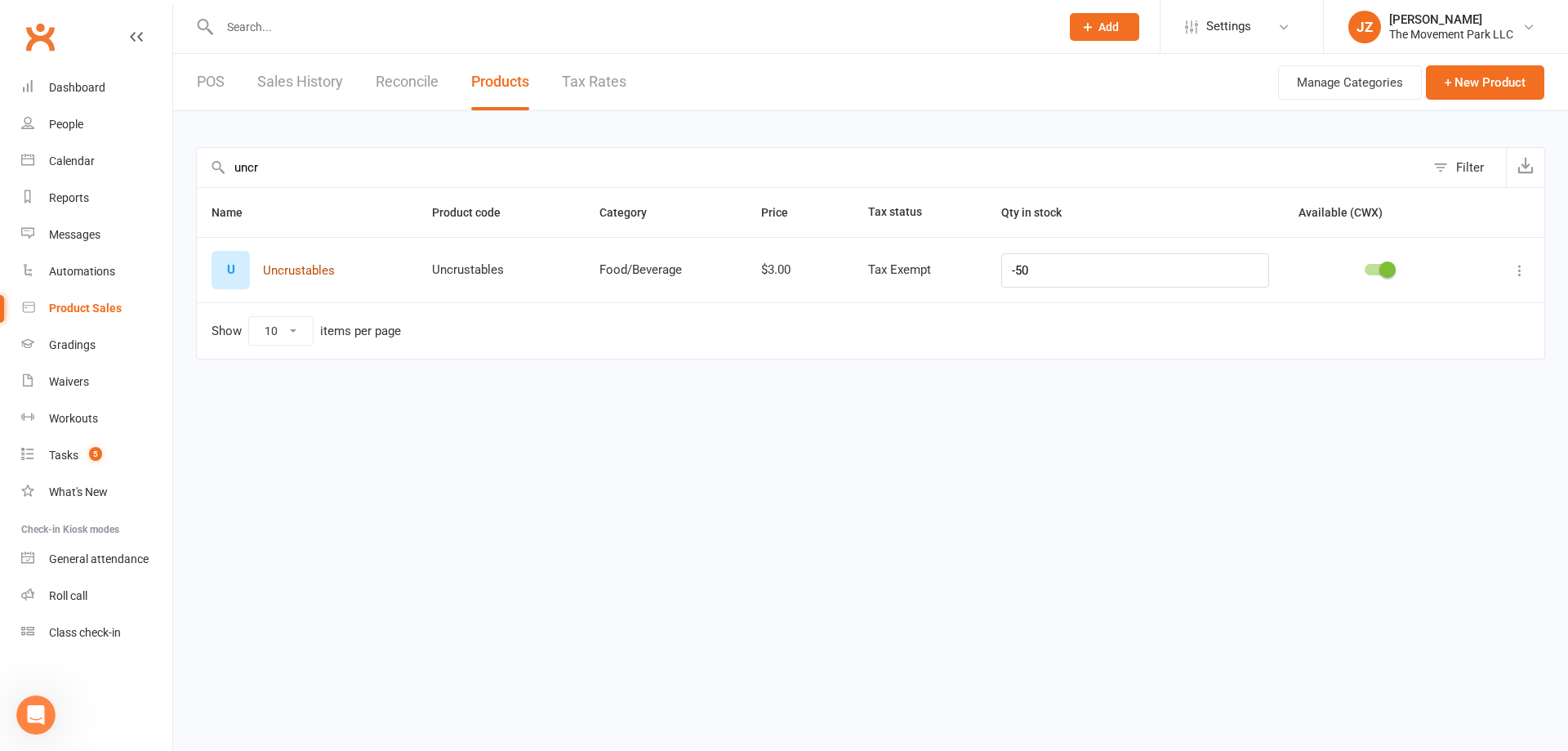
type input "uncr"
click at [283, 267] on button "Uncrustables" at bounding box center [299, 270] width 72 height 20
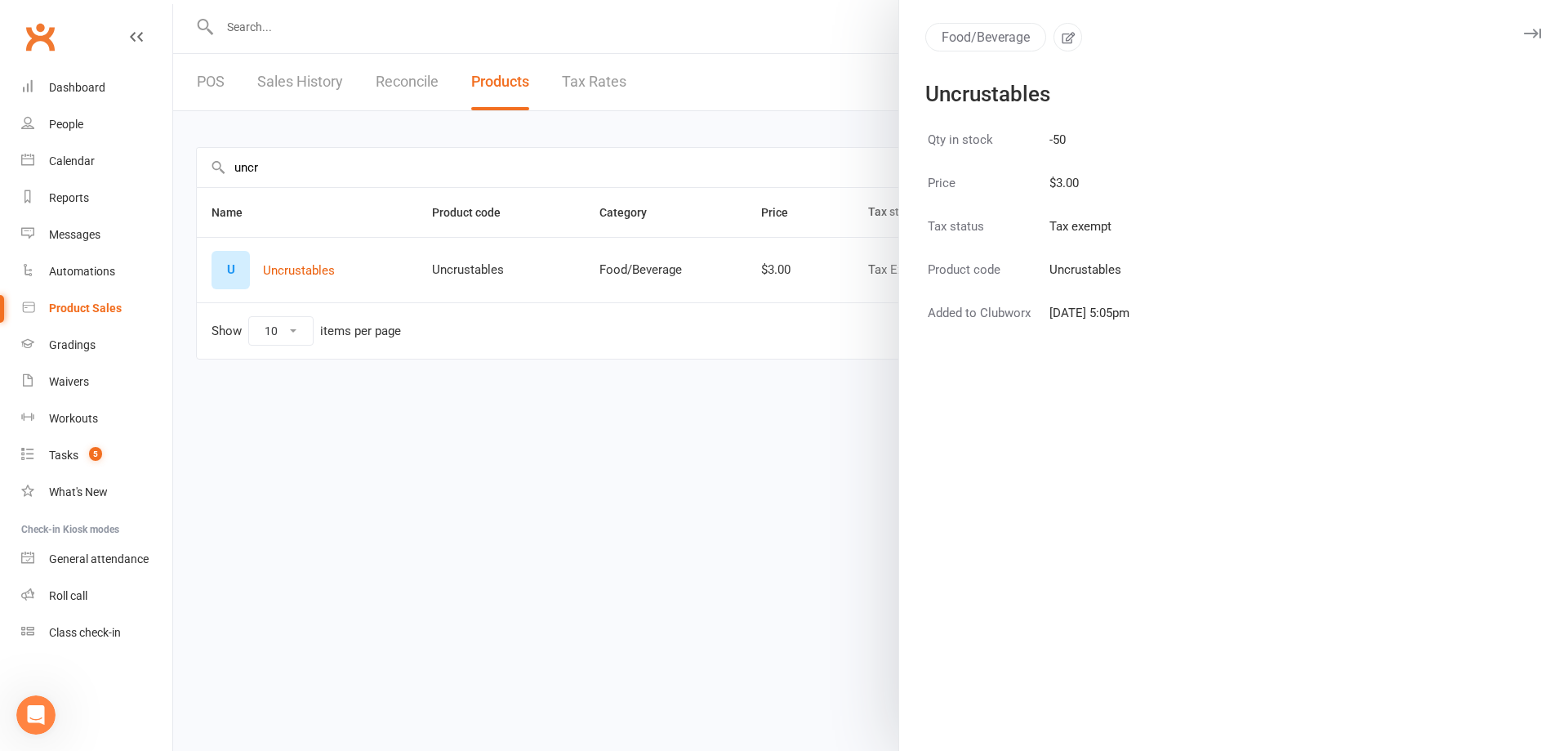
click at [1524, 31] on icon "button" at bounding box center [1532, 33] width 17 height 10
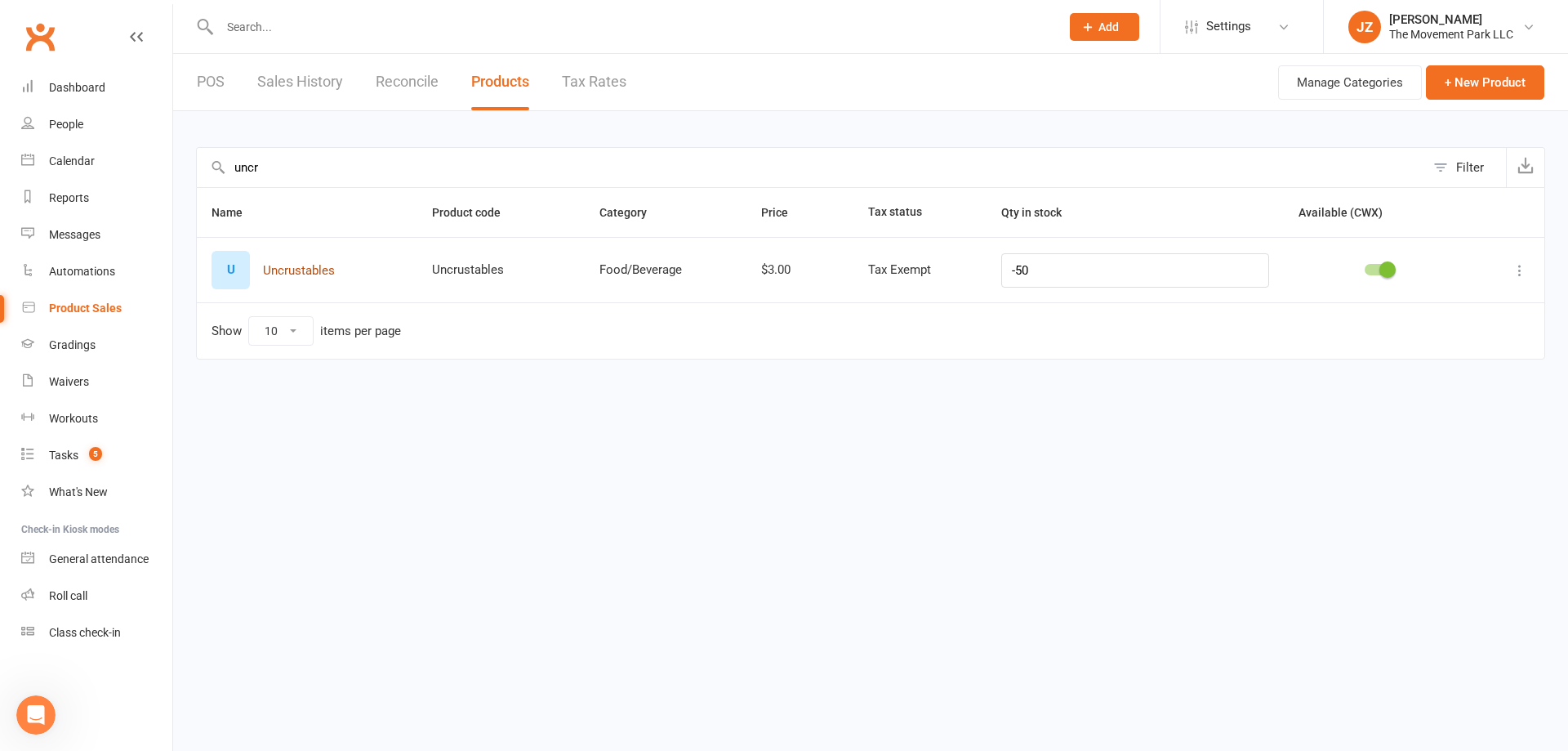
click at [313, 272] on button "Uncrustables" at bounding box center [299, 270] width 72 height 20
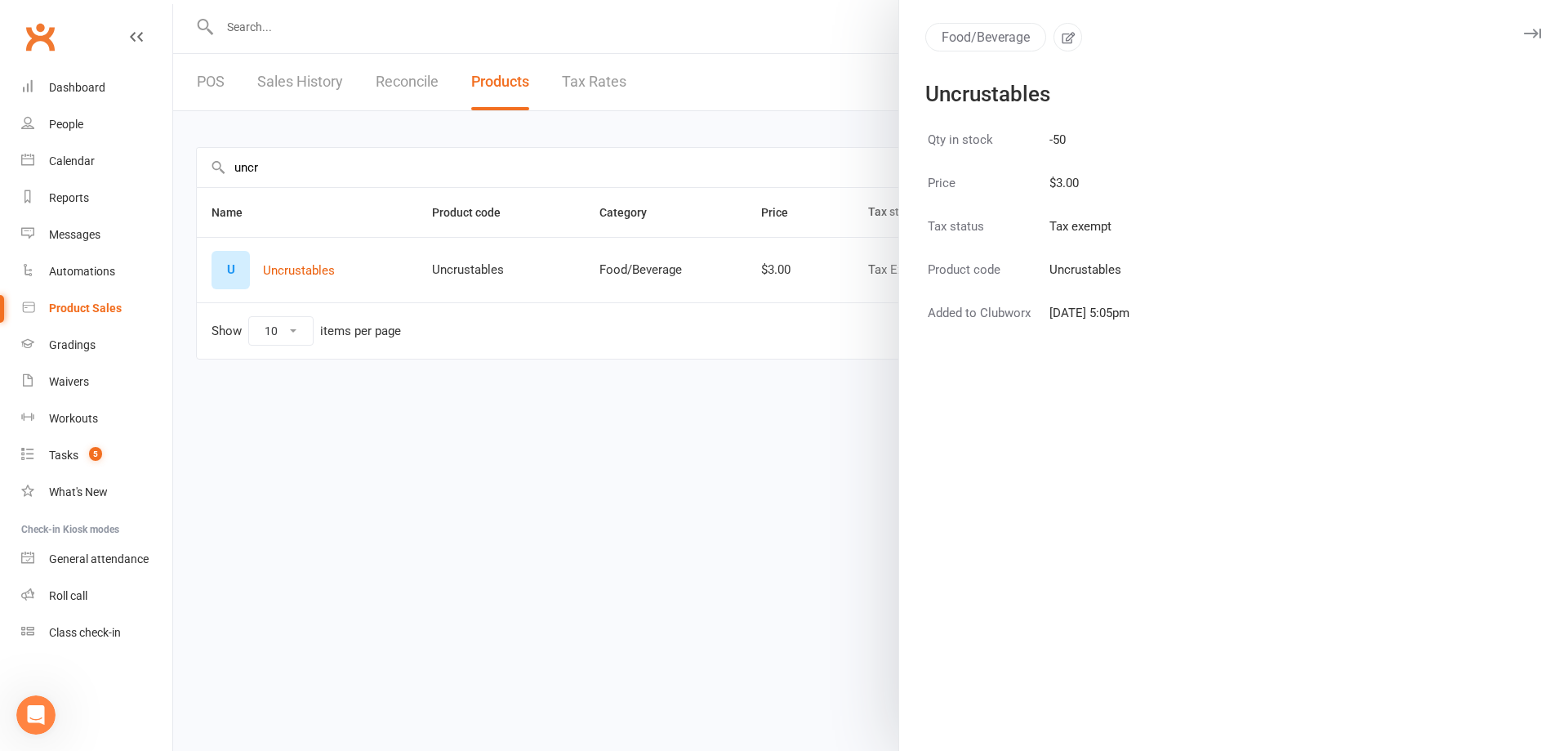
click at [386, 340] on div at bounding box center [871, 376] width 1396 height 751
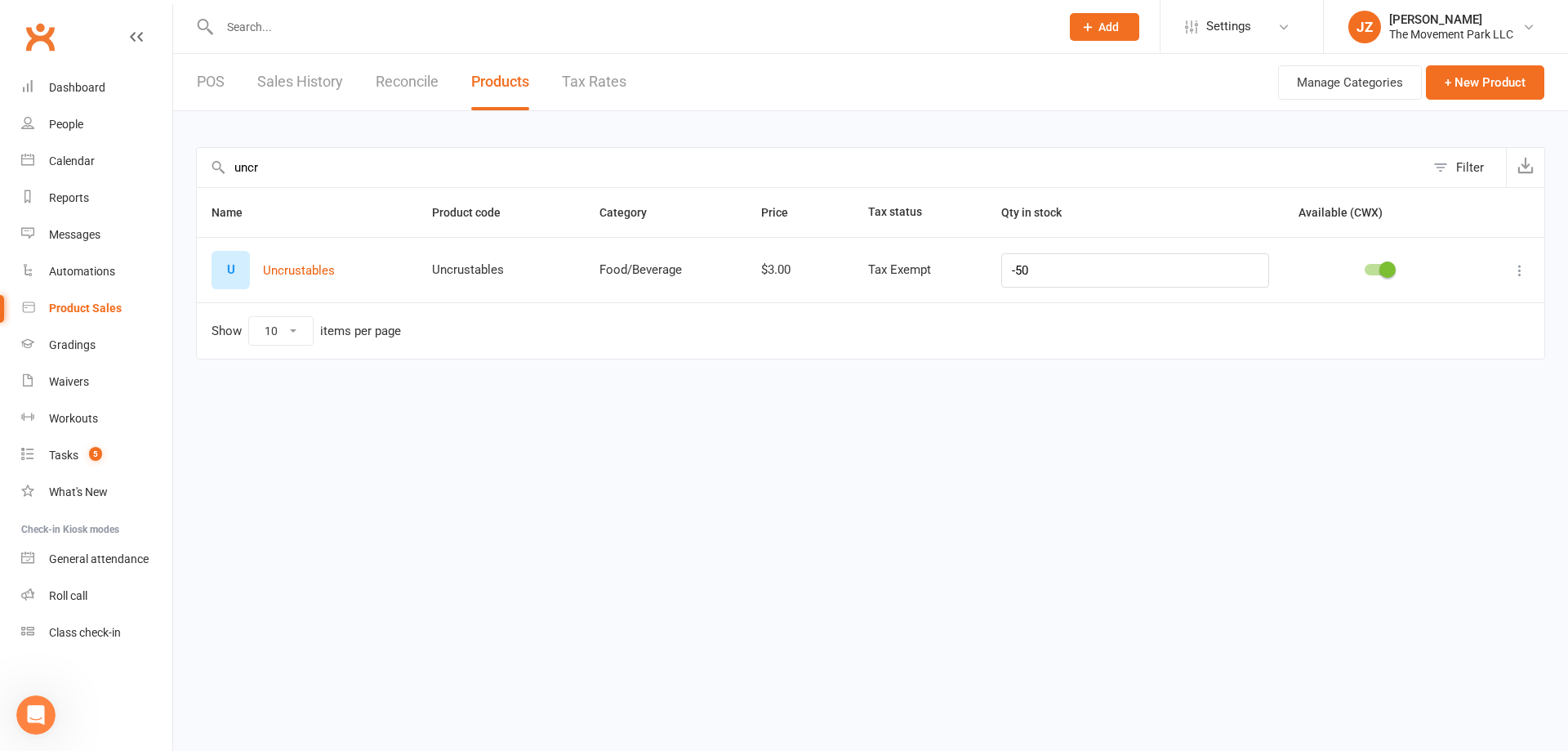
click at [228, 275] on div "U" at bounding box center [231, 269] width 39 height 39
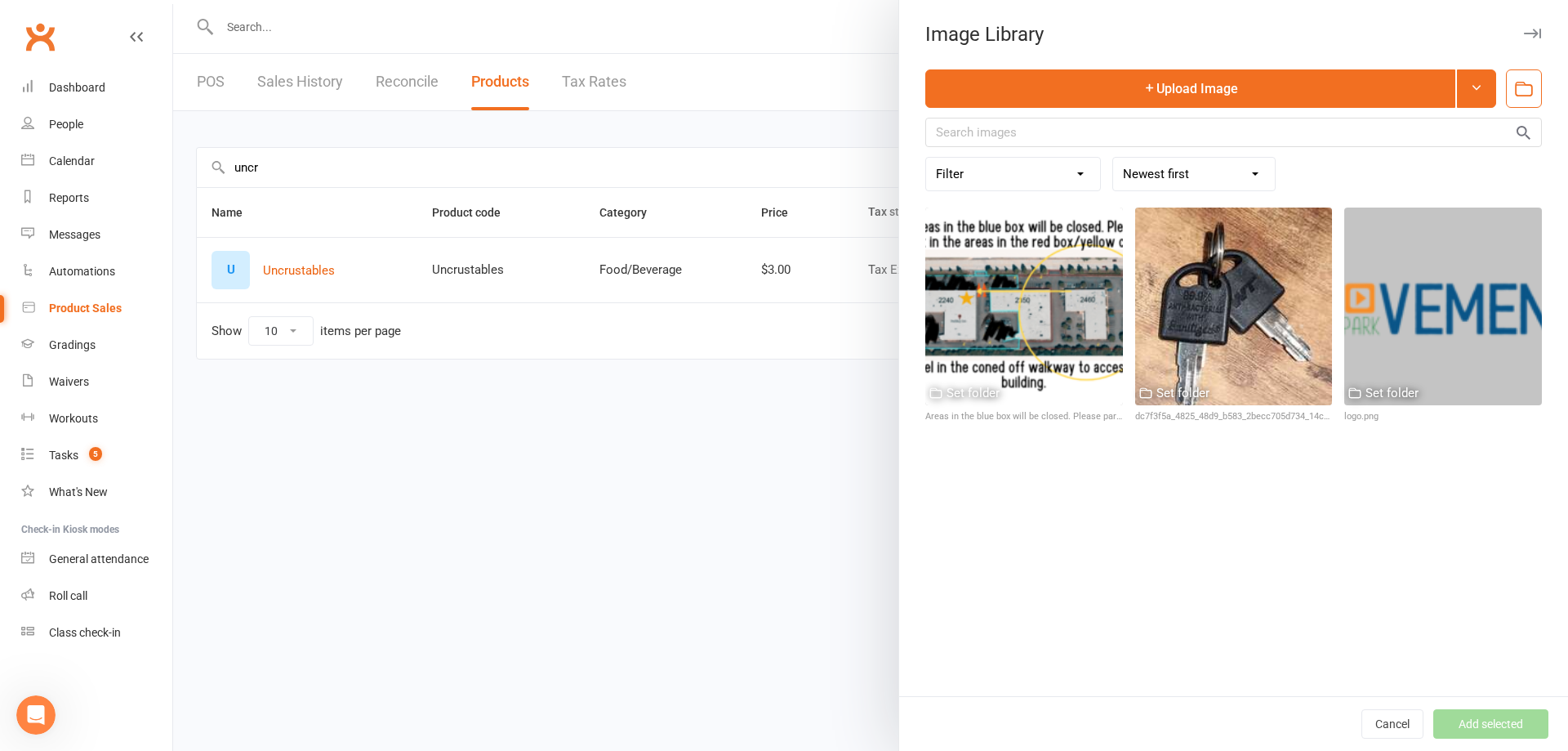
click at [282, 268] on div at bounding box center [871, 376] width 1396 height 751
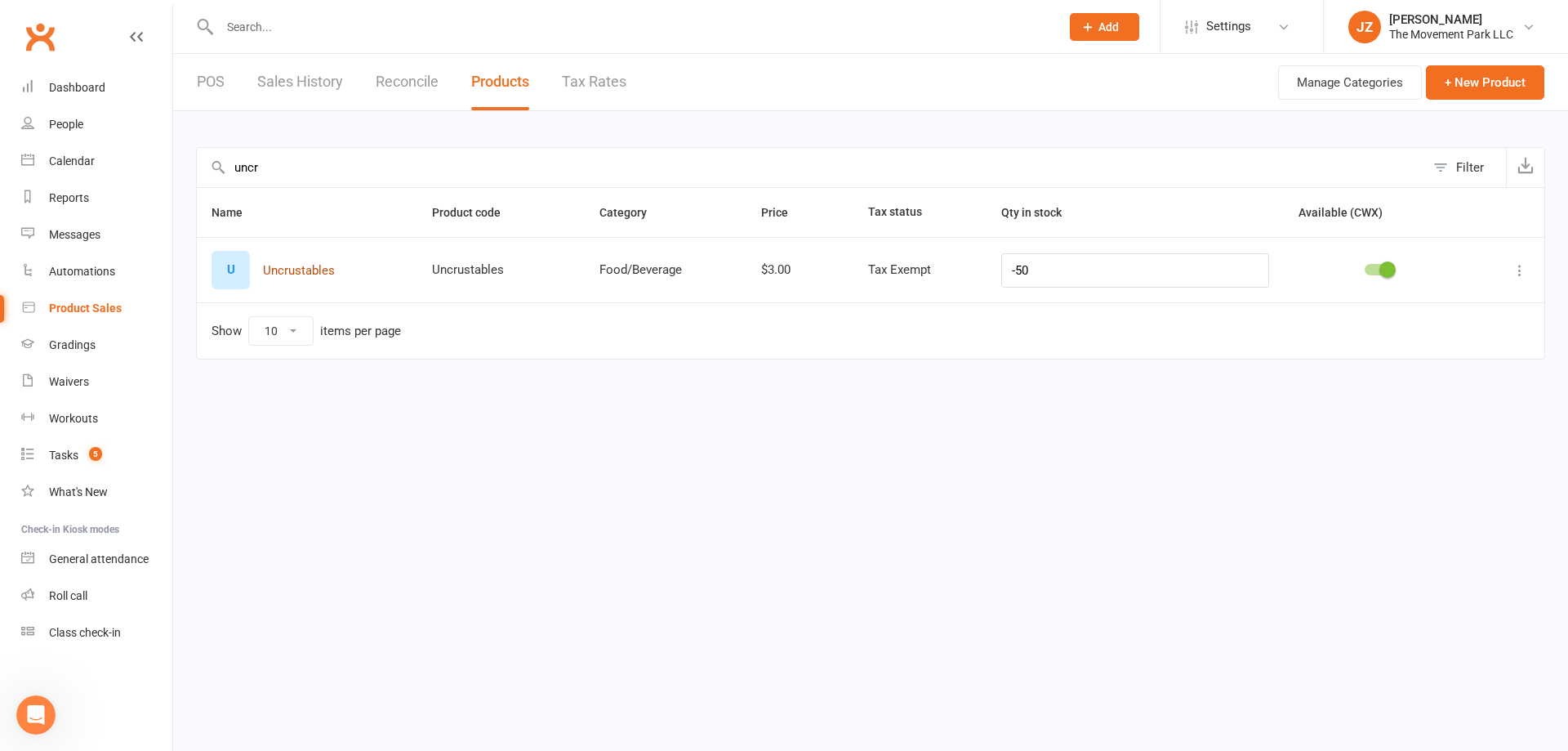
click at [306, 269] on button "Uncrustables" at bounding box center [299, 270] width 72 height 20
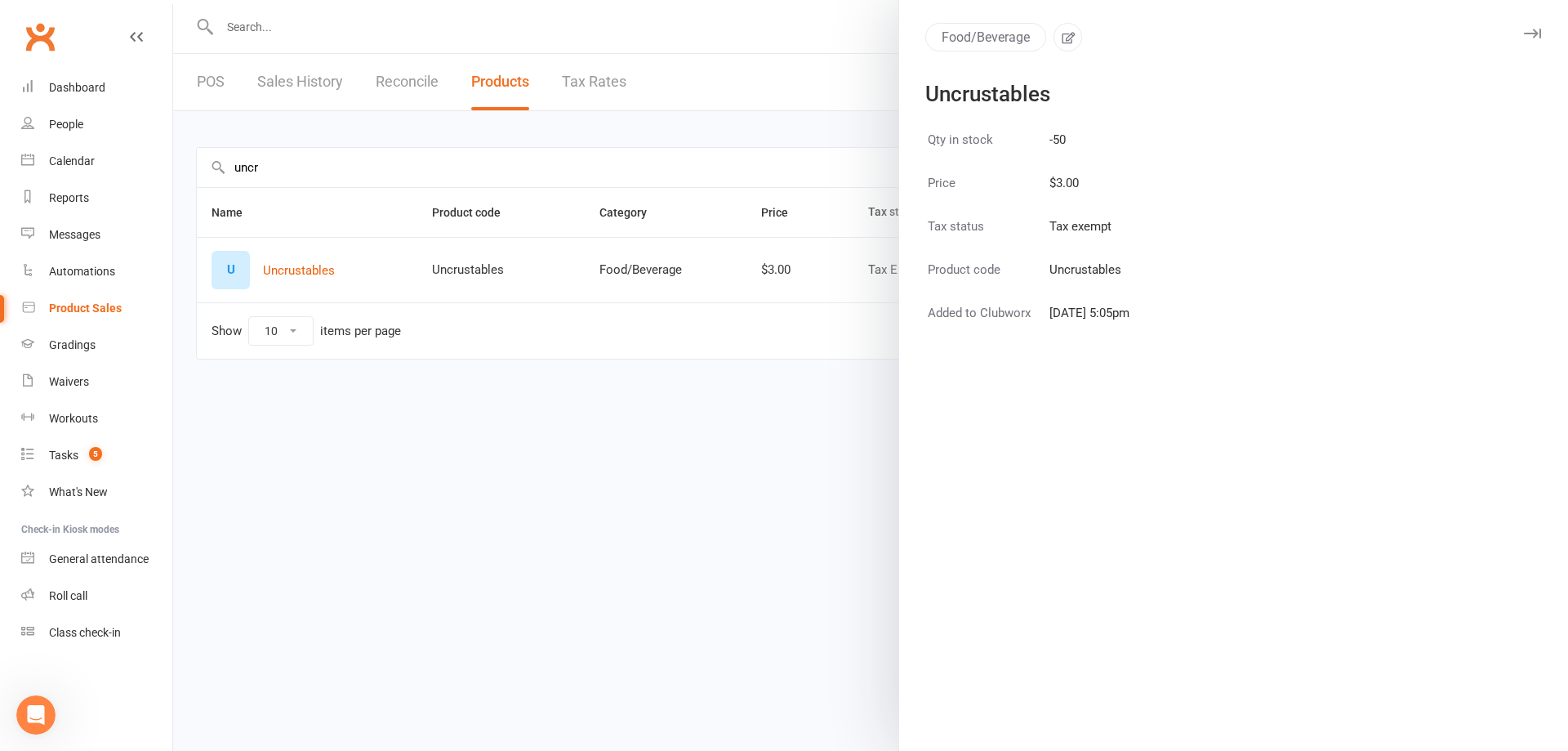
click at [1359, 360] on div "Qty in stock -50 Price $3.00 Tax status Tax exempt Product code Uncrustables Ad…" at bounding box center [1233, 439] width 669 height 623
click at [1131, 216] on td "Tax exempt" at bounding box center [1089, 236] width 82 height 41
click at [1078, 225] on td "Tax exempt" at bounding box center [1089, 236] width 82 height 41
click at [993, 33] on button "Food/Beverage" at bounding box center [986, 37] width 121 height 29
click at [1524, 31] on icon "button" at bounding box center [1532, 33] width 17 height 10
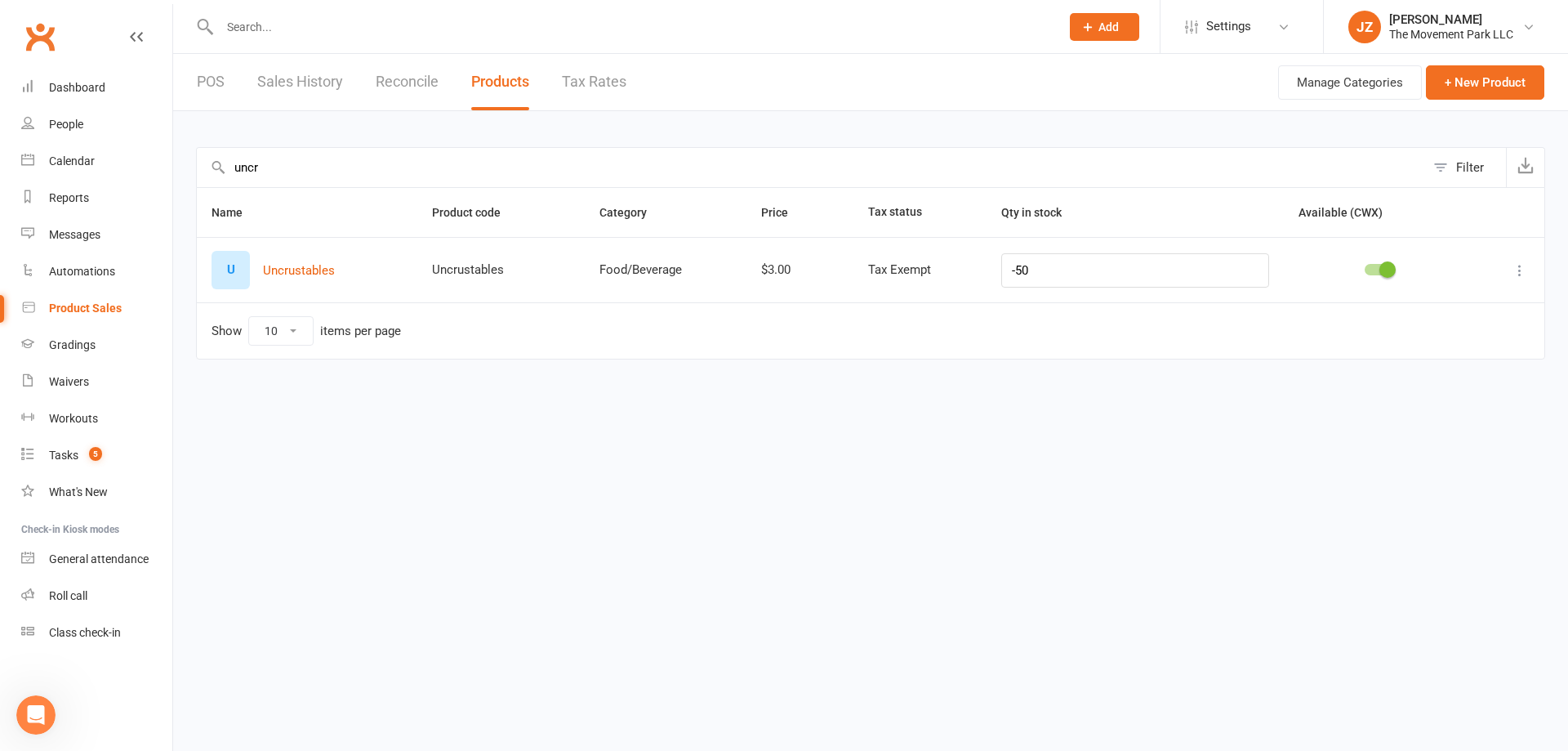
click at [1095, 30] on icon at bounding box center [1088, 27] width 14 height 14
click at [722, 354] on td "Show 10 25 50 100 items per page" at bounding box center [870, 331] width 1348 height 57
click at [266, 261] on button "Uncrustables" at bounding box center [299, 270] width 72 height 20
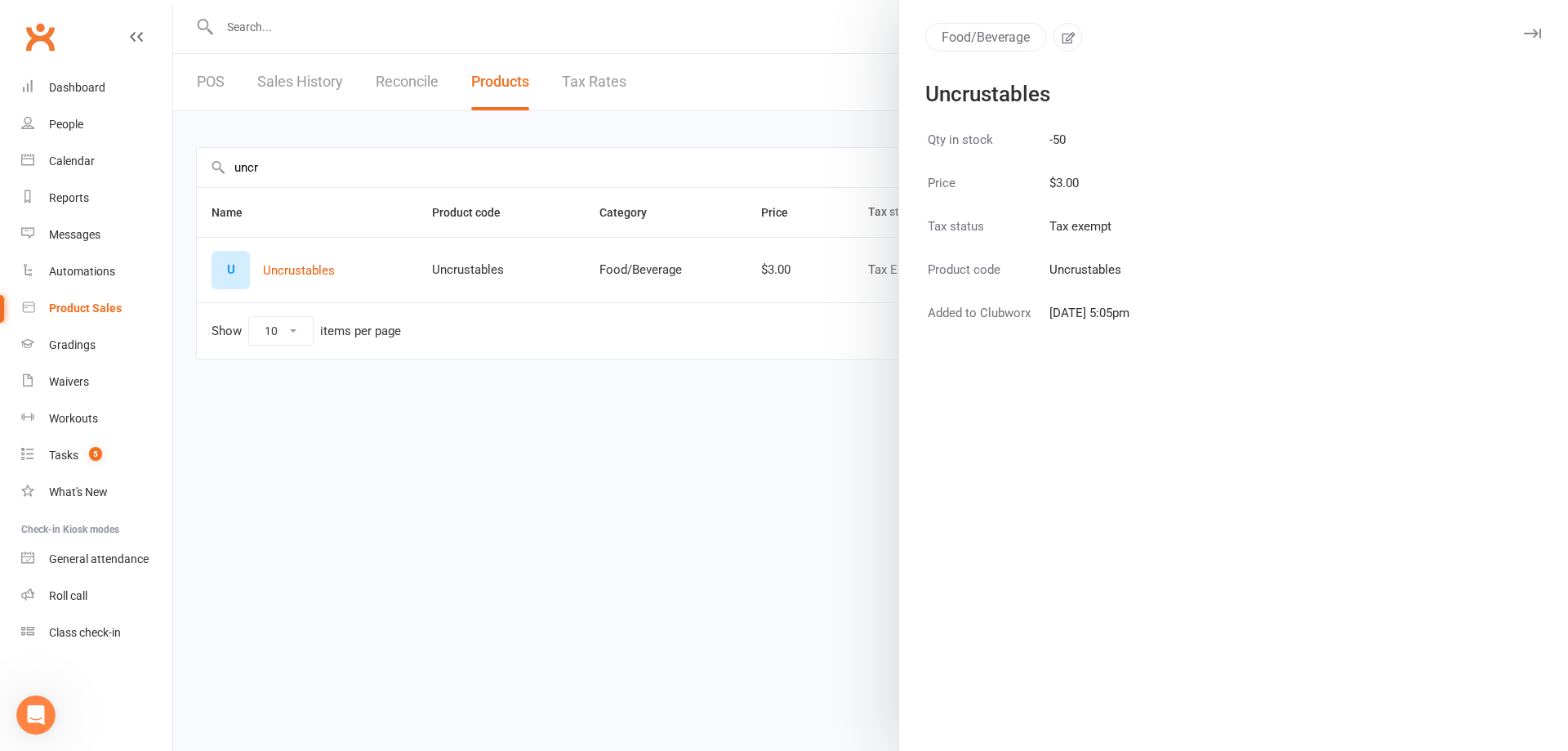
click at [1049, 186] on td "$3.00" at bounding box center [1089, 193] width 82 height 41
click at [1522, 41] on button "button" at bounding box center [1532, 33] width 20 height 20
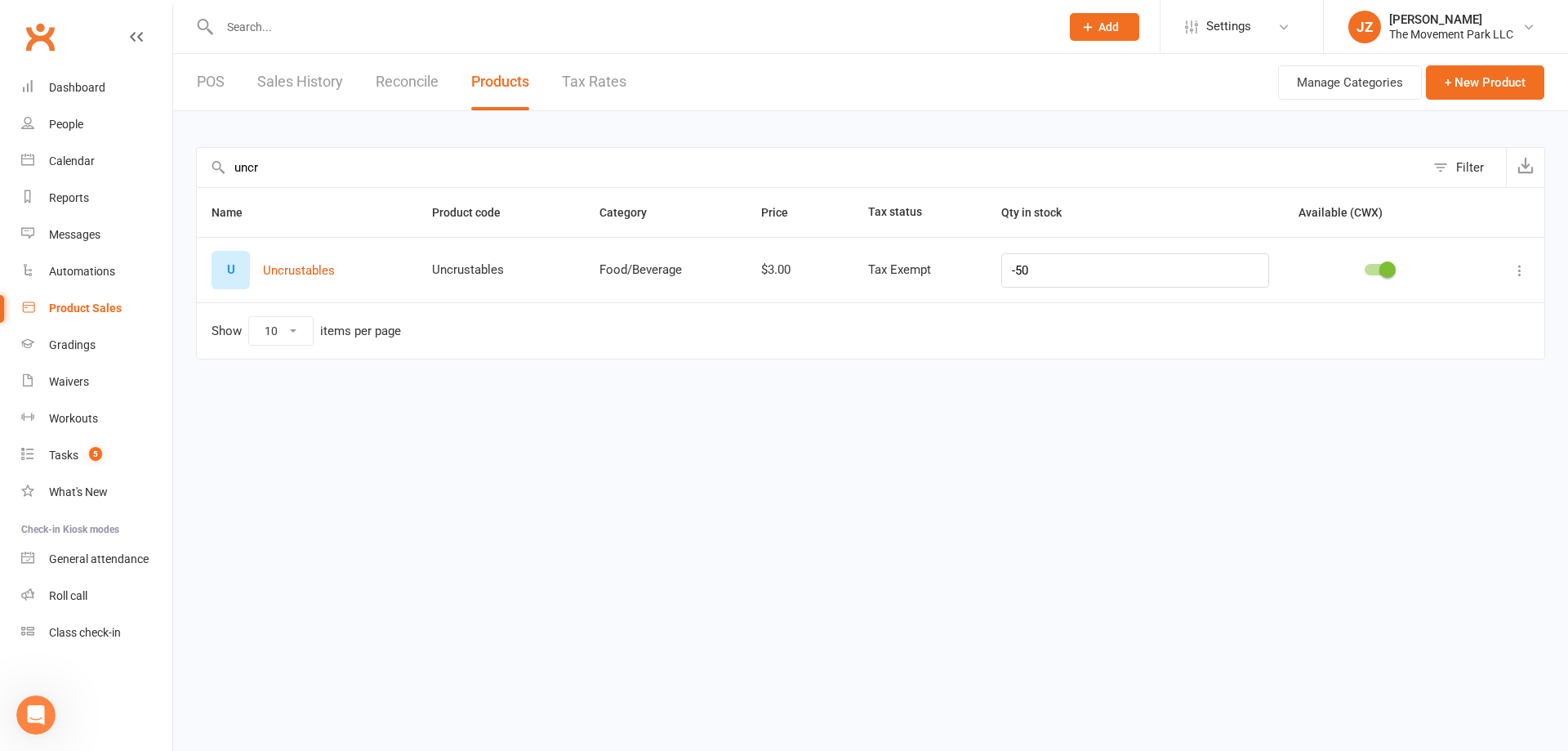
click at [84, 312] on div "Product Sales" at bounding box center [85, 308] width 73 height 13
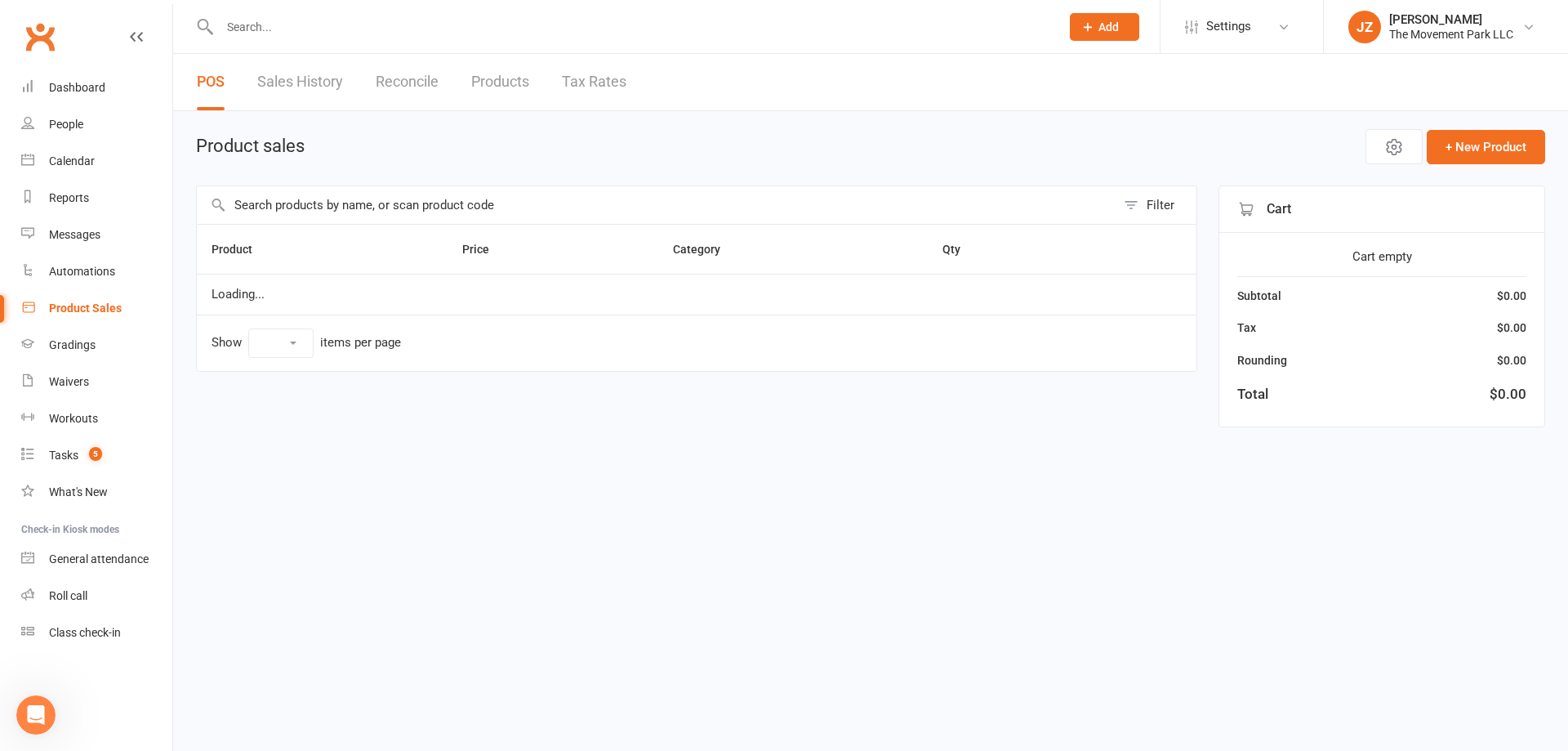
select select "10"
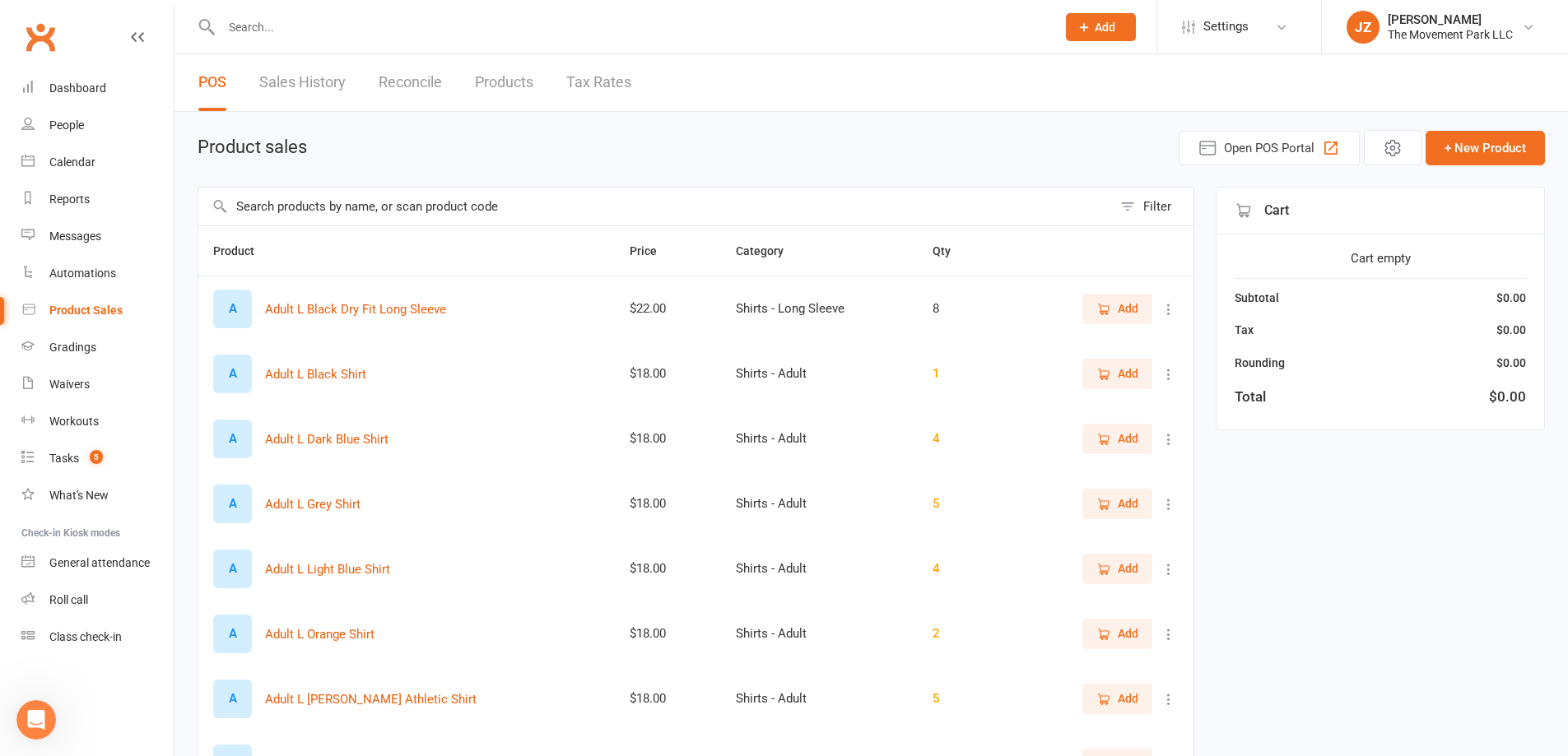
click at [453, 204] on input "text" at bounding box center [655, 206] width 914 height 38
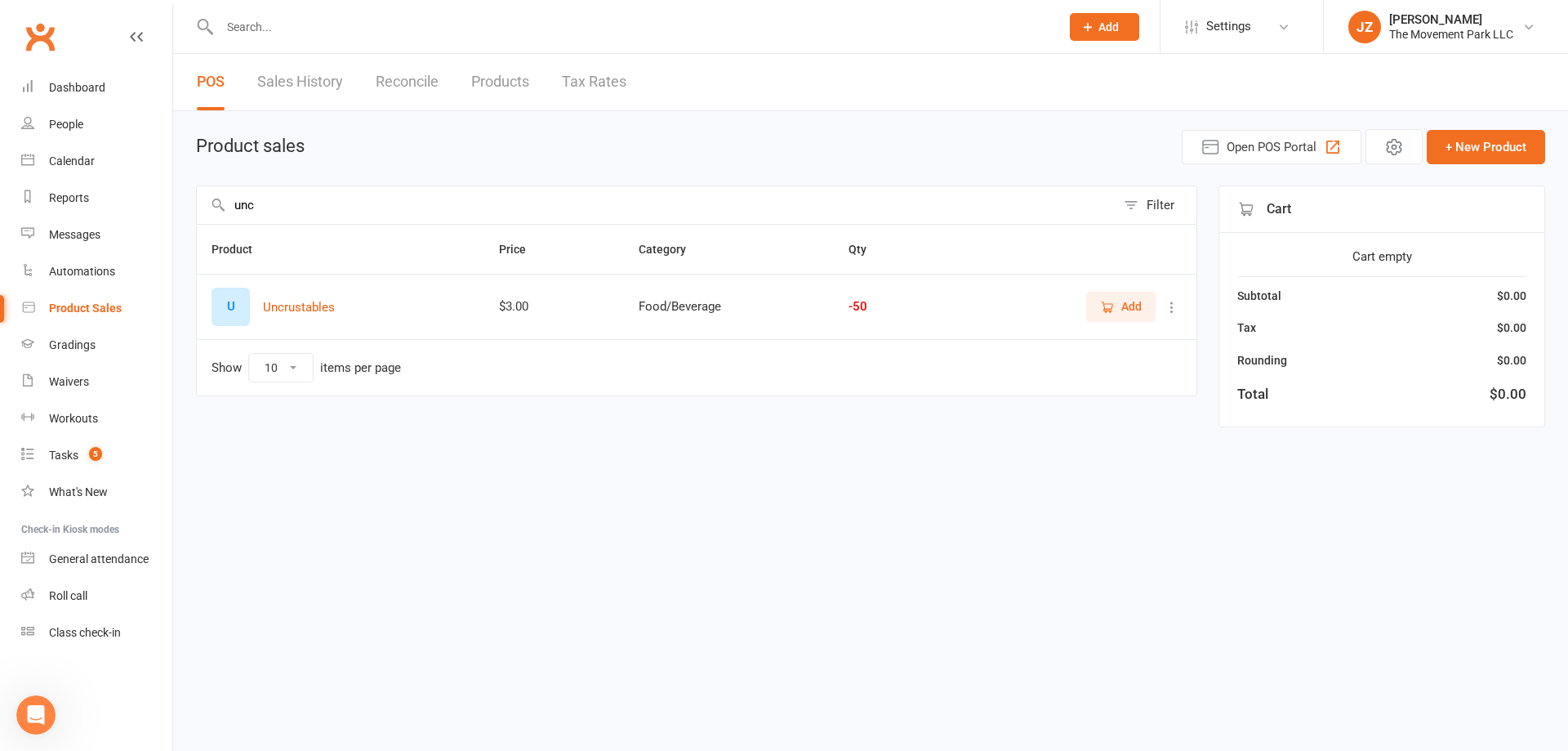
type input "unc"
click at [1116, 303] on span "Add" at bounding box center [1121, 306] width 41 height 18
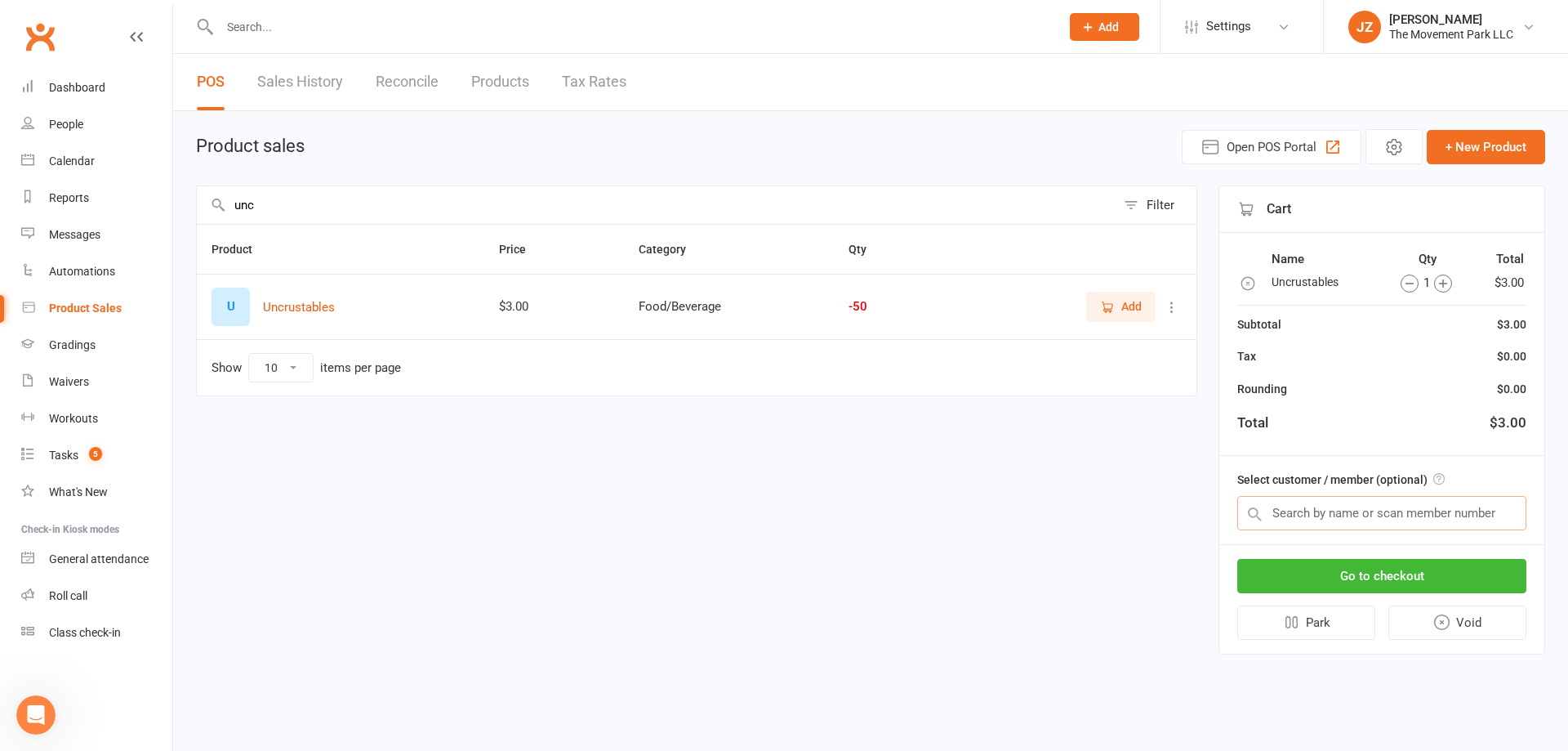
click at [1375, 514] on input "text" at bounding box center [1382, 513] width 289 height 34
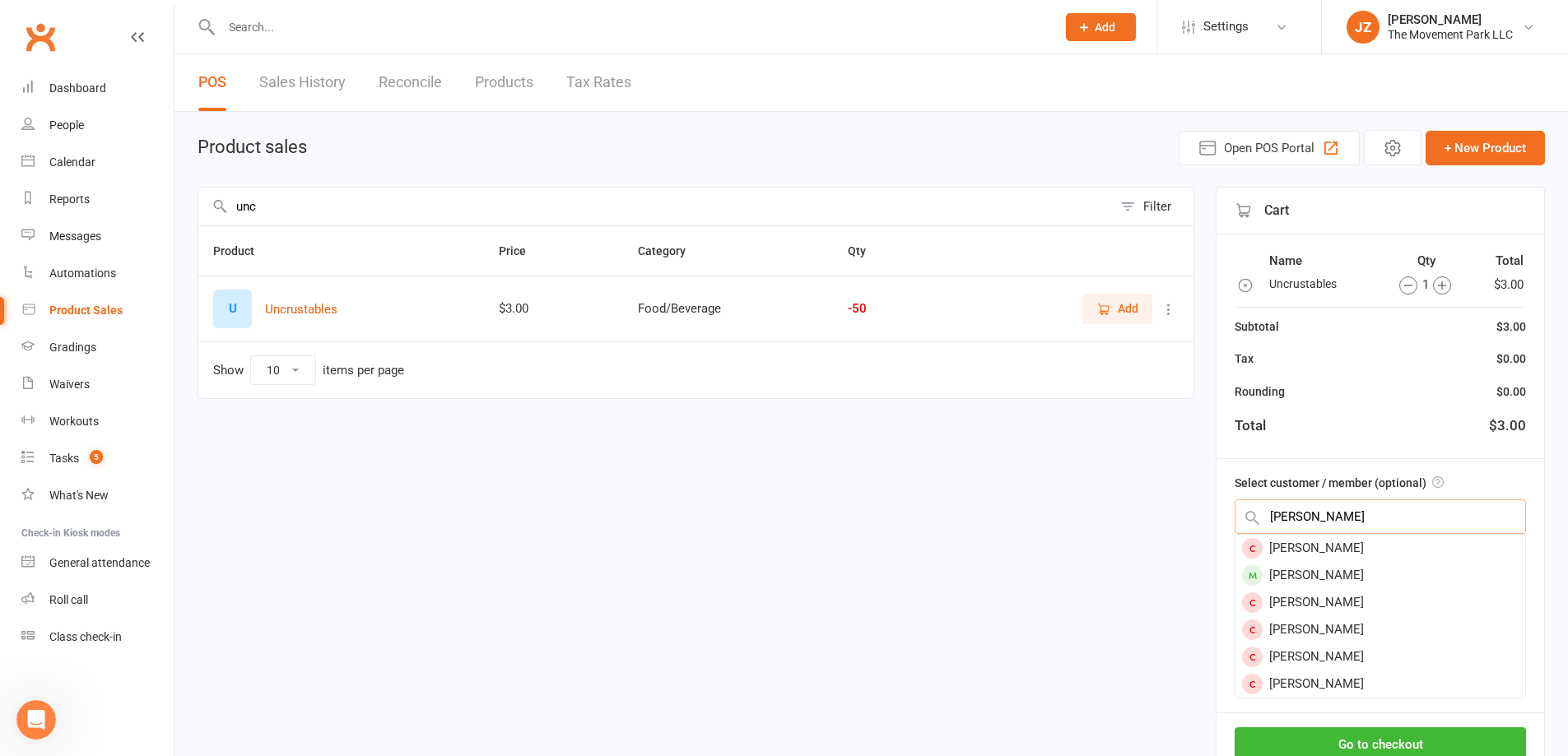
type input "anastasia"
click at [1339, 577] on div "[PERSON_NAME]" at bounding box center [1380, 575] width 290 height 27
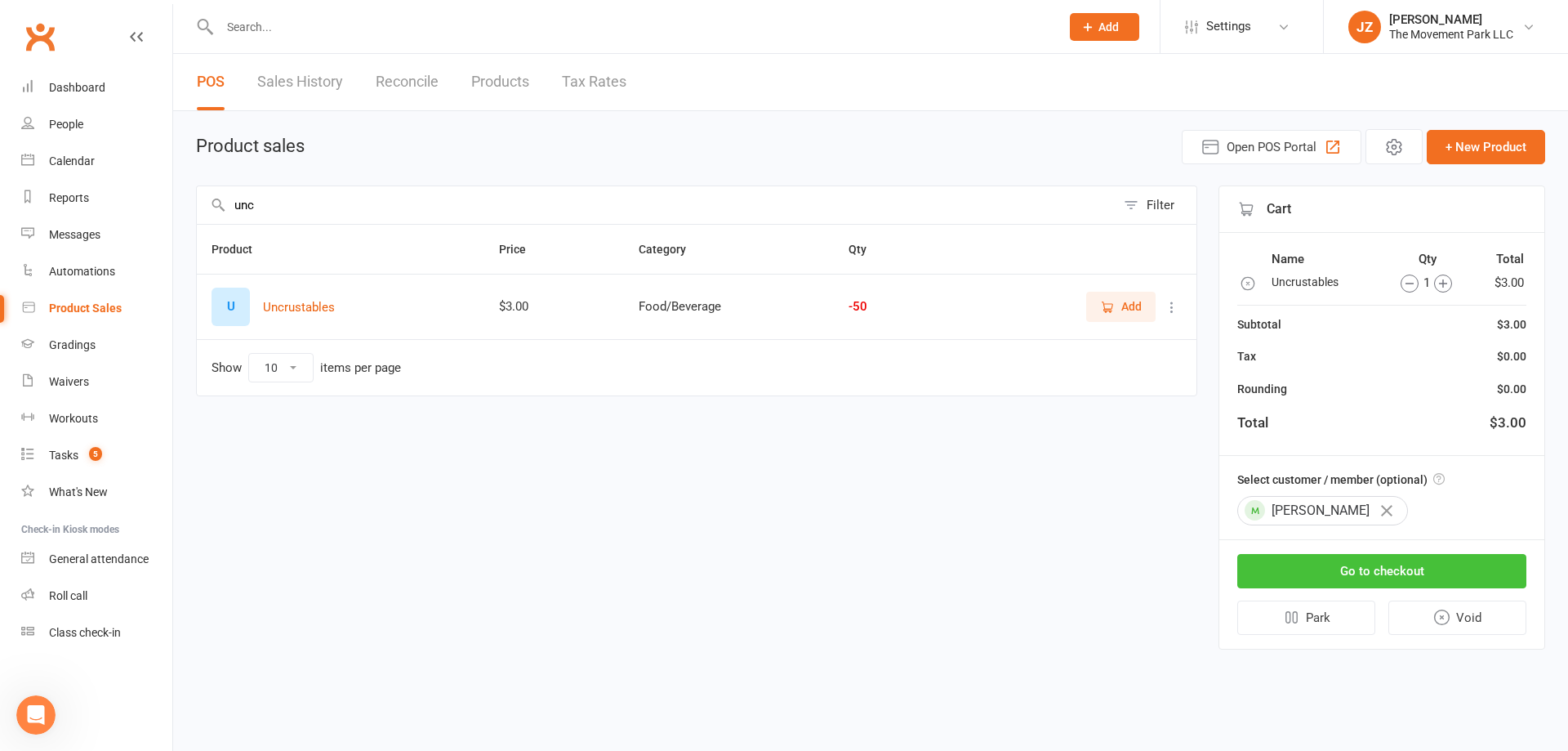
click at [1352, 572] on button "Go to checkout" at bounding box center [1382, 571] width 289 height 34
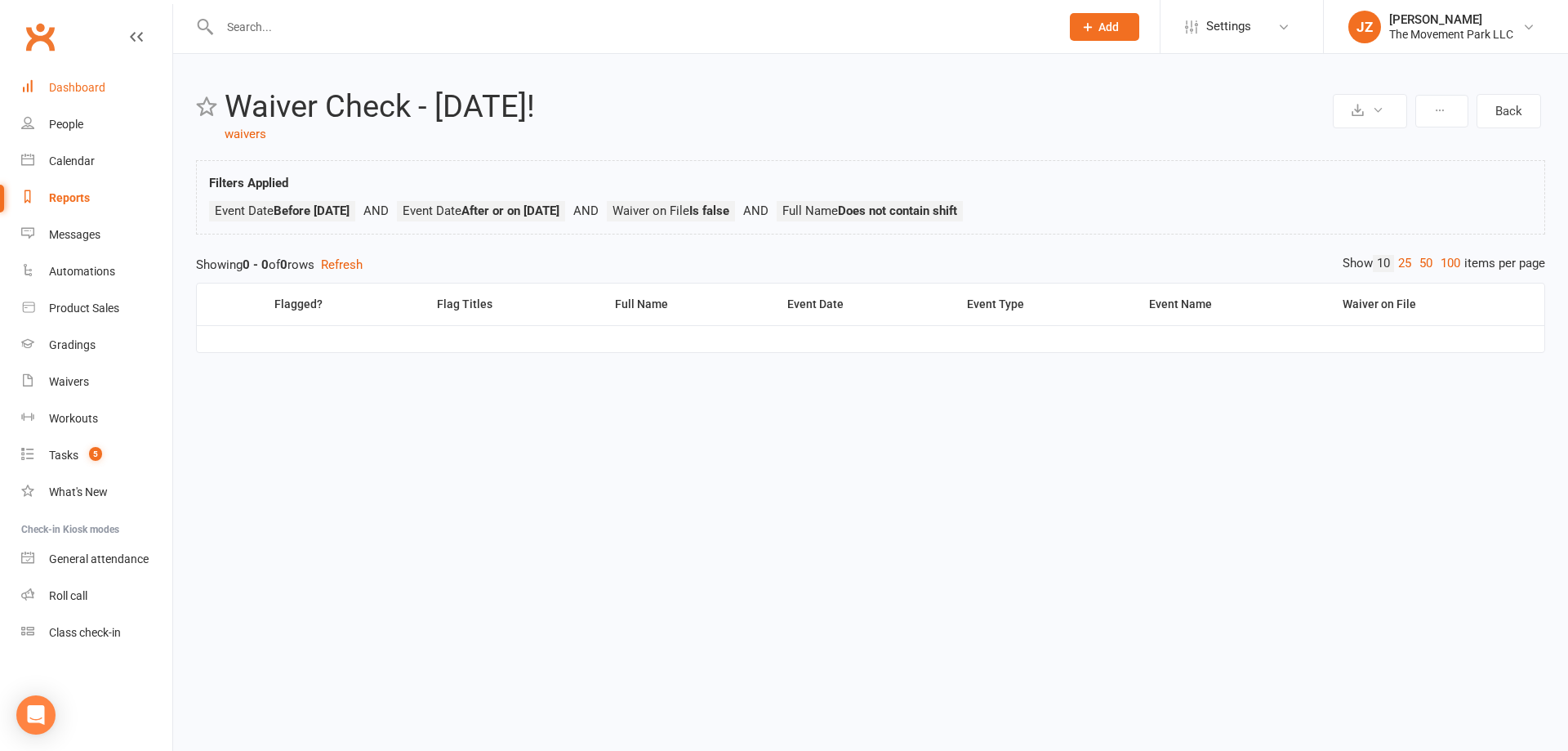
click at [57, 94] on div "Dashboard" at bounding box center [77, 87] width 57 height 13
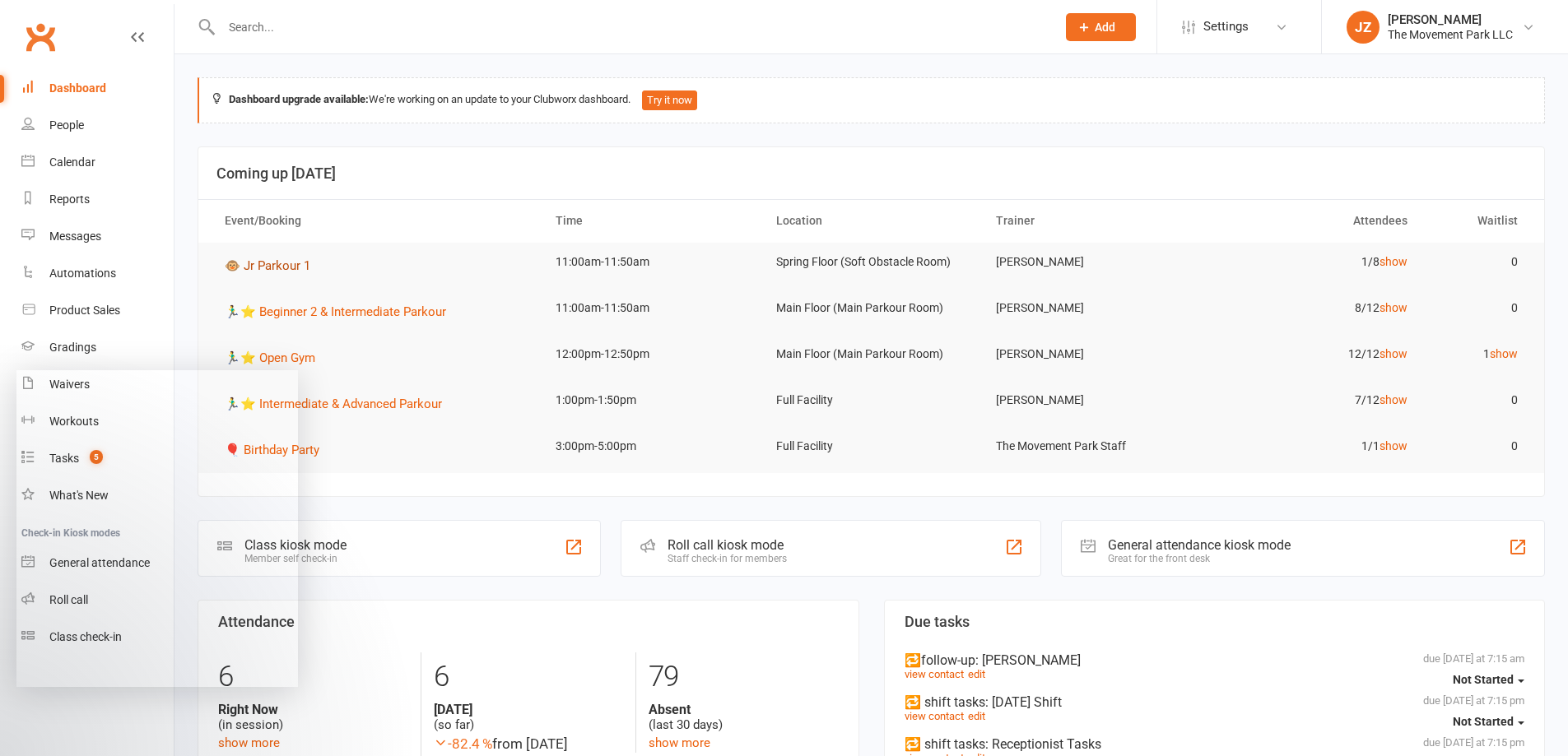
click at [283, 267] on span "🐵 Jr Parkour 1" at bounding box center [267, 266] width 86 height 14
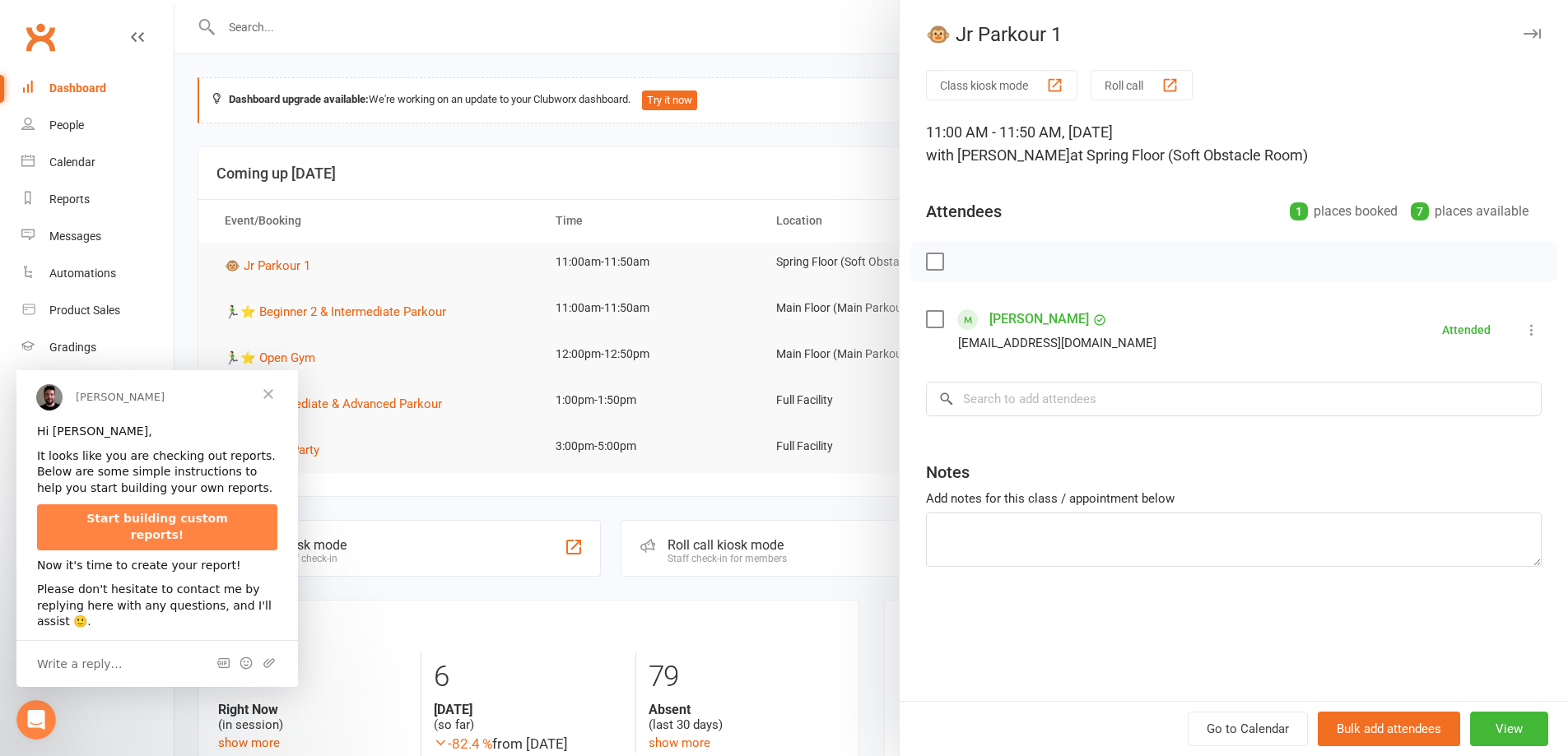
click at [315, 311] on div at bounding box center [871, 378] width 1393 height 756
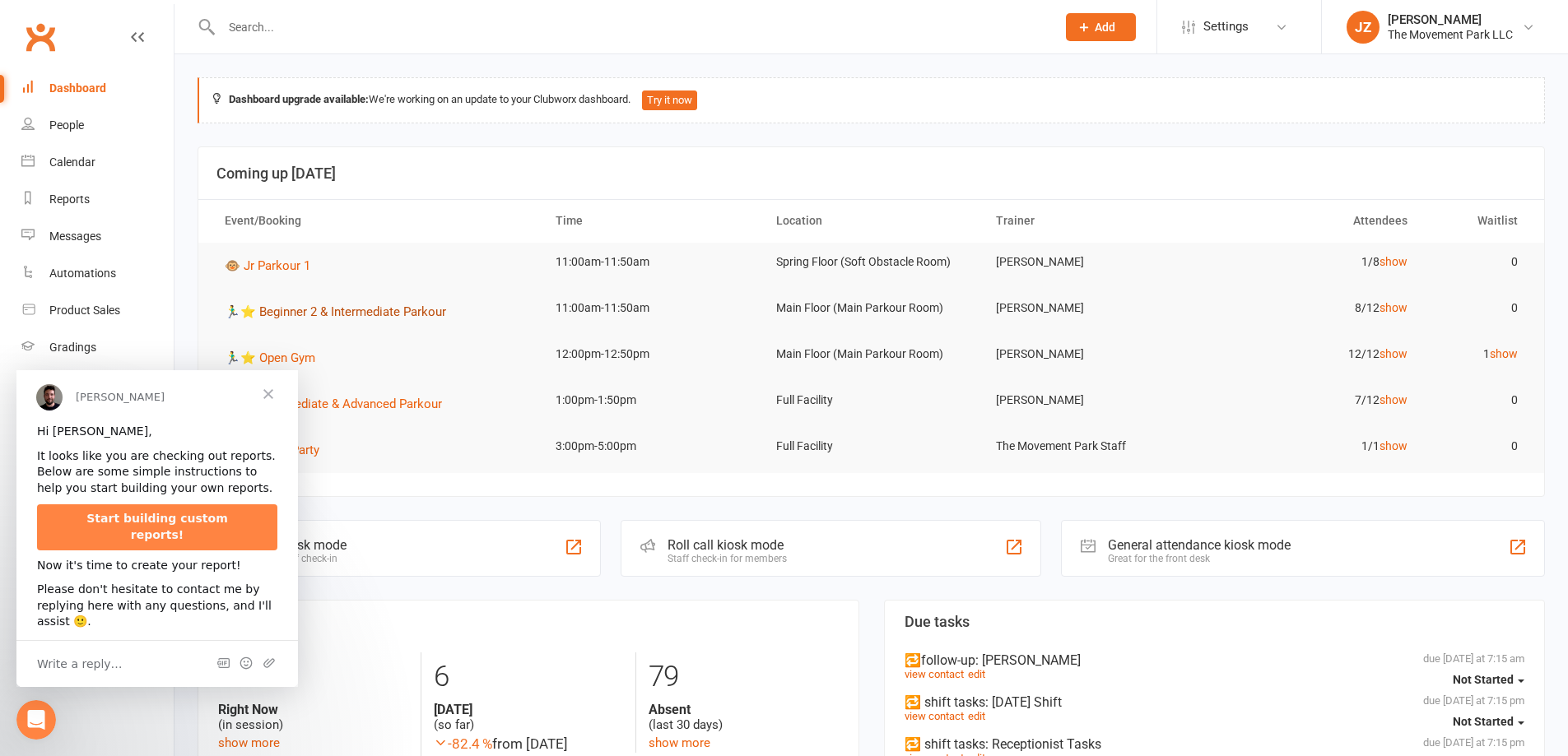
click at [363, 311] on span "🏃‍♂️⭐ Beginner 2 & Intermediate Parkour" at bounding box center [335, 312] width 222 height 14
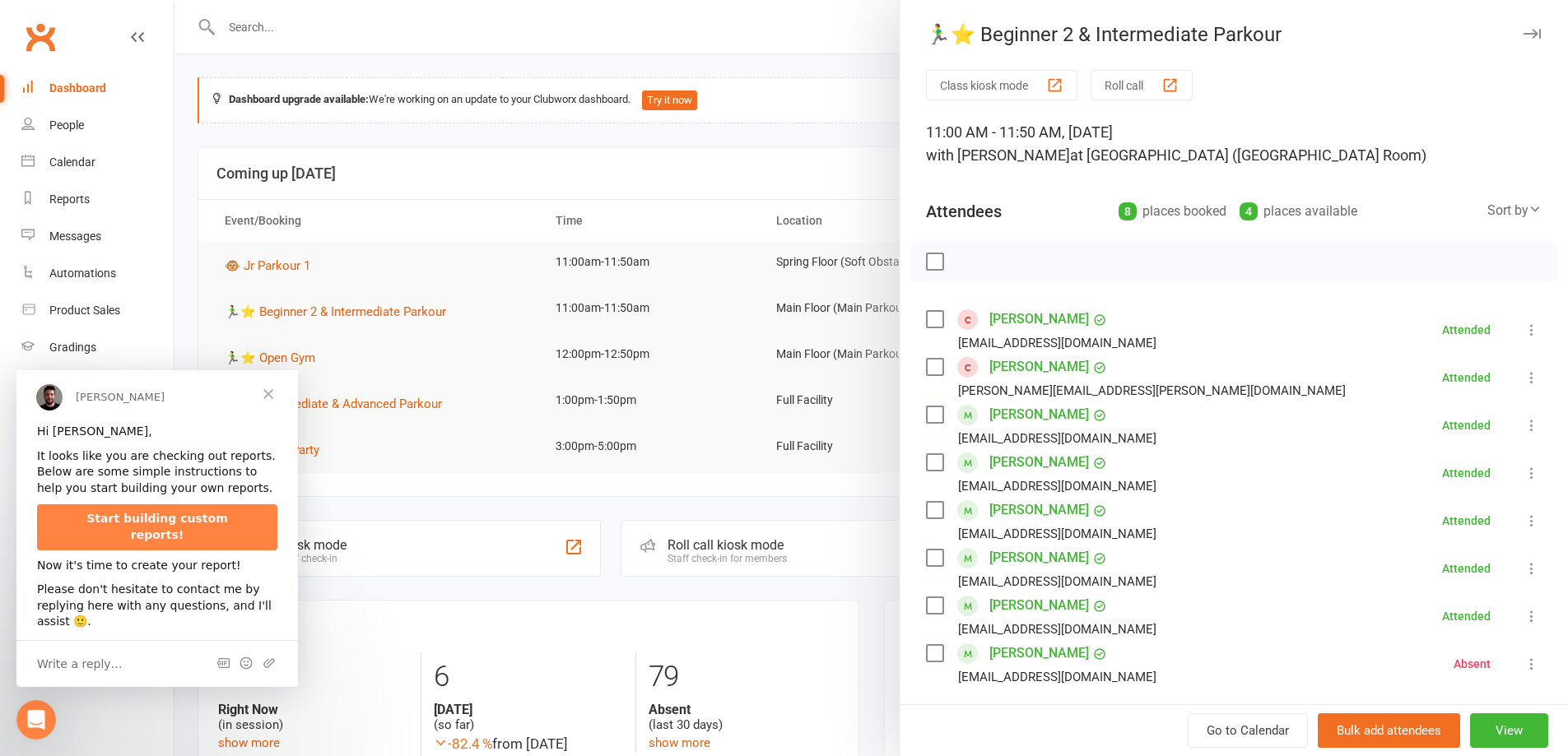
click at [483, 165] on div at bounding box center [871, 378] width 1393 height 756
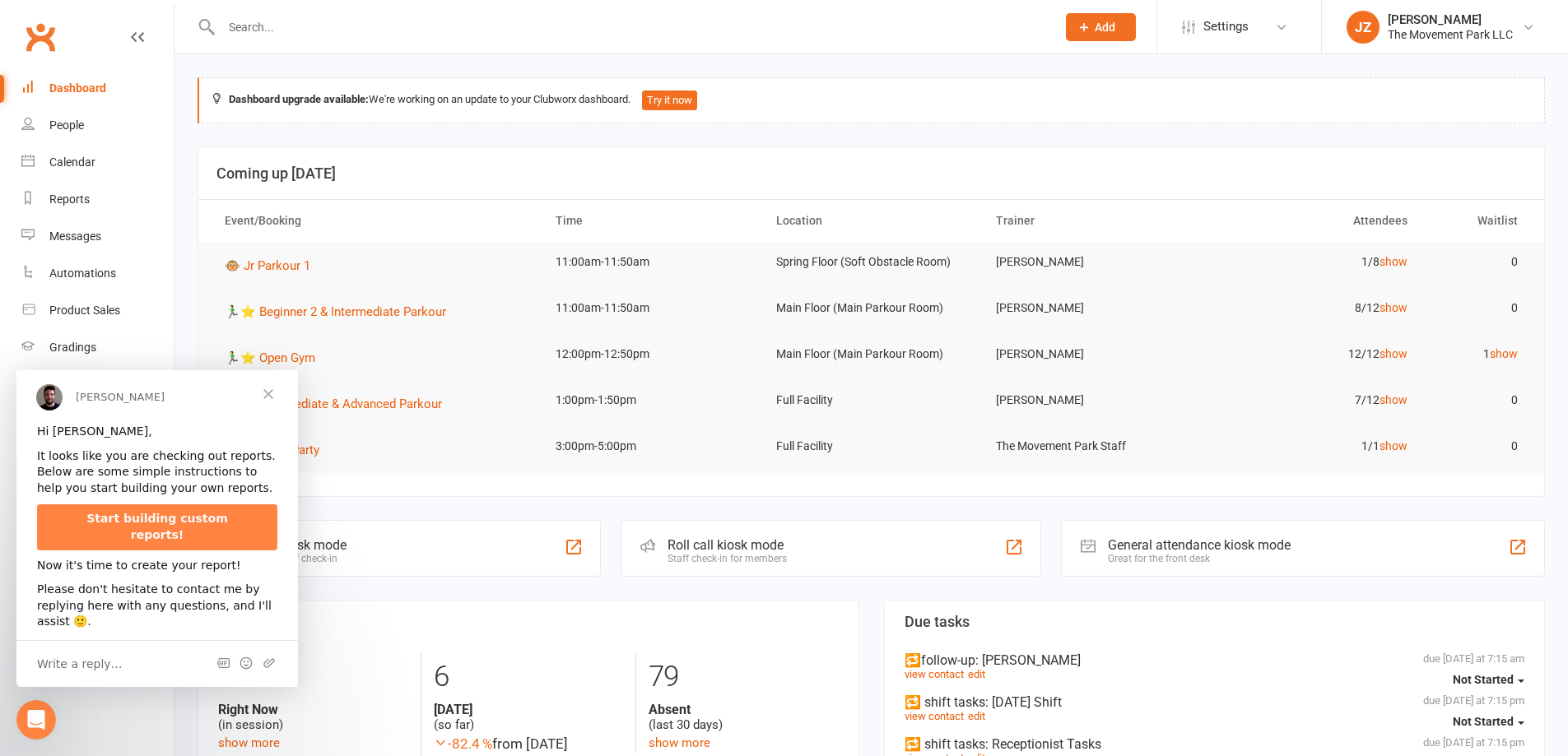
click at [267, 397] on span "Close" at bounding box center [268, 392] width 59 height 59
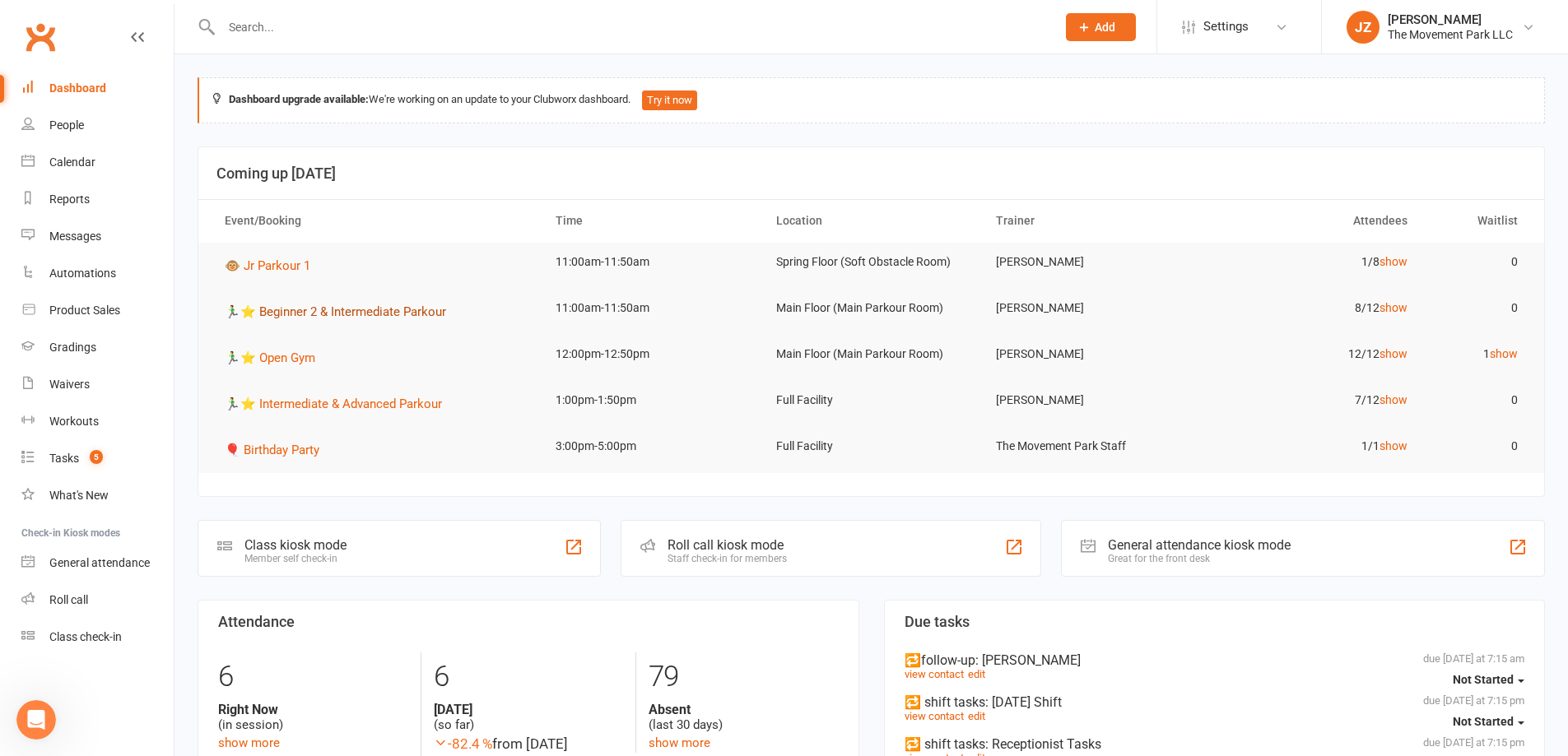
click at [356, 306] on span "🏃‍♂️⭐ Beginner 2 & Intermediate Parkour" at bounding box center [335, 312] width 222 height 14
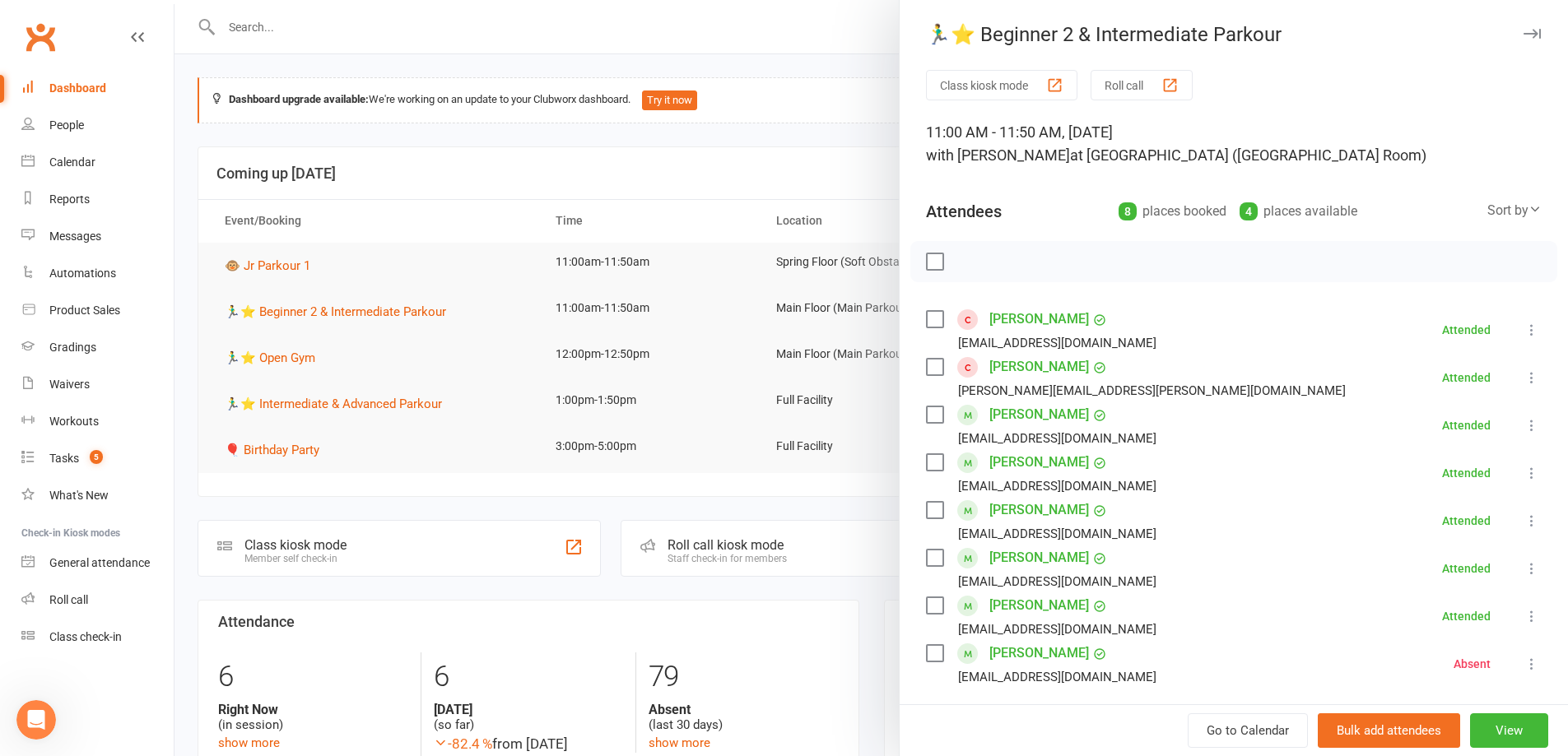
click at [1517, 29] on div "🏃‍♂️⭐ Beginner 2 & Intermediate Parkour" at bounding box center [1233, 33] width 669 height 23
click at [1524, 32] on icon "button" at bounding box center [1532, 33] width 17 height 10
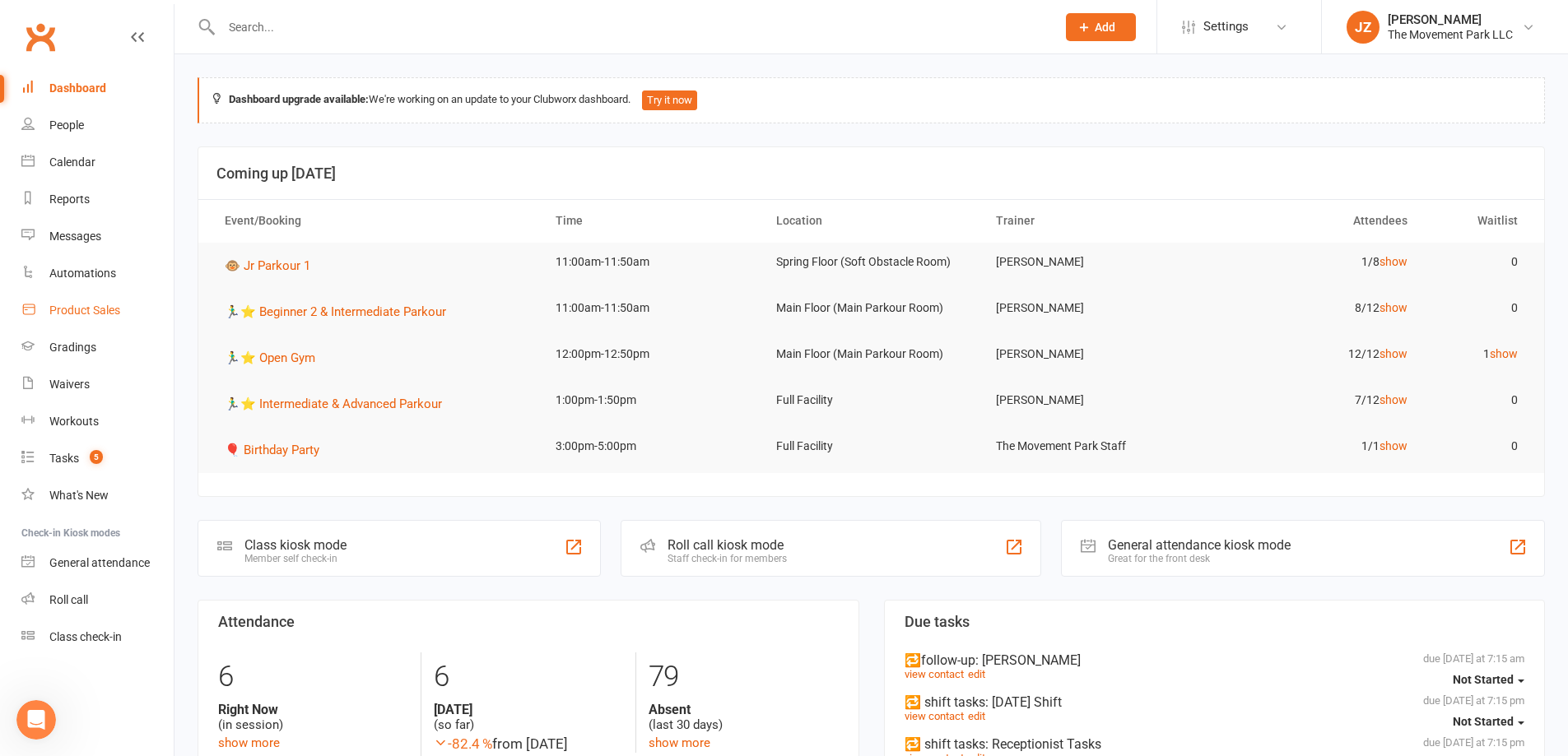
click at [95, 314] on div "Product Sales" at bounding box center [85, 310] width 71 height 14
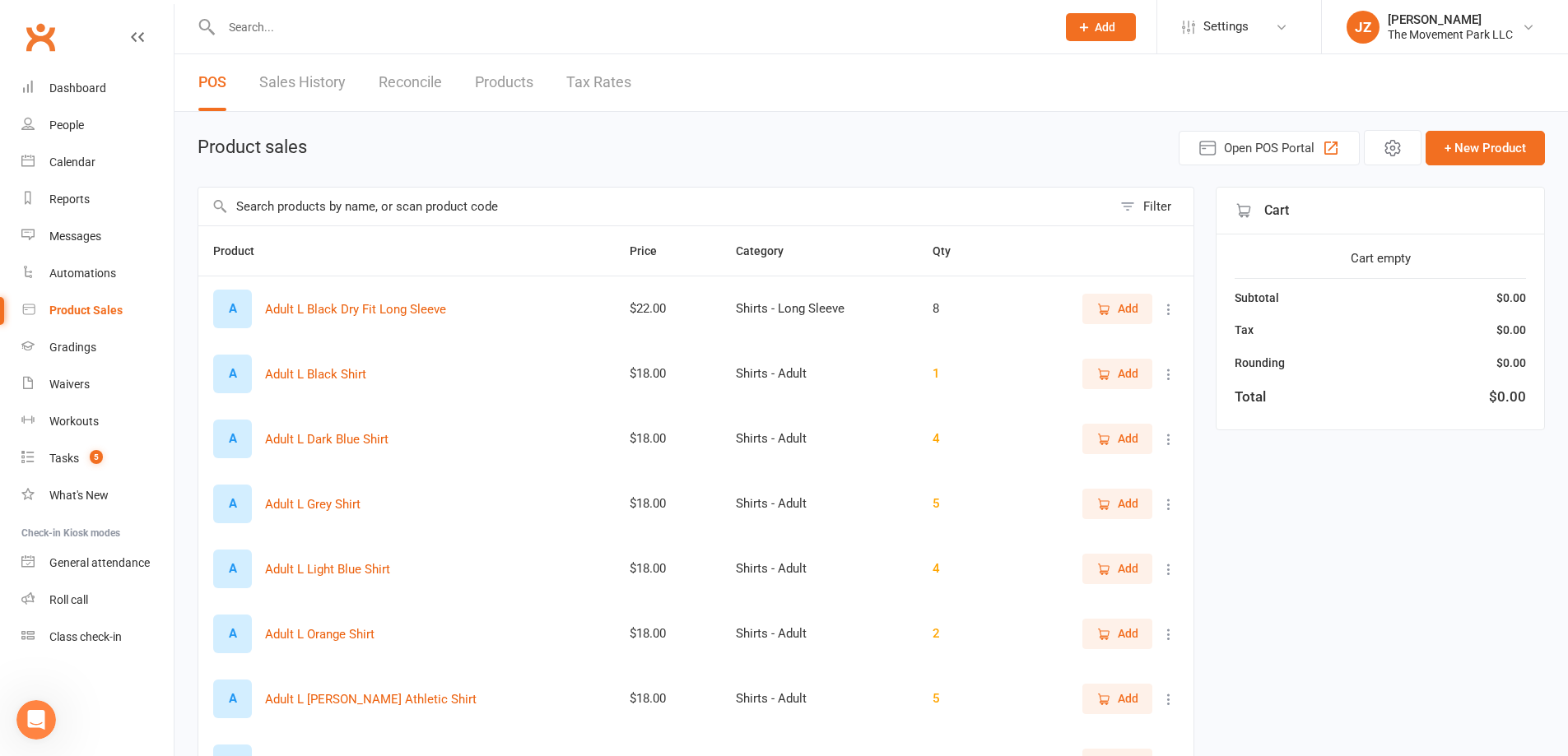
click at [318, 87] on link "Sales History" at bounding box center [303, 82] width 87 height 57
select select "25"
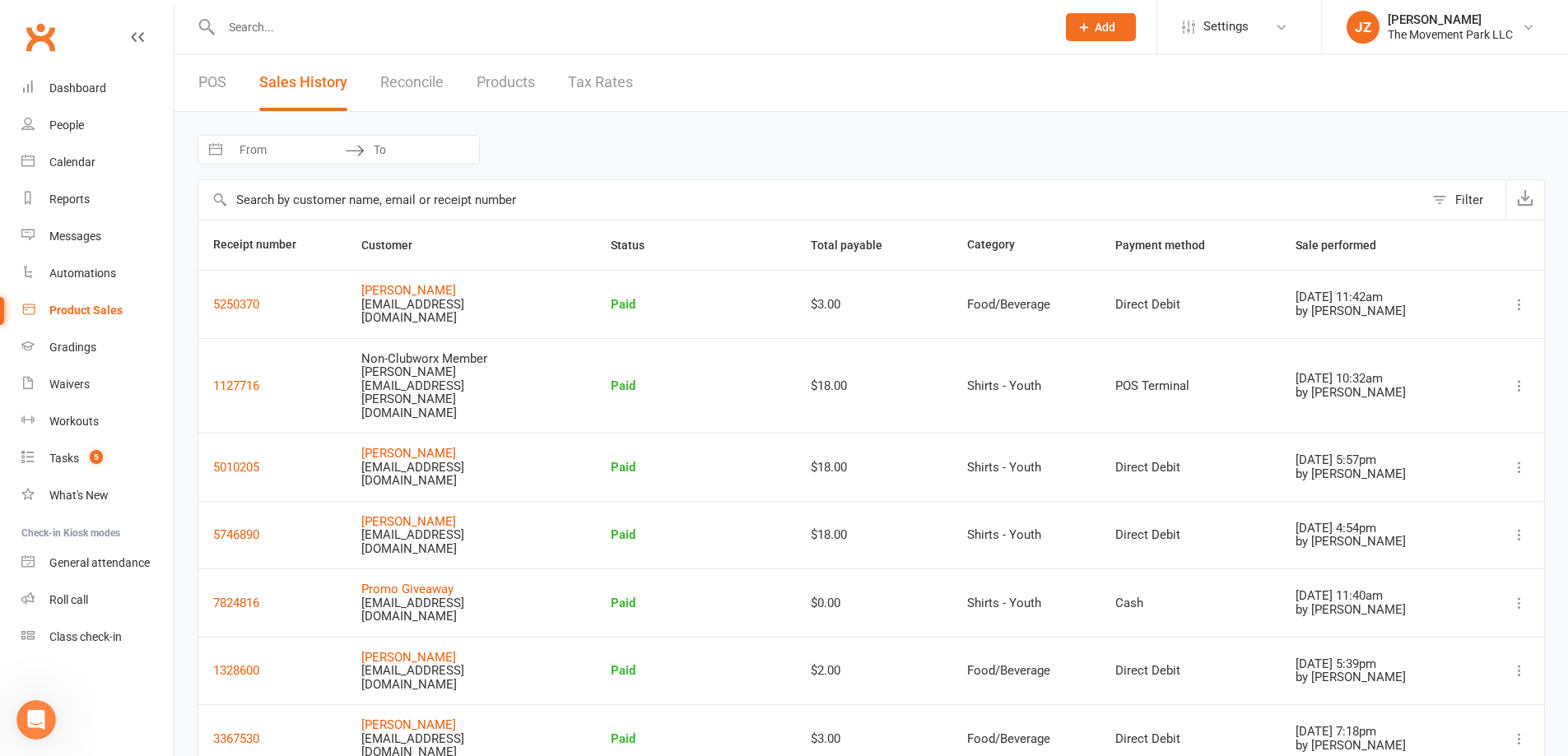
click at [101, 305] on div "Product Sales" at bounding box center [86, 310] width 73 height 14
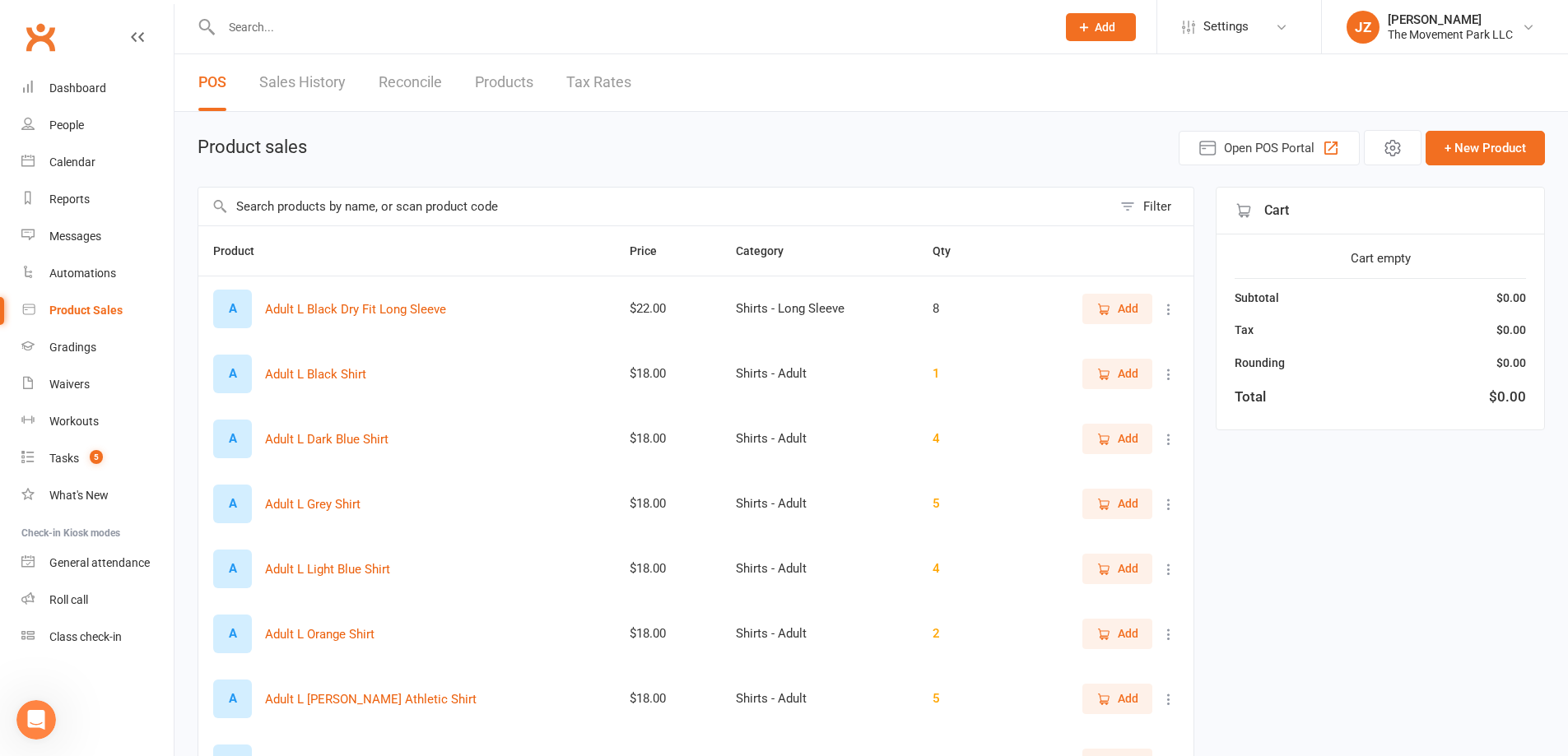
click at [1106, 314] on icon "button" at bounding box center [1105, 308] width 9 height 8
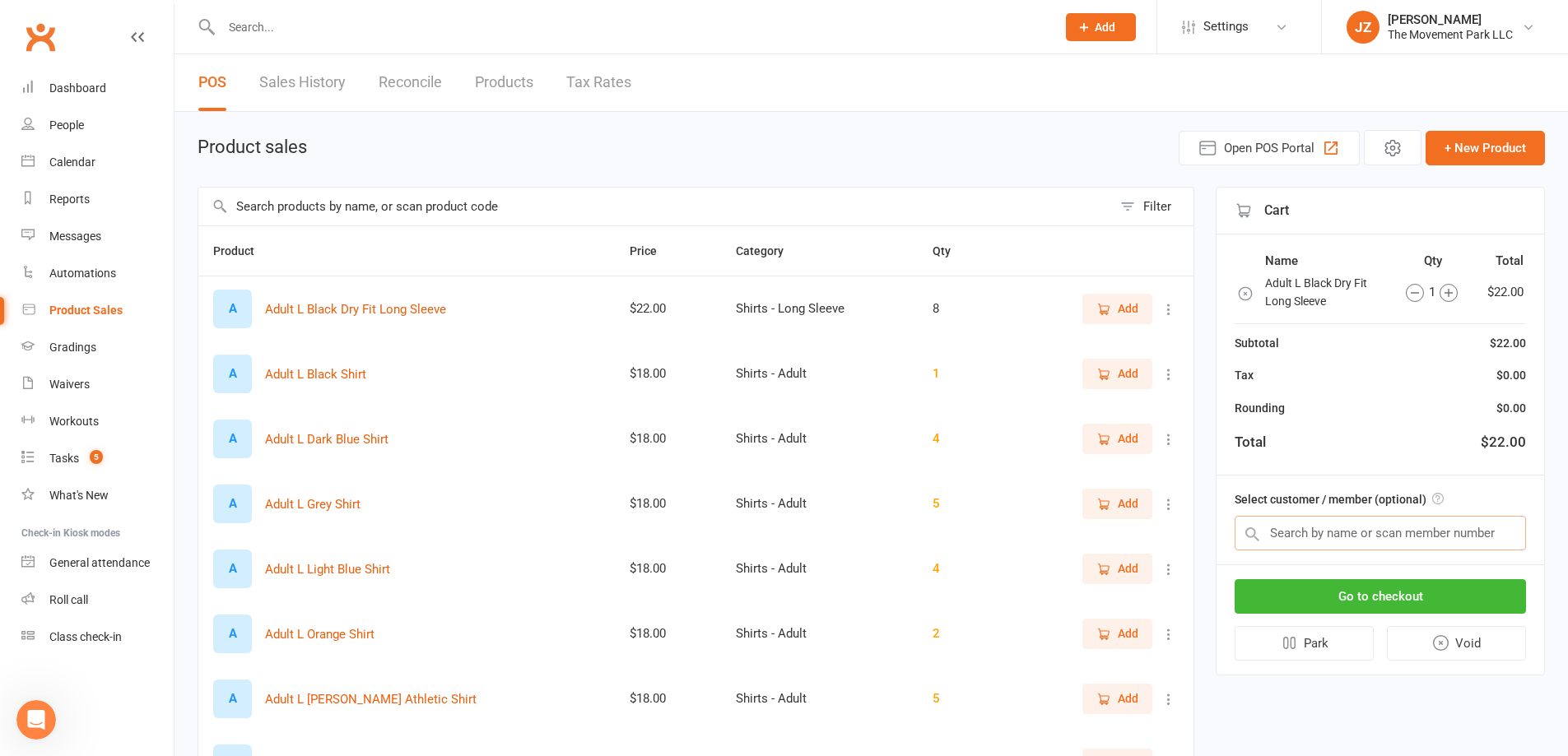
click at [1405, 543] on input "text" at bounding box center [1380, 533] width 291 height 34
click at [314, 93] on link "Sales History" at bounding box center [303, 82] width 87 height 57
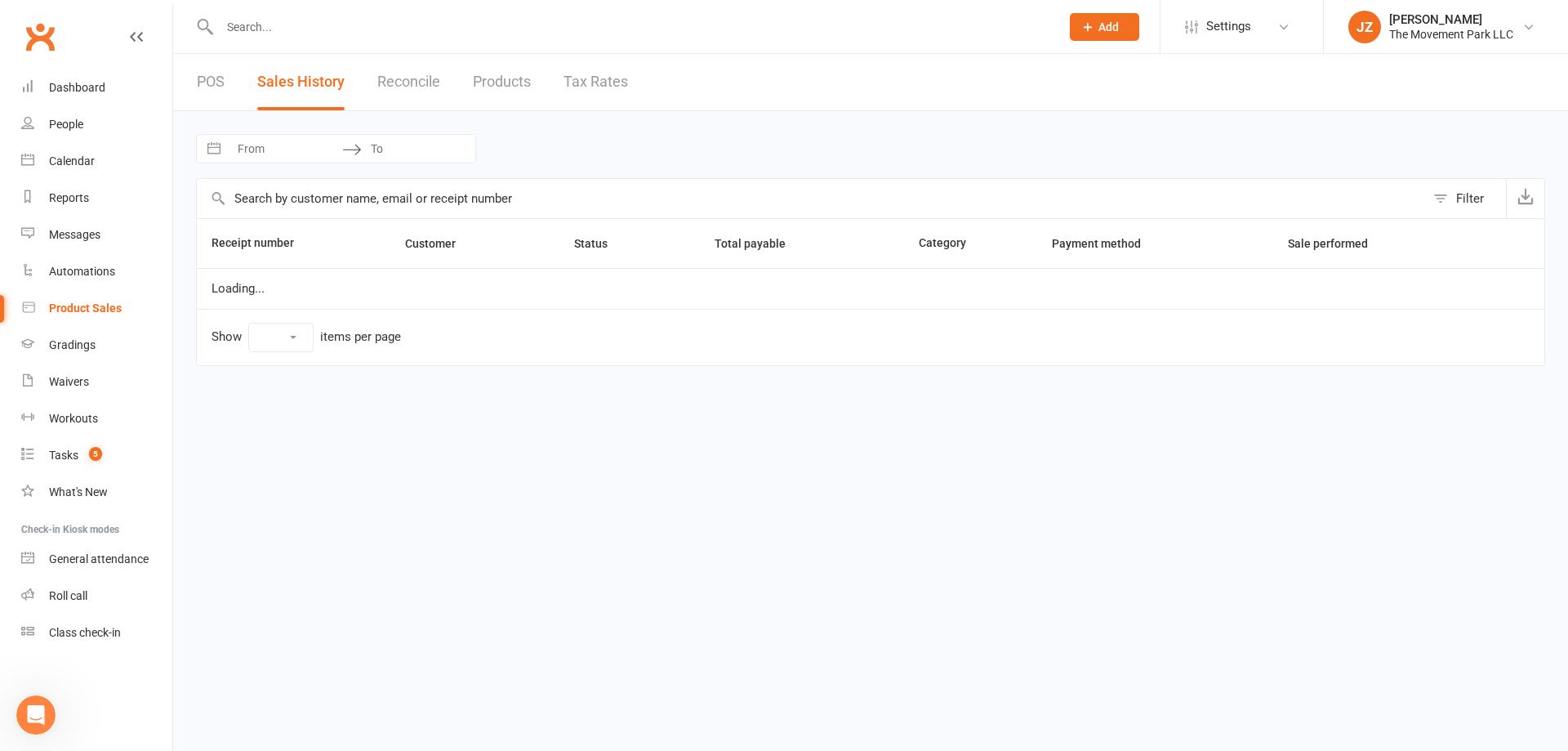
select select "25"
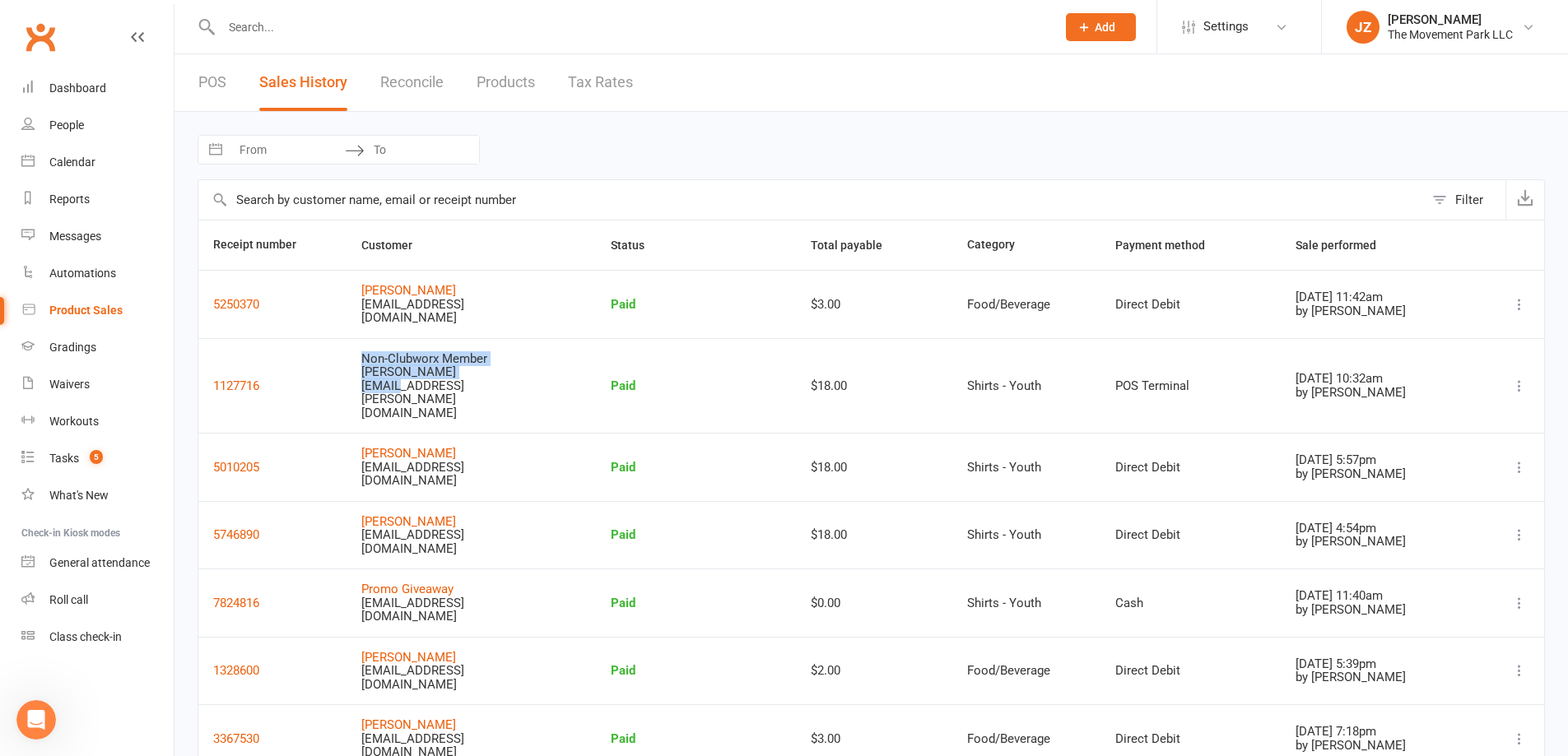
drag, startPoint x: 359, startPoint y: 348, endPoint x: 527, endPoint y: 365, distance: 168.9
click at [527, 365] on div "Non-Clubworx Member Sarah.croskey@pm.me" at bounding box center [470, 385] width 220 height 68
click at [192, 81] on div "POS Sales History Reconcile Products Tax Rates" at bounding box center [415, 82] width 482 height 57
click at [210, 73] on link "POS" at bounding box center [212, 82] width 28 height 57
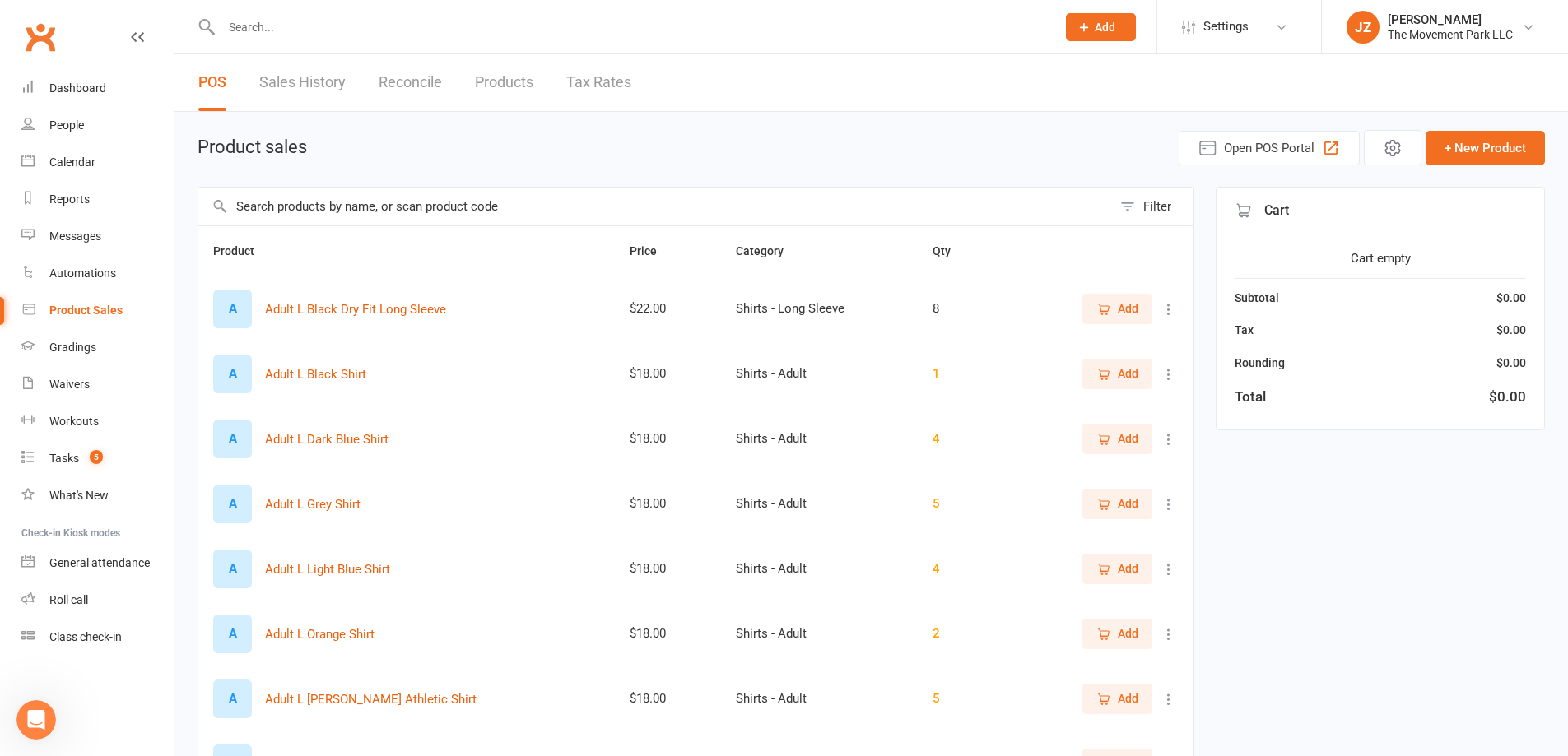
click at [335, 204] on input "text" at bounding box center [655, 206] width 914 height 38
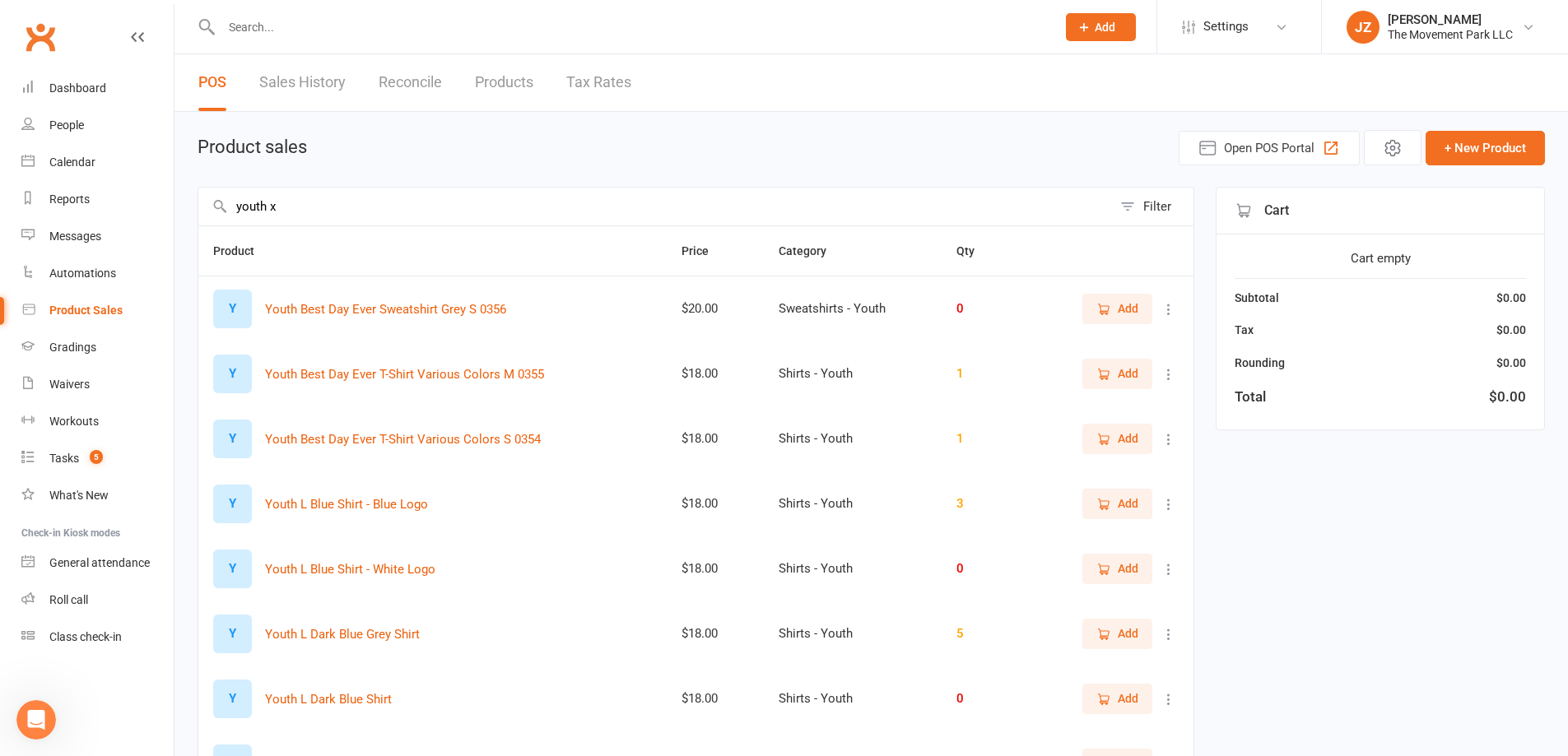
type input "youth xs"
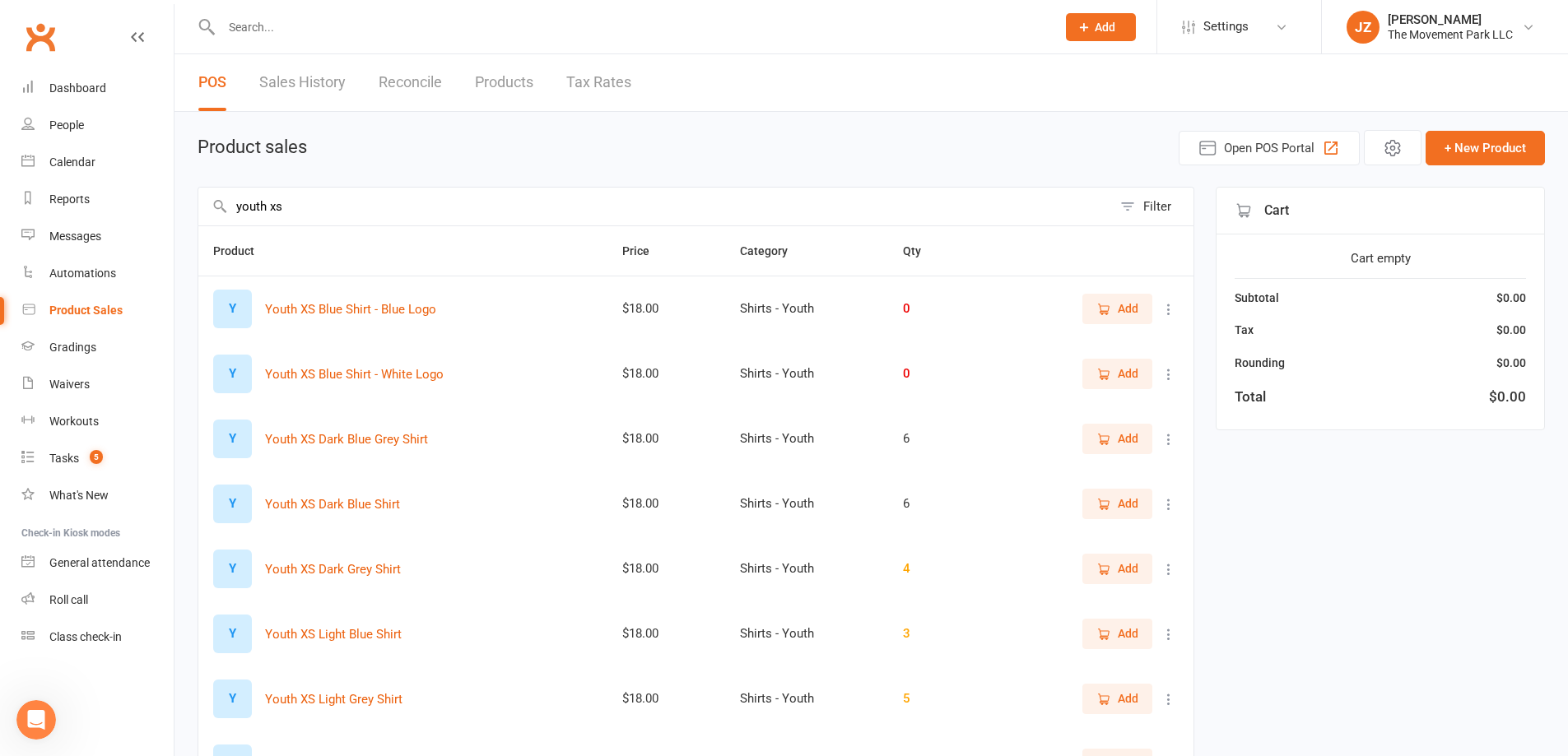
drag, startPoint x: 299, startPoint y: 208, endPoint x: 179, endPoint y: 189, distance: 121.5
click at [179, 189] on div "Product sales Open POS Portal + New Product youth xs Filter Product Price Categ…" at bounding box center [871, 538] width 1393 height 853
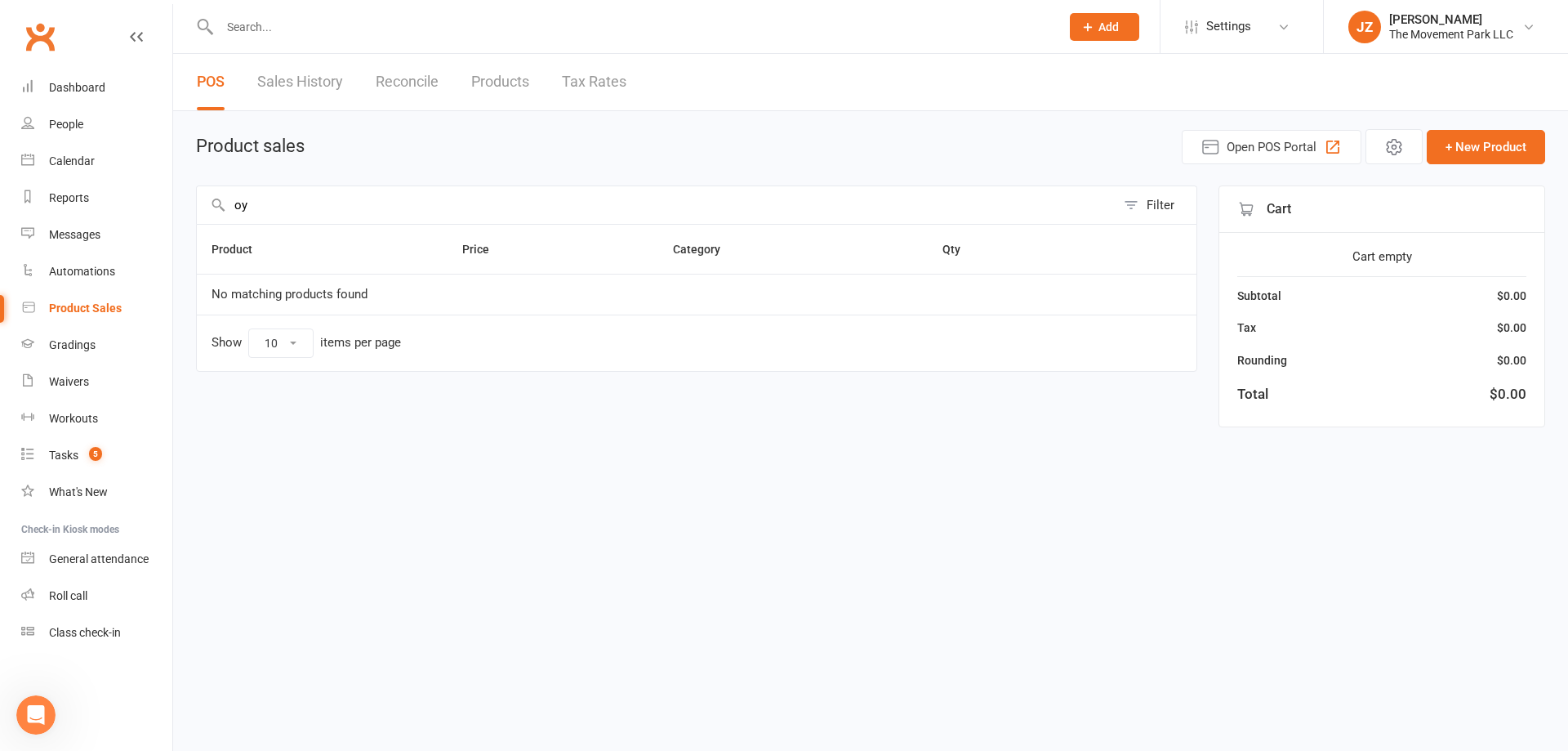
type input "o"
type input "oy1"
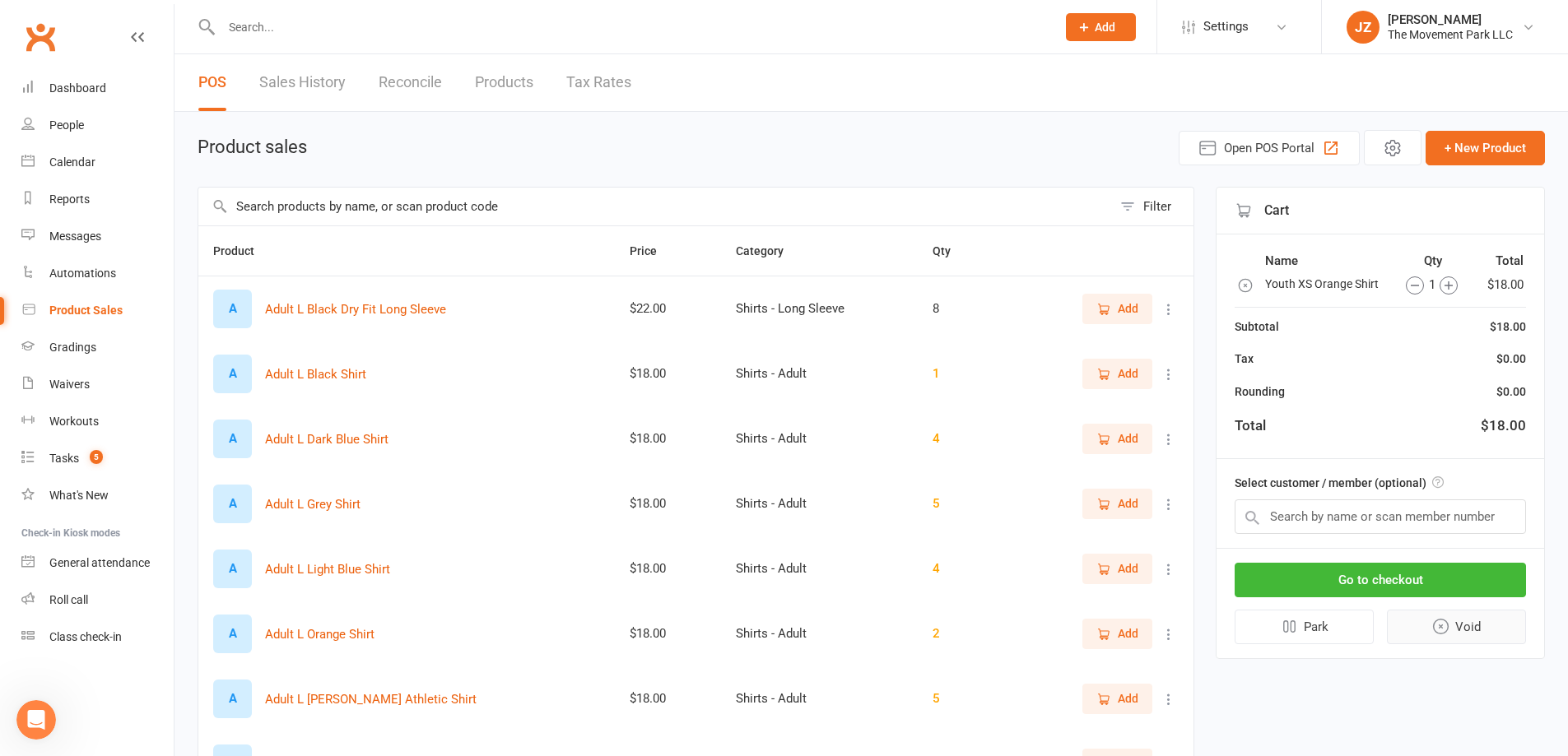
click at [1436, 638] on button "Void" at bounding box center [1457, 627] width 140 height 34
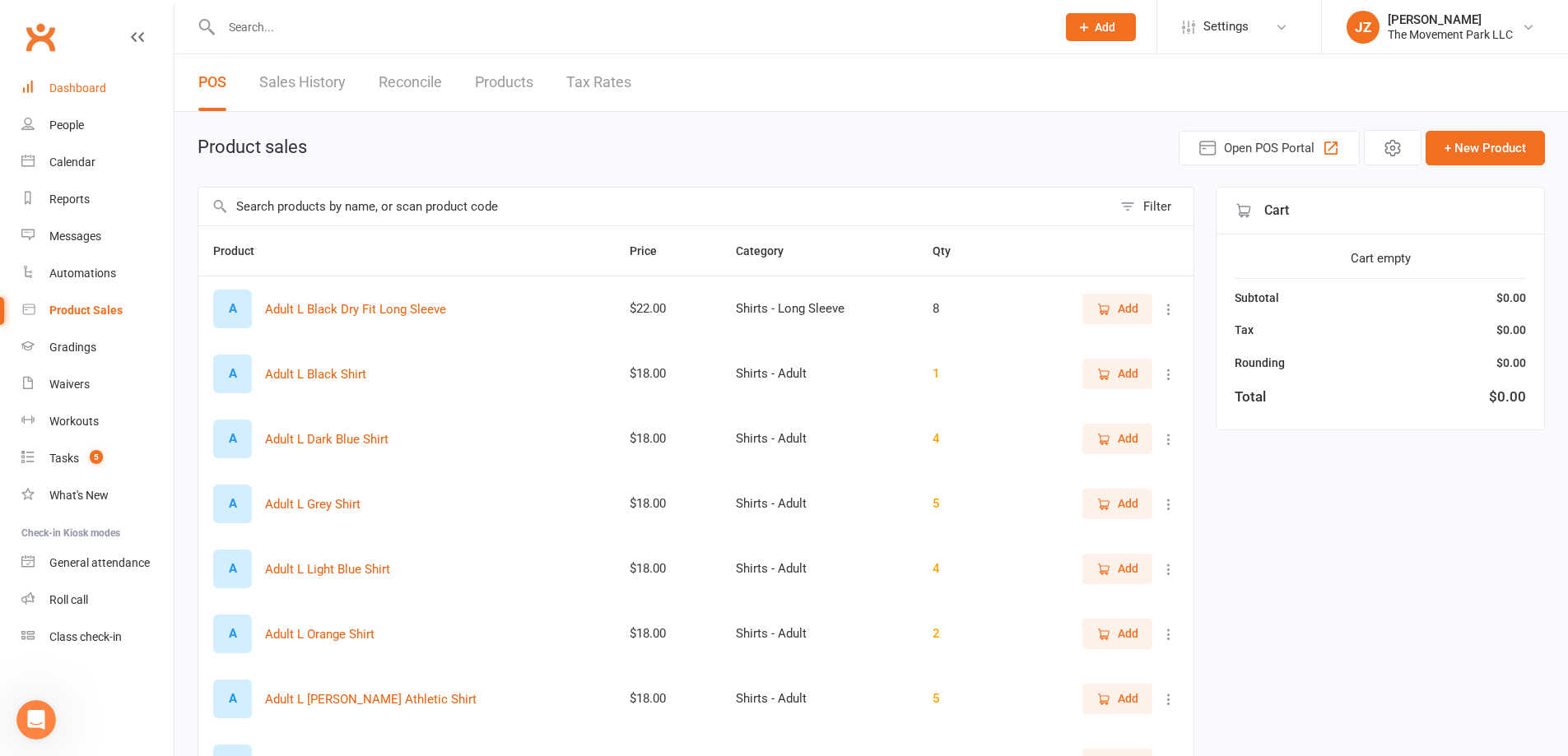
click at [72, 85] on div "Dashboard" at bounding box center [78, 88] width 57 height 14
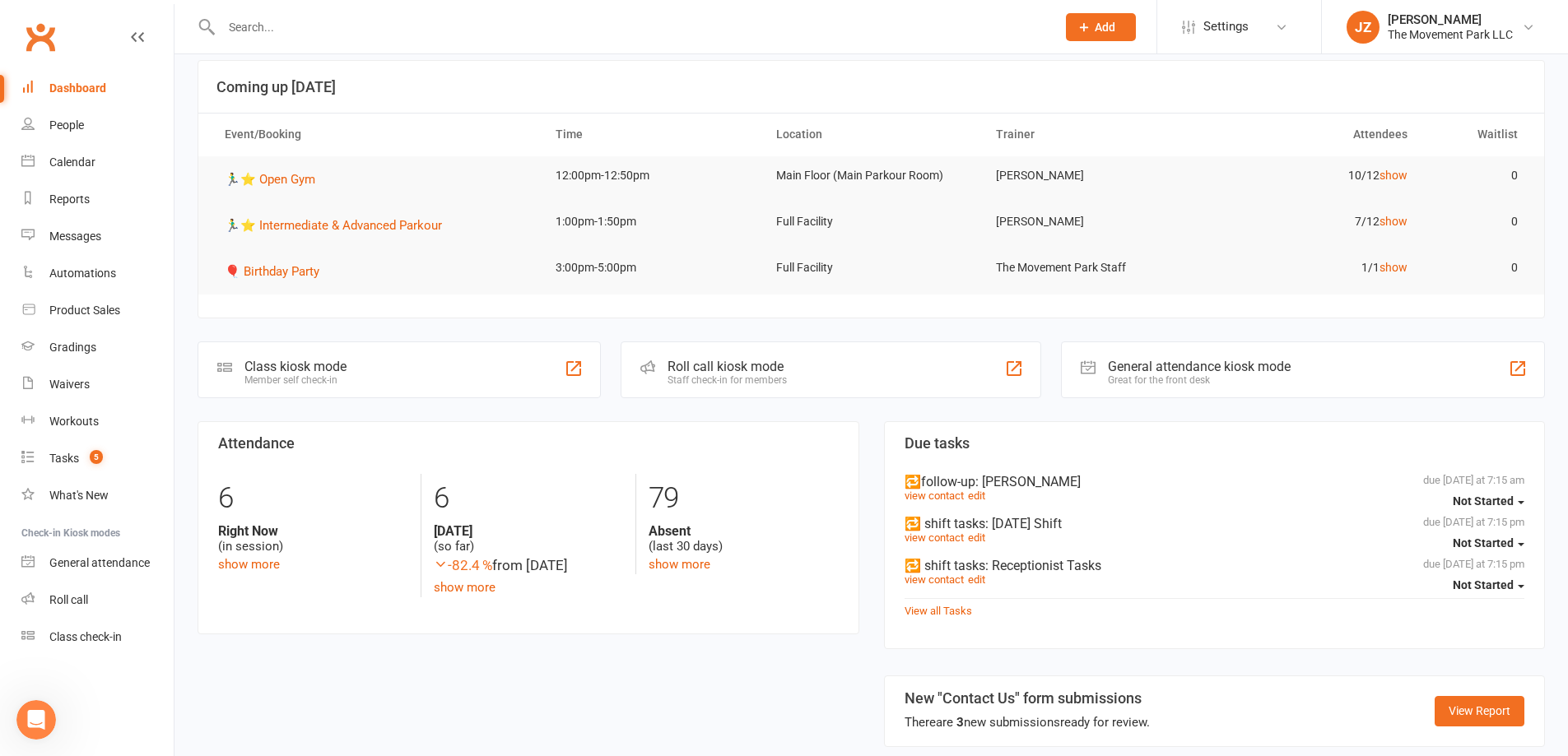
scroll to position [82, 0]
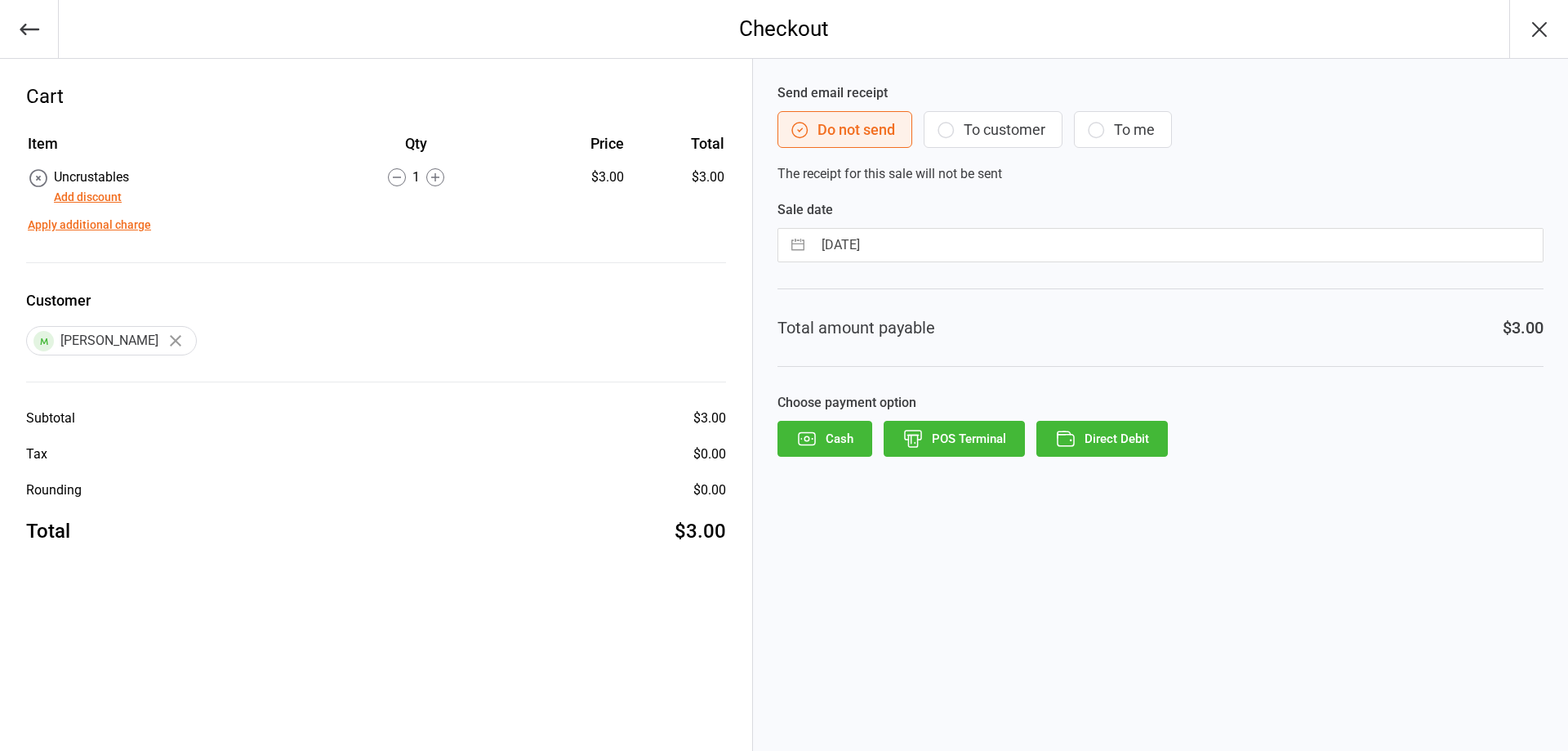
click at [1013, 126] on button "To customer" at bounding box center [993, 129] width 139 height 37
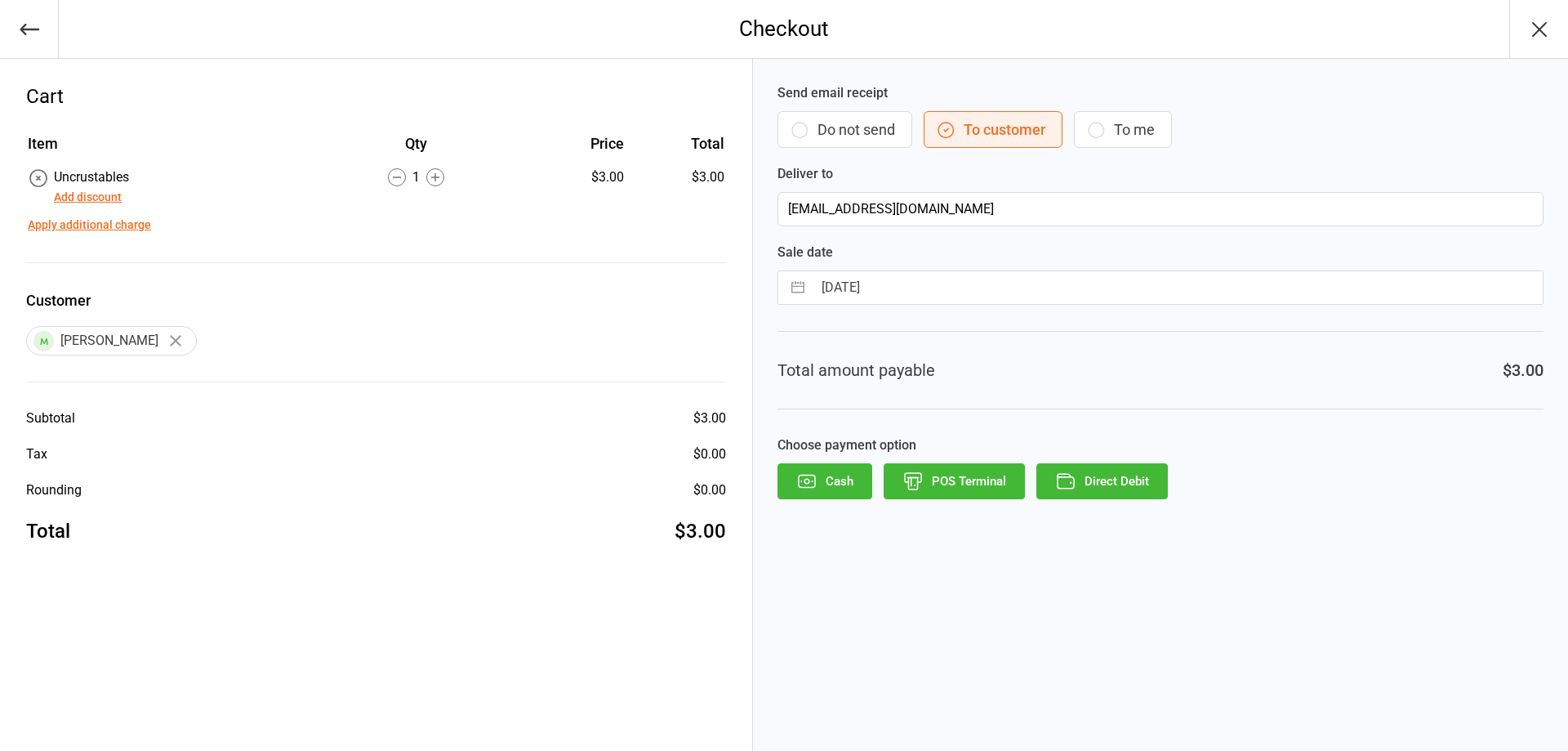
click at [1126, 483] on button "Direct Debit" at bounding box center [1102, 482] width 131 height 36
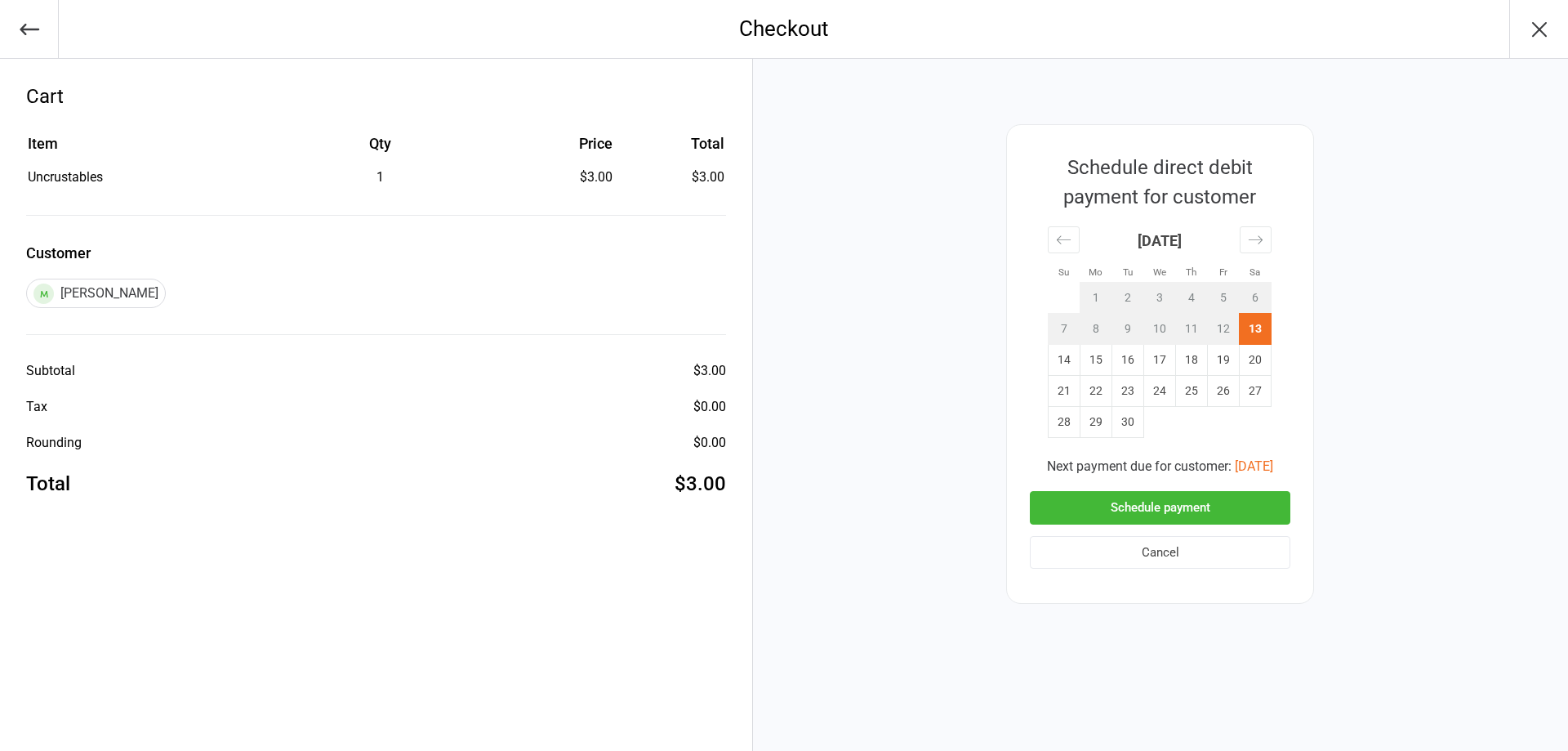
click at [1087, 501] on button "Schedule payment" at bounding box center [1160, 508] width 260 height 33
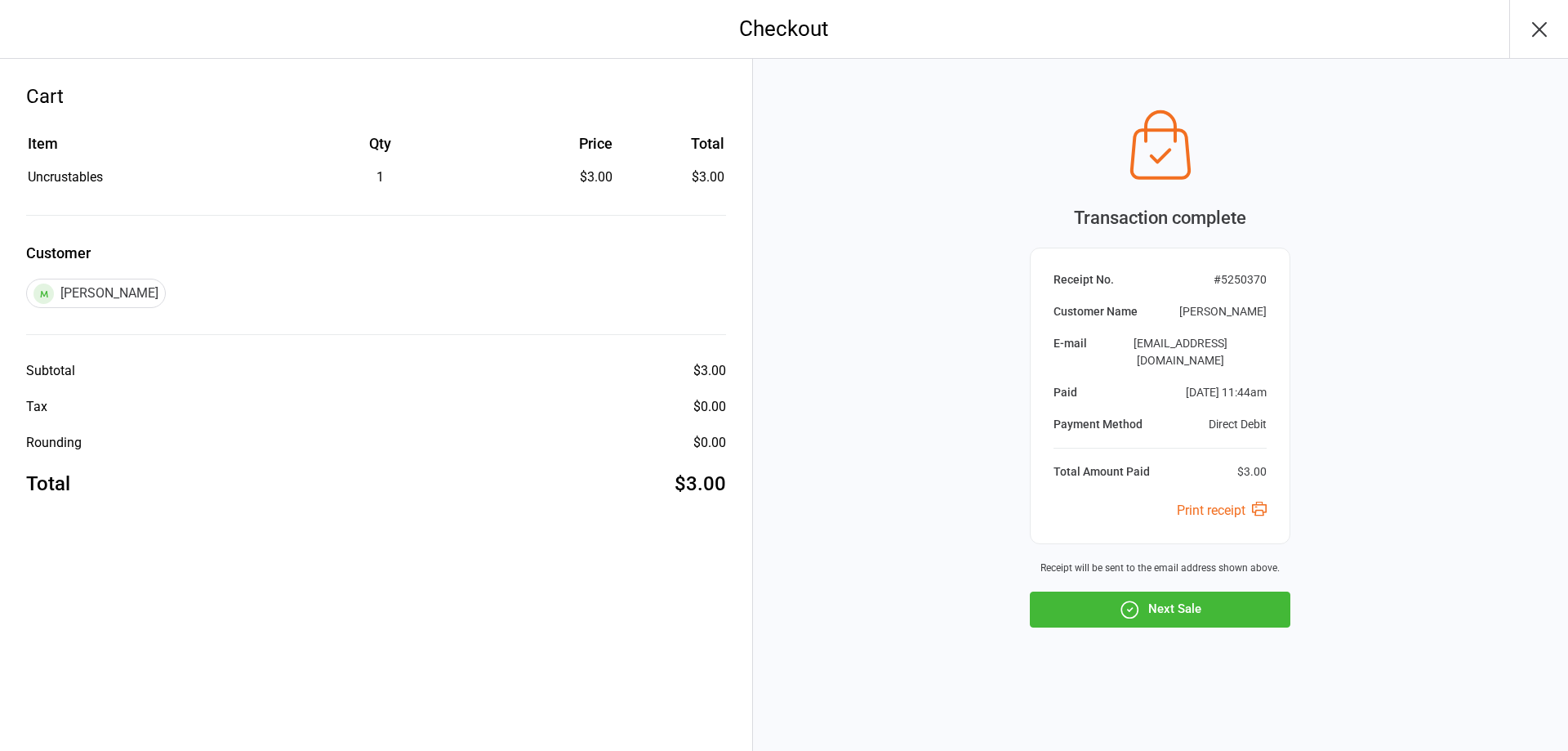
click at [1136, 599] on icon "button" at bounding box center [1130, 610] width 22 height 22
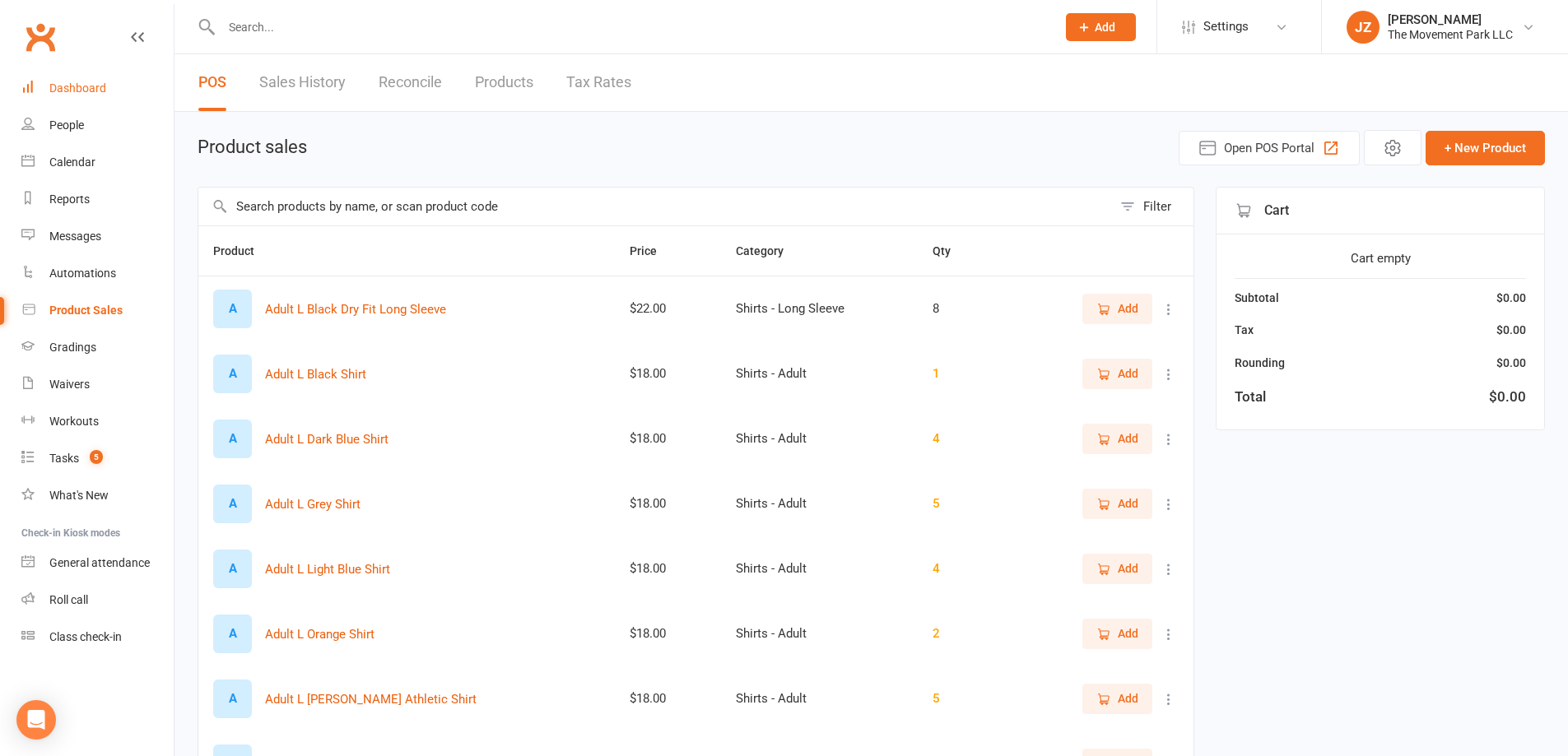
click at [55, 97] on link "Dashboard" at bounding box center [98, 88] width 152 height 37
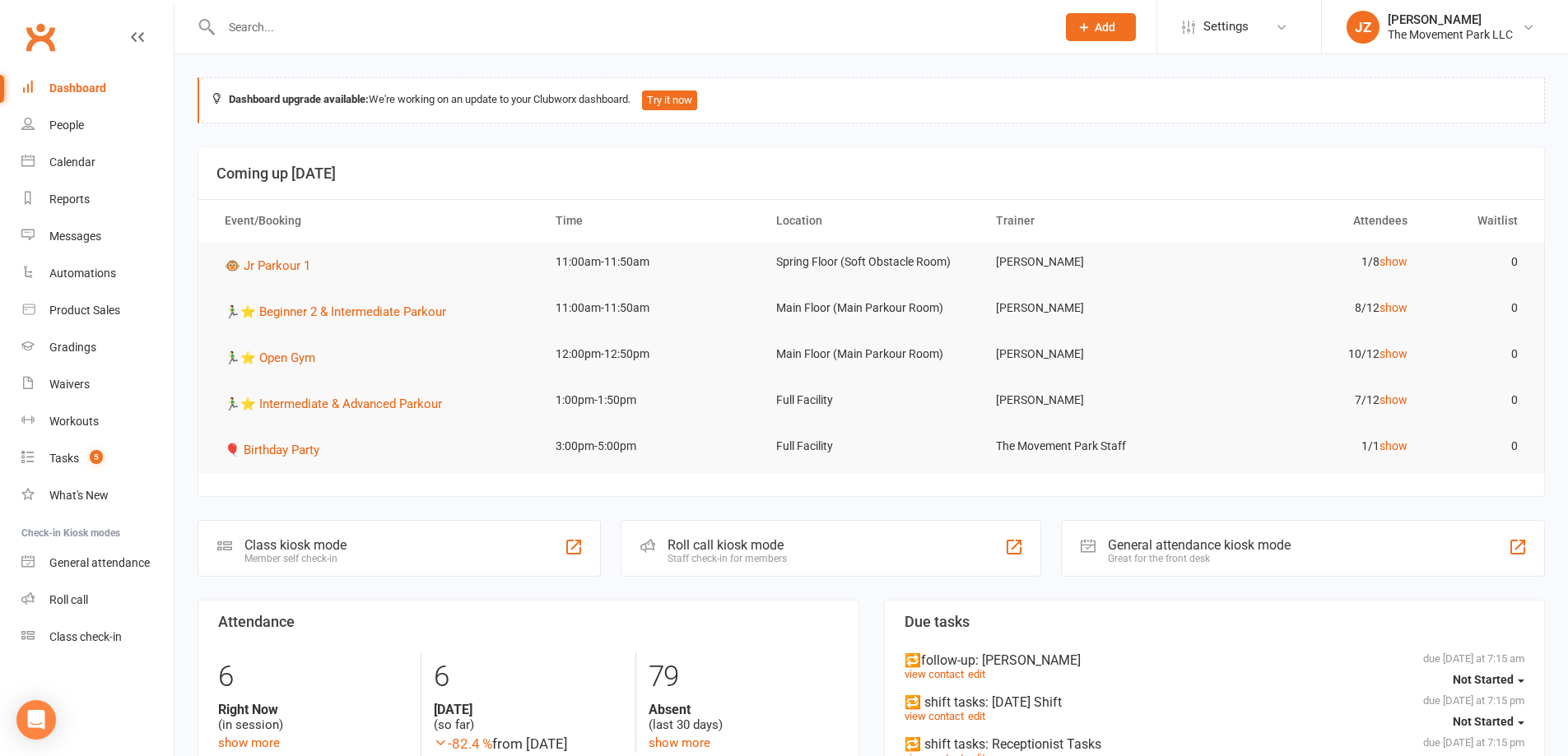
click at [131, 29] on link at bounding box center [138, 52] width 14 height 50
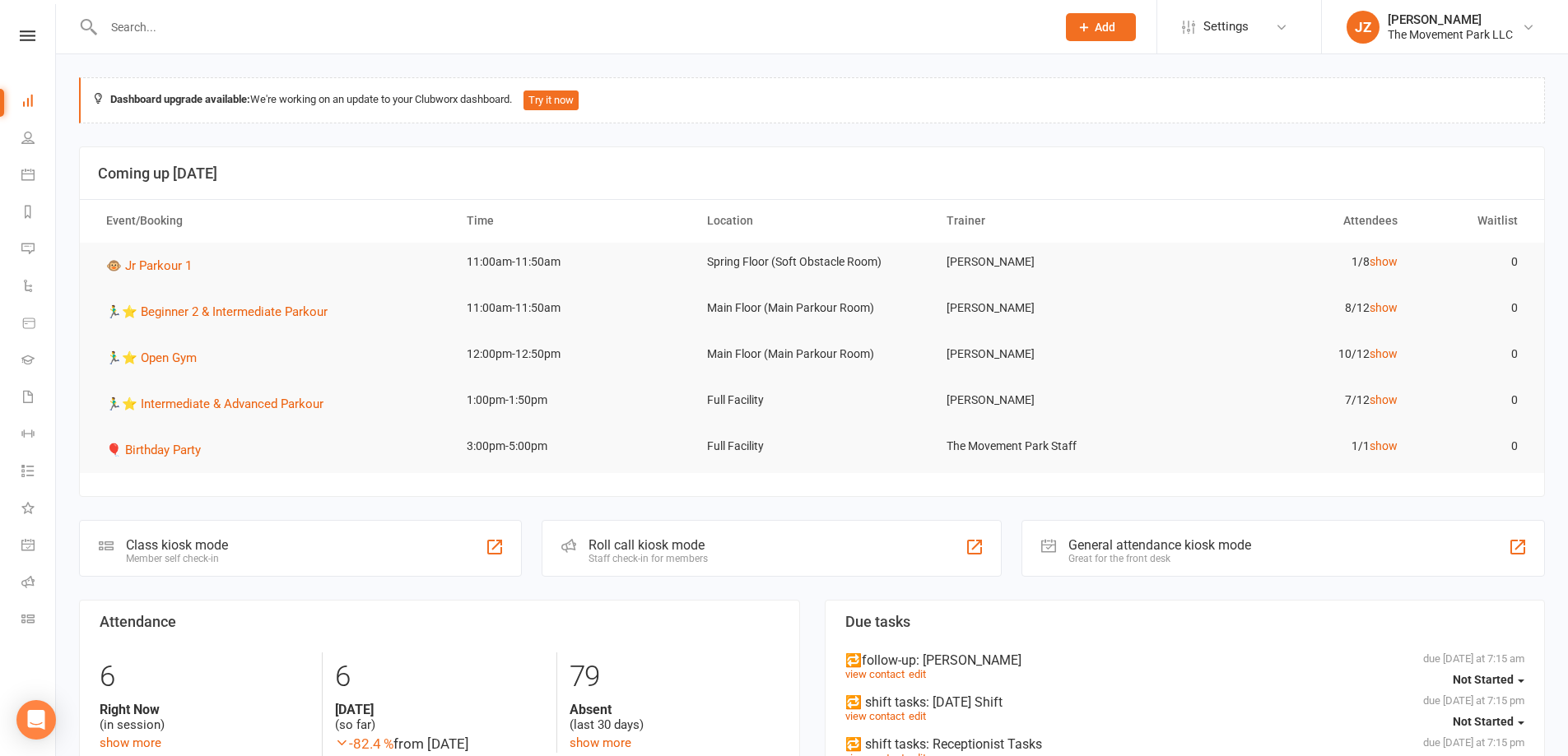
click at [7, 25] on nav "Clubworx Dashboard People Calendar Reports Messages Automations Product Sales G…" at bounding box center [28, 383] width 56 height 756
click at [14, 28] on nav "Clubworx Dashboard People Calendar Reports Messages Automations Product Sales G…" at bounding box center [28, 383] width 56 height 756
click at [30, 47] on div "Clubworx" at bounding box center [27, 57] width 55 height 53
click at [33, 27] on nav "Clubworx Dashboard People Calendar Reports Messages Automations Product Sales G…" at bounding box center [28, 383] width 56 height 756
click at [32, 35] on icon at bounding box center [27, 36] width 15 height 11
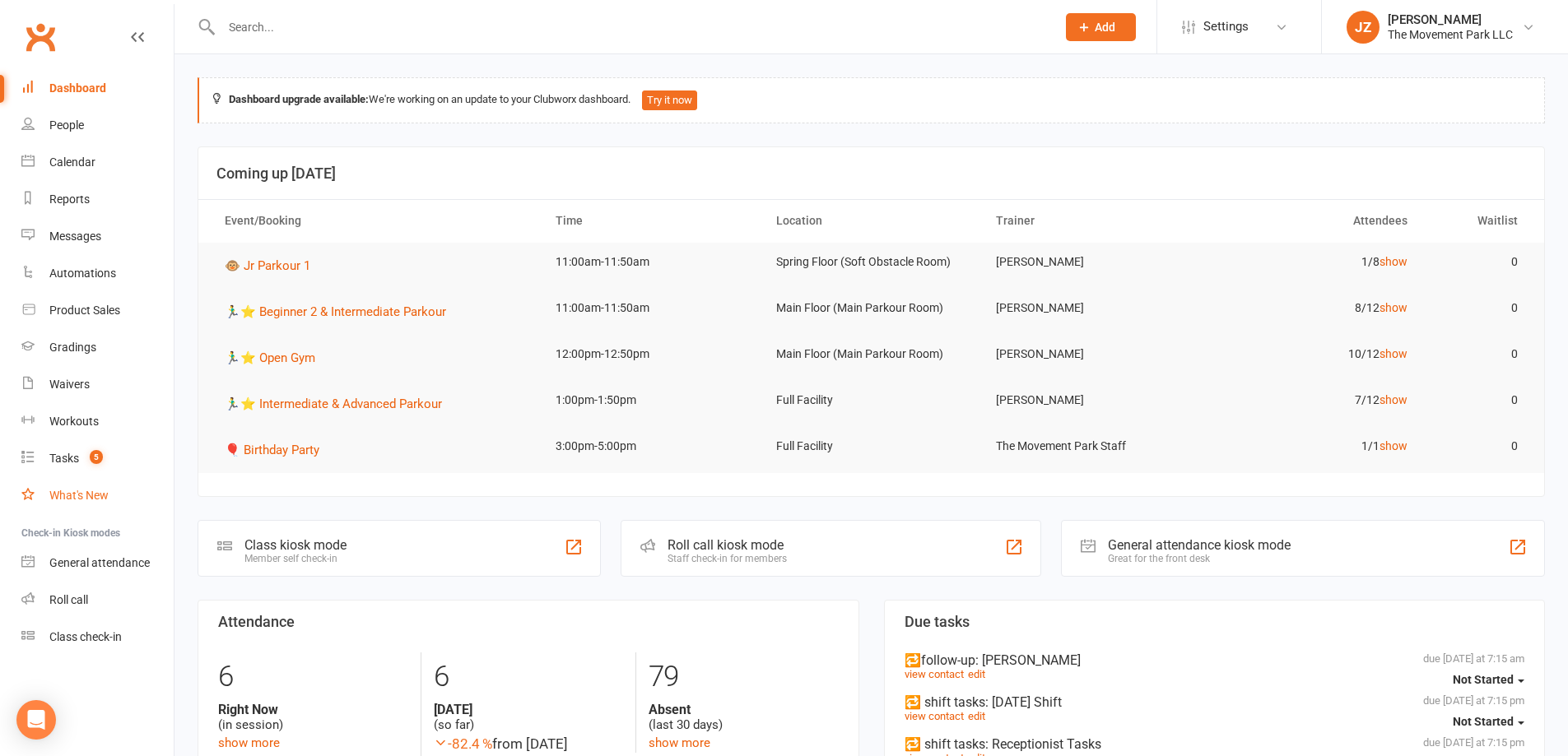
click at [112, 494] on link "What's New" at bounding box center [98, 496] width 152 height 37
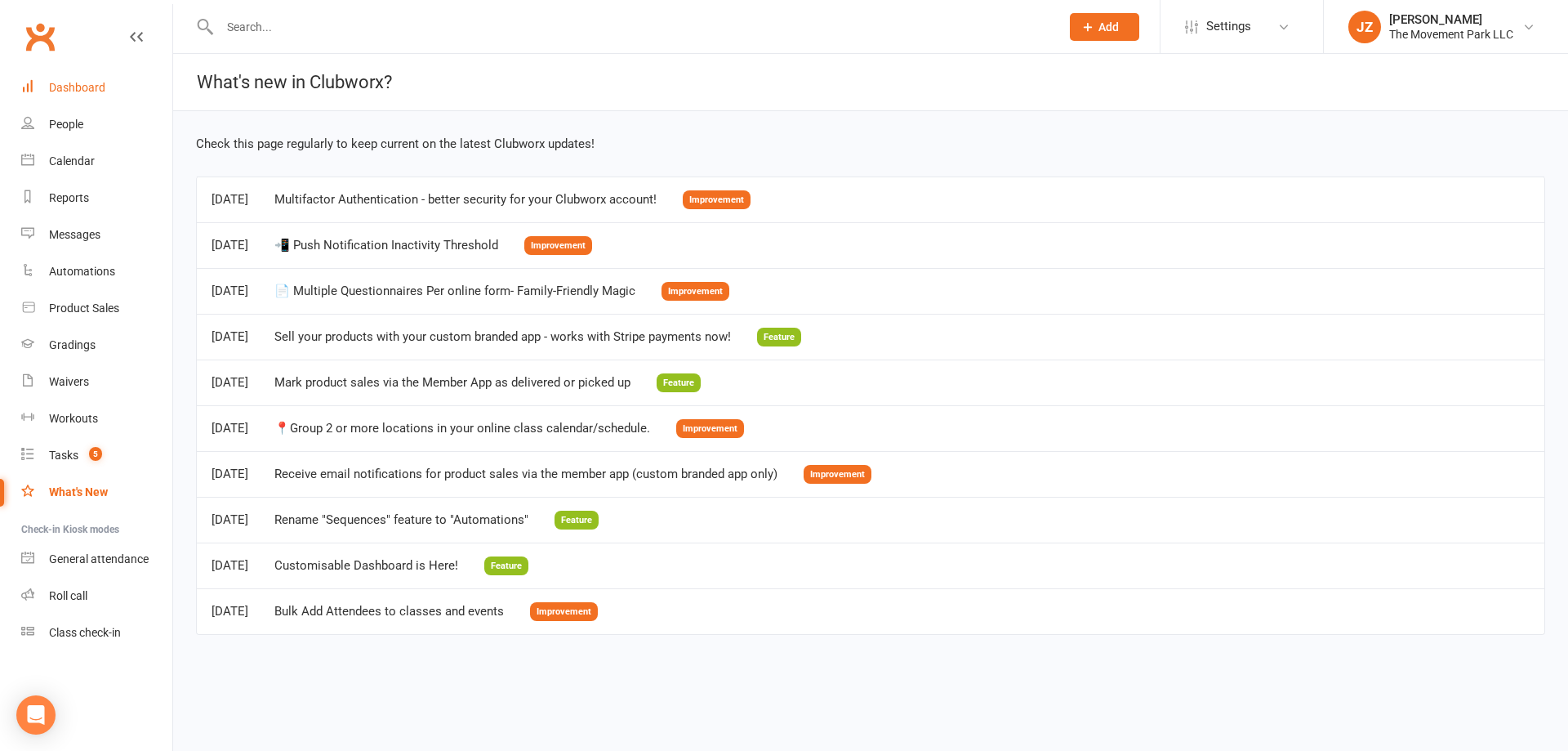
click at [84, 93] on div "Dashboard" at bounding box center [77, 87] width 57 height 13
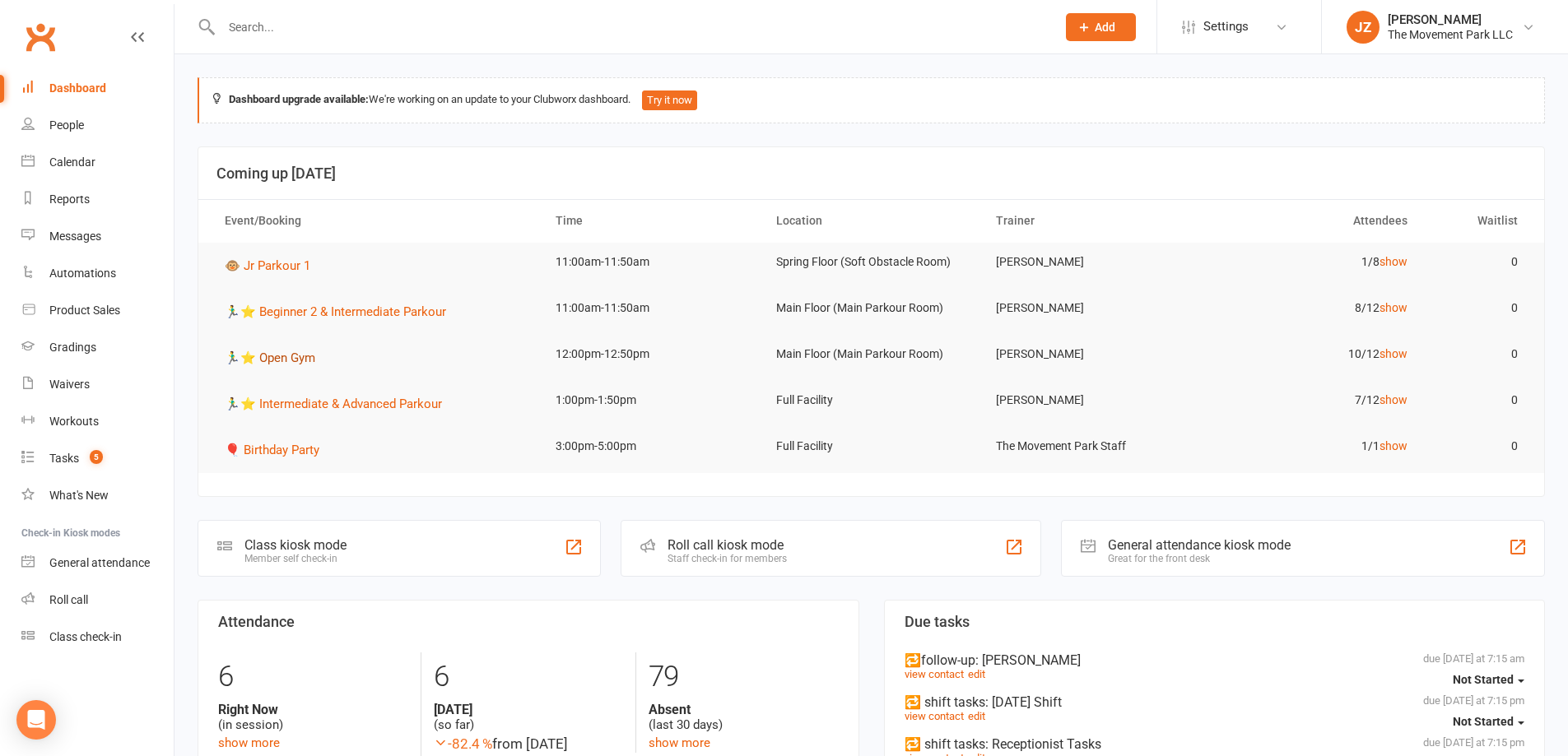
click at [307, 365] on button "🏃‍♂️⭐ Open Gym" at bounding box center [275, 358] width 102 height 20
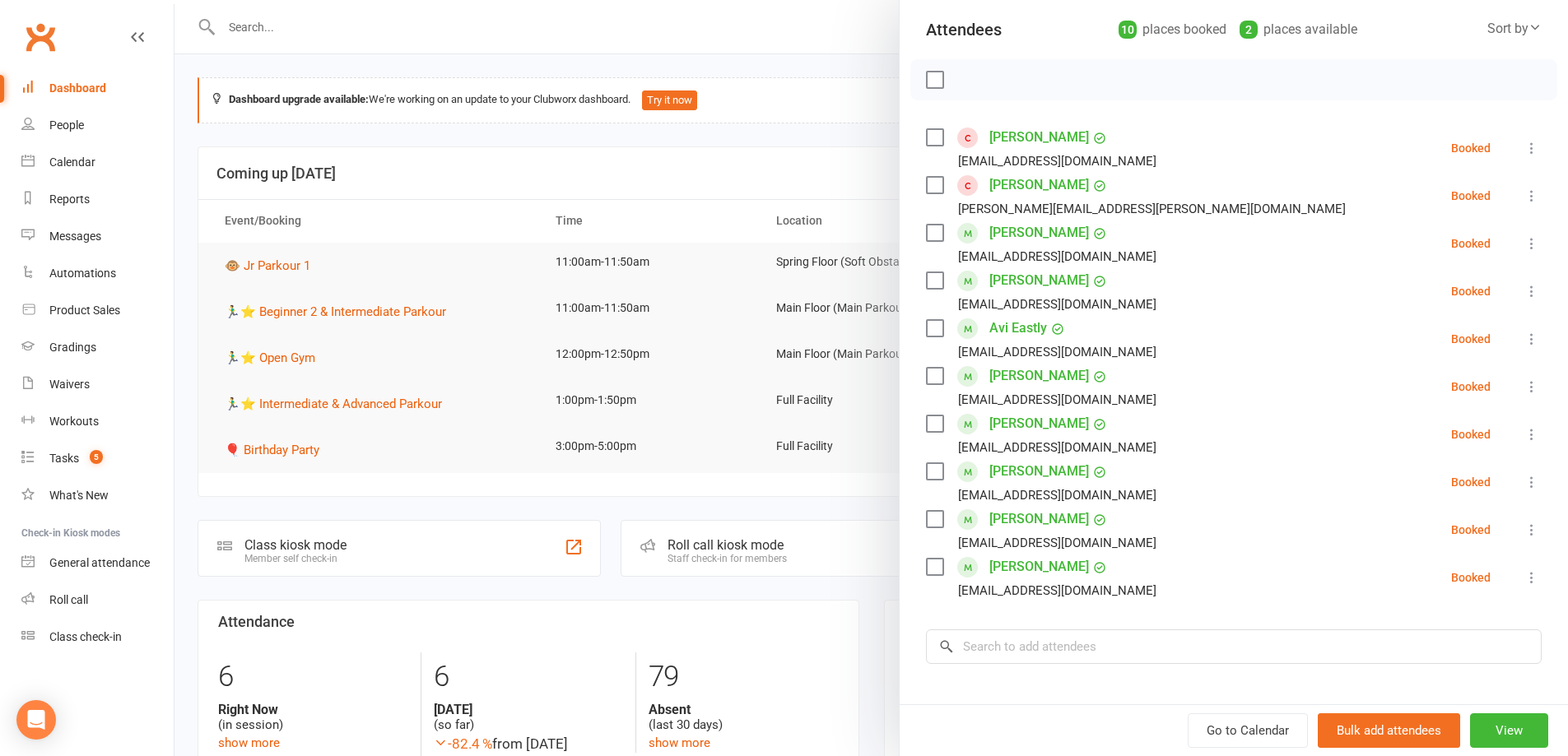
scroll to position [247, 0]
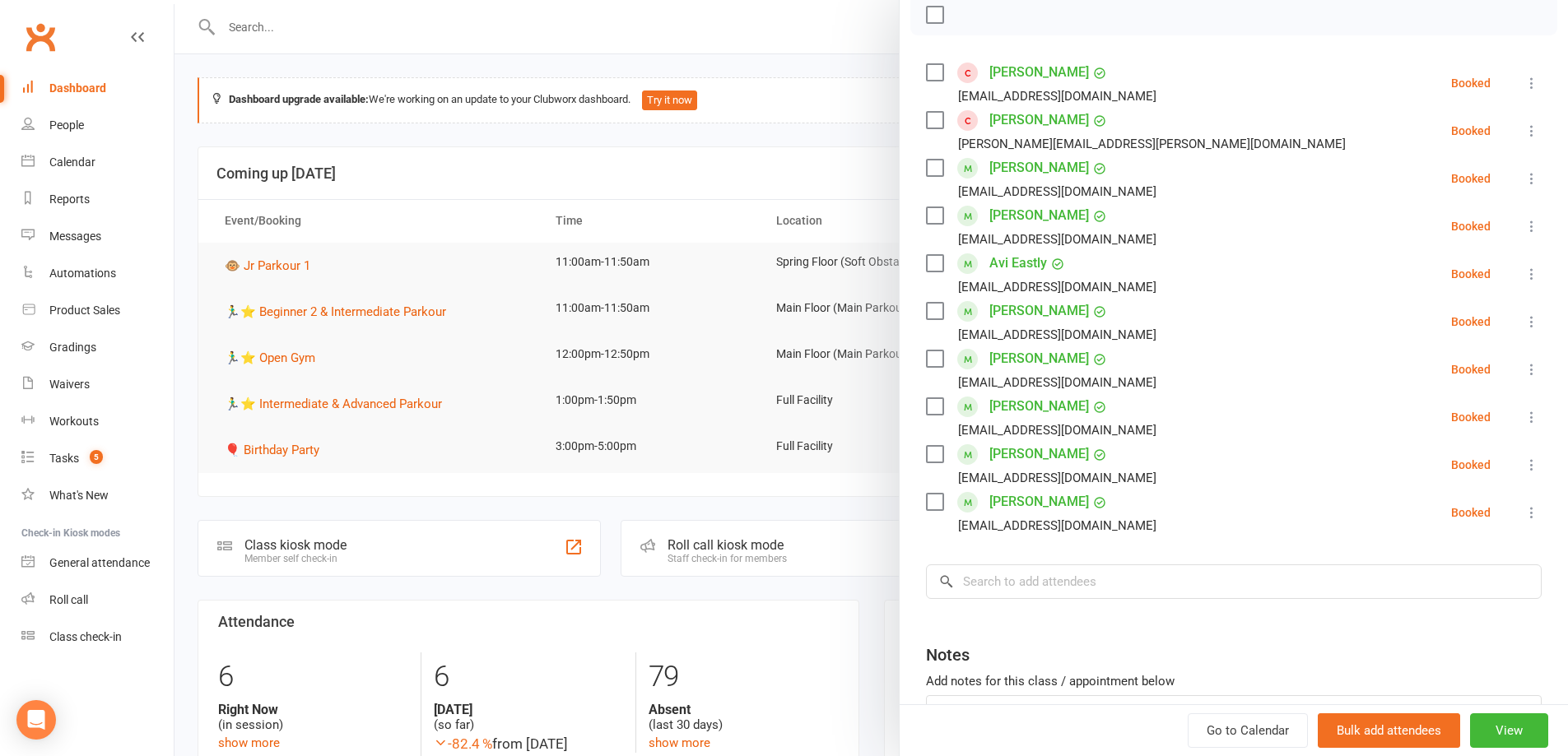
click at [931, 260] on label at bounding box center [934, 263] width 16 height 16
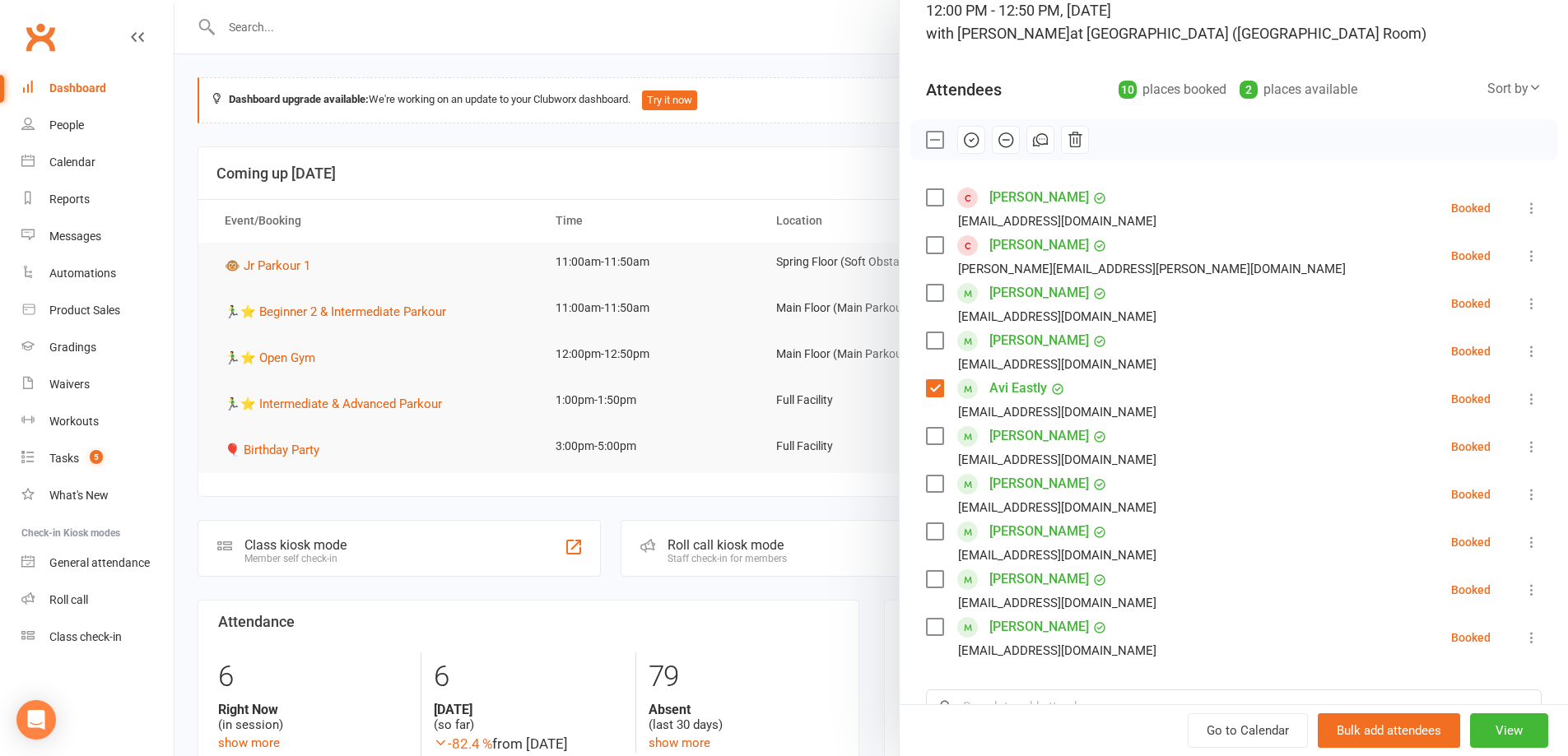
scroll to position [0, 0]
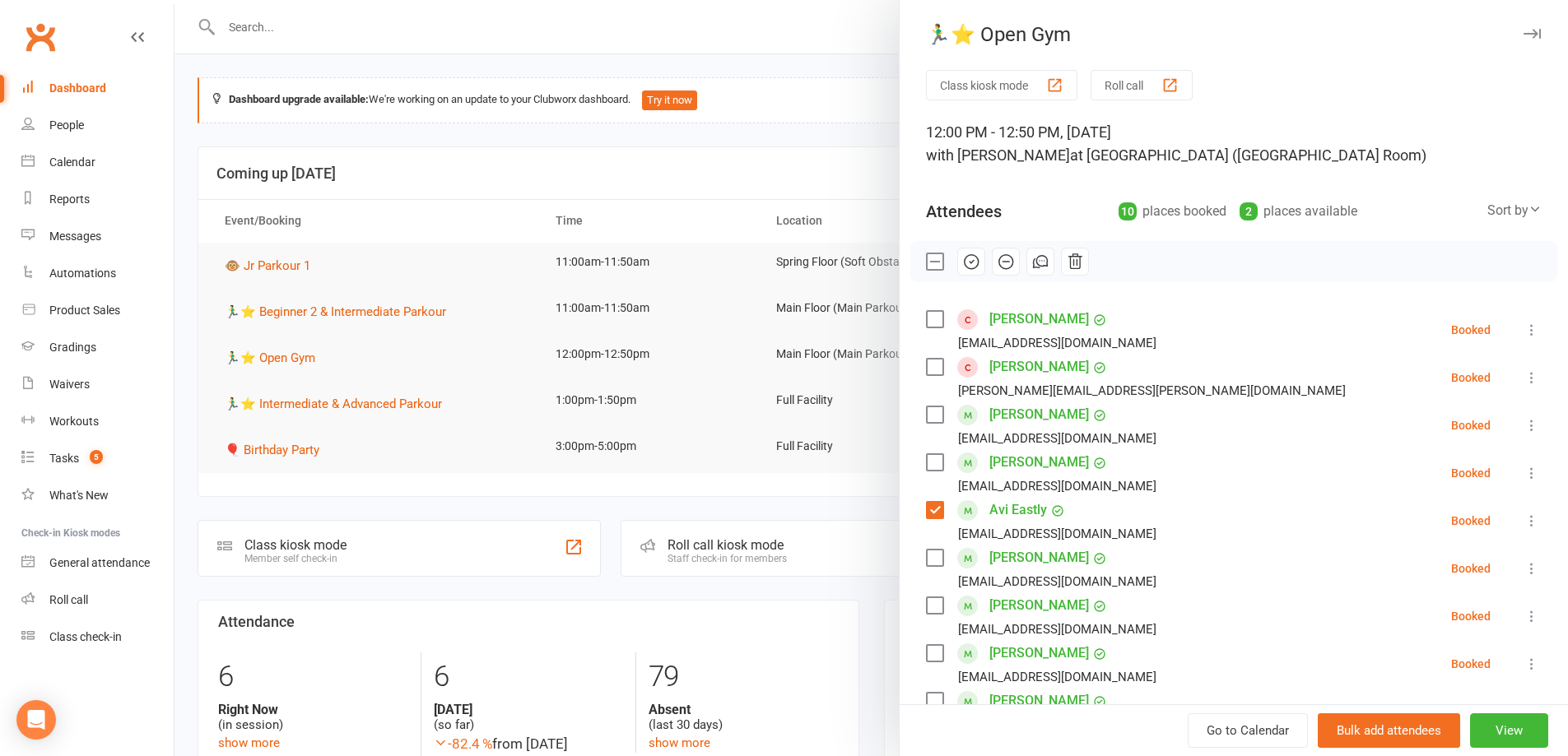
click at [974, 257] on button "button" at bounding box center [971, 261] width 28 height 28
click at [736, 172] on div at bounding box center [871, 378] width 1393 height 756
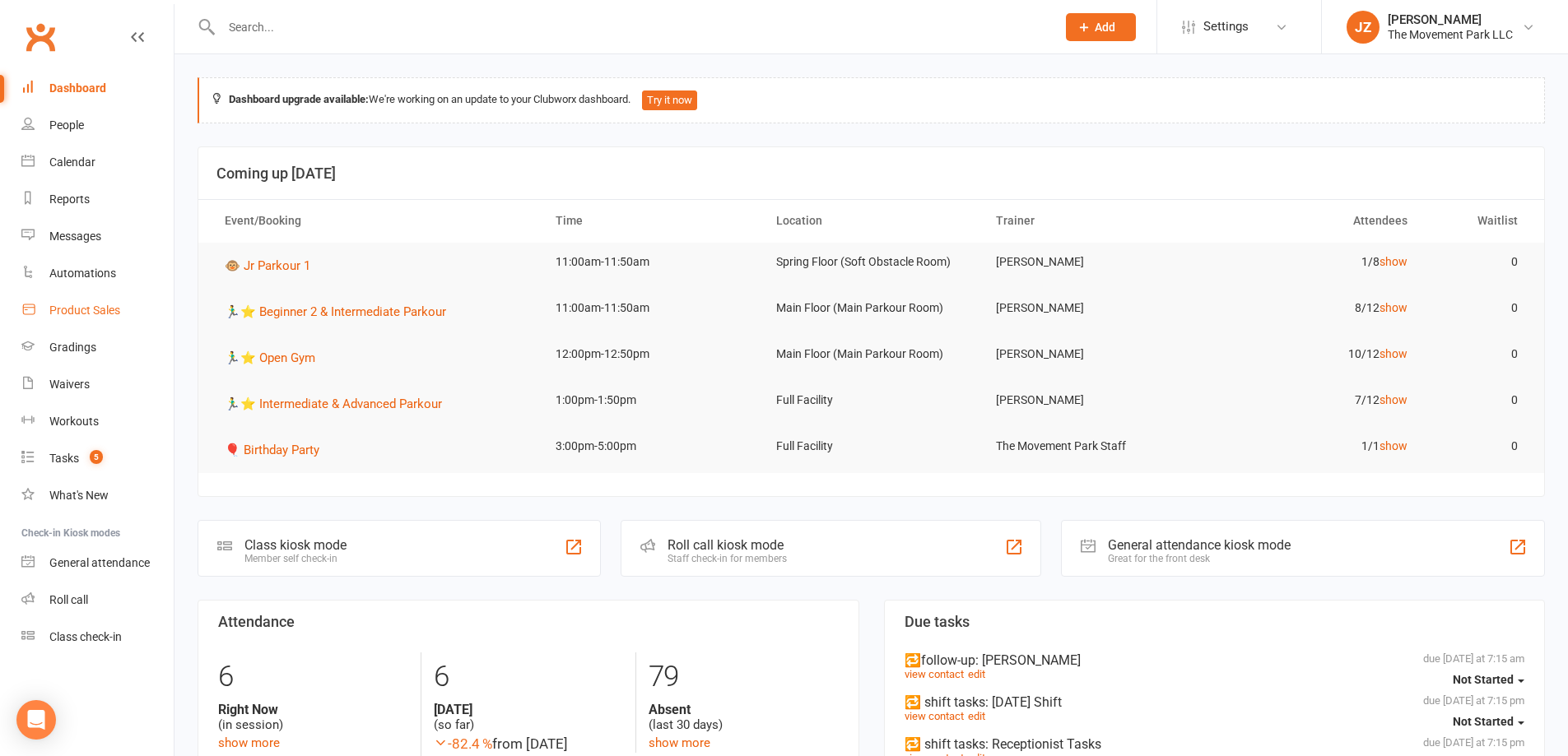
click at [68, 308] on div "Product Sales" at bounding box center [85, 310] width 71 height 14
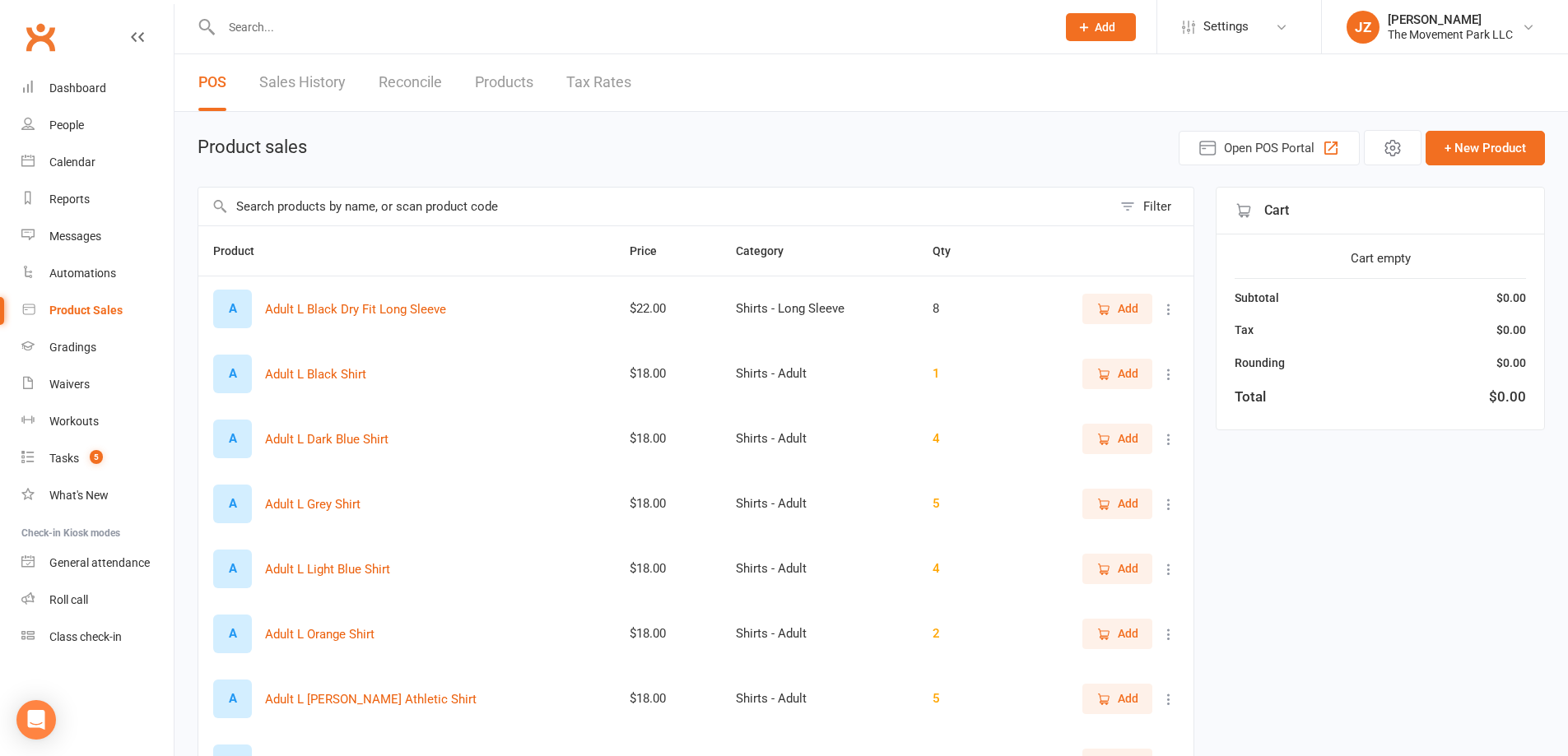
click at [297, 70] on link "Sales History" at bounding box center [303, 82] width 87 height 57
select select "25"
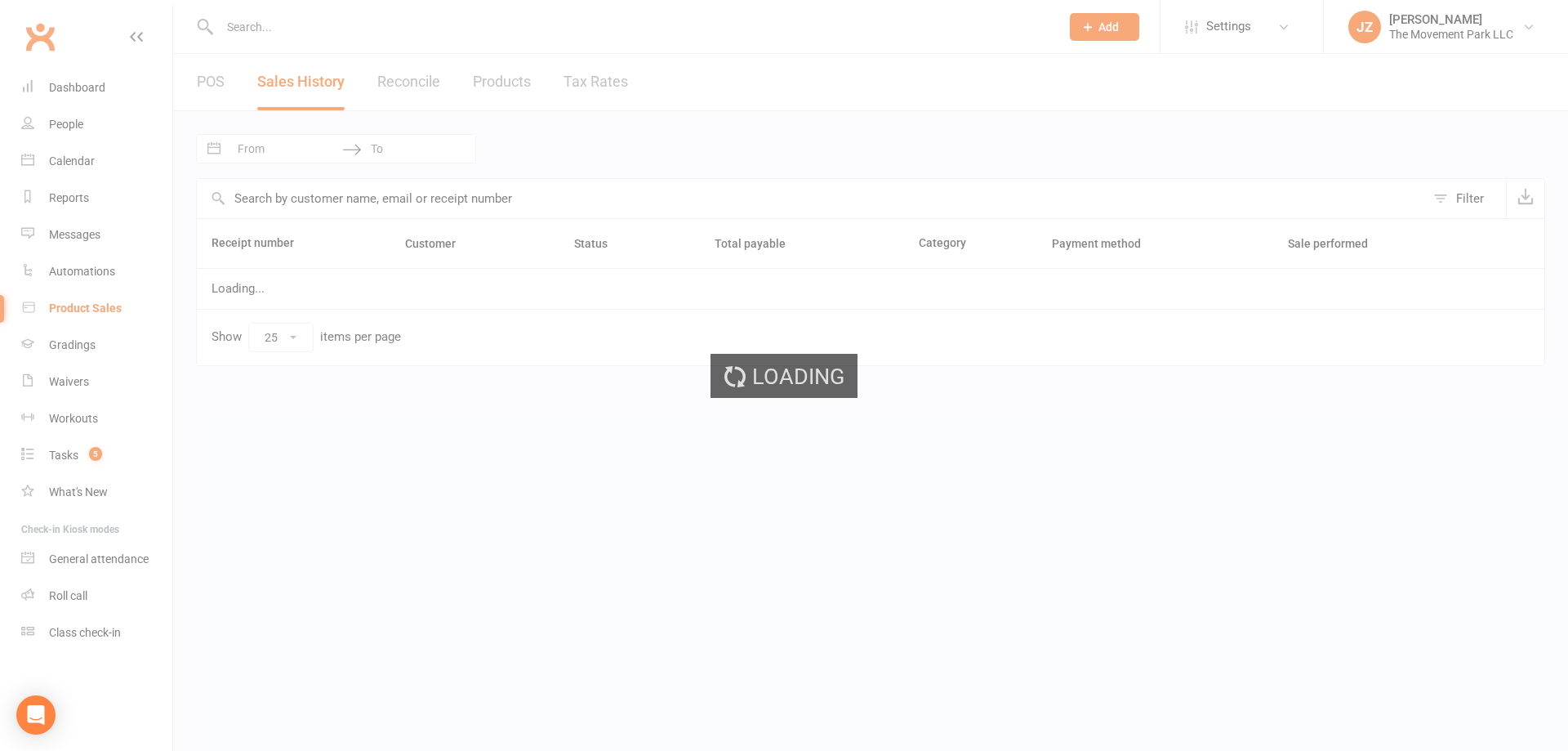
click at [198, 86] on div "Loading" at bounding box center [784, 376] width 1568 height 751
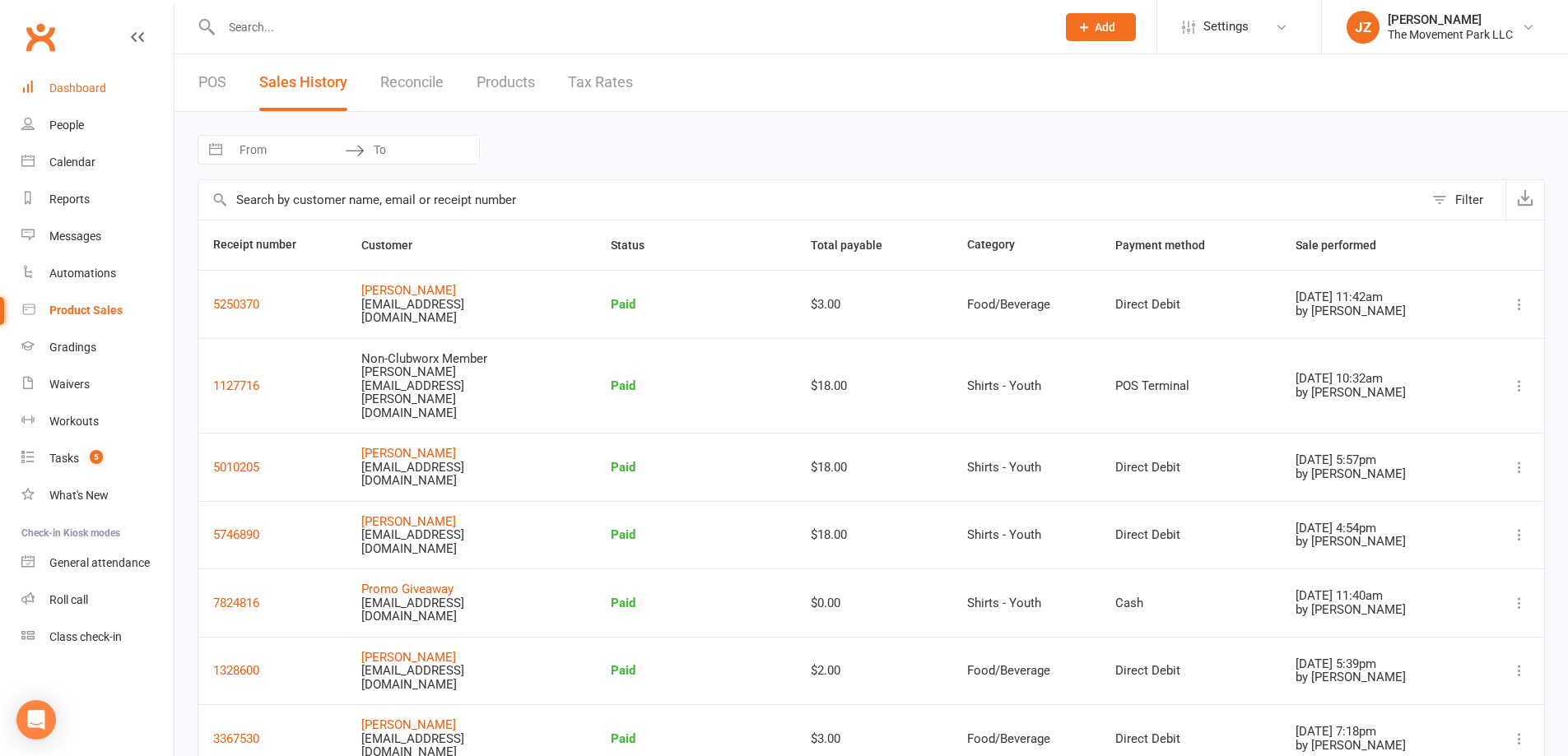
click at [62, 79] on link "Dashboard" at bounding box center [98, 88] width 152 height 37
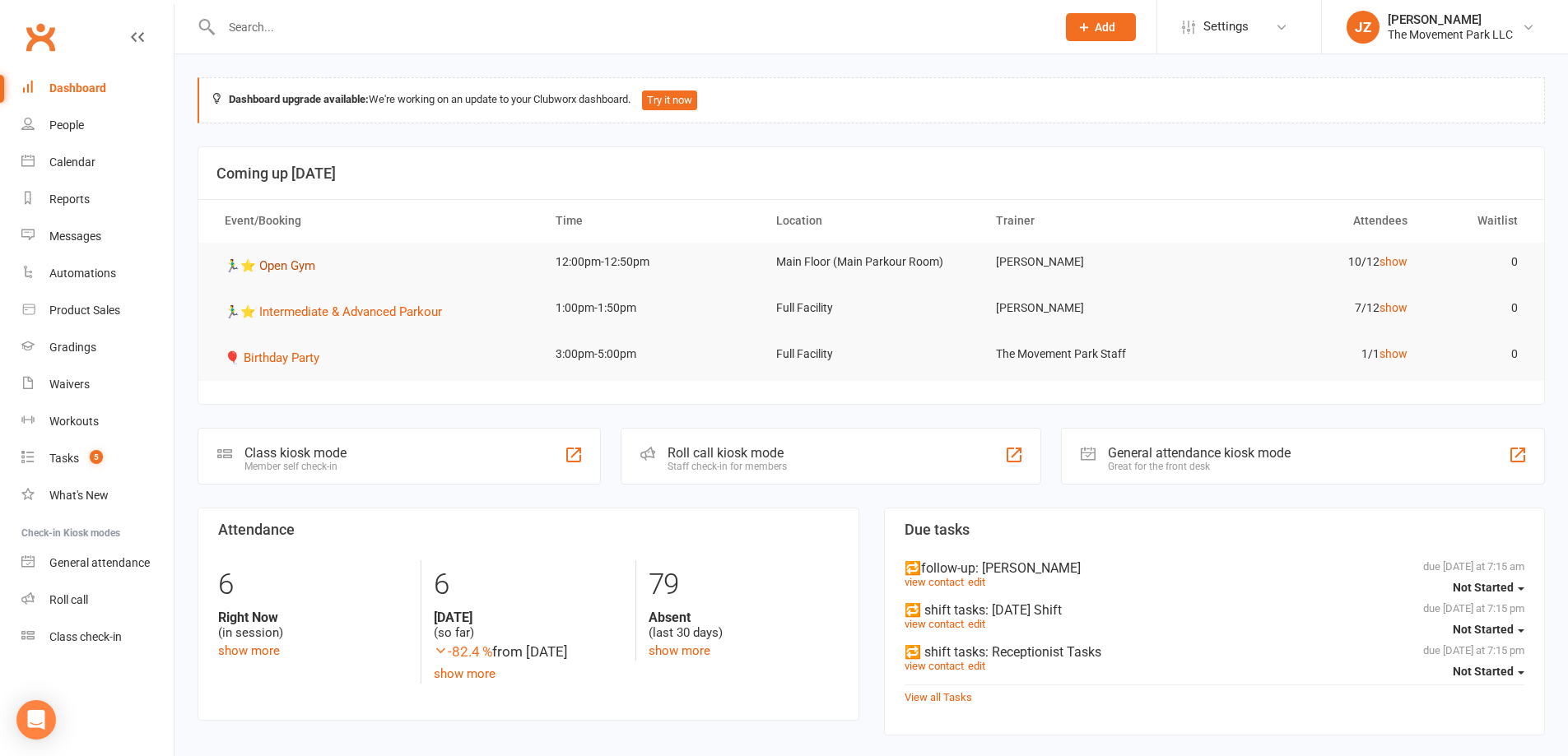
click at [252, 261] on span "🏃‍♂️⭐ Open Gym" at bounding box center [270, 266] width 90 height 14
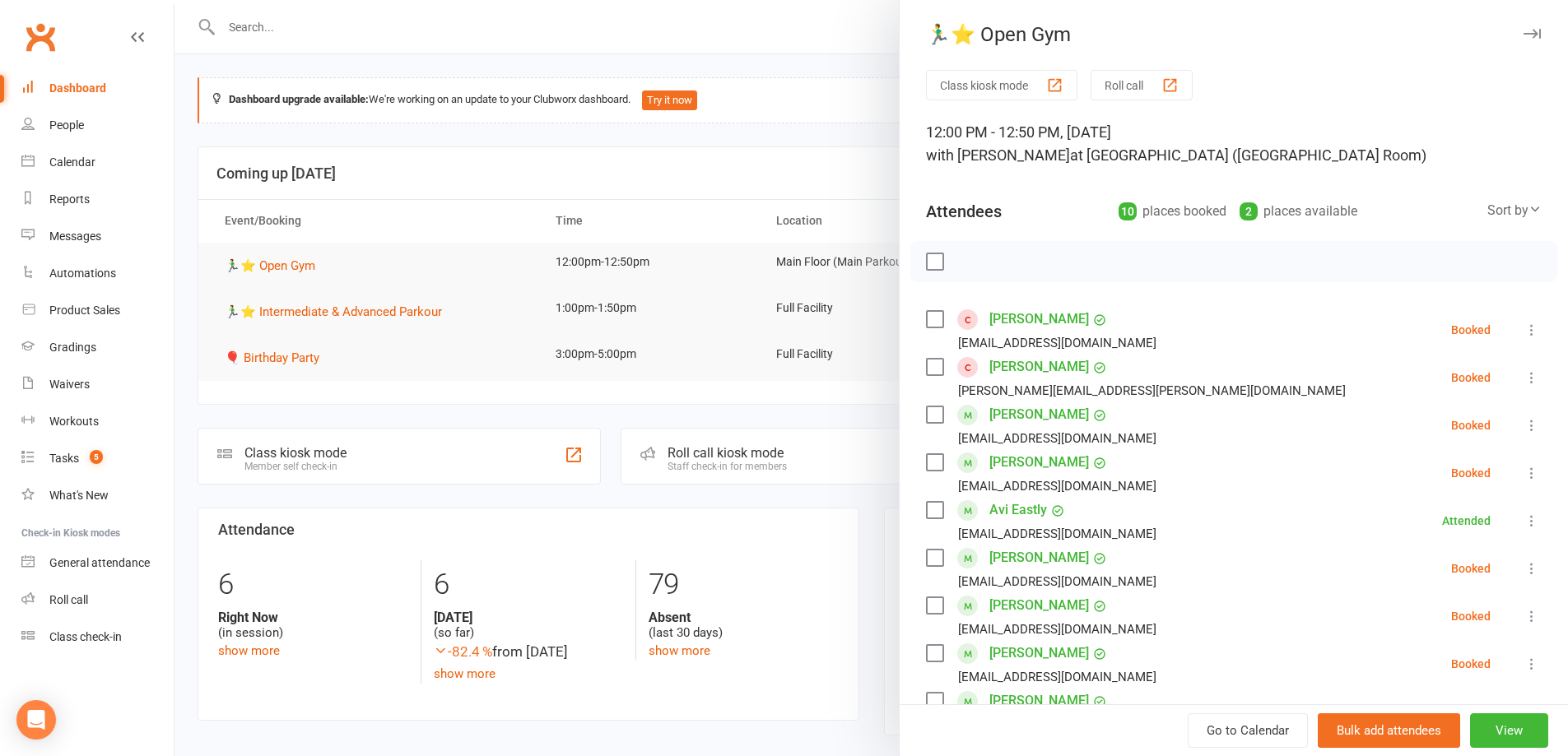
click at [926, 312] on label at bounding box center [934, 319] width 16 height 16
click at [928, 361] on label at bounding box center [934, 367] width 16 height 16
click at [932, 405] on div "[PERSON_NAME] [EMAIL_ADDRESS][DOMAIN_NAME]" at bounding box center [1044, 425] width 237 height 48
click at [932, 412] on label at bounding box center [934, 414] width 16 height 16
click at [974, 263] on button "button" at bounding box center [971, 261] width 28 height 28
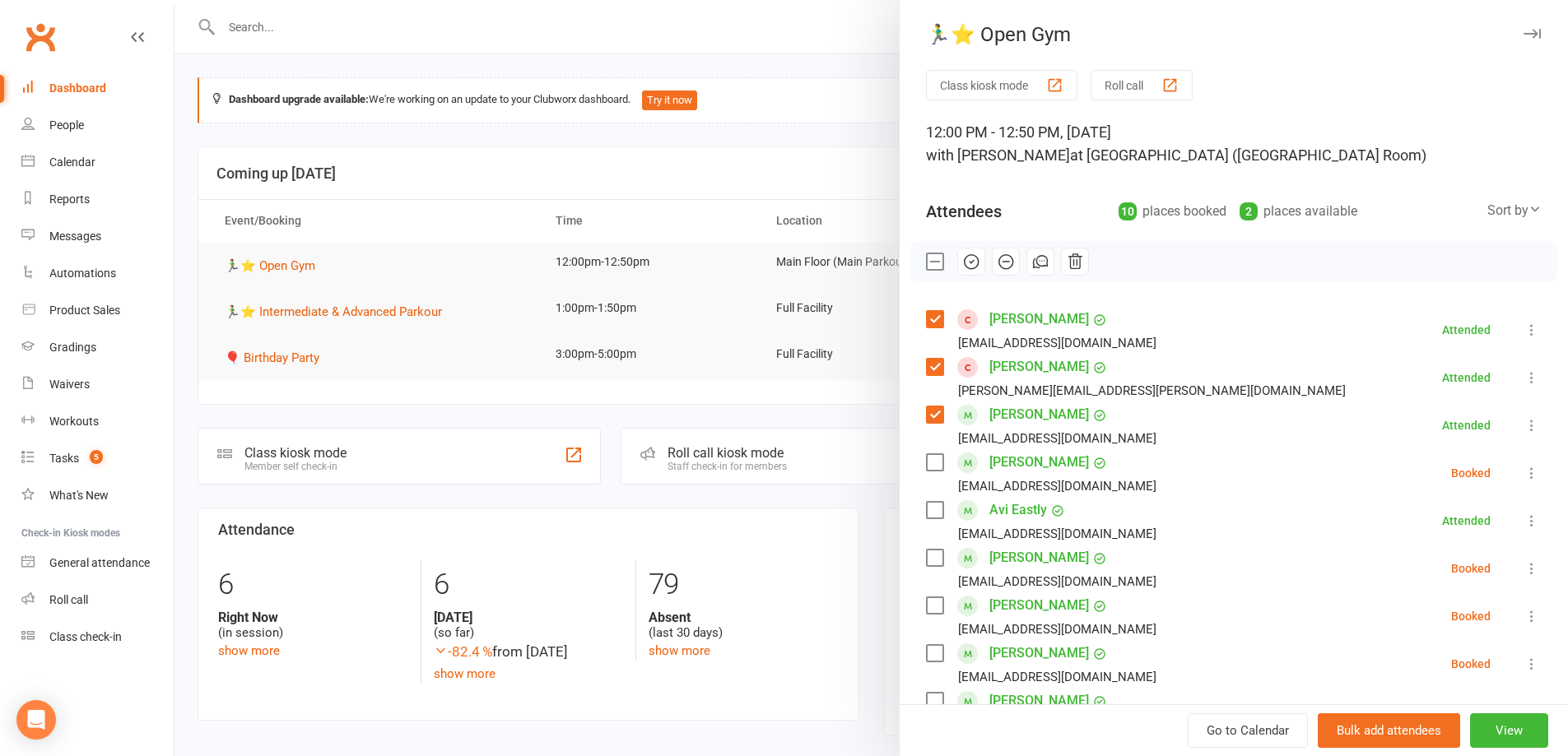
scroll to position [82, 0]
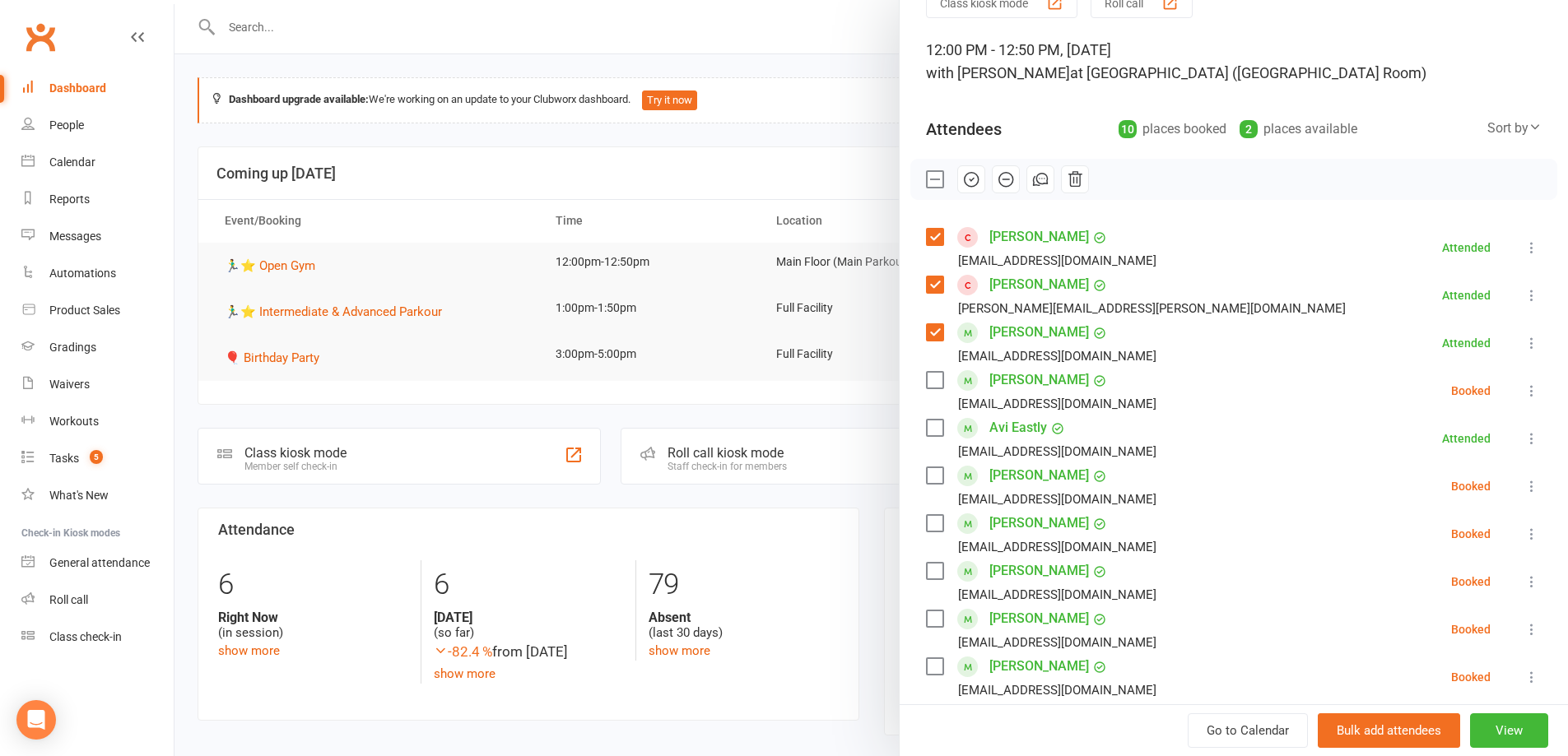
click at [927, 476] on label at bounding box center [934, 476] width 16 height 16
click at [927, 390] on div "[PERSON_NAME] [EMAIL_ADDRESS][DOMAIN_NAME]" at bounding box center [1044, 391] width 237 height 48
click at [927, 381] on label at bounding box center [934, 380] width 16 height 16
click at [973, 174] on icon "button" at bounding box center [971, 179] width 18 height 18
click at [932, 182] on label at bounding box center [934, 179] width 16 height 16
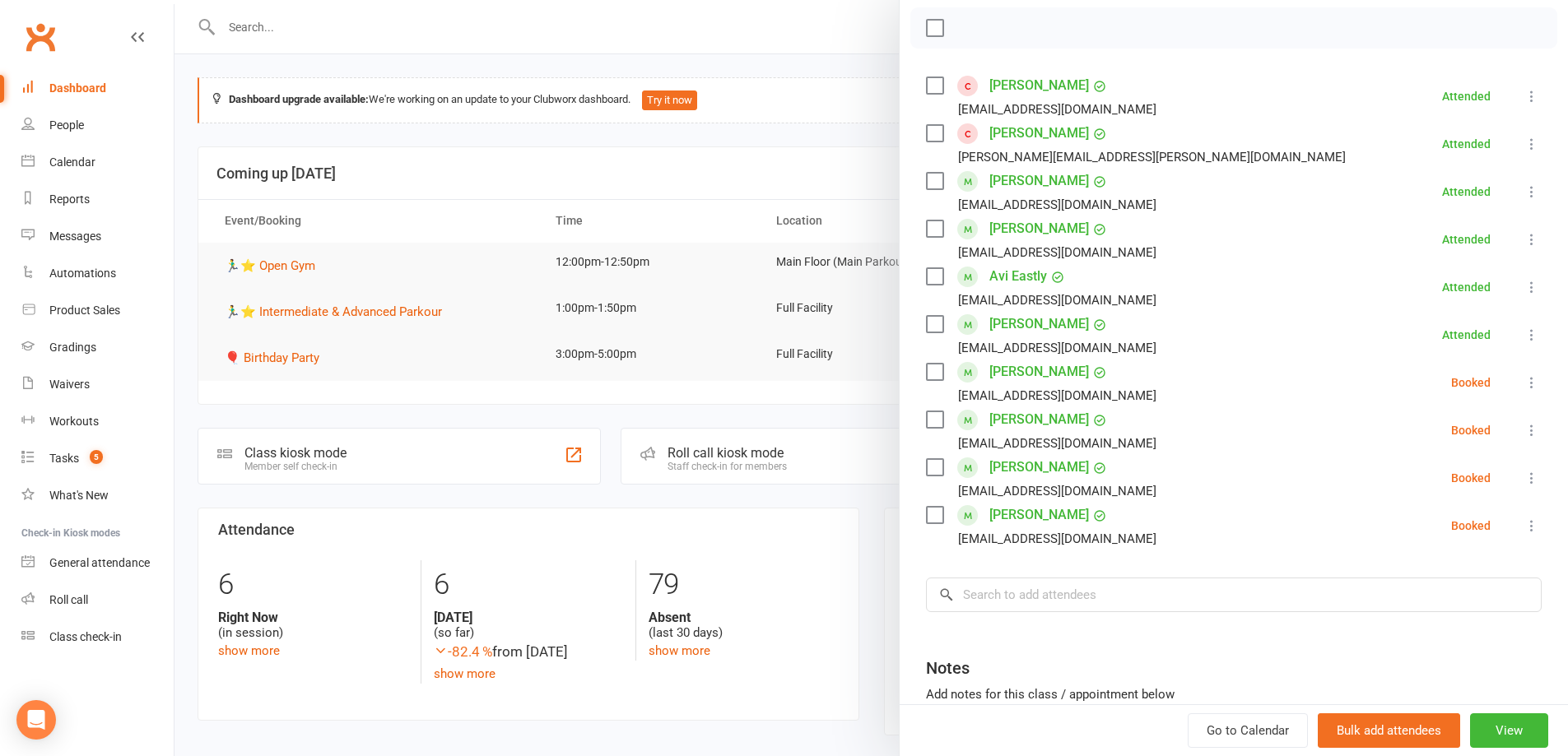
scroll to position [247, 0]
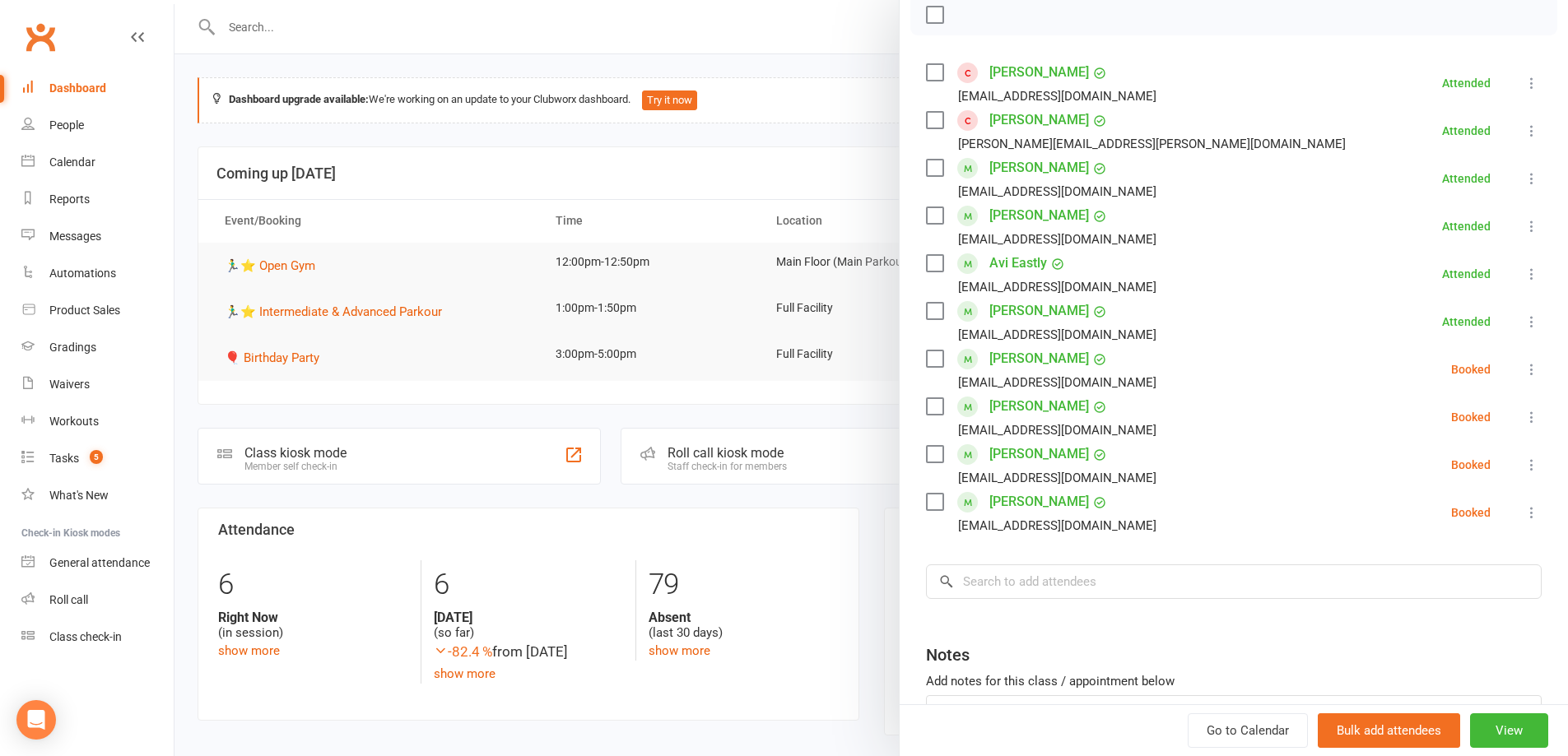
click at [927, 496] on label at bounding box center [934, 502] width 16 height 16
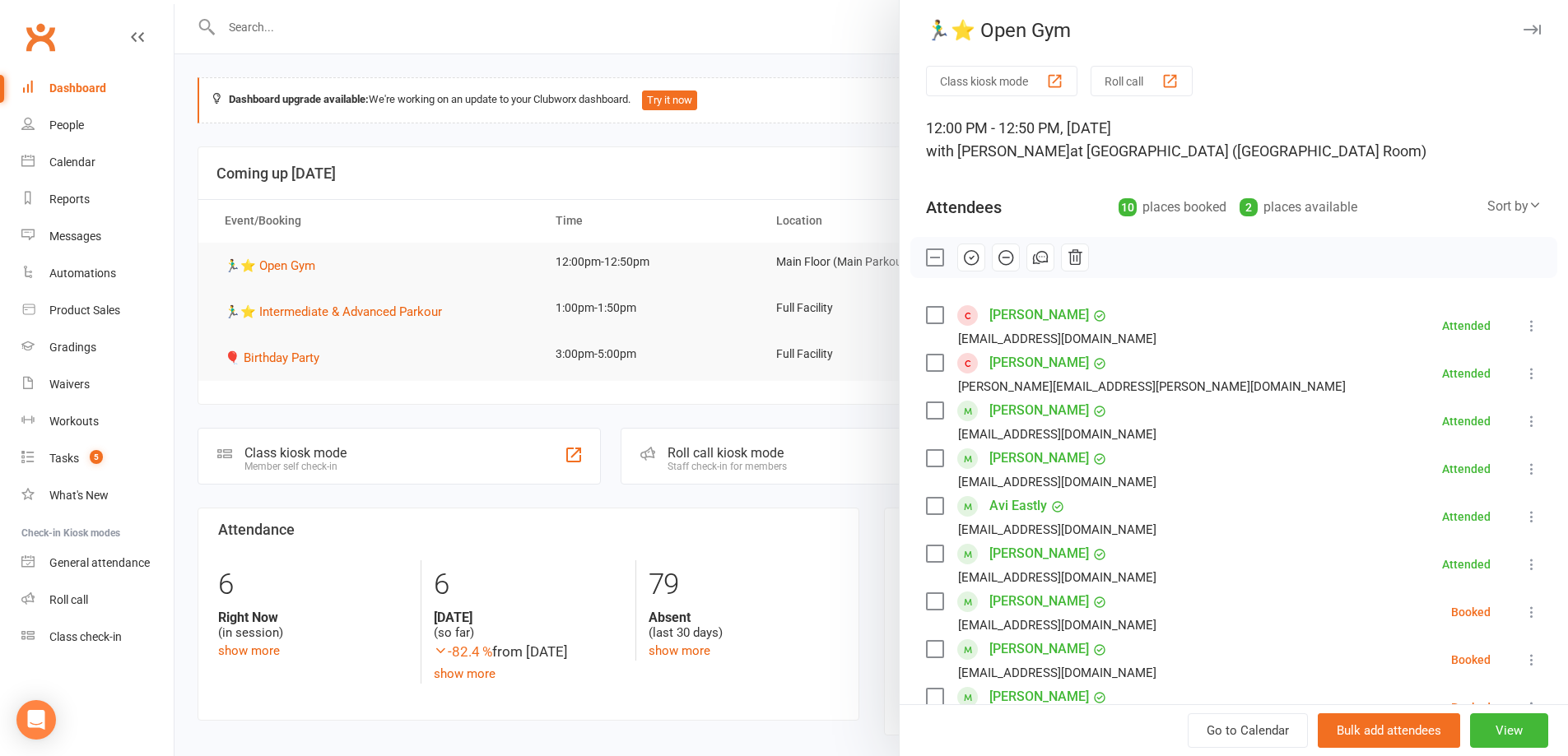
scroll to position [0, 0]
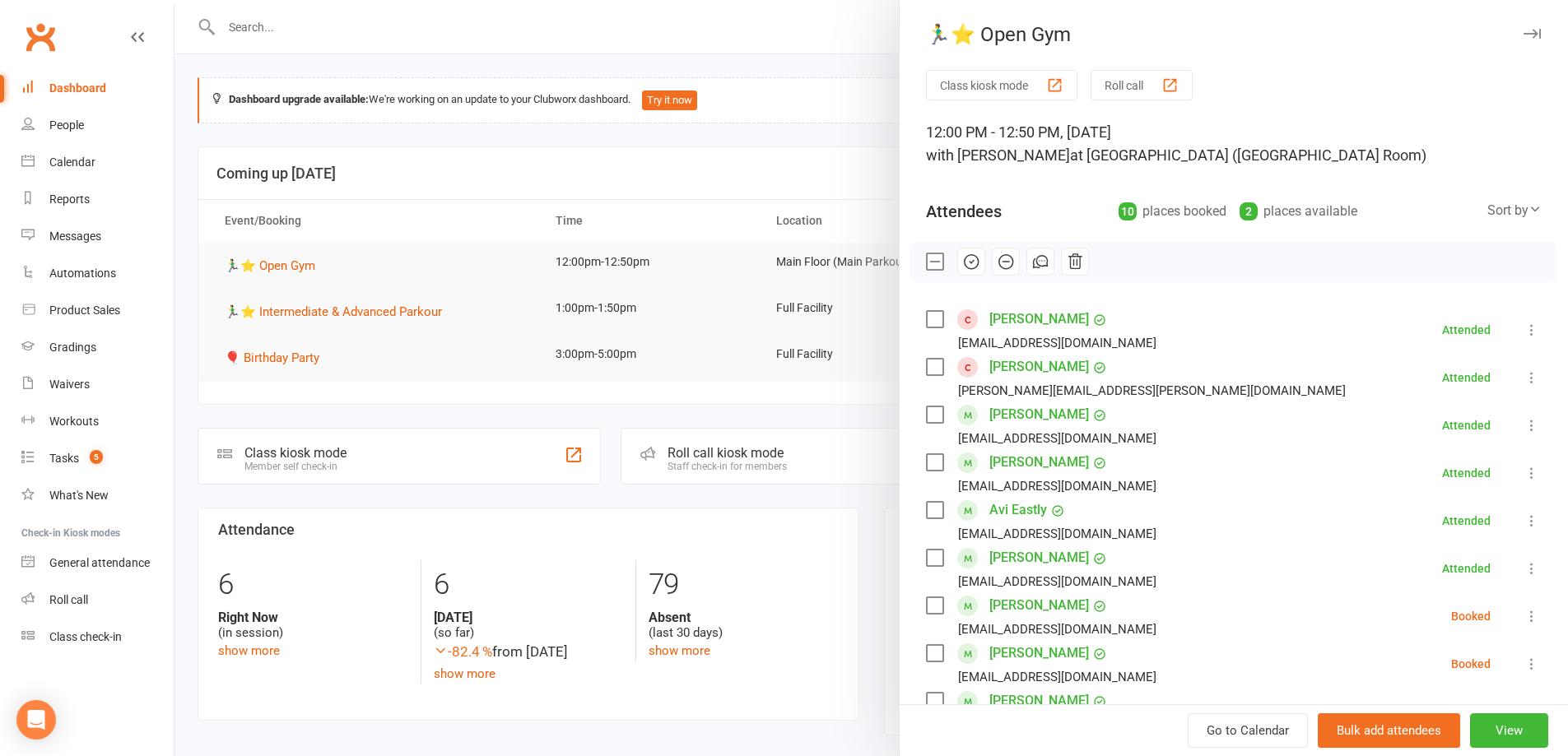
click at [971, 260] on icon "button" at bounding box center [972, 260] width 3 height 3
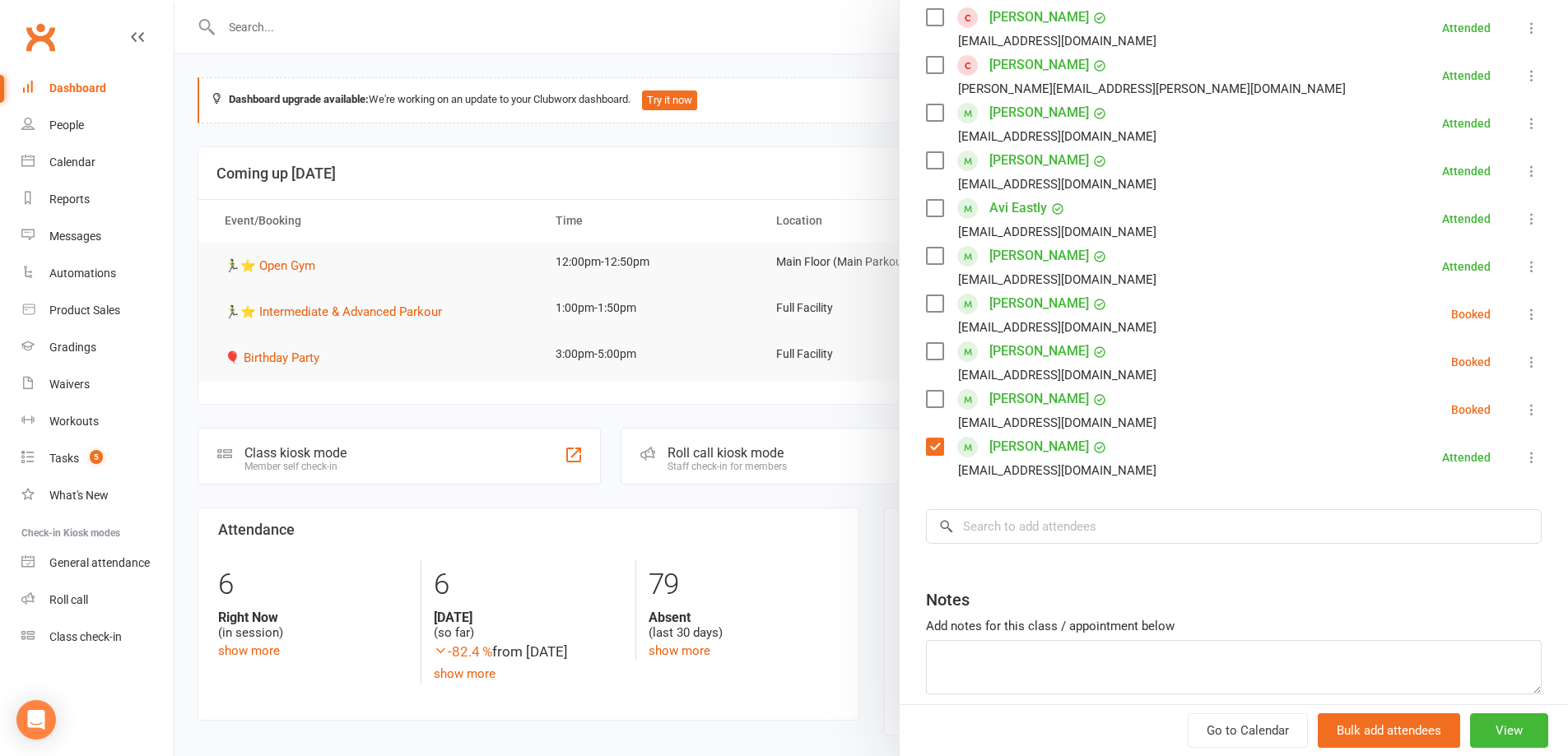
scroll to position [329, 0]
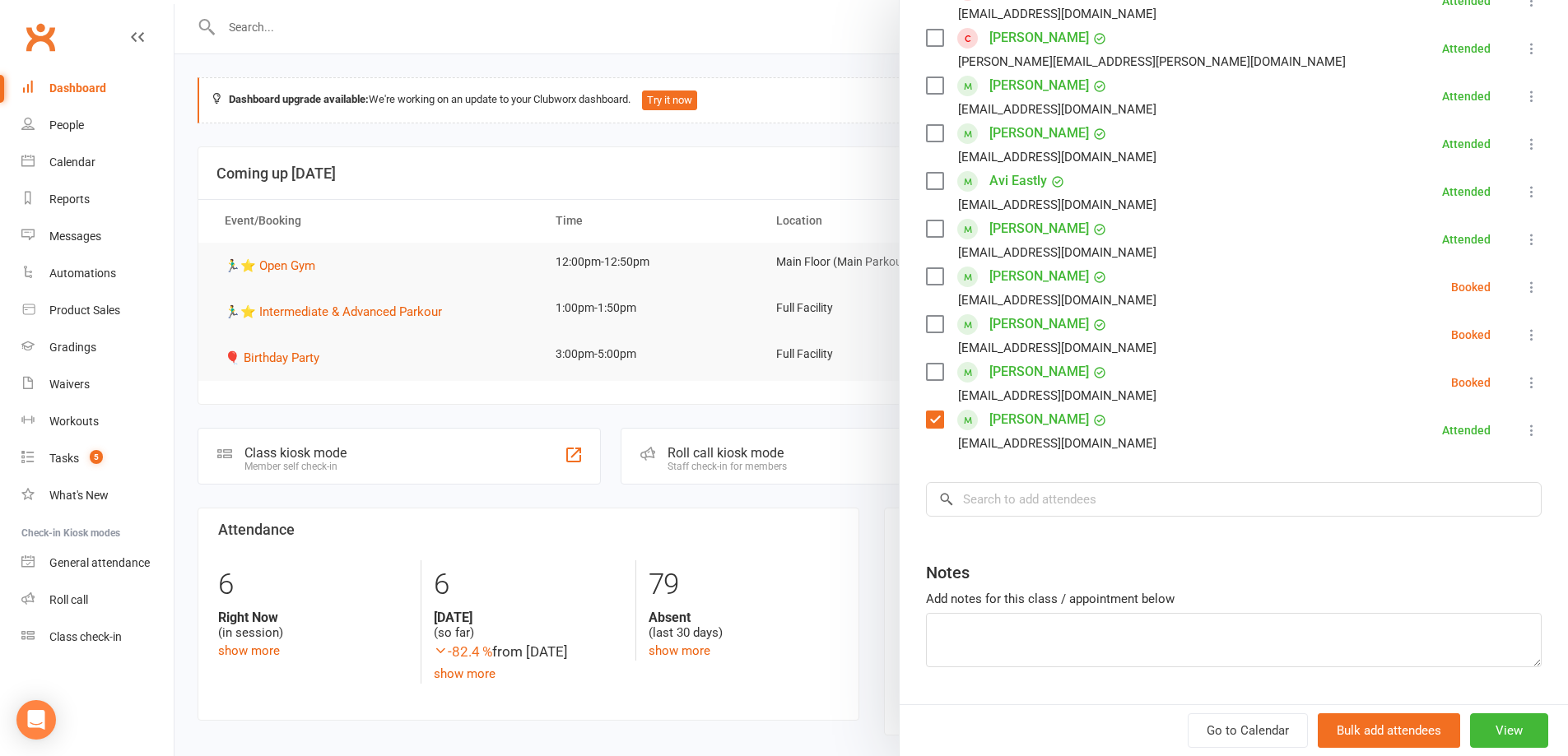
click at [930, 421] on label at bounding box center [934, 420] width 16 height 16
click at [926, 269] on label at bounding box center [934, 277] width 16 height 16
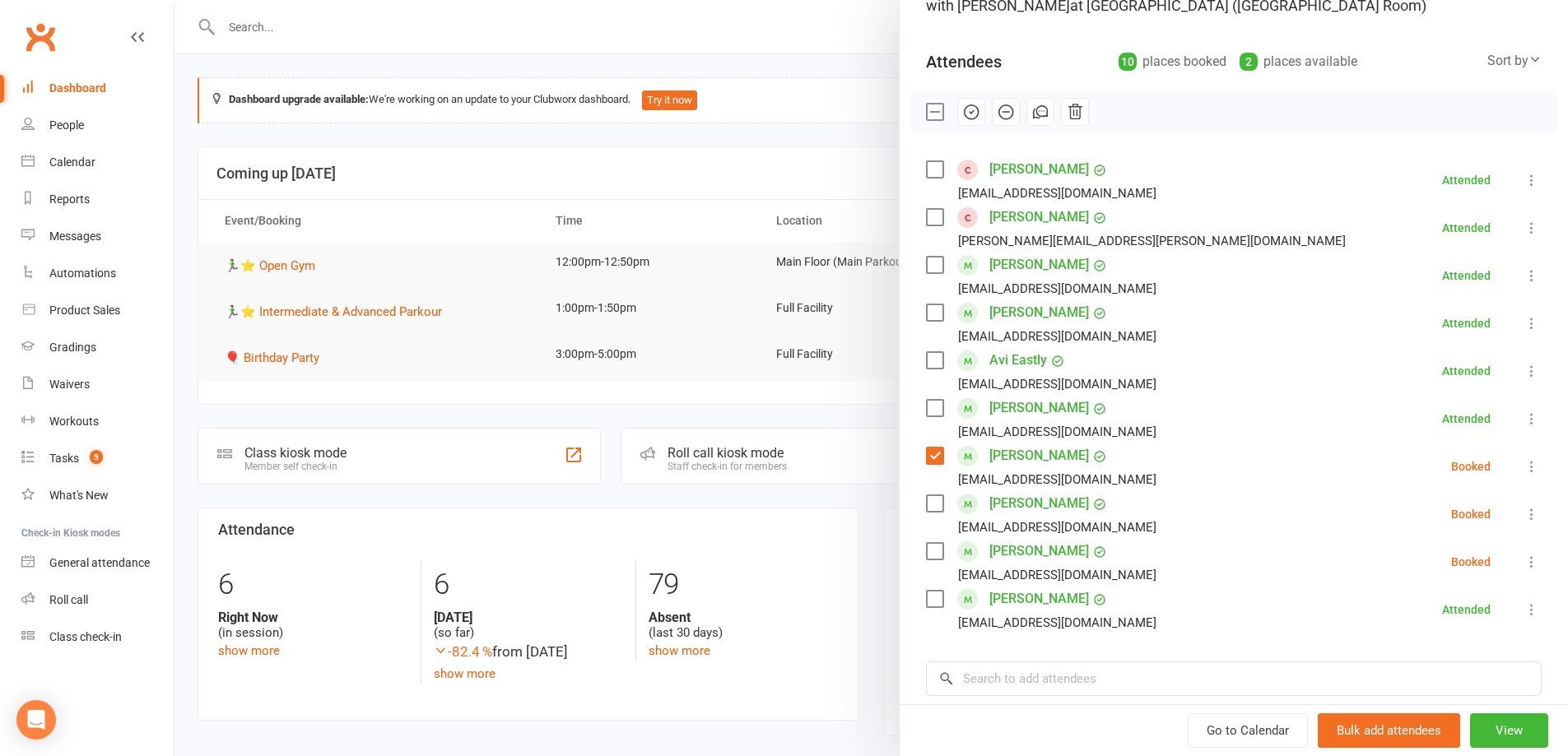
scroll to position [82, 0]
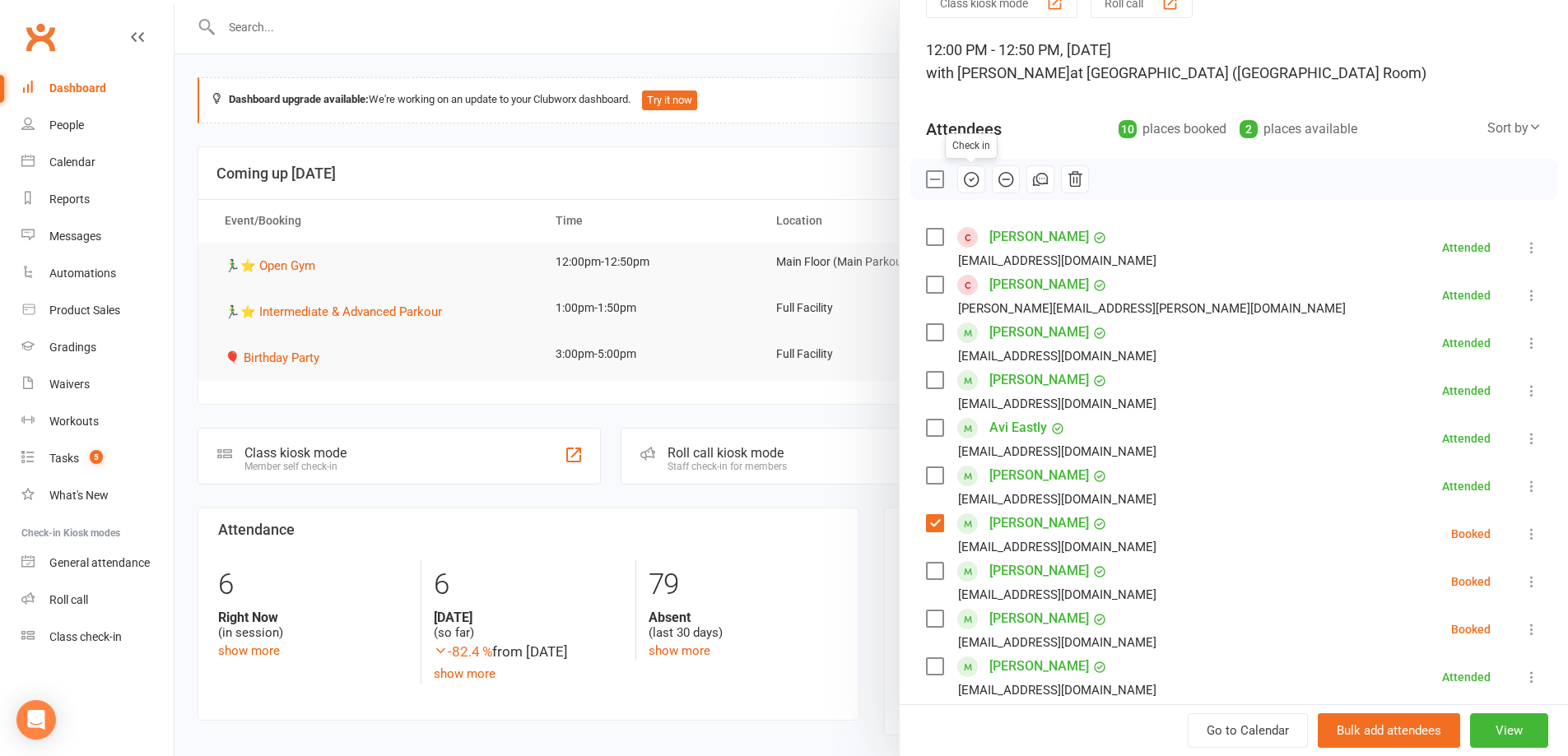
click at [962, 176] on icon "button" at bounding box center [971, 179] width 18 height 18
click at [1399, 74] on div "12:00 PM - 12:50 PM, [DATE] with [PERSON_NAME] at [GEOGRAPHIC_DATA] ([GEOGRAPHI…" at bounding box center [1233, 61] width 615 height 46
click at [928, 524] on label at bounding box center [934, 523] width 16 height 16
click at [499, 147] on div at bounding box center [871, 378] width 1393 height 756
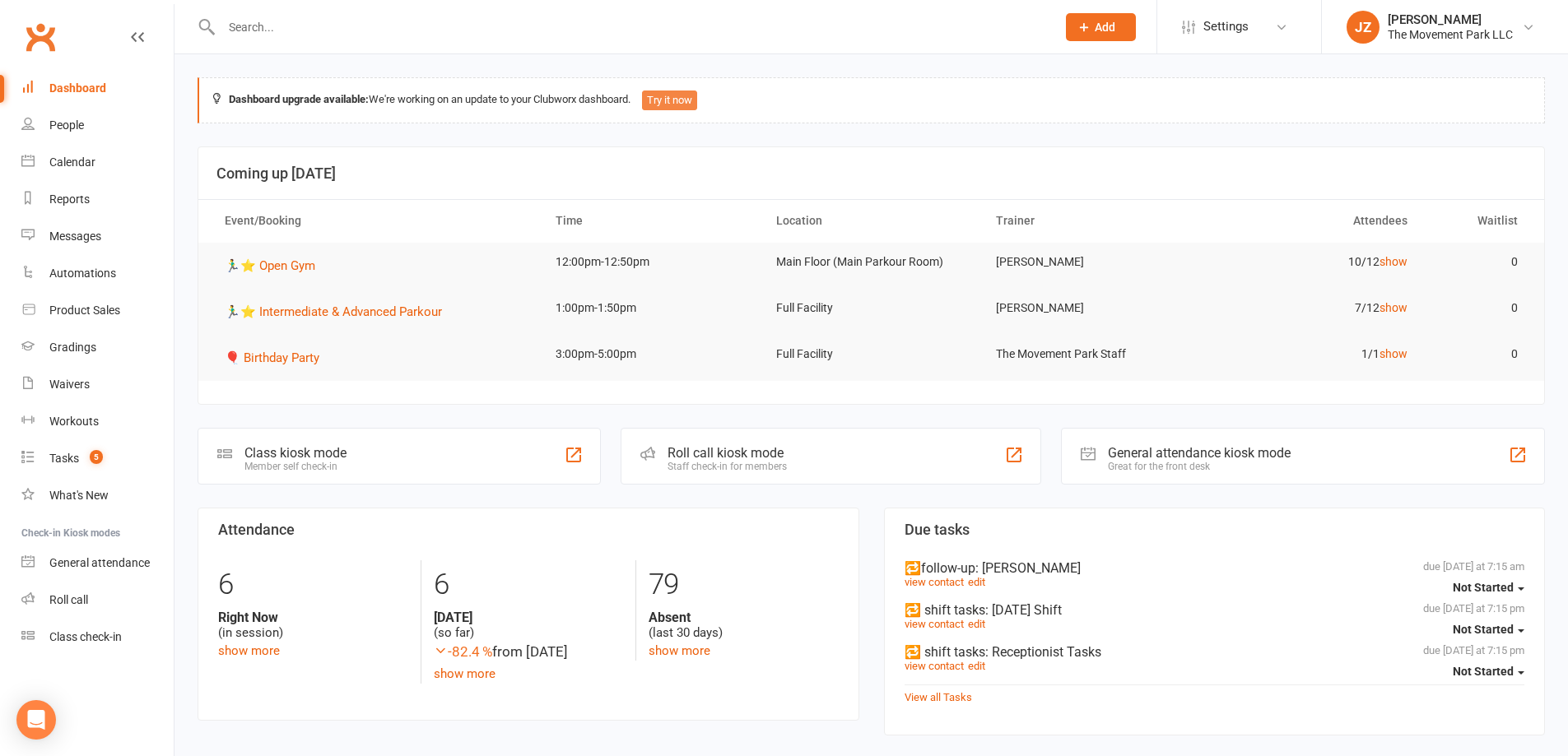
click at [697, 100] on button "Try it now" at bounding box center [669, 100] width 55 height 20
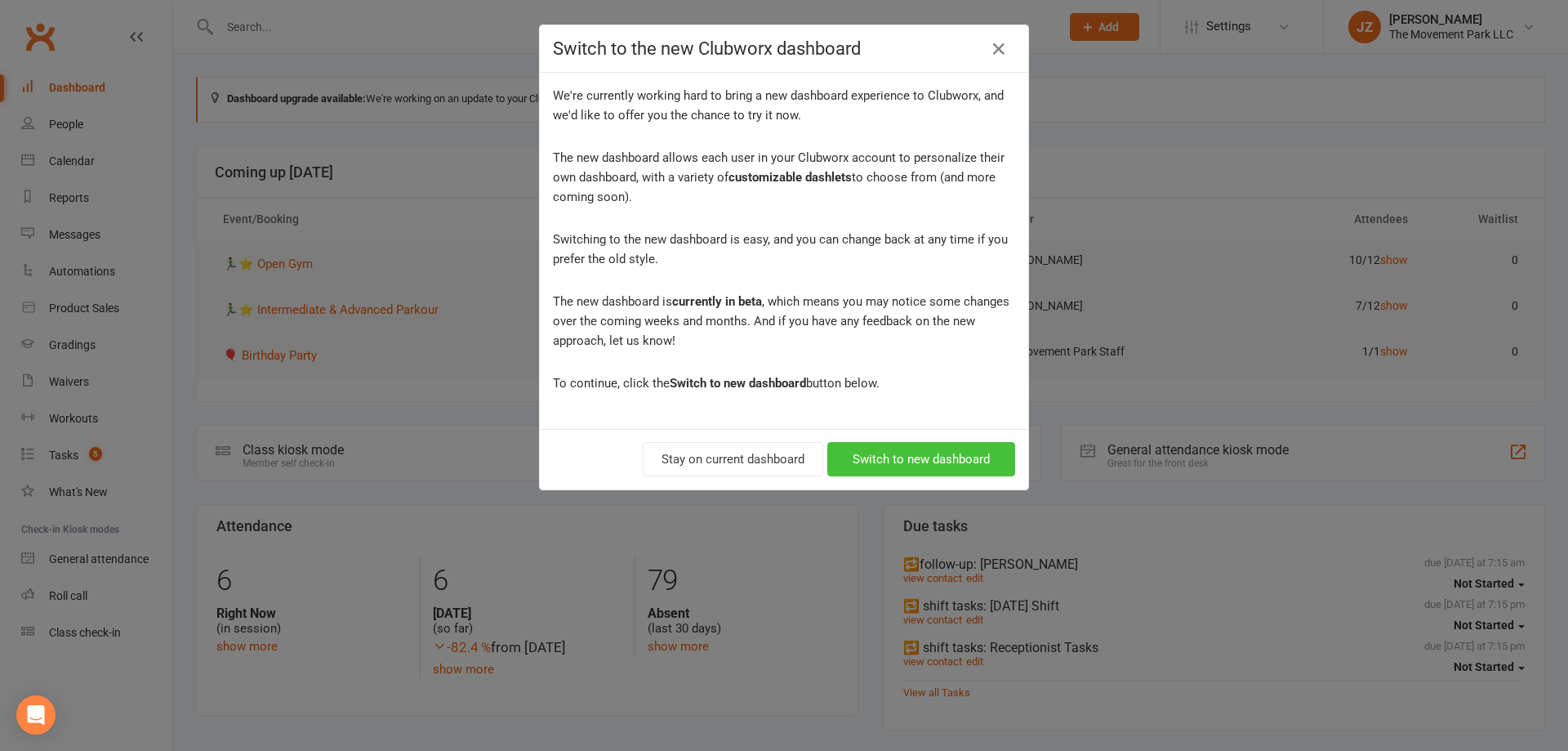
click at [936, 470] on button "Switch to new dashboard" at bounding box center [921, 459] width 188 height 34
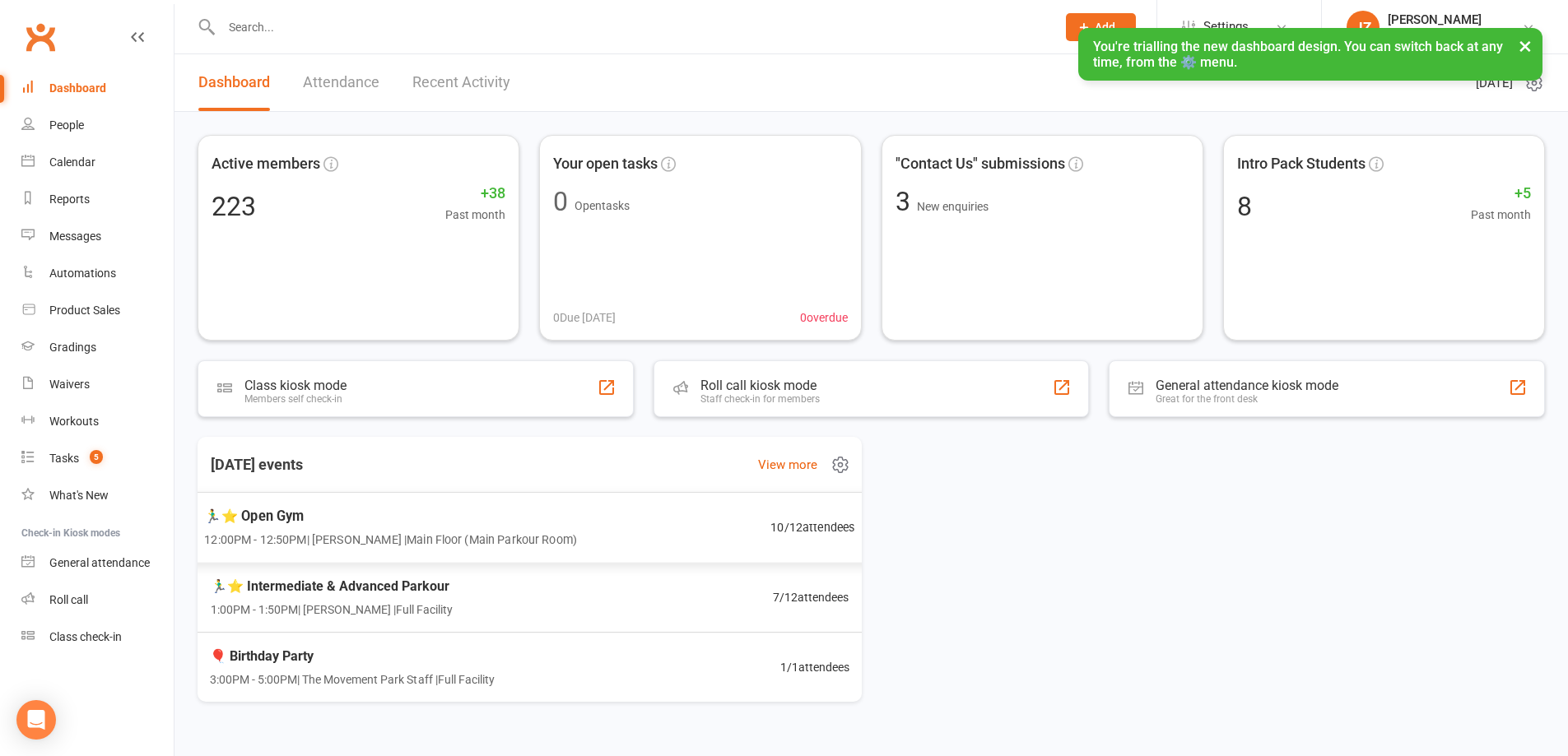
click at [278, 508] on span "🏃‍♂️⭐ Open Gym" at bounding box center [391, 515] width 373 height 22
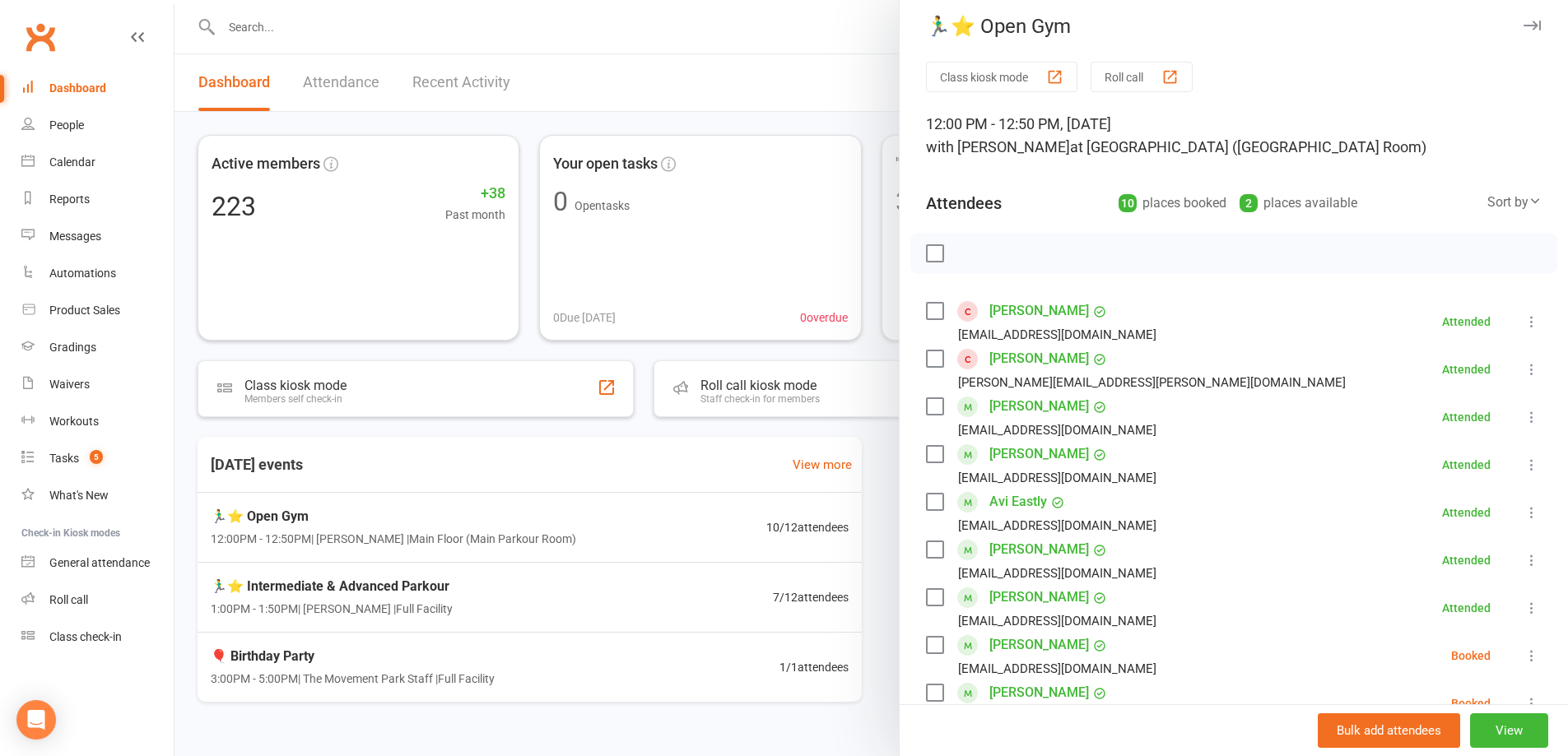
scroll to position [0, 0]
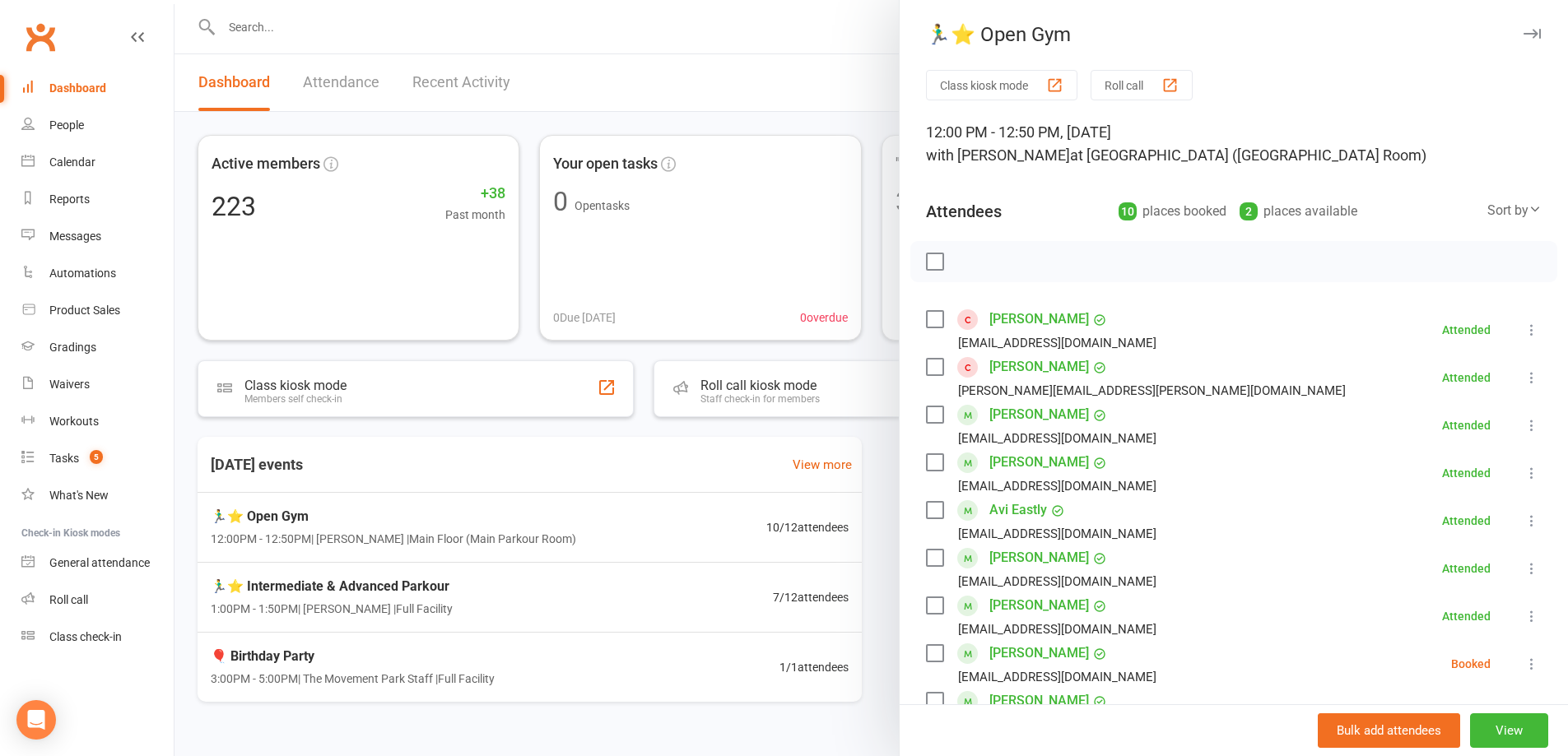
click at [1522, 28] on button "button" at bounding box center [1532, 33] width 20 height 20
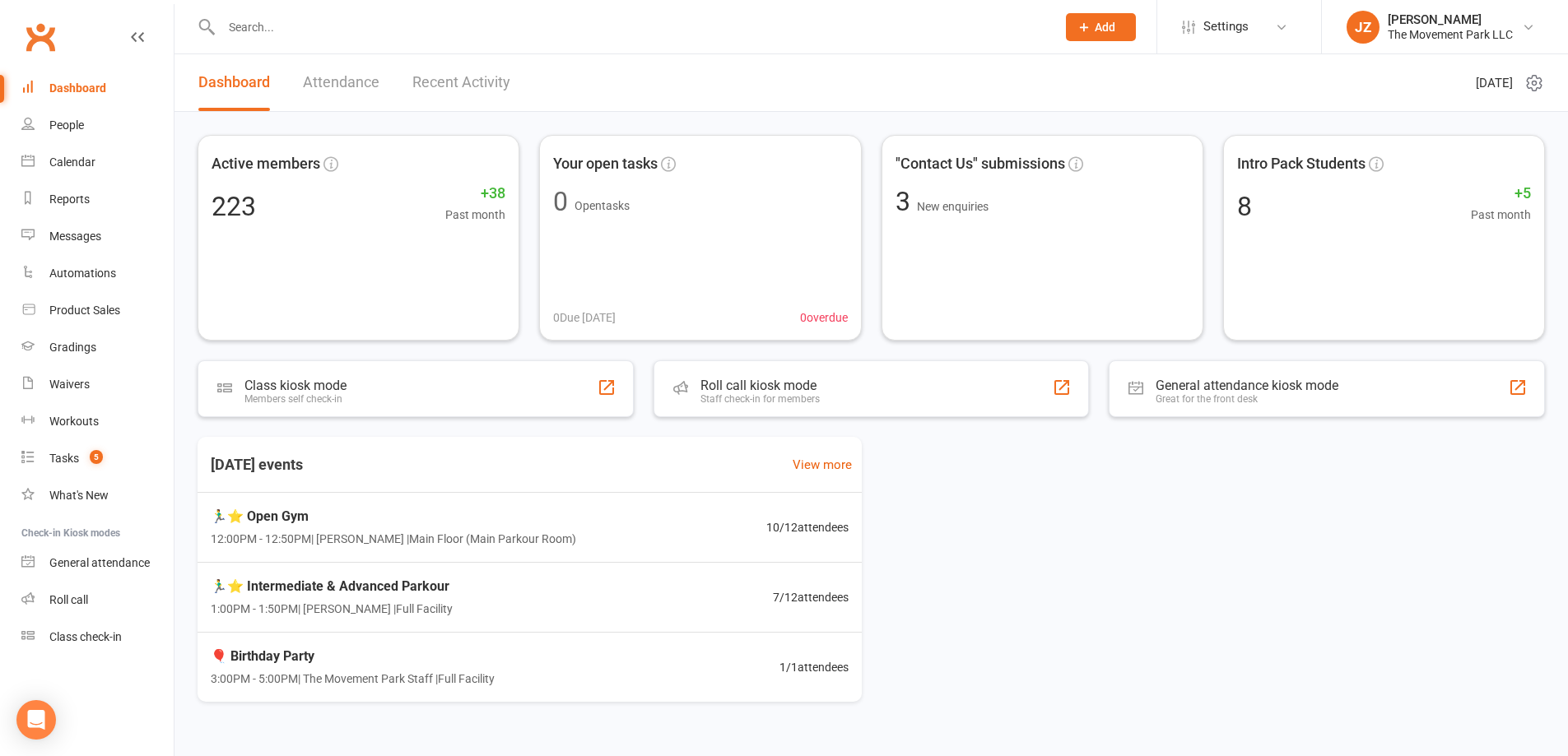
click at [366, 71] on link "Attendance" at bounding box center [341, 82] width 77 height 57
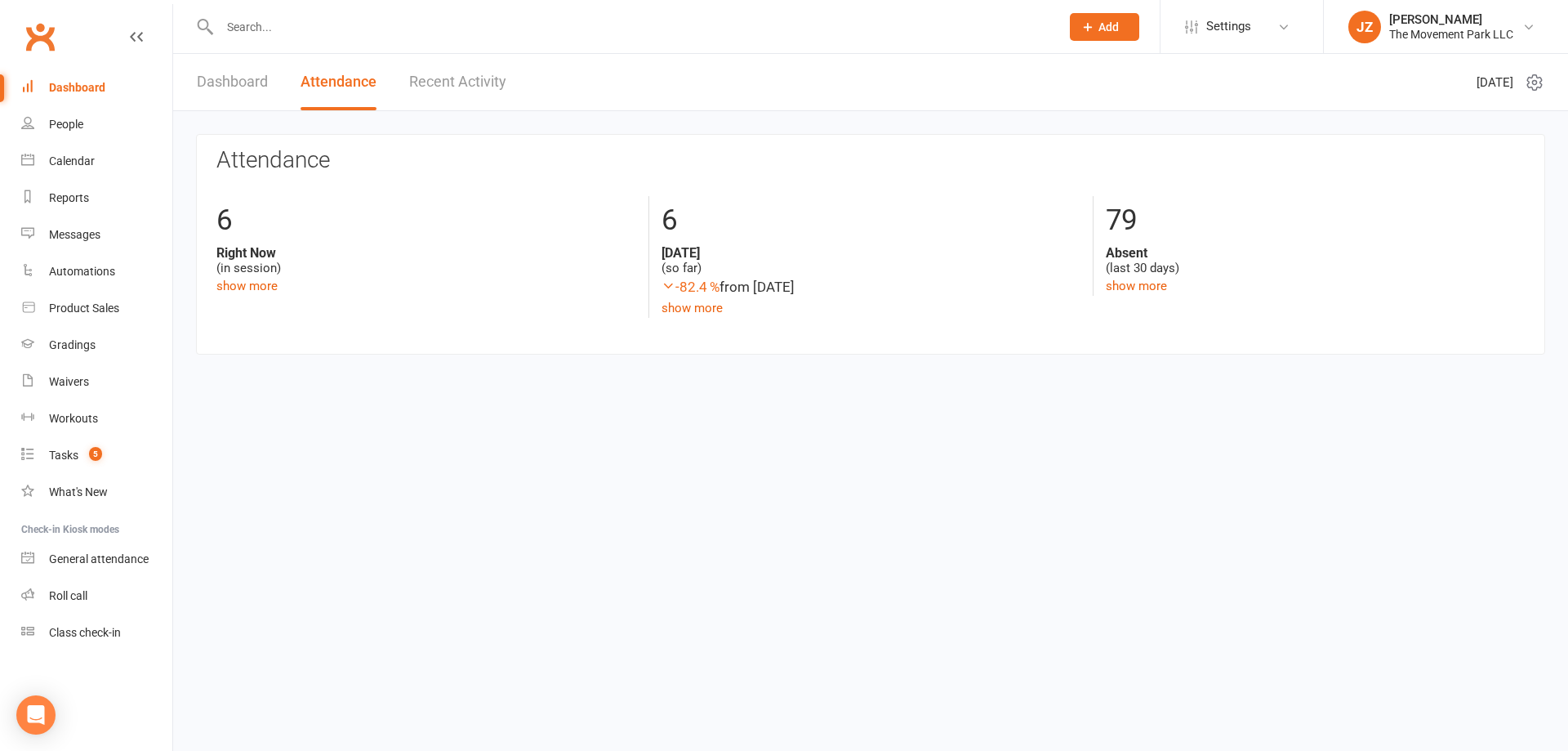
click at [233, 85] on link "Dashboard" at bounding box center [232, 82] width 71 height 57
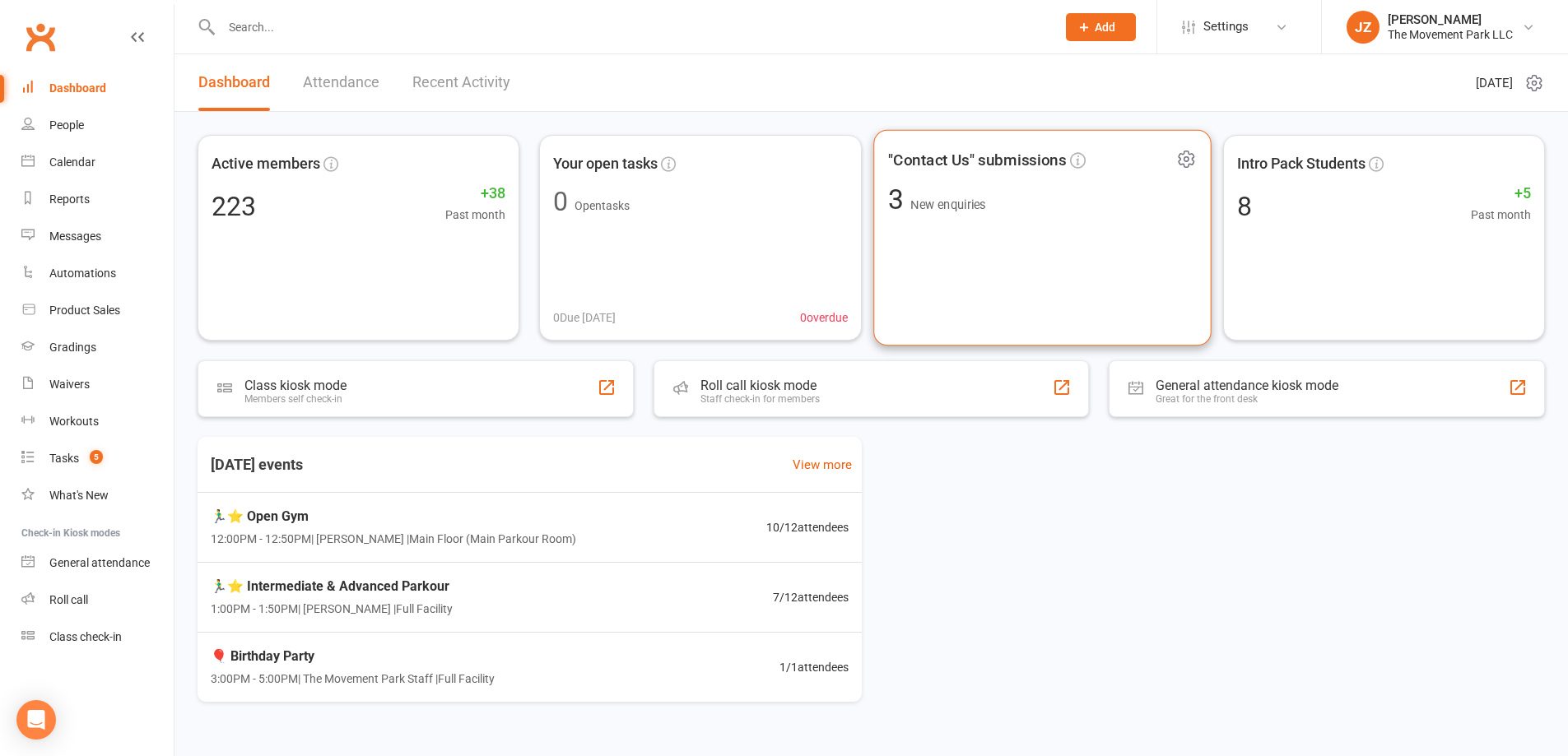
click at [1046, 265] on div ""Contact Us" submissions 3 New enquiries" at bounding box center [1042, 238] width 338 height 216
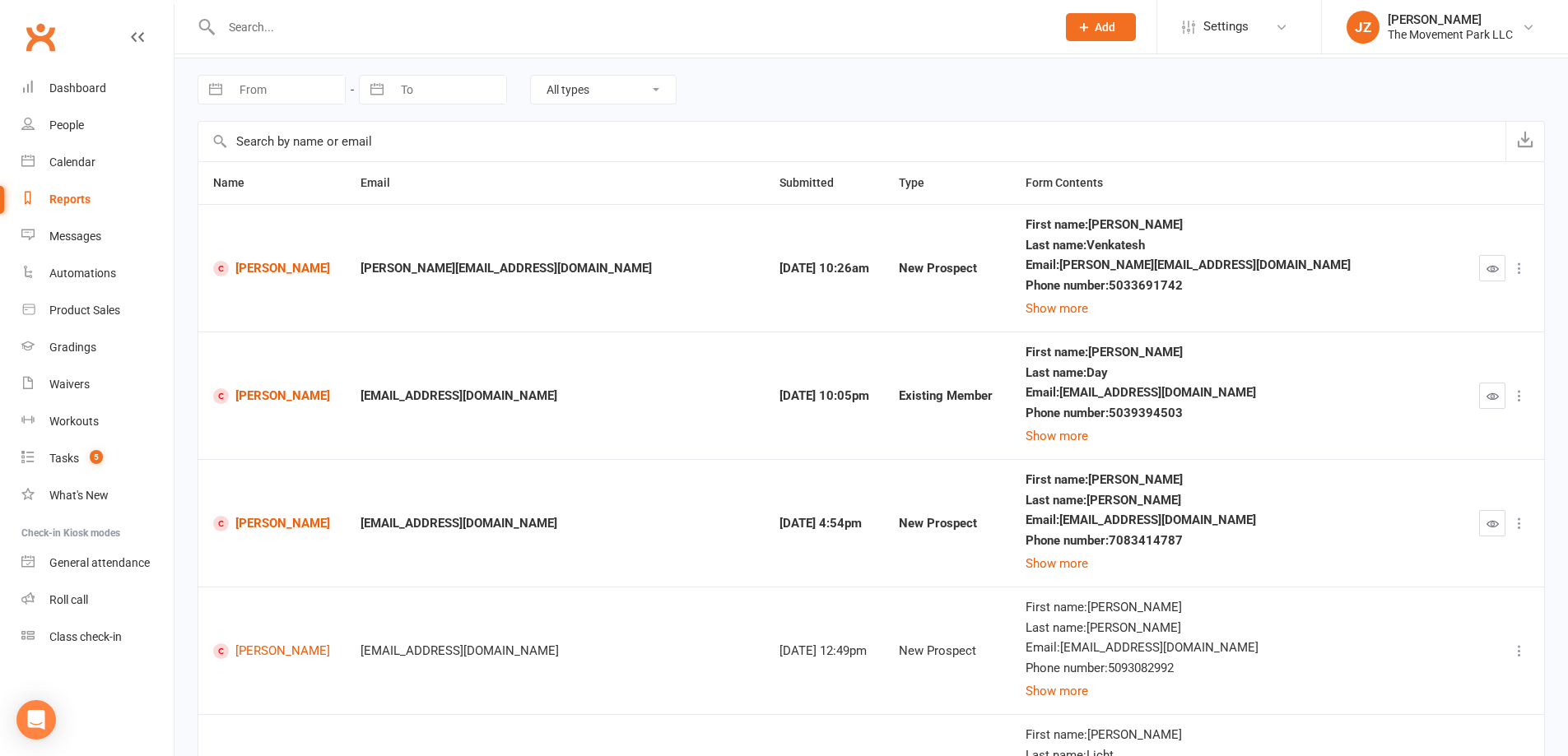
scroll to position [82, 0]
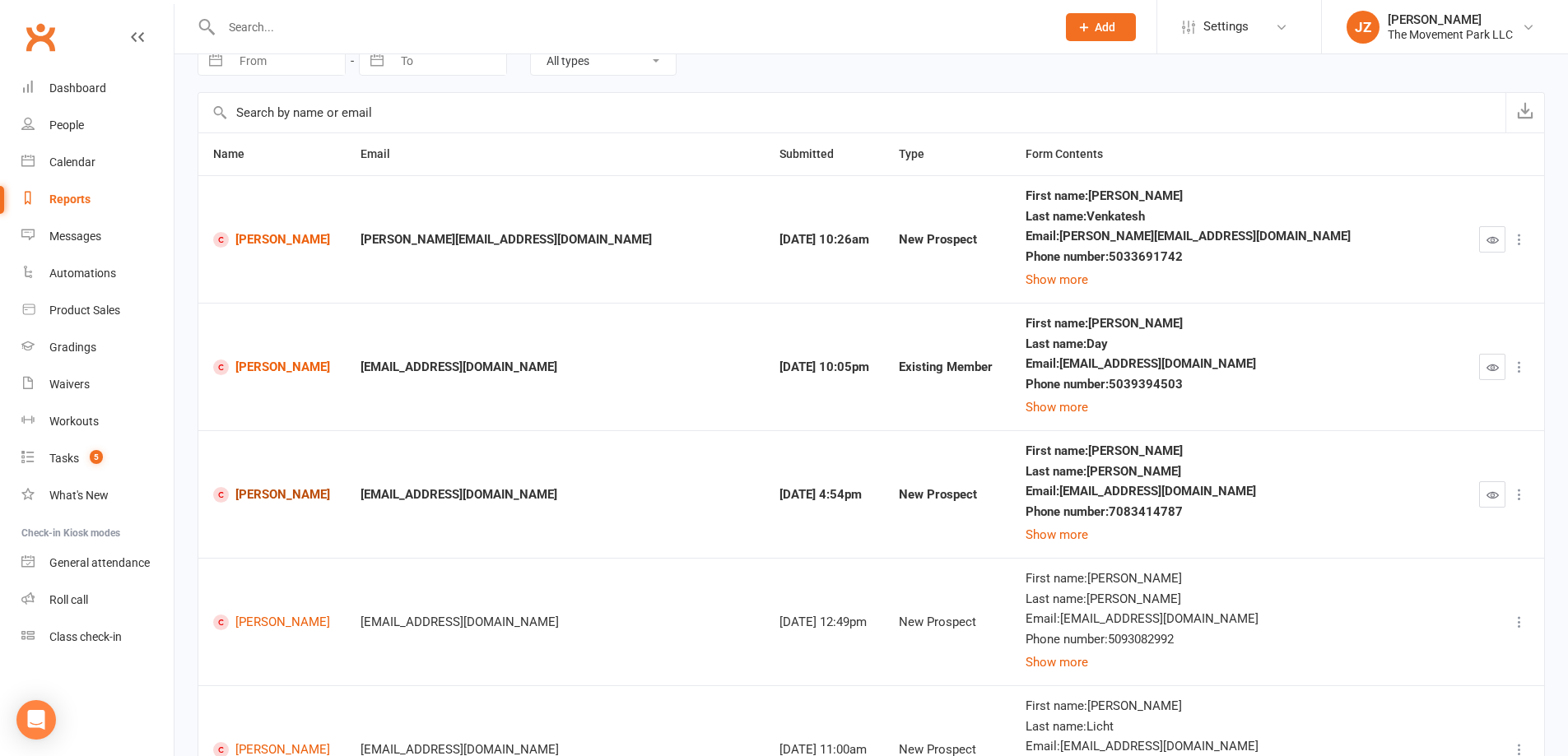
click at [263, 495] on link "[PERSON_NAME]" at bounding box center [272, 494] width 118 height 15
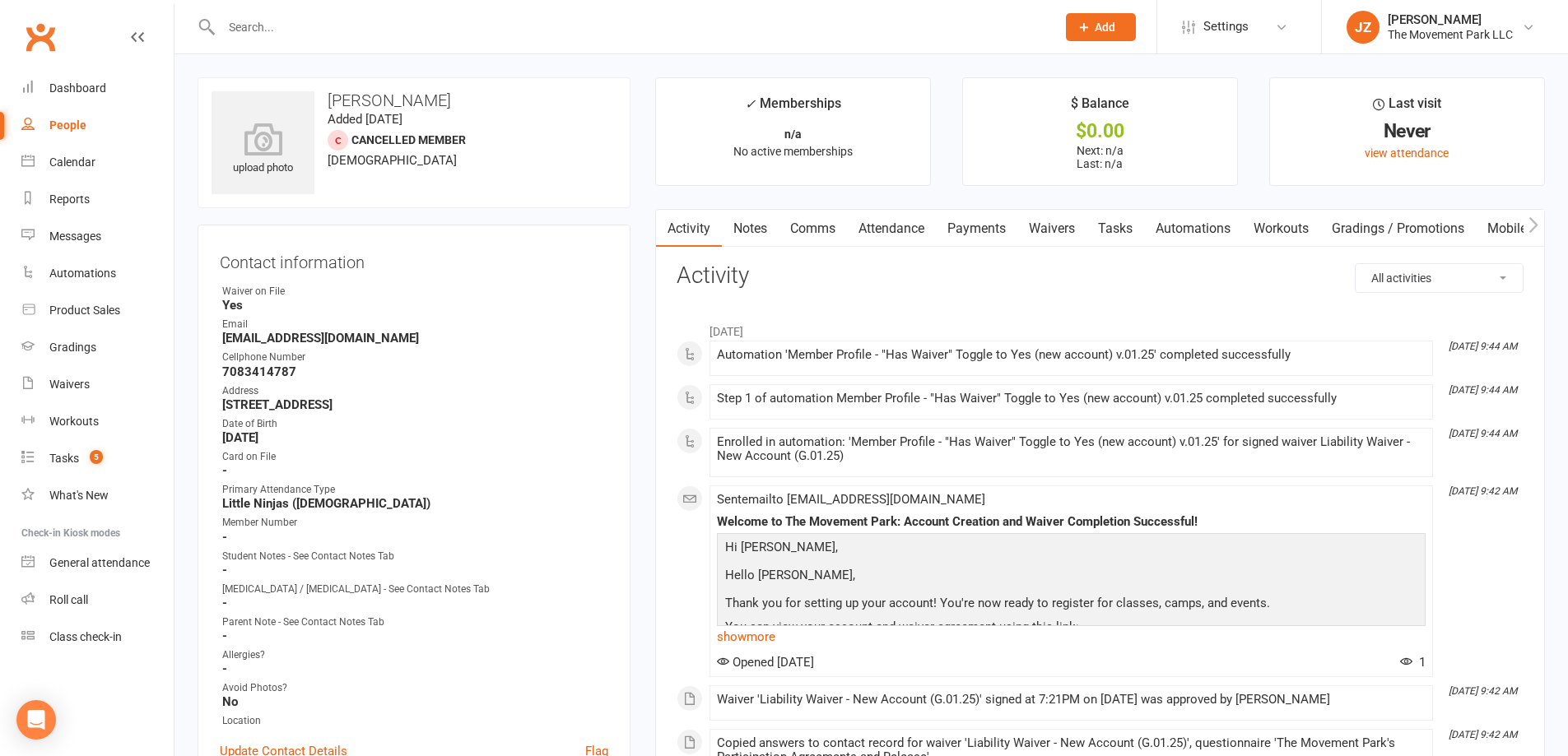
click at [1066, 232] on link "Waivers" at bounding box center [1051, 229] width 69 height 38
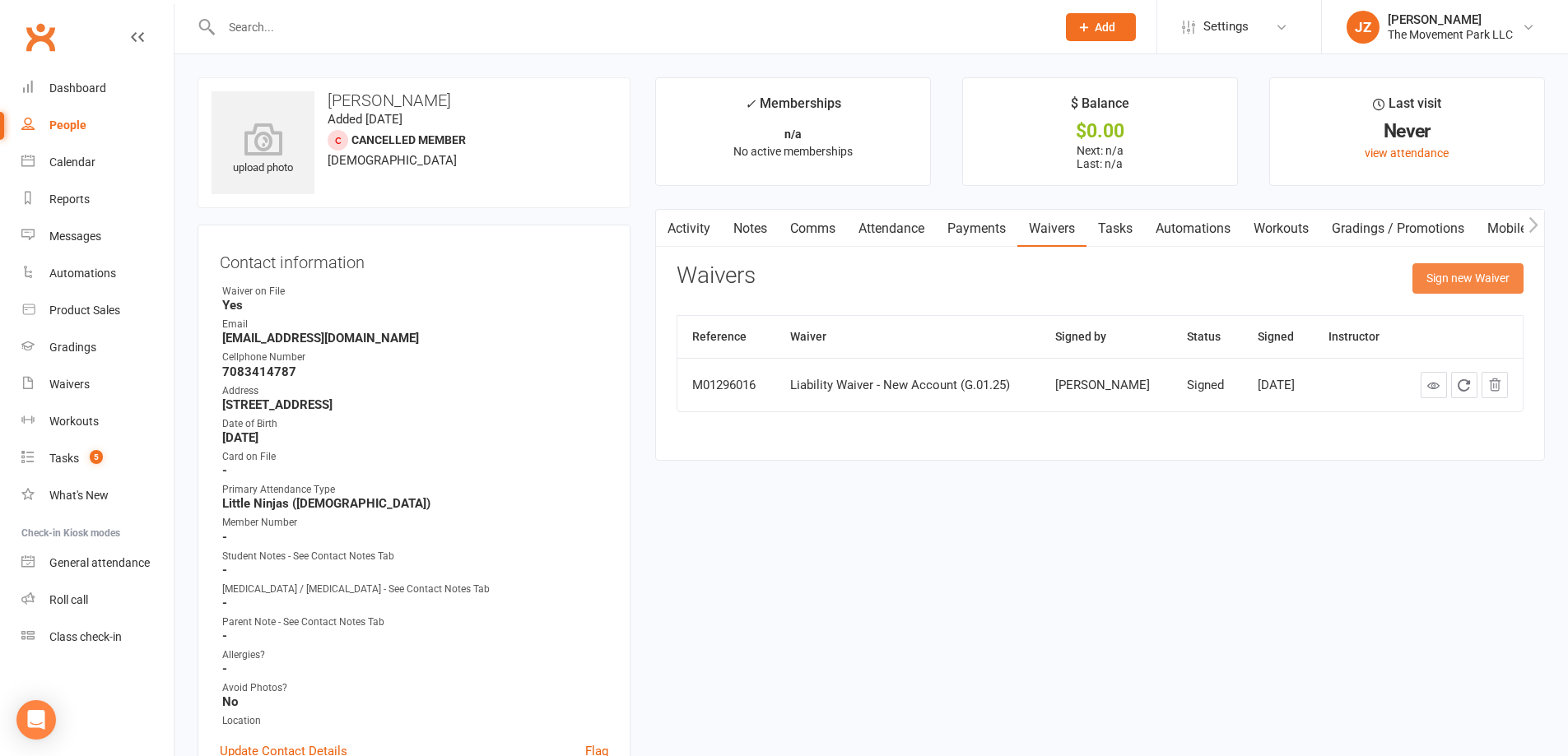
click at [1447, 274] on button "Sign new Waiver" at bounding box center [1468, 278] width 111 height 30
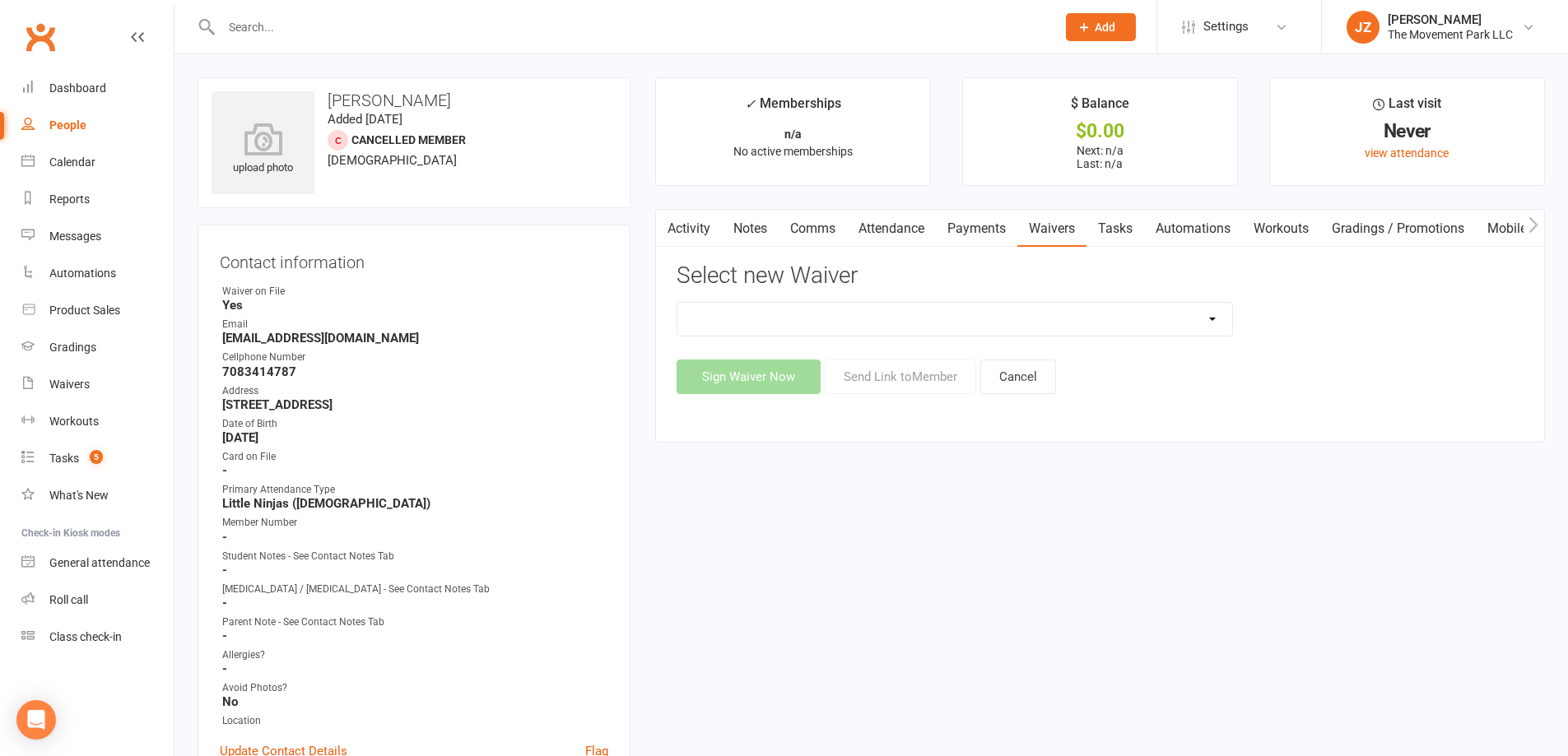
click at [1057, 317] on select "🪜2025 LEAD Program Application and Purchase Agreement 😎 2025 Summer Camp Purcha…" at bounding box center [955, 319] width 555 height 33
click at [1347, 335] on div "🪜2025 LEAD Program Application and Purchase Agreement 😎 2025 Summer Camp Purcha…" at bounding box center [1099, 319] width 871 height 34
click at [84, 112] on link "People" at bounding box center [98, 125] width 152 height 37
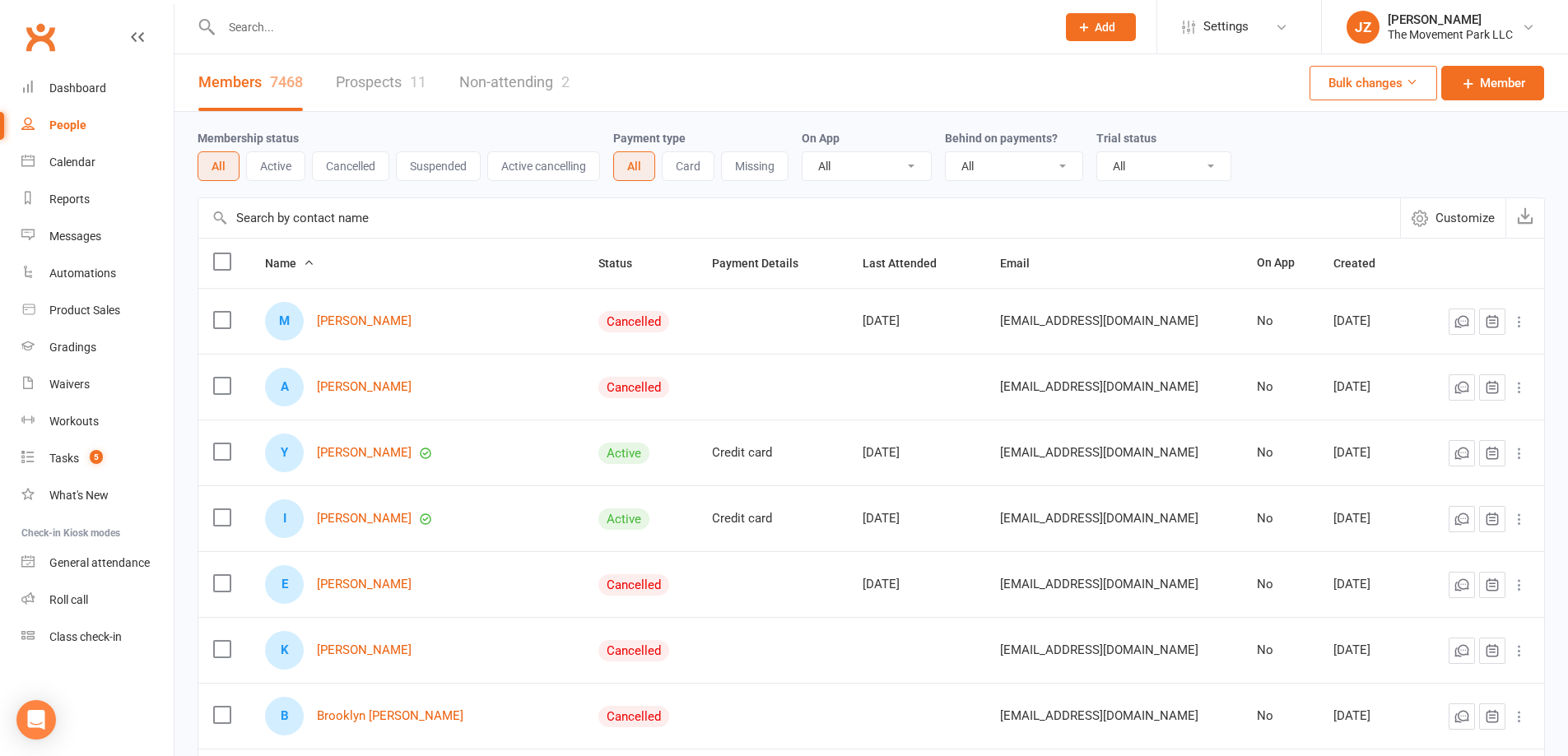
click at [392, 76] on link "Prospects 11" at bounding box center [381, 82] width 90 height 57
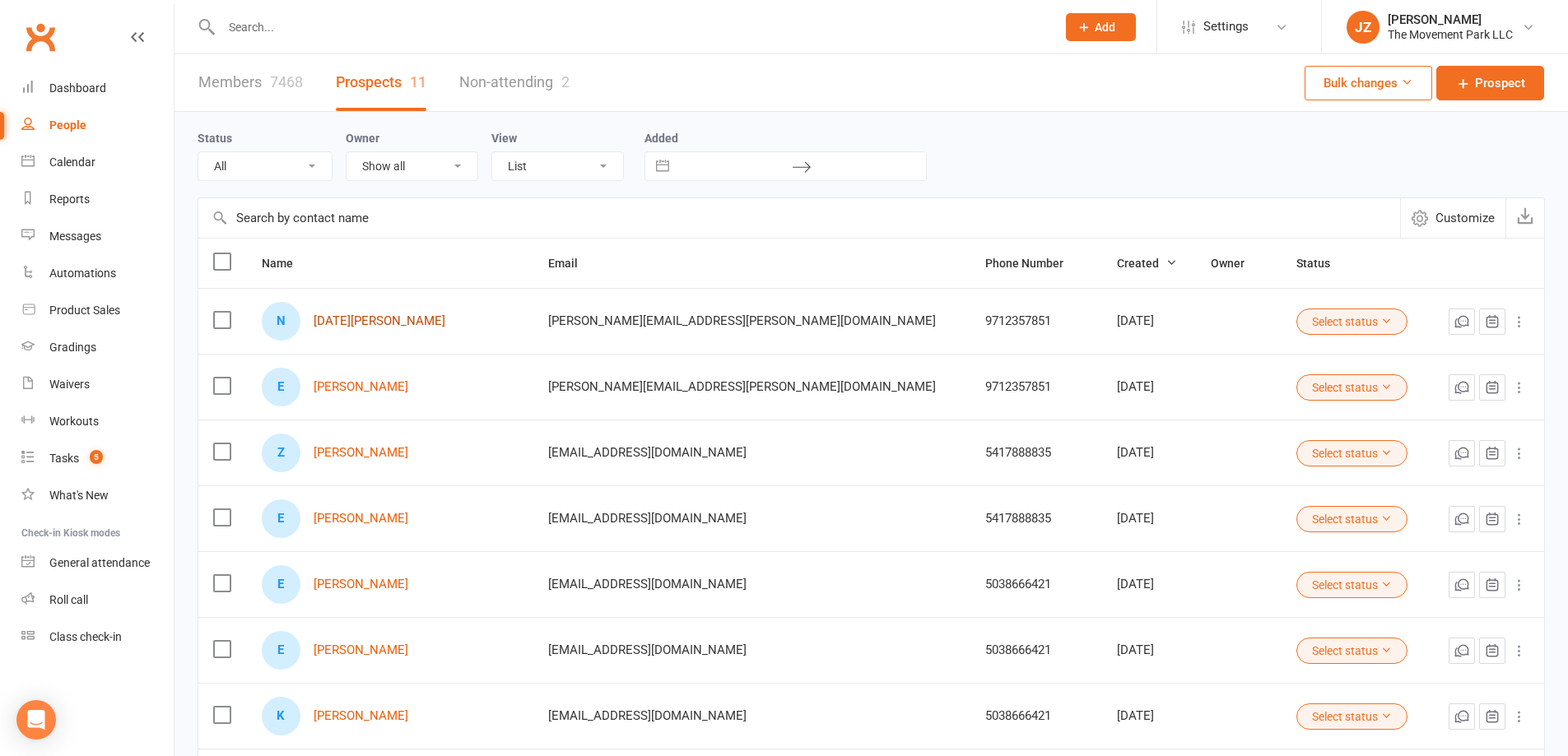
click at [342, 319] on link "[DATE][PERSON_NAME]" at bounding box center [380, 320] width 132 height 14
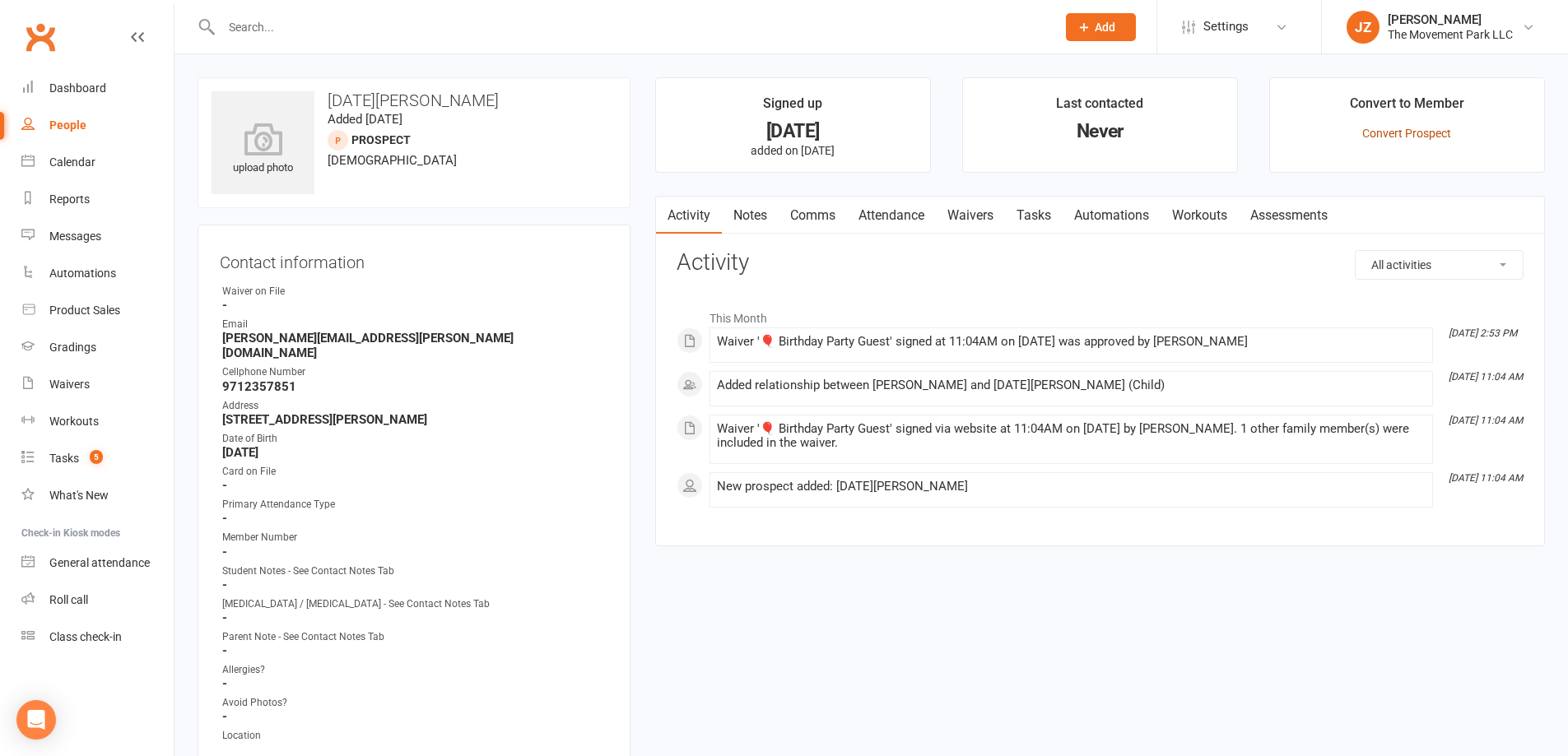
click at [1421, 128] on link "Convert Prospect" at bounding box center [1406, 133] width 89 height 14
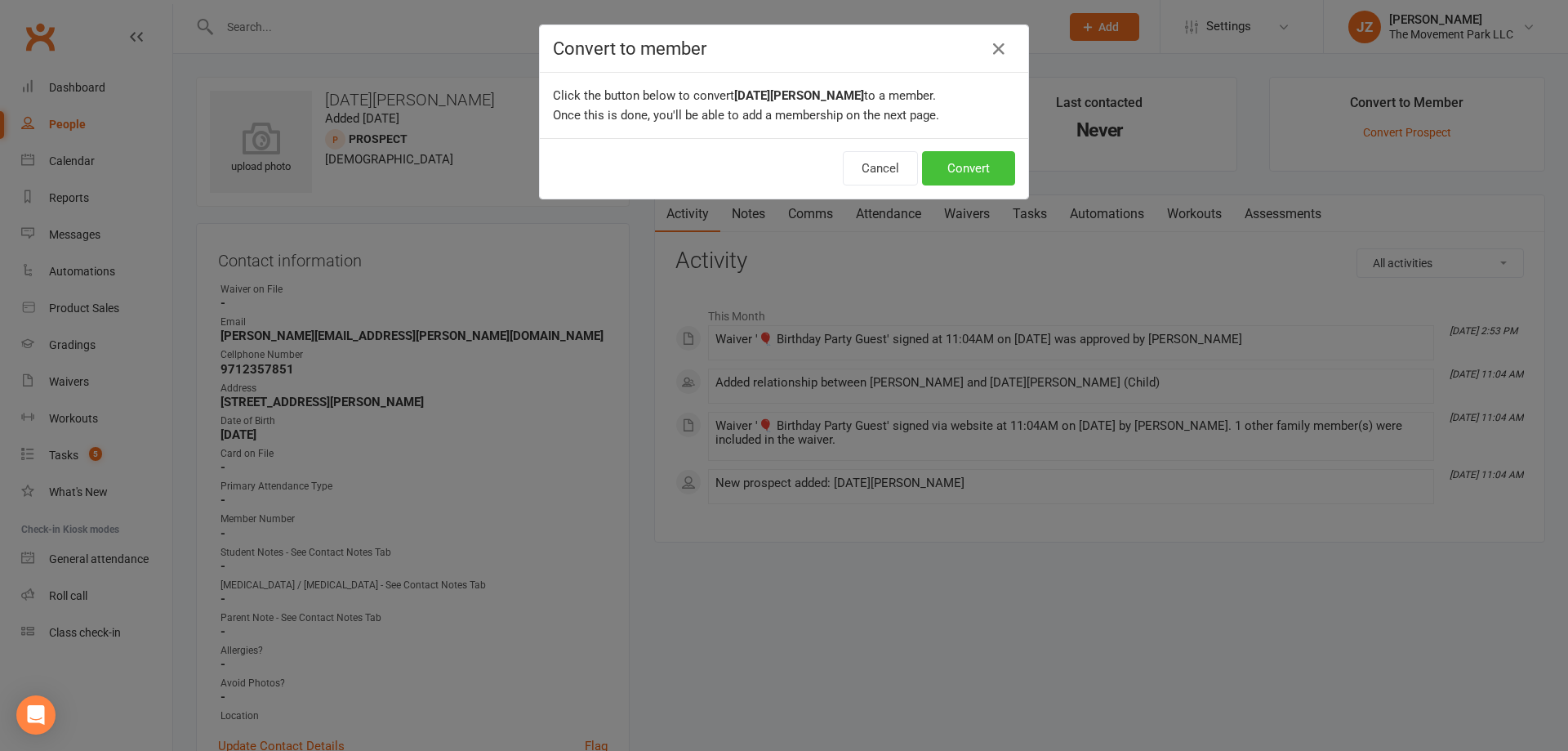
click at [976, 172] on button "Convert" at bounding box center [969, 168] width 93 height 34
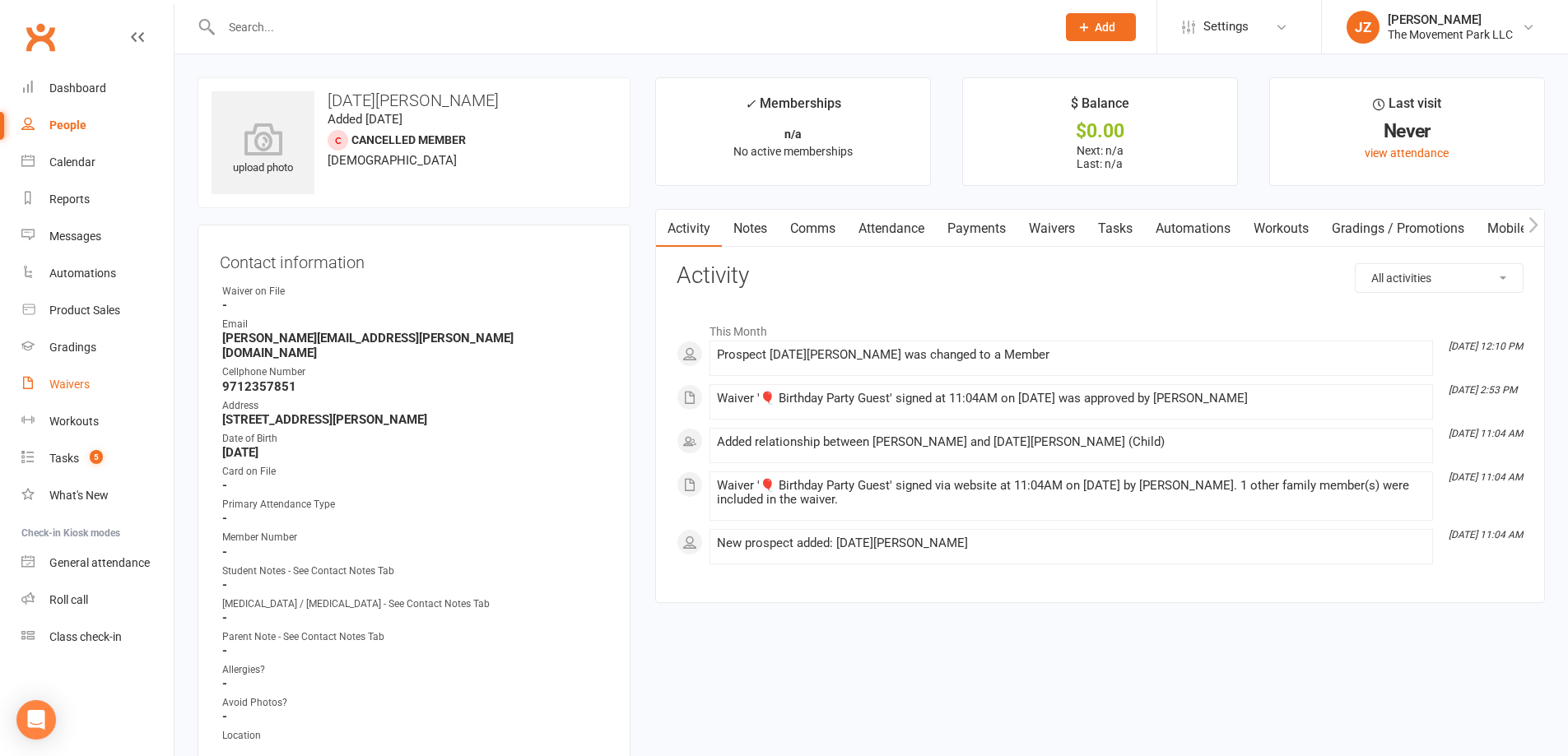
click at [93, 383] on link "Waivers" at bounding box center [98, 384] width 152 height 37
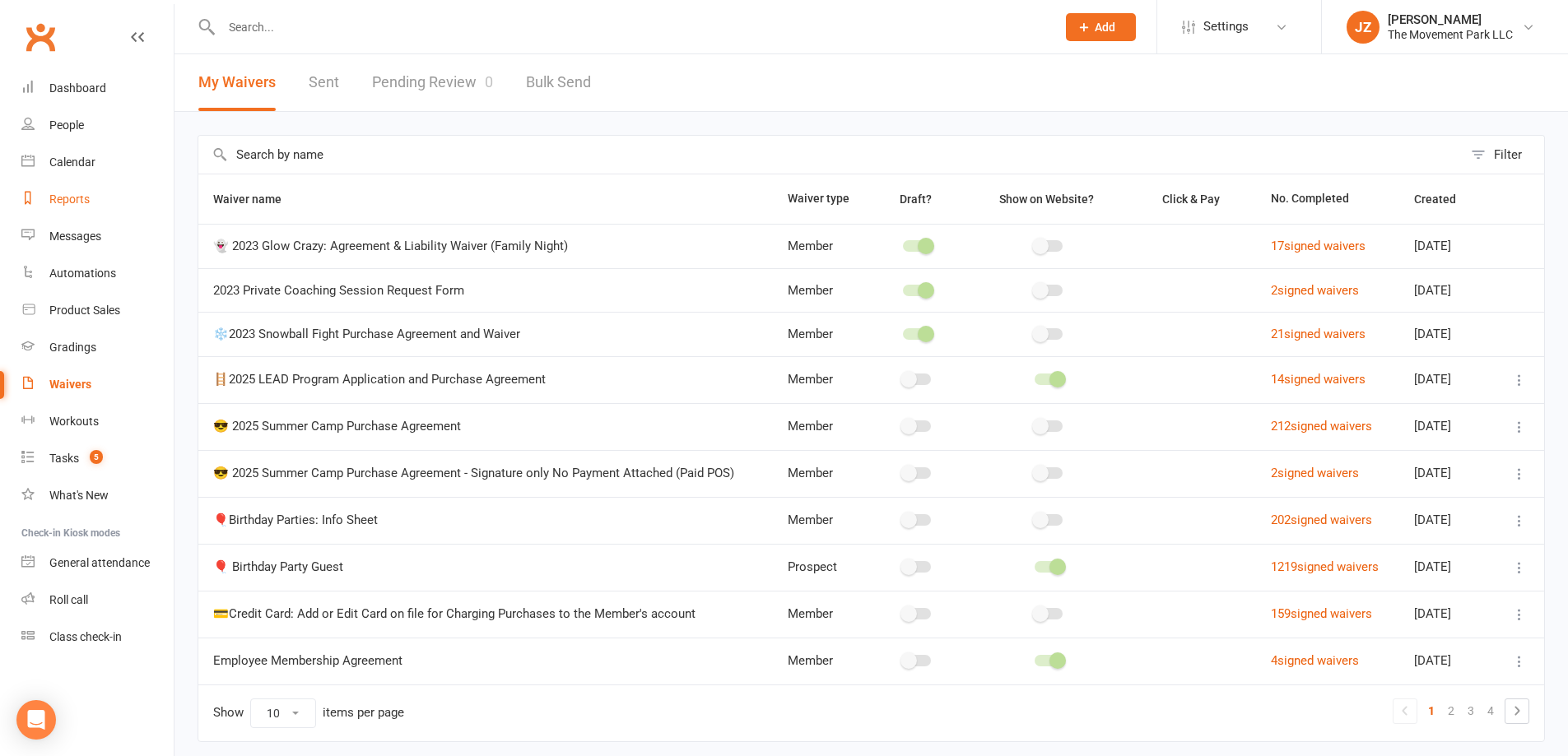
click at [41, 187] on link "Reports" at bounding box center [98, 199] width 152 height 37
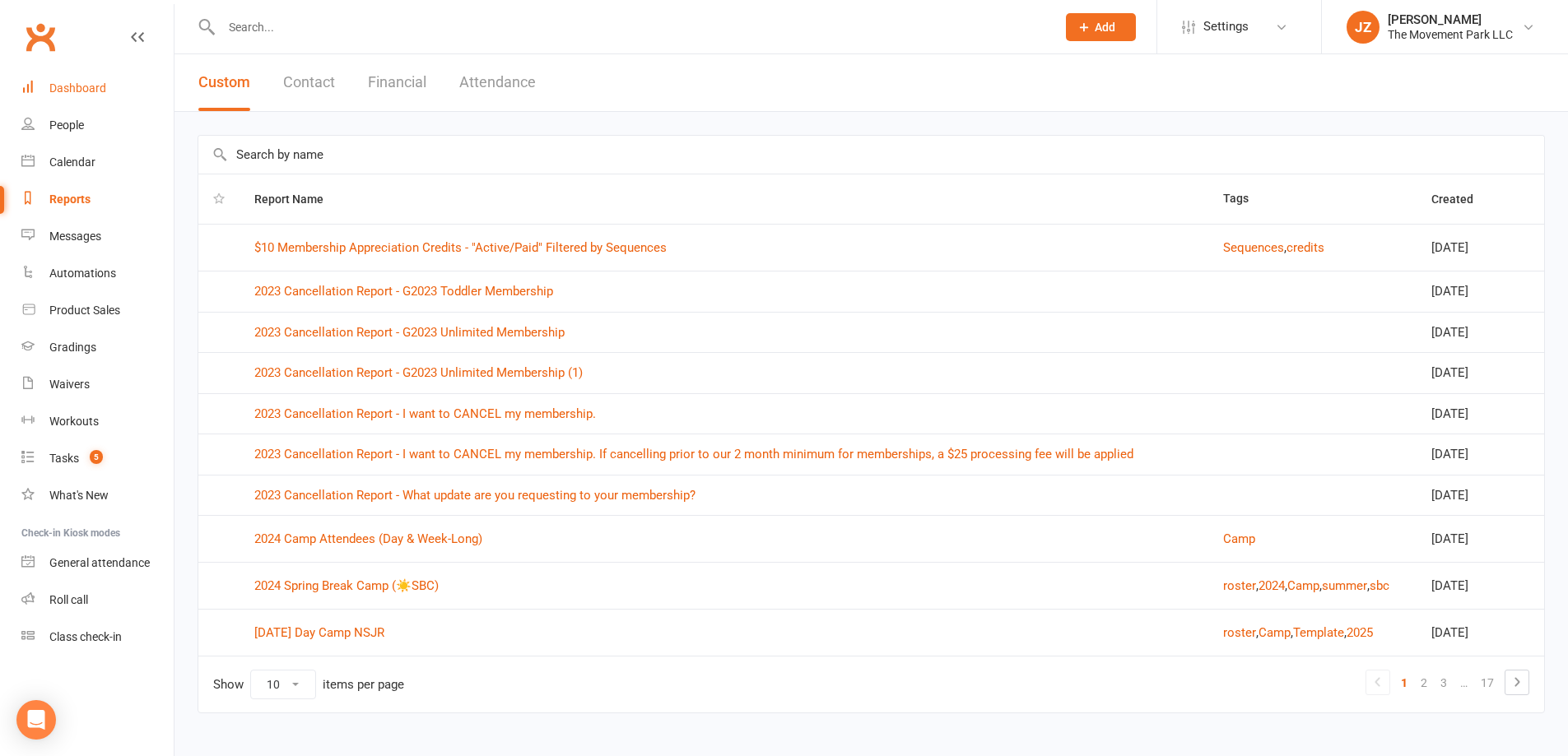
click at [65, 90] on div "Dashboard" at bounding box center [78, 88] width 57 height 14
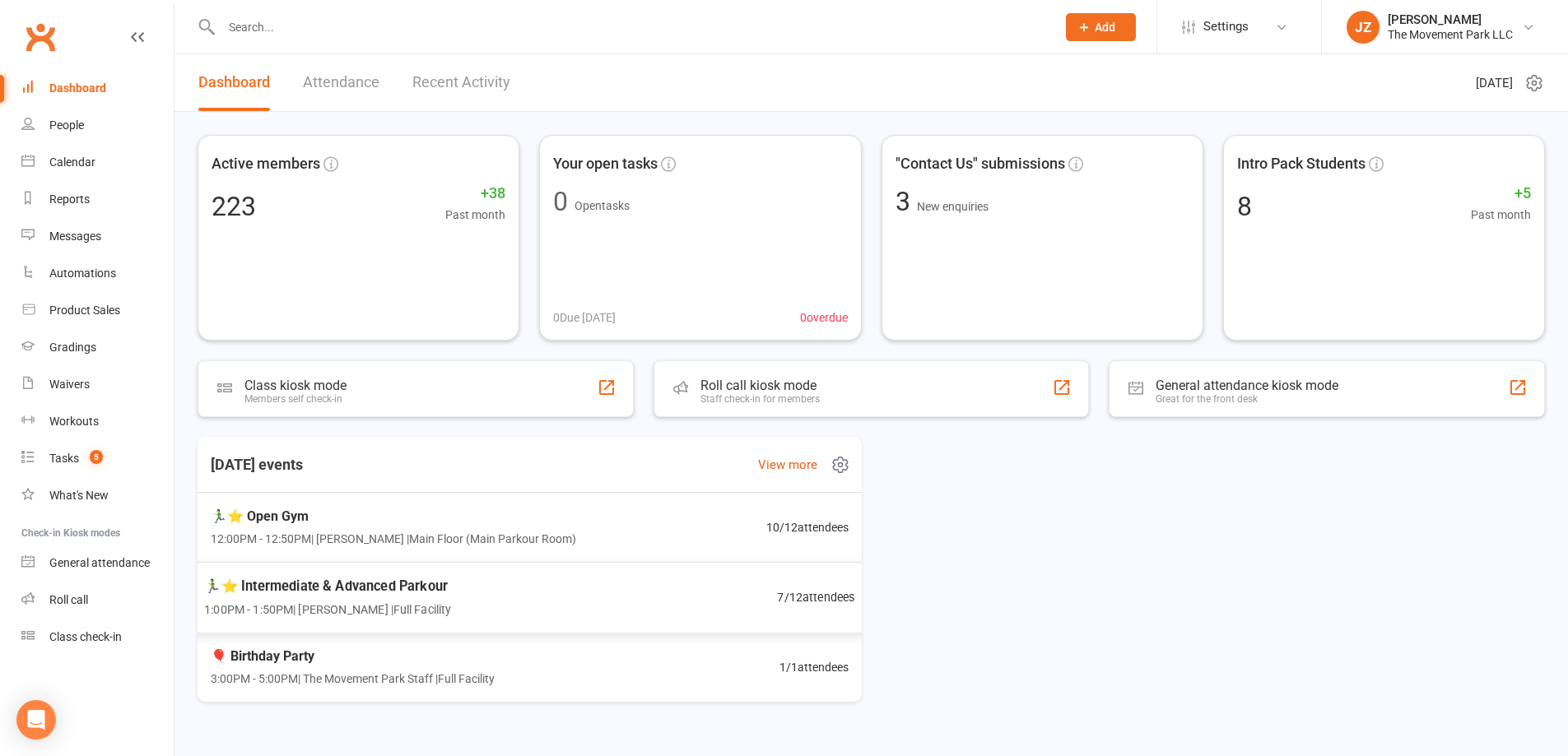
click at [342, 591] on span "🏃‍♂️⭐ Intermediate & Advanced Parkour" at bounding box center [328, 586] width 247 height 22
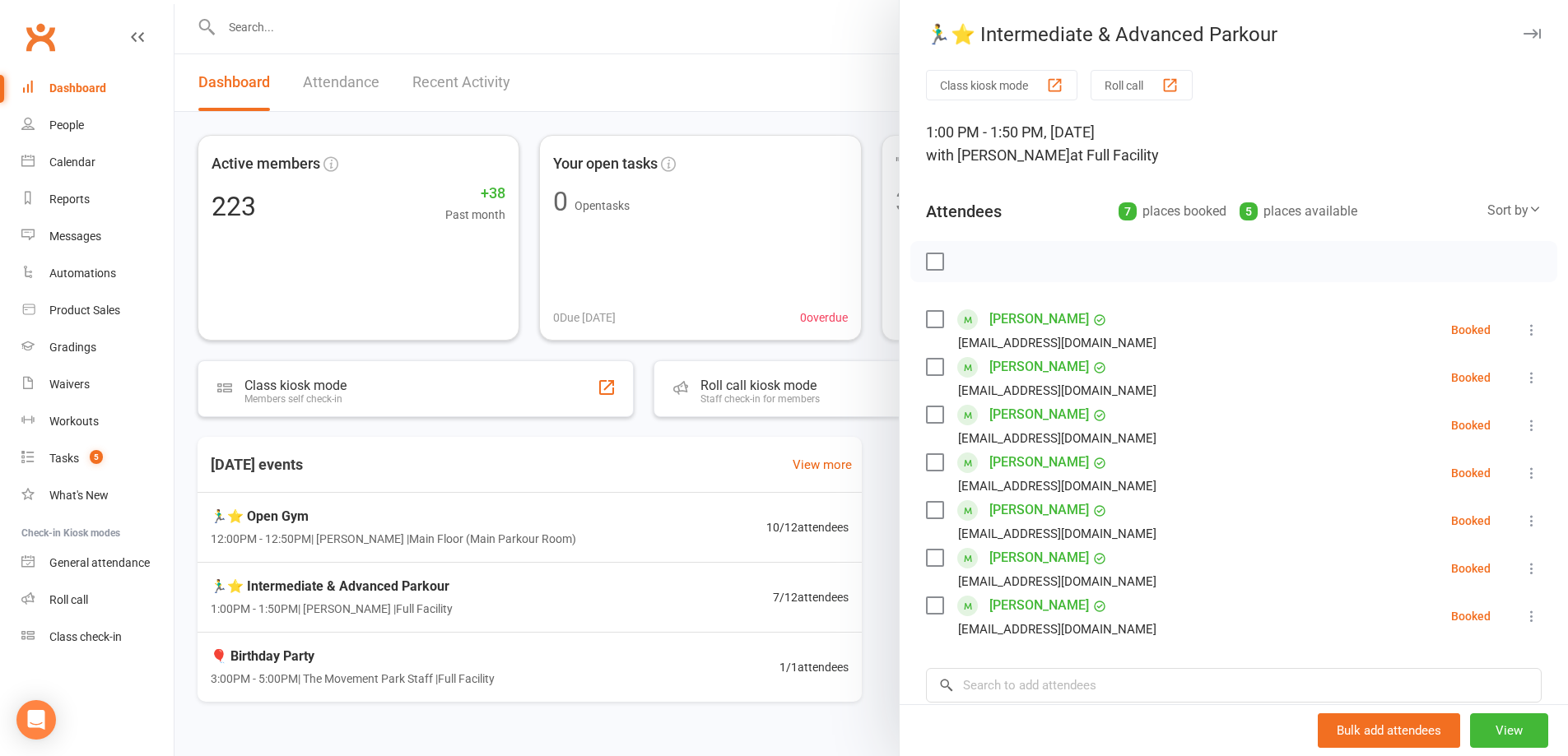
click at [280, 514] on div at bounding box center [871, 378] width 1393 height 756
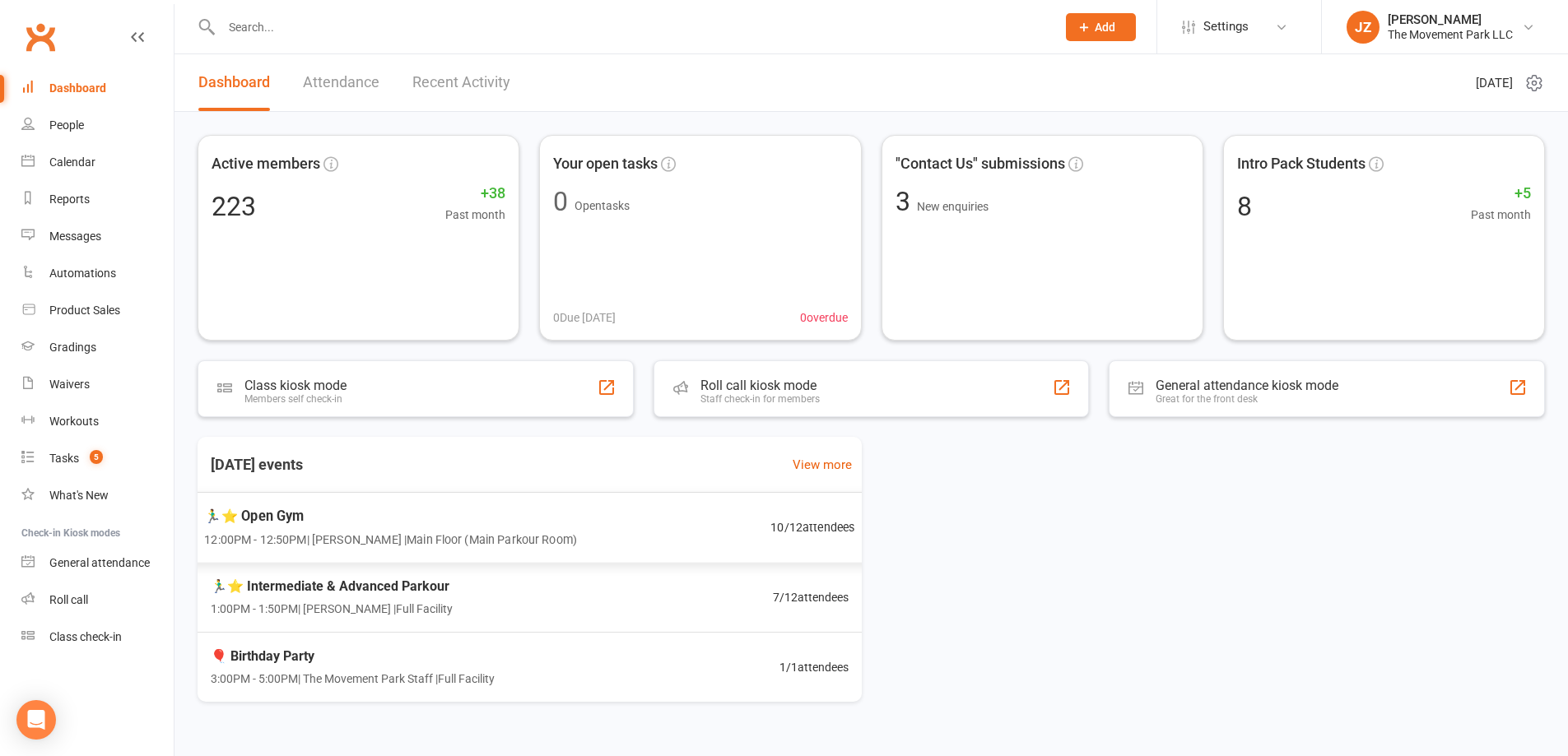
click at [263, 527] on div "🏃‍♂️⭐ Open Gym 12:00PM - 12:50PM | [PERSON_NAME] | Main Floor (Main Parkour Roo…" at bounding box center [391, 526] width 373 height 43
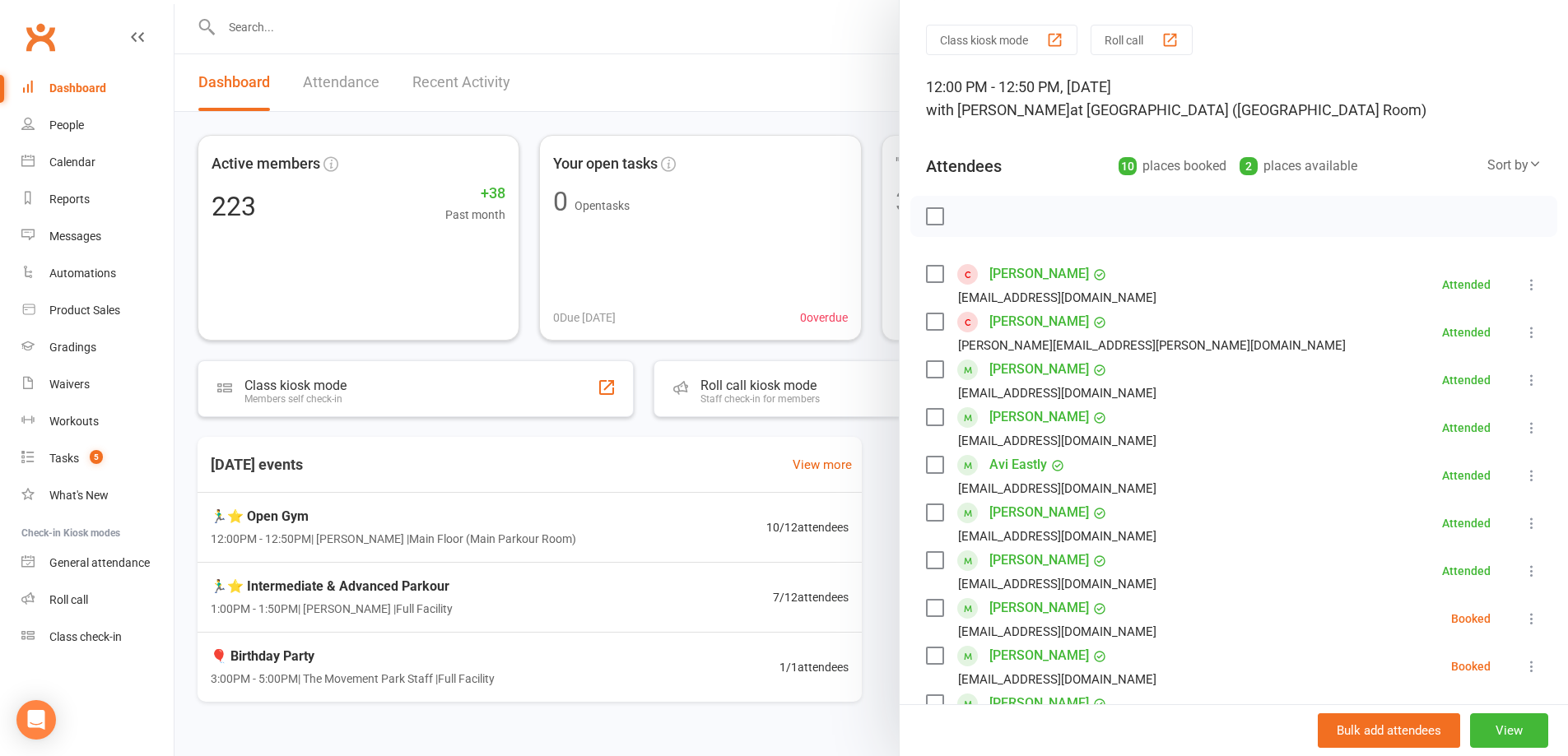
scroll to position [374, 0]
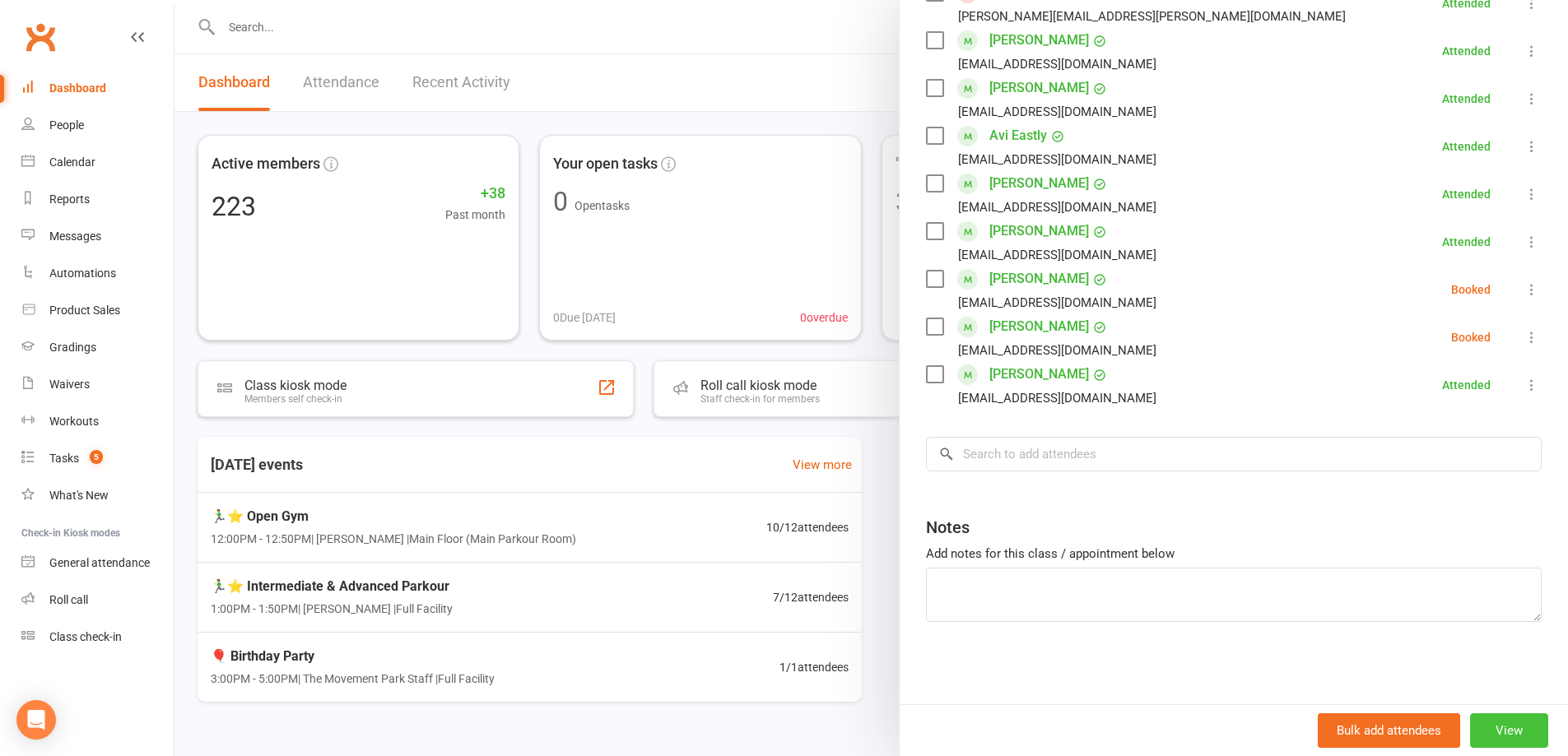
click at [1479, 732] on button "View" at bounding box center [1509, 731] width 78 height 34
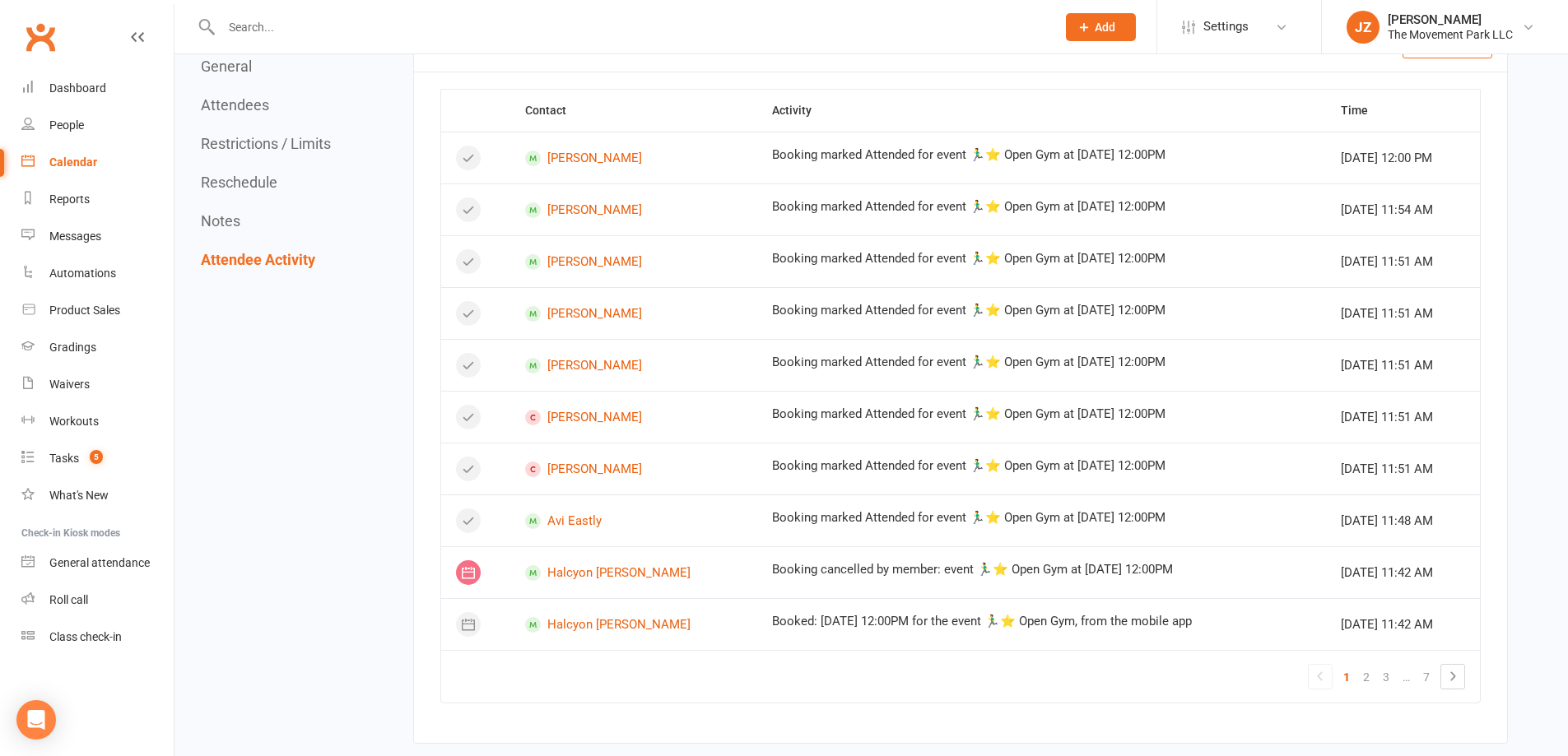
scroll to position [2962, 0]
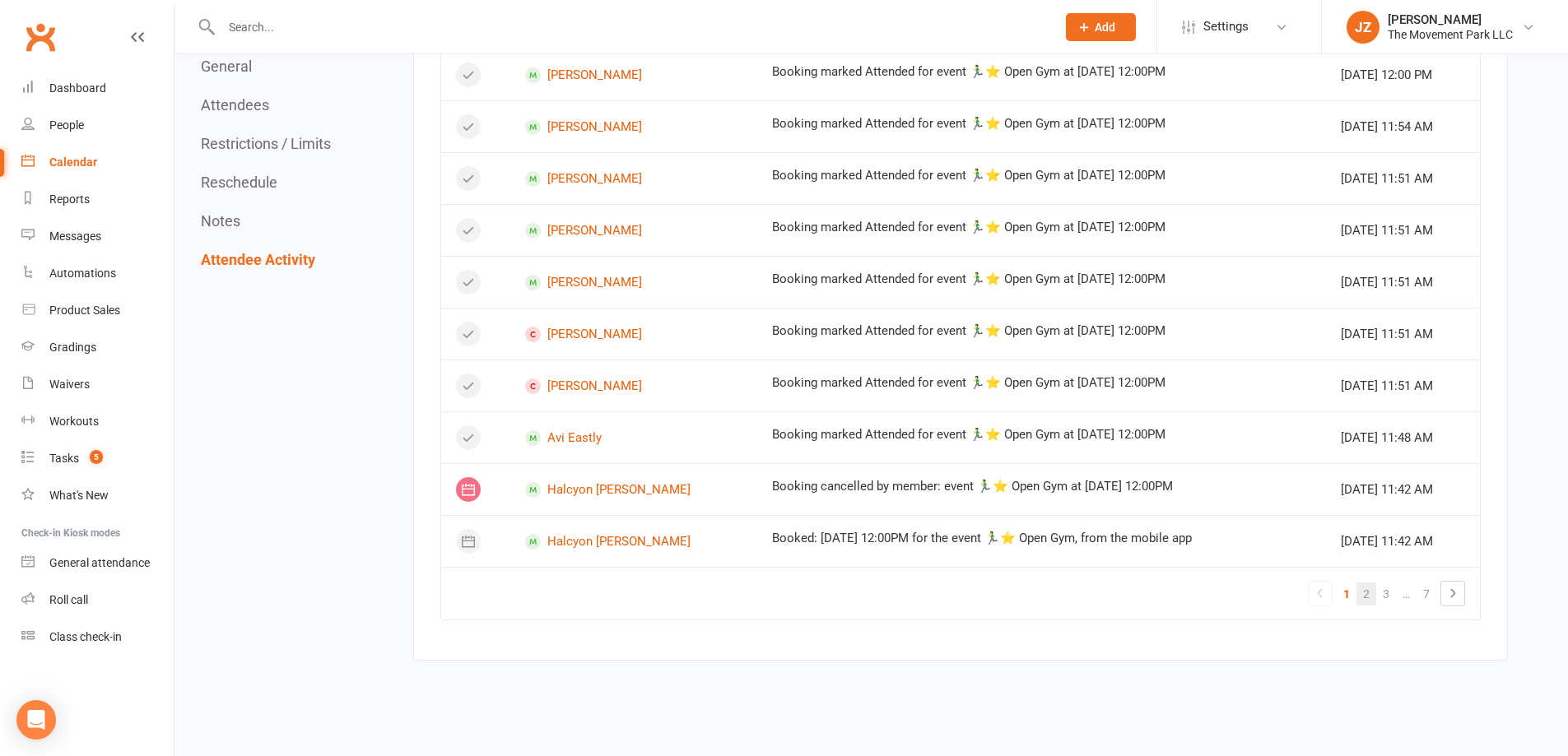
click at [1360, 582] on link "2" at bounding box center [1366, 593] width 20 height 23
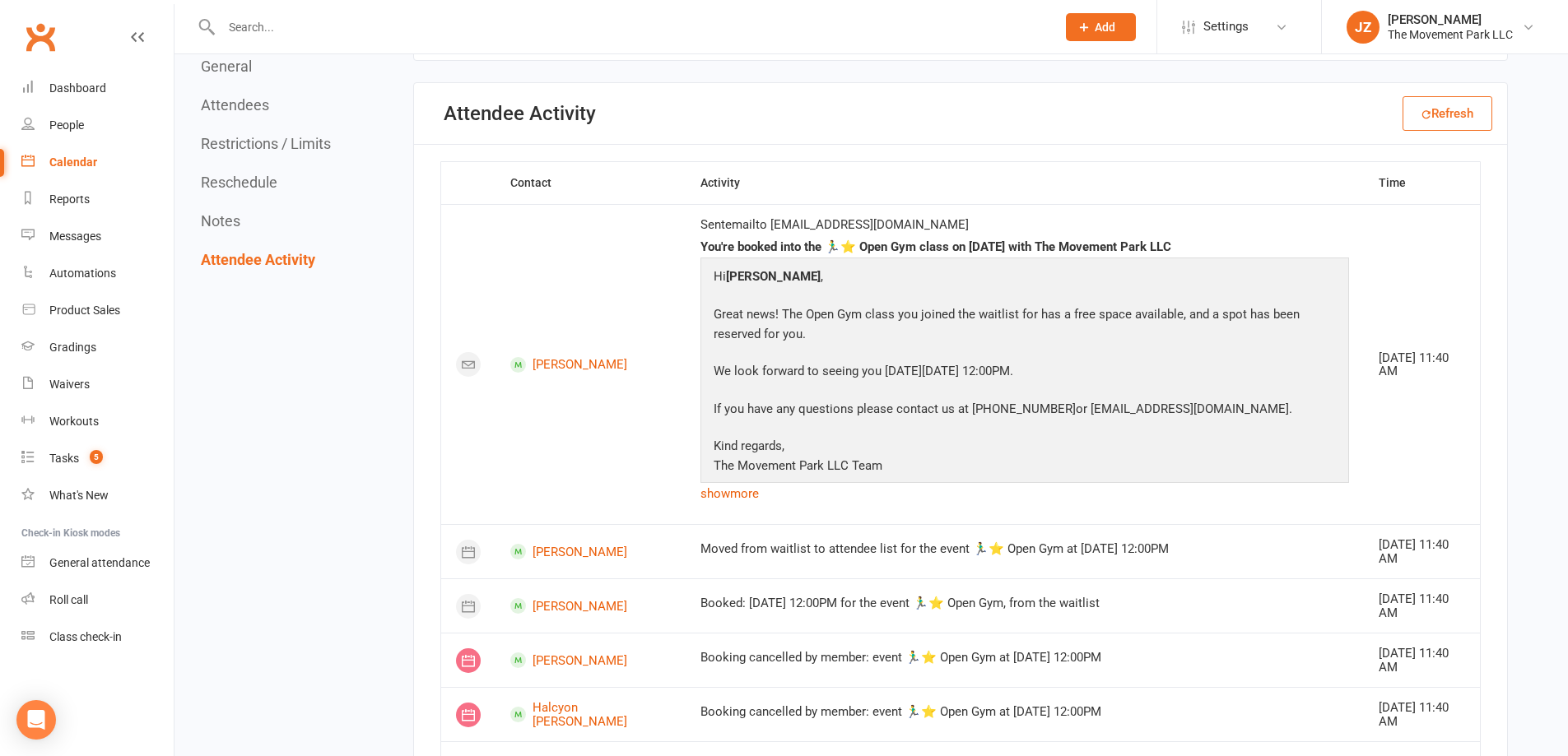
scroll to position [2797, 0]
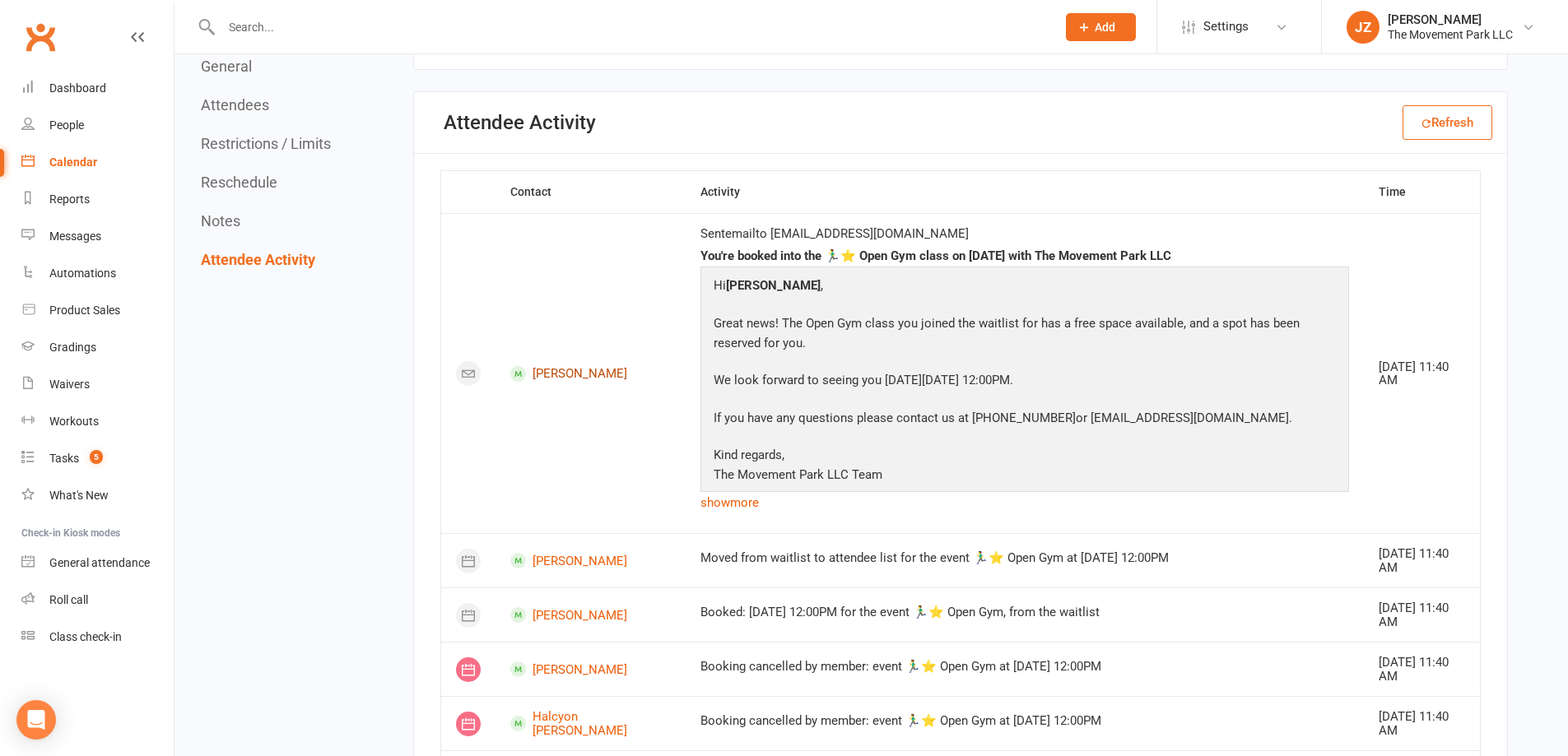
click at [558, 366] on link "[PERSON_NAME]" at bounding box center [590, 373] width 160 height 15
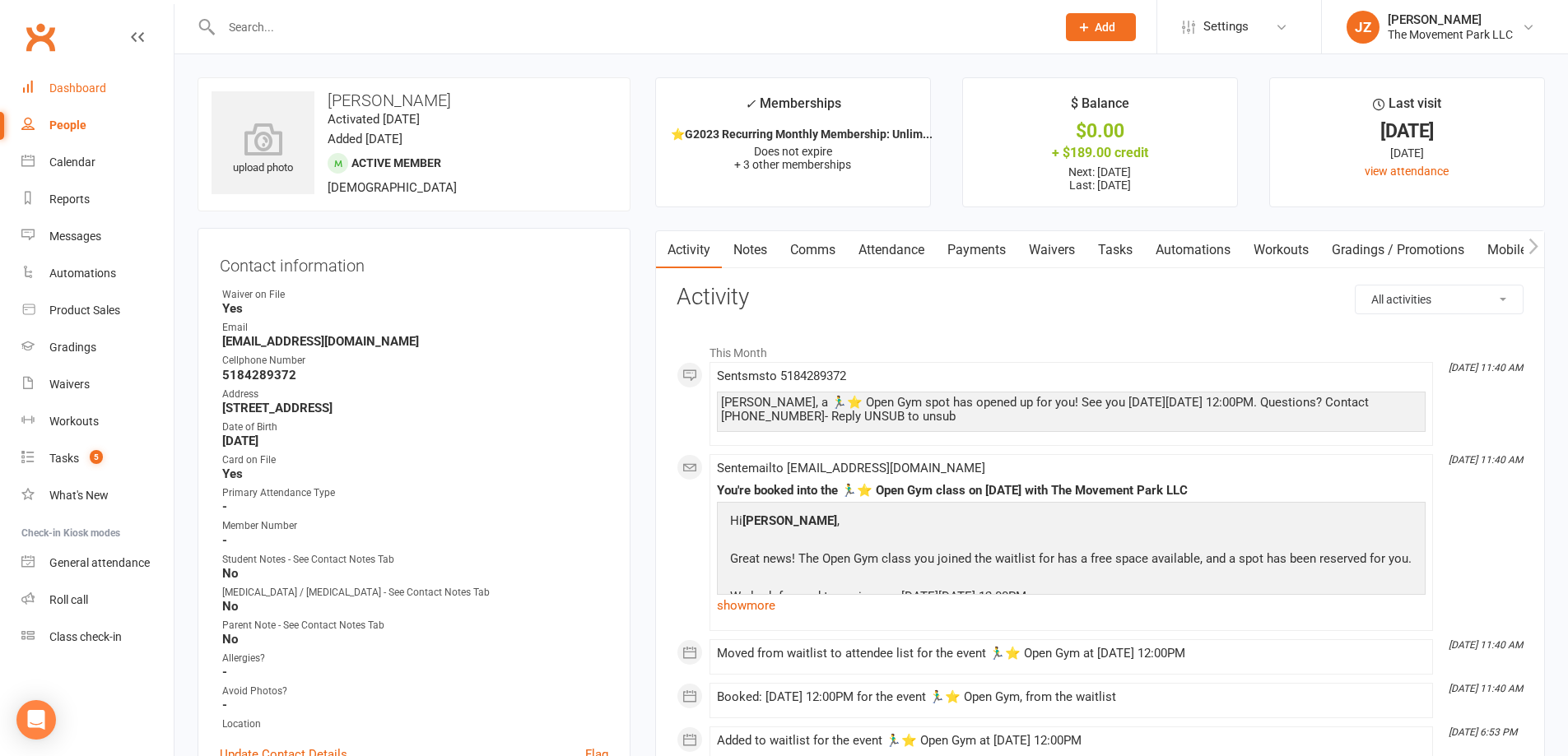
click at [100, 86] on div "Dashboard" at bounding box center [78, 88] width 57 height 14
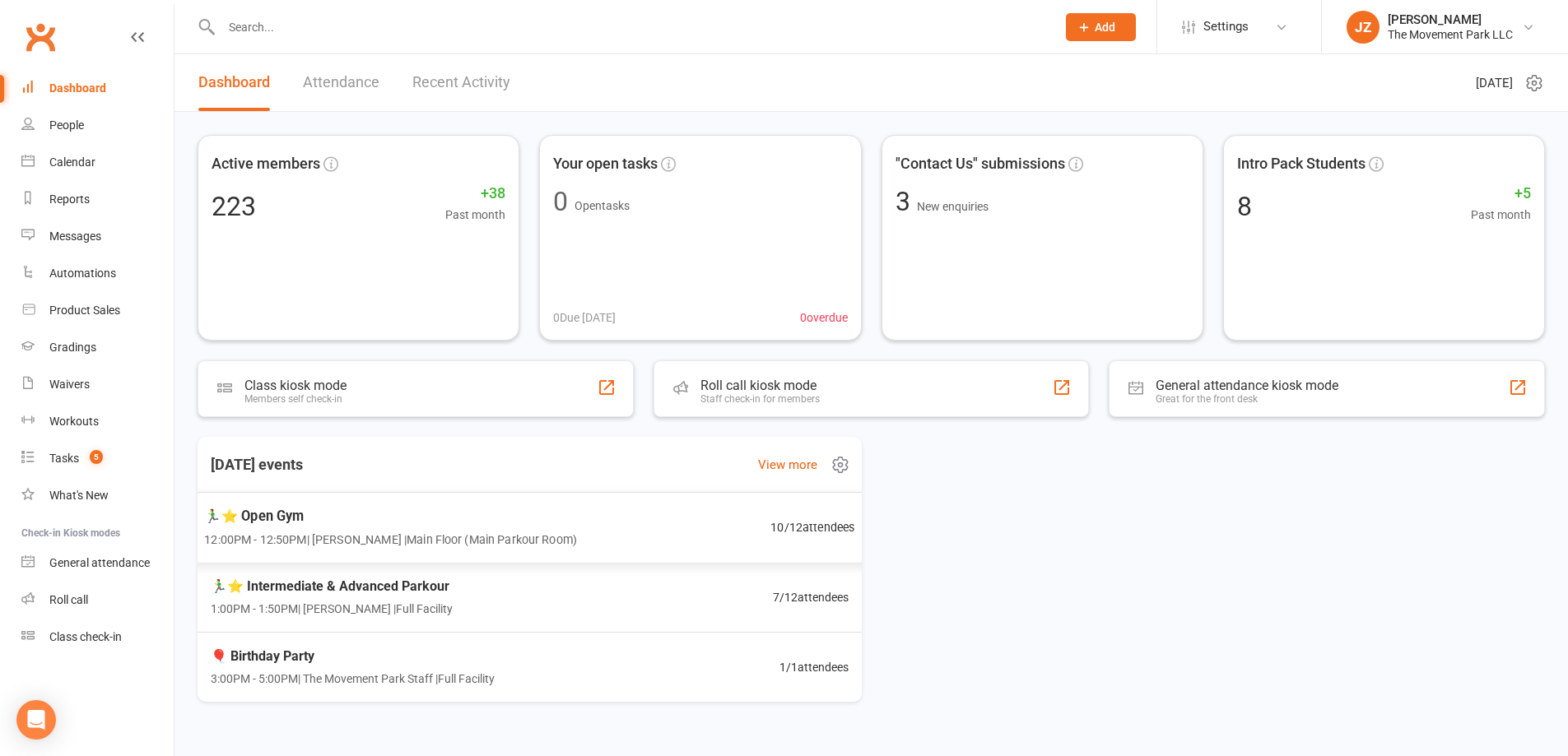
click at [657, 518] on div "🏃‍♂️⭐ Open Gym 12:00PM - 12:50PM | [PERSON_NAME] | Main Floor ([GEOGRAPHIC_DATA…" at bounding box center [529, 527] width 690 height 71
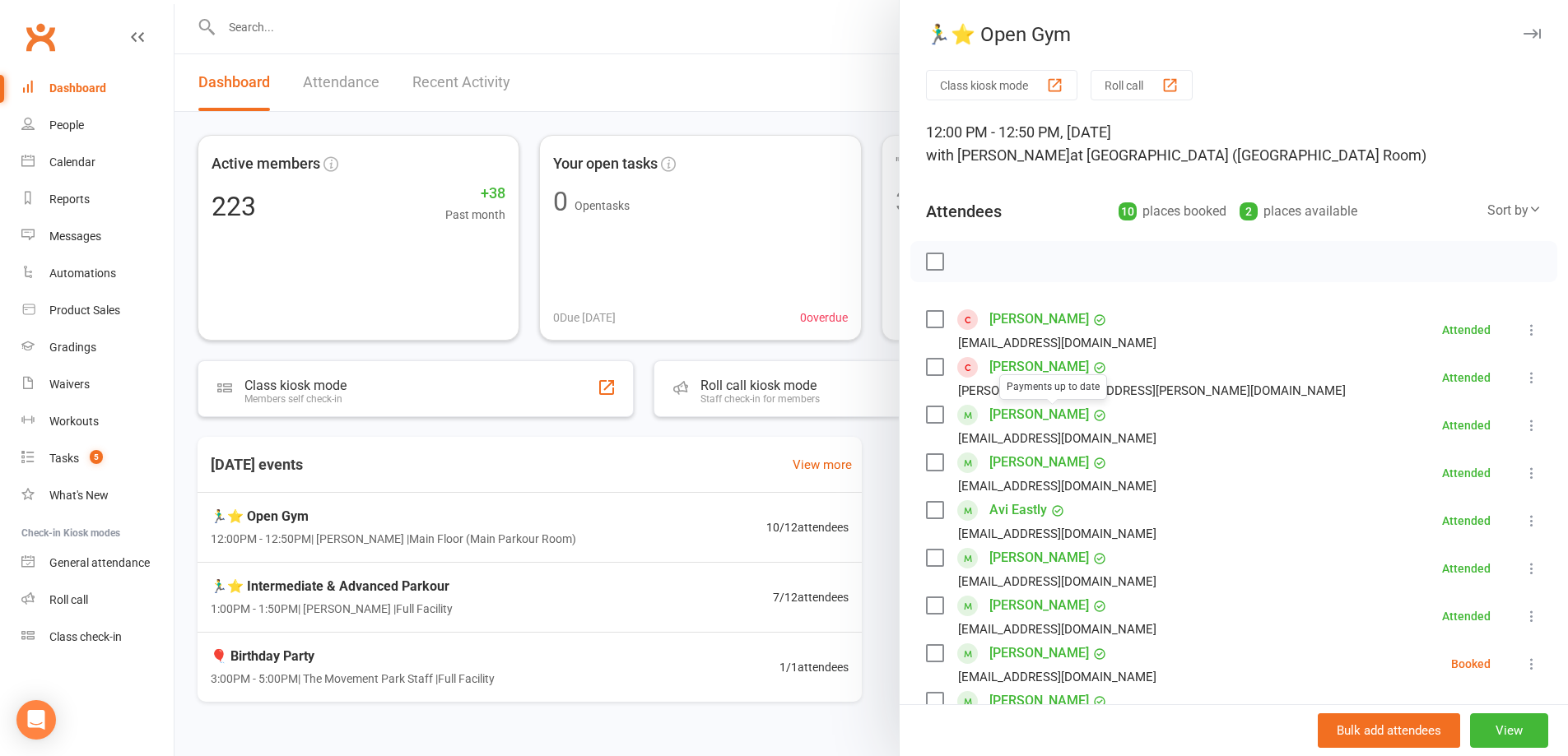
scroll to position [165, 0]
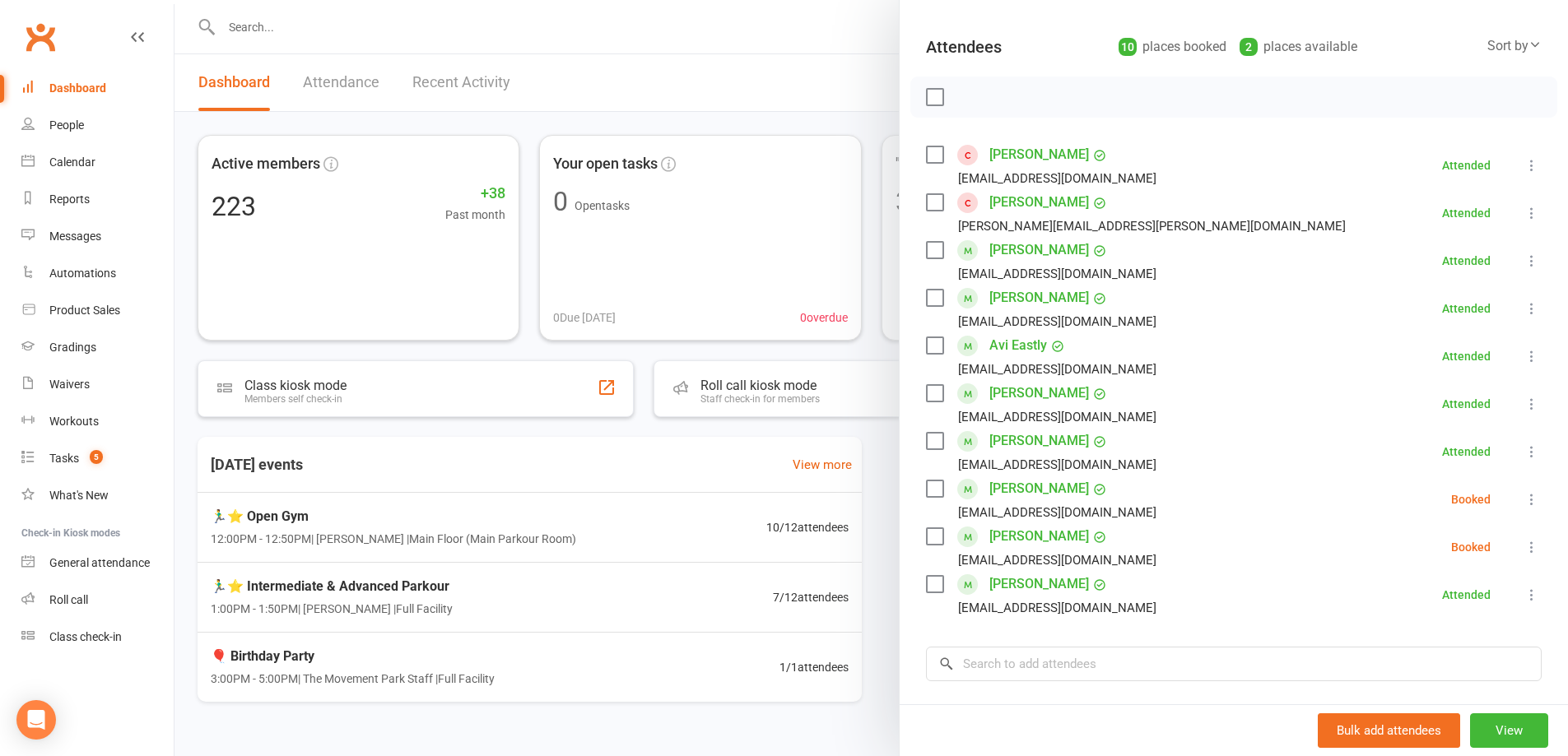
click at [929, 491] on label at bounding box center [934, 488] width 16 height 16
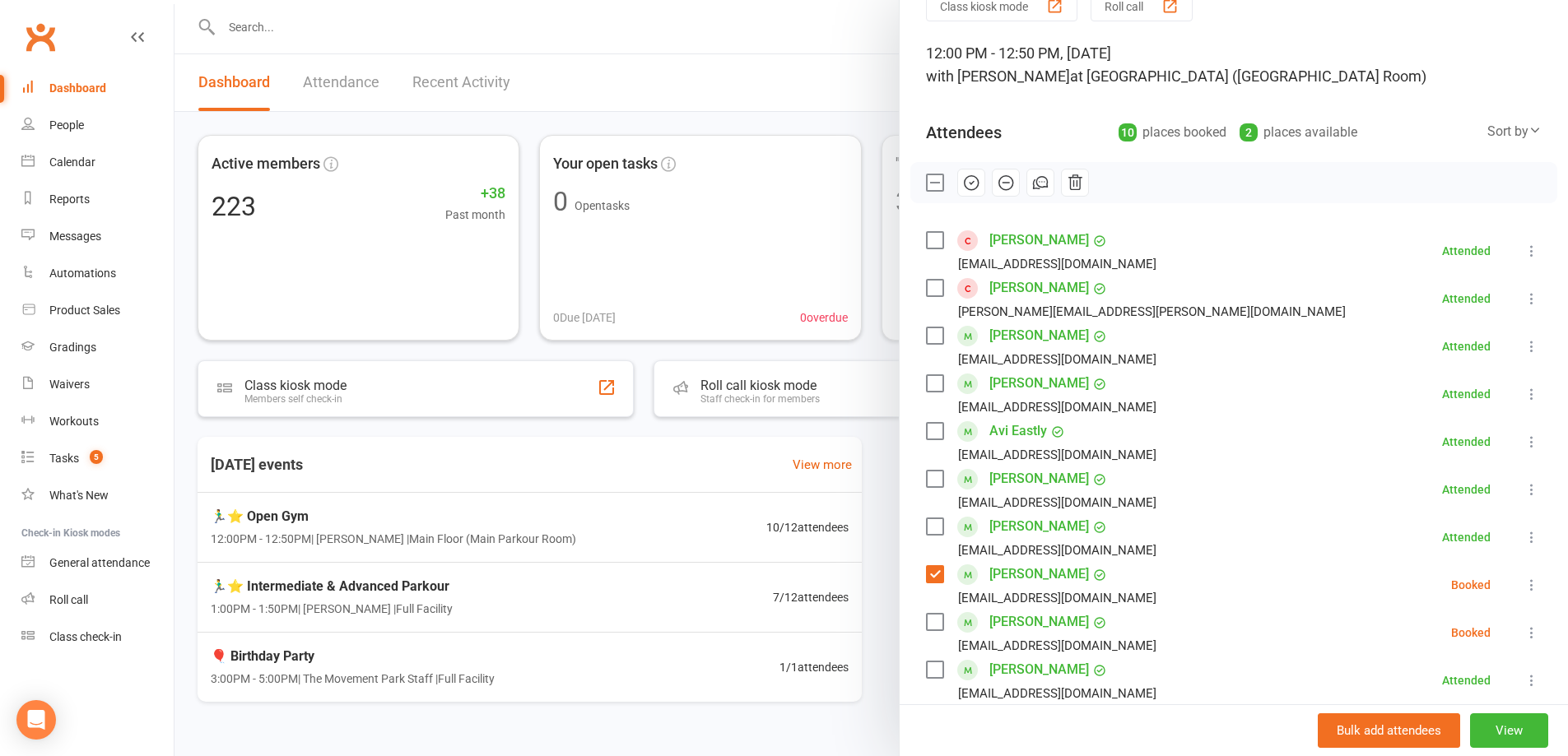
scroll to position [0, 0]
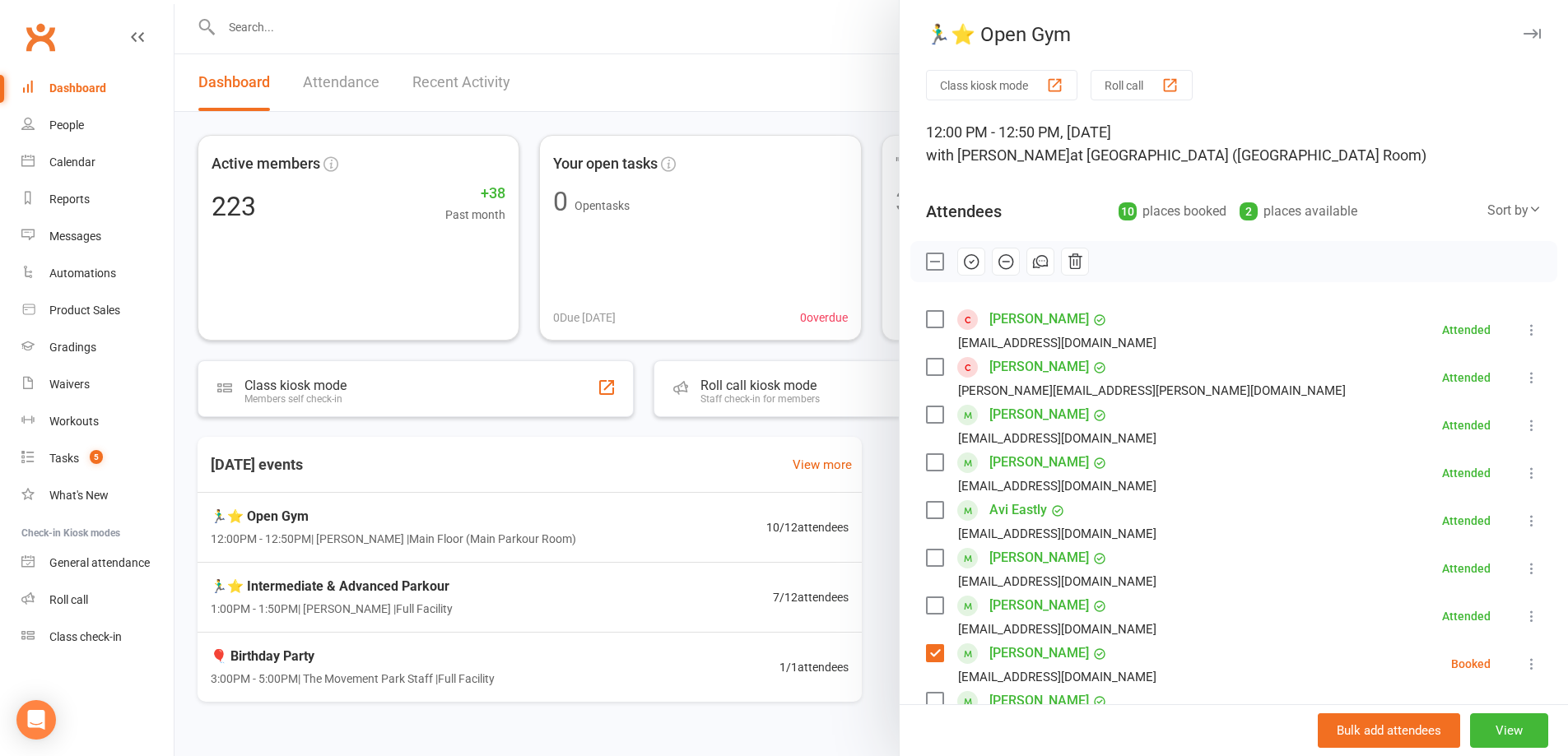
click at [975, 269] on button "button" at bounding box center [971, 261] width 28 height 28
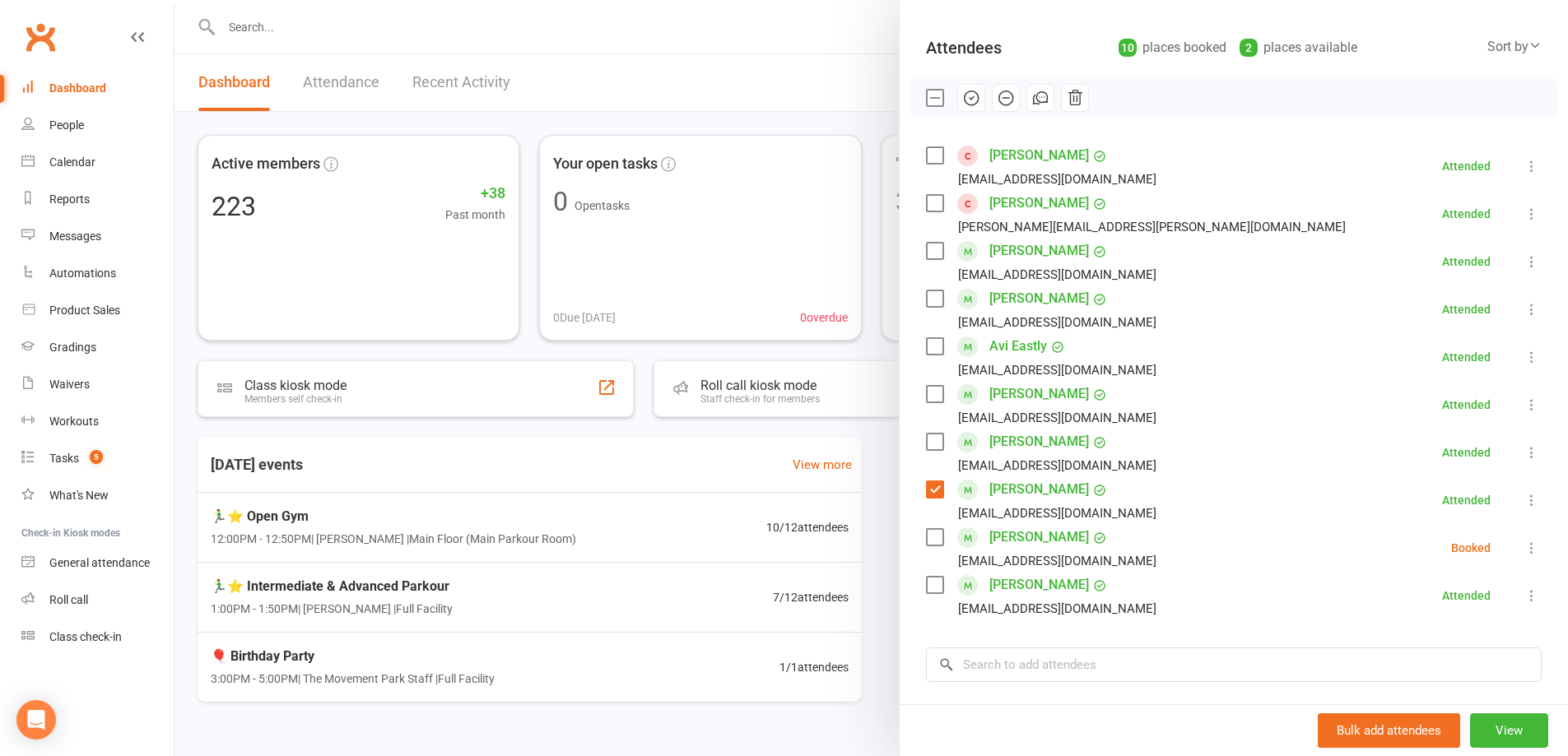
scroll to position [165, 0]
click at [929, 487] on label at bounding box center [934, 488] width 16 height 16
click at [1019, 477] on link "[PERSON_NAME]" at bounding box center [1039, 488] width 100 height 26
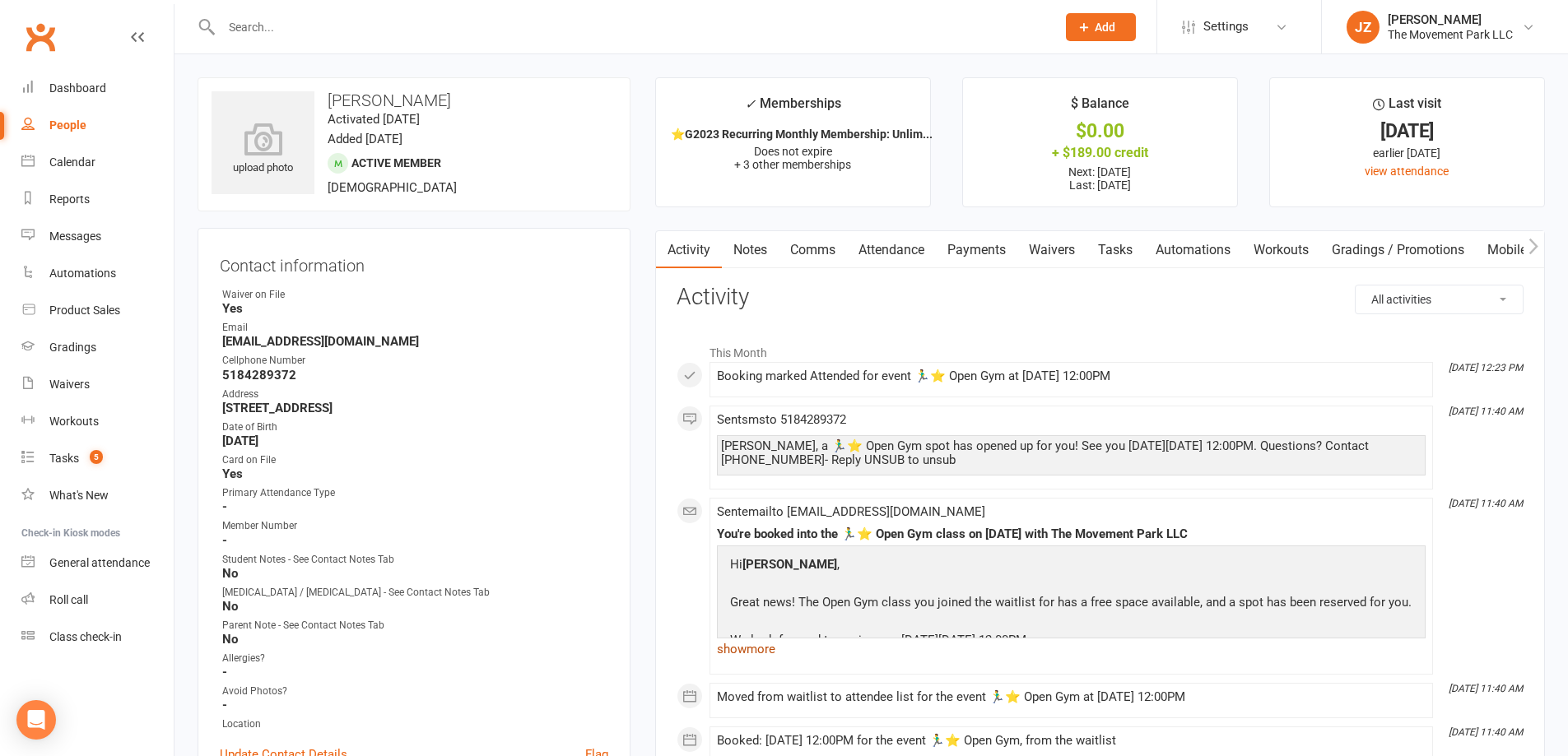
click at [755, 655] on link "show more" at bounding box center [1070, 648] width 708 height 23
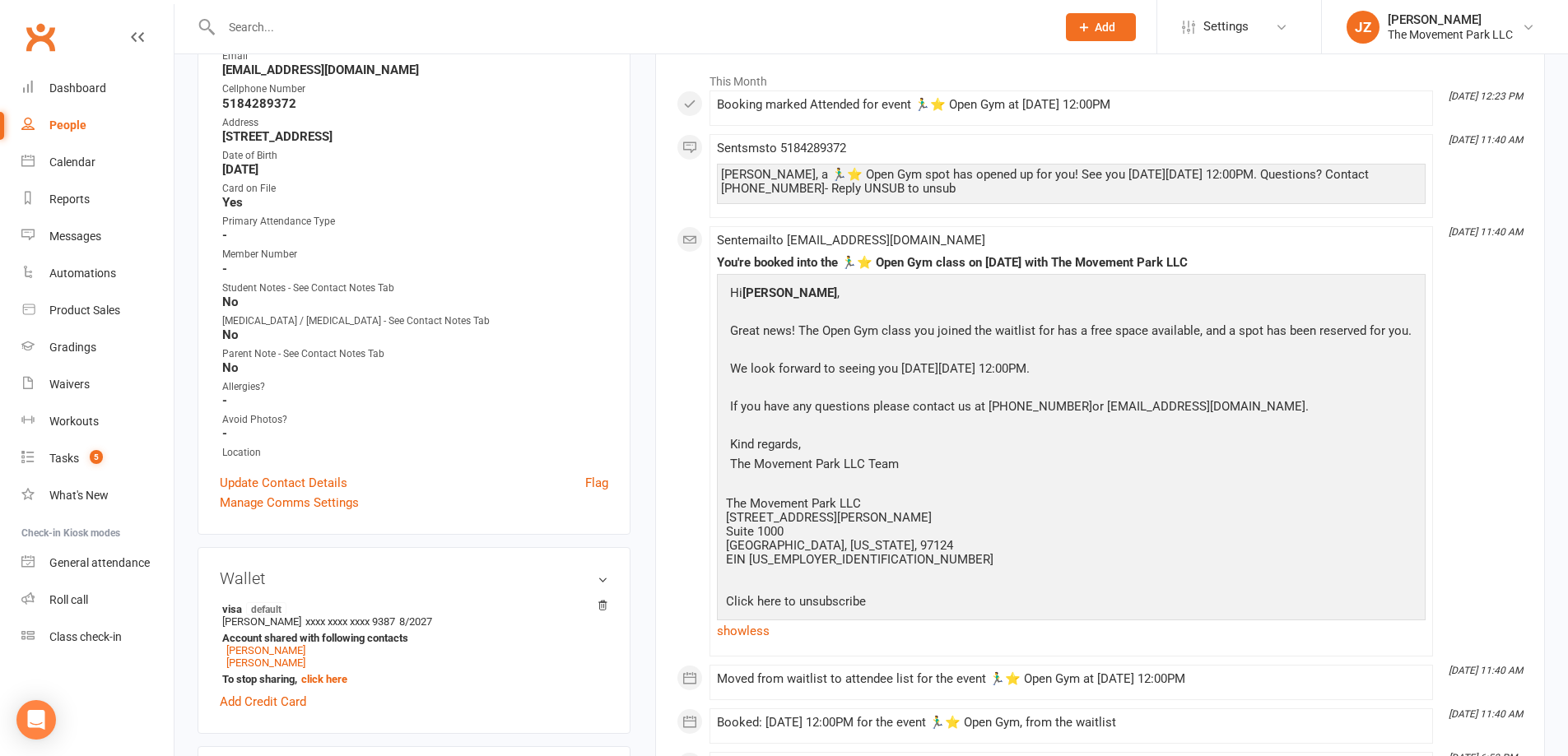
scroll to position [247, 0]
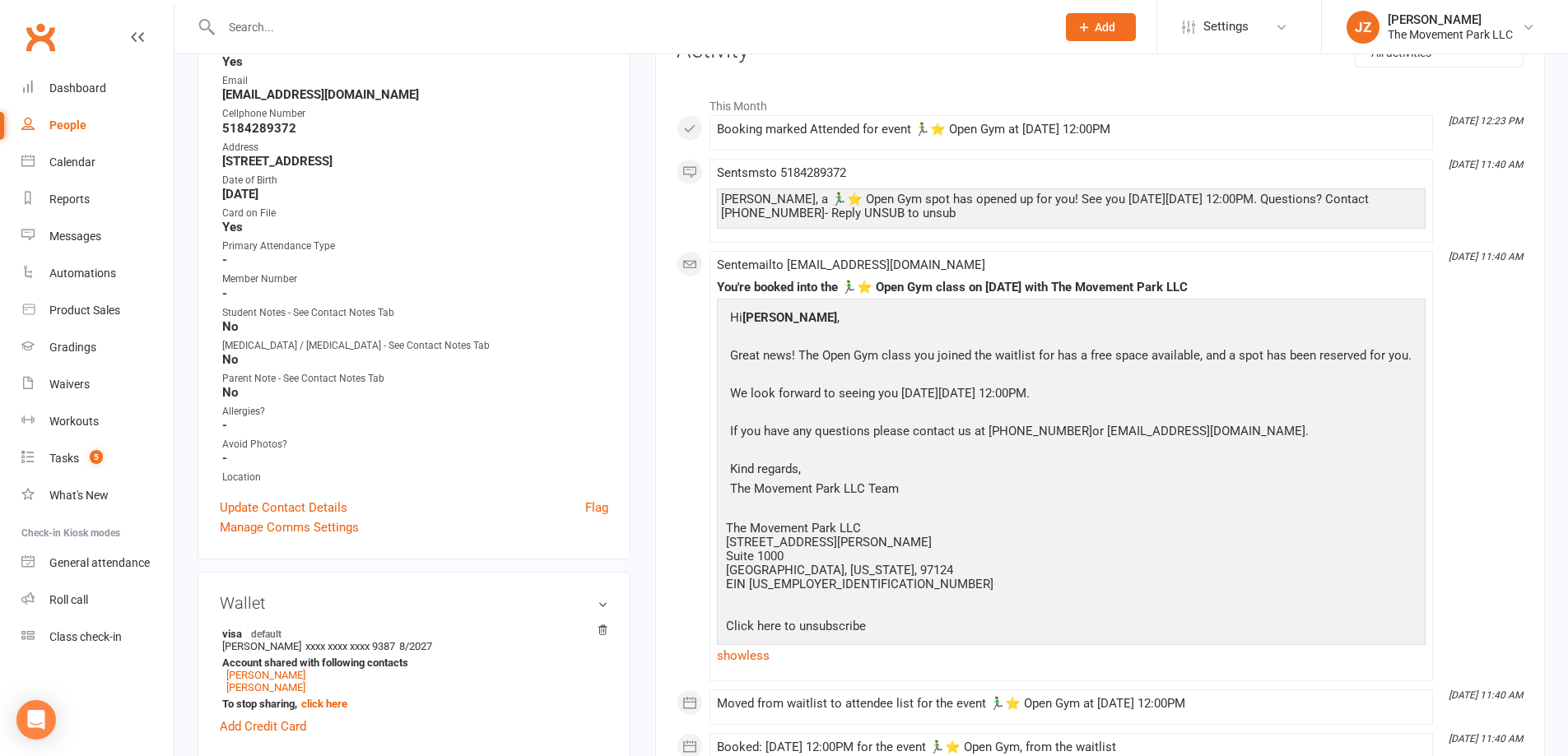
click at [1031, 221] on div "[PERSON_NAME], a 🏃‍♂️⭐ Open Gym spot has opened up for you! See you [DATE][DATE…" at bounding box center [1071, 206] width 700 height 28
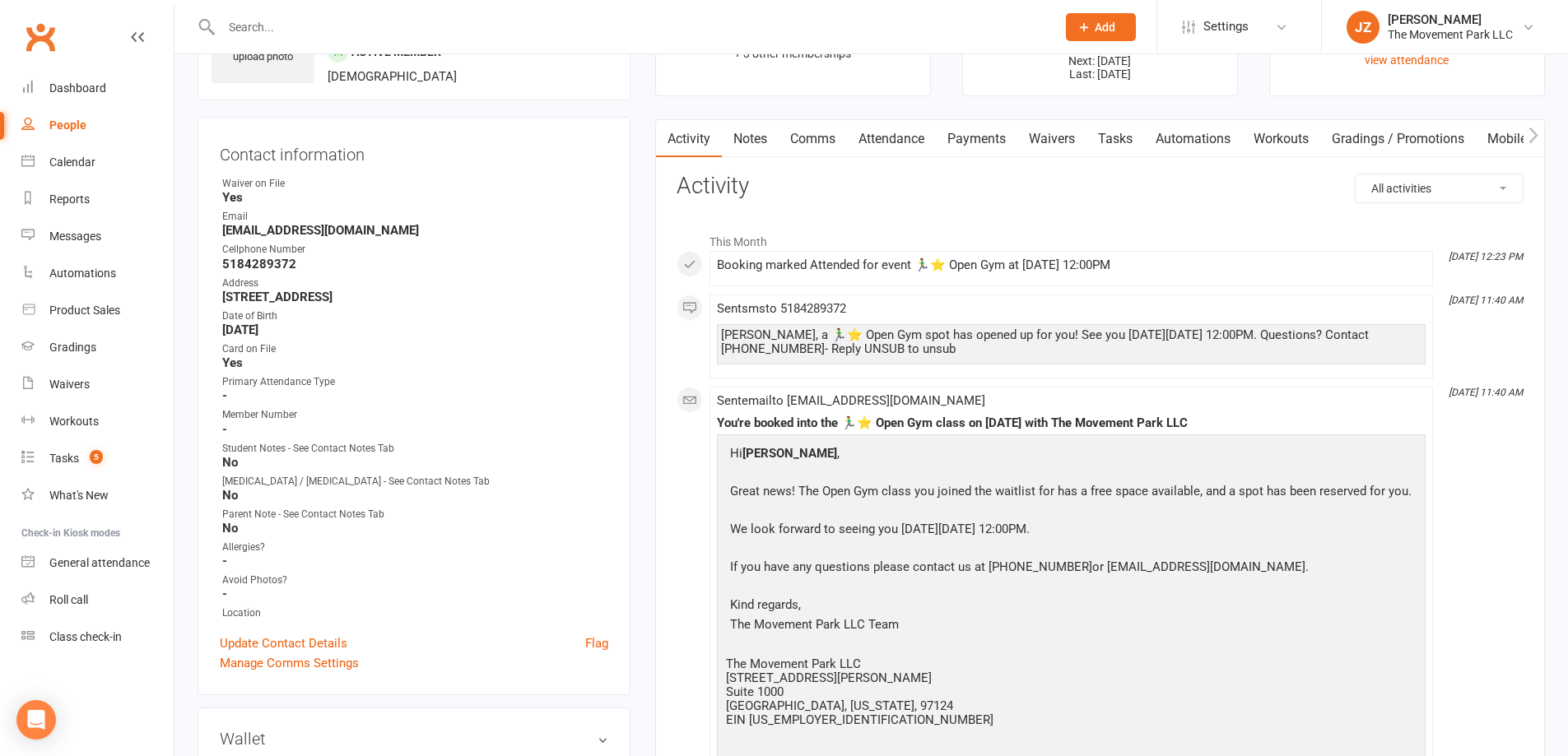
scroll to position [82, 0]
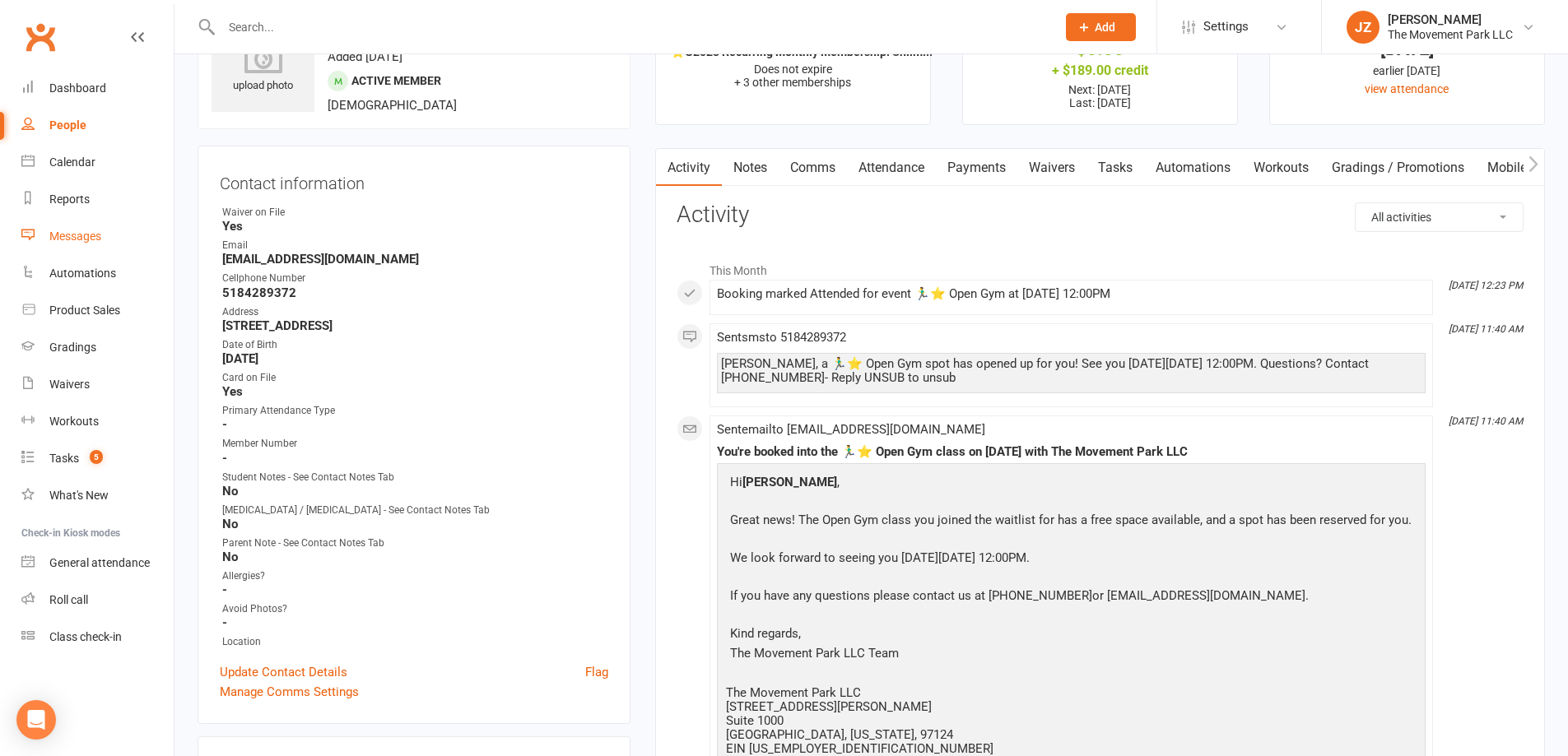
click at [71, 232] on link "Messages" at bounding box center [98, 236] width 152 height 37
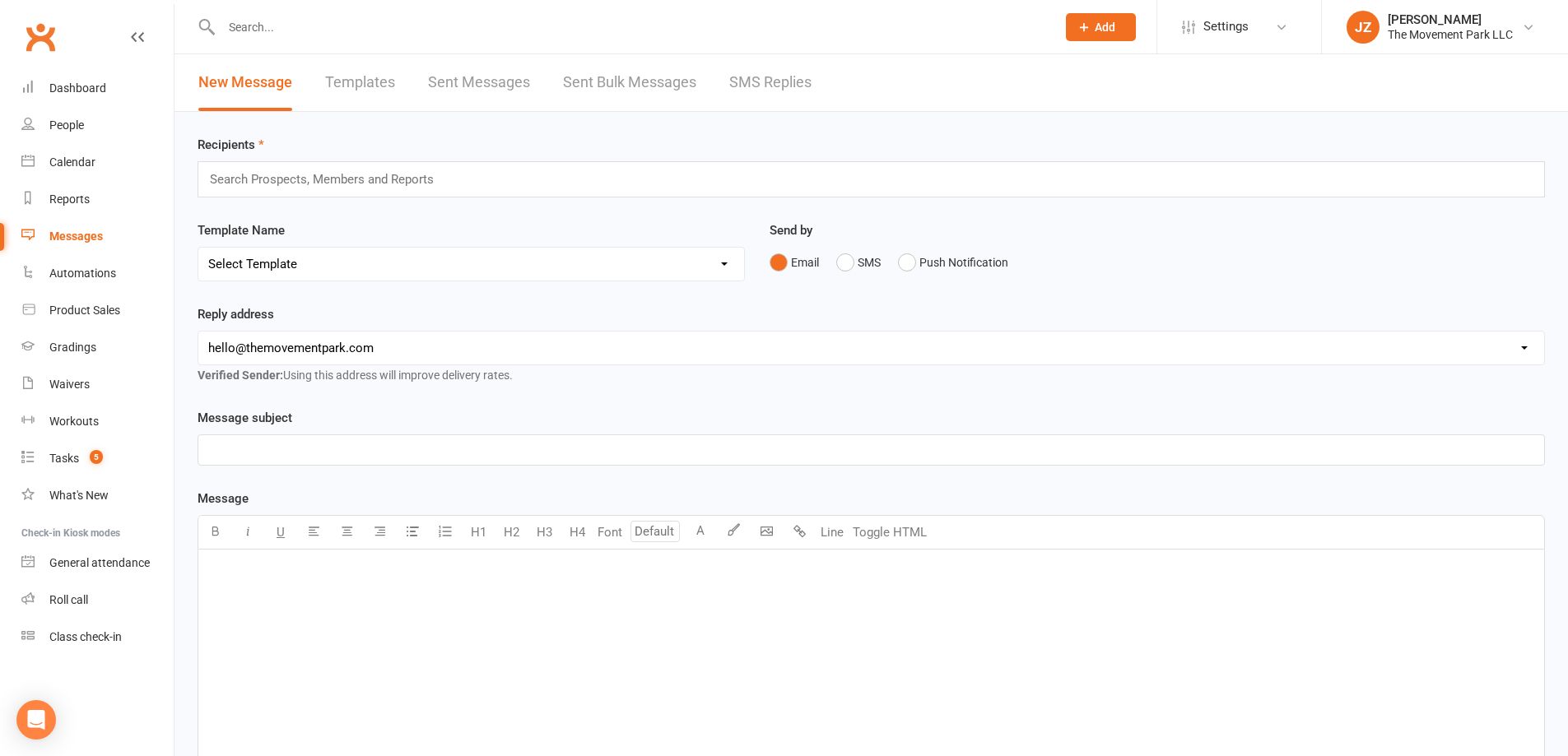
click at [761, 78] on link "SMS Replies" at bounding box center [770, 82] width 82 height 57
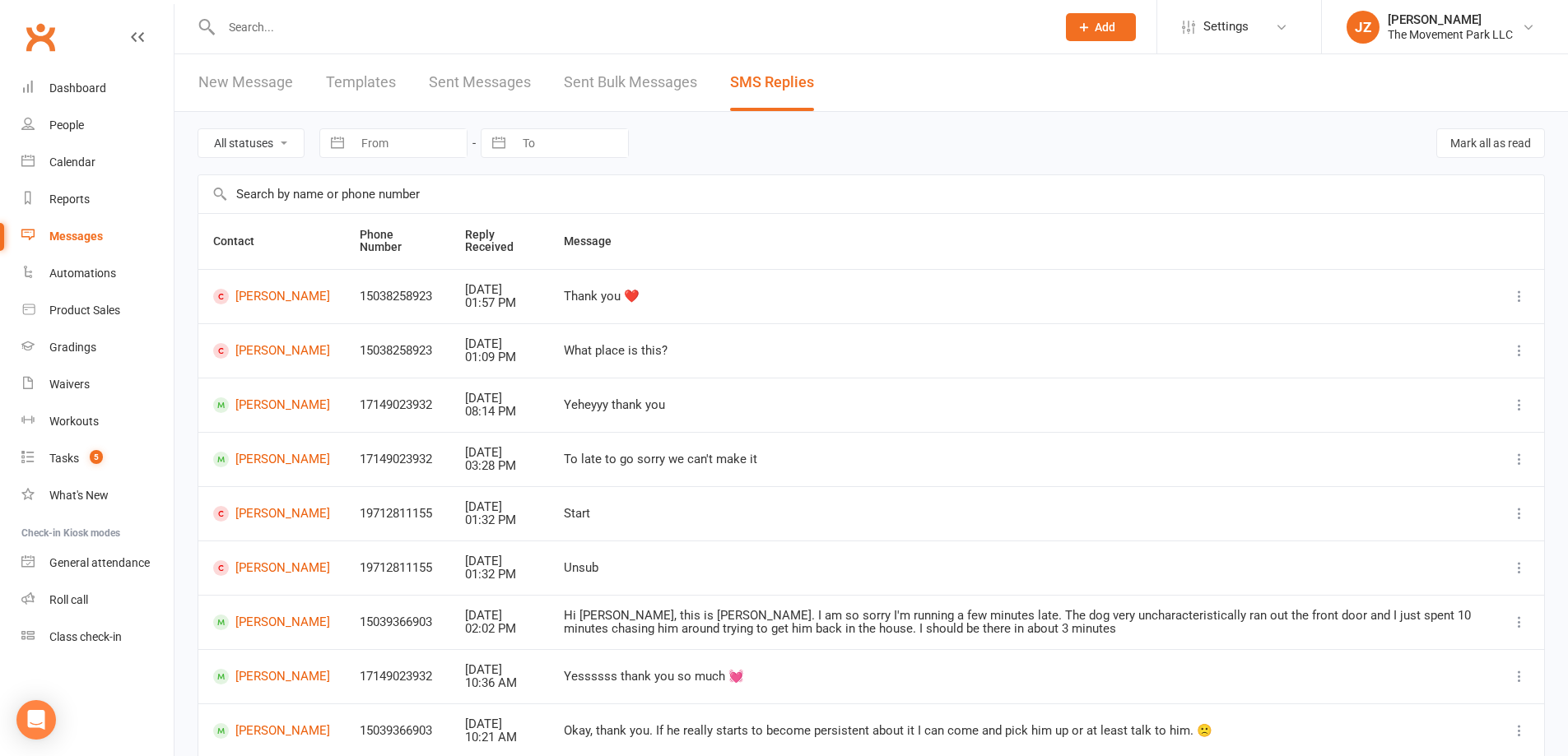
click at [424, 41] on div at bounding box center [621, 26] width 847 height 53
click at [431, 29] on input "text" at bounding box center [630, 26] width 828 height 23
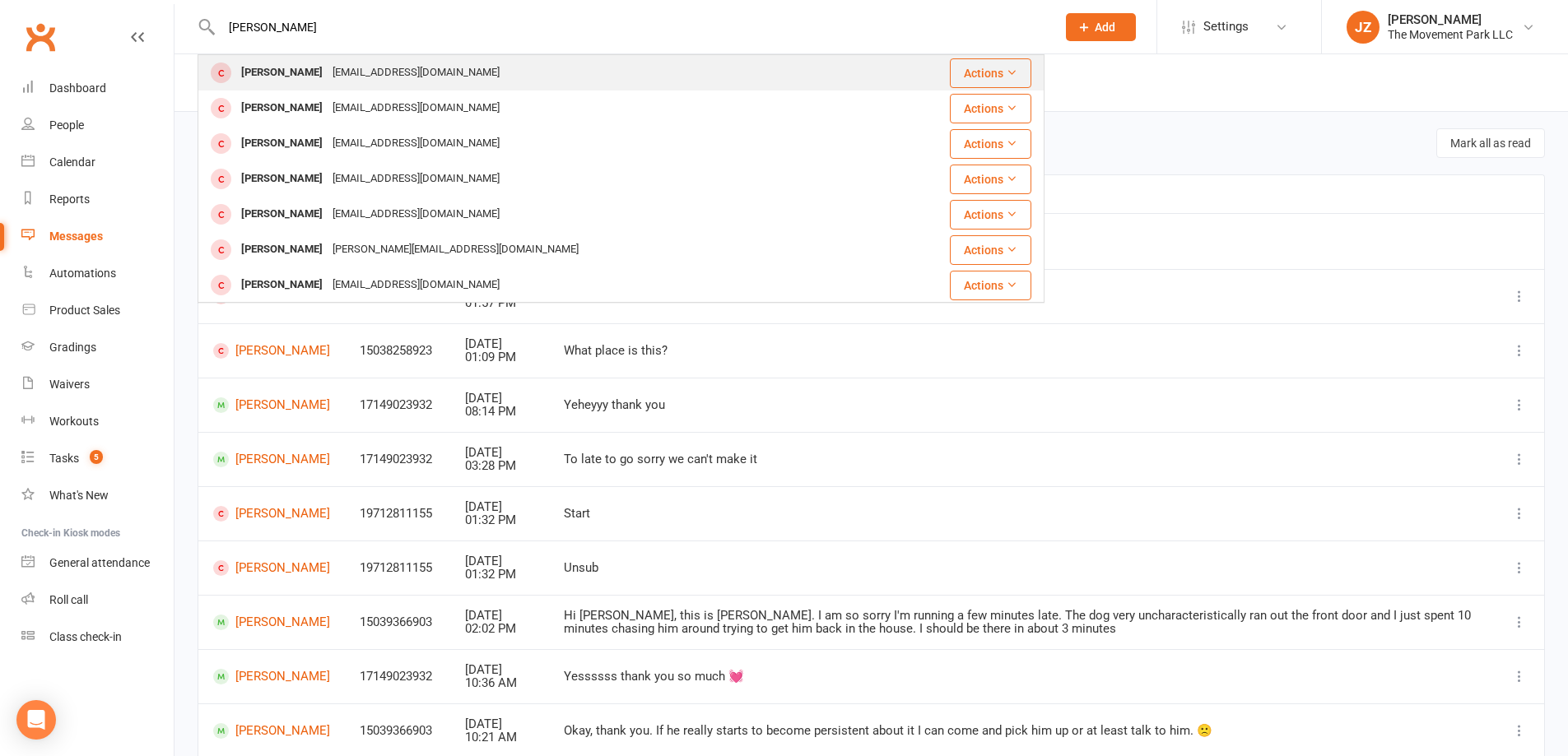
type input "[PERSON_NAME]"
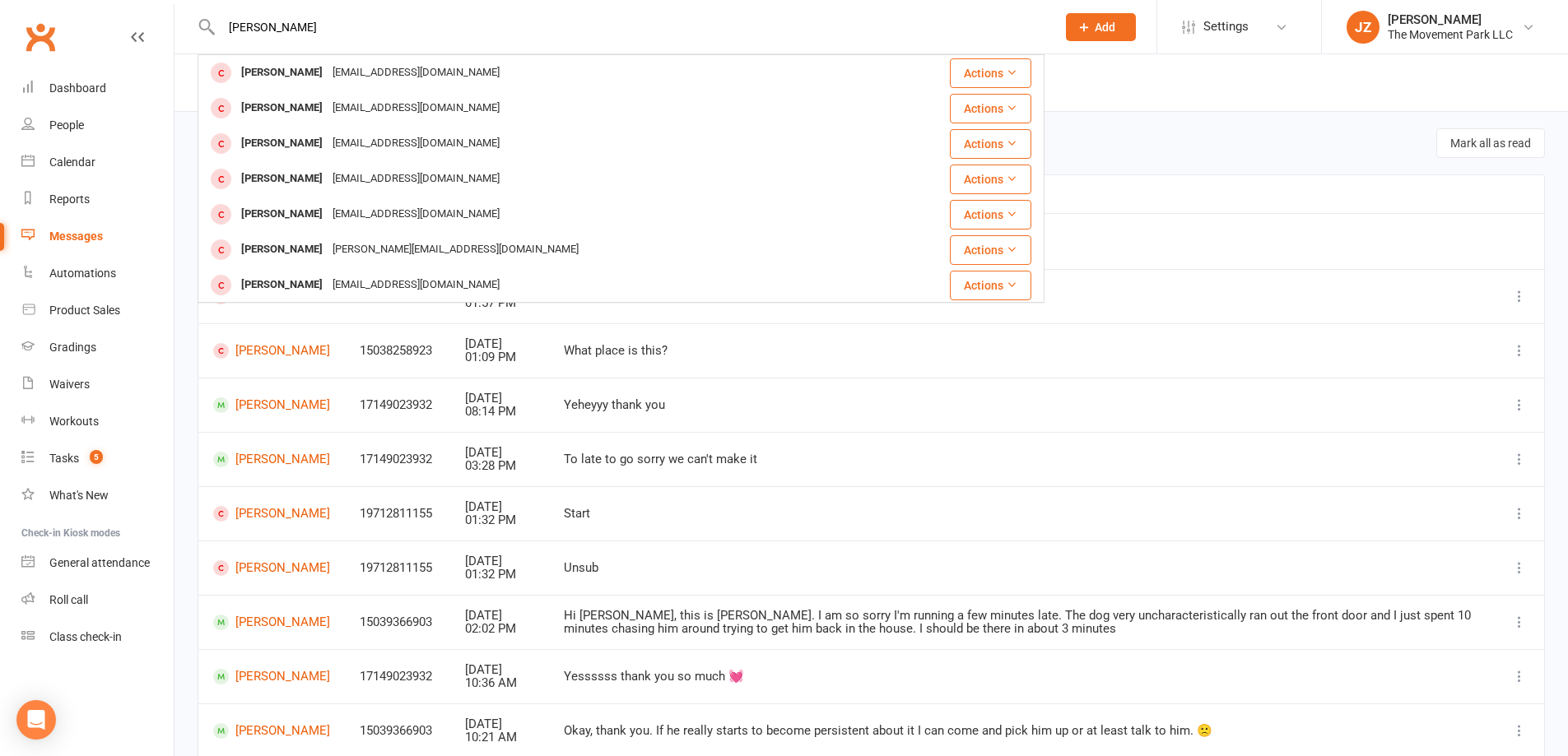
click at [435, 73] on div "[EMAIL_ADDRESS][DOMAIN_NAME]" at bounding box center [416, 72] width 177 height 24
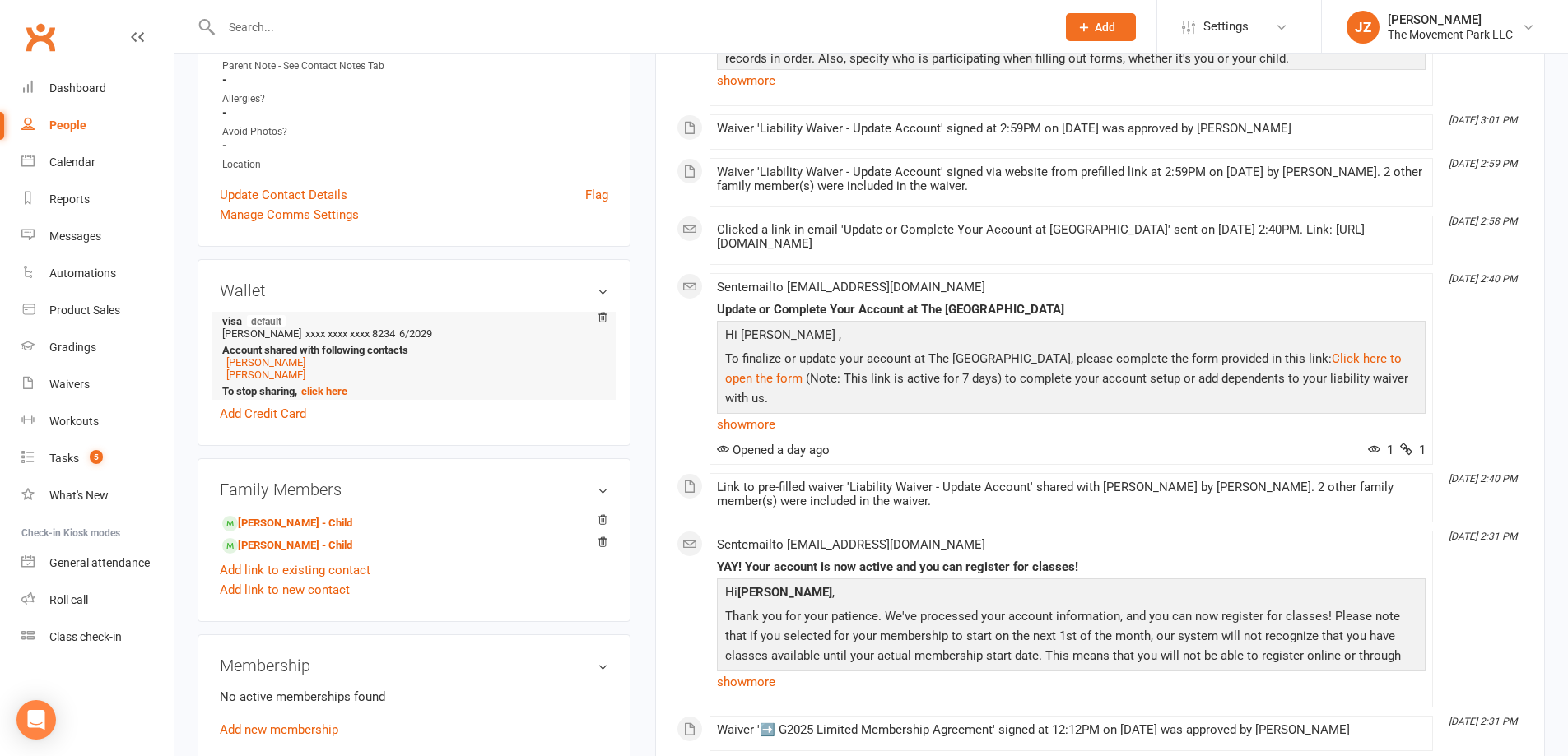
scroll to position [576, 0]
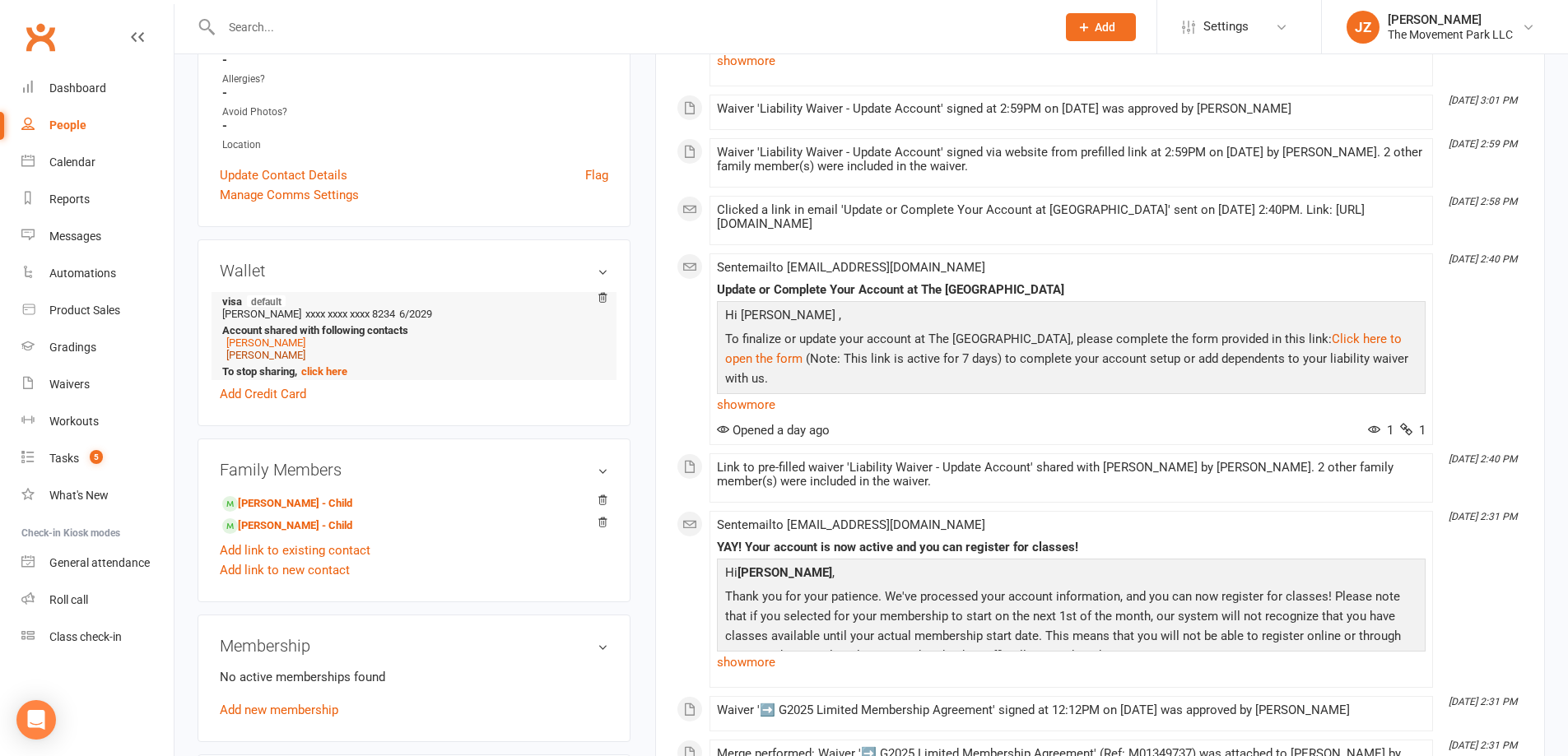
click at [271, 355] on link "[PERSON_NAME]" at bounding box center [265, 355] width 79 height 13
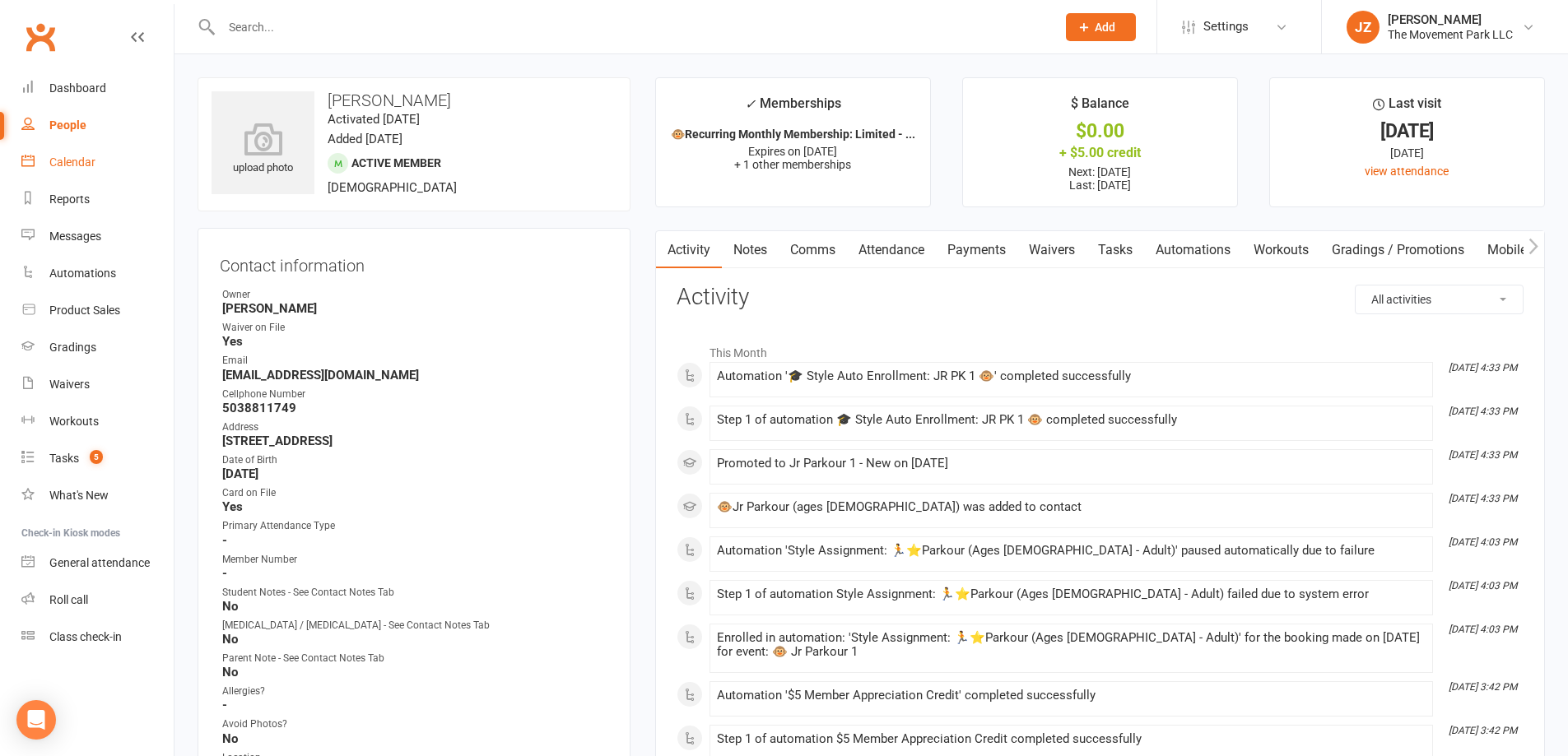
click at [86, 162] on div "Calendar" at bounding box center [72, 162] width 46 height 14
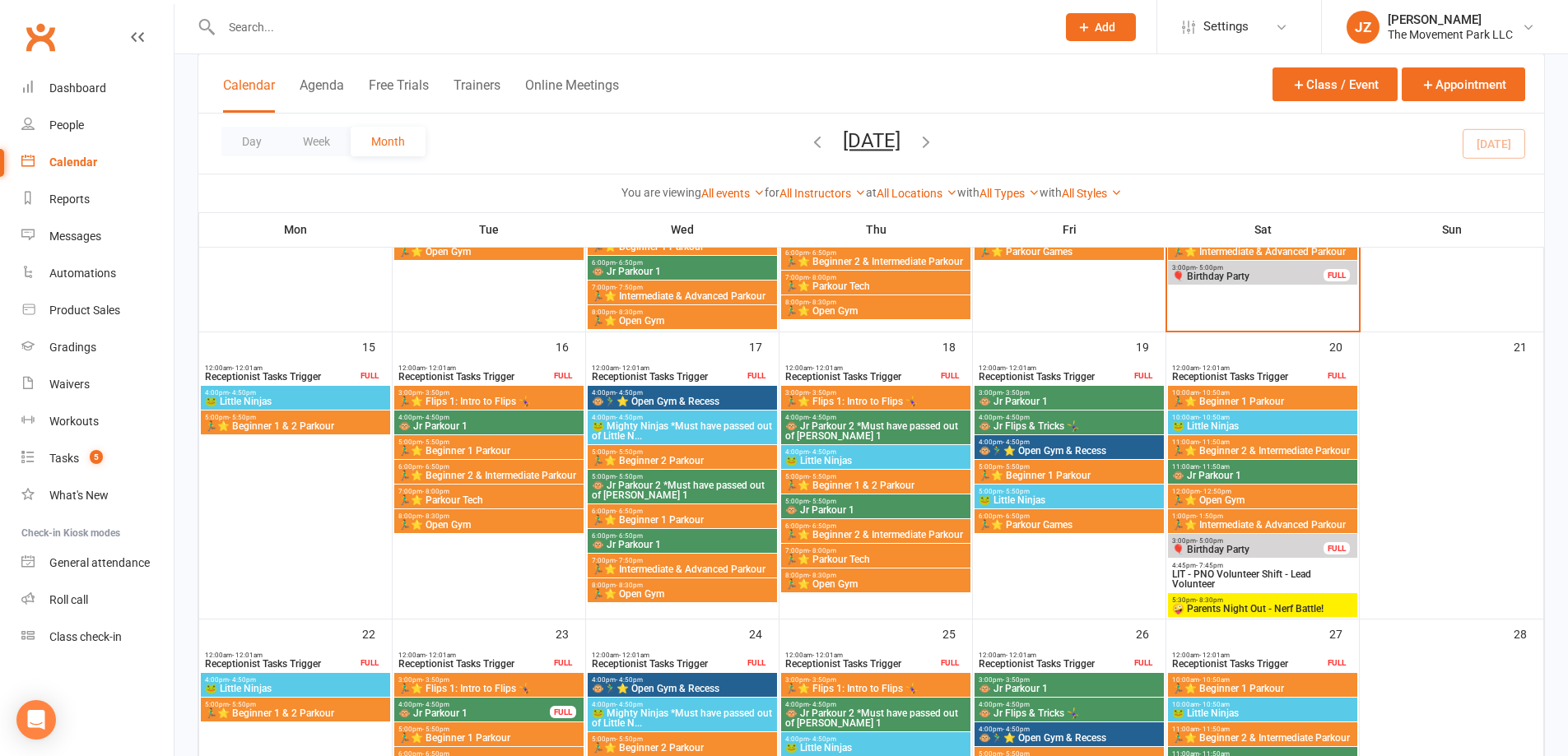
scroll to position [576, 0]
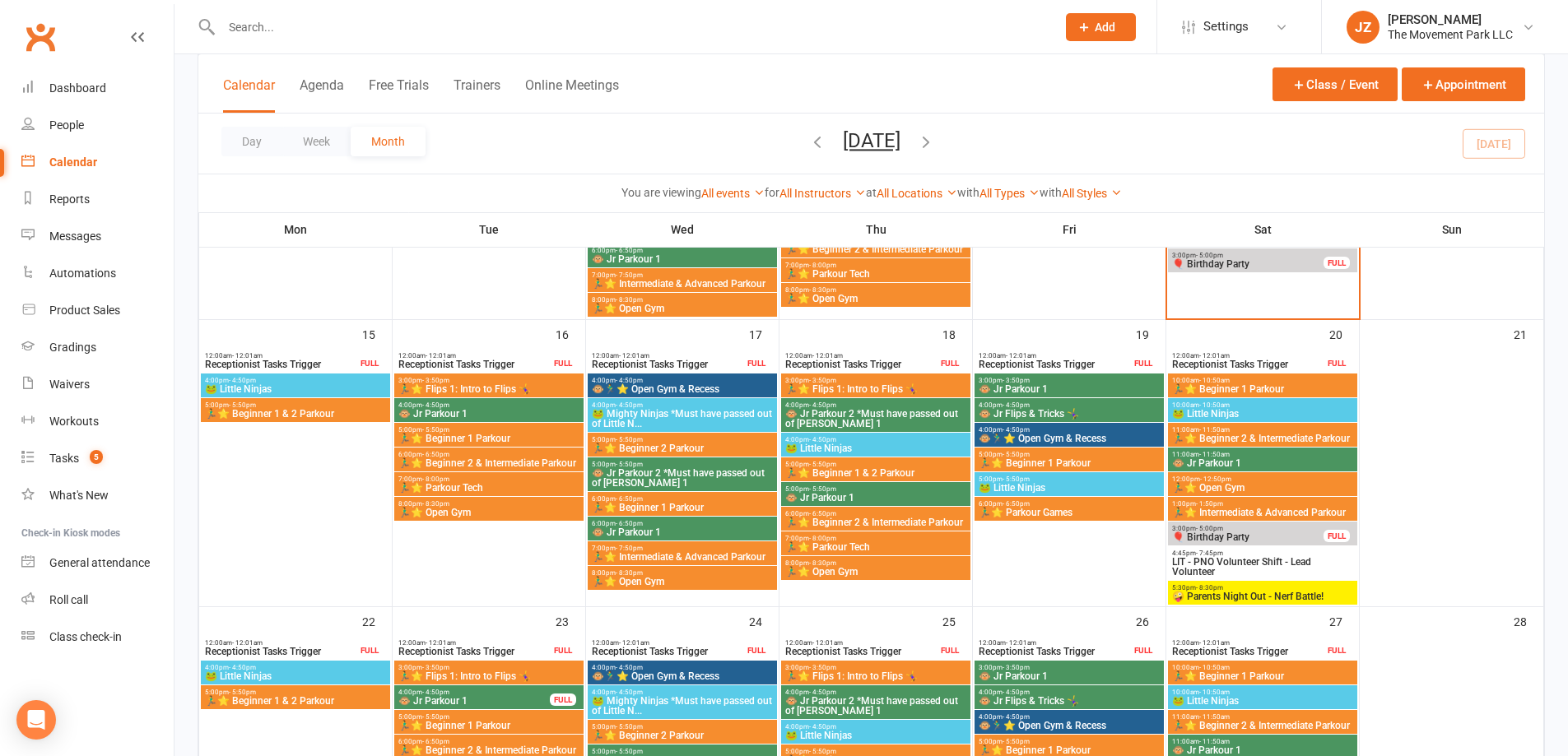
click at [1247, 584] on span "5:30pm - 8:30pm" at bounding box center [1262, 588] width 183 height 7
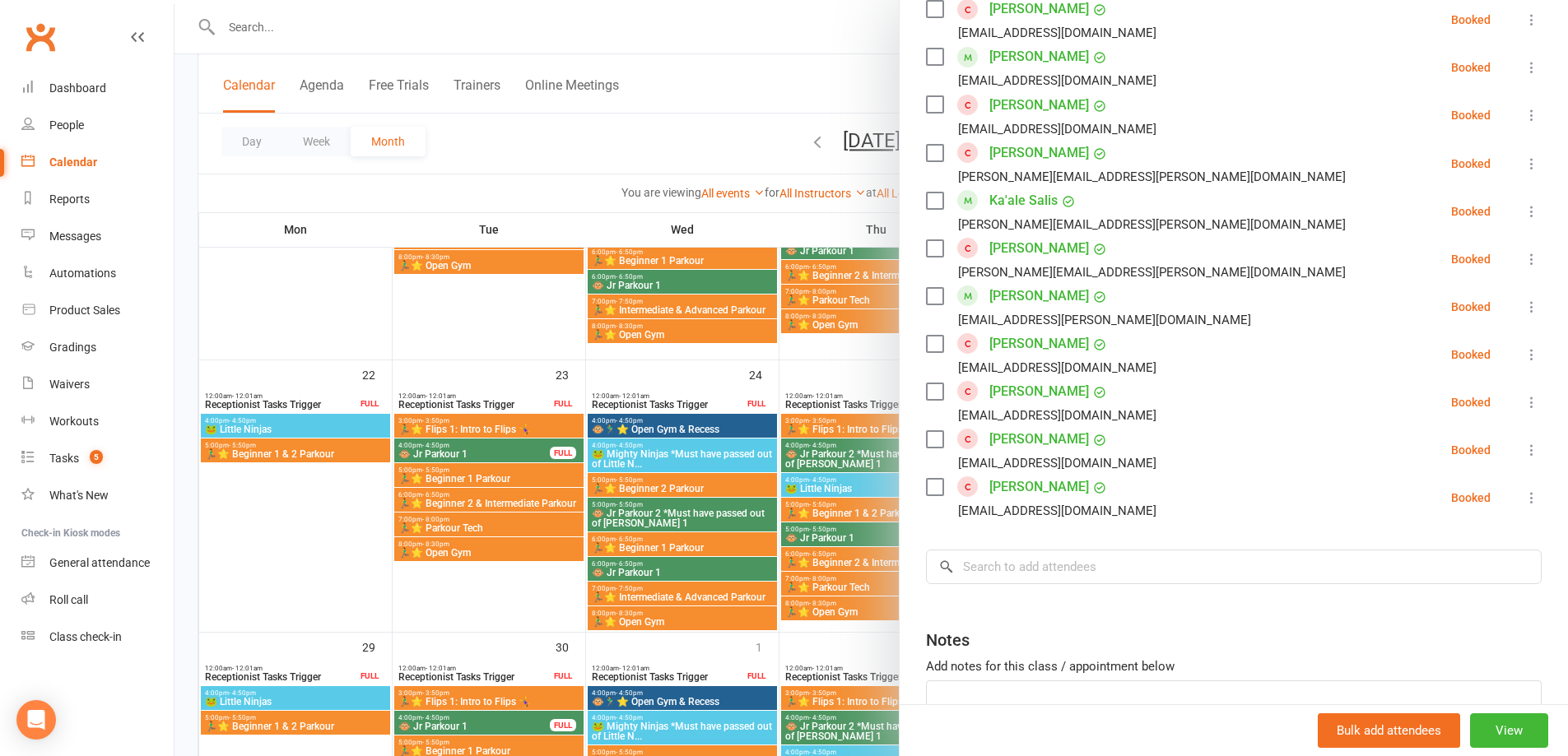
scroll to position [1043, 0]
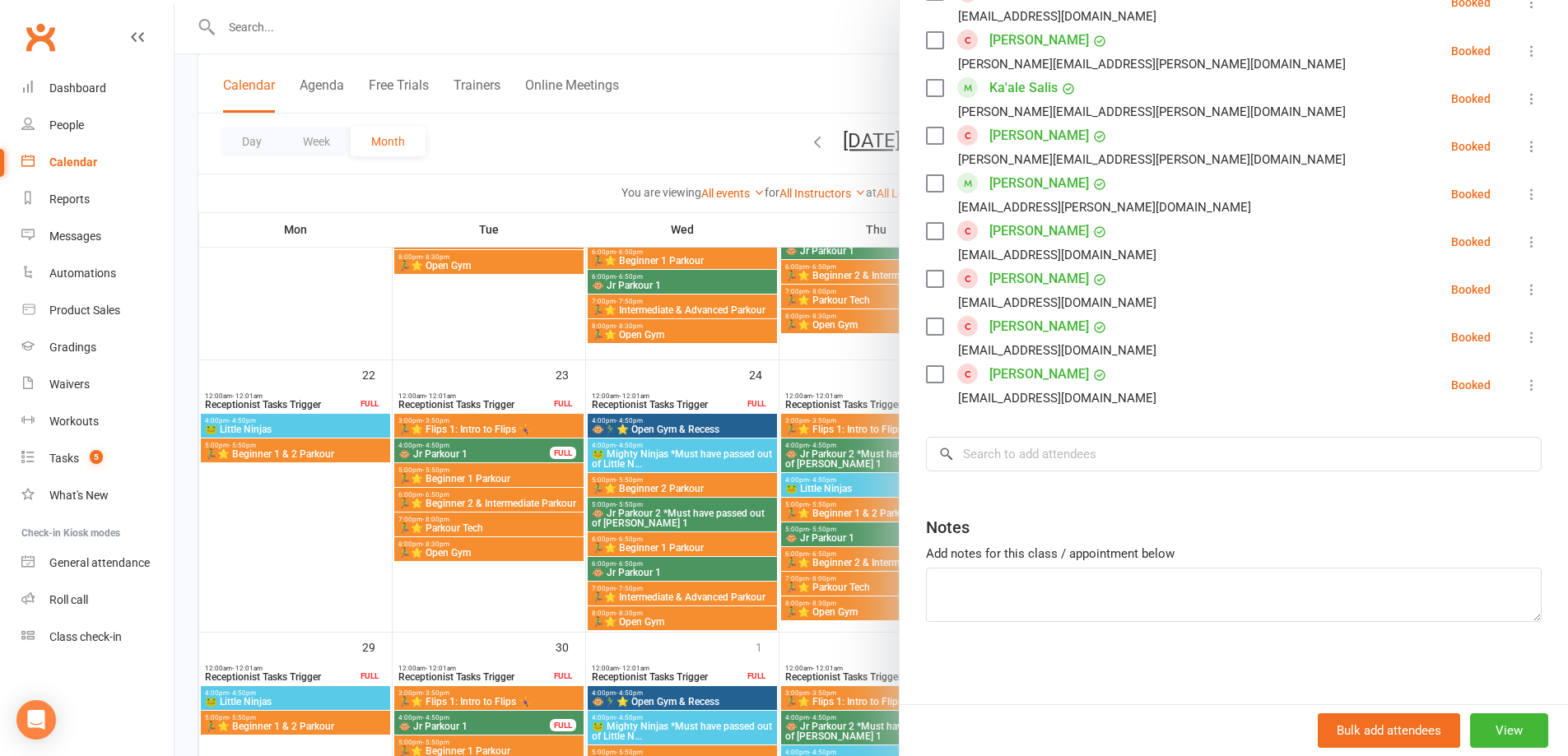
click at [738, 97] on div at bounding box center [871, 378] width 1393 height 756
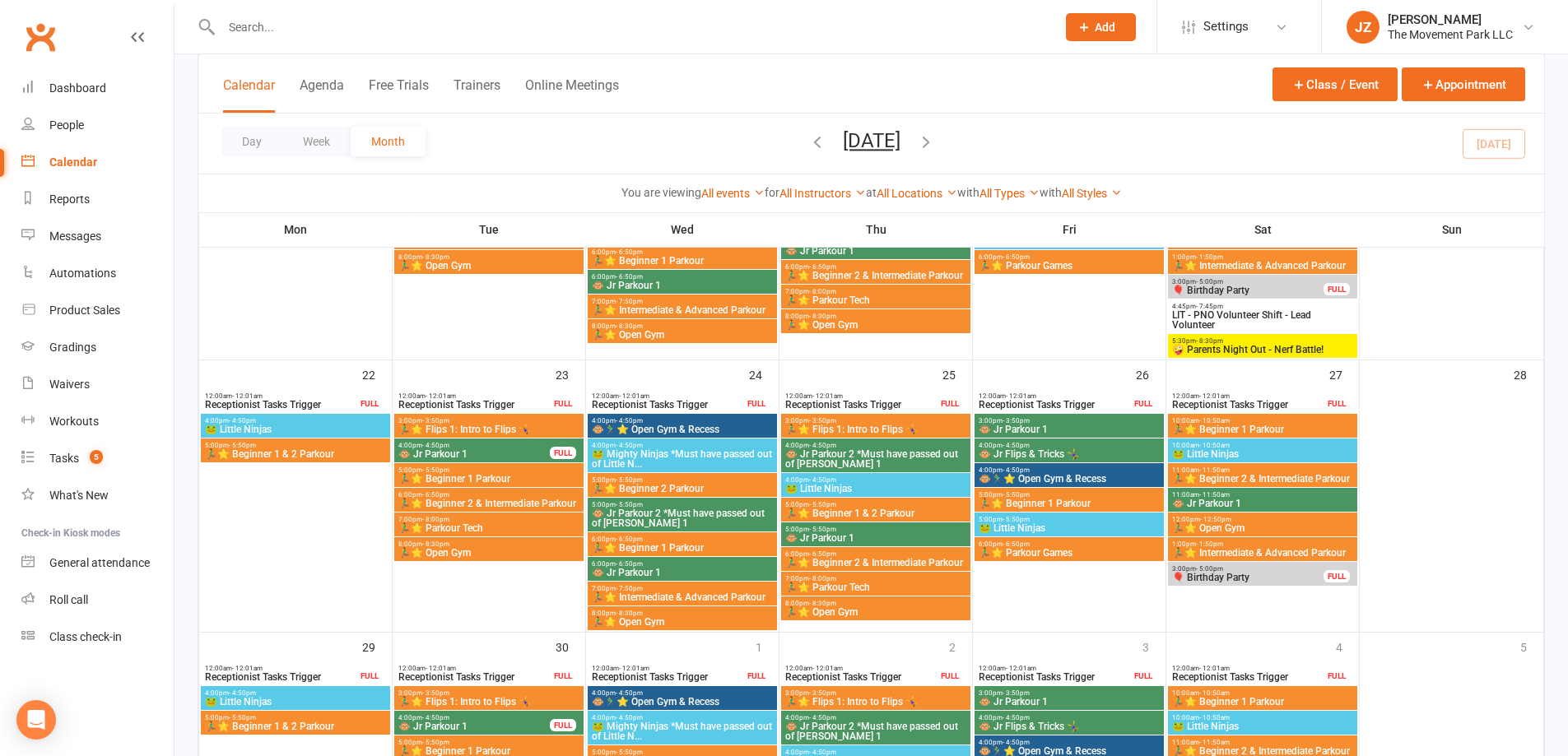
click at [1270, 316] on span "LIT - PNO Volunteer Shift - Lead Volunteer" at bounding box center [1262, 320] width 183 height 20
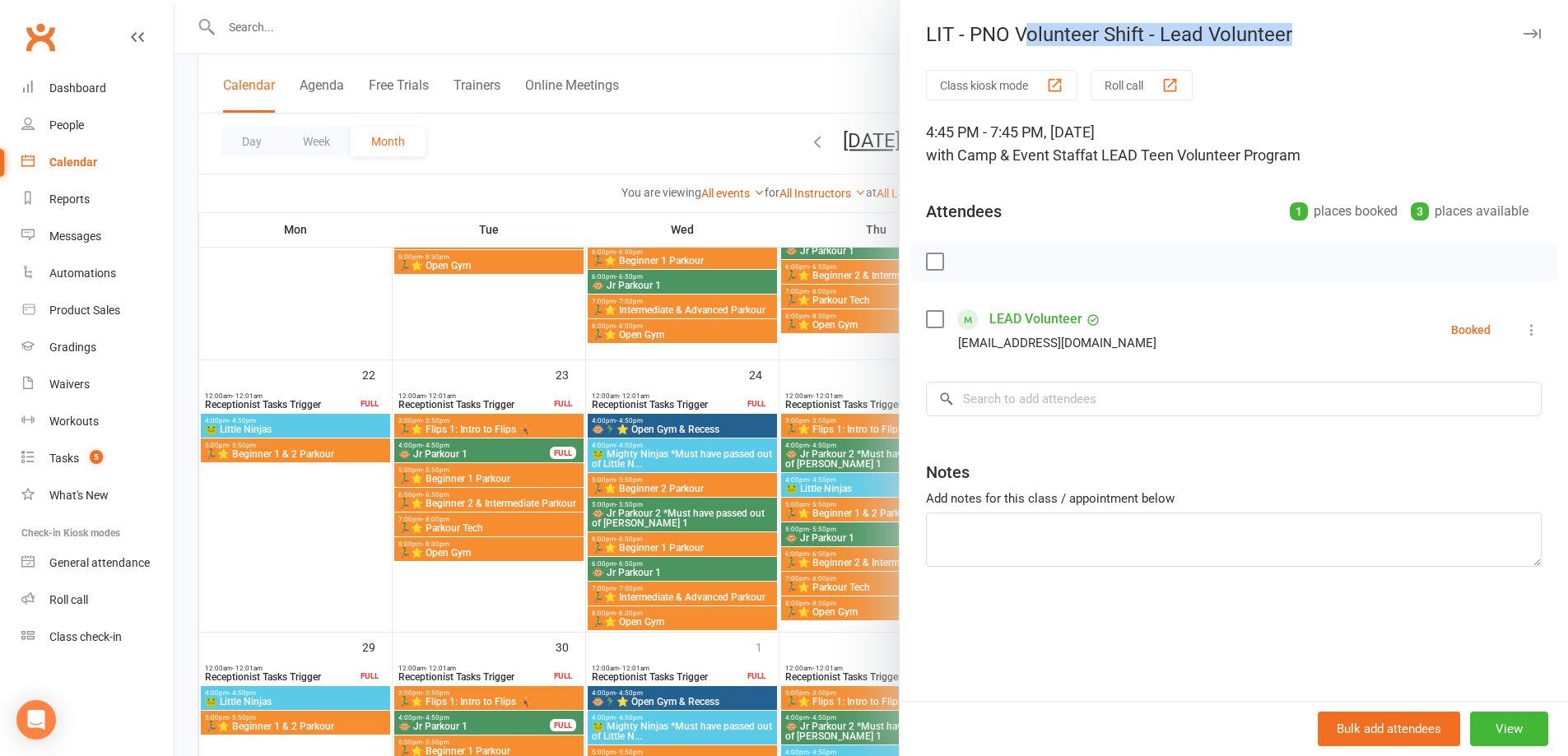
drag, startPoint x: 1014, startPoint y: 35, endPoint x: 1308, endPoint y: 49, distance: 294.3
click at [1308, 49] on div "LIT - PNO Volunteer Shift - Lead Volunteer Class kiosk mode Roll call 4:45 PM -…" at bounding box center [1232, 378] width 669 height 756
click at [1259, 158] on span "at LEAD Teen Volunteer Program" at bounding box center [1193, 155] width 215 height 17
click at [718, 43] on div at bounding box center [871, 378] width 1393 height 756
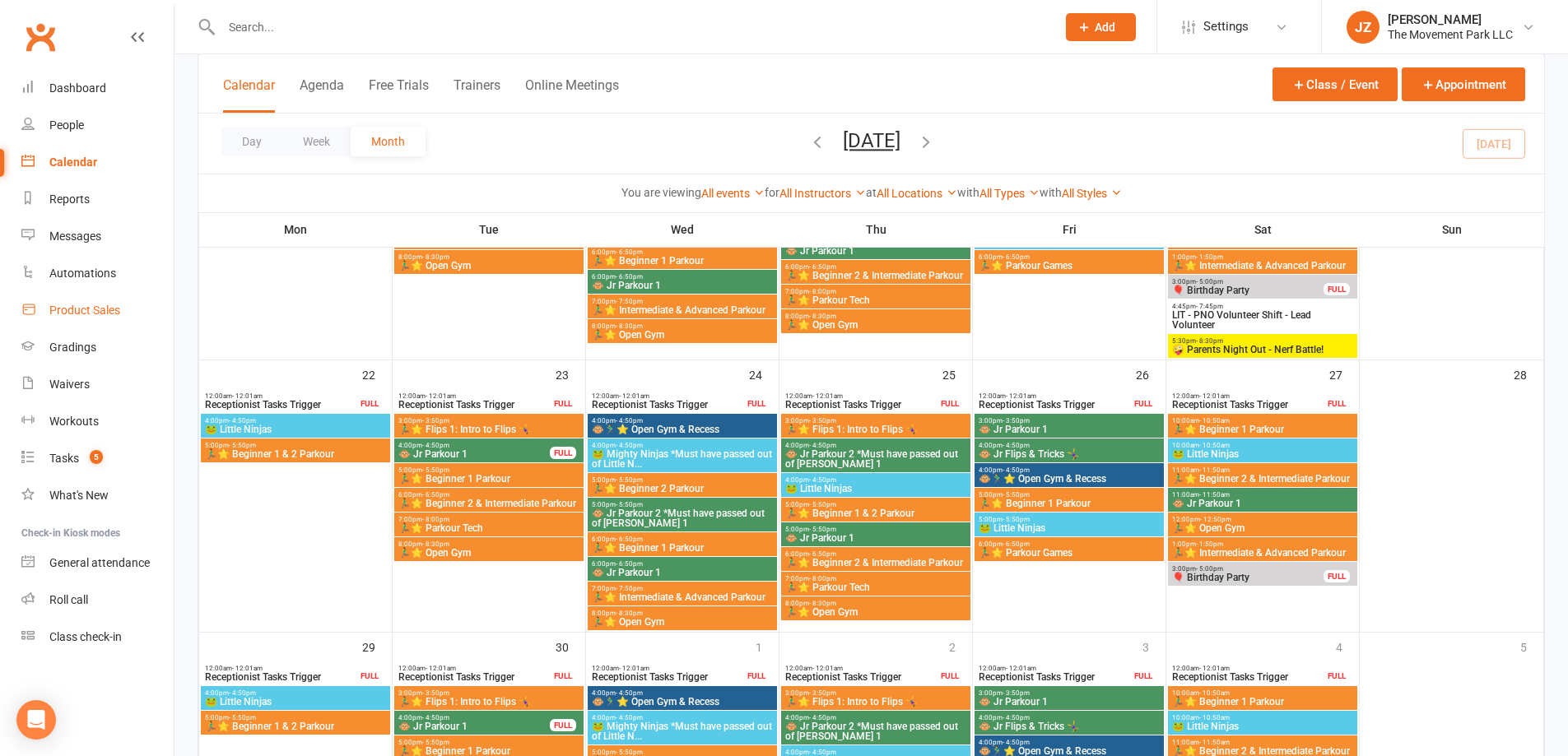
click at [95, 305] on div "Product Sales" at bounding box center [85, 310] width 71 height 14
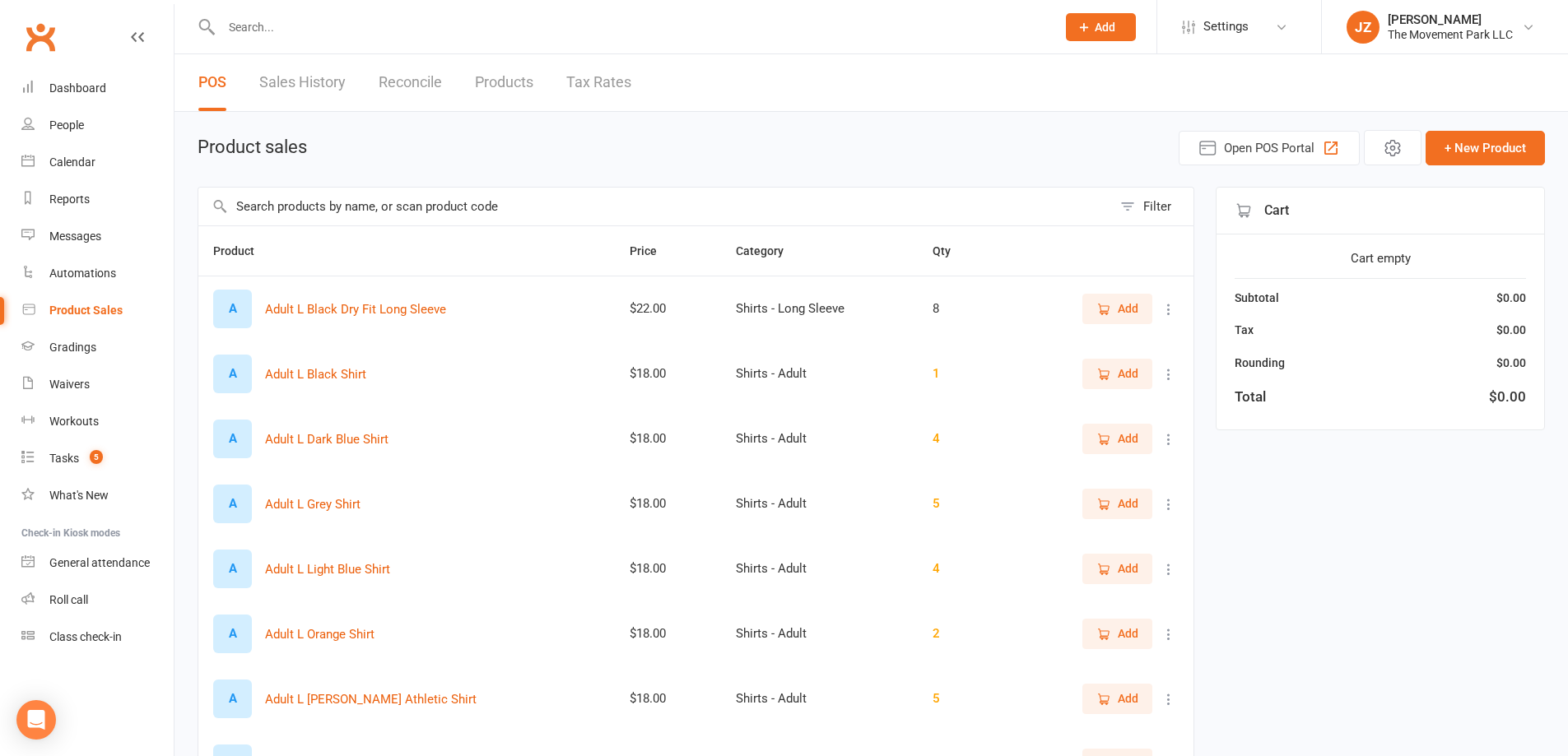
click at [348, 203] on input "text" at bounding box center [655, 206] width 914 height 38
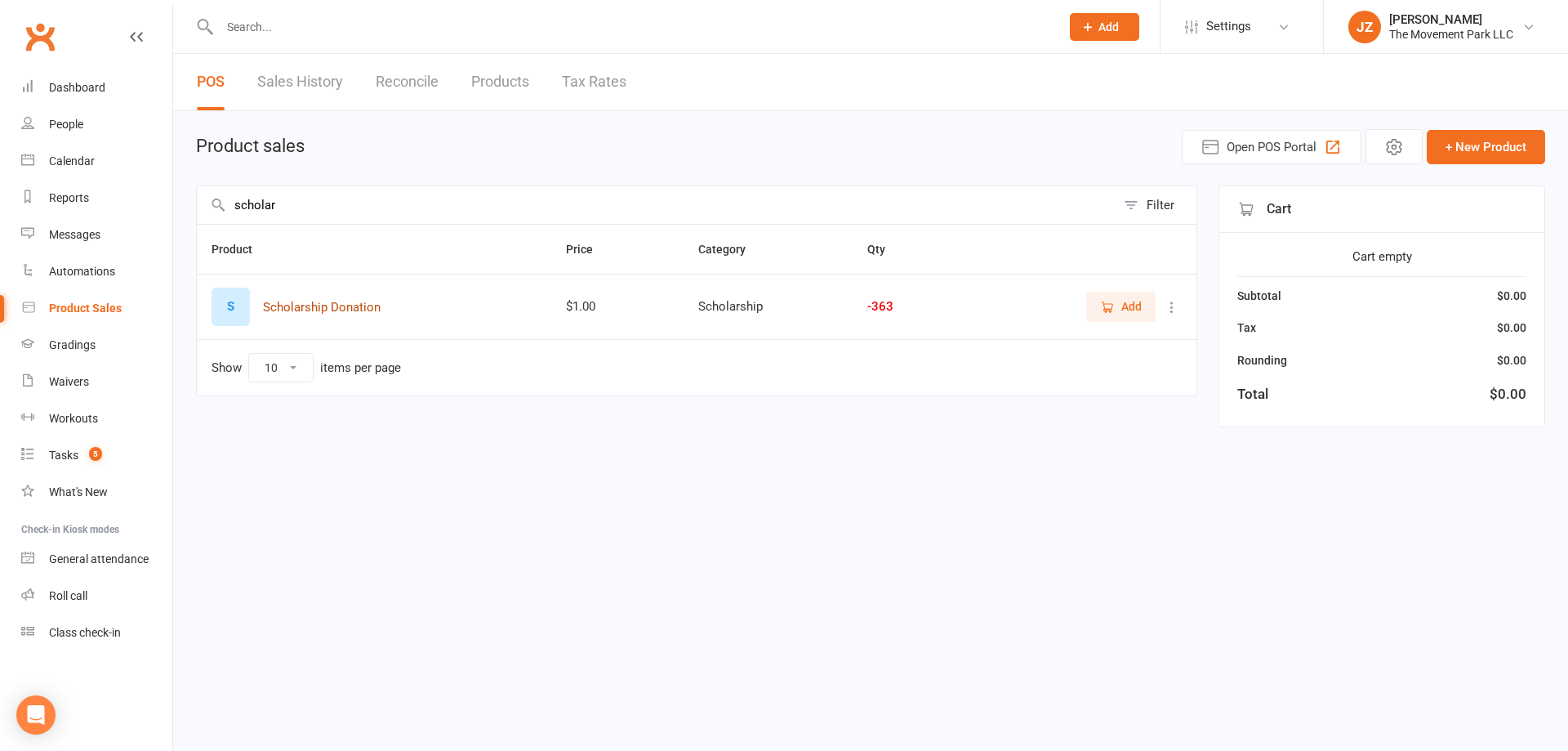
type input "scholar"
click at [364, 309] on button "Scholarship Donation" at bounding box center [322, 307] width 118 height 20
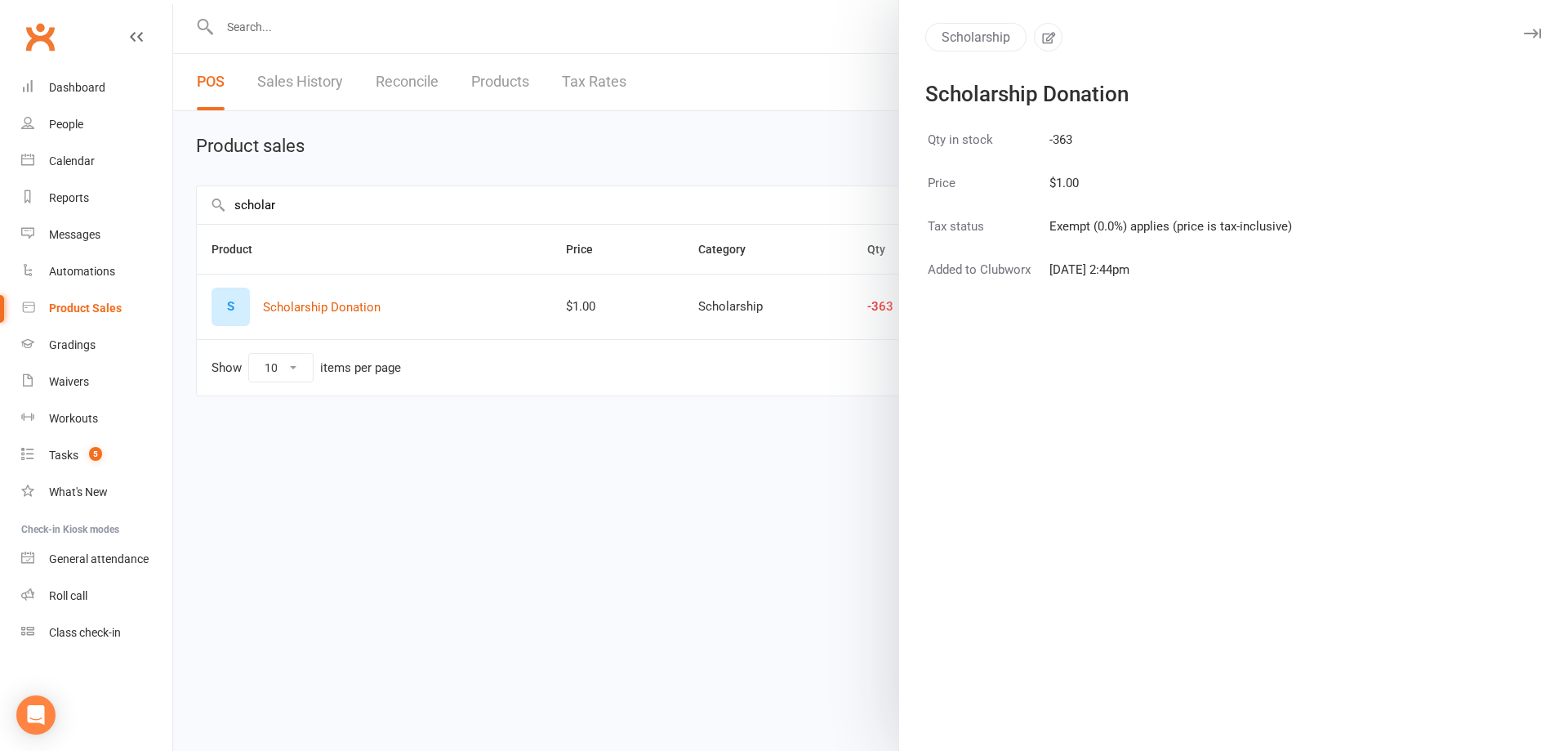
click at [1525, 29] on icon "button" at bounding box center [1532, 33] width 17 height 10
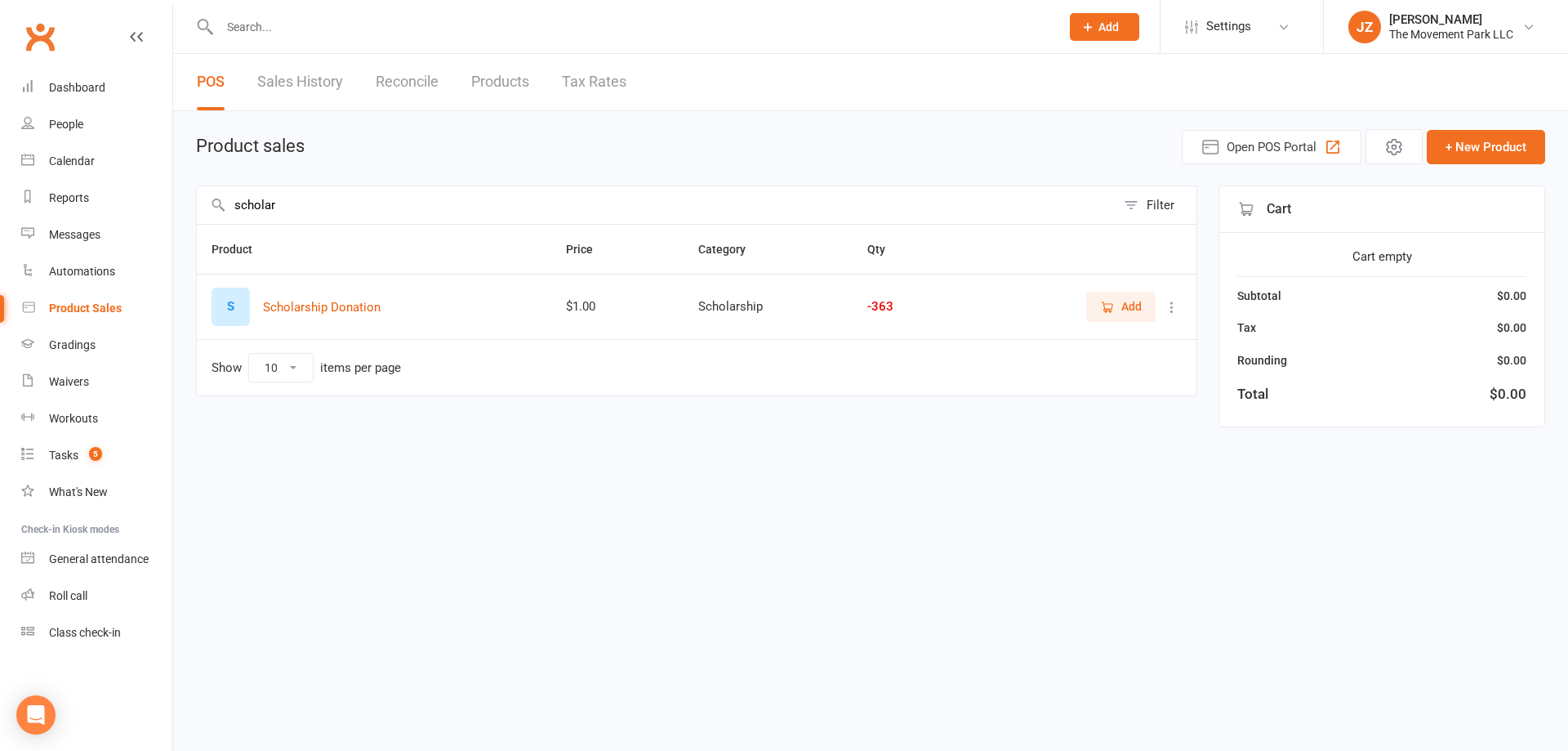
click at [1134, 26] on button "Add" at bounding box center [1105, 27] width 69 height 28
click at [619, 233] on th "Price" at bounding box center [617, 249] width 132 height 49
click at [1117, 311] on span "Add" at bounding box center [1121, 306] width 41 height 18
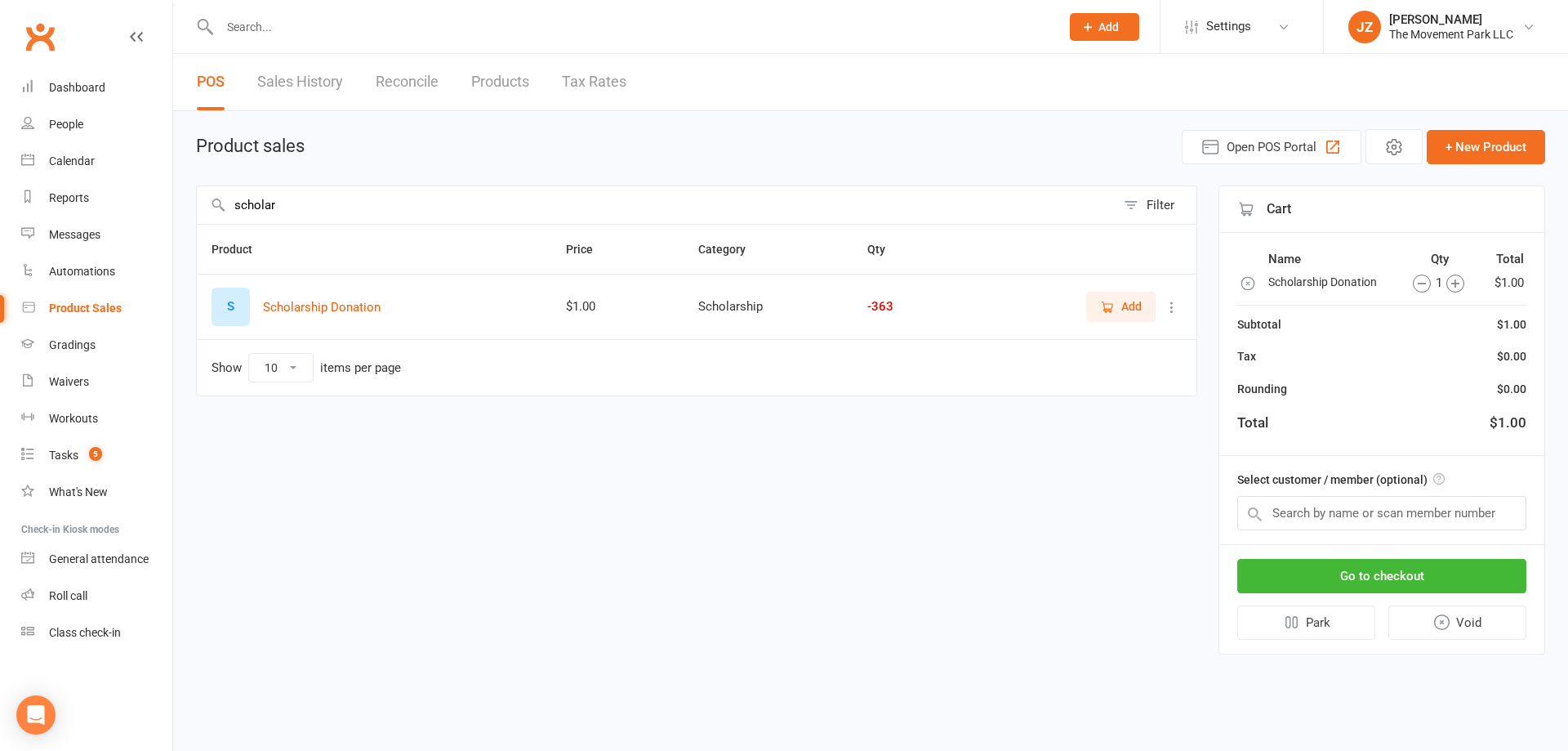
click at [1458, 288] on icon "button" at bounding box center [1456, 284] width 18 height 18
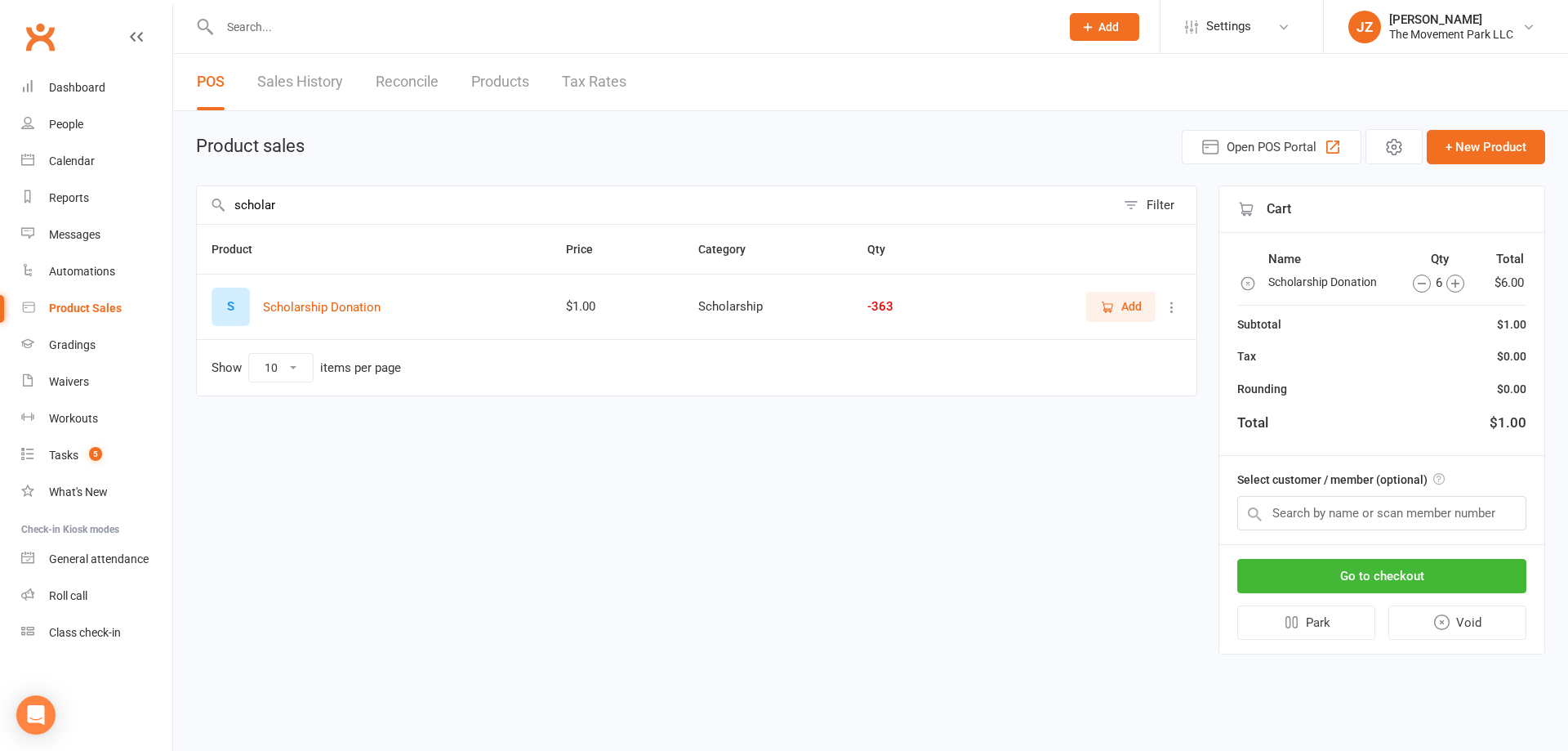
click at [1457, 290] on icon "button" at bounding box center [1456, 284] width 18 height 18
click at [1432, 285] on div "8" at bounding box center [1439, 283] width 82 height 20
click at [1426, 285] on icon "button" at bounding box center [1423, 284] width 18 height 18
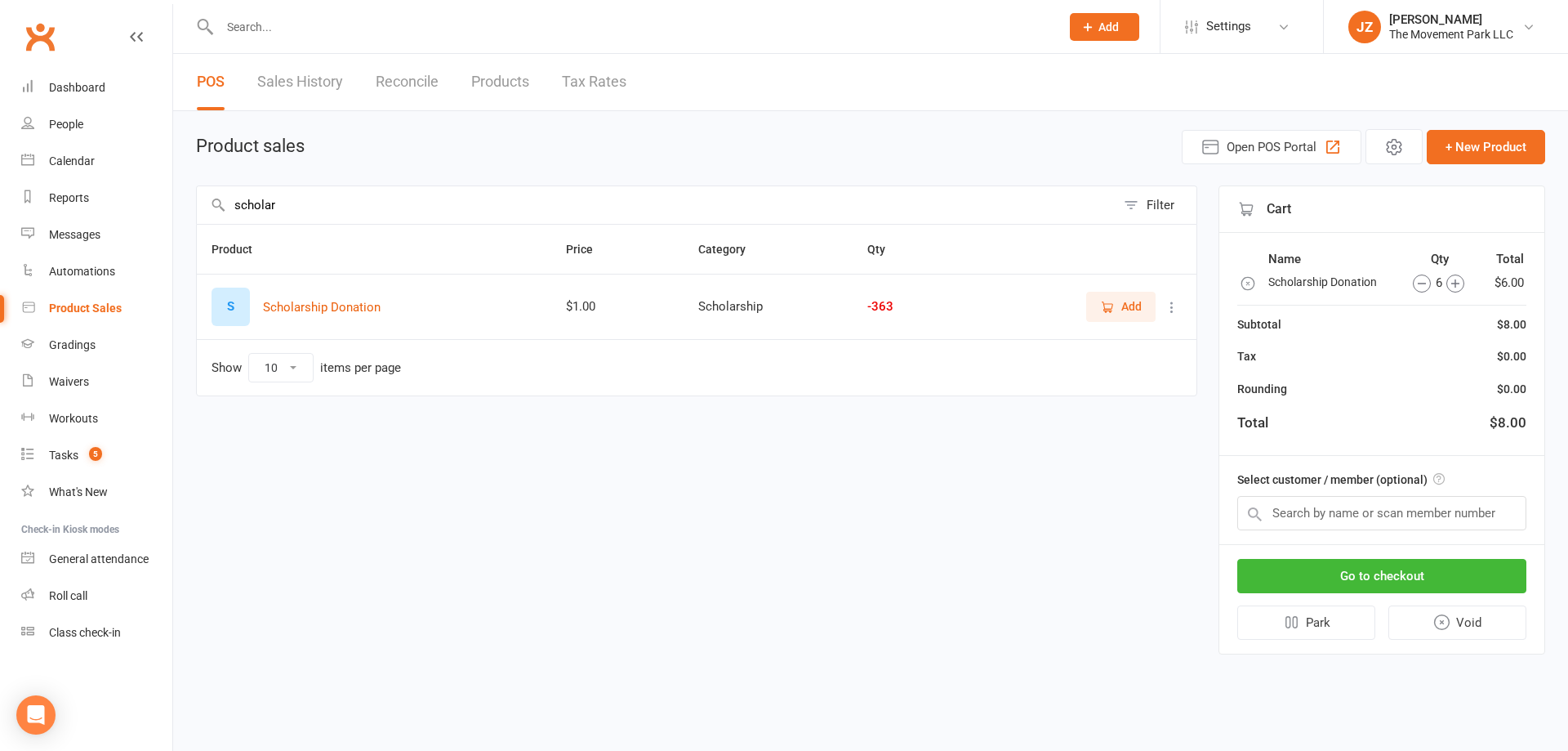
click at [1426, 285] on icon "button" at bounding box center [1423, 284] width 18 height 18
click at [1410, 501] on input "text" at bounding box center [1382, 513] width 289 height 34
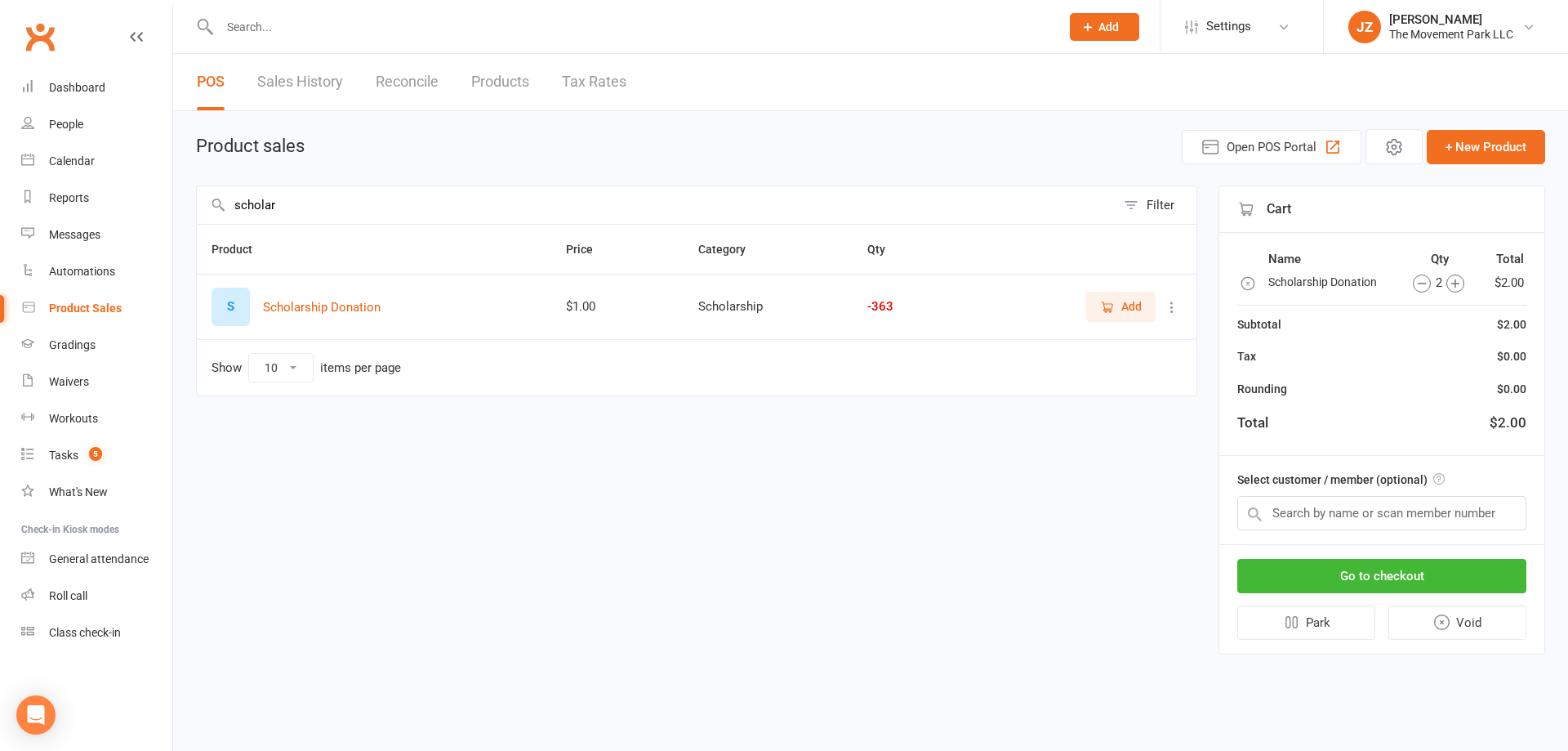
click at [1415, 276] on icon "button" at bounding box center [1423, 284] width 18 height 18
click at [1387, 521] on input "text" at bounding box center [1382, 513] width 289 height 34
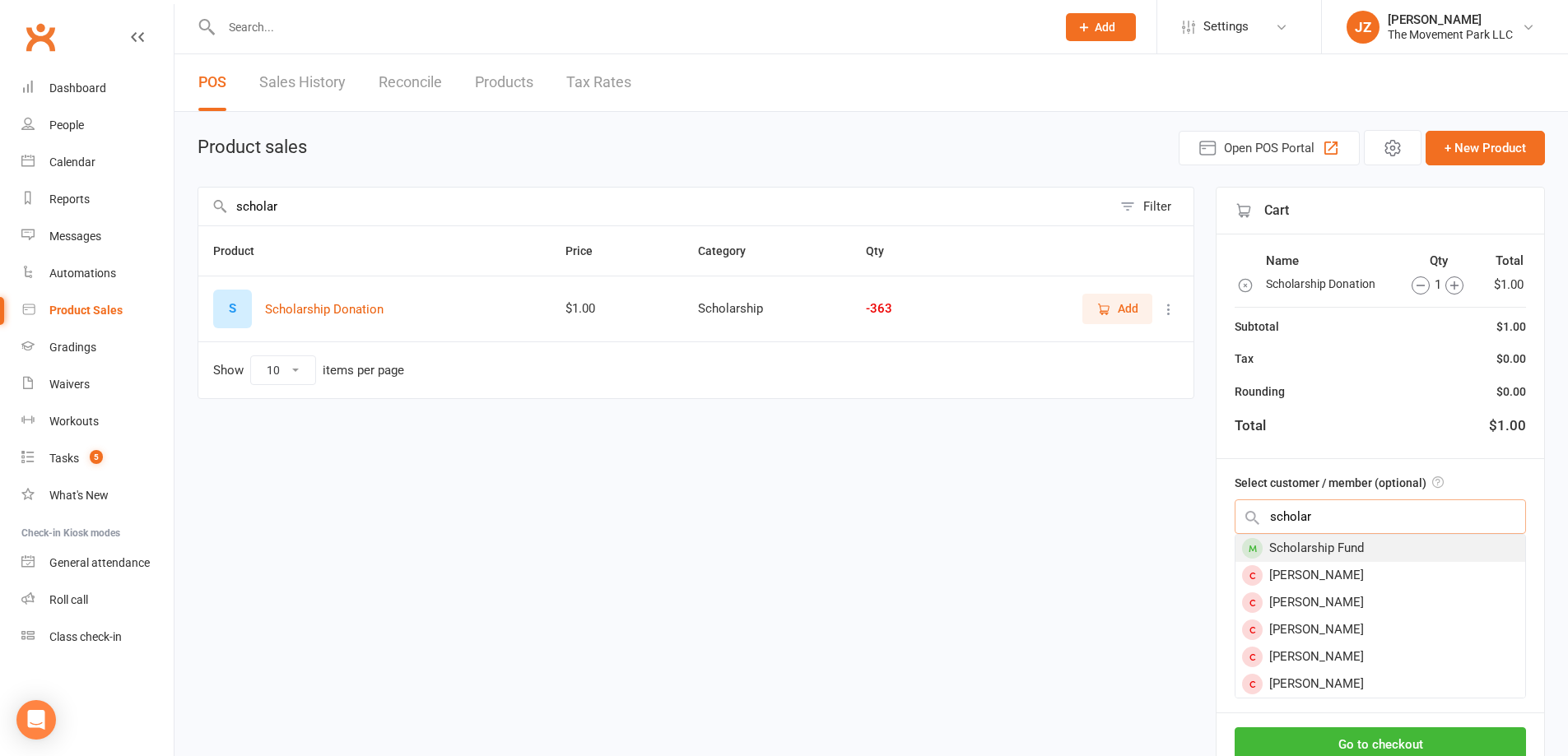
type input "scholar"
click at [1381, 553] on div "Scholarship Fund" at bounding box center [1380, 548] width 290 height 27
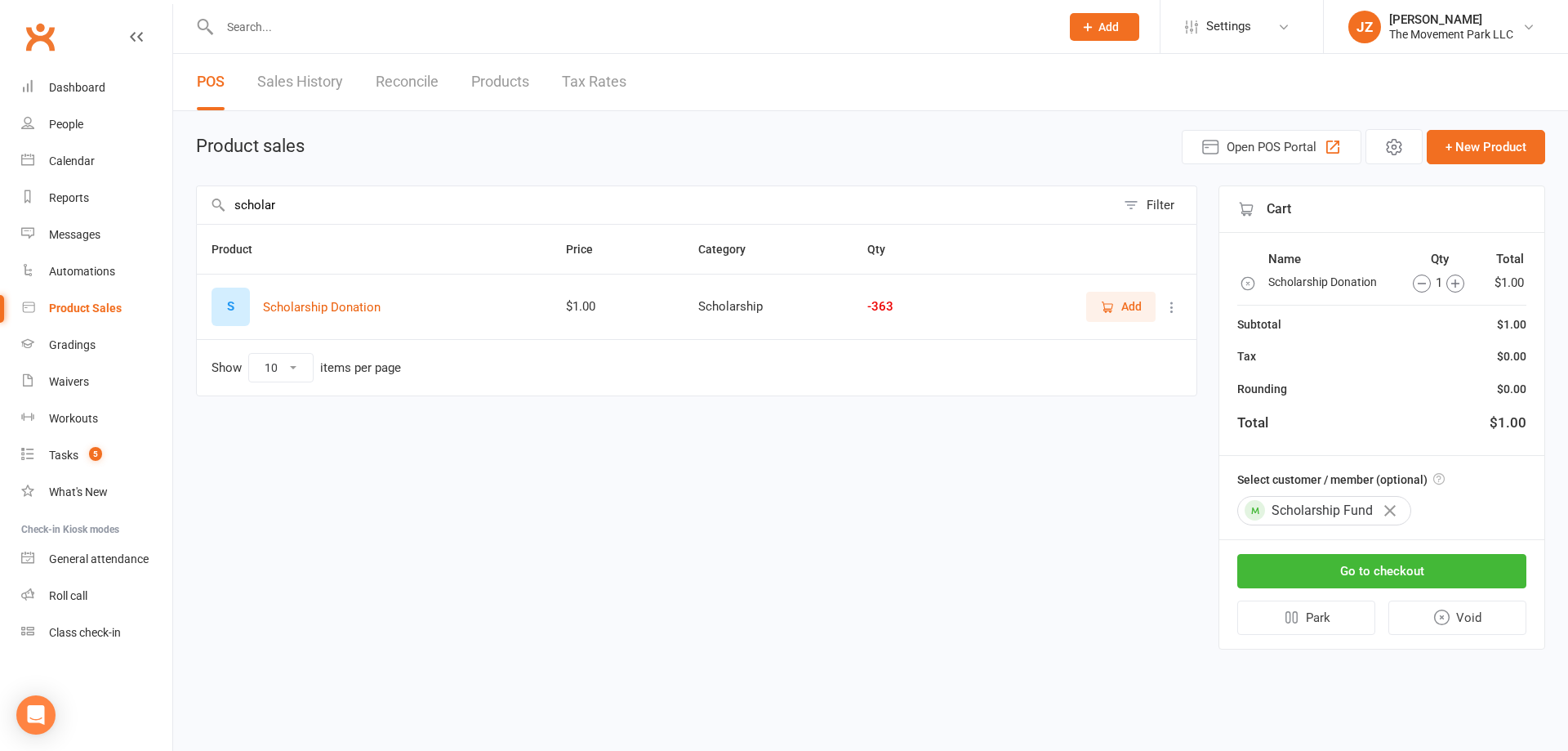
click at [249, 33] on input "text" at bounding box center [631, 26] width 834 height 22
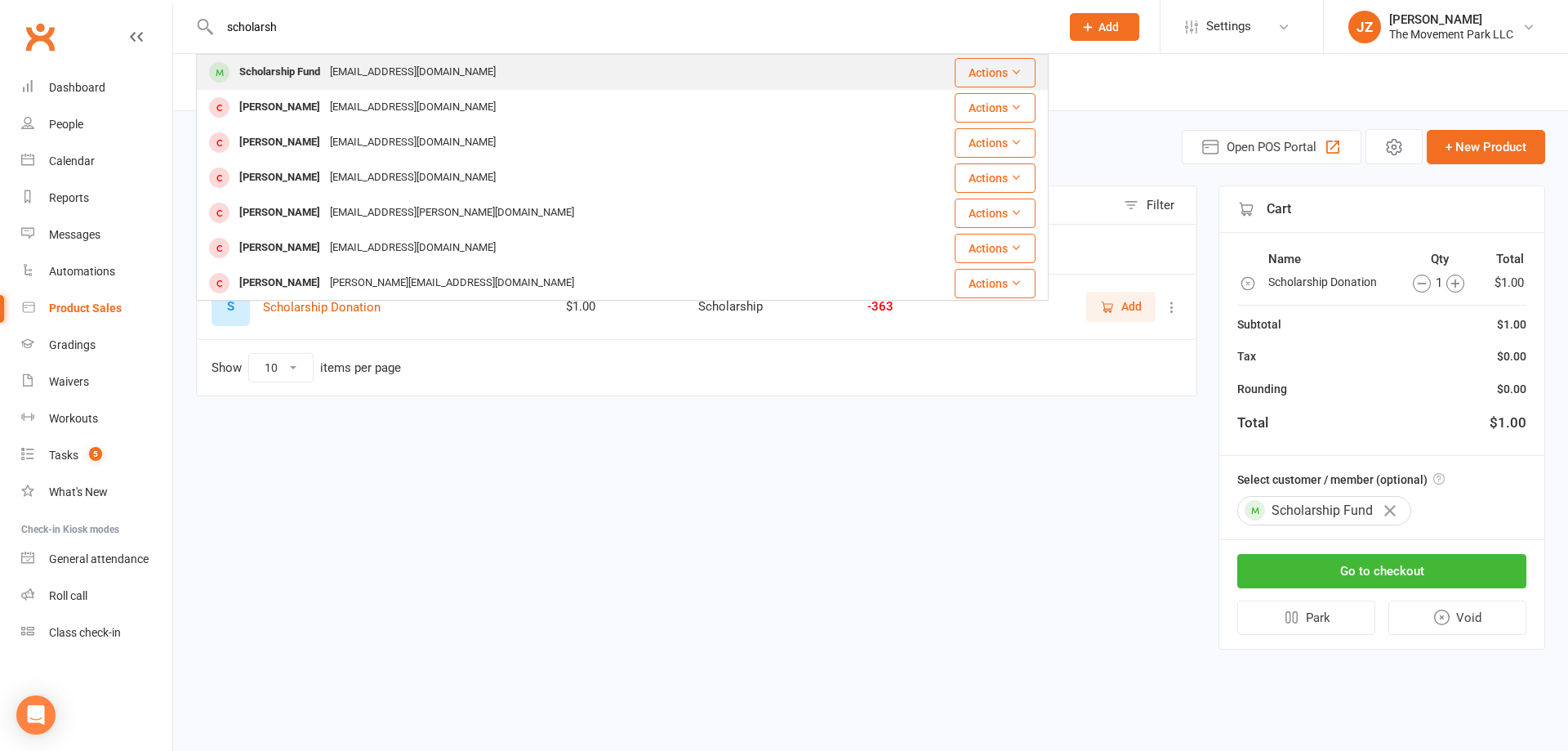
type input "scholarsh"
click at [294, 73] on div "Scholarship Fund" at bounding box center [279, 72] width 91 height 23
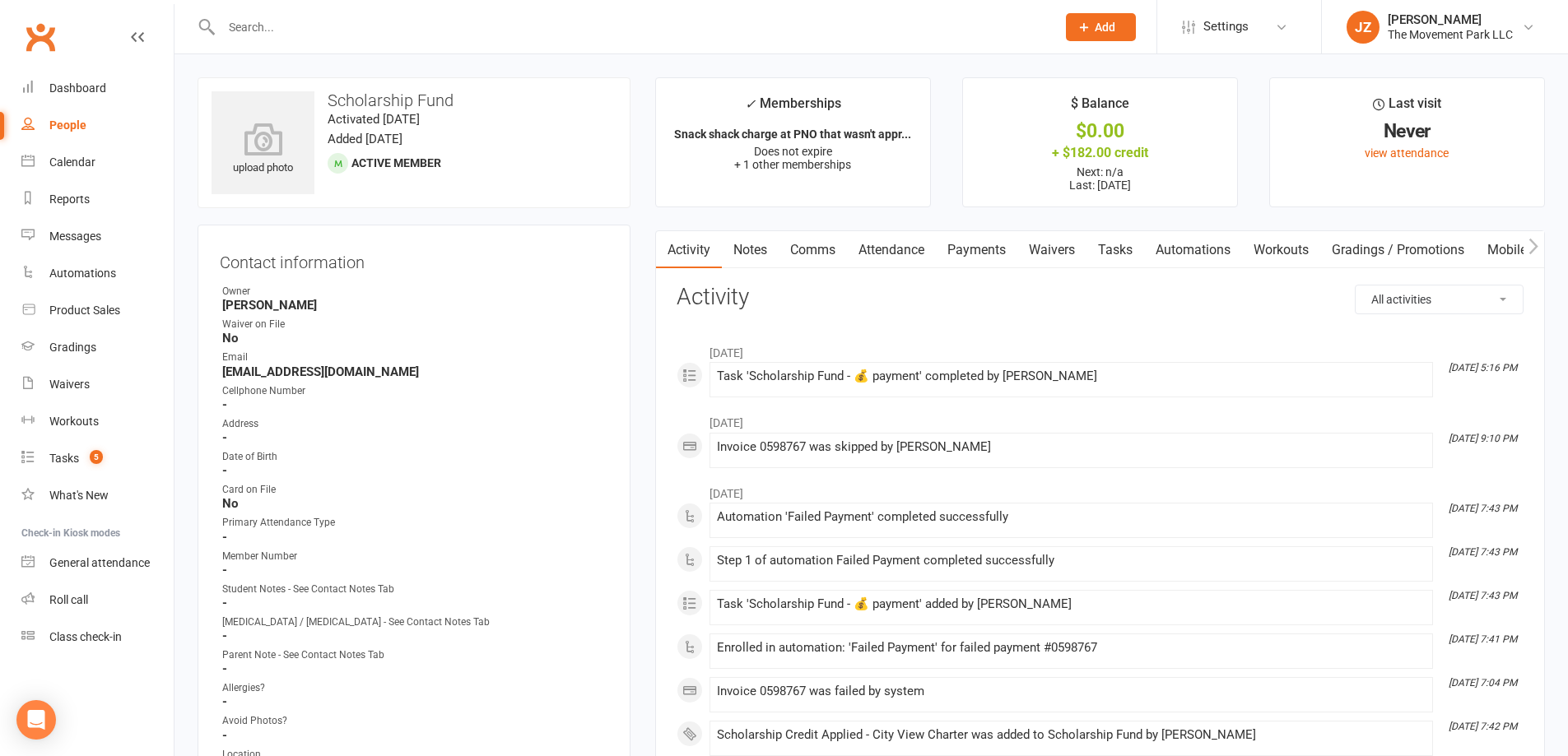
click at [741, 250] on link "Notes" at bounding box center [750, 250] width 57 height 38
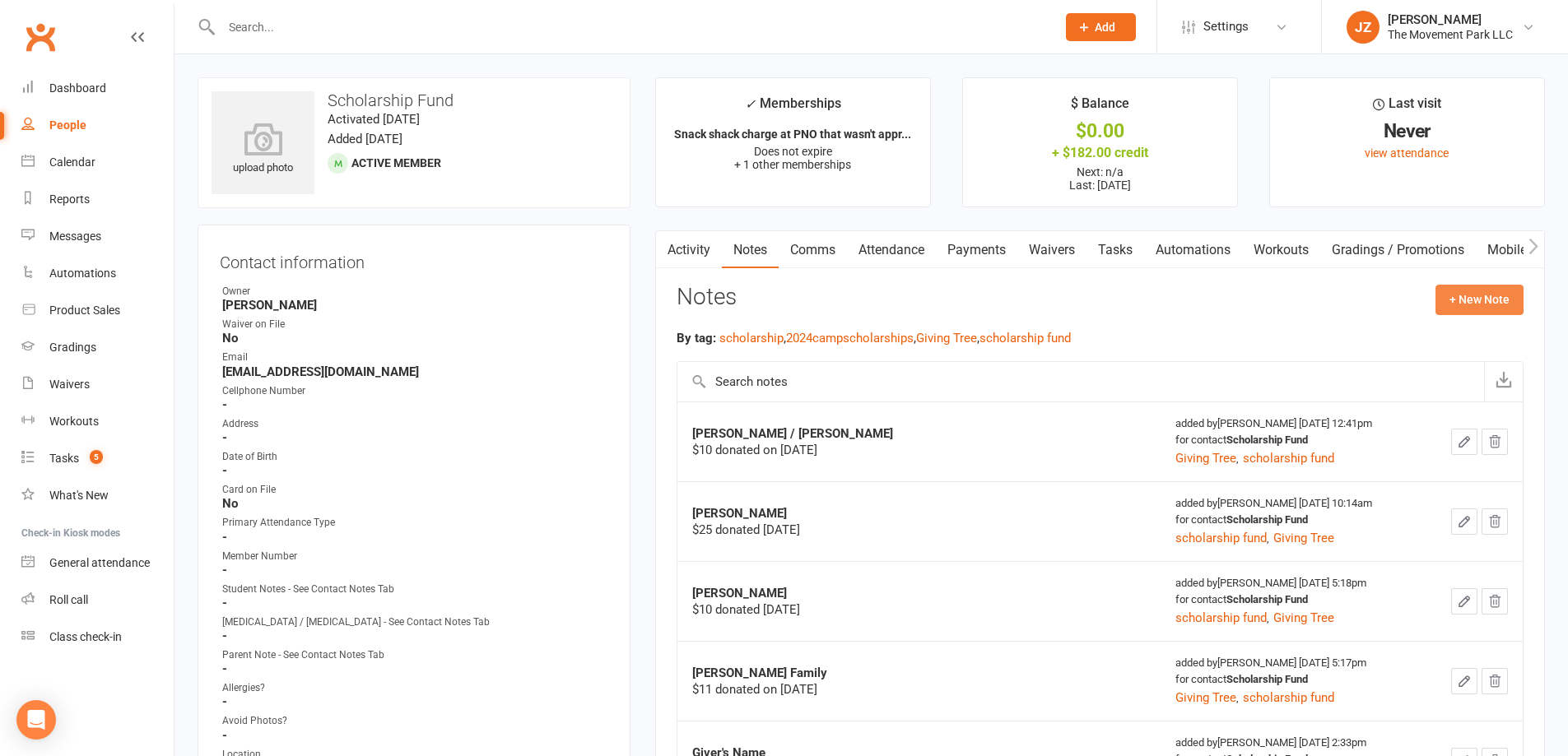
click at [1455, 305] on button "+ New Note" at bounding box center [1478, 299] width 88 height 30
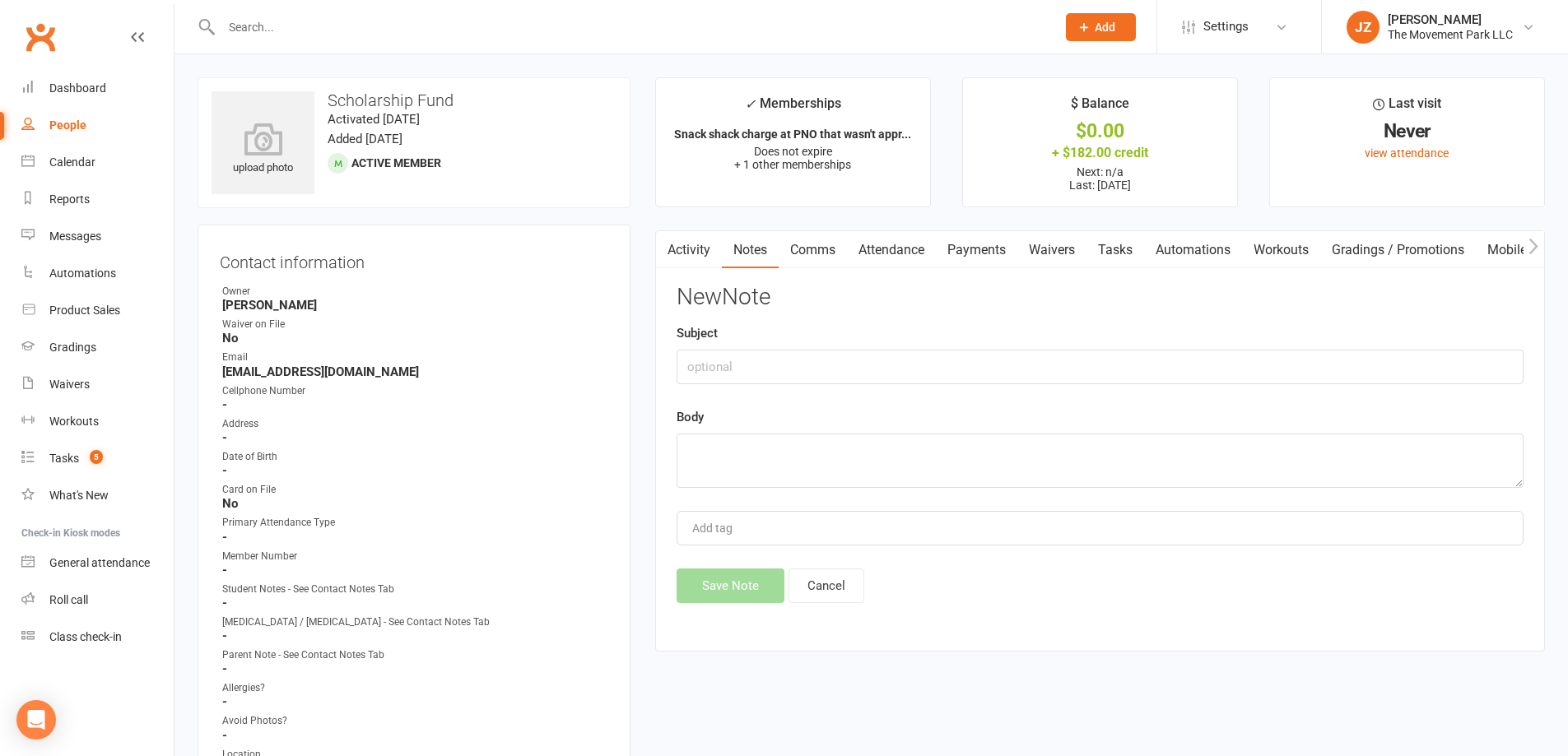
click at [760, 256] on link "Notes" at bounding box center [750, 250] width 57 height 38
click at [698, 258] on link "Activity" at bounding box center [689, 250] width 66 height 38
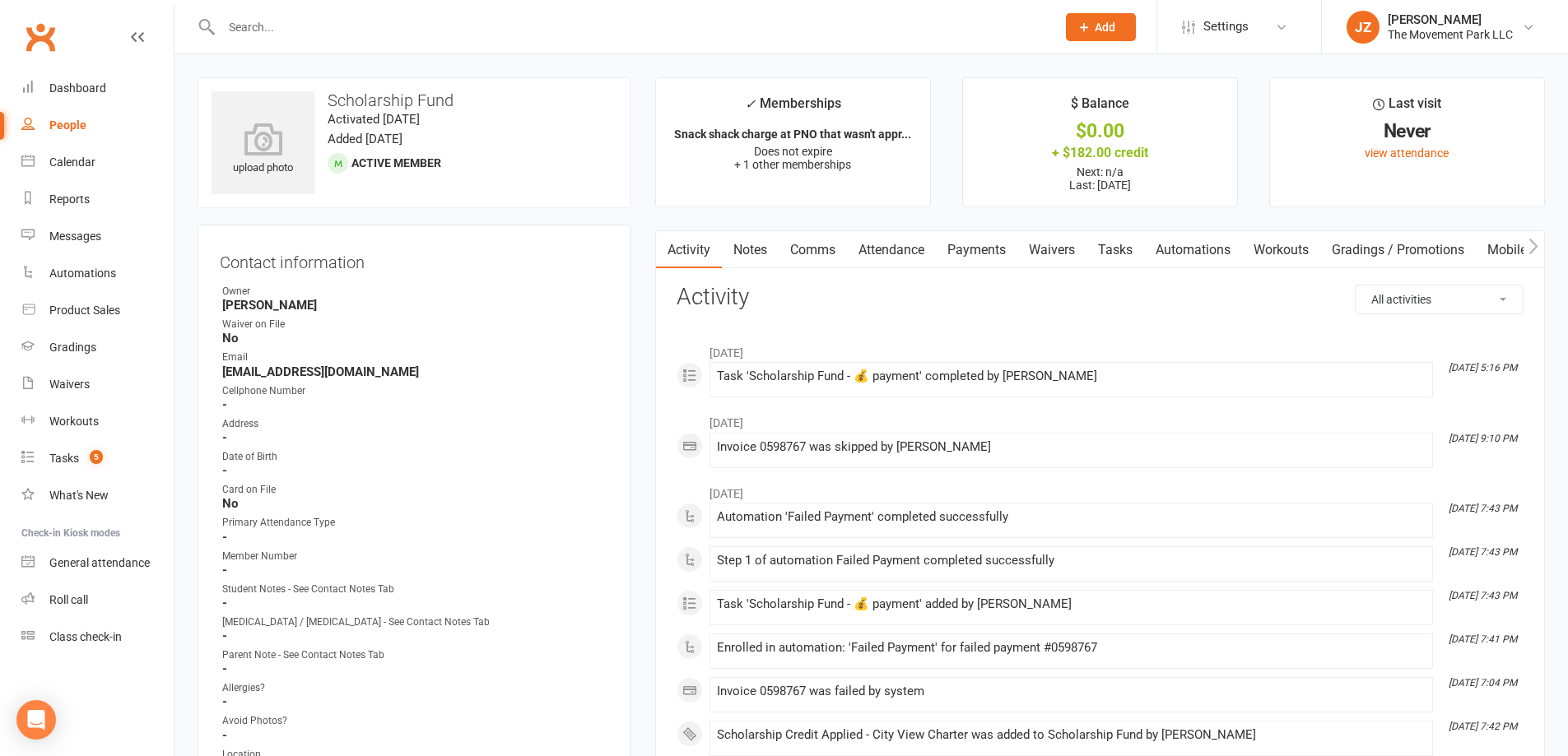
click at [753, 248] on link "Notes" at bounding box center [750, 250] width 57 height 38
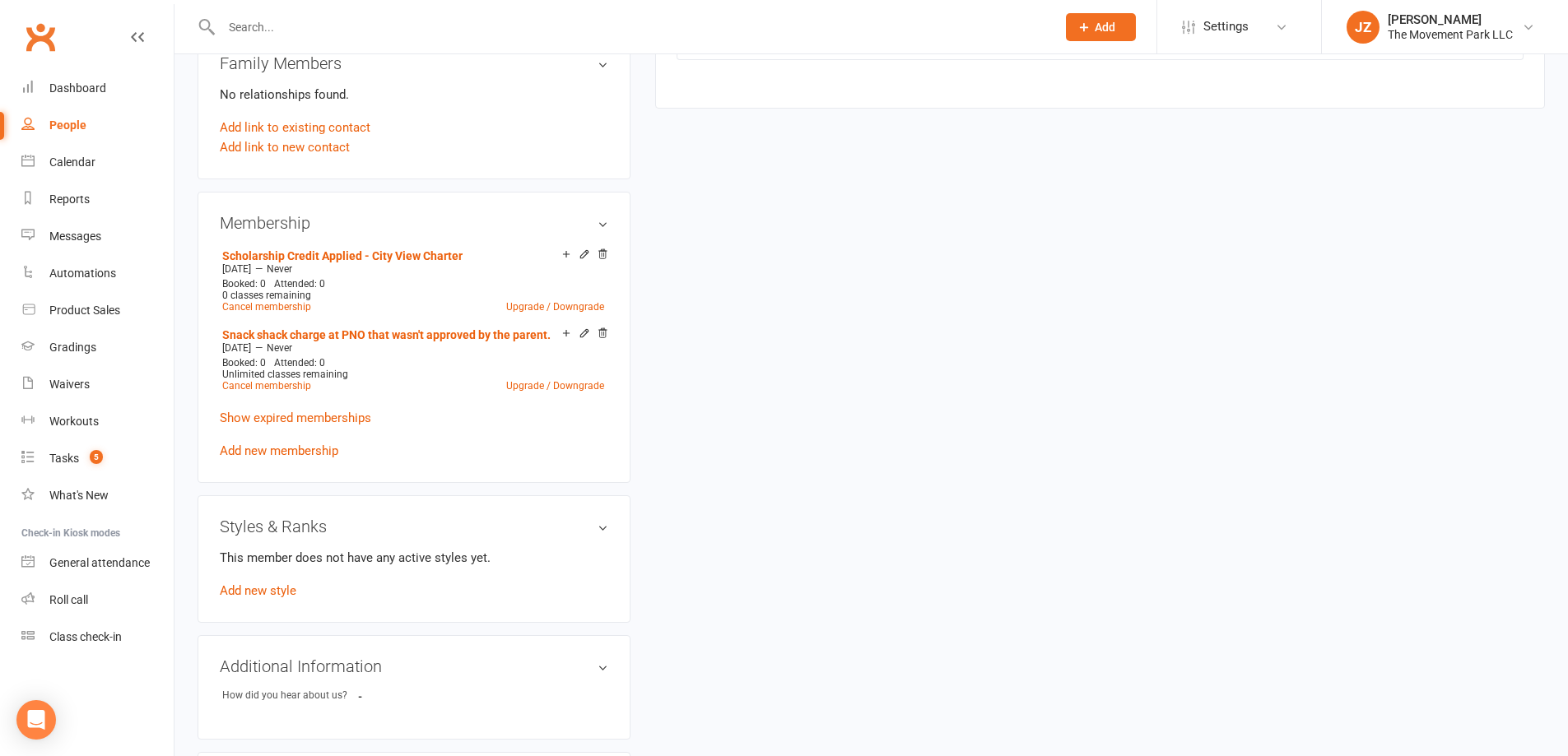
scroll to position [988, 0]
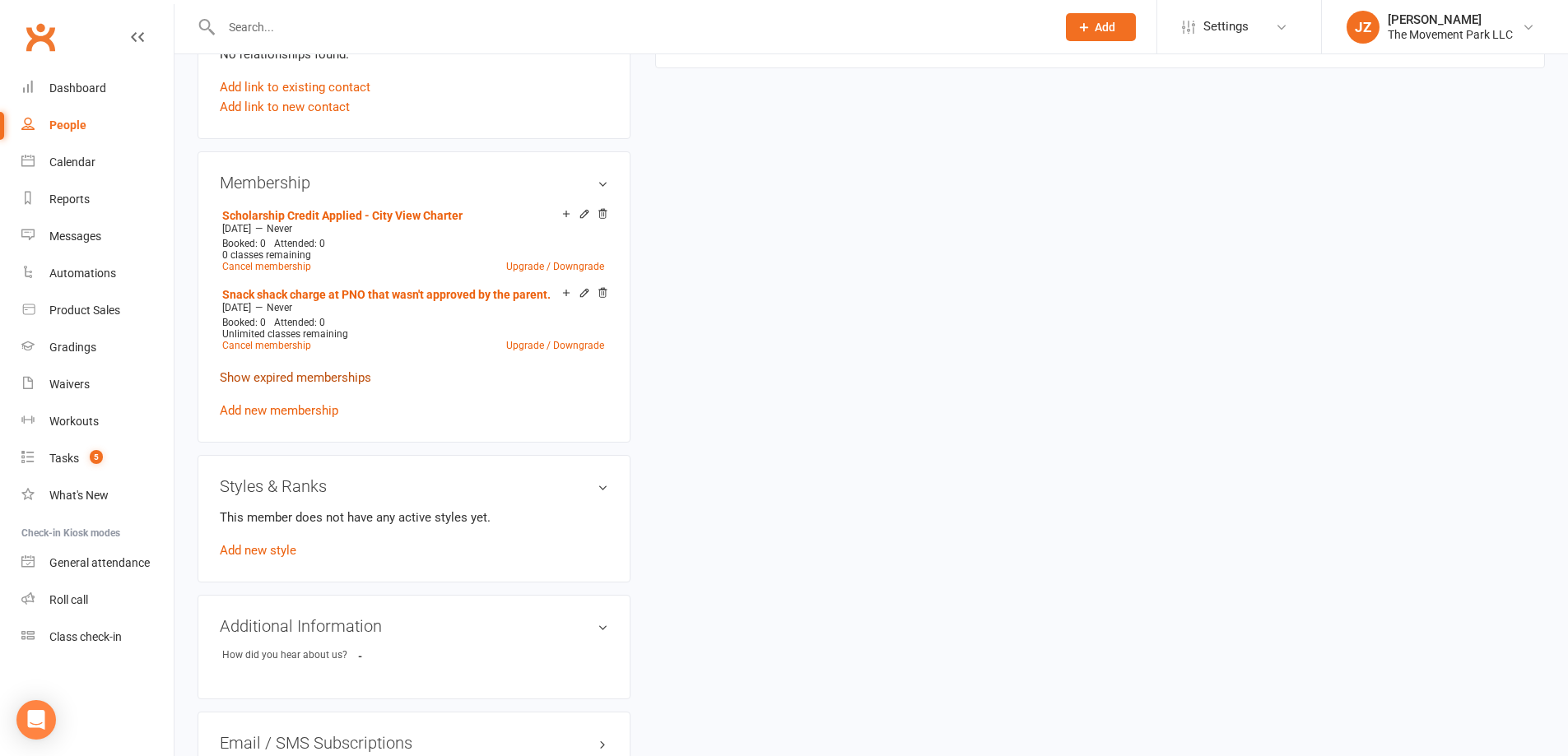
click at [328, 370] on link "Show expired memberships" at bounding box center [295, 377] width 151 height 14
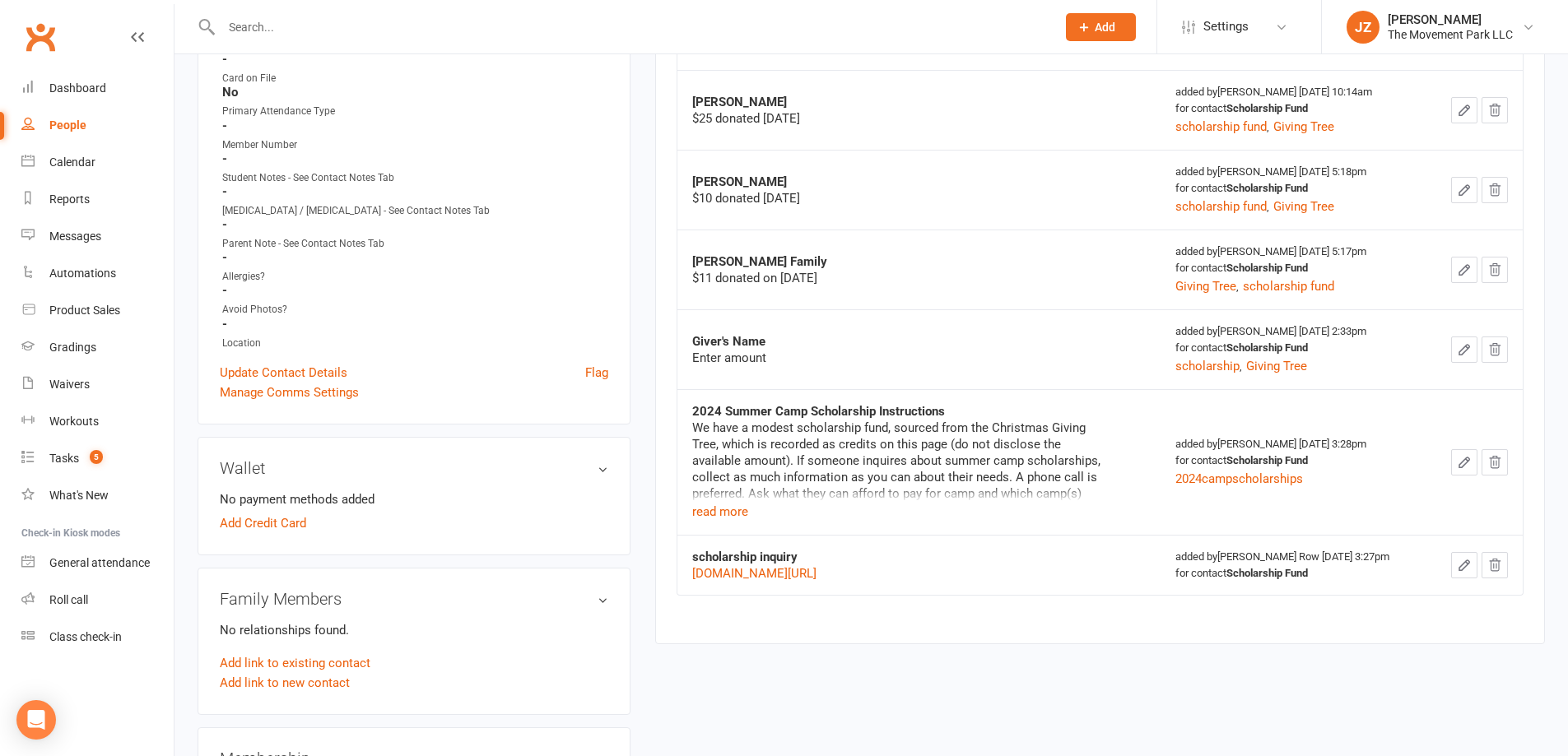
scroll to position [0, 0]
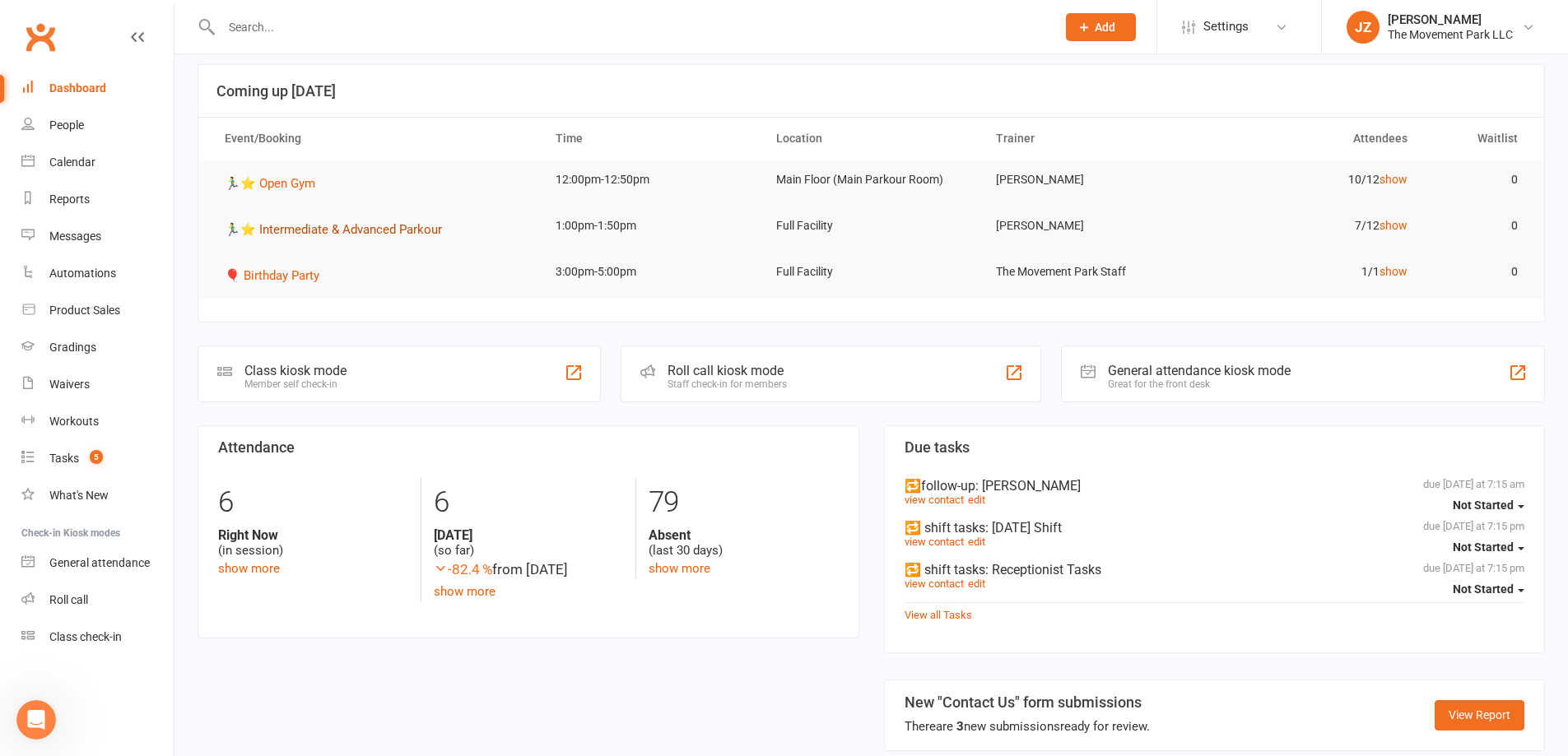
click at [325, 234] on span "🏃‍♂️⭐ Intermediate & Advanced Parkour" at bounding box center [333, 230] width 217 height 14
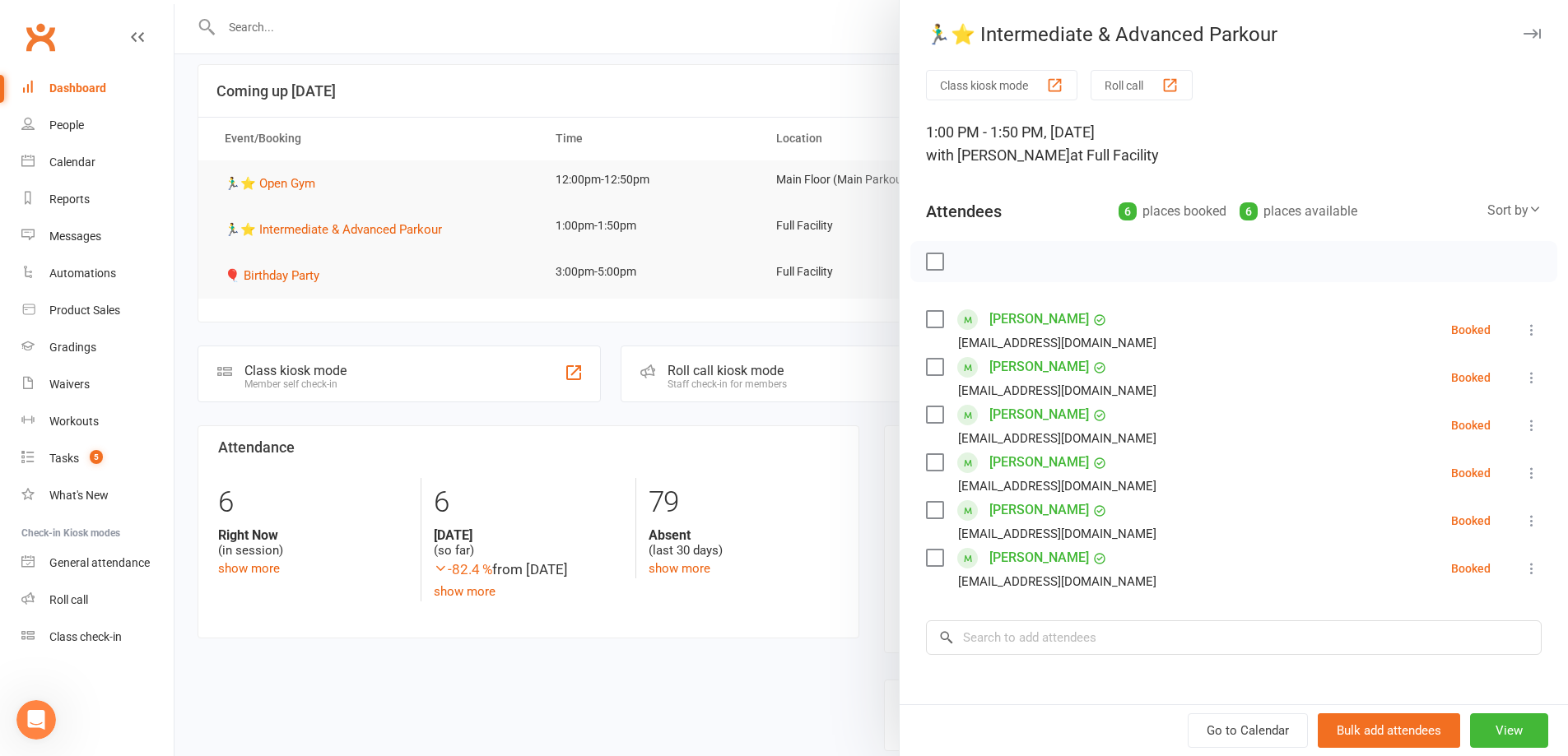
click at [819, 56] on div at bounding box center [871, 378] width 1393 height 756
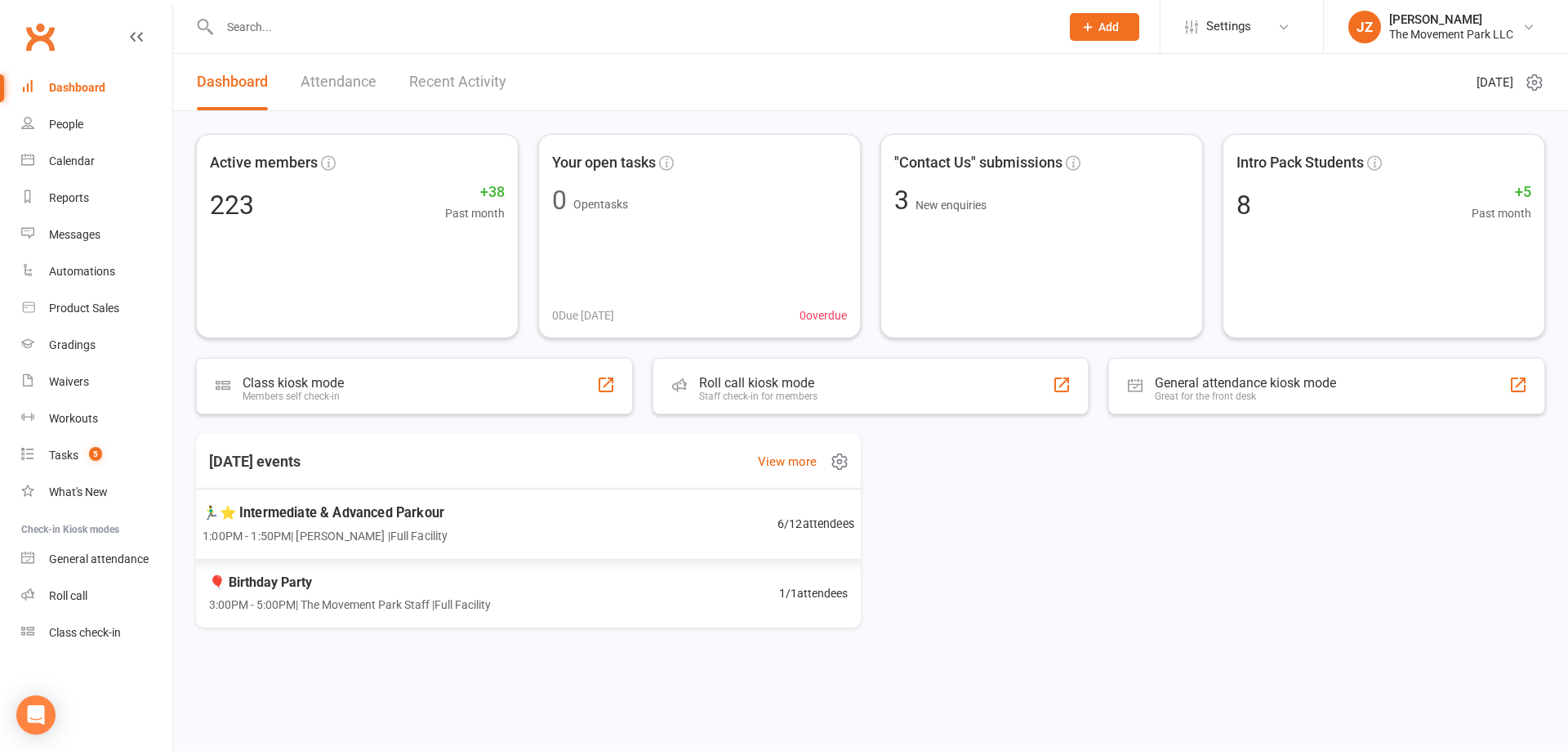
click at [410, 508] on span "🏃‍♂️⭐ Intermediate & Advanced Parkour" at bounding box center [325, 512] width 245 height 22
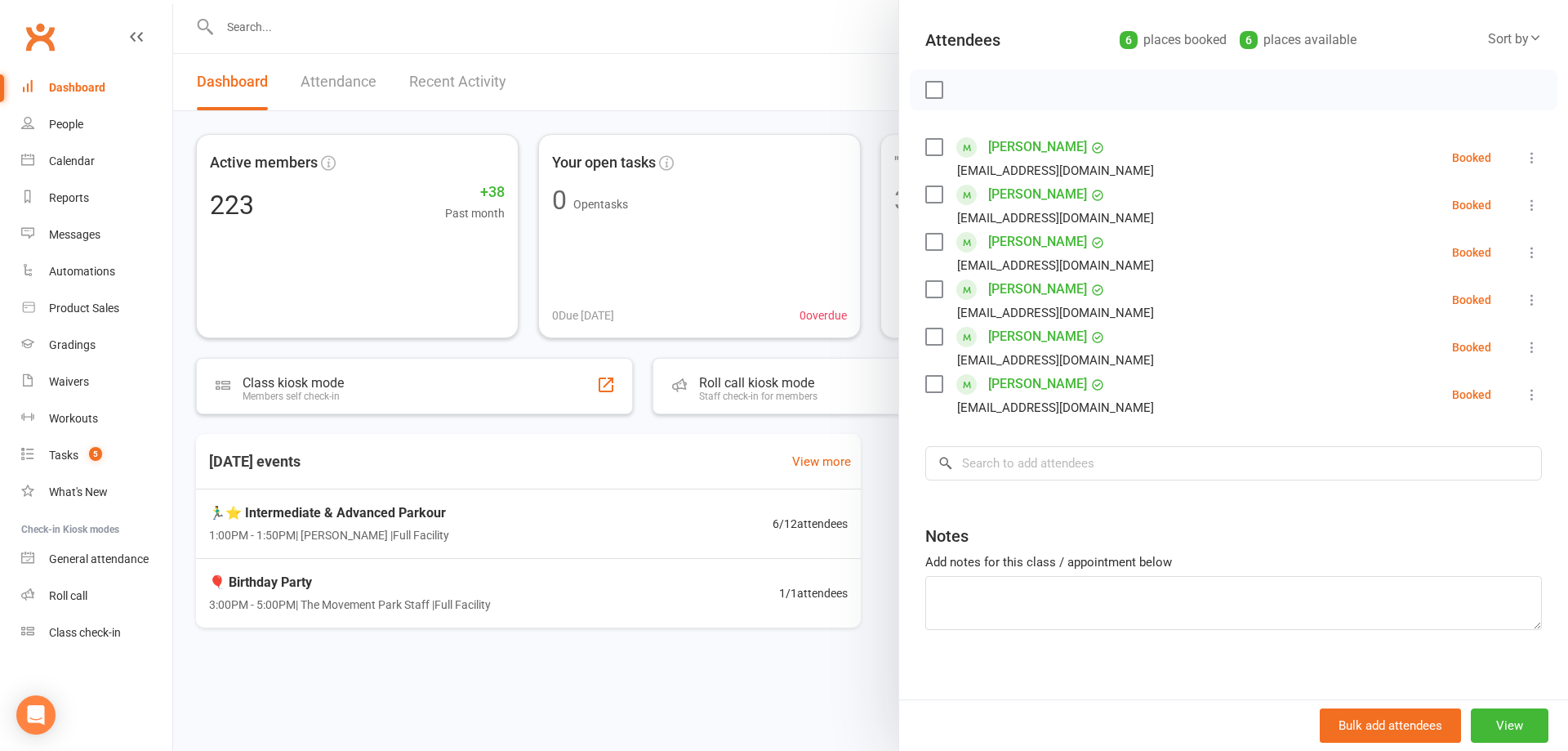
scroll to position [182, 0]
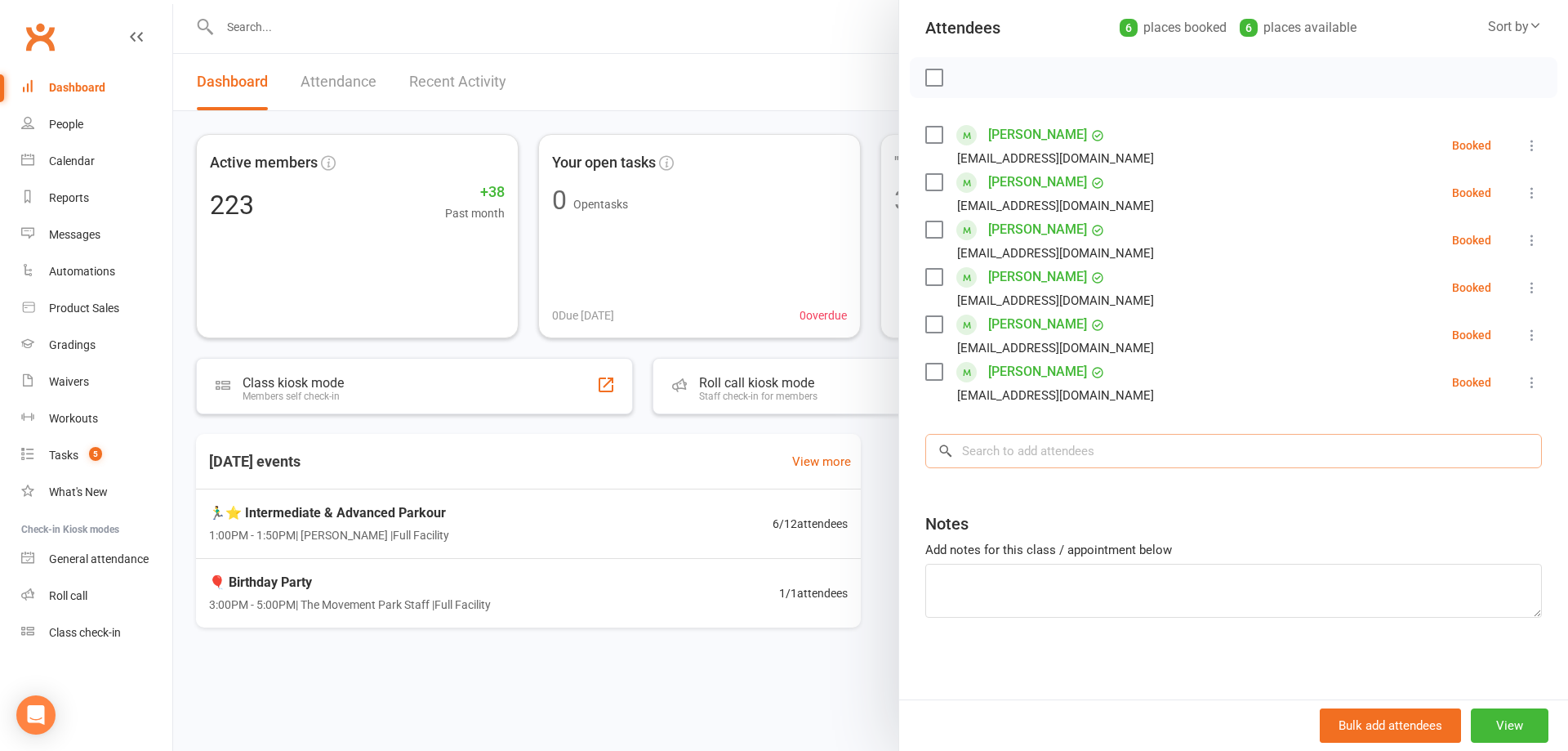
click at [1079, 446] on input "search" at bounding box center [1234, 451] width 617 height 34
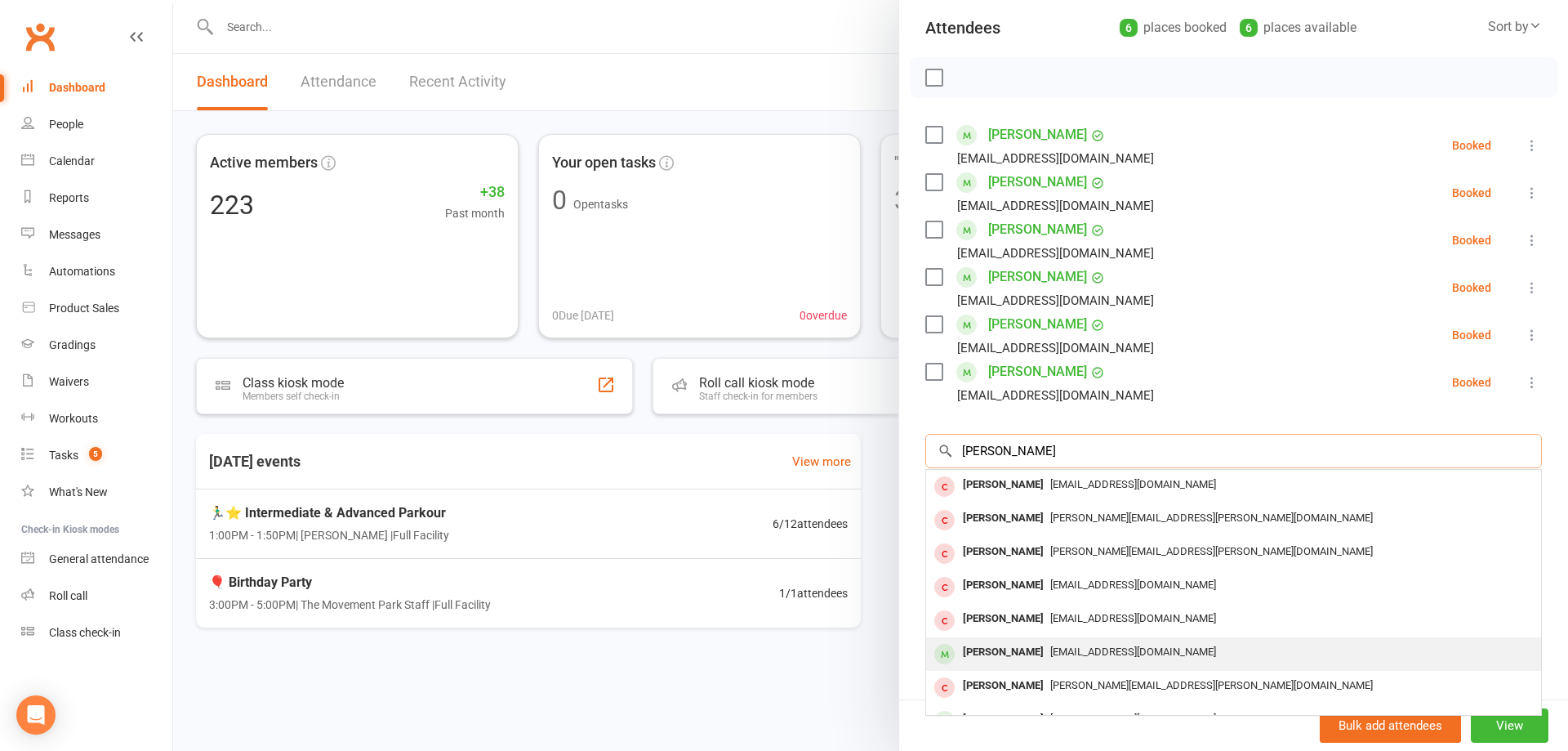
type input "[PERSON_NAME]"
click at [1074, 660] on div "[EMAIL_ADDRESS][DOMAIN_NAME]" at bounding box center [1234, 652] width 602 height 23
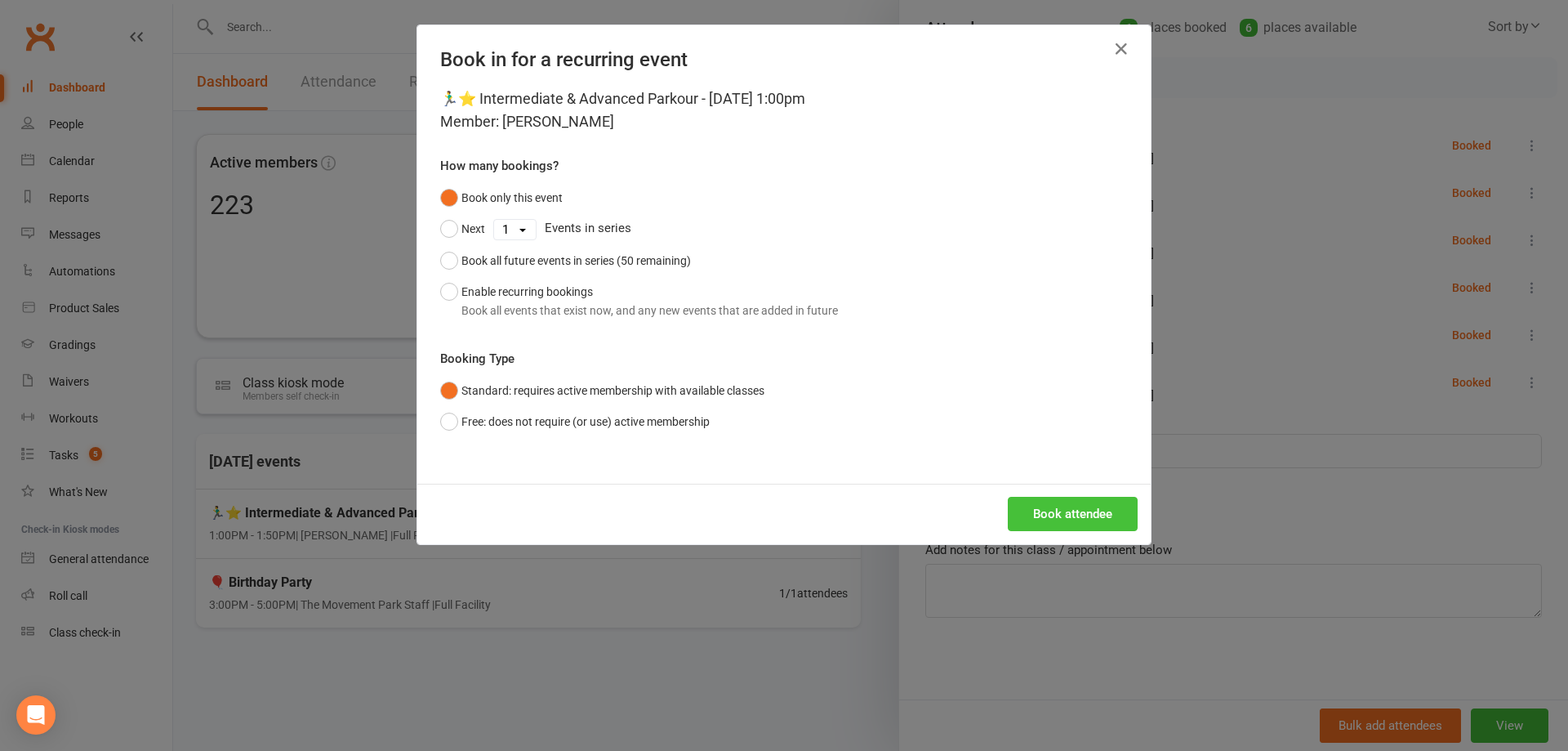
click at [1021, 524] on button "Book attendee" at bounding box center [1072, 514] width 130 height 34
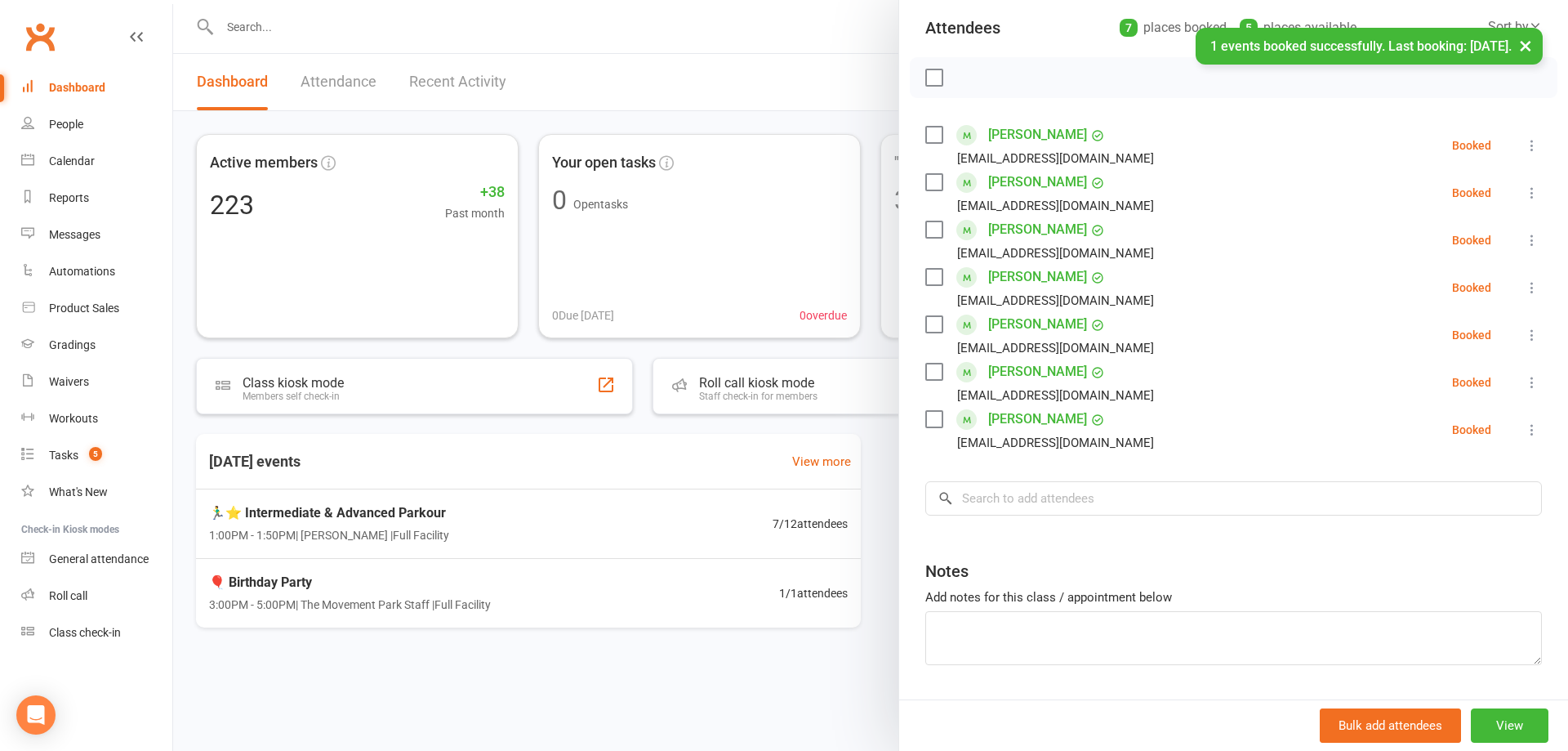
click at [926, 228] on label at bounding box center [934, 229] width 16 height 16
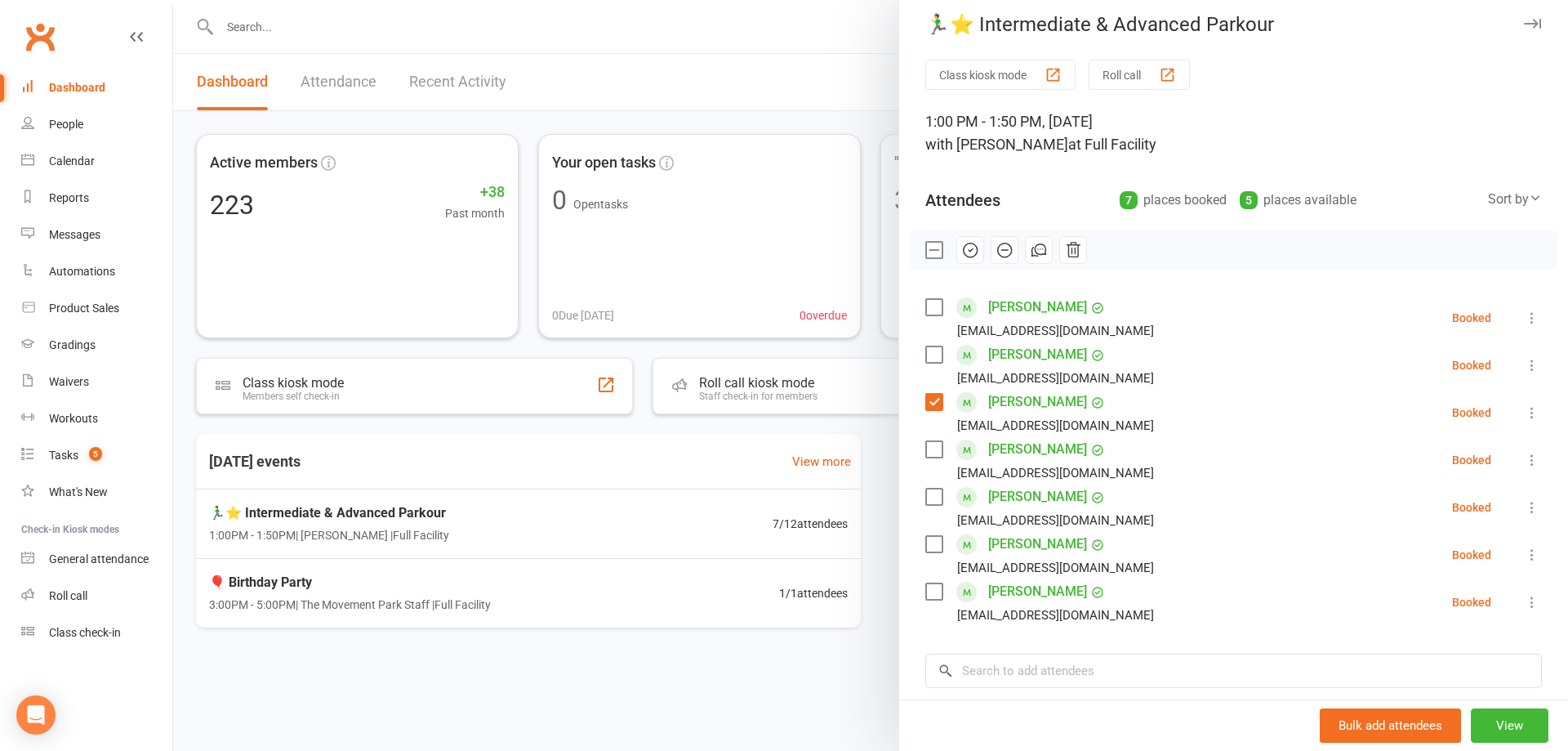
scroll to position [0, 0]
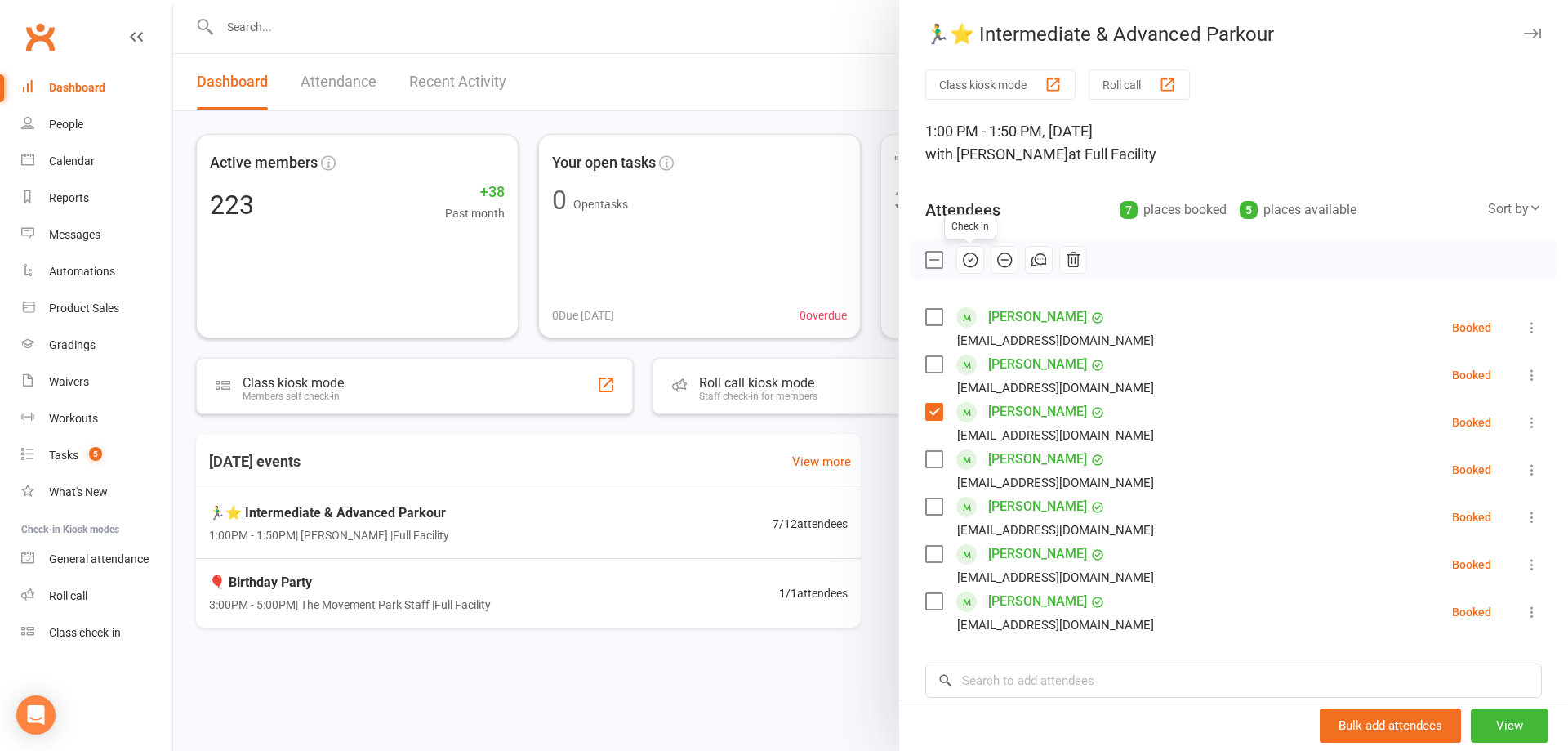
click at [963, 257] on icon "button" at bounding box center [971, 260] width 18 height 18
click at [918, 453] on div "Class kiosk mode Roll call 1:00 PM - 1:50 PM, [DATE] with [PERSON_NAME] at Full…" at bounding box center [1233, 499] width 669 height 860
click at [928, 420] on label at bounding box center [934, 411] width 16 height 16
click at [926, 464] on label at bounding box center [934, 459] width 16 height 16
click at [964, 255] on icon "button" at bounding box center [970, 260] width 13 height 13
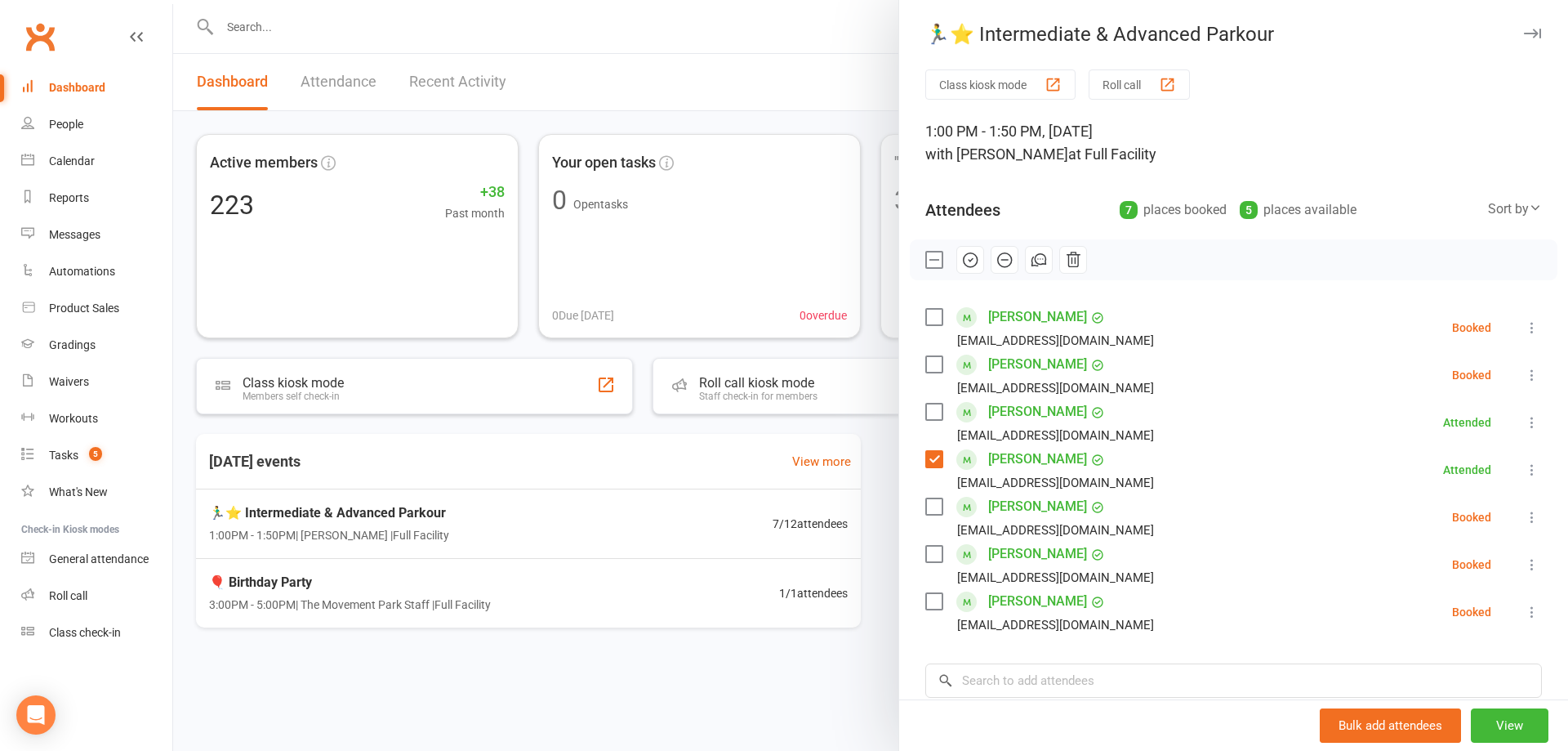
click at [928, 465] on label at bounding box center [934, 459] width 16 height 16
click at [926, 309] on label at bounding box center [934, 317] width 16 height 16
click at [963, 259] on icon "button" at bounding box center [971, 260] width 18 height 18
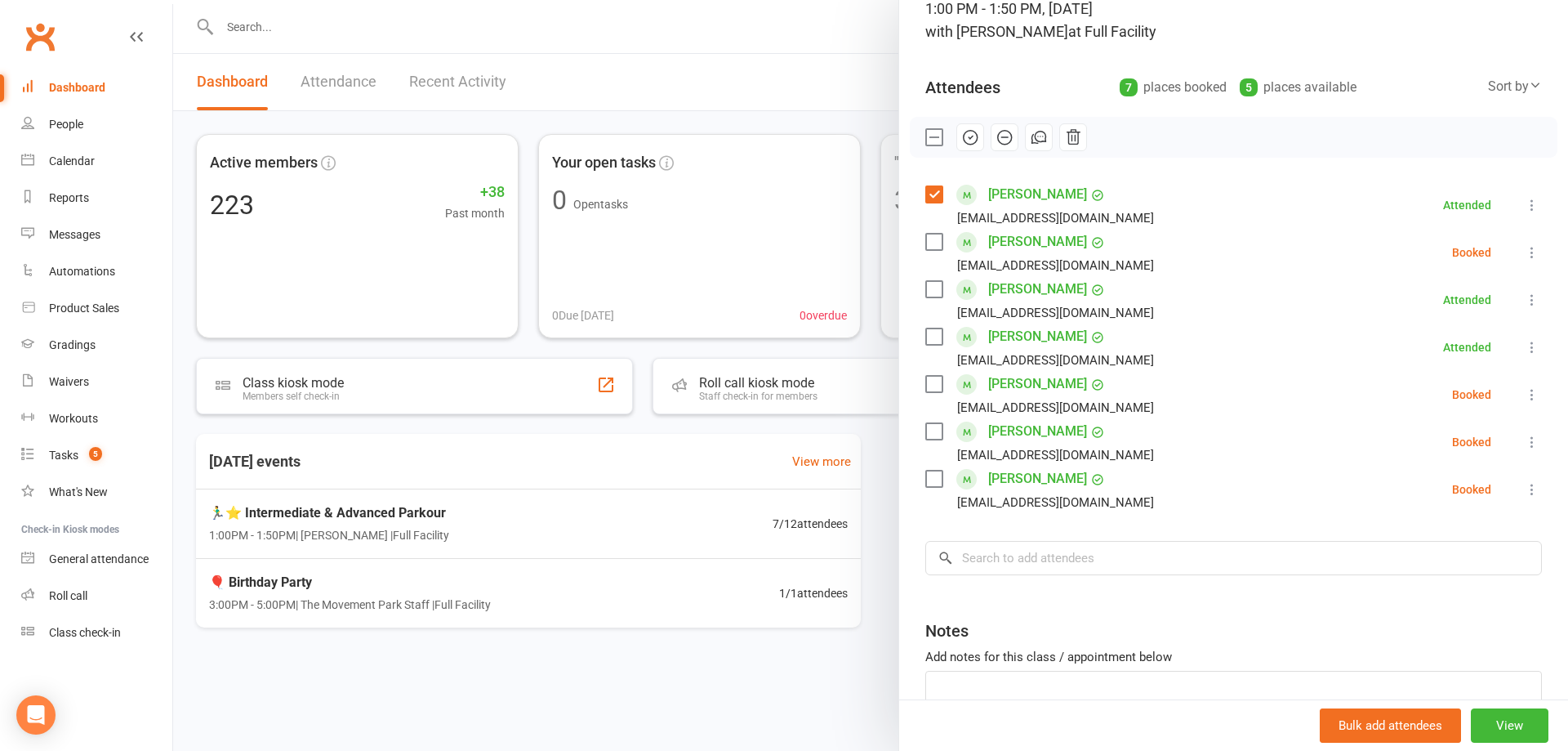
scroll to position [163, 0]
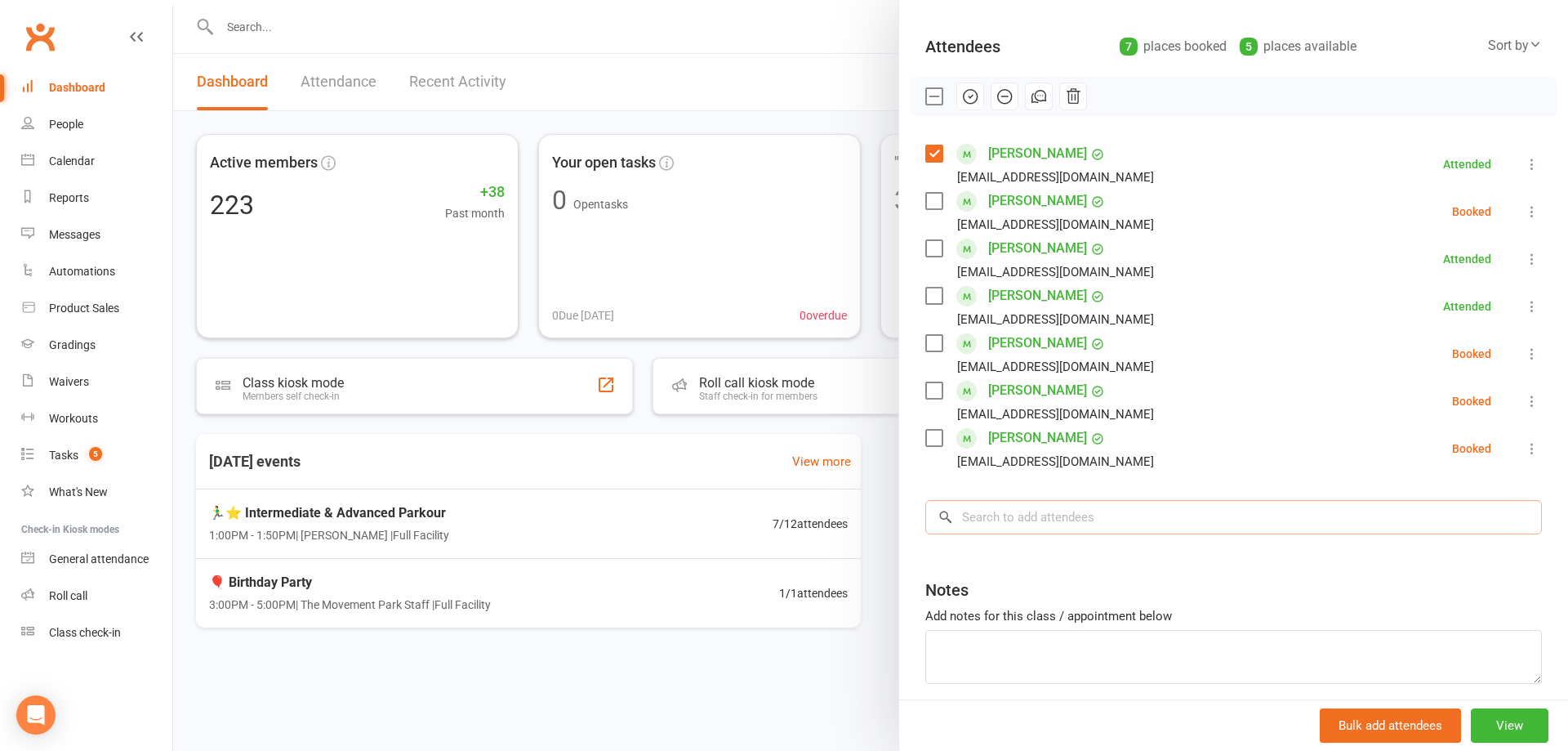
click at [1071, 517] on input "search" at bounding box center [1234, 517] width 617 height 34
click at [1052, 547] on div "Class kiosk mode Roll call 1:00 PM - 1:50 PM, [DATE] with [PERSON_NAME] at Full…" at bounding box center [1233, 335] width 669 height 860
click at [920, 139] on div "Class kiosk mode Roll call 1:00 PM - 1:50 PM, [DATE] with [PERSON_NAME] at Full…" at bounding box center [1233, 335] width 669 height 860
click at [929, 155] on label at bounding box center [934, 154] width 16 height 16
click at [926, 392] on label at bounding box center [934, 391] width 16 height 16
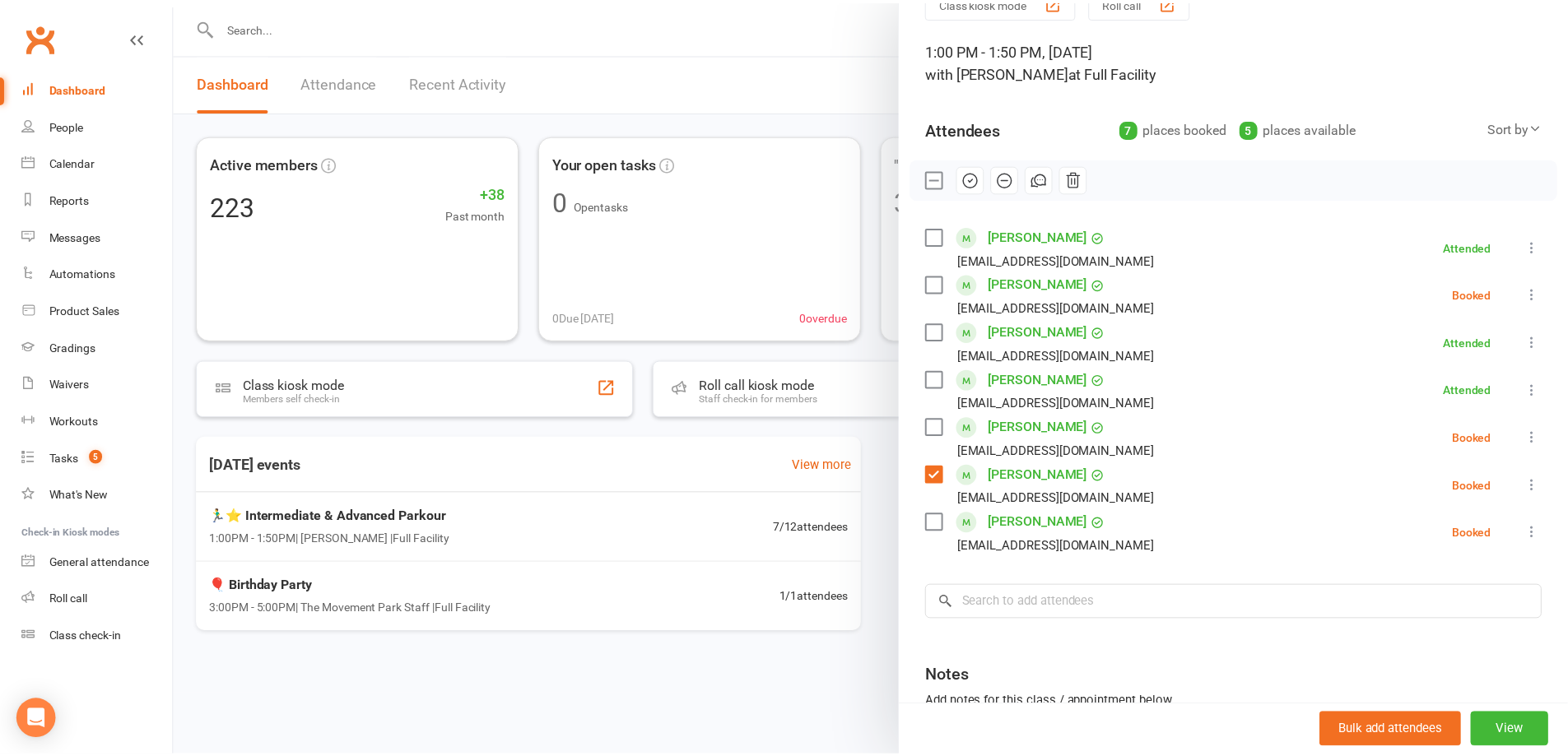
scroll to position [82, 0]
click at [977, 174] on icon "button" at bounding box center [978, 179] width 18 height 18
click at [933, 430] on label at bounding box center [941, 428] width 16 height 16
click at [972, 176] on icon "button" at bounding box center [978, 179] width 18 height 18
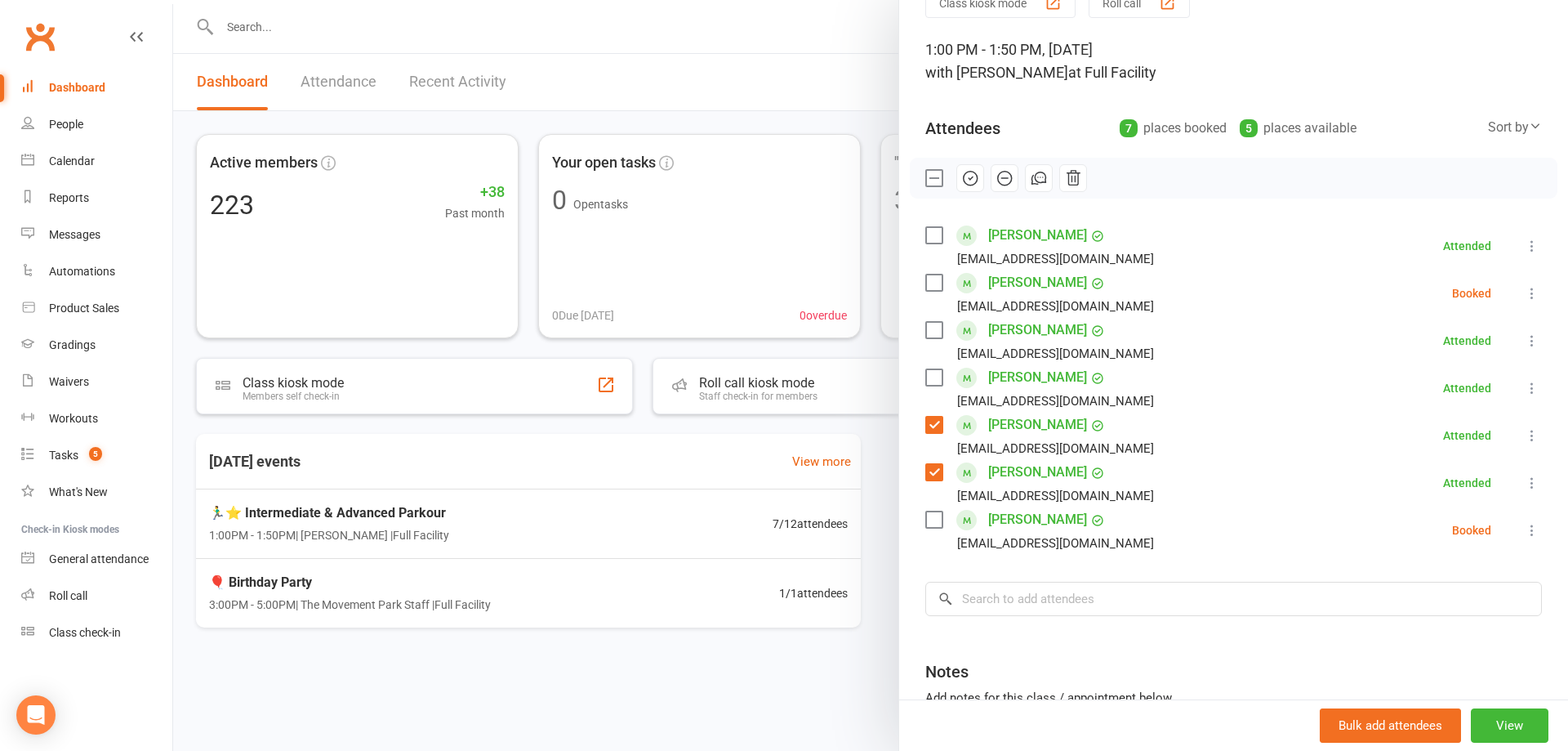
click at [926, 178] on label at bounding box center [934, 178] width 16 height 16
click at [1070, 276] on link "[PERSON_NAME]" at bounding box center [1038, 282] width 99 height 26
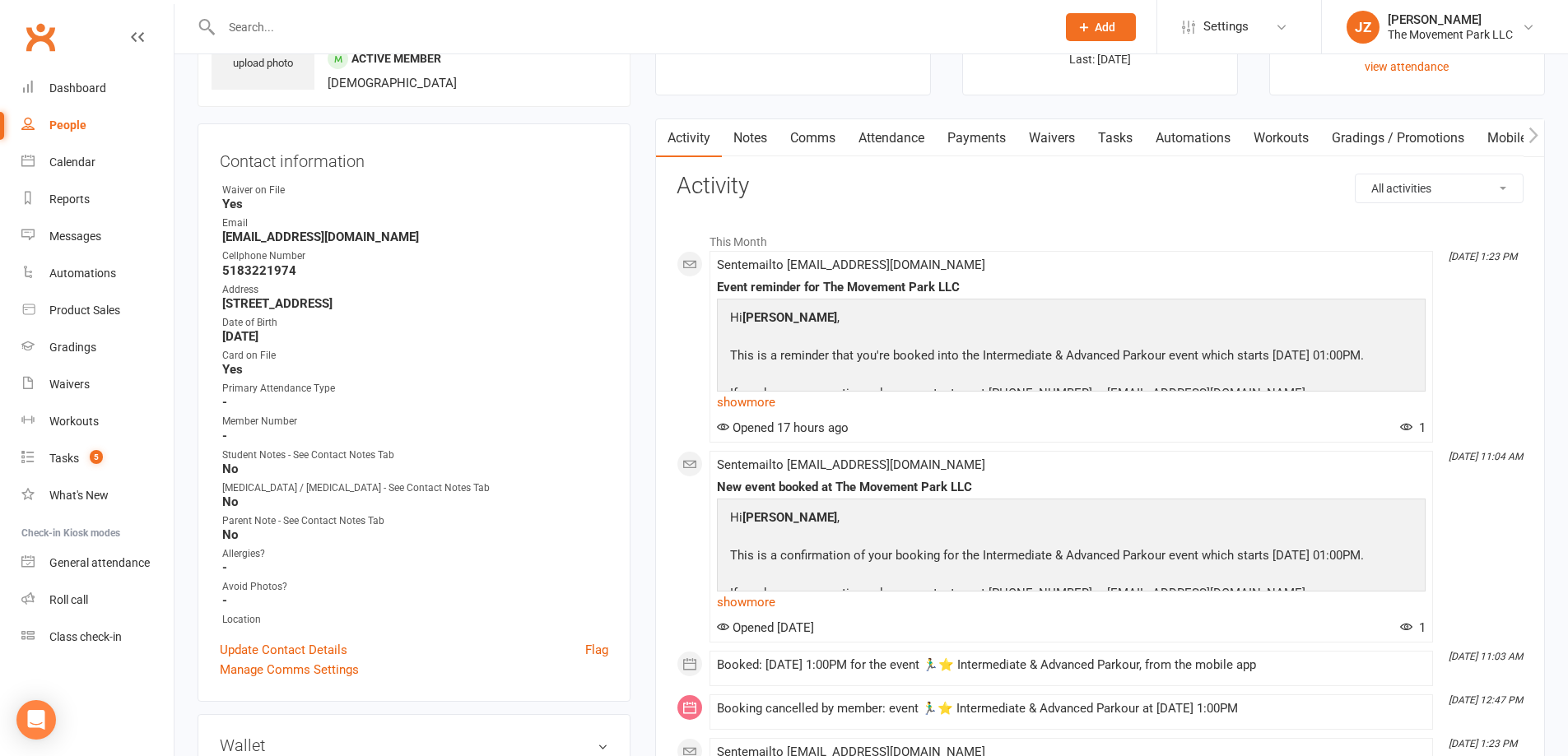
scroll to position [82, 0]
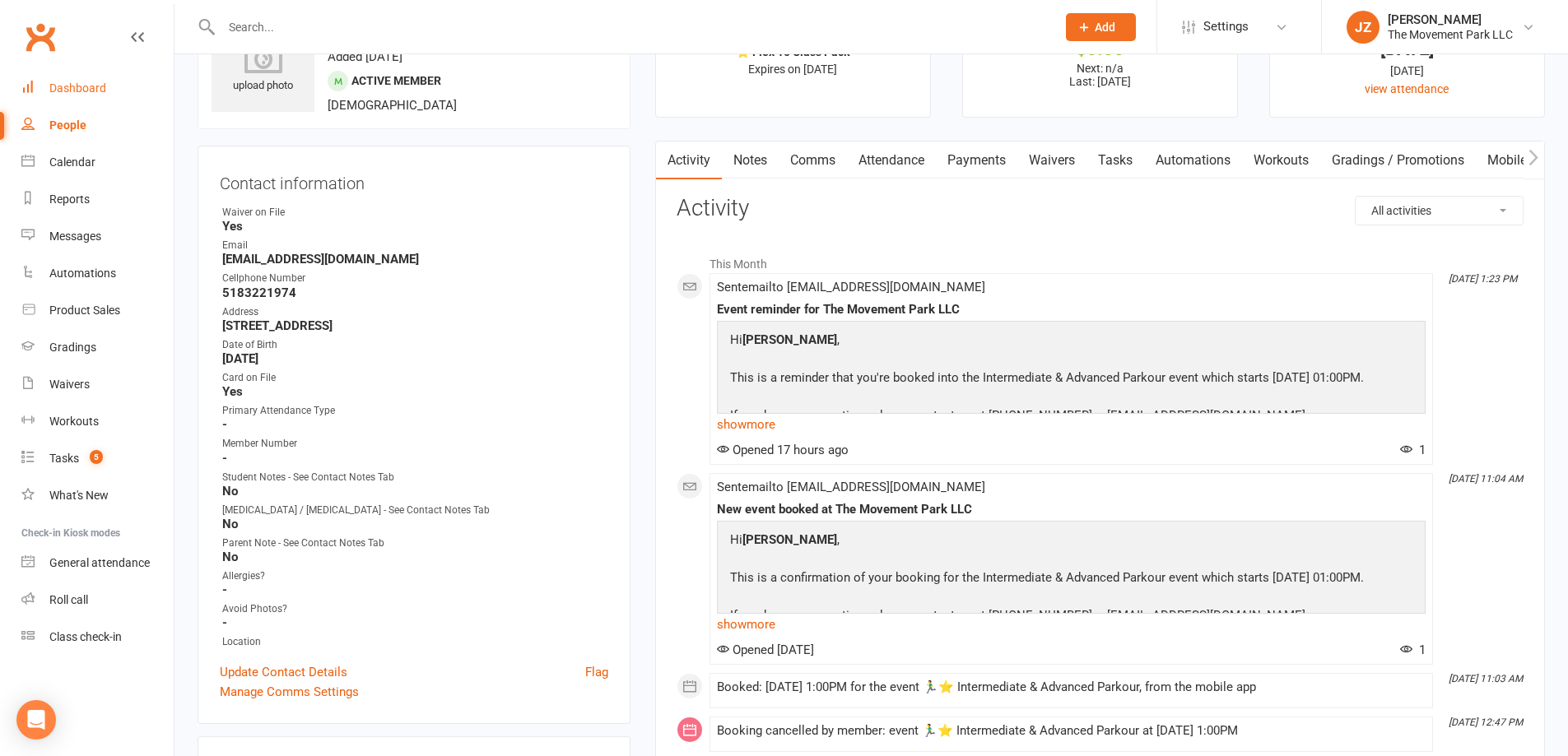
click at [109, 78] on link "Dashboard" at bounding box center [98, 88] width 152 height 37
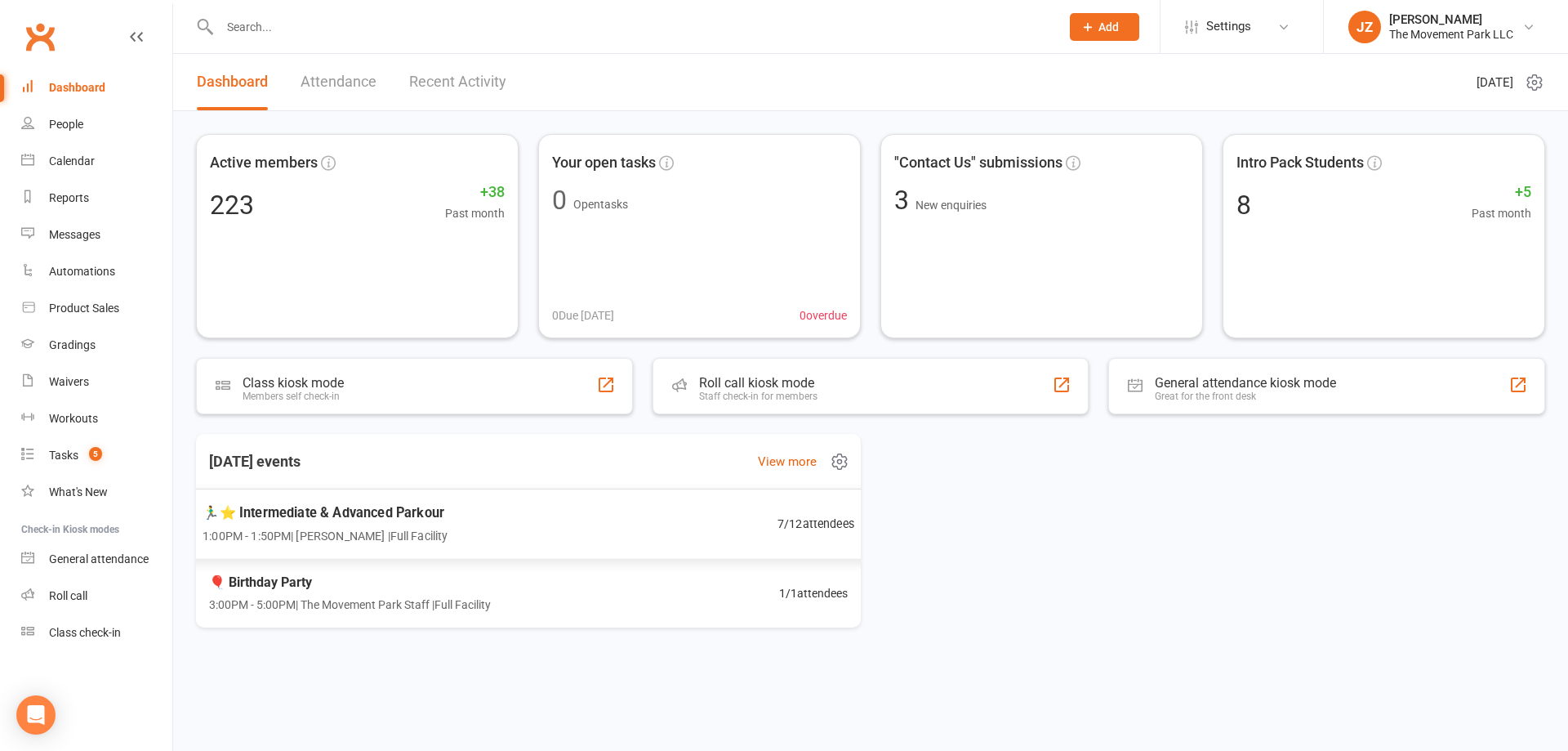
click at [338, 511] on span "🏃‍♂️⭐ Intermediate & Advanced Parkour" at bounding box center [325, 512] width 245 height 22
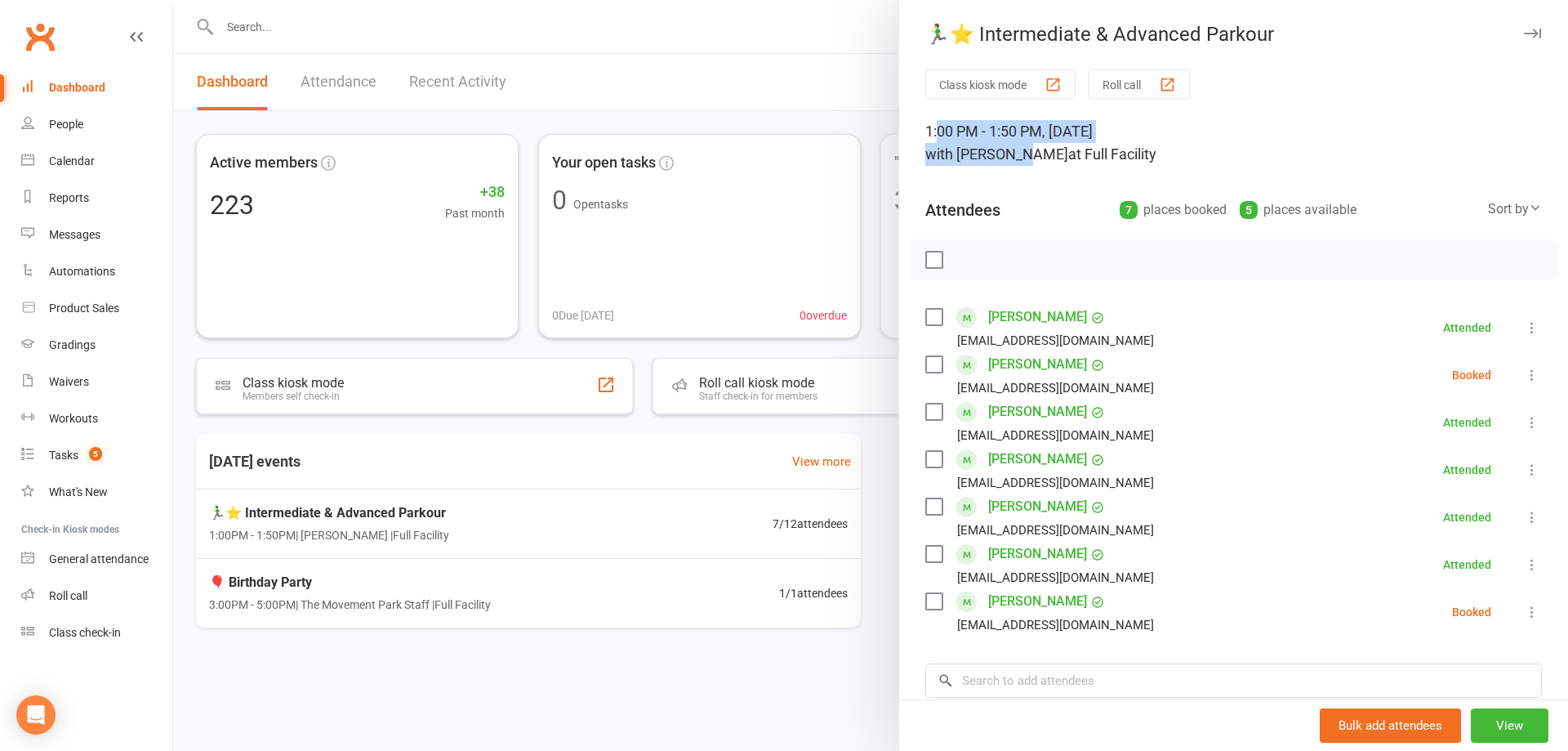
drag, startPoint x: 933, startPoint y: 121, endPoint x: 1008, endPoint y: 165, distance: 87.0
click at [1008, 165] on div "1:00 PM - 1:50 PM, [DATE] with [PERSON_NAME] at Full Facility" at bounding box center [1234, 143] width 617 height 46
click at [1007, 167] on div "Class kiosk mode Roll call 1:00 PM - 1:50 PM, [DATE] with [PERSON_NAME] at Full…" at bounding box center [1233, 499] width 669 height 860
click at [935, 601] on label at bounding box center [934, 601] width 16 height 16
click at [963, 258] on icon "button" at bounding box center [971, 260] width 18 height 18
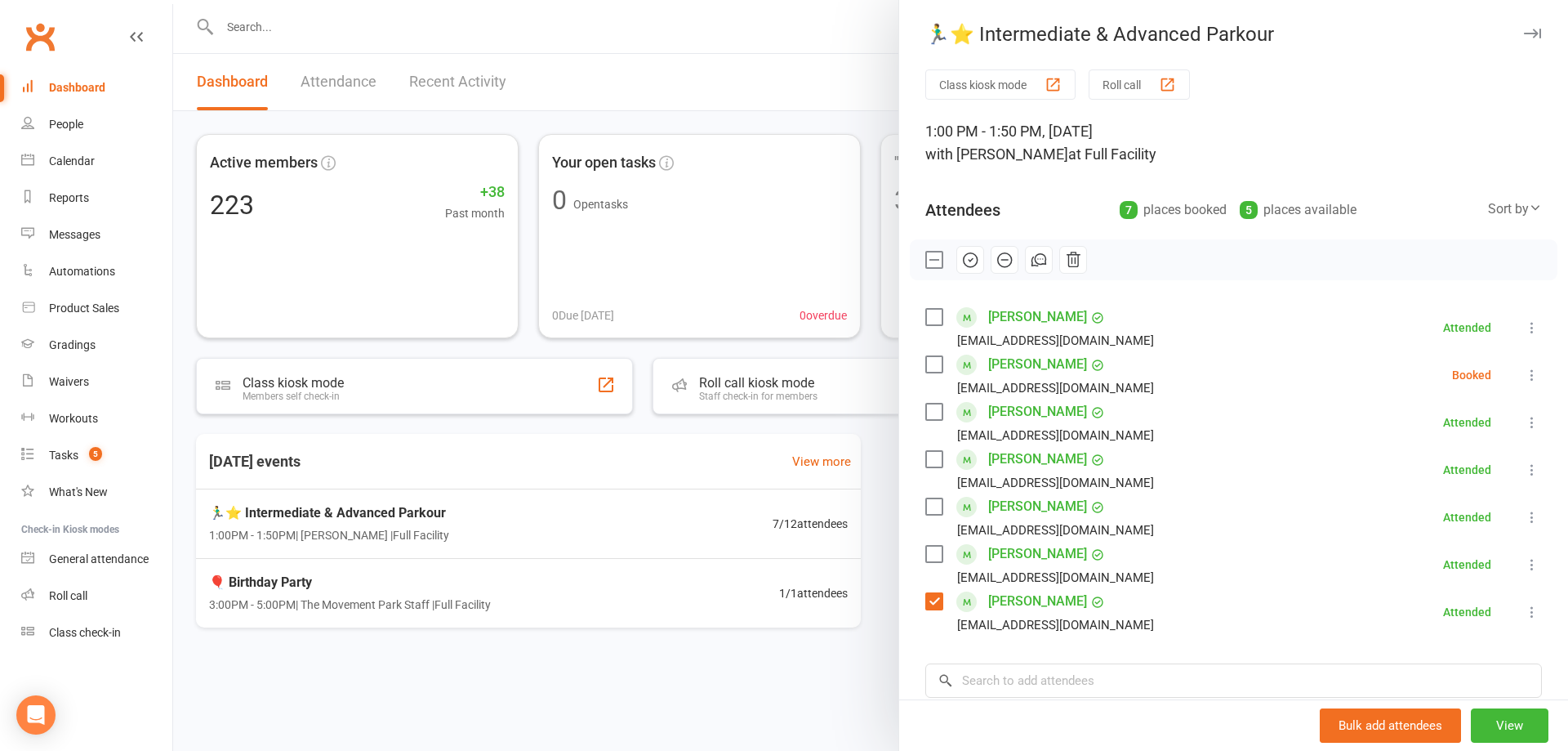
click at [1370, 127] on div "1:00 PM - 1:50 PM, [DATE] with [PERSON_NAME] at Full Facility" at bounding box center [1234, 143] width 617 height 46
click at [926, 601] on label at bounding box center [934, 601] width 16 height 16
click at [933, 358] on label at bounding box center [934, 365] width 16 height 16
click at [969, 266] on icon "button" at bounding box center [970, 260] width 13 height 13
click at [1524, 33] on icon "button" at bounding box center [1532, 33] width 17 height 10
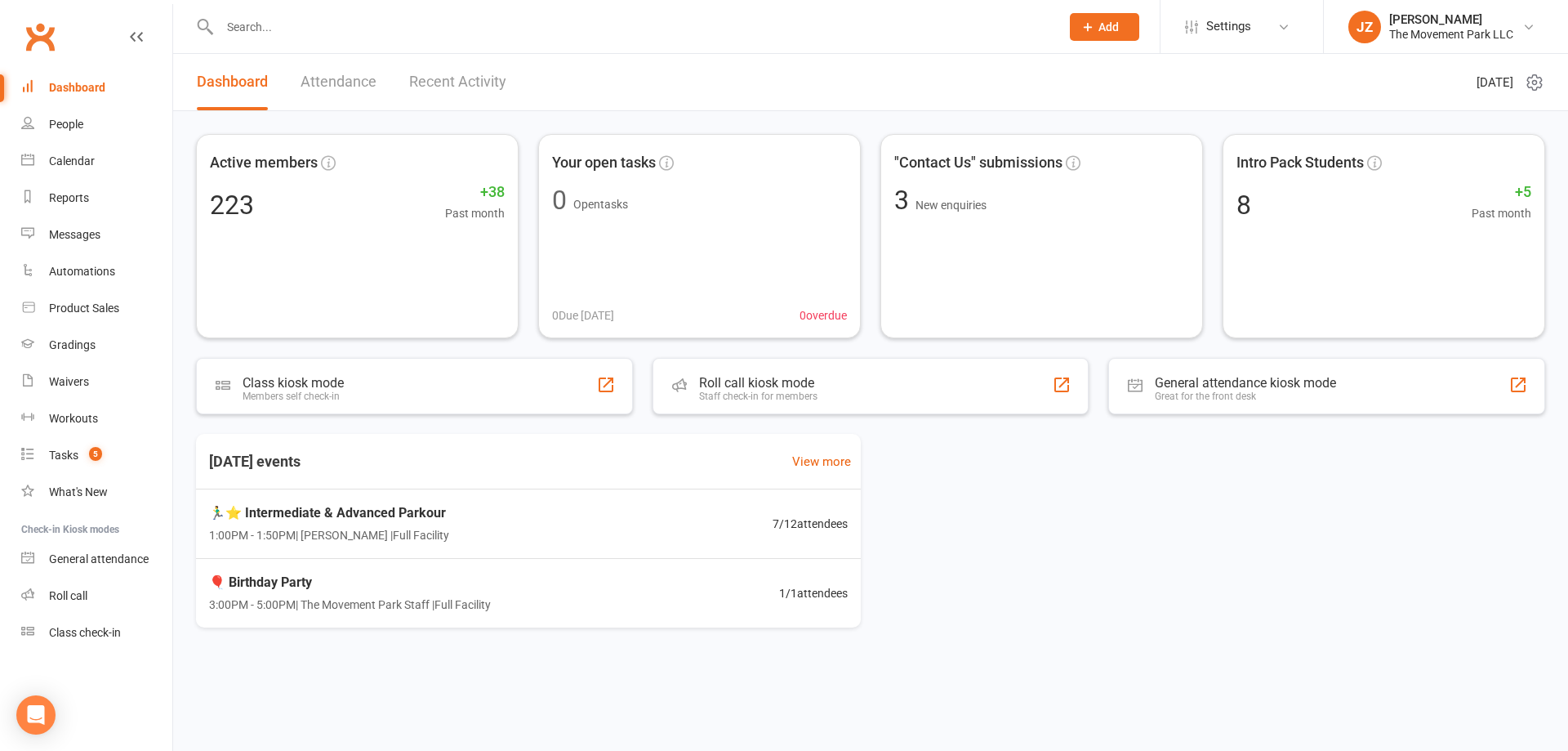
click at [76, 88] on div "Dashboard" at bounding box center [77, 87] width 57 height 13
